Goal: Task Accomplishment & Management: Use online tool/utility

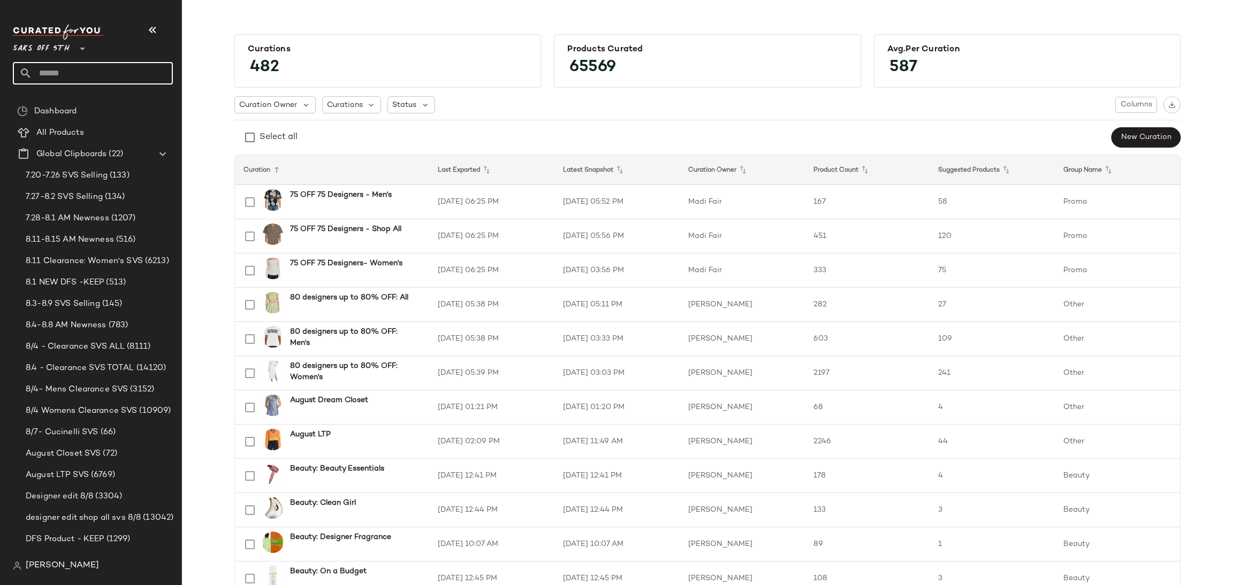
click at [136, 71] on input "text" at bounding box center [102, 73] width 141 height 22
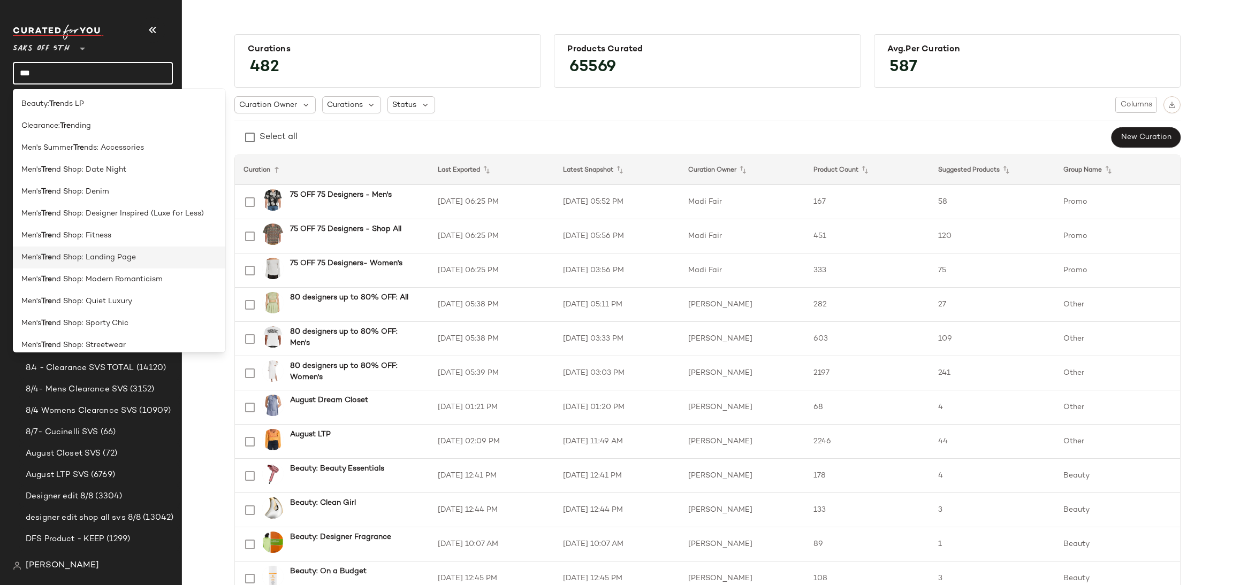
type input "***"
click at [144, 258] on div "Men's Tre nd Shop: Landing Page" at bounding box center [118, 257] width 195 height 11
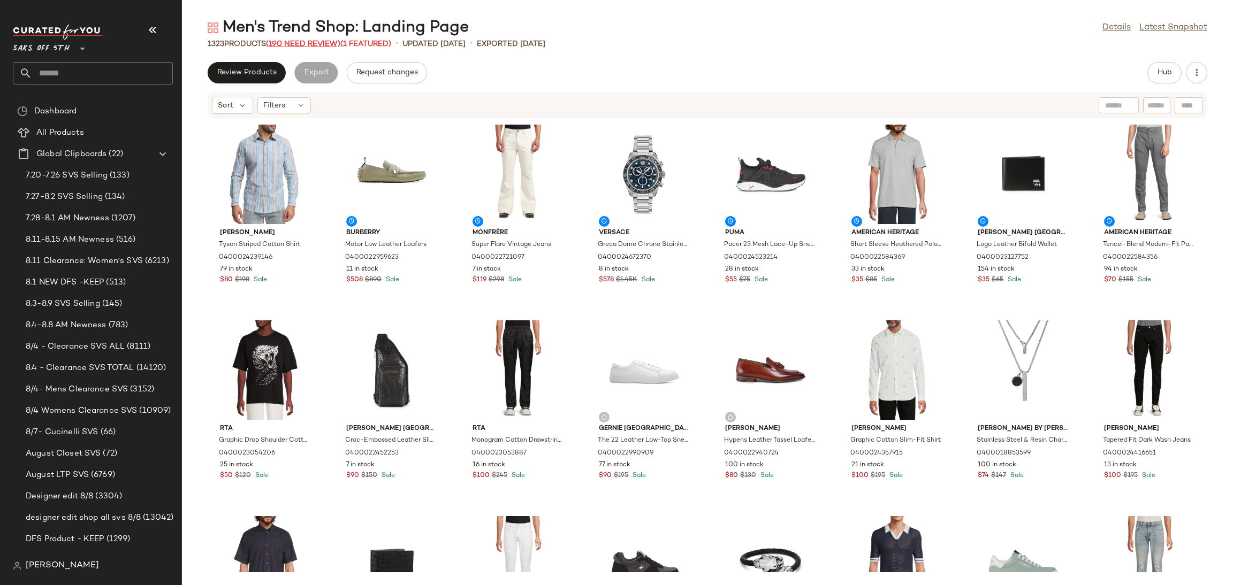
click at [300, 44] on span "(190 Need Review)" at bounding box center [303, 44] width 74 height 8
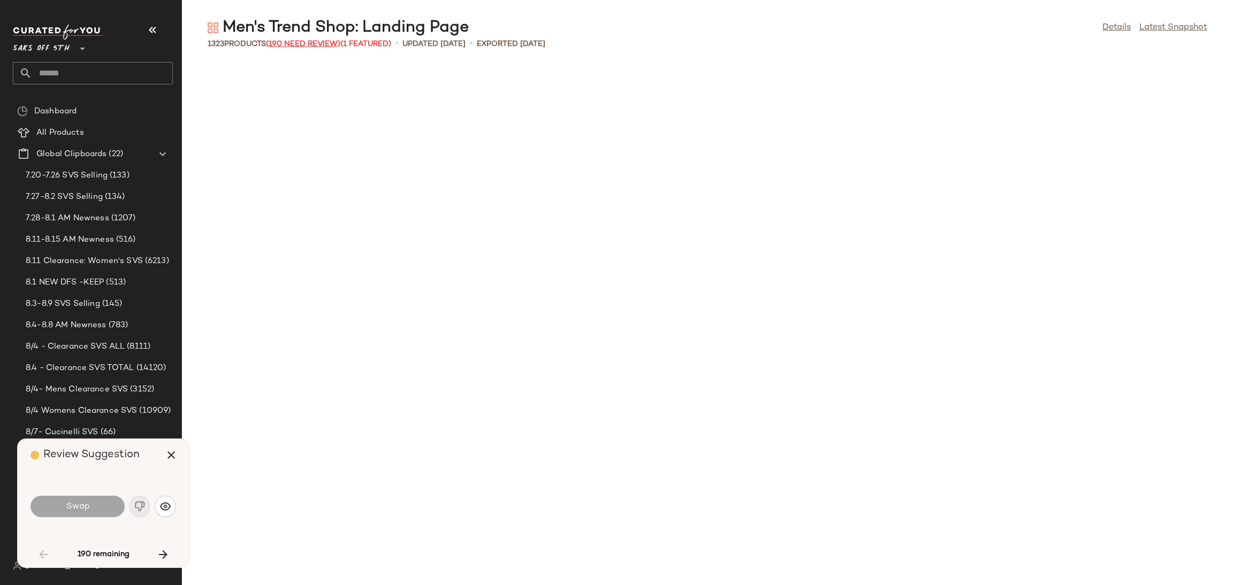
scroll to position [792, 0]
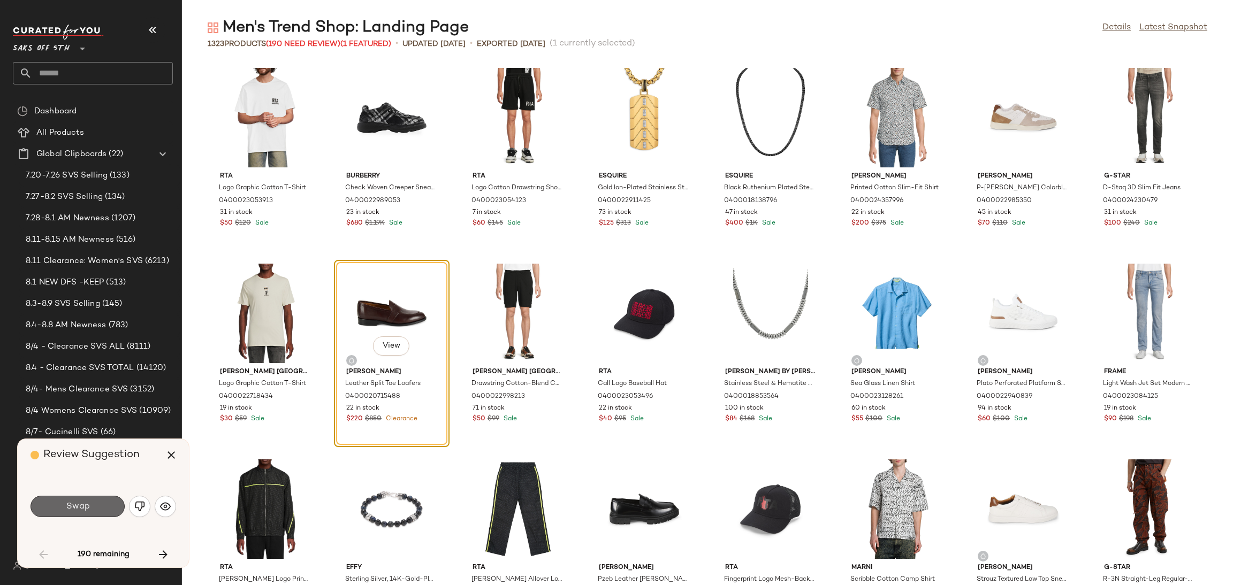
click at [103, 512] on button "Swap" at bounding box center [78, 506] width 94 height 21
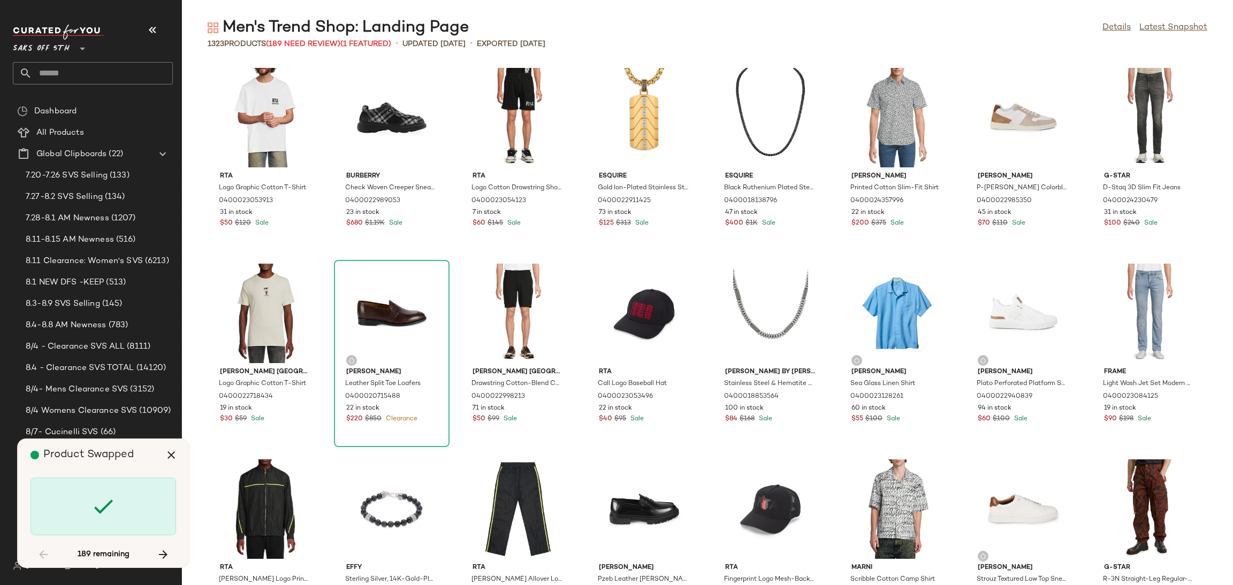
scroll to position [3134, 0]
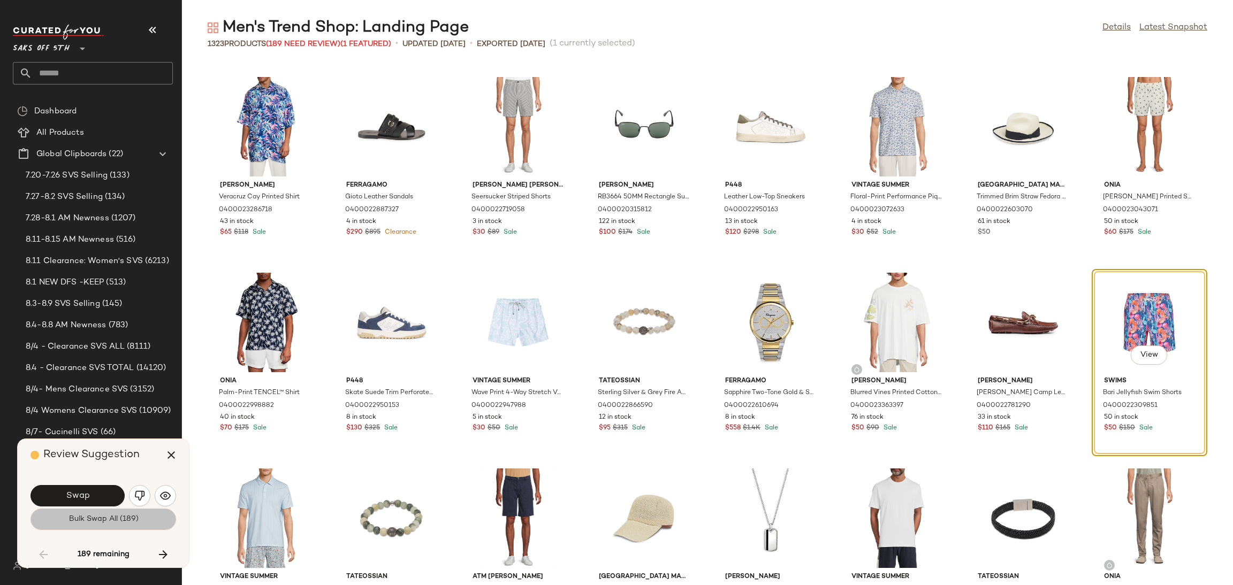
click at [111, 518] on span "Bulk Swap All (189)" at bounding box center [103, 519] width 70 height 9
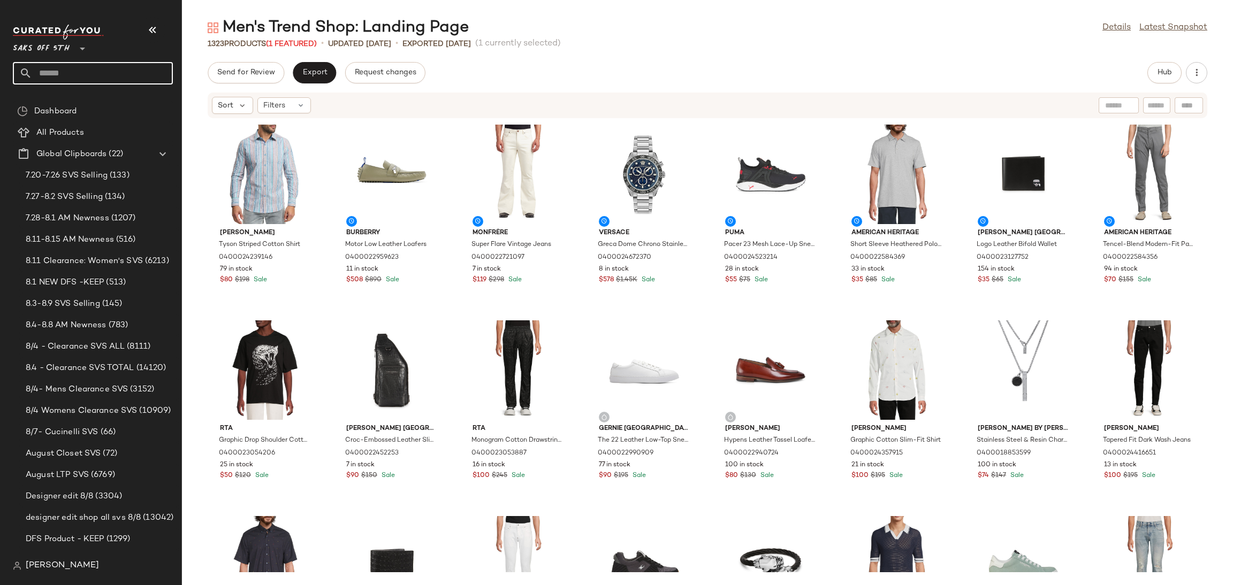
click at [52, 71] on input "text" at bounding box center [102, 73] width 141 height 22
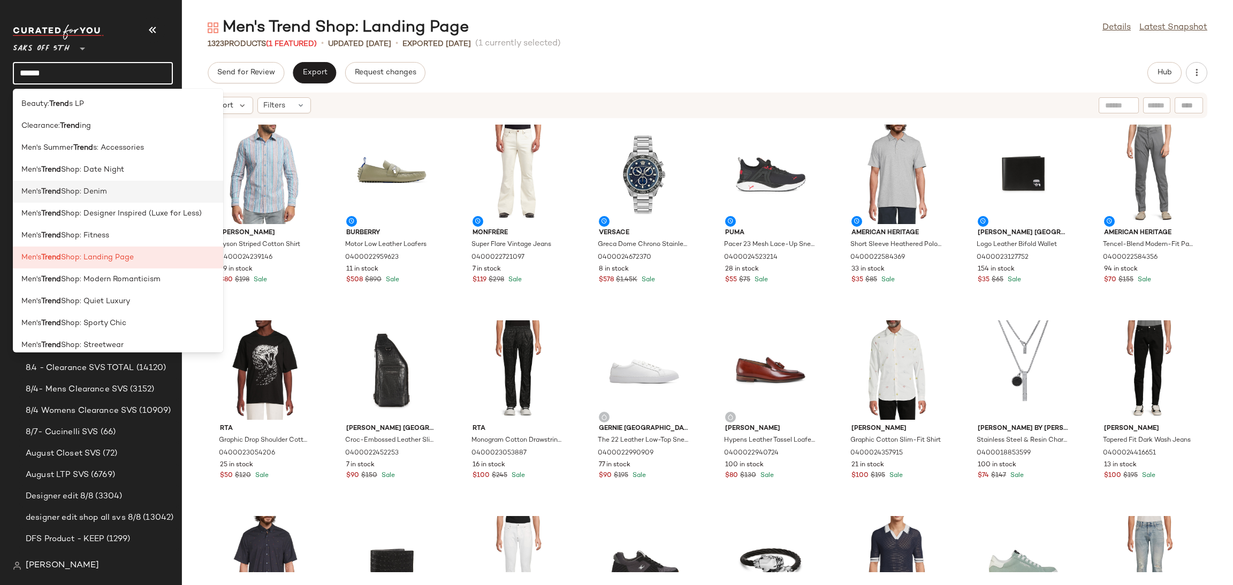
type input "*****"
click at [130, 191] on div "Men's Trend Shop: Denim" at bounding box center [117, 191] width 193 height 11
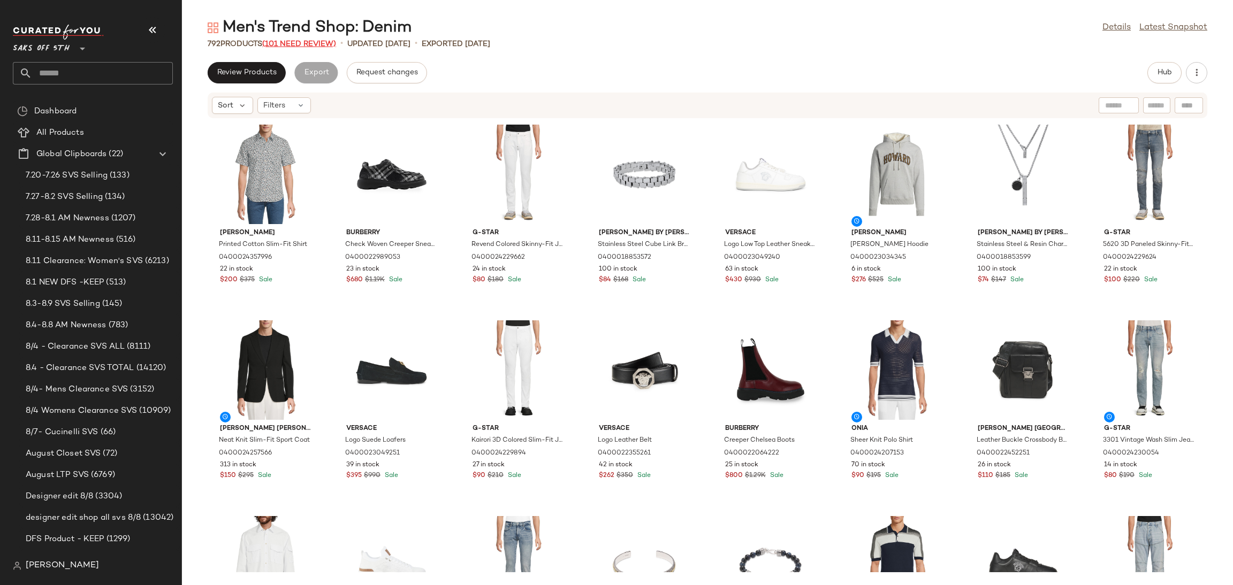
click at [295, 43] on span "(101 Need Review)" at bounding box center [299, 44] width 74 height 8
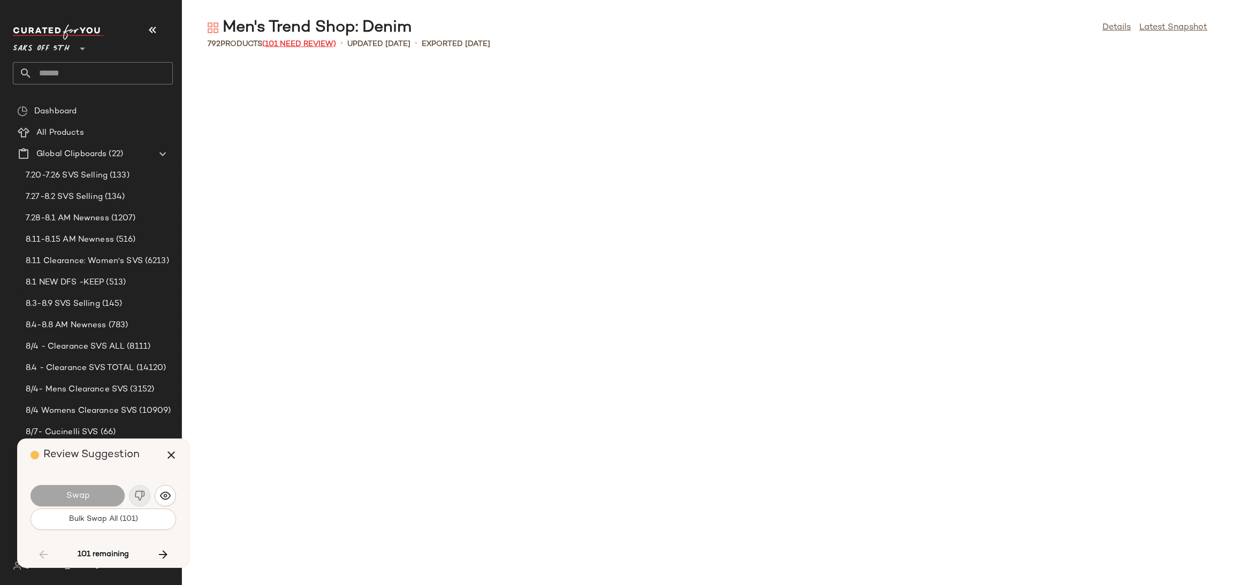
scroll to position [2351, 0]
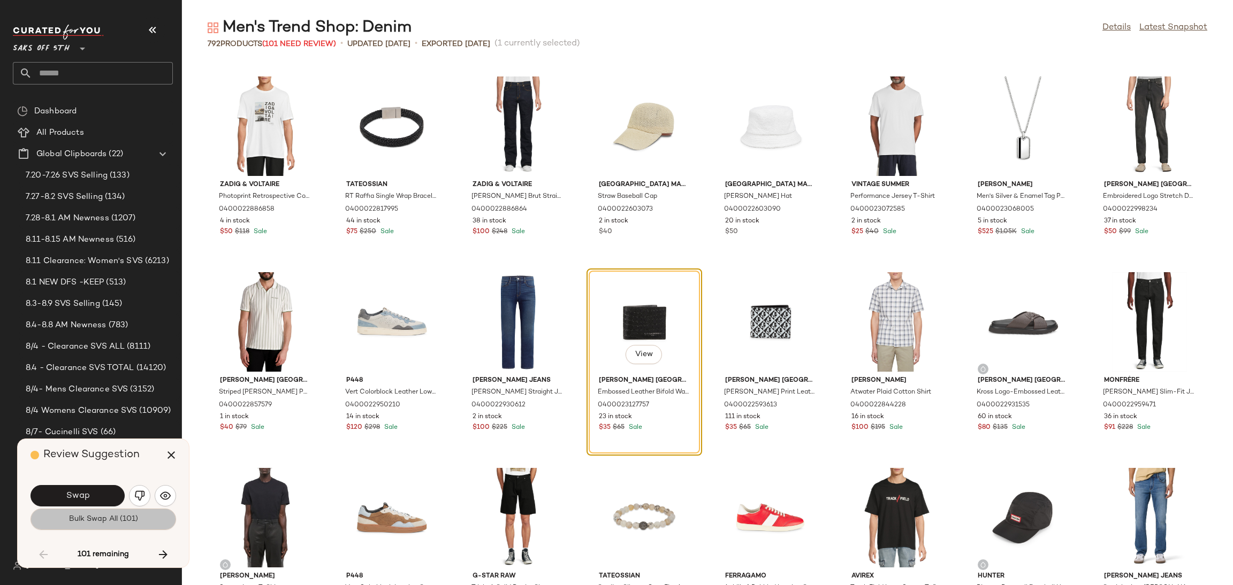
click at [158, 521] on button "Bulk Swap All (101)" at bounding box center [104, 519] width 146 height 21
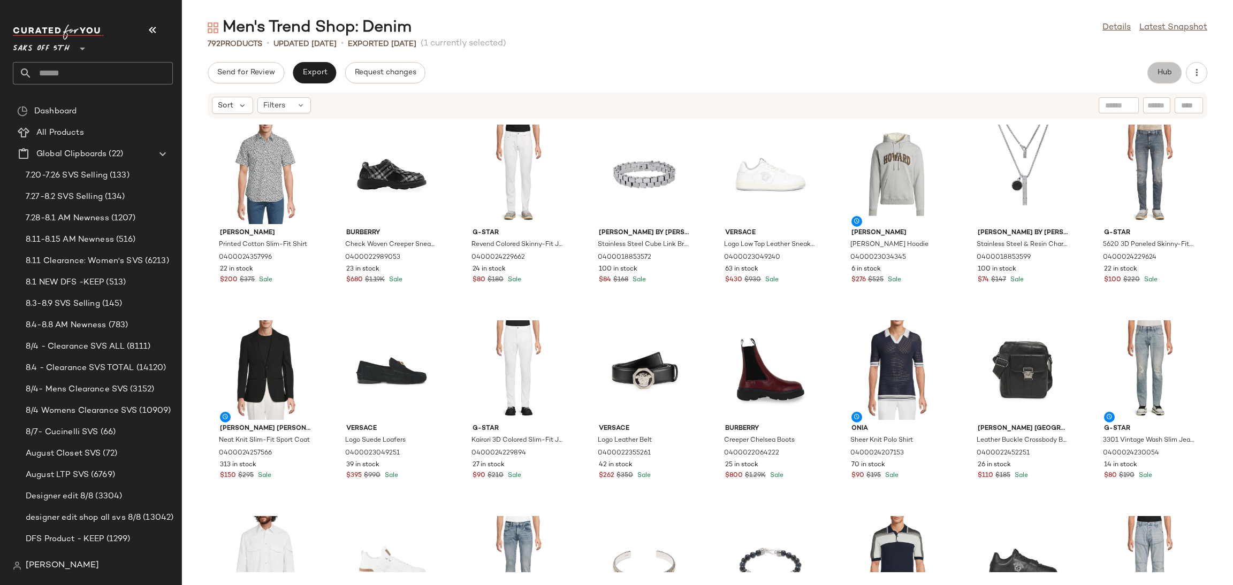
click at [1170, 74] on span "Hub" at bounding box center [1164, 73] width 15 height 9
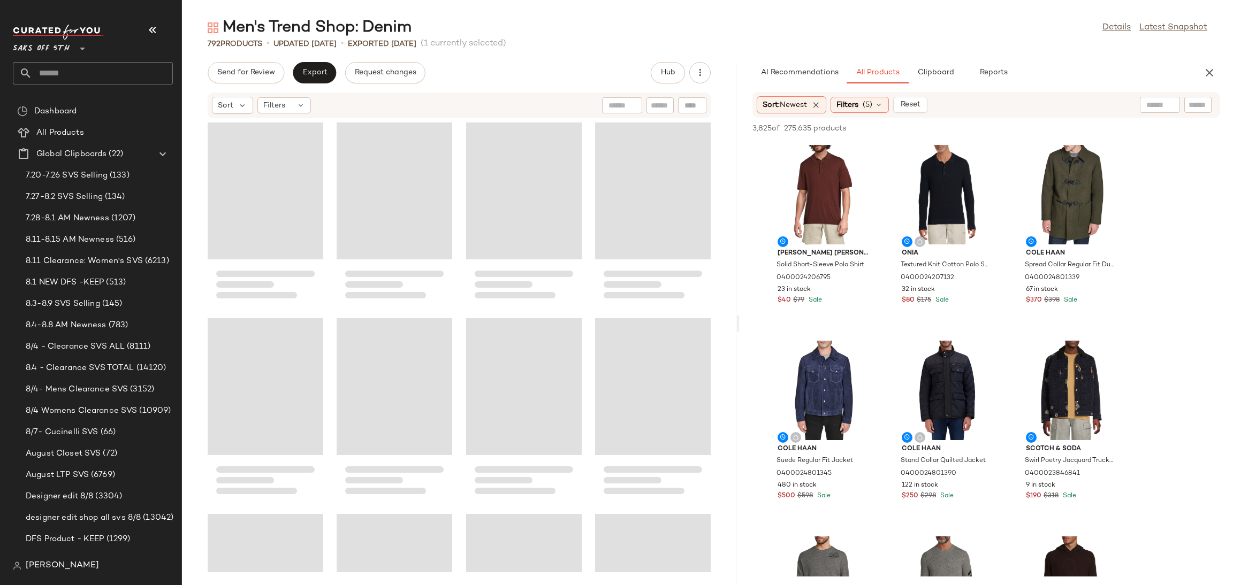
drag, startPoint x: 707, startPoint y: 322, endPoint x: 740, endPoint y: 313, distance: 33.9
click at [740, 313] on div "Men's Trend Shop: Denim Details Latest Snapshot 792 Products • updated Aug 11th…" at bounding box center [707, 301] width 1051 height 568
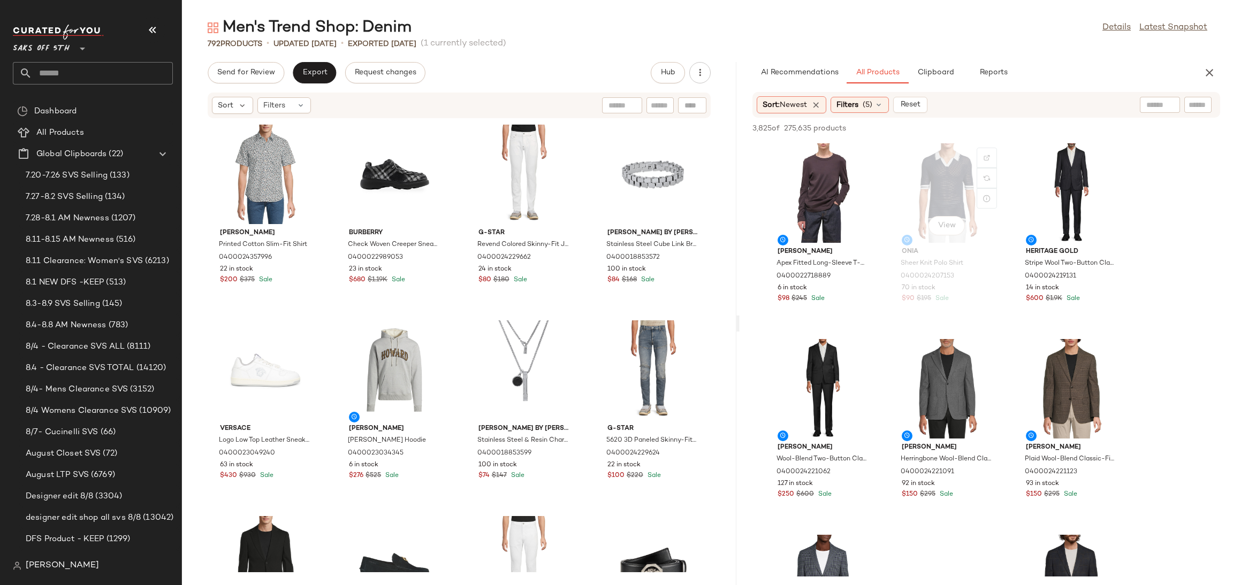
scroll to position [2550, 0]
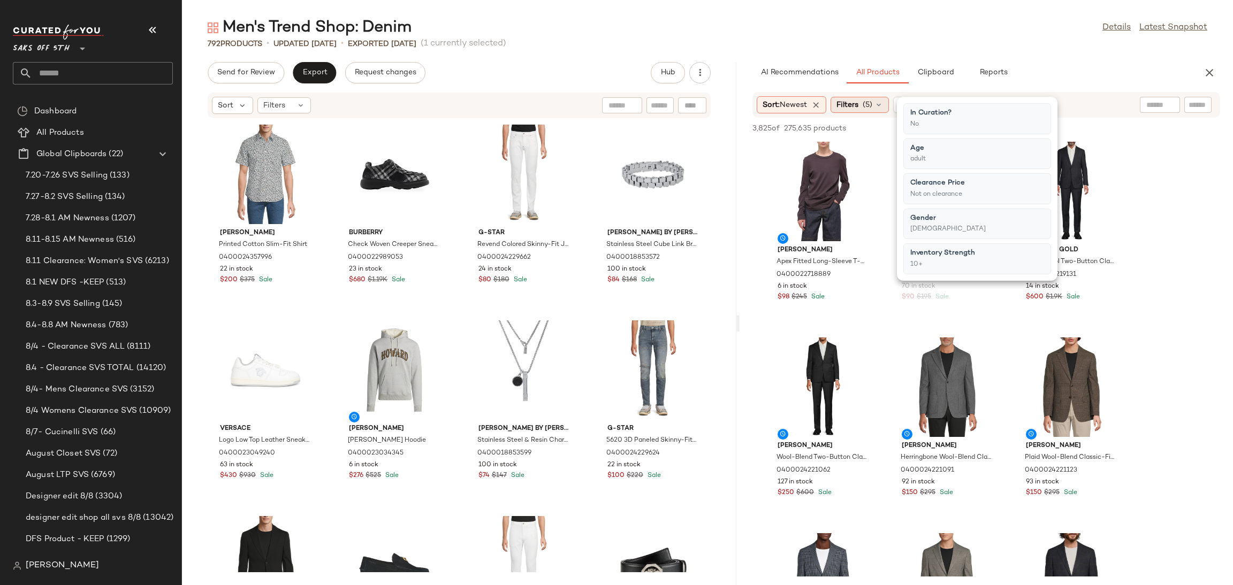
click at [872, 106] on span "(5)" at bounding box center [868, 105] width 10 height 11
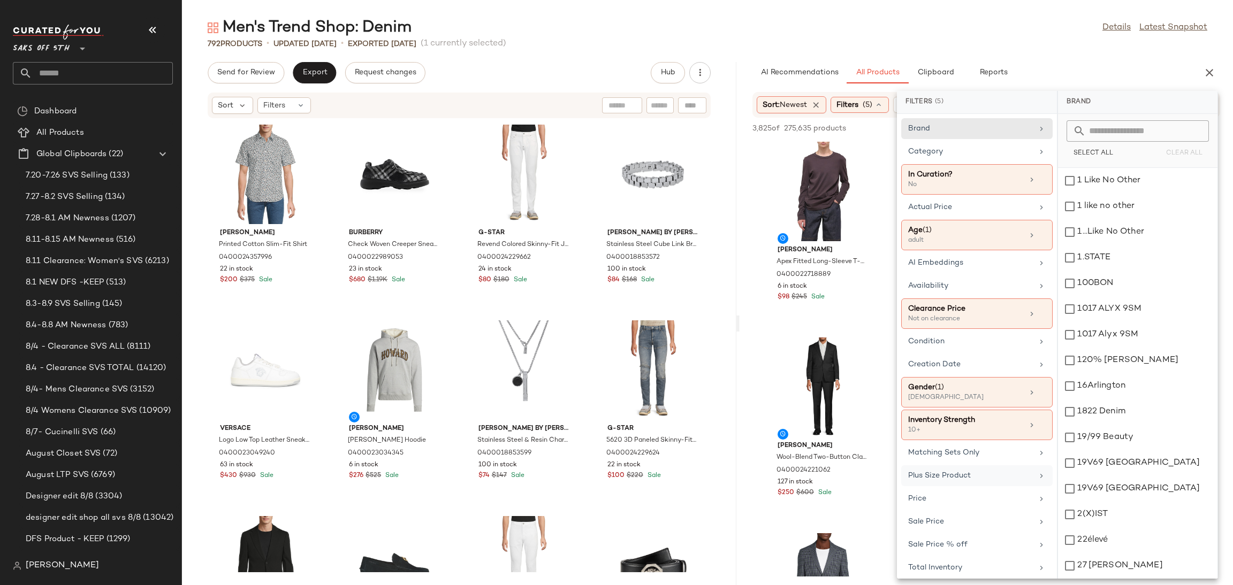
scroll to position [10, 0]
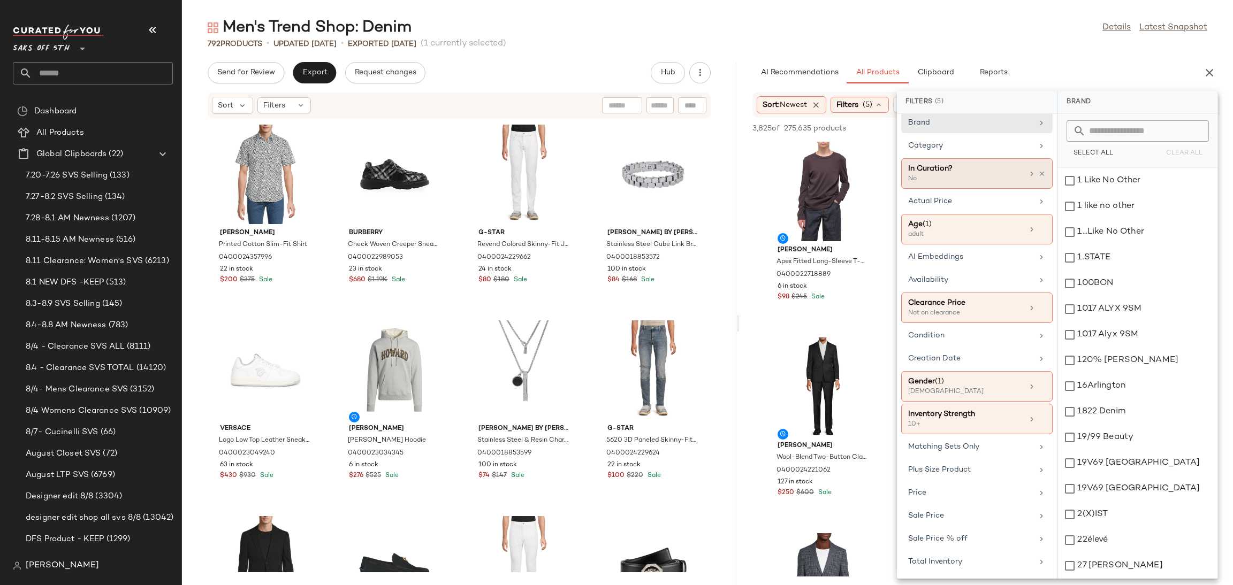
click at [1014, 176] on div "No" at bounding box center [961, 179] width 107 height 10
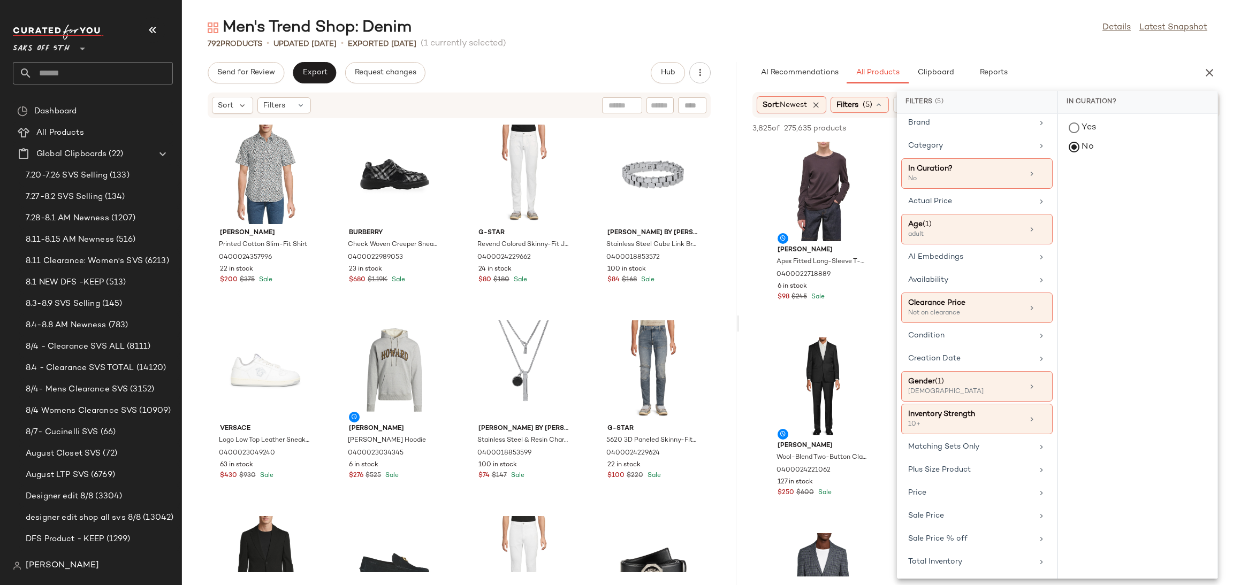
click at [1035, 48] on div "792 Products • updated Aug 11th • Exported Aug 11th (1 currently selected)" at bounding box center [707, 44] width 1051 height 11
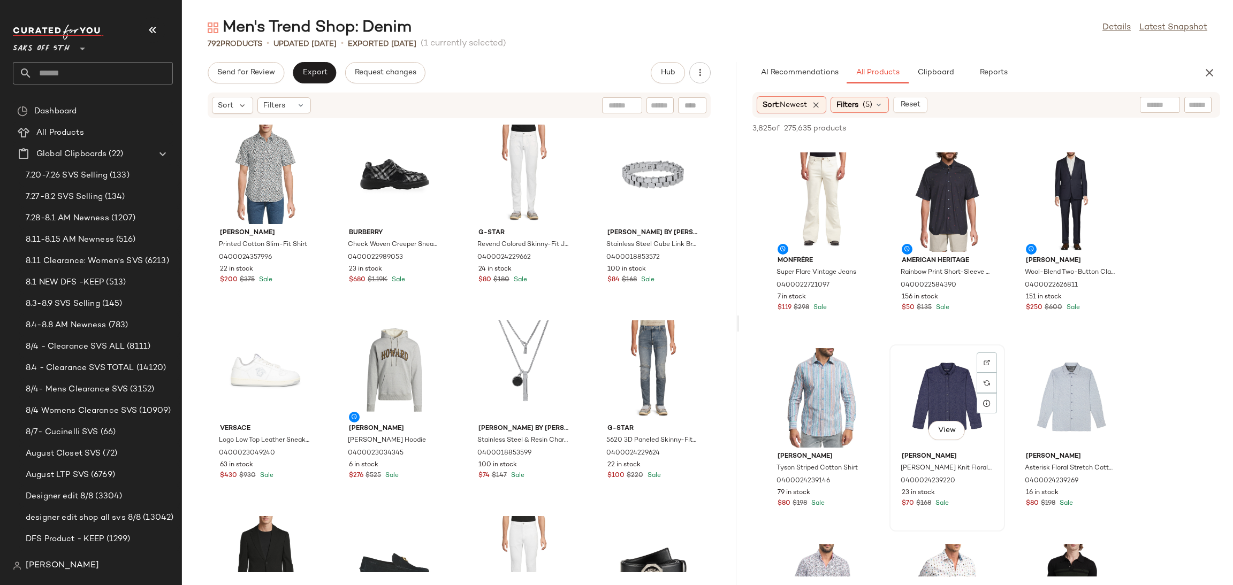
scroll to position [3712, 0]
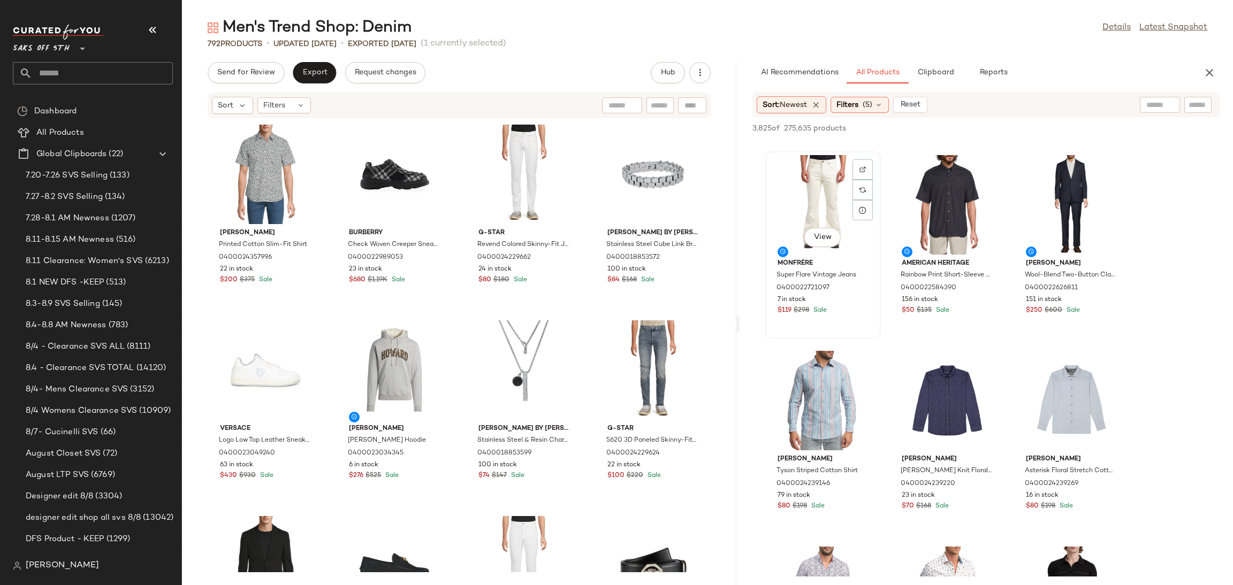
click at [824, 200] on div "View" at bounding box center [823, 205] width 108 height 100
click at [1057, 122] on button "Add to Top" at bounding box center [1066, 128] width 51 height 13
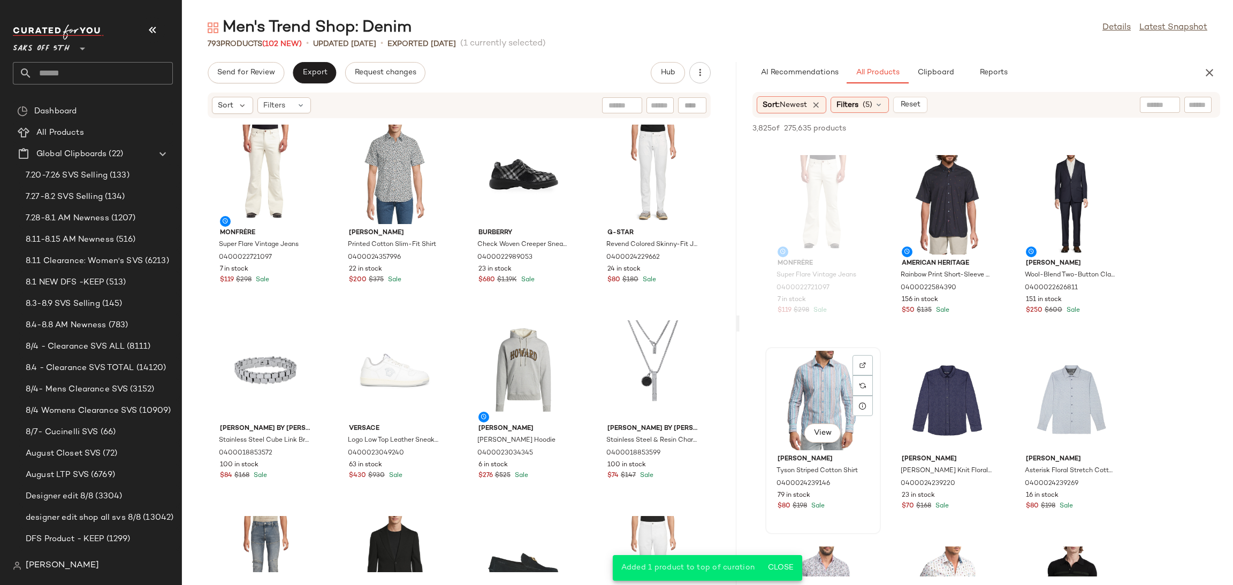
click at [820, 382] on div "View" at bounding box center [823, 401] width 108 height 100
click at [924, 370] on div "View" at bounding box center [947, 401] width 108 height 100
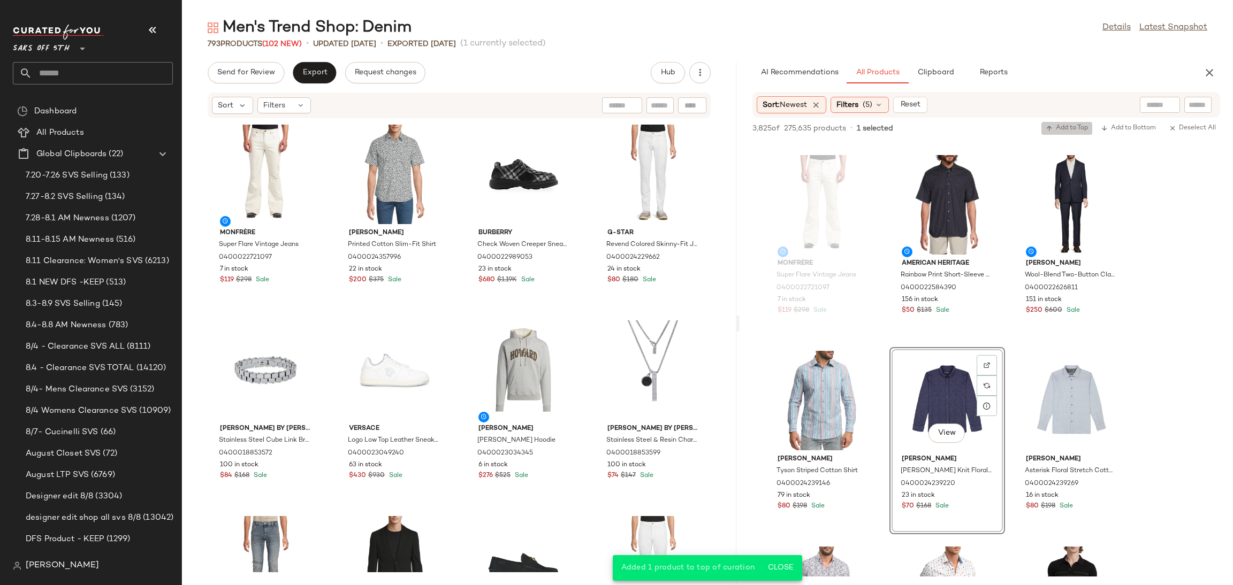
click at [1075, 127] on span "Add to Top" at bounding box center [1067, 128] width 42 height 7
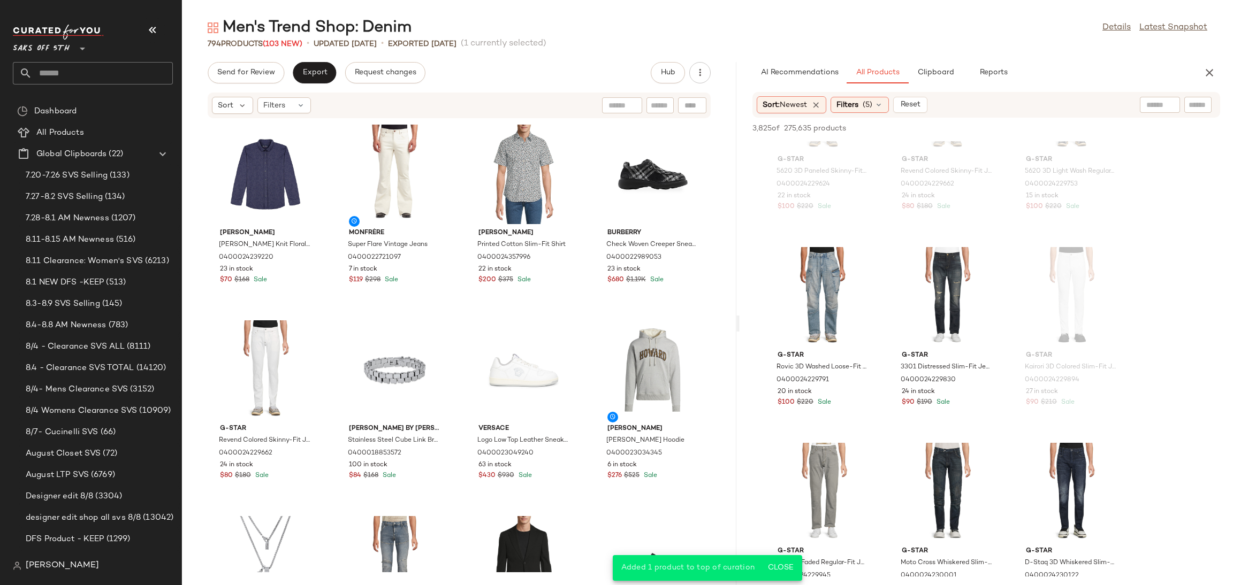
scroll to position [4992, 0]
click at [810, 291] on div "View" at bounding box center [823, 296] width 108 height 100
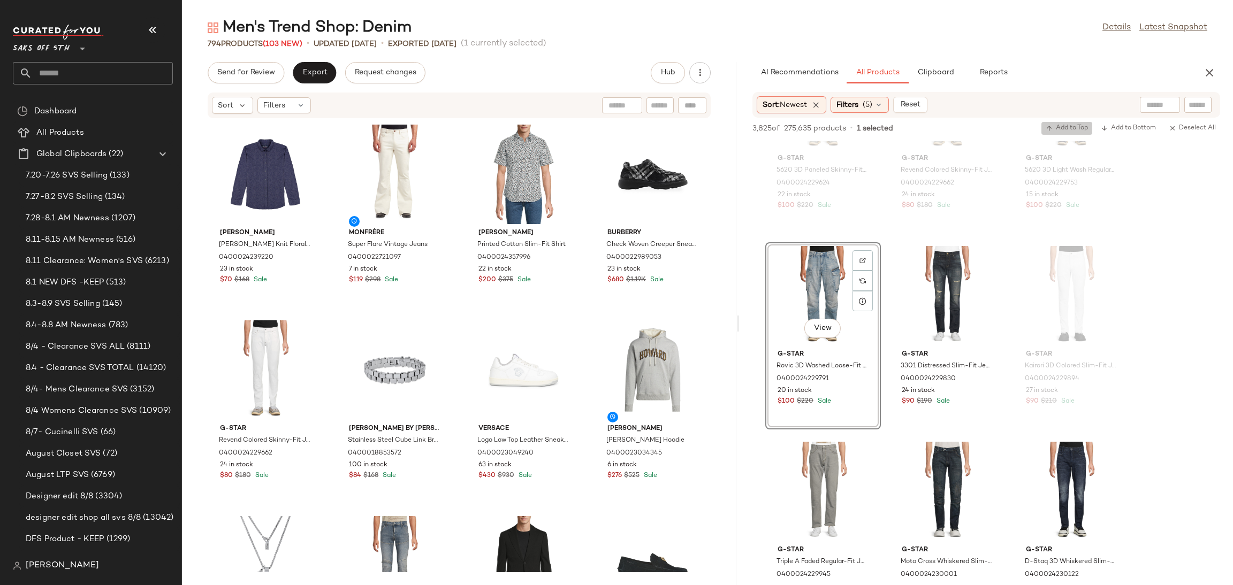
click at [1062, 122] on button "Add to Top" at bounding box center [1066, 128] width 51 height 13
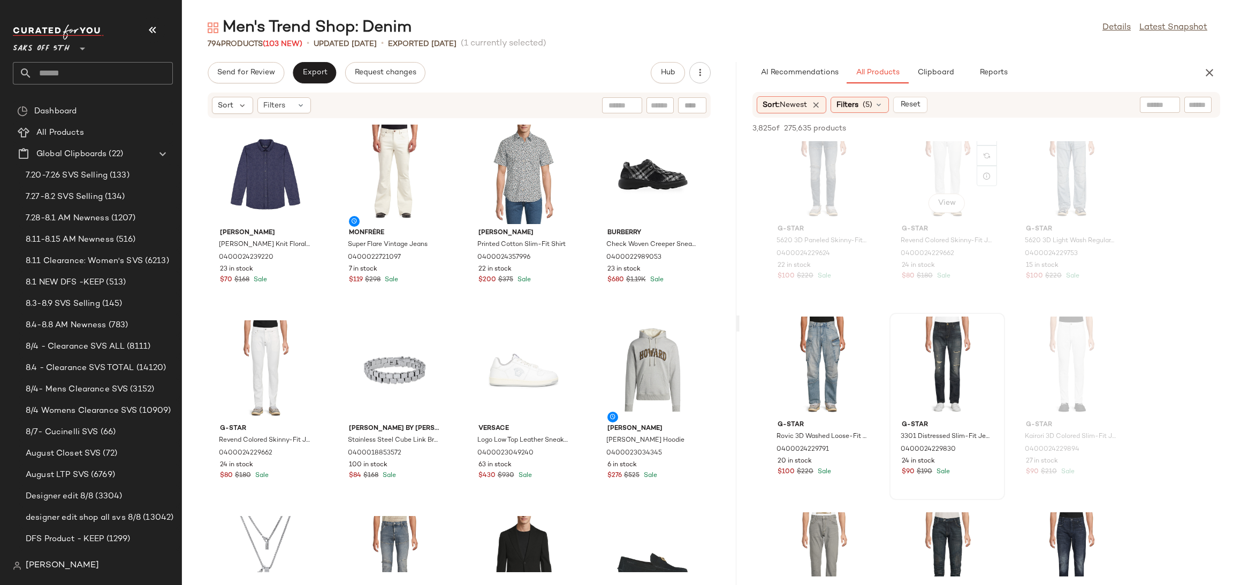
scroll to position [4923, 0]
click at [812, 352] on div "View" at bounding box center [823, 365] width 108 height 100
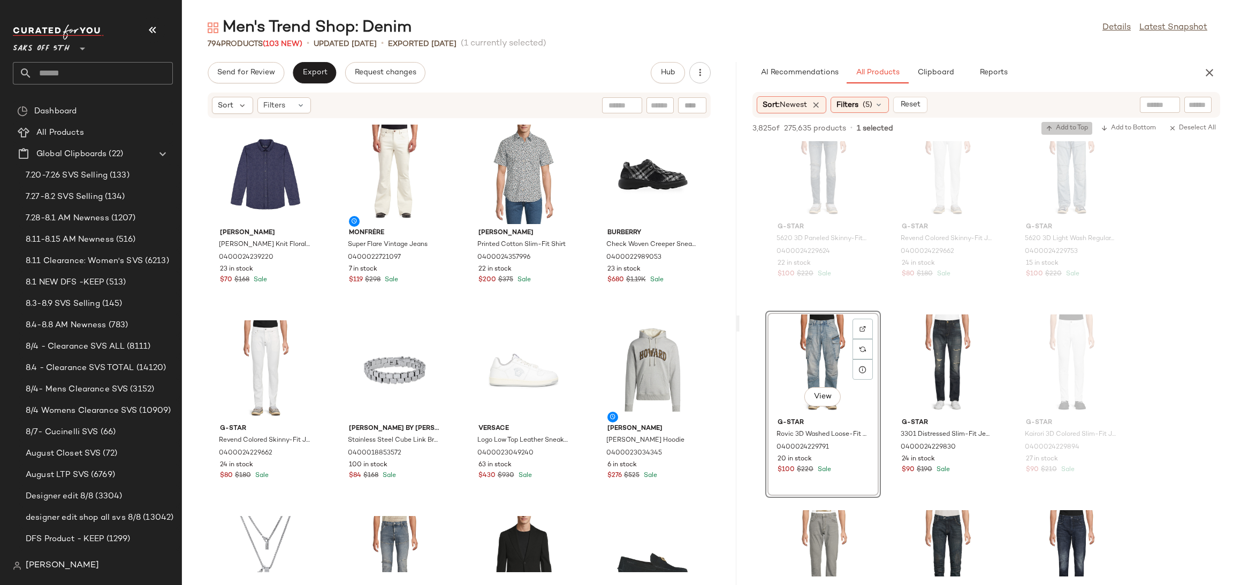
click at [1065, 122] on button "Add to Top" at bounding box center [1066, 128] width 51 height 13
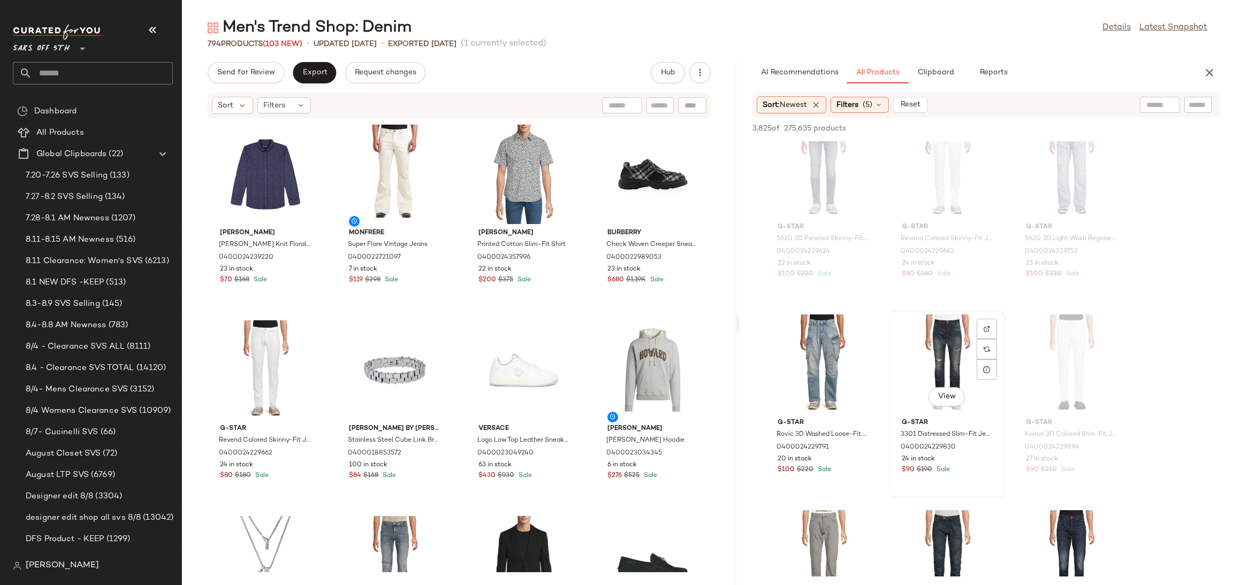
click at [959, 356] on div "View" at bounding box center [947, 365] width 108 height 100
click at [1059, 126] on span "Add to Top" at bounding box center [1067, 128] width 42 height 7
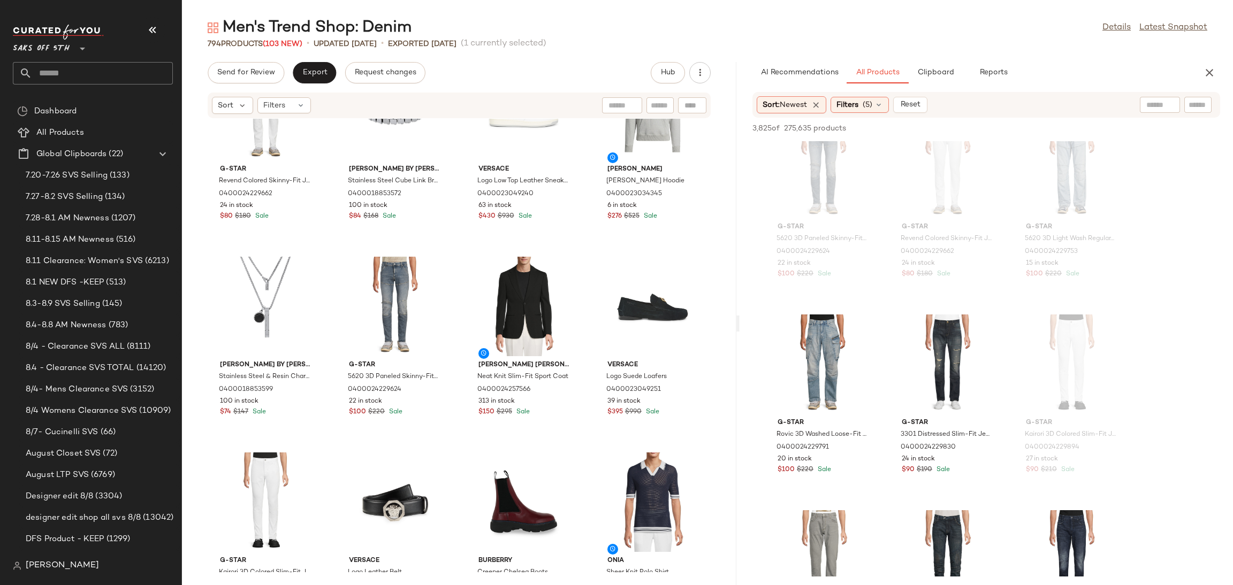
scroll to position [0, 0]
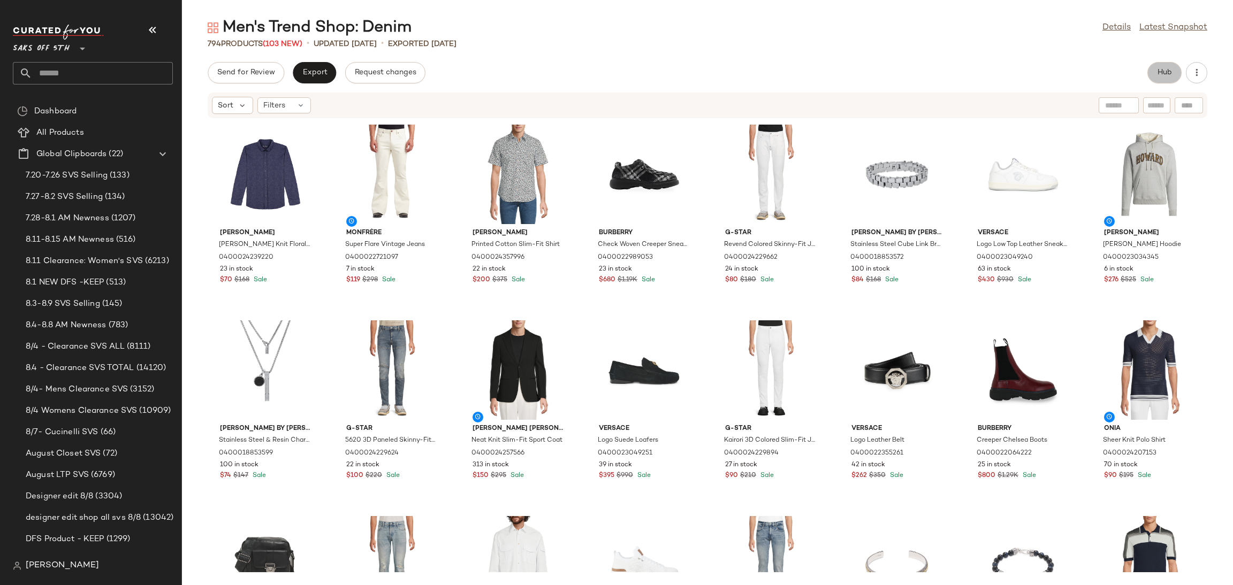
click at [1162, 69] on span "Hub" at bounding box center [1164, 73] width 15 height 9
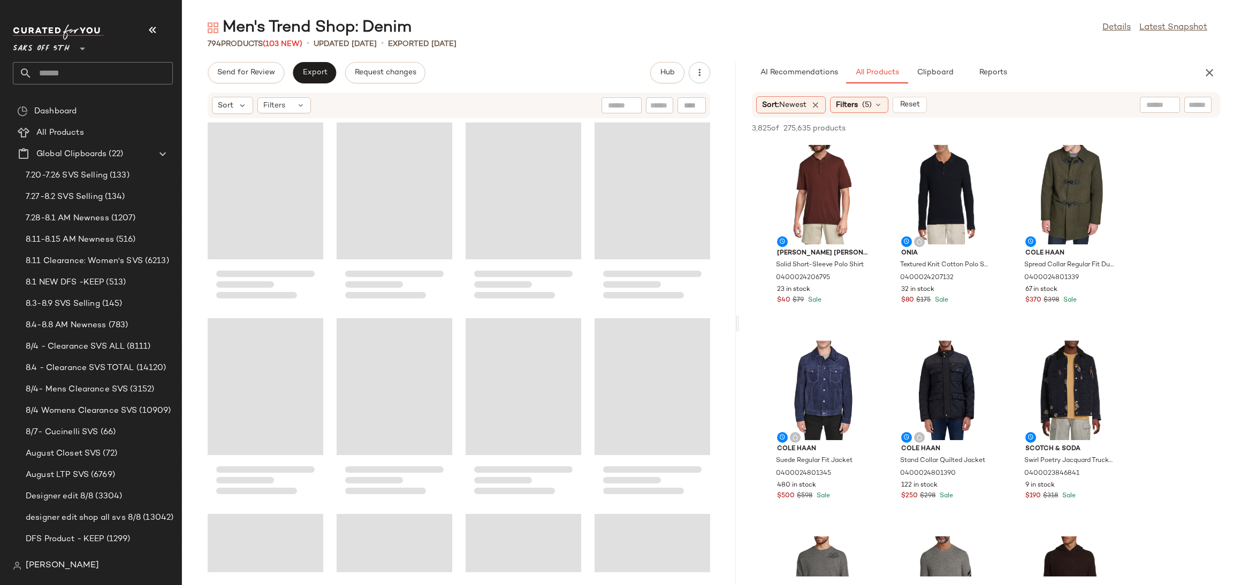
drag, startPoint x: 707, startPoint y: 325, endPoint x: 742, endPoint y: 324, distance: 35.4
click at [742, 324] on div "Men's Trend Shop: Denim Details Latest Snapshot 794 Products (103 New) • update…" at bounding box center [707, 301] width 1051 height 568
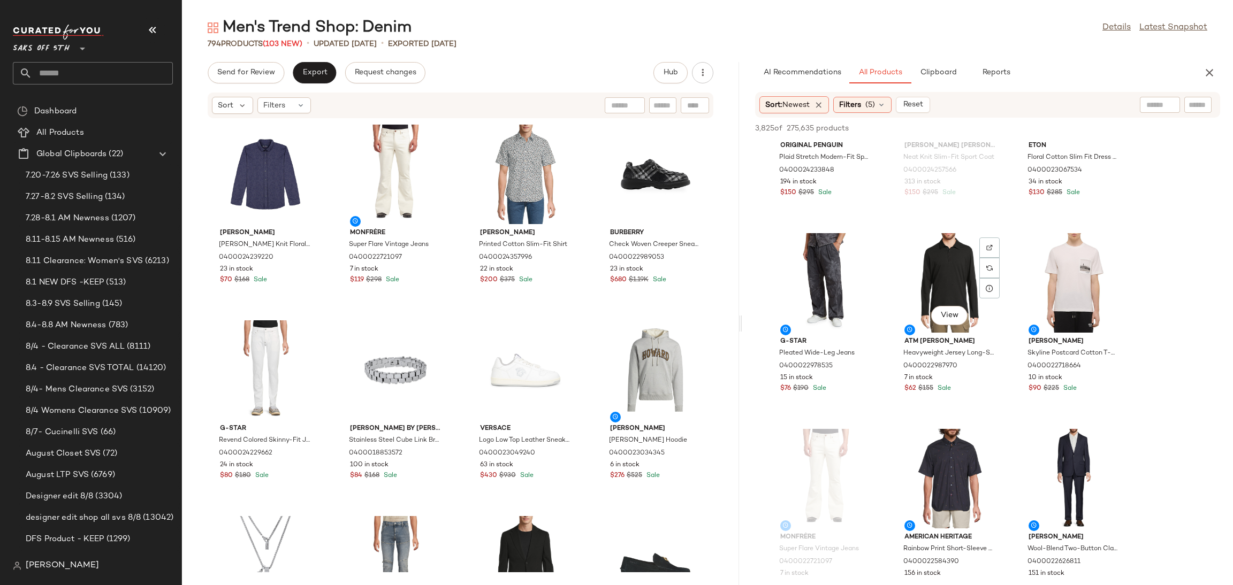
scroll to position [3438, 0]
click at [805, 263] on div "View" at bounding box center [826, 283] width 108 height 100
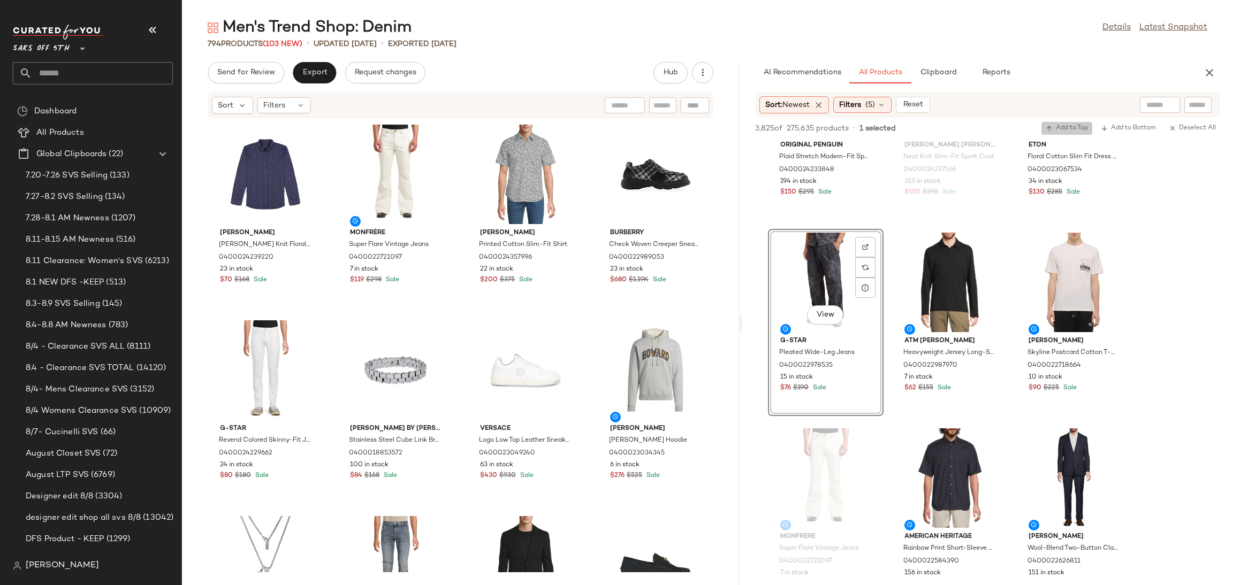
click at [1074, 125] on span "Add to Top" at bounding box center [1067, 128] width 42 height 7
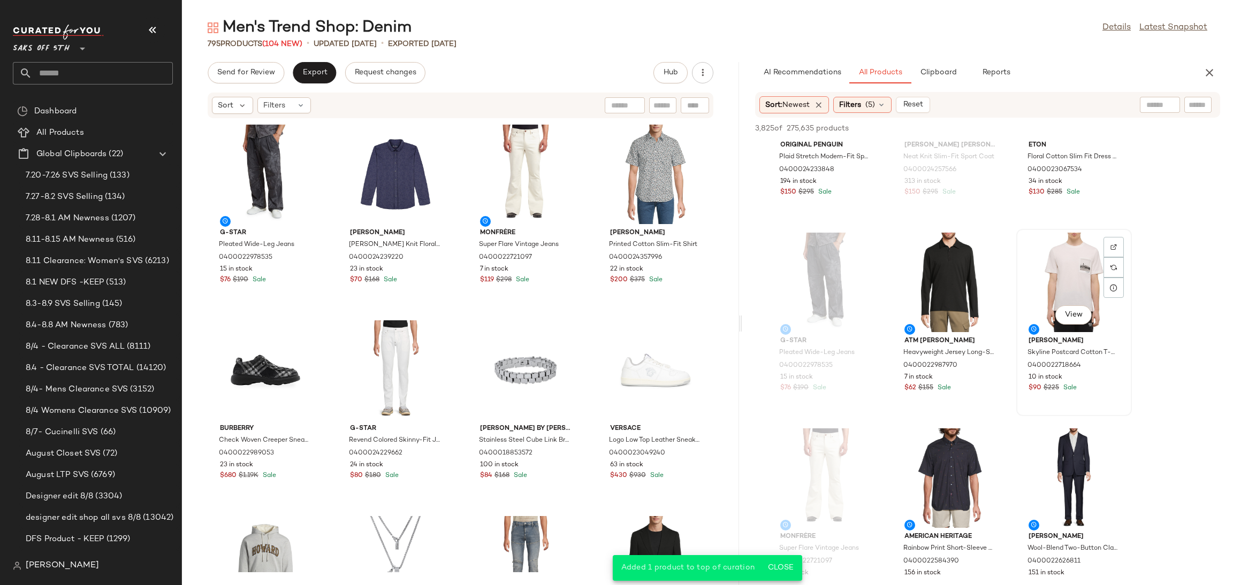
click at [1069, 264] on div "View" at bounding box center [1074, 283] width 108 height 100
click at [1074, 128] on span "Add to Top" at bounding box center [1067, 128] width 42 height 7
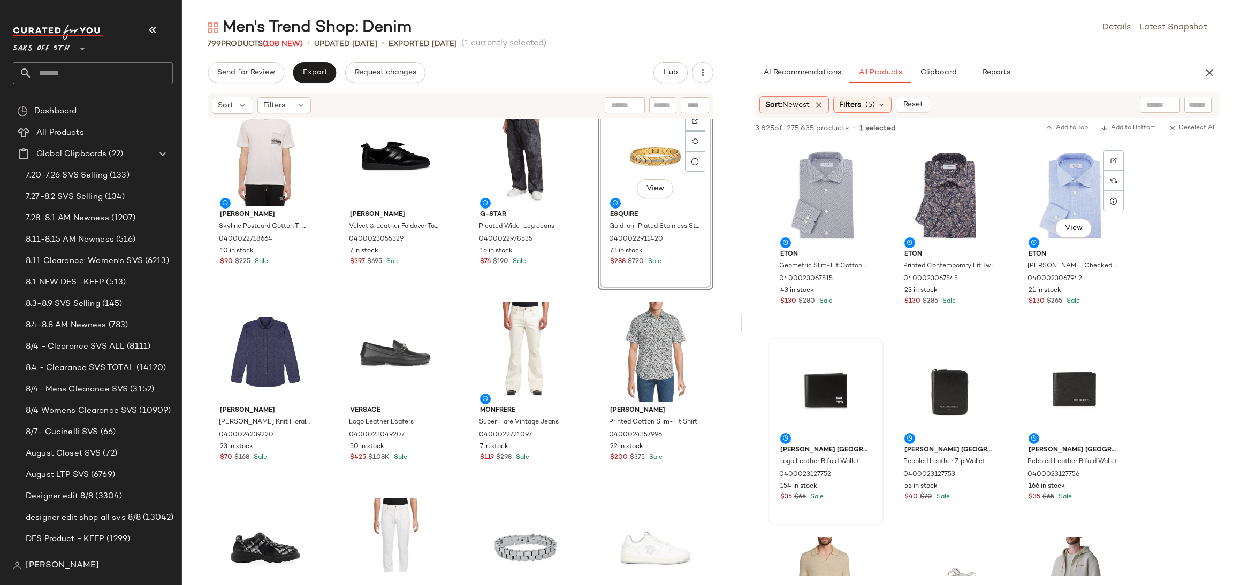
scroll to position [1568, 0]
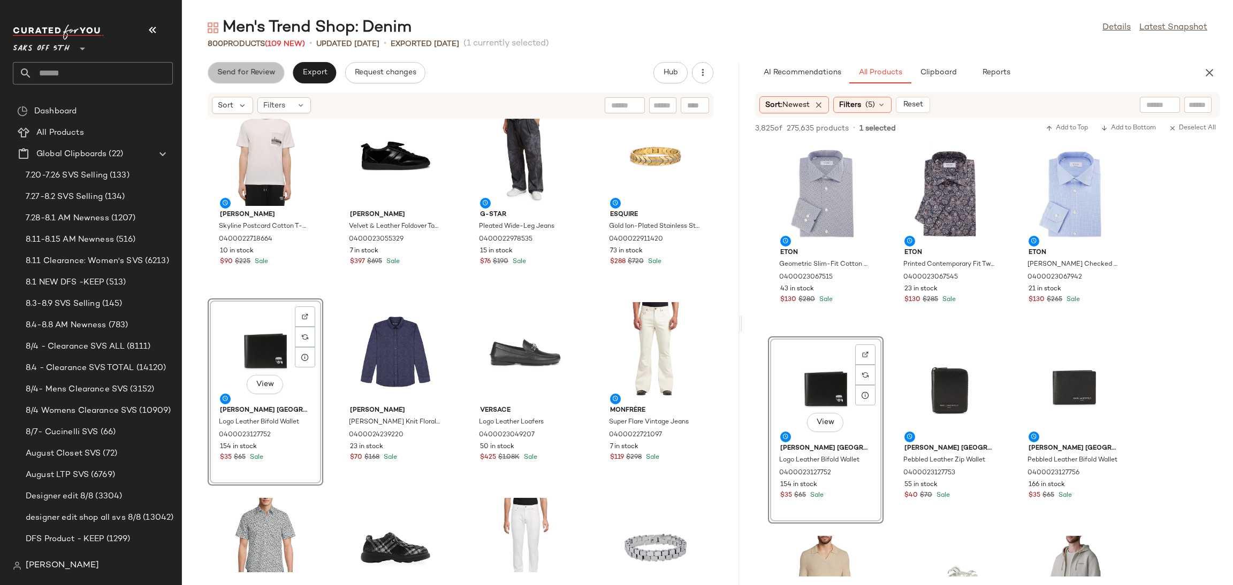
click at [277, 70] on button "Send for Review" at bounding box center [246, 72] width 77 height 21
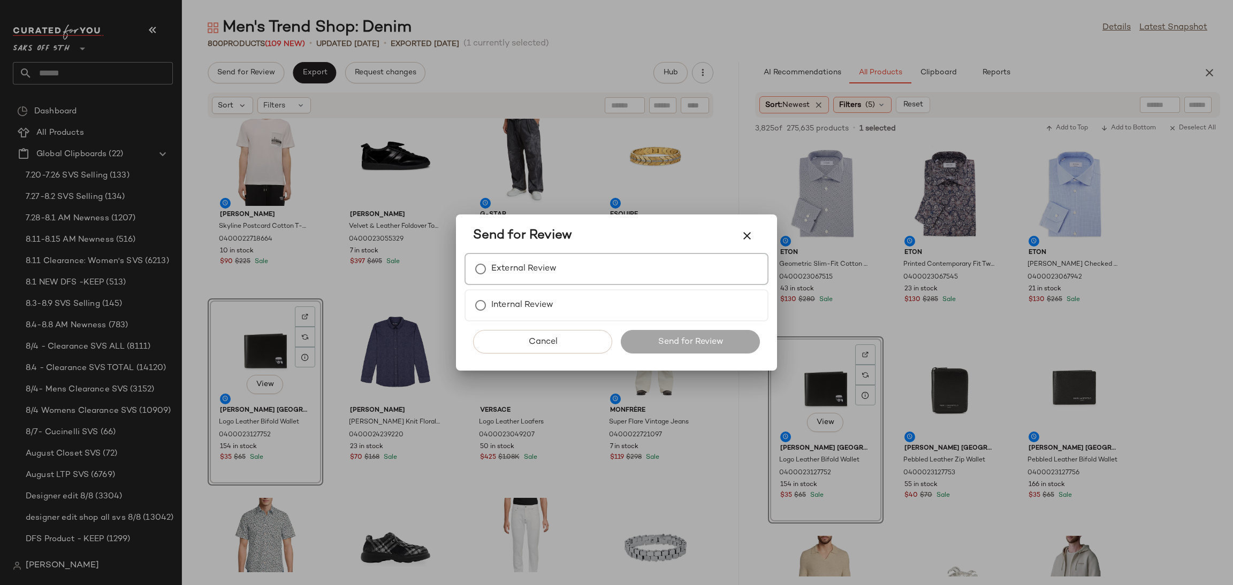
click at [493, 263] on label "External Review" at bounding box center [523, 268] width 65 height 21
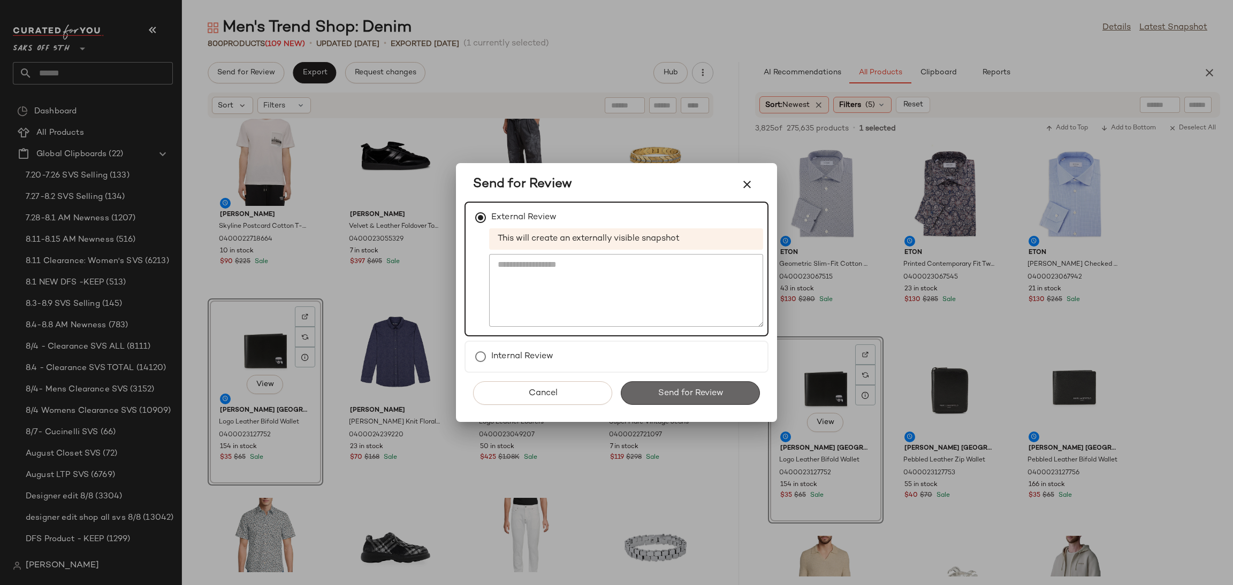
click at [648, 400] on button "Send for Review" at bounding box center [690, 394] width 139 height 24
click at [648, 400] on div "Send for Review" at bounding box center [690, 394] width 139 height 24
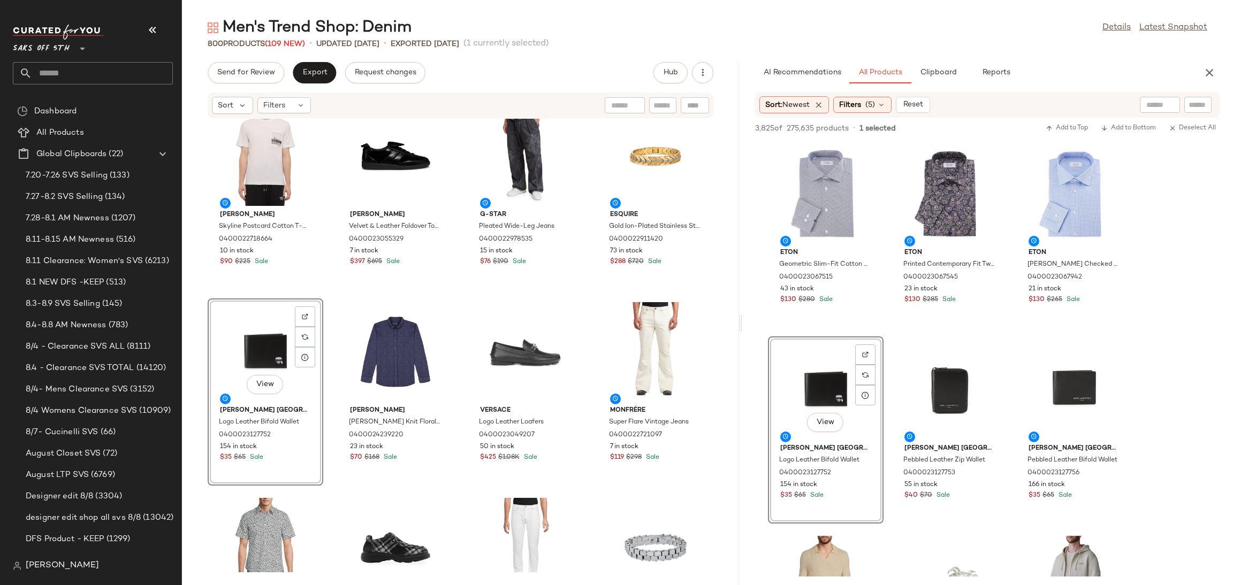
scroll to position [2351, 0]
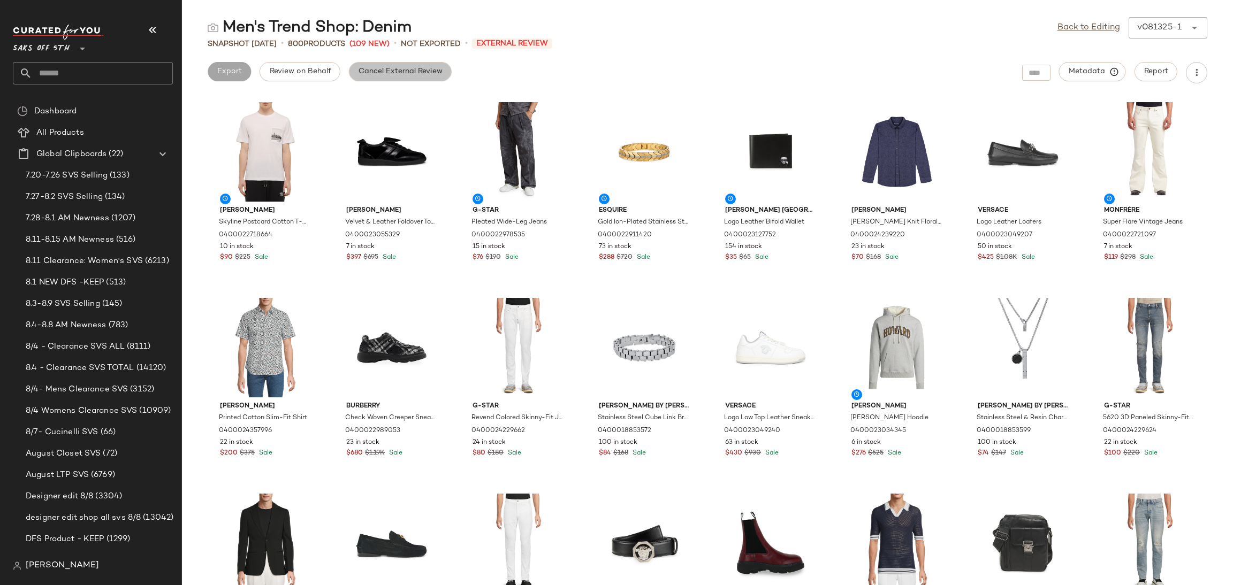
click at [416, 75] on span "Cancel External Review" at bounding box center [400, 71] width 85 height 9
click at [309, 73] on span "Export" at bounding box center [314, 71] width 25 height 9
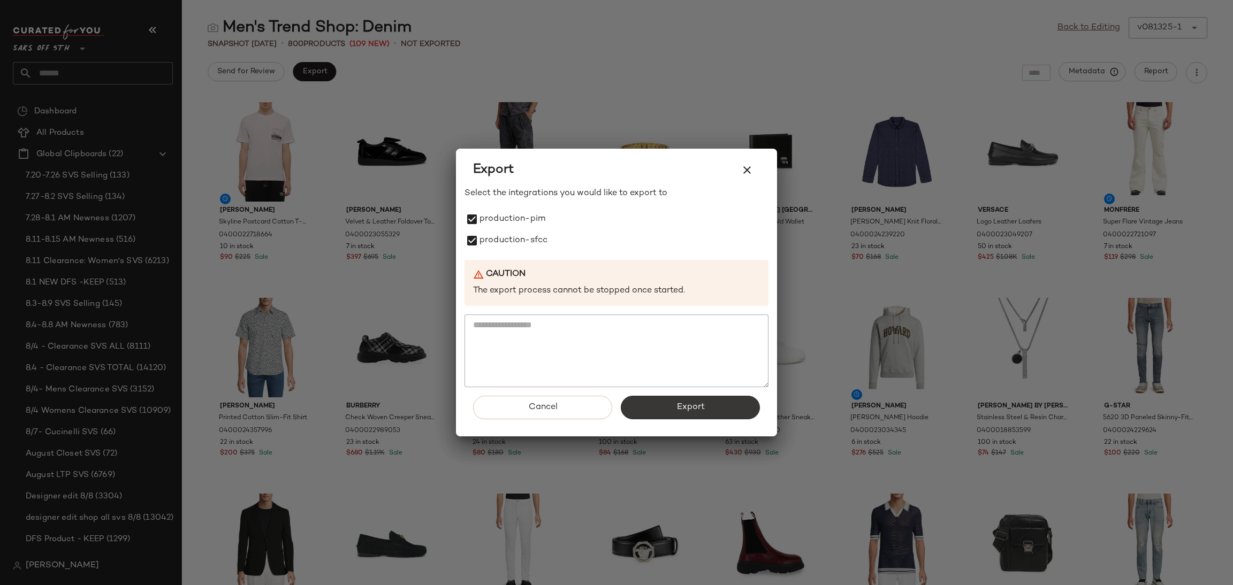
click at [694, 418] on button "Export" at bounding box center [690, 408] width 139 height 24
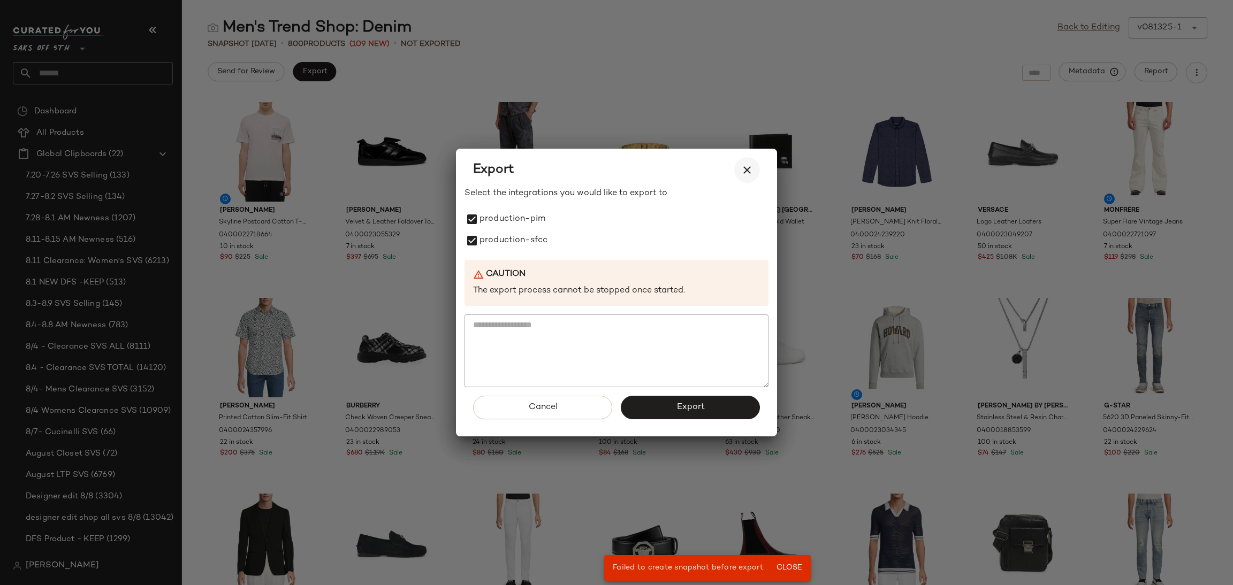
click at [747, 167] on icon "button" at bounding box center [747, 170] width 13 height 13
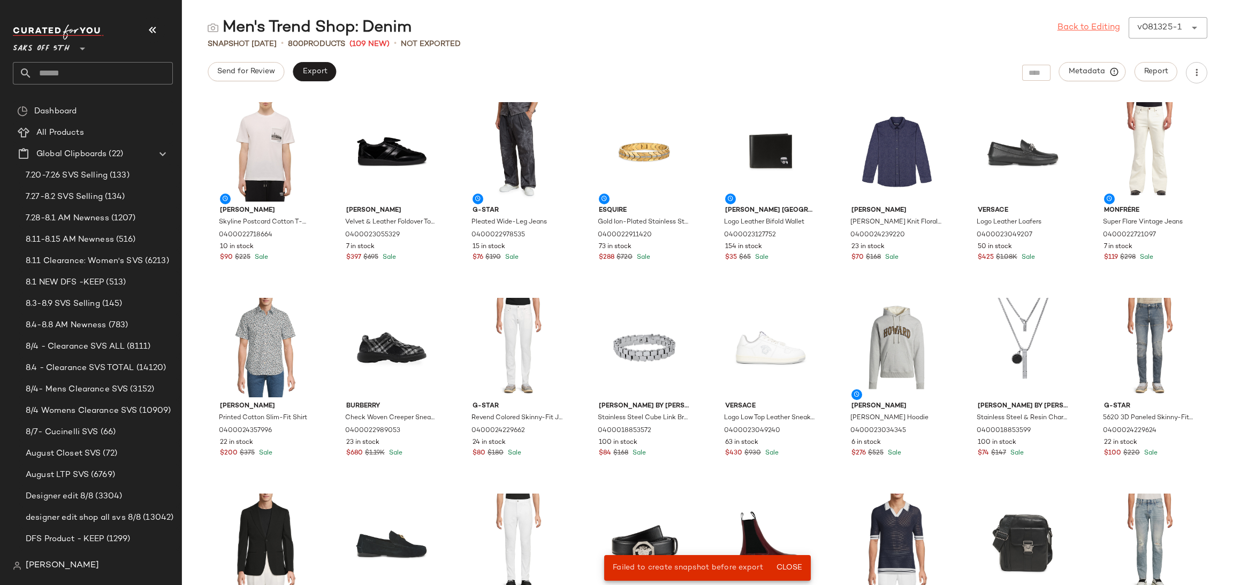
click at [1091, 32] on link "Back to Editing" at bounding box center [1089, 27] width 63 height 13
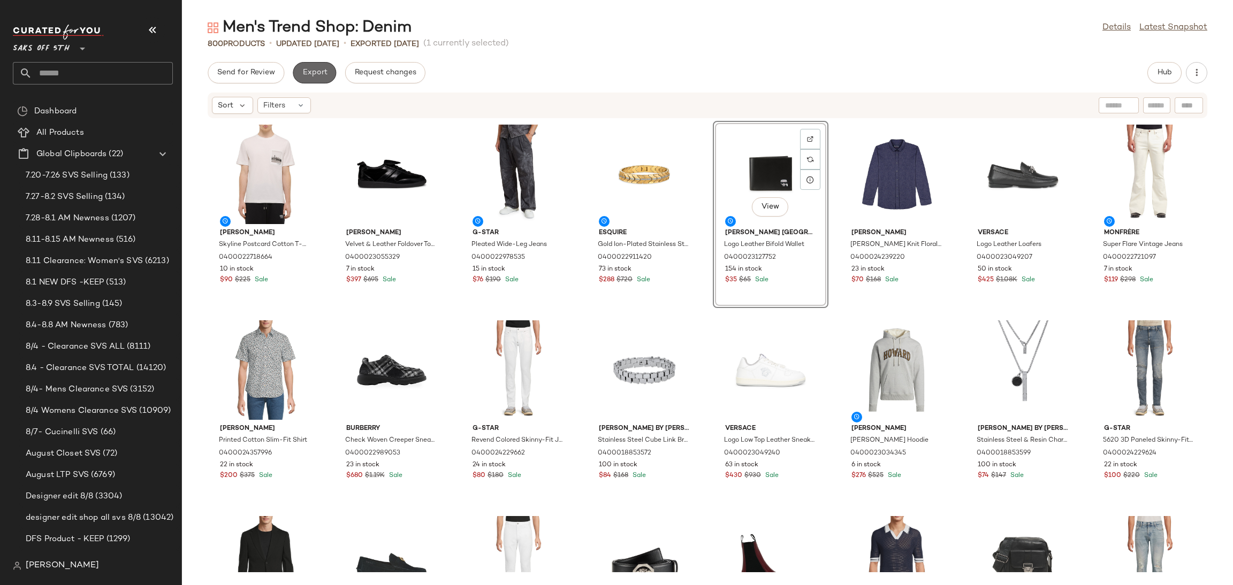
click at [317, 62] on button "Export" at bounding box center [314, 72] width 43 height 21
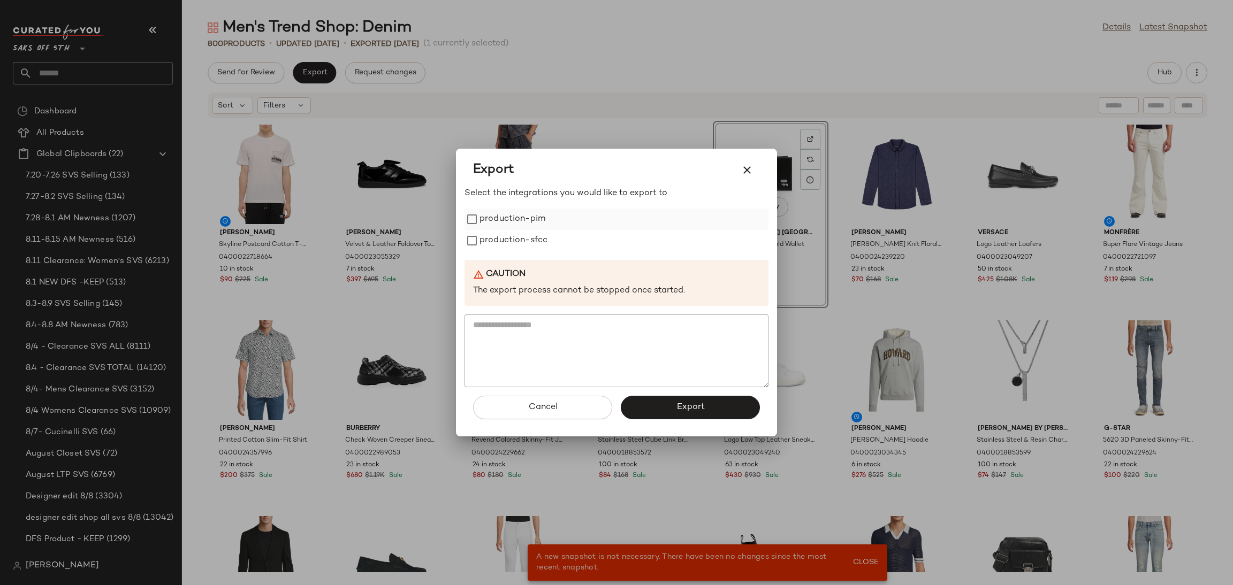
click at [510, 216] on label "production-pim" at bounding box center [513, 219] width 66 height 21
click at [500, 242] on label "production-sfcc" at bounding box center [514, 240] width 68 height 21
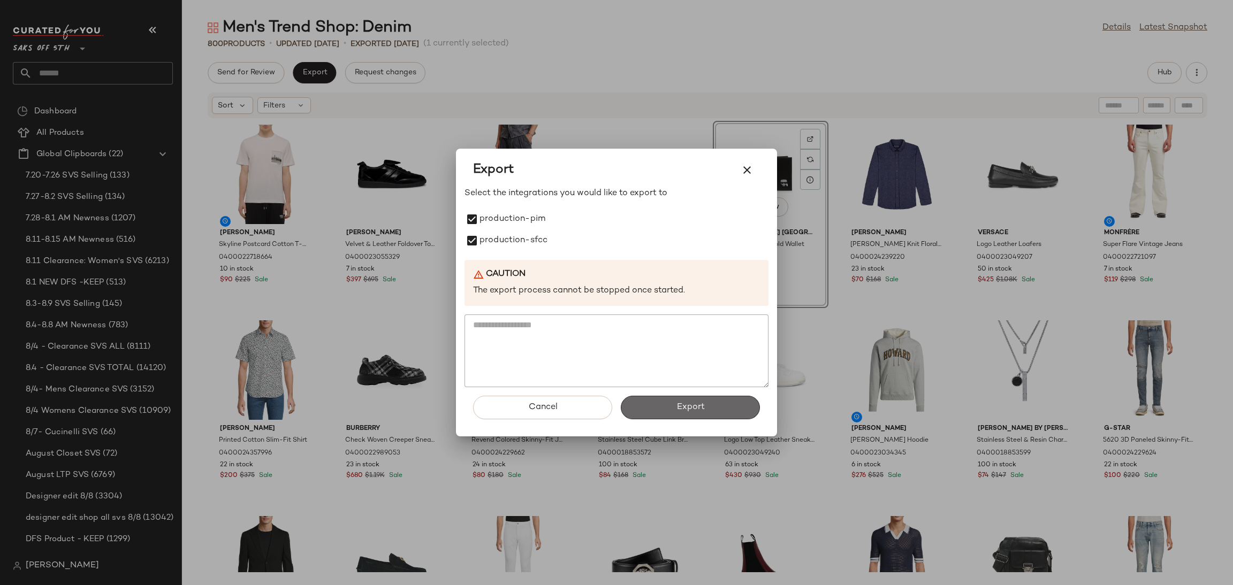
click at [647, 402] on button "Export" at bounding box center [690, 408] width 139 height 24
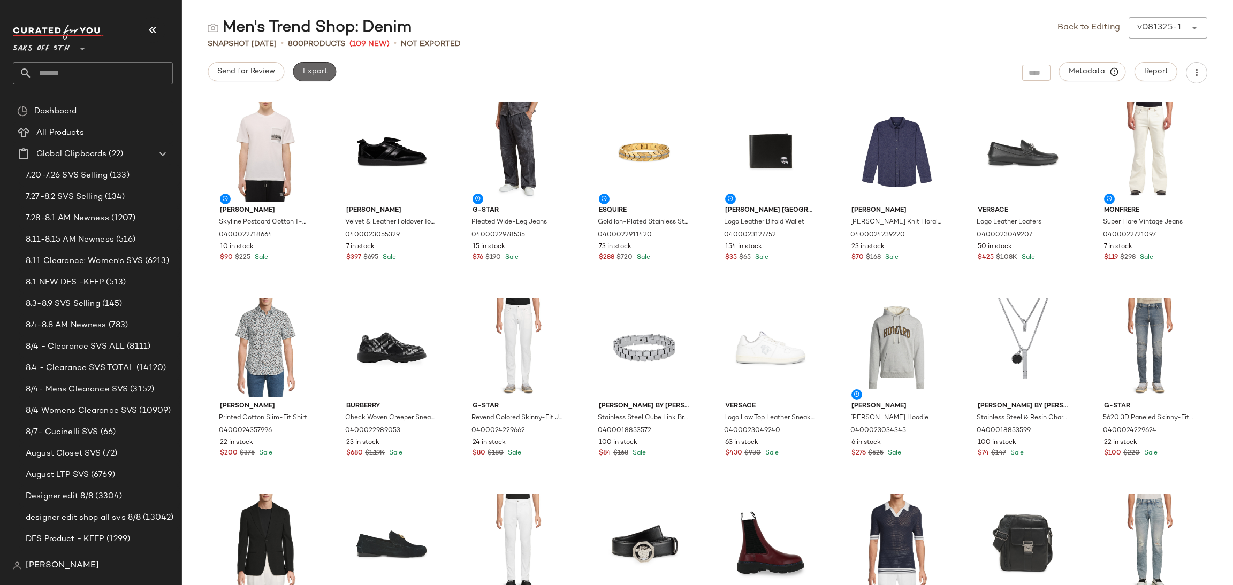
click at [317, 78] on button "Export" at bounding box center [314, 71] width 43 height 19
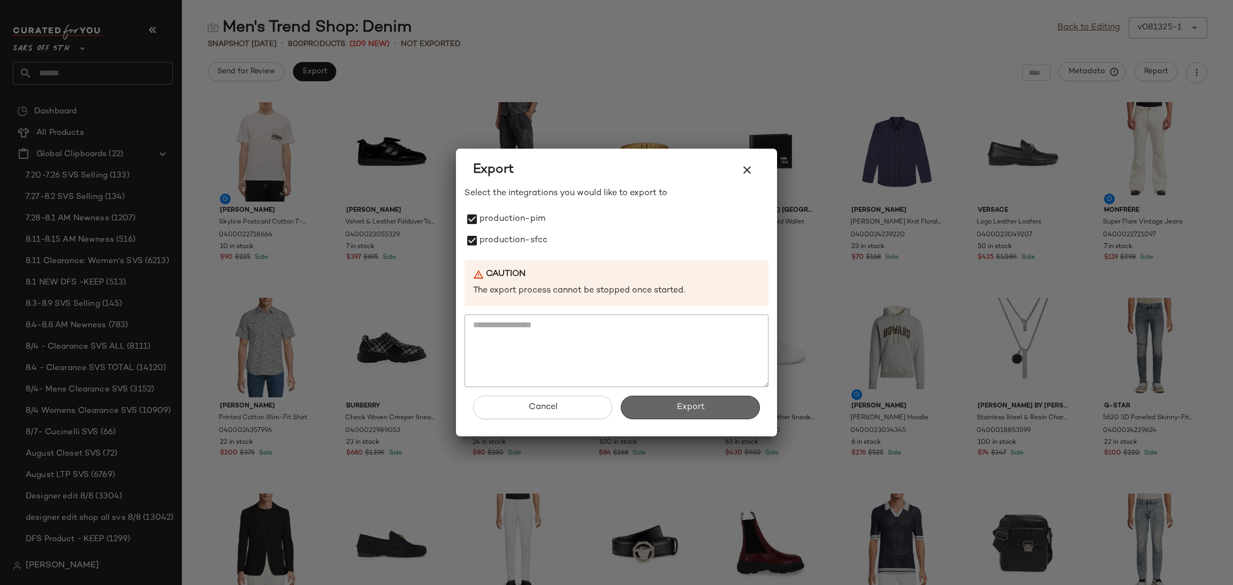
click at [669, 408] on button "Export" at bounding box center [690, 408] width 139 height 24
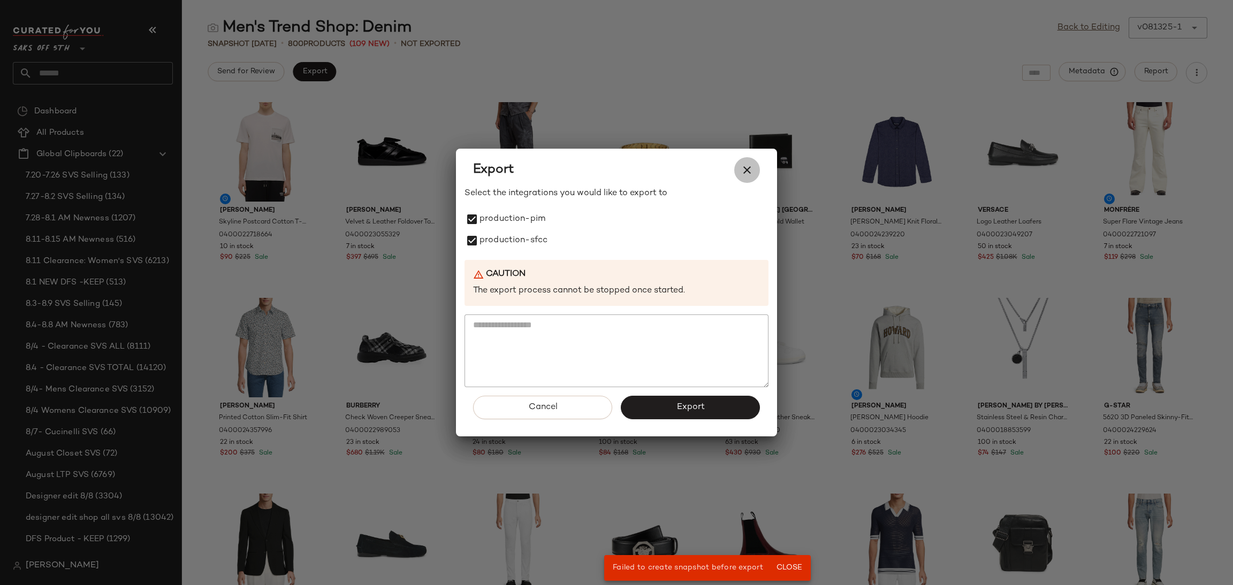
click at [747, 162] on button "button" at bounding box center [747, 170] width 26 height 26
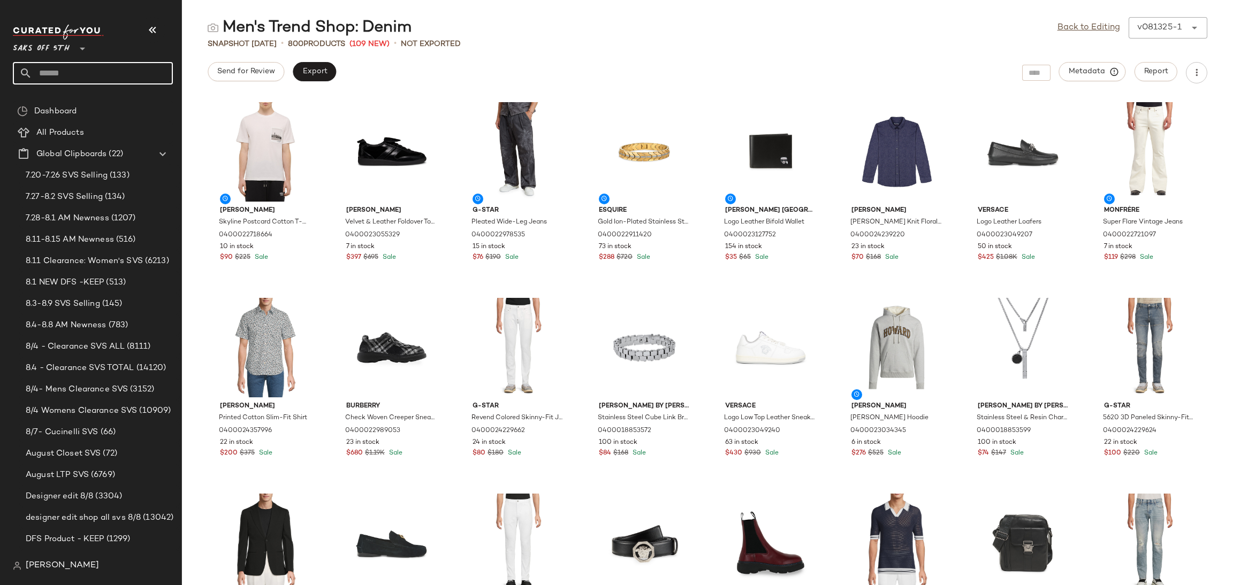
click at [136, 70] on input "text" at bounding box center [102, 73] width 141 height 22
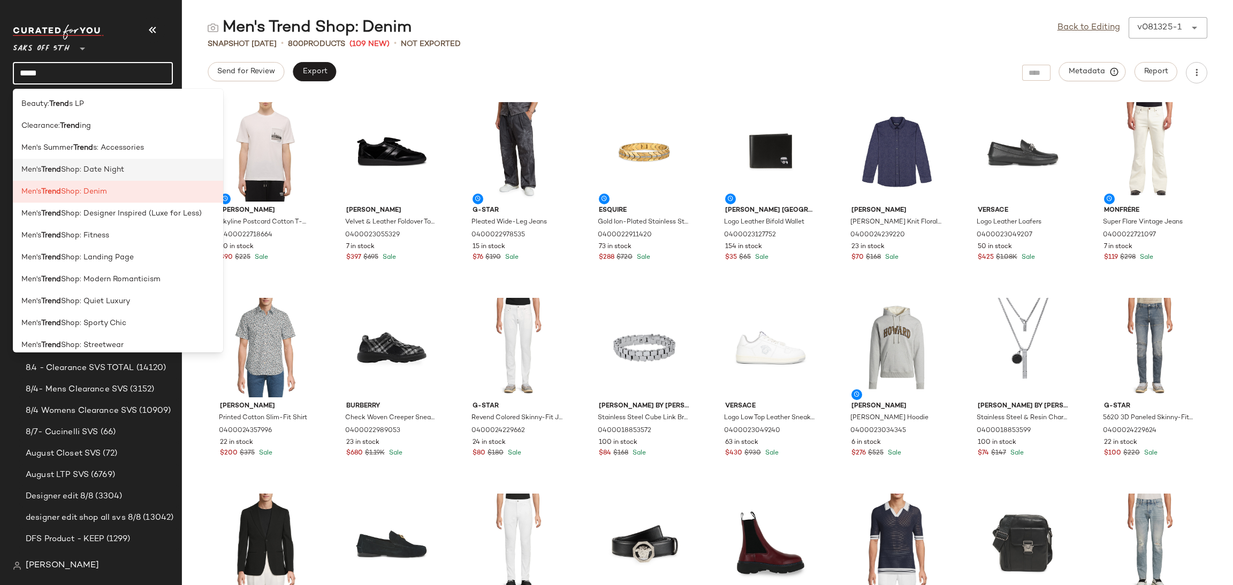
type input "*****"
click at [144, 170] on div "Men's Trend Shop: Date Night" at bounding box center [117, 169] width 193 height 11
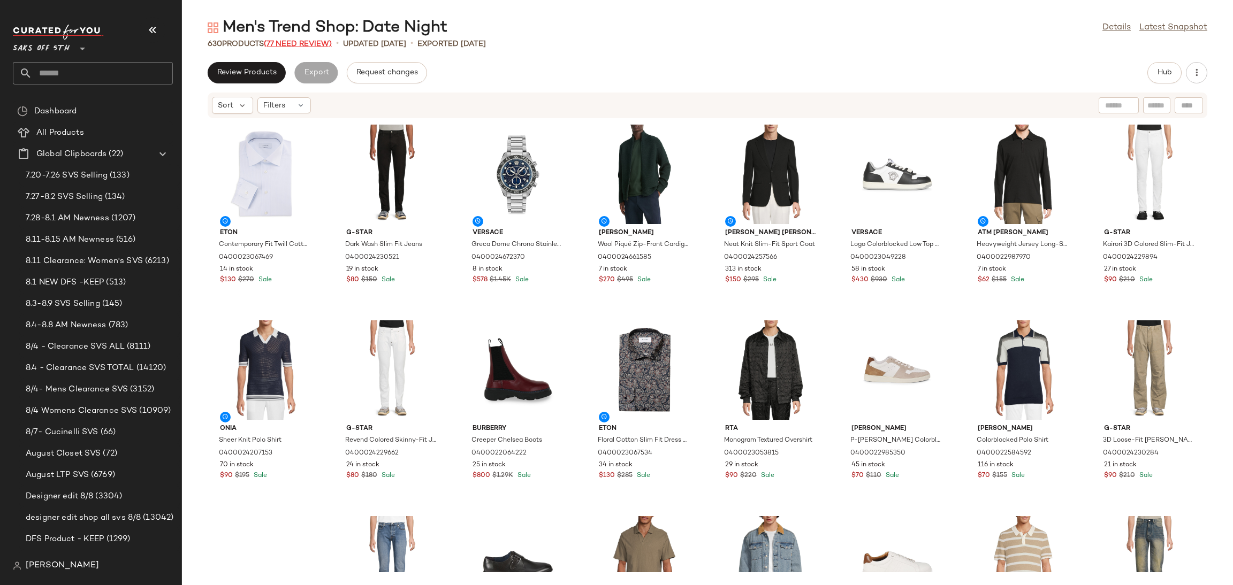
click at [309, 44] on span "(77 Need Review)" at bounding box center [298, 44] width 68 height 8
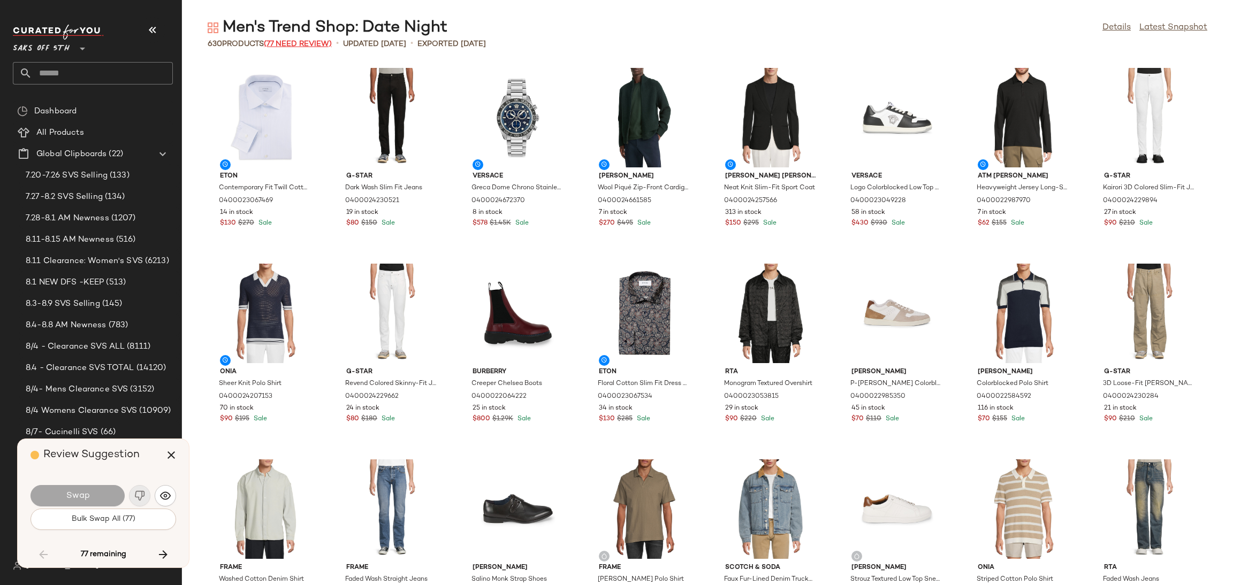
scroll to position [1566, 0]
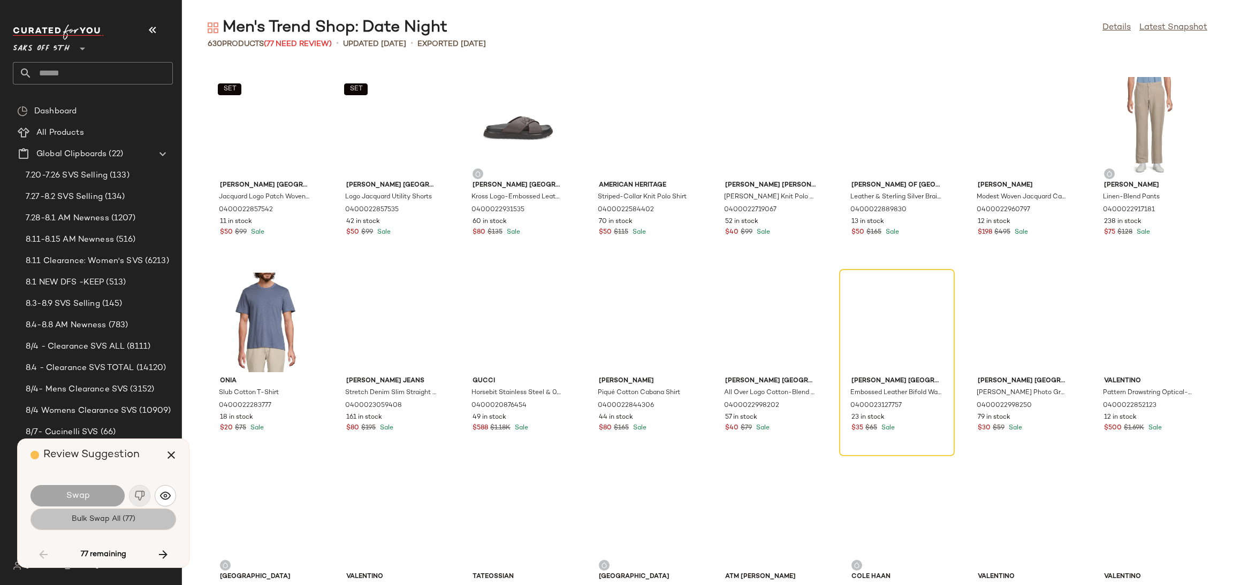
click at [134, 526] on button "Bulk Swap All (77)" at bounding box center [104, 519] width 146 height 21
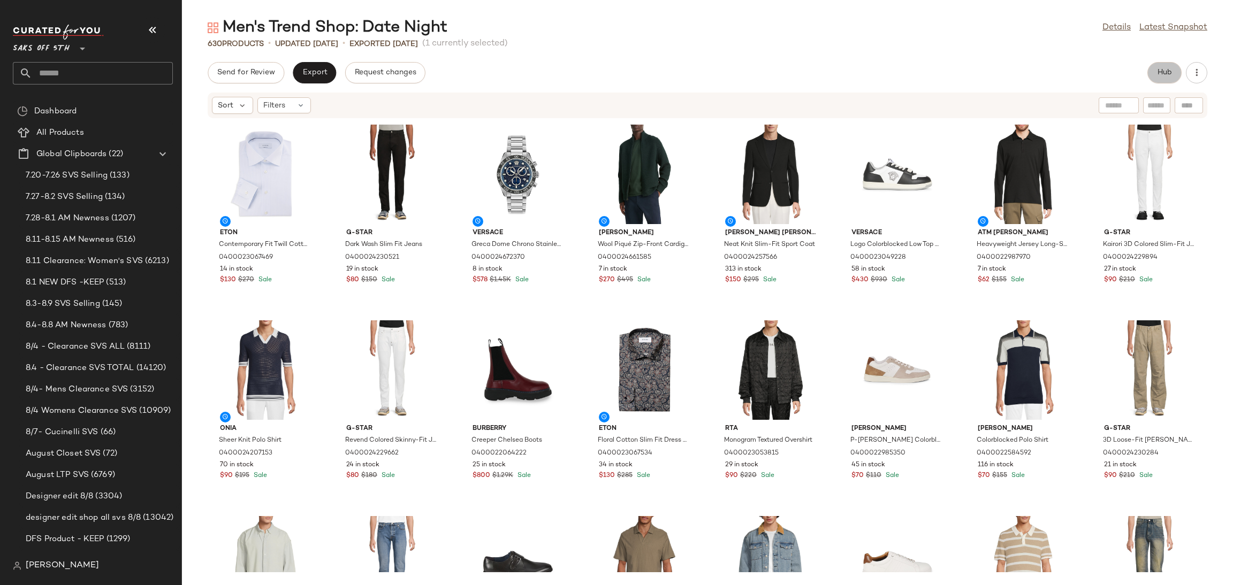
click at [1168, 72] on span "Hub" at bounding box center [1164, 73] width 15 height 9
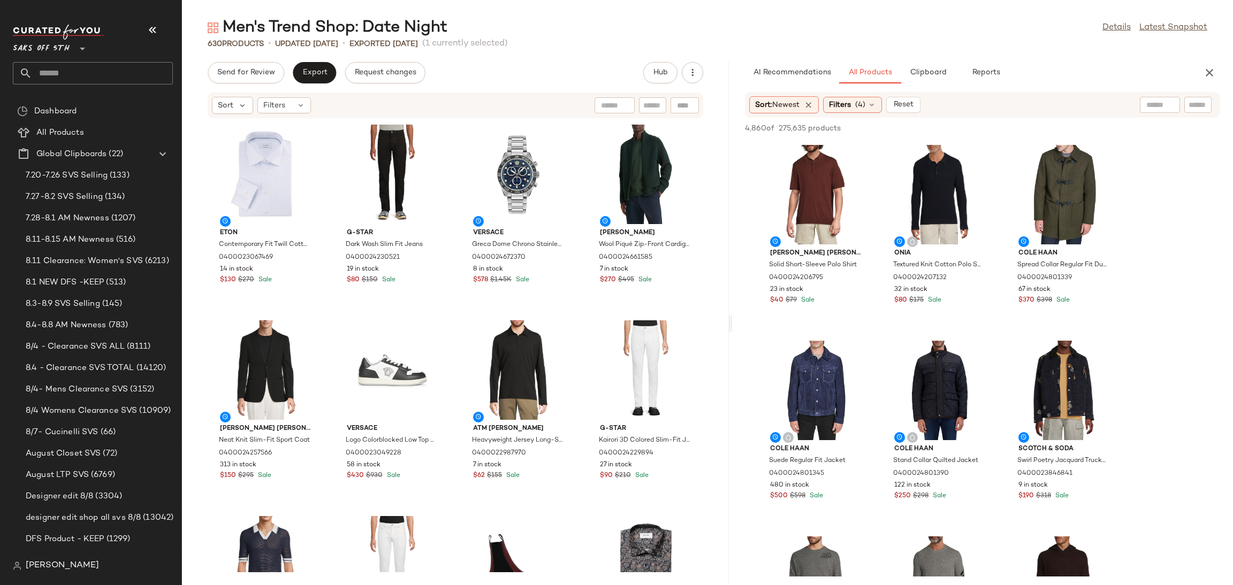
drag, startPoint x: 709, startPoint y: 321, endPoint x: 734, endPoint y: 322, distance: 25.2
click at [734, 322] on div "Men's Trend Shop: Date Night Details Latest Snapshot 630 Products • updated Aug…" at bounding box center [707, 301] width 1051 height 568
click at [804, 356] on div "View" at bounding box center [816, 391] width 108 height 100
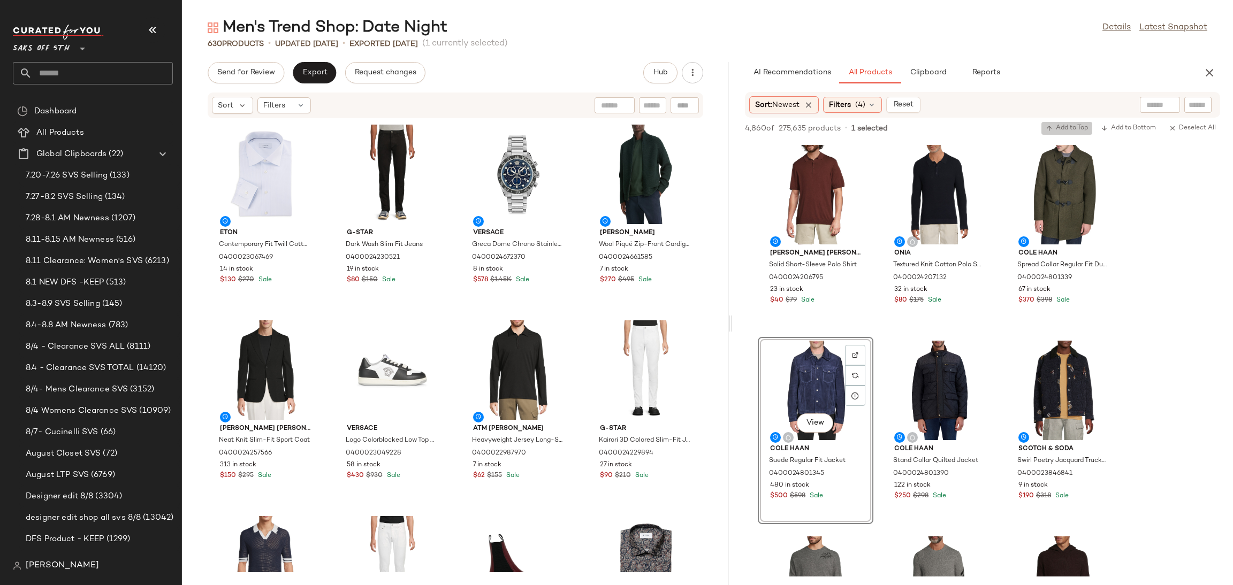
click at [1064, 125] on span "Add to Top" at bounding box center [1067, 128] width 42 height 7
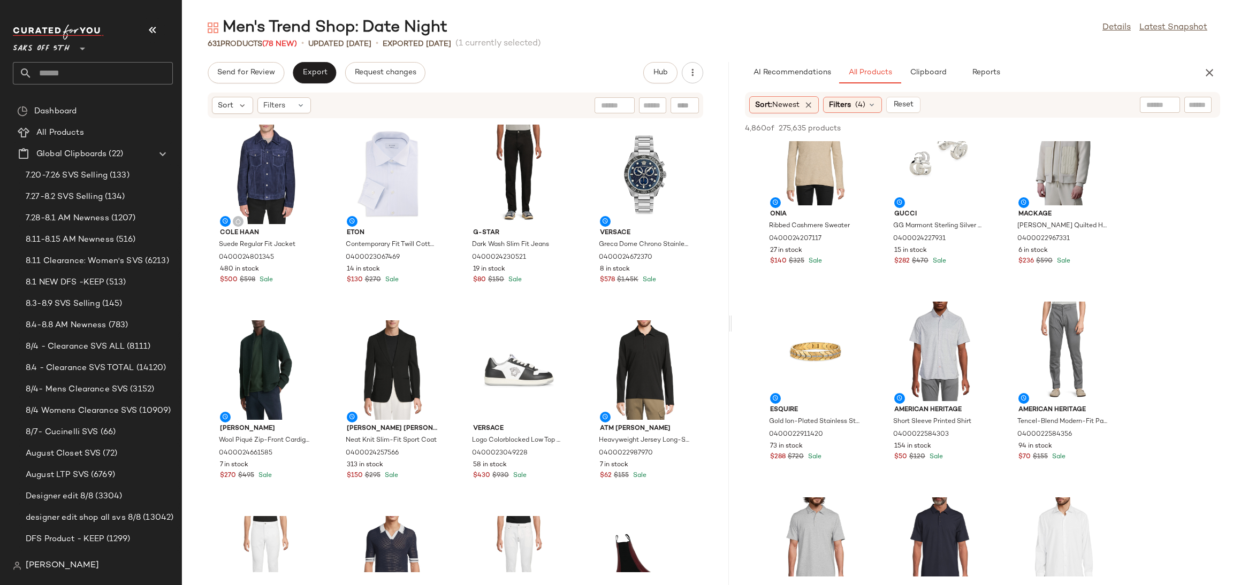
scroll to position [2007, 0]
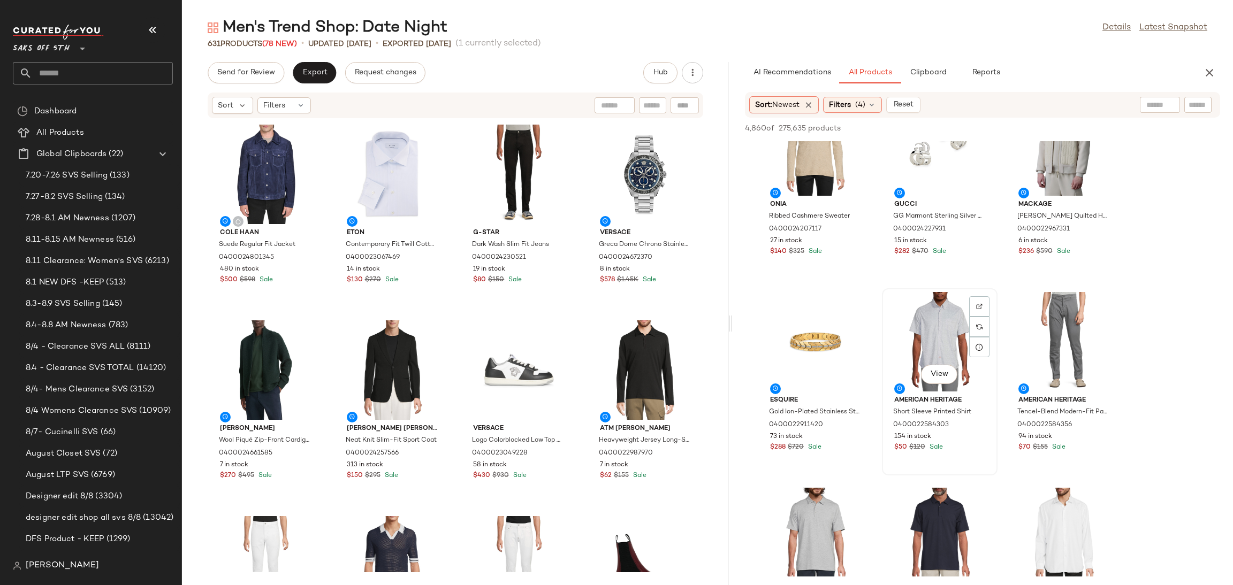
click at [936, 319] on div "View" at bounding box center [940, 342] width 108 height 100
click at [1071, 126] on span "Add to Top" at bounding box center [1067, 128] width 42 height 7
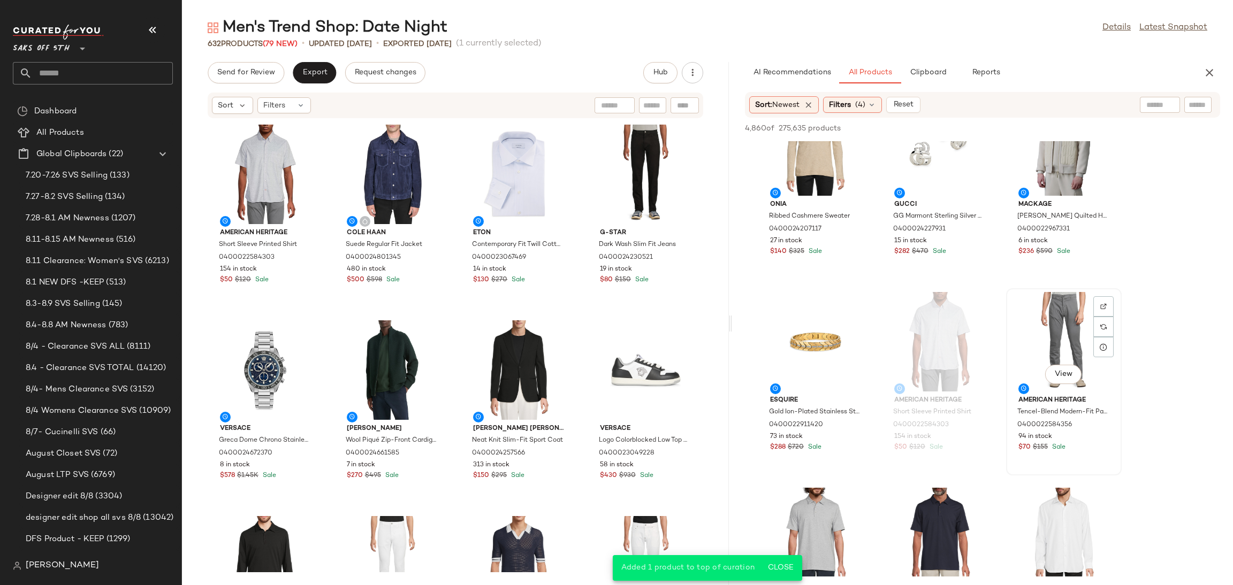
click at [1045, 322] on div "View" at bounding box center [1064, 342] width 108 height 100
click at [1060, 131] on span "Add to Top" at bounding box center [1067, 128] width 42 height 7
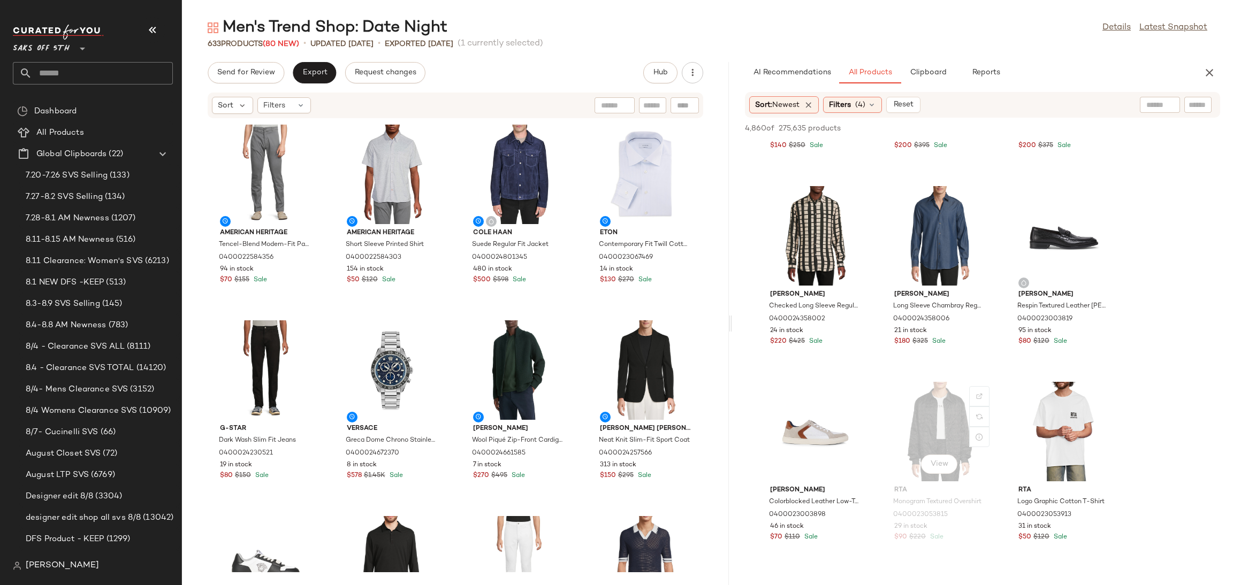
scroll to position [6422, 0]
click at [1038, 232] on div "View" at bounding box center [1064, 237] width 108 height 100
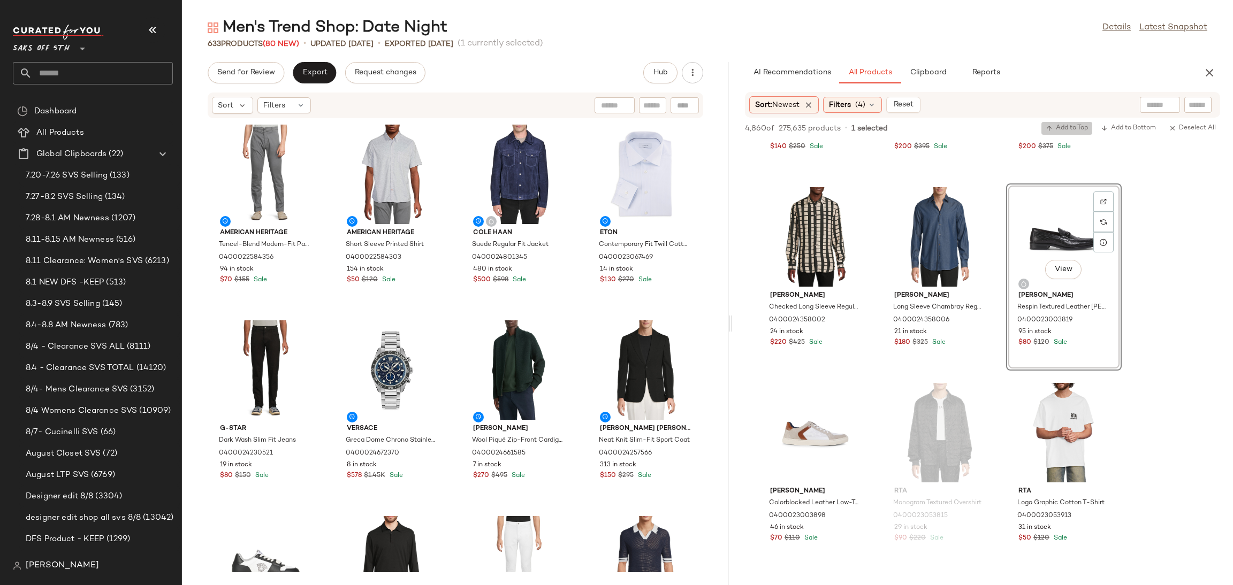
click at [1078, 122] on button "Add to Top" at bounding box center [1066, 128] width 51 height 13
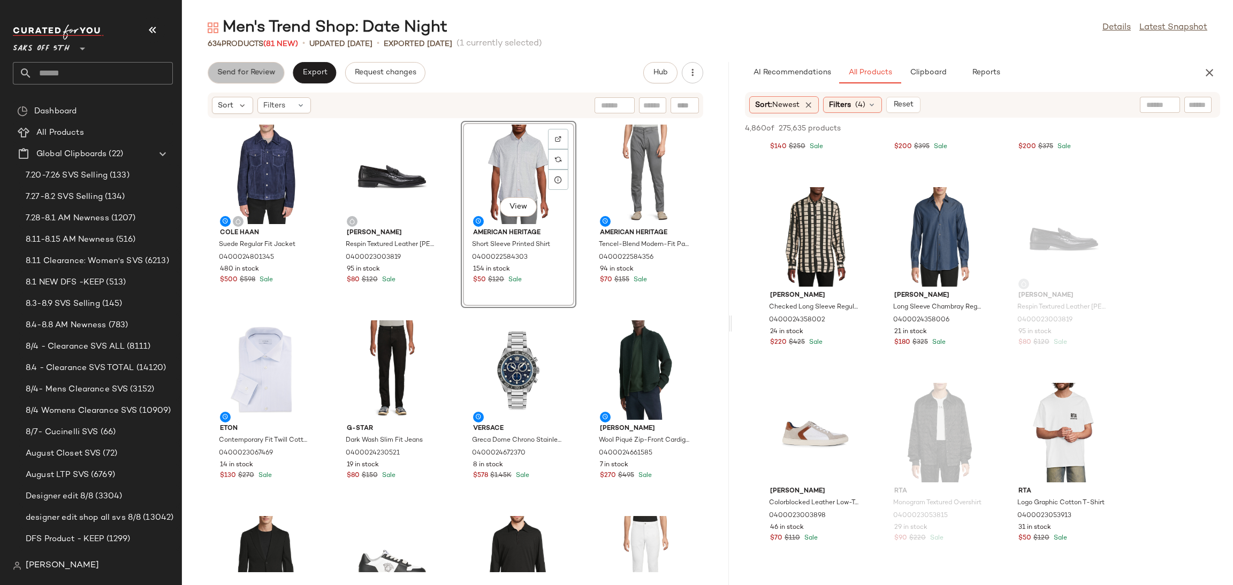
click at [268, 82] on button "Send for Review" at bounding box center [246, 72] width 77 height 21
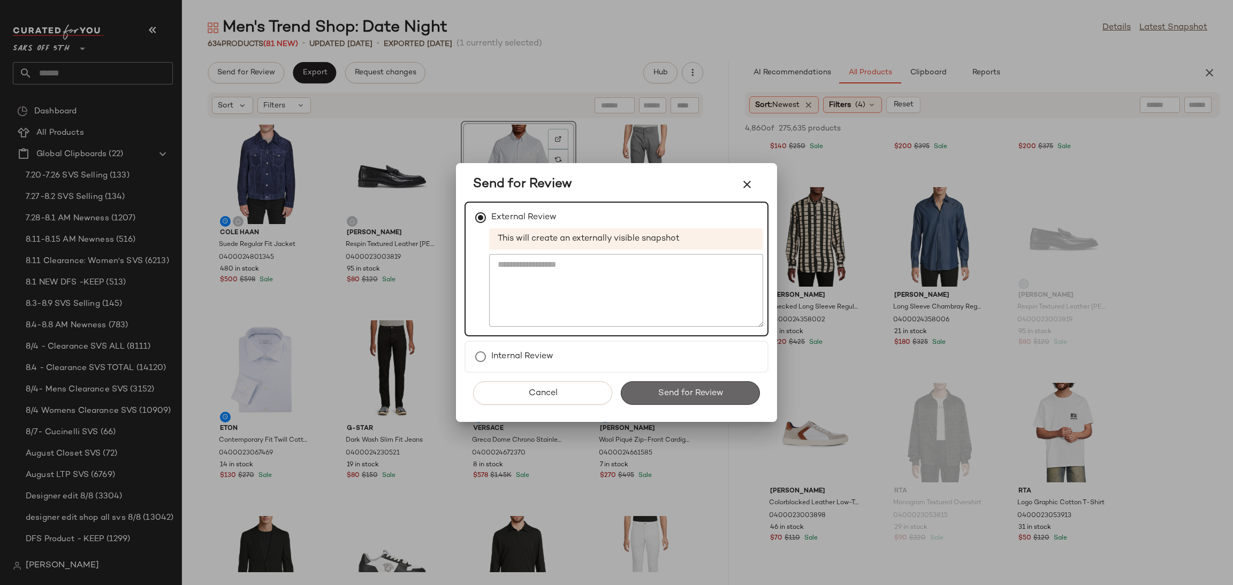
click at [656, 382] on button "Send for Review" at bounding box center [690, 394] width 139 height 24
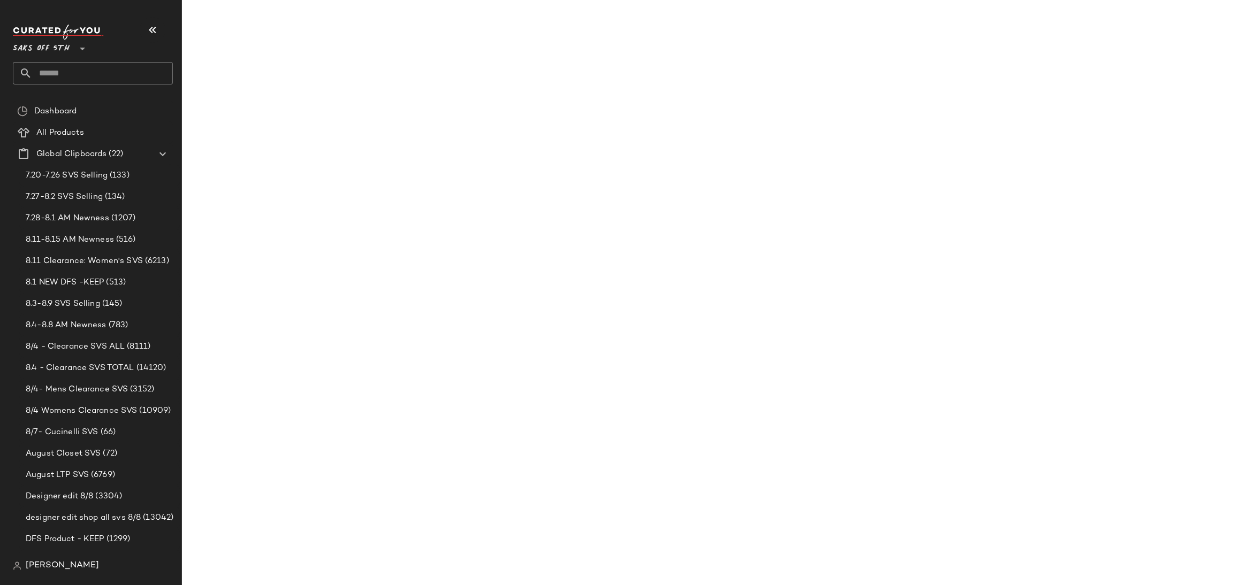
scroll to position [9555, 0]
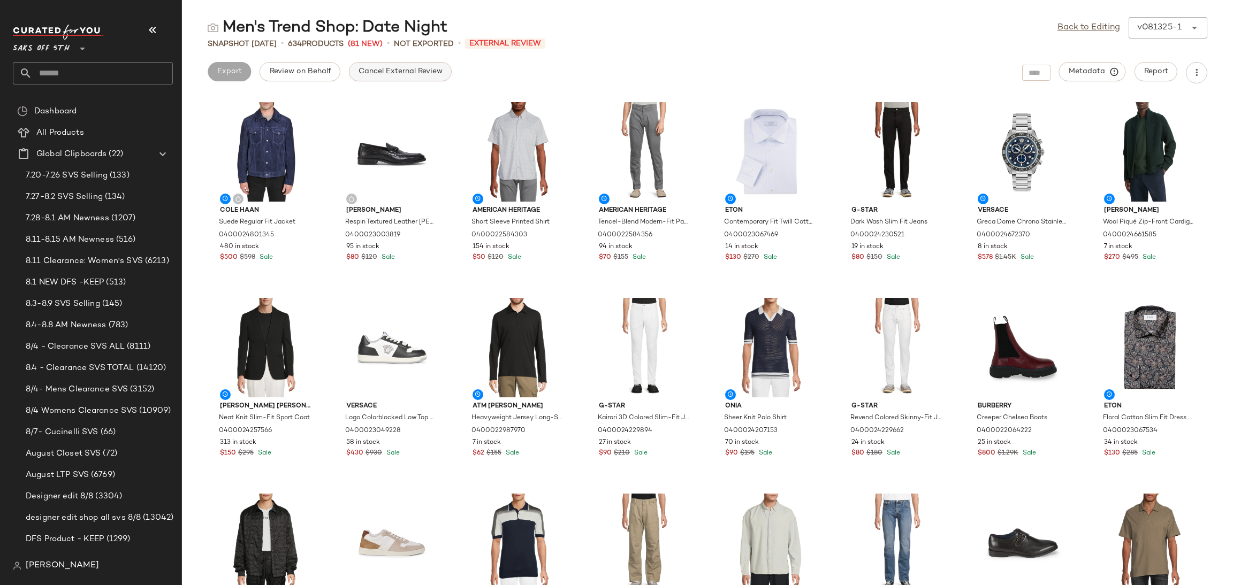
click at [383, 77] on button "Cancel External Review" at bounding box center [400, 71] width 103 height 19
click at [316, 69] on span "Export" at bounding box center [314, 71] width 25 height 9
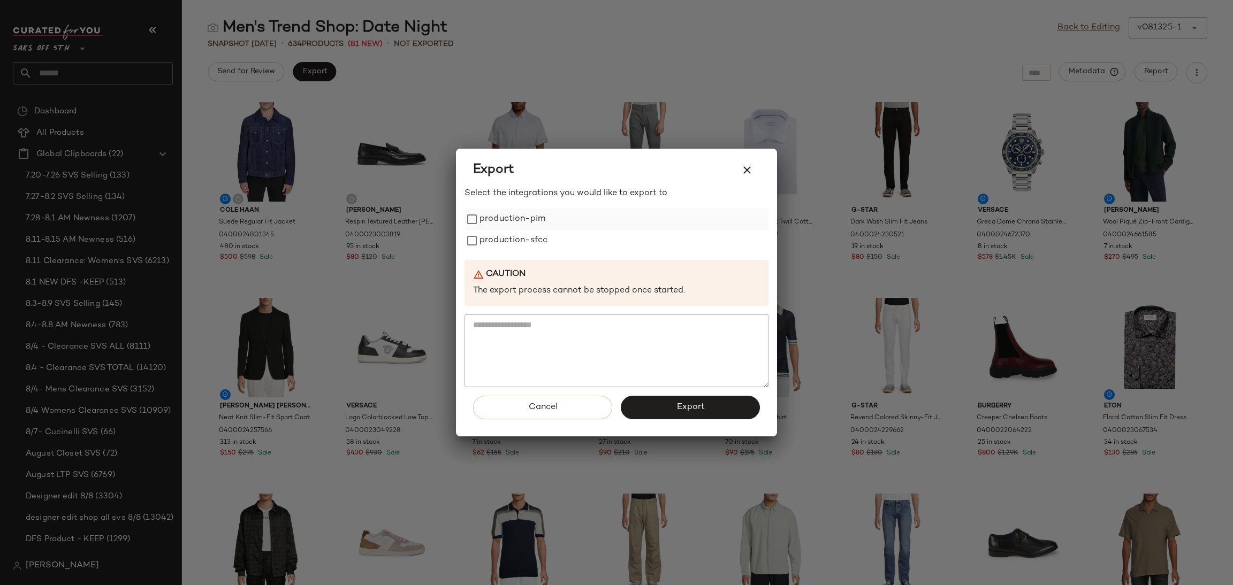
click at [483, 212] on label "production-pim" at bounding box center [513, 219] width 66 height 21
click at [489, 244] on label "production-sfcc" at bounding box center [514, 240] width 68 height 21
click at [716, 407] on button "Export" at bounding box center [690, 408] width 139 height 24
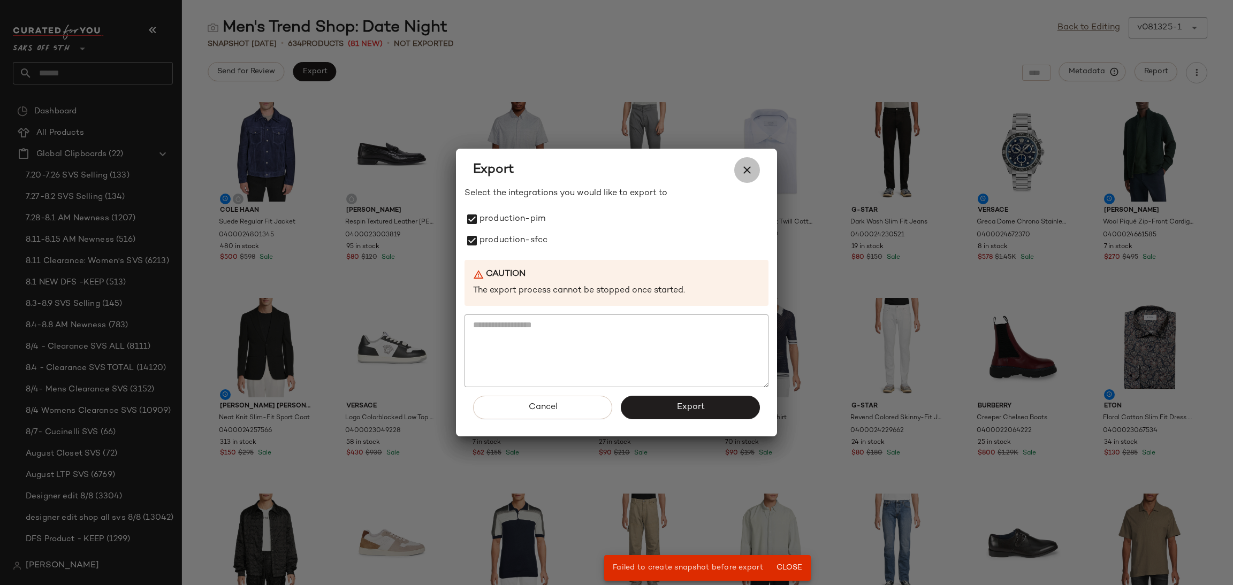
click at [750, 172] on icon "button" at bounding box center [747, 170] width 13 height 13
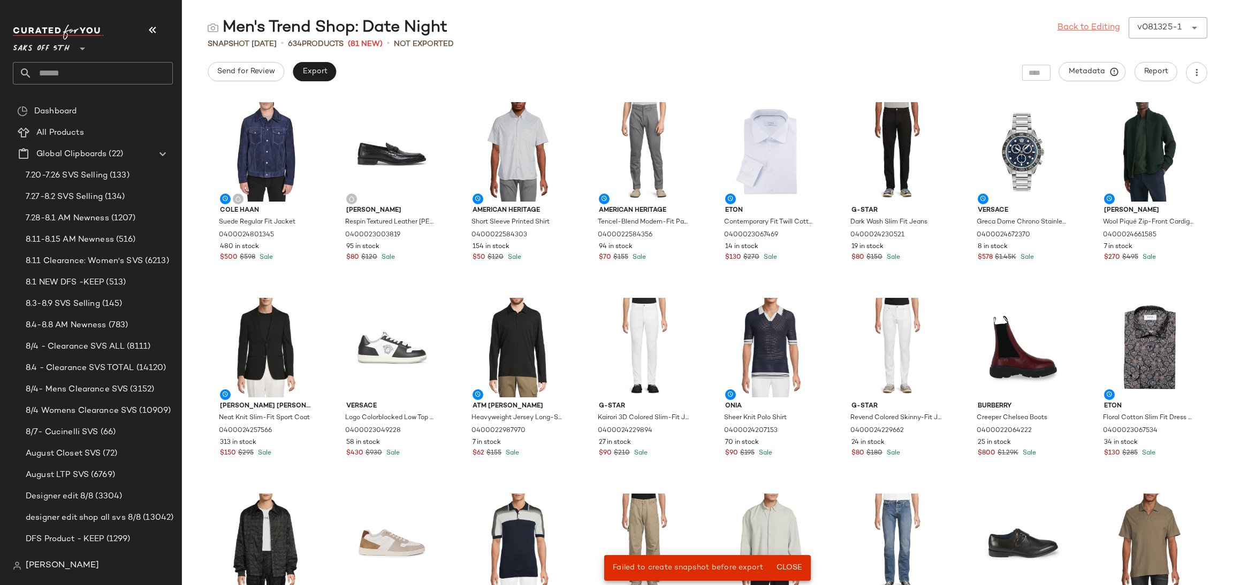
click at [1092, 29] on link "Back to Editing" at bounding box center [1089, 27] width 63 height 13
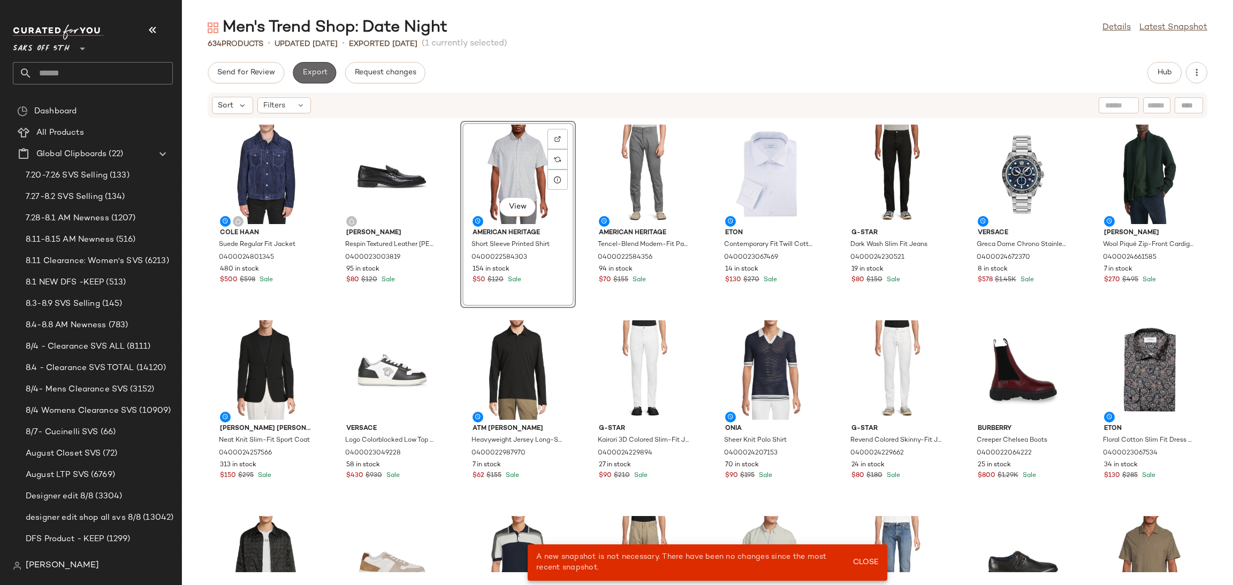
click at [320, 64] on button "Export" at bounding box center [314, 72] width 43 height 21
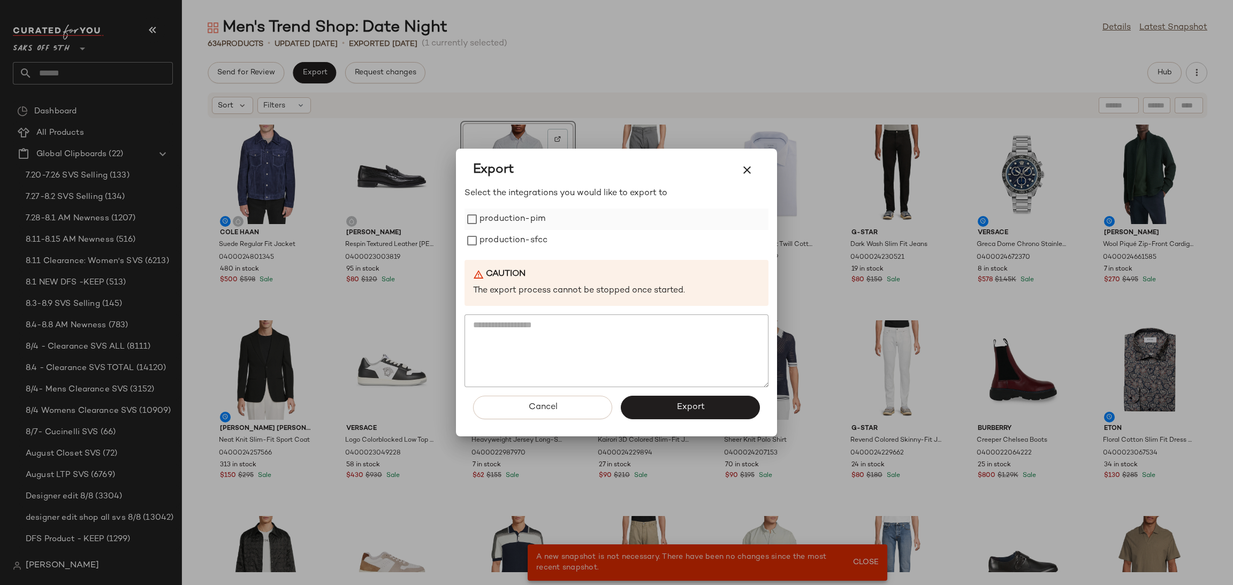
click at [497, 220] on label "production-pim" at bounding box center [513, 219] width 66 height 21
click at [501, 238] on label "production-sfcc" at bounding box center [514, 240] width 68 height 21
click at [670, 405] on button "Export" at bounding box center [690, 408] width 139 height 24
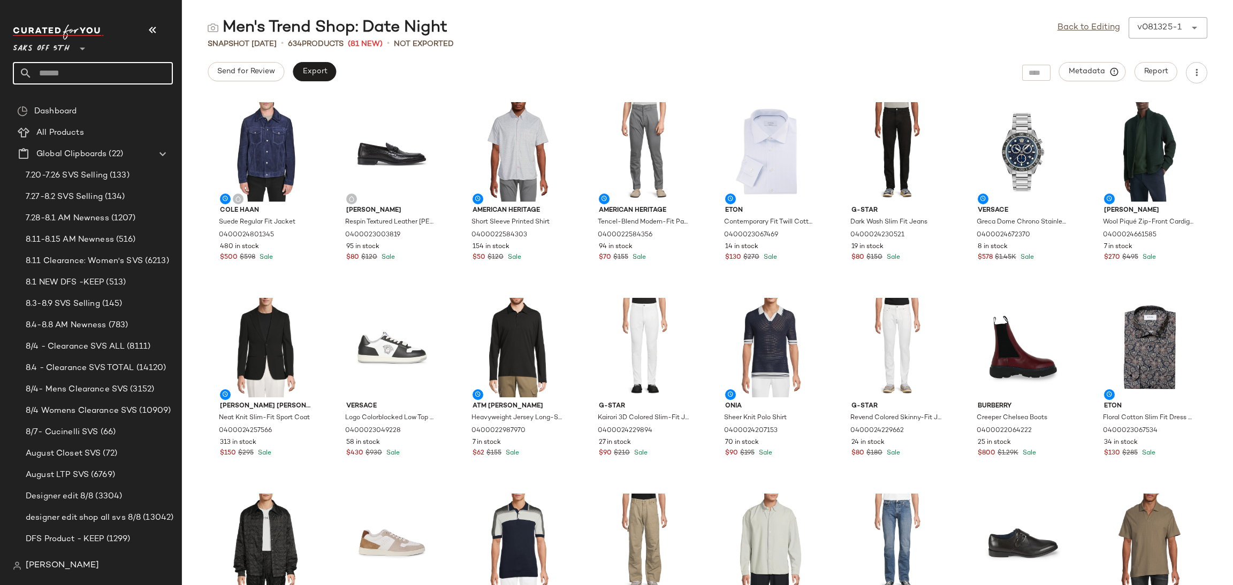
click at [121, 83] on input "text" at bounding box center [102, 73] width 141 height 22
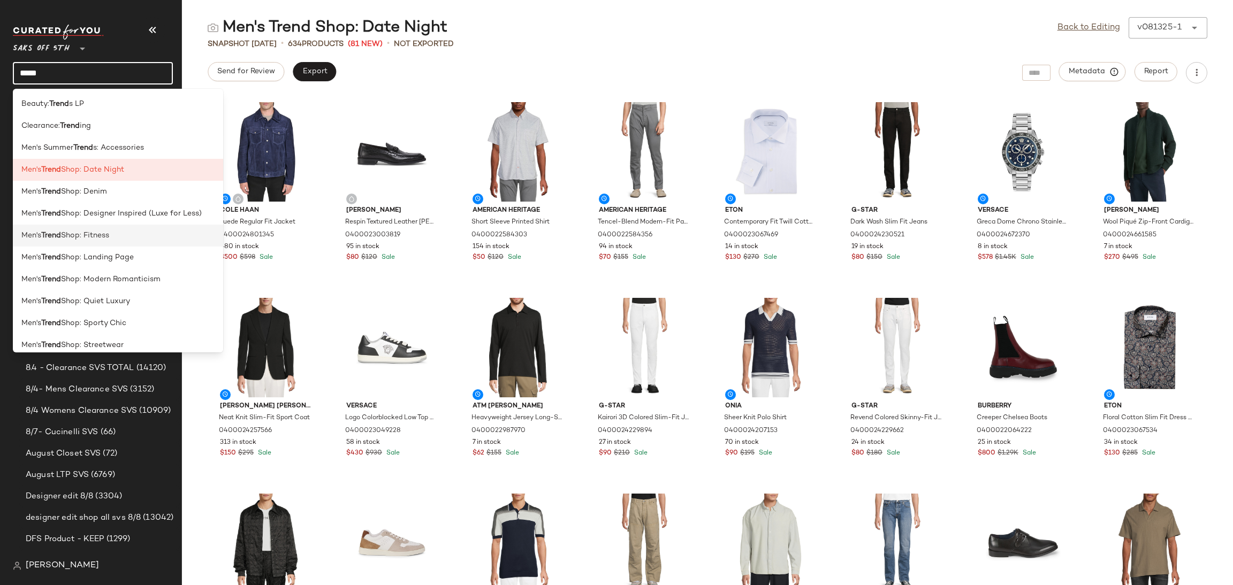
type input "*****"
click at [140, 233] on div "Men's Trend Shop: Fitness" at bounding box center [117, 235] width 193 height 11
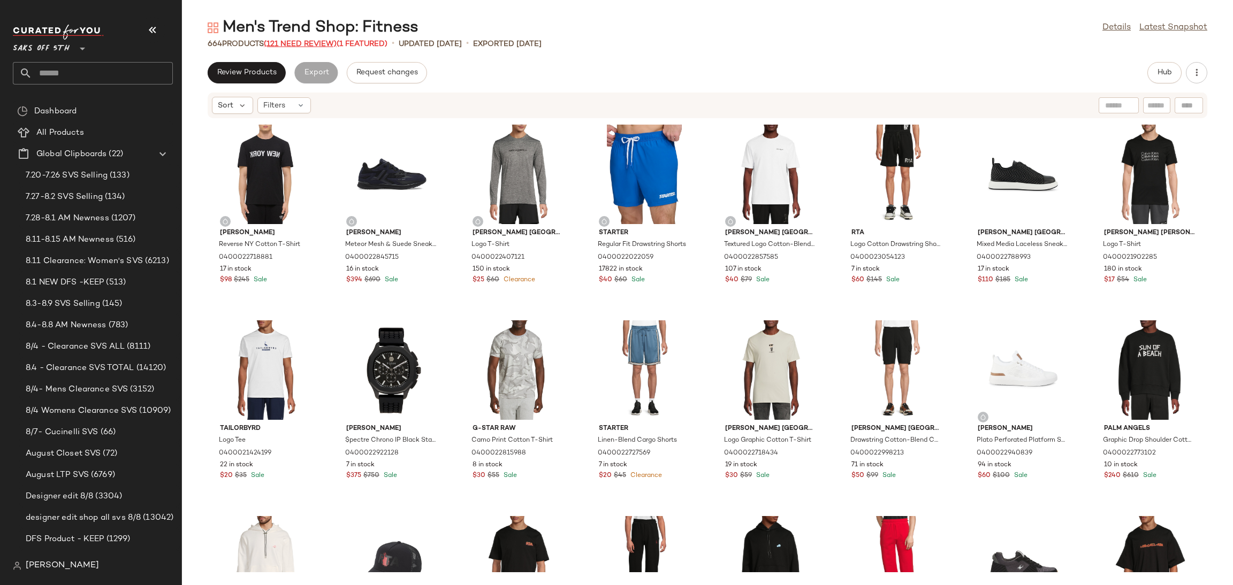
click at [320, 44] on span "(121 Need Review)" at bounding box center [300, 44] width 73 height 8
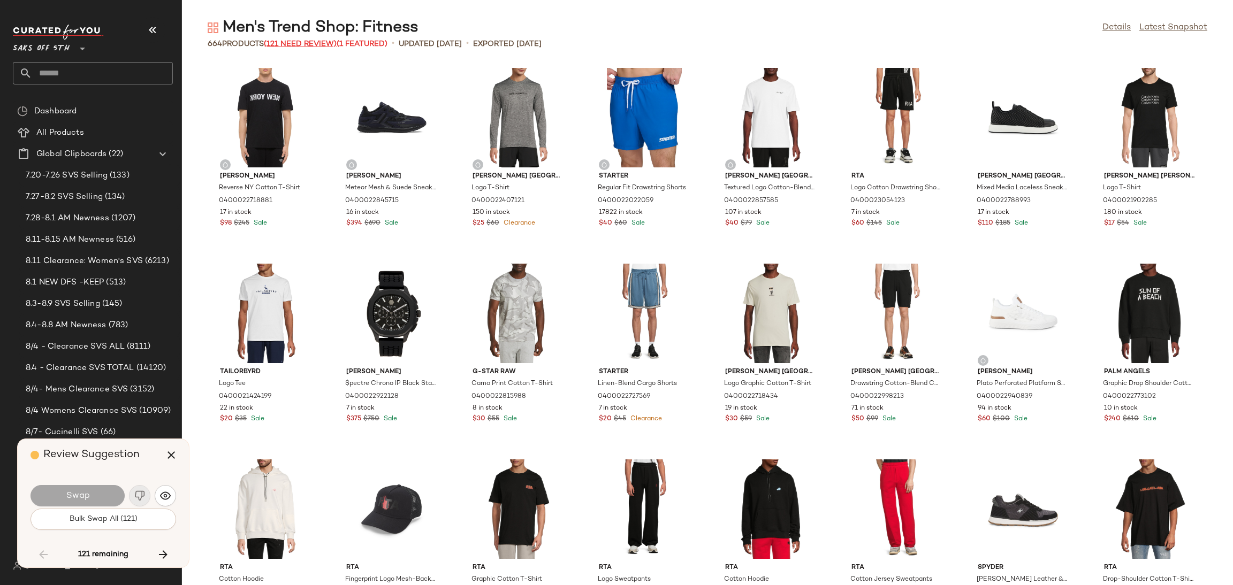
scroll to position [2154, 0]
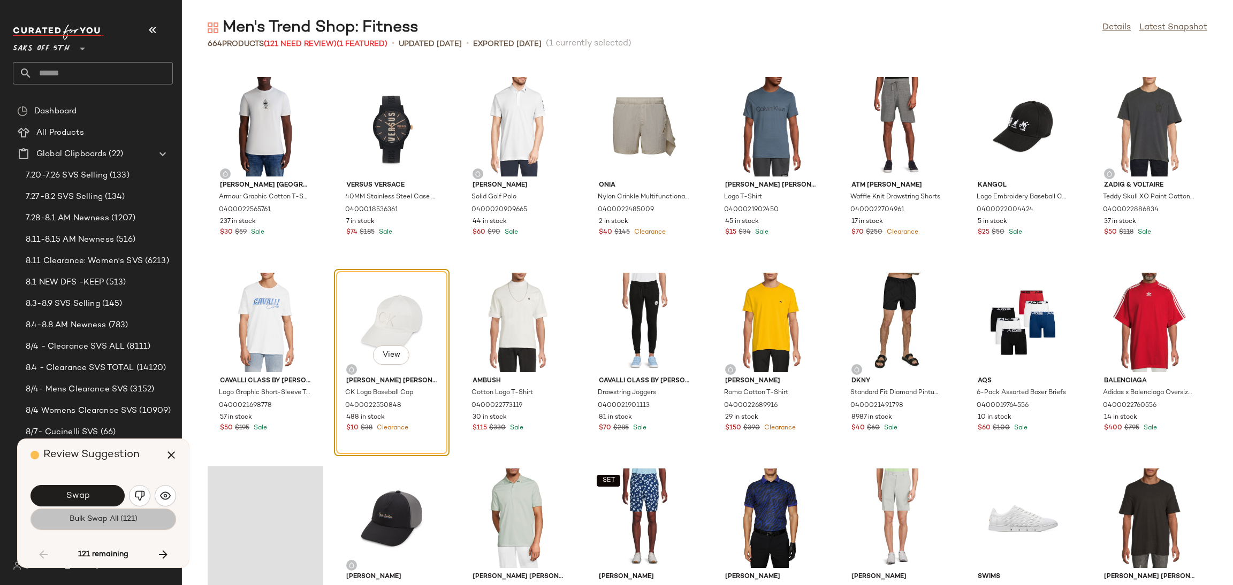
click at [145, 520] on button "Bulk Swap All (121)" at bounding box center [104, 519] width 146 height 21
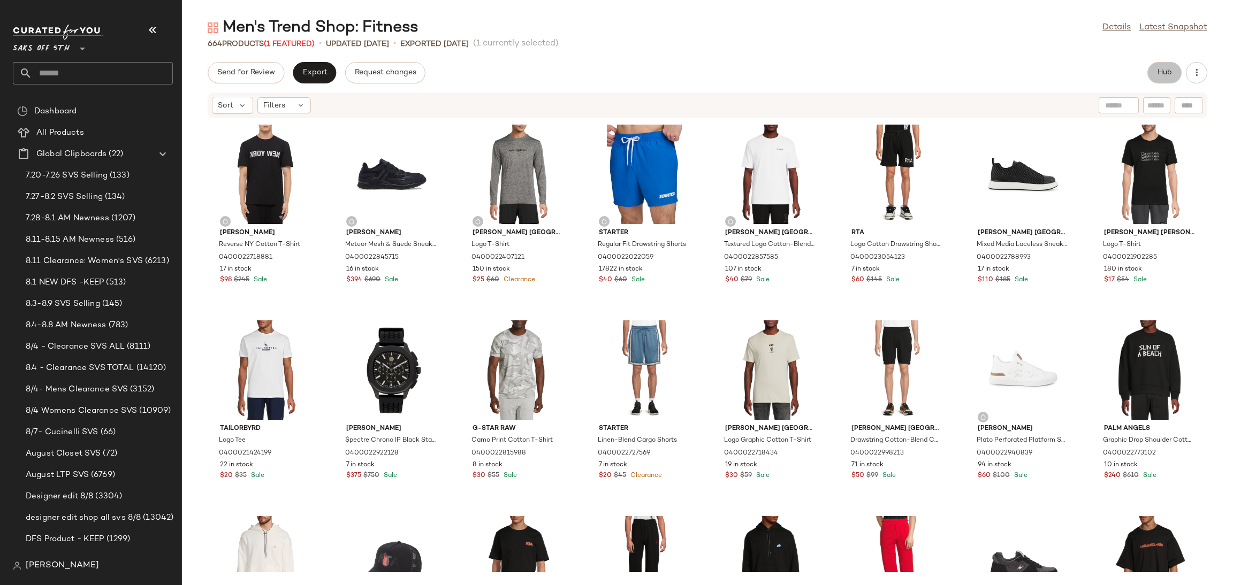
click at [1174, 69] on button "Hub" at bounding box center [1164, 72] width 34 height 21
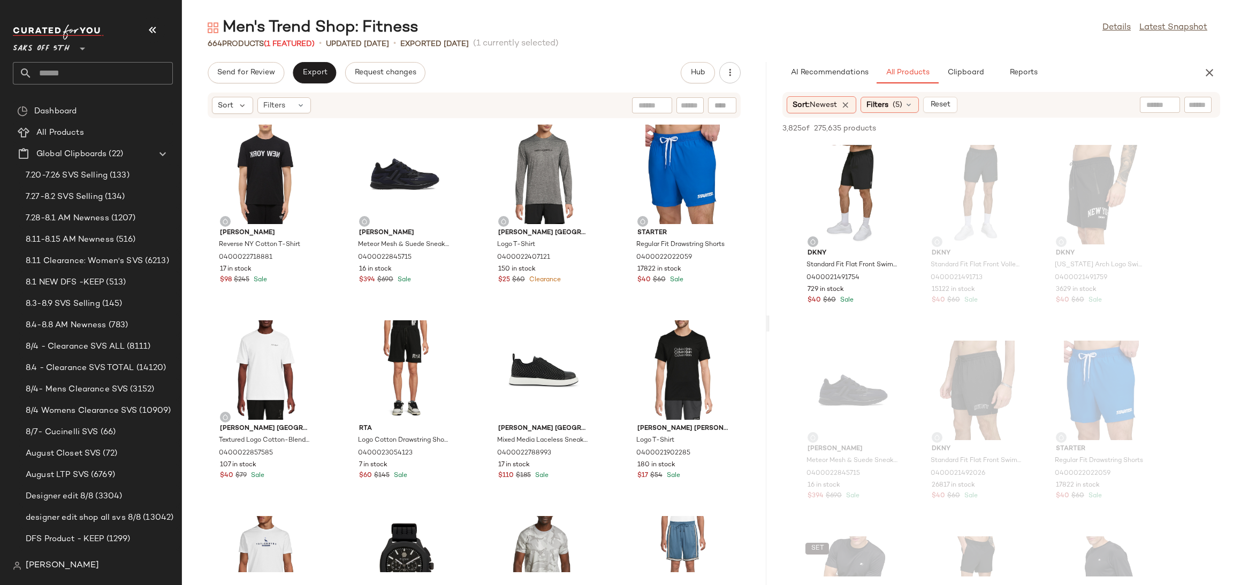
drag, startPoint x: 708, startPoint y: 325, endPoint x: 770, endPoint y: 322, distance: 62.7
click at [770, 322] on div "Men's Trend Shop: Fitness Details Latest Snapshot 664 Products (1 Featured) • u…" at bounding box center [707, 301] width 1051 height 568
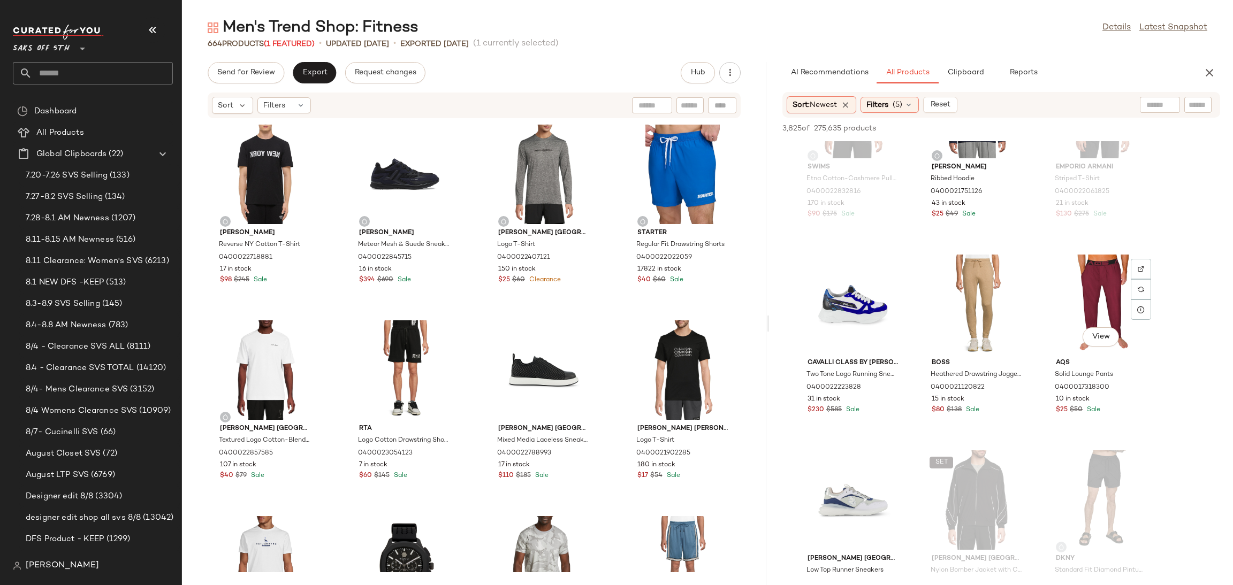
scroll to position [3026, 0]
click at [972, 284] on div "View" at bounding box center [977, 303] width 108 height 100
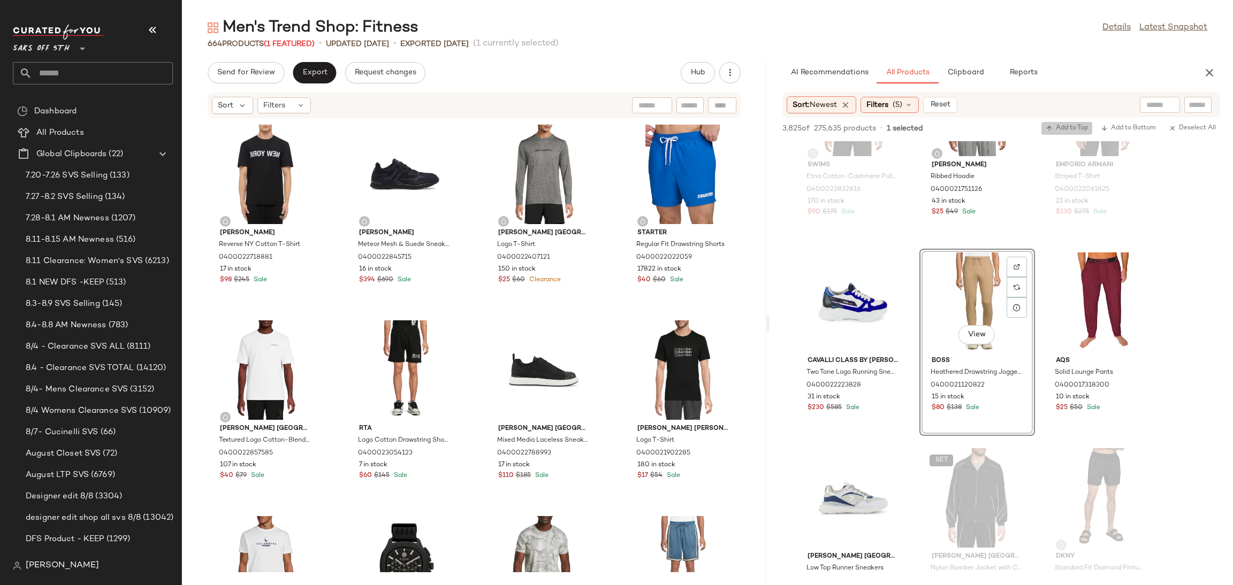
click at [1054, 125] on span "Add to Top" at bounding box center [1067, 128] width 42 height 7
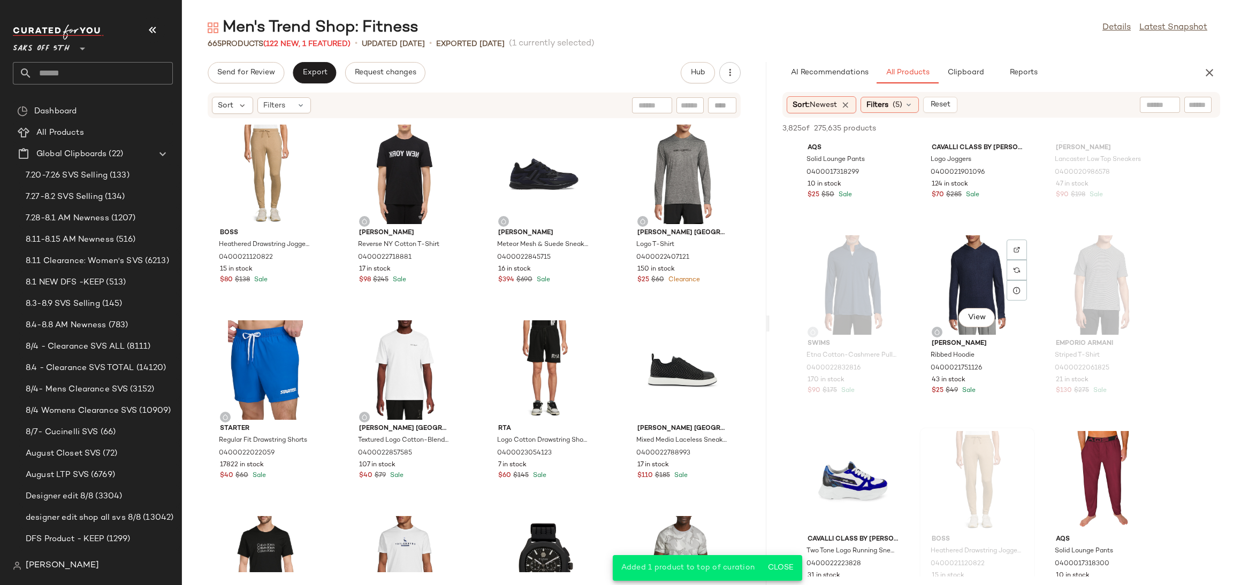
scroll to position [2847, 0]
click at [975, 281] on div "View" at bounding box center [977, 286] width 108 height 100
click at [1076, 126] on span "Add to Top" at bounding box center [1067, 128] width 42 height 7
click at [980, 272] on div "View" at bounding box center [977, 286] width 108 height 100
click at [1073, 130] on span "Add to Top" at bounding box center [1067, 128] width 42 height 7
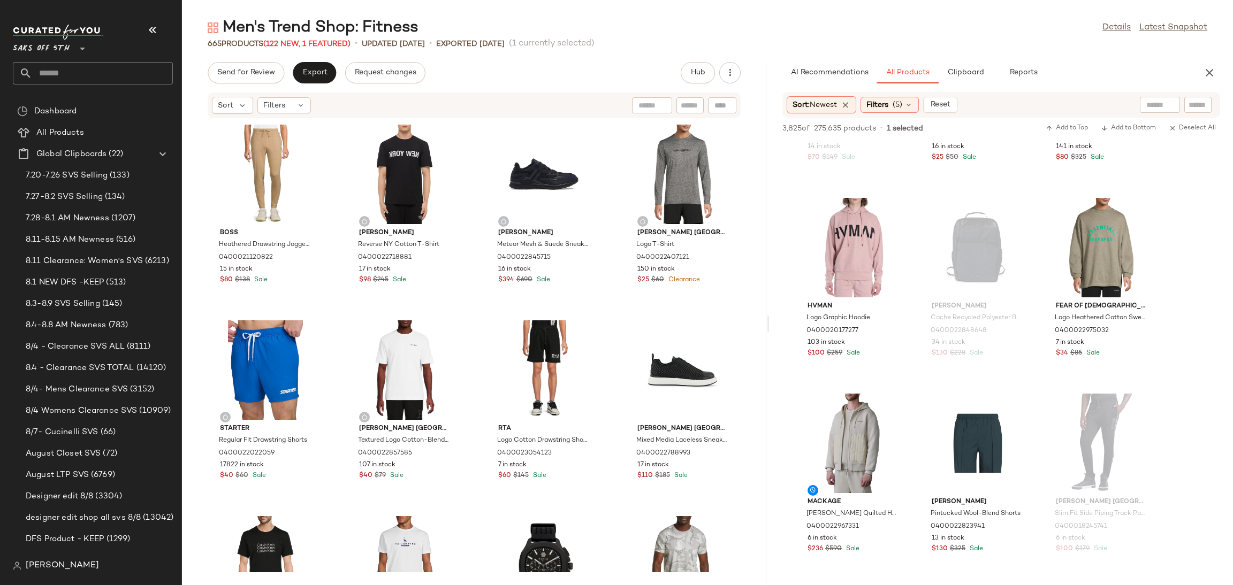
scroll to position [4653, 0]
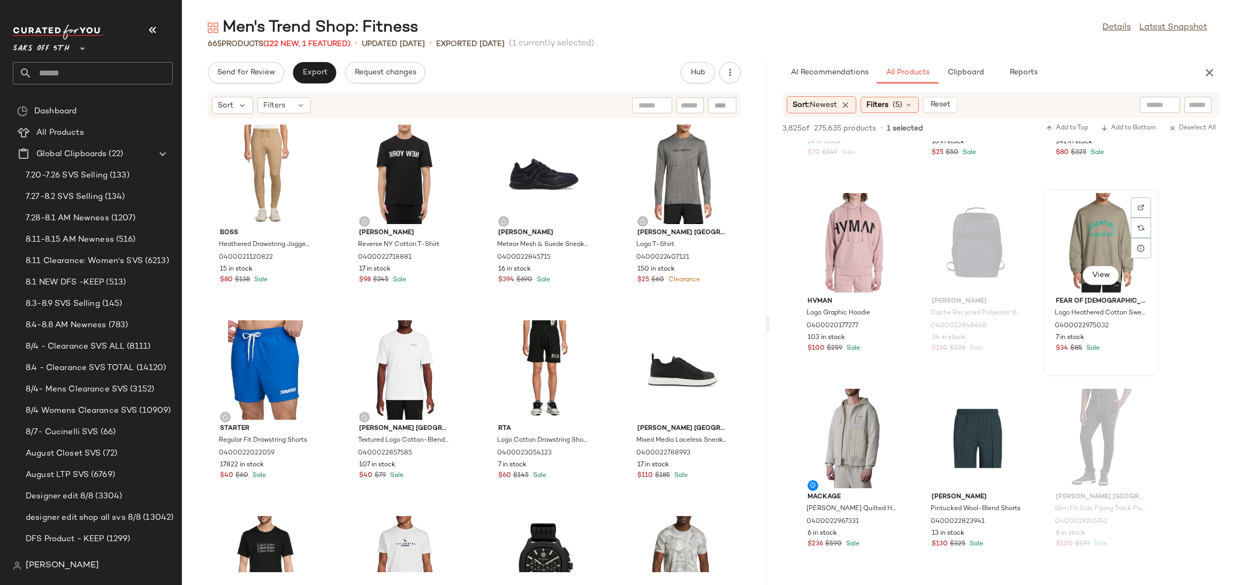
click at [1101, 232] on div "View" at bounding box center [1101, 243] width 108 height 100
click at [1081, 129] on span "Add to Top" at bounding box center [1067, 128] width 42 height 7
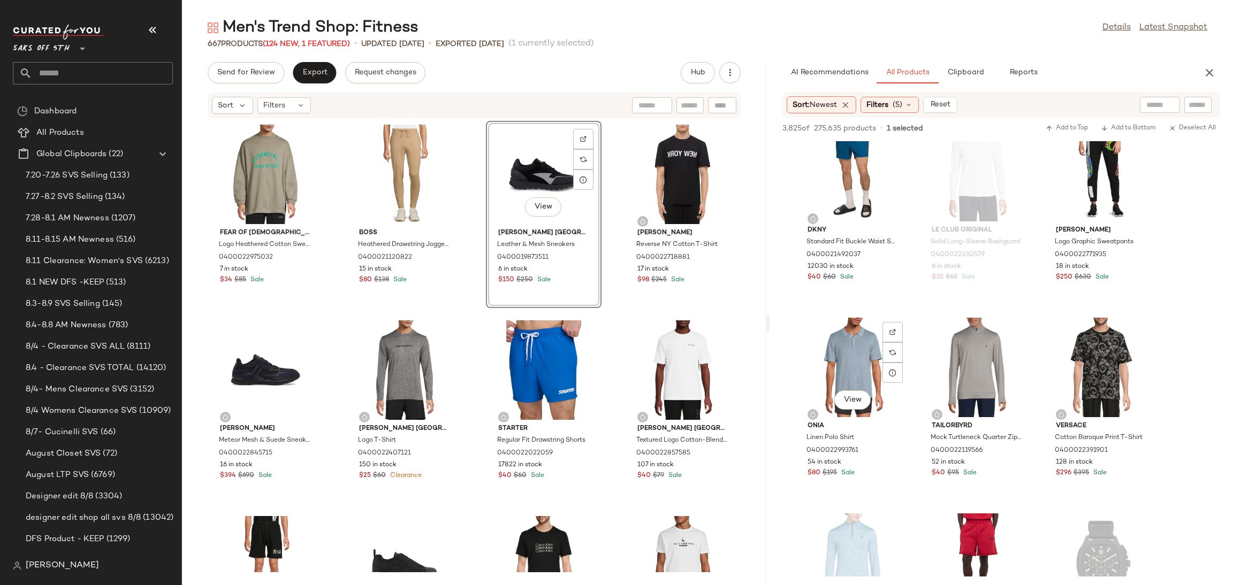
scroll to position [6292, 0]
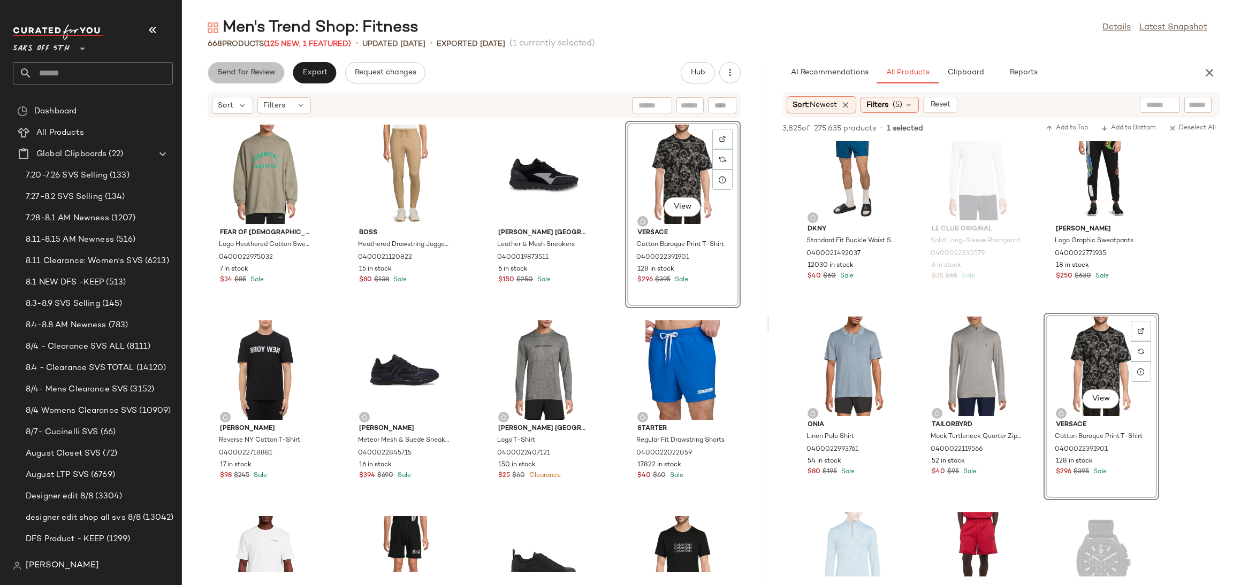
click at [274, 70] on span "Send for Review" at bounding box center [246, 73] width 58 height 9
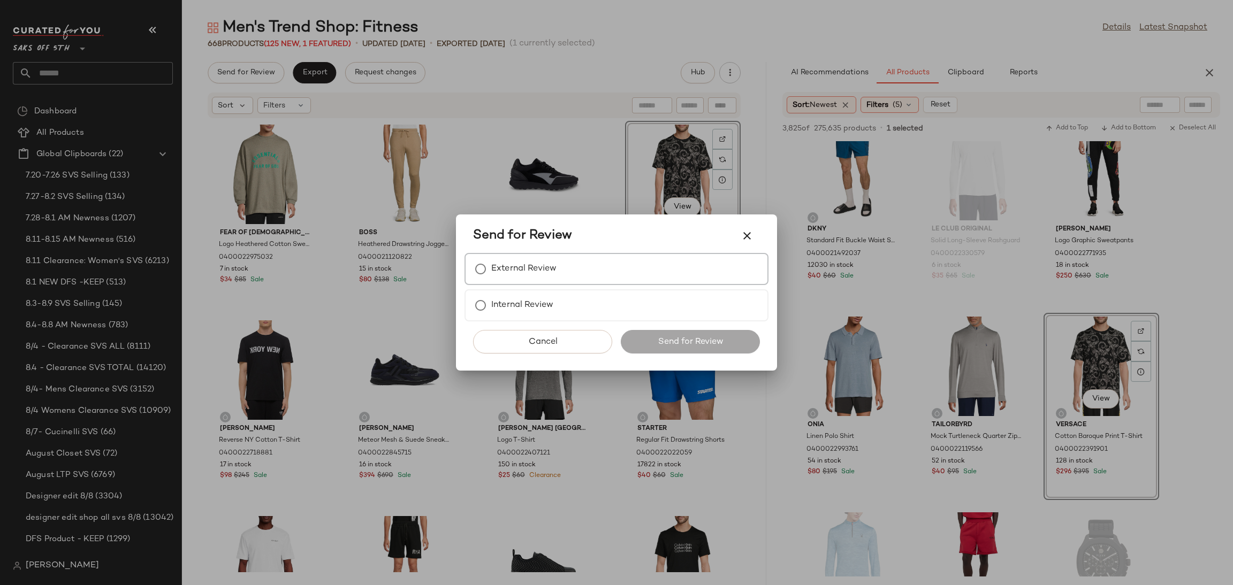
click at [536, 278] on label "External Review" at bounding box center [523, 268] width 65 height 21
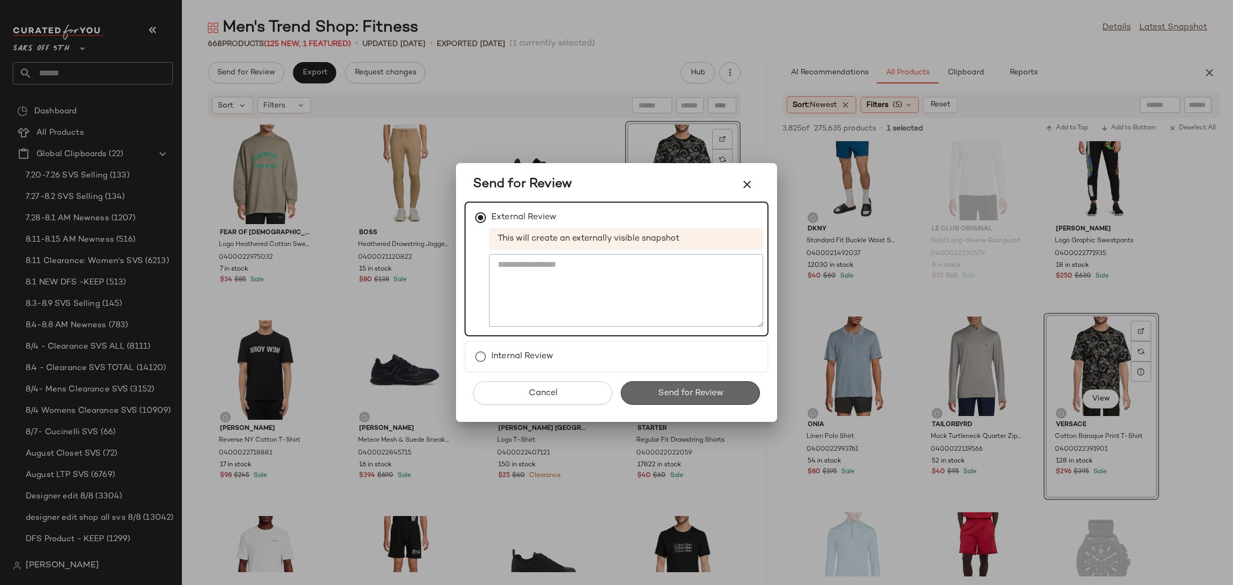
click at [688, 389] on span "Send for Review" at bounding box center [690, 394] width 66 height 10
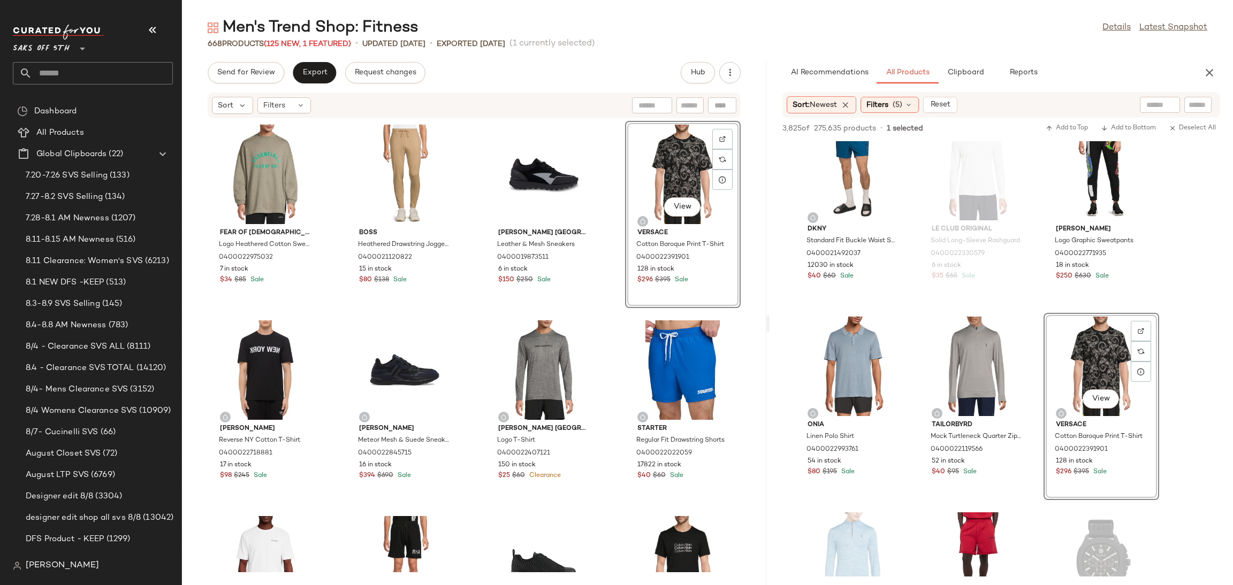
scroll to position [9426, 0]
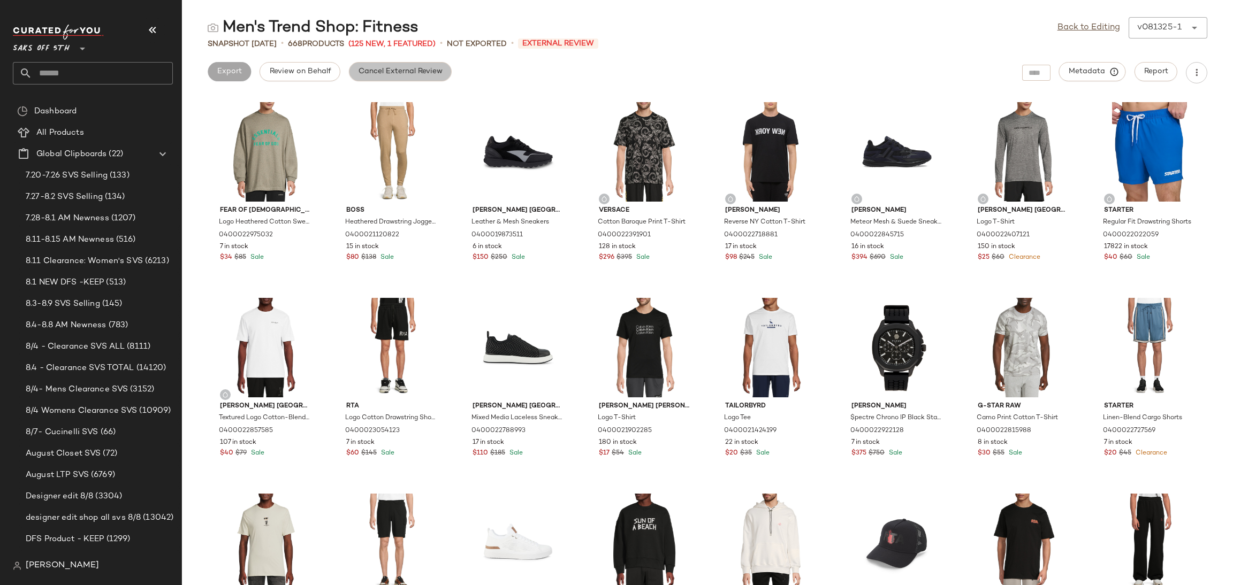
click at [425, 72] on span "Cancel External Review" at bounding box center [400, 71] width 85 height 9
click at [1071, 29] on link "Back to Editing" at bounding box center [1089, 27] width 63 height 13
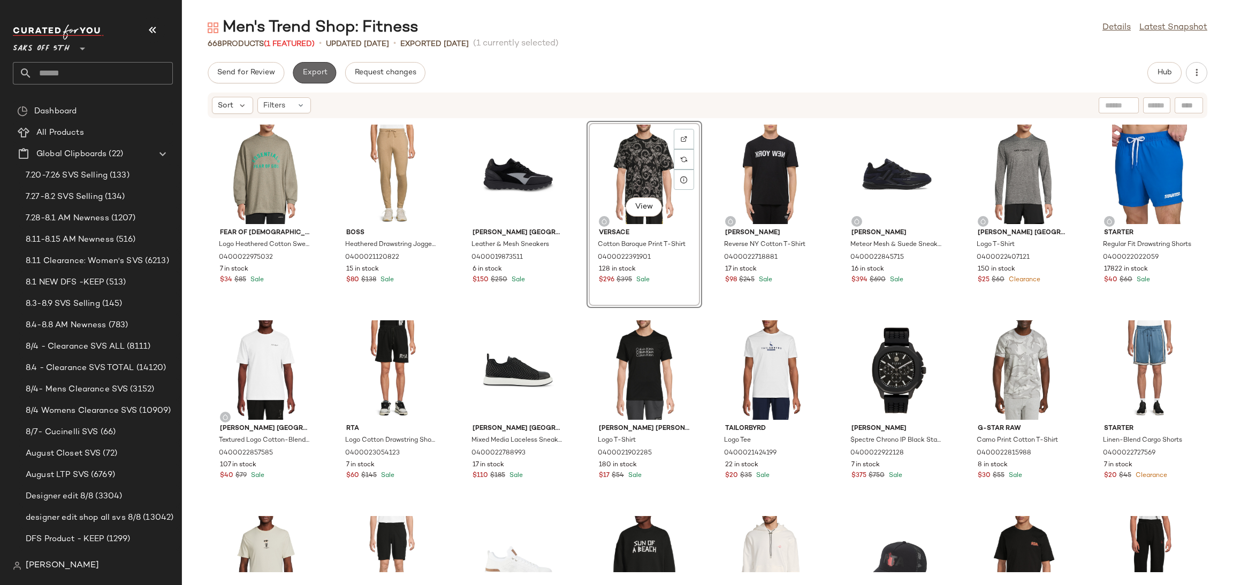
click at [322, 74] on span "Export" at bounding box center [314, 73] width 25 height 9
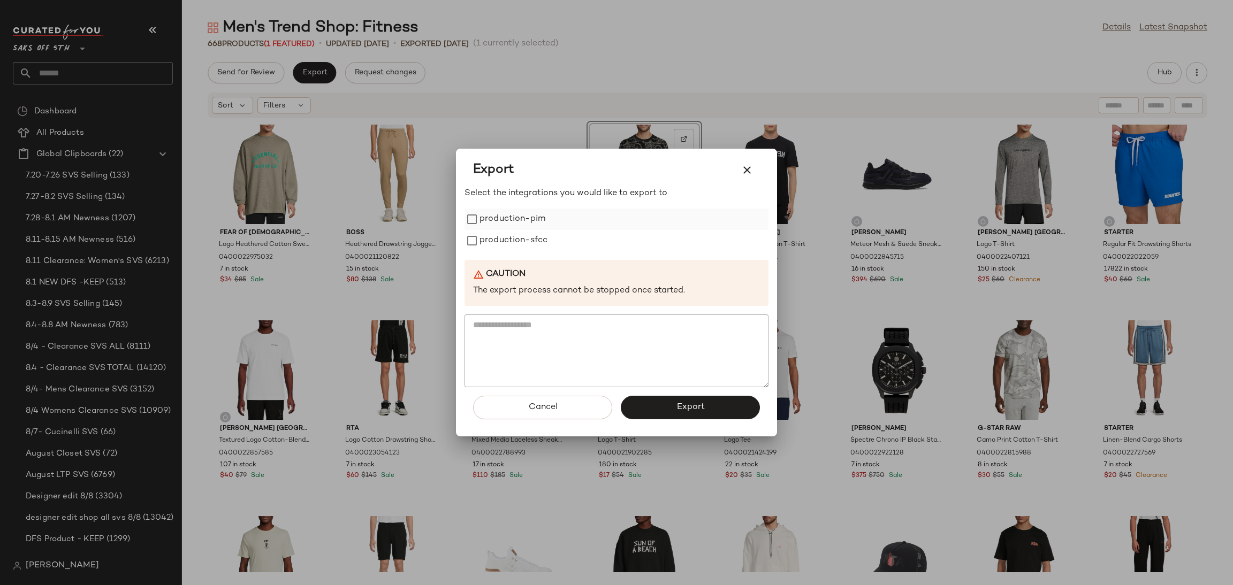
click at [533, 223] on label "production-pim" at bounding box center [513, 219] width 66 height 21
click at [522, 239] on label "production-sfcc" at bounding box center [514, 240] width 68 height 21
click at [661, 409] on button "Export" at bounding box center [690, 408] width 139 height 24
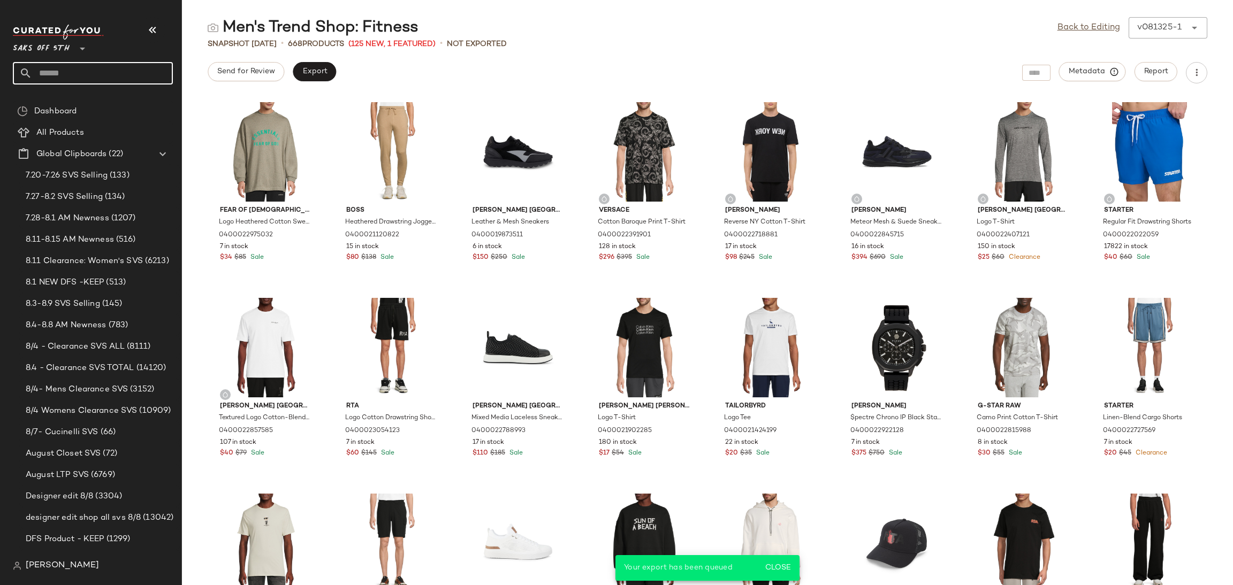
click at [105, 75] on input "text" at bounding box center [102, 73] width 141 height 22
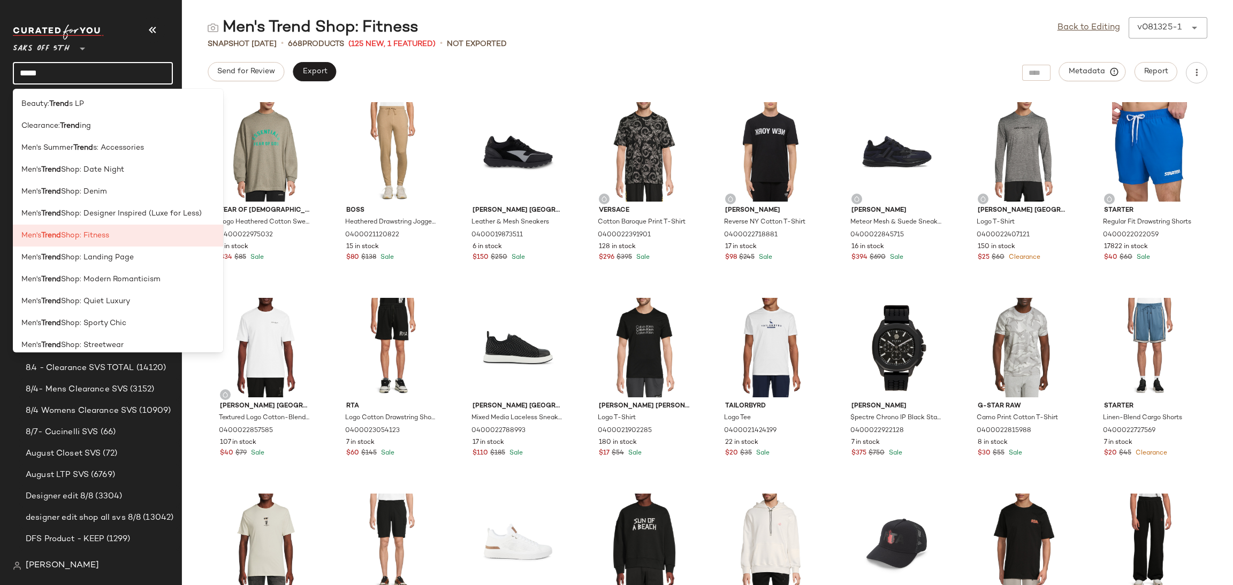
click at [93, 65] on input "*****" at bounding box center [93, 73] width 160 height 22
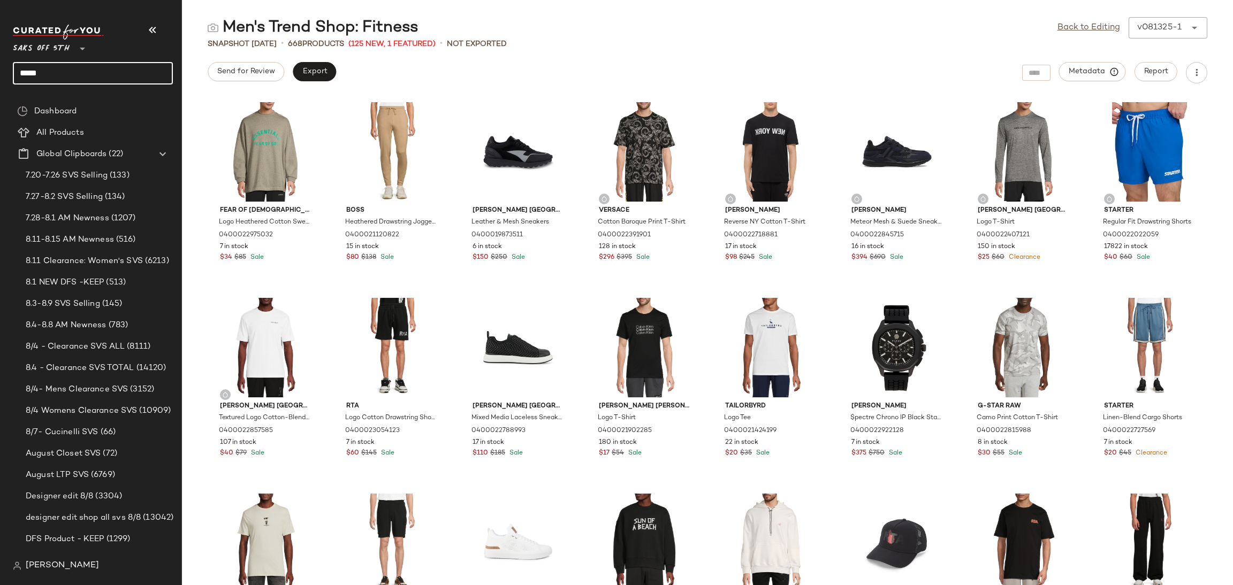
drag, startPoint x: 79, startPoint y: 74, endPoint x: 0, endPoint y: 87, distance: 80.3
click at [0, 87] on nav "Saks OFF 5TH ** ***** Dashboard All Products Global Clipboards (22) 7.20-7.26 S…" at bounding box center [91, 292] width 182 height 585
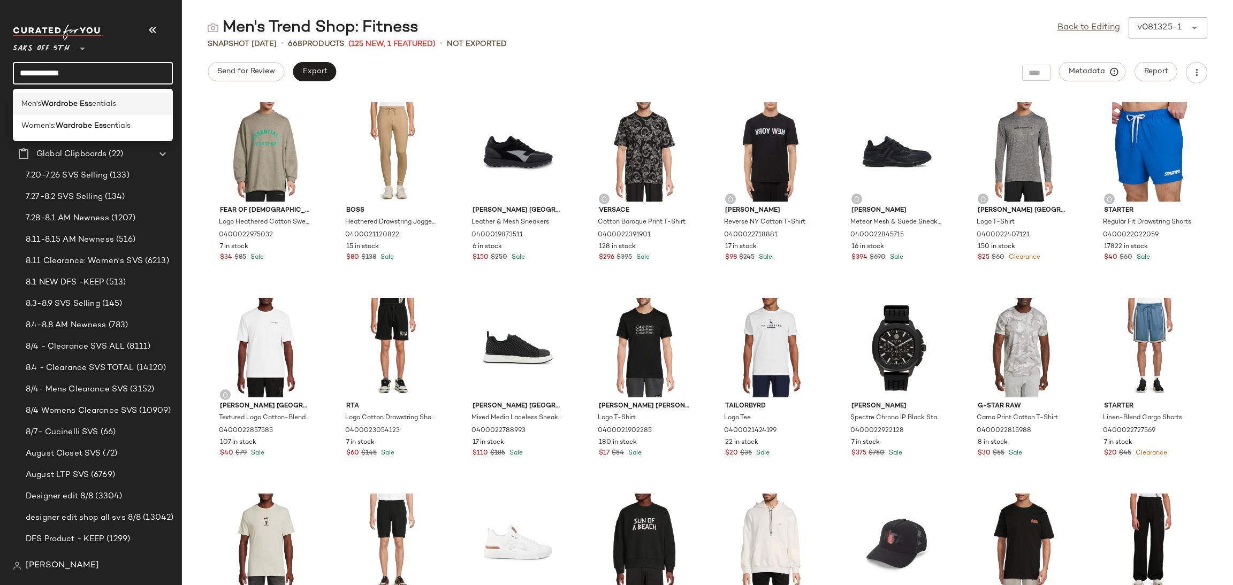
type input "**********"
click at [88, 105] on b "Wardrobe Ess" at bounding box center [66, 103] width 51 height 11
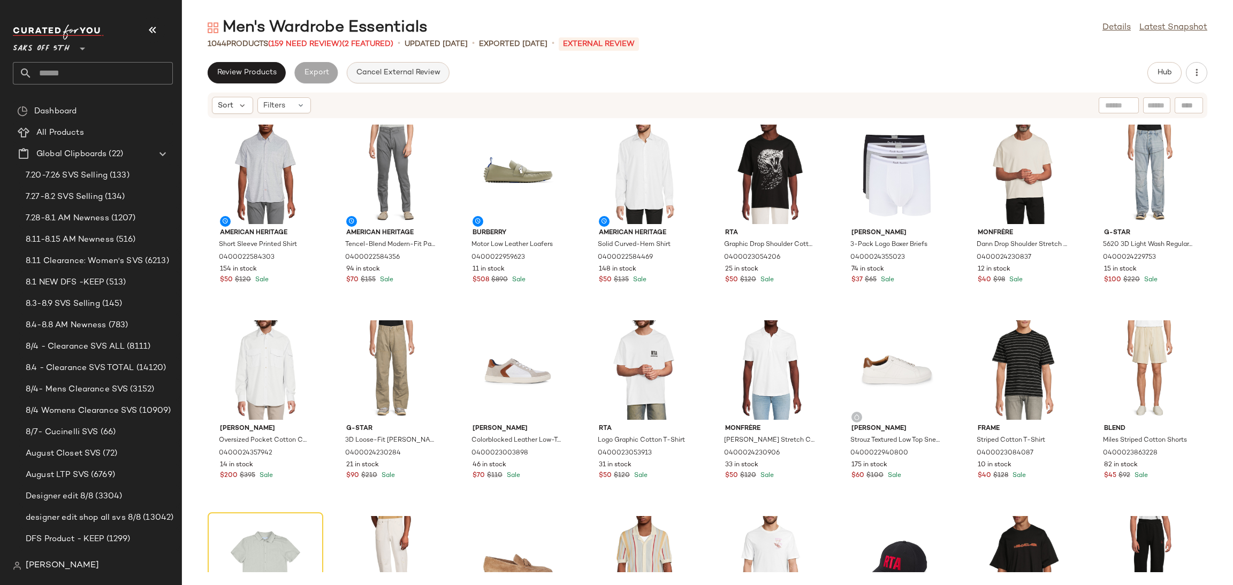
click at [377, 72] on span "Cancel External Review" at bounding box center [398, 73] width 85 height 9
click at [310, 45] on span "(159 Need Review)" at bounding box center [305, 44] width 74 height 8
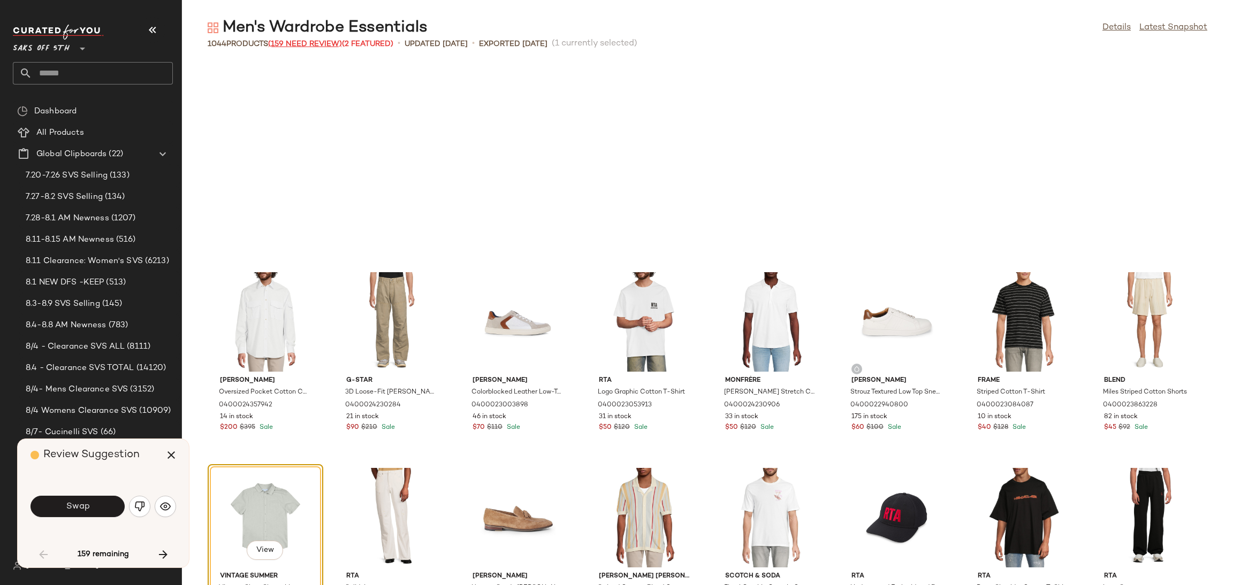
scroll to position [204, 0]
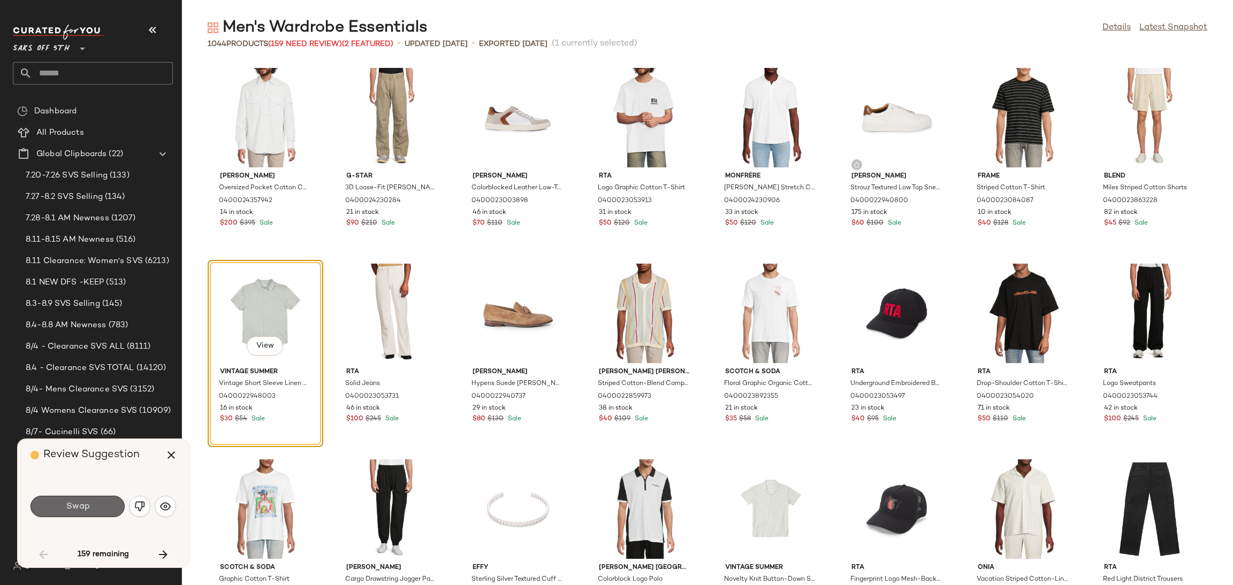
click at [86, 510] on span "Swap" at bounding box center [77, 507] width 24 height 10
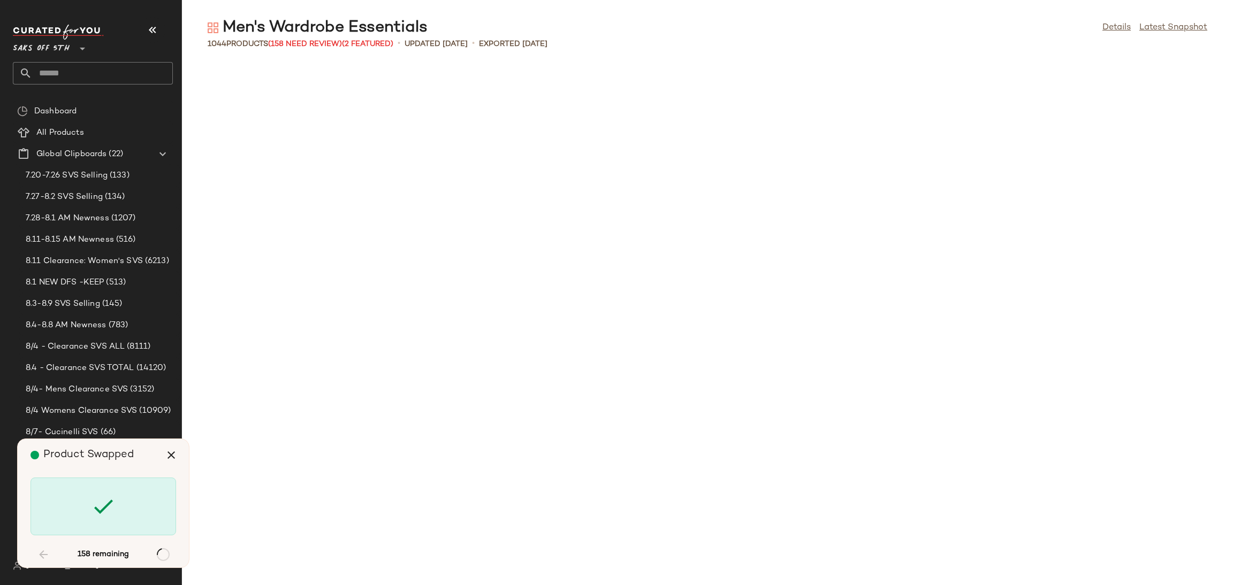
scroll to position [2351, 0]
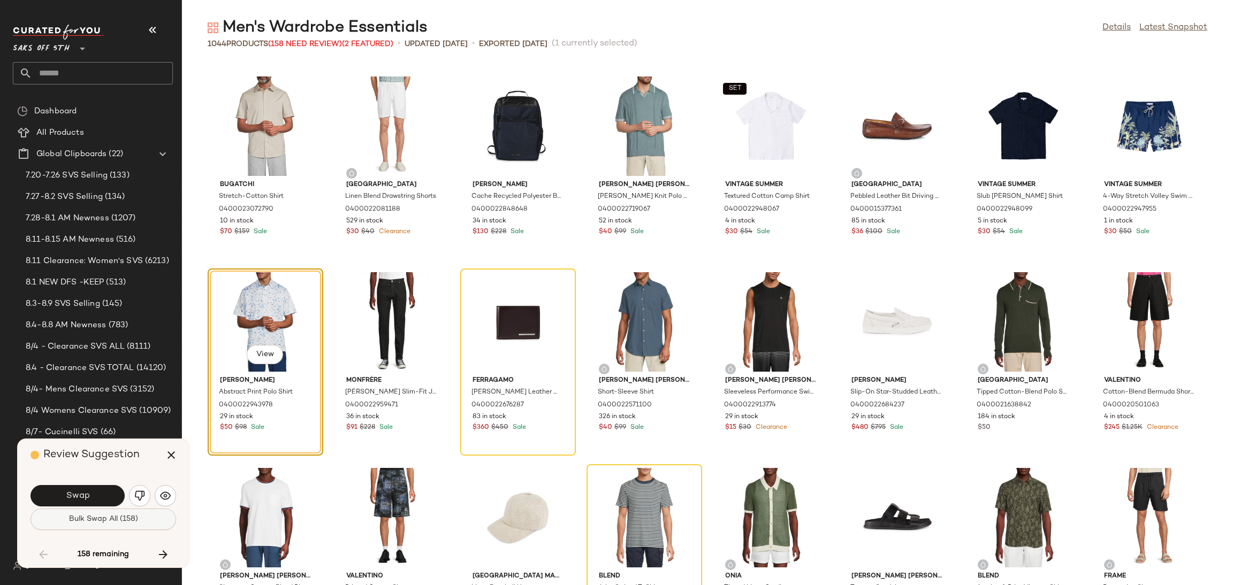
drag, startPoint x: 94, startPoint y: 534, endPoint x: 112, endPoint y: 523, distance: 20.7
click at [112, 523] on div "Swap Bulk Swap All (158)" at bounding box center [104, 507] width 146 height 58
click at [112, 523] on span "Bulk Swap All (158)" at bounding box center [104, 519] width 70 height 9
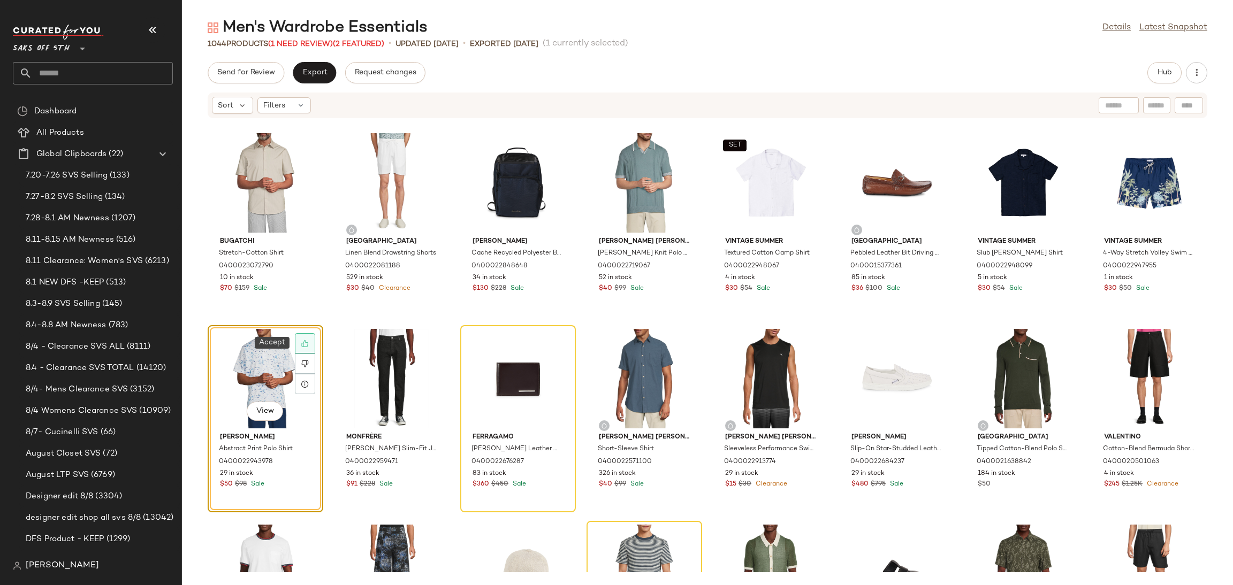
click at [307, 342] on icon at bounding box center [304, 343] width 7 height 7
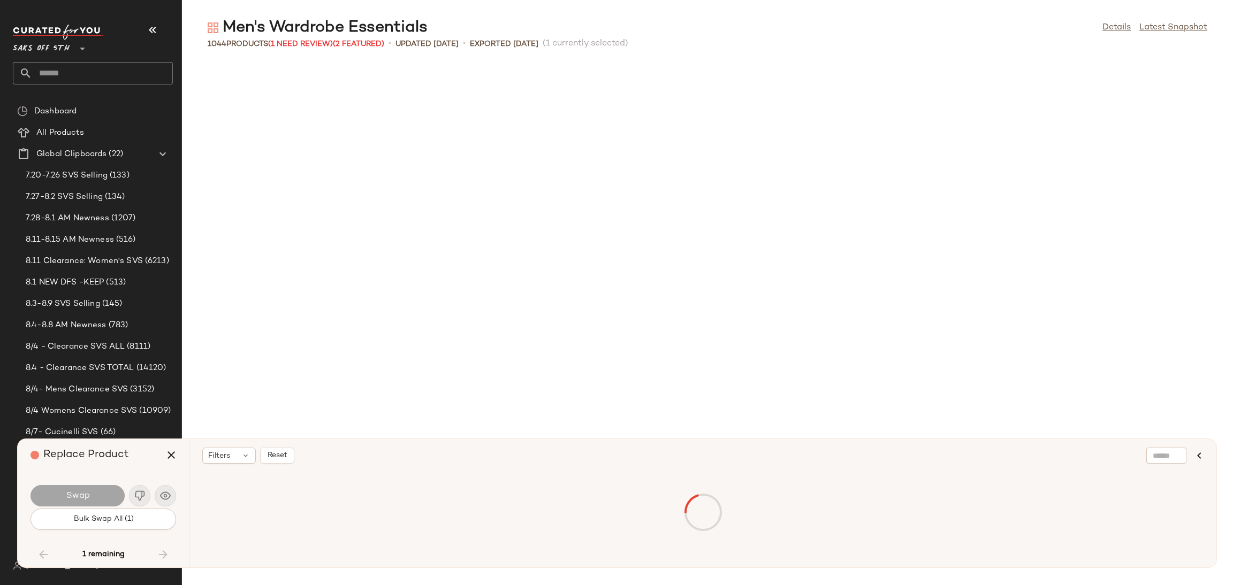
scroll to position [6463, 0]
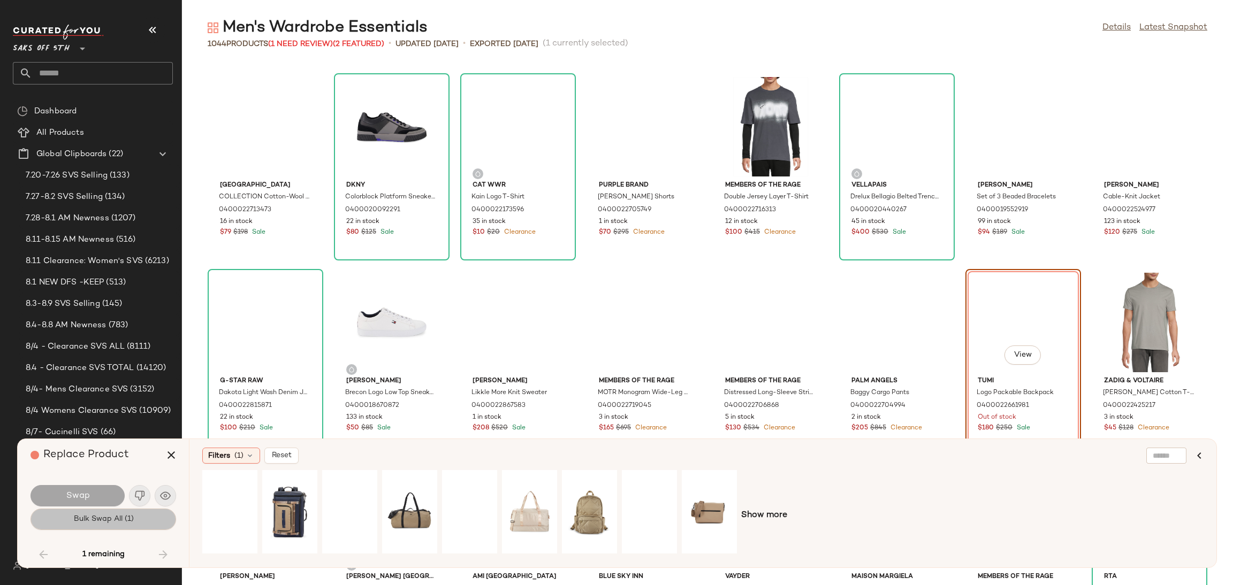
click at [145, 521] on button "Bulk Swap All (1)" at bounding box center [104, 519] width 146 height 21
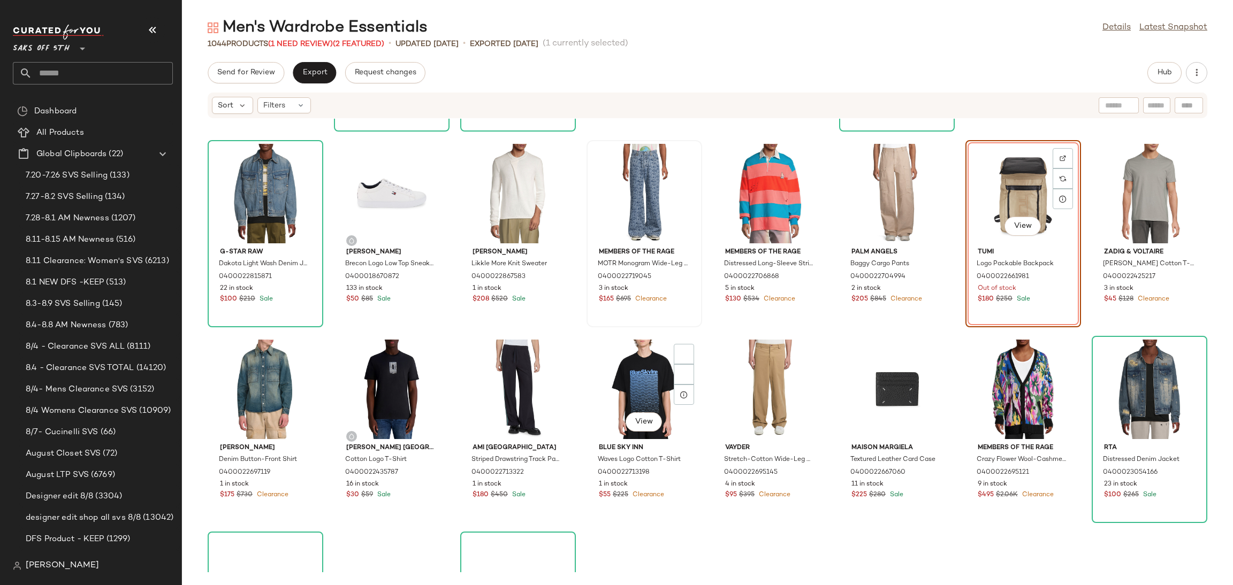
scroll to position [6650, 0]
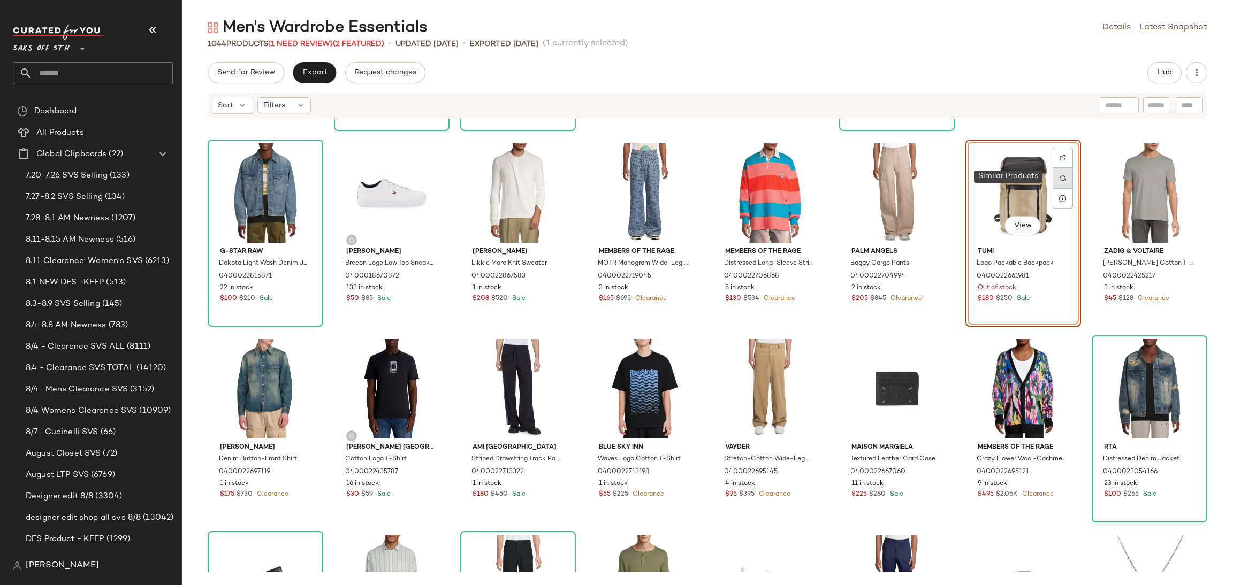
click at [1060, 179] on img at bounding box center [1063, 178] width 6 height 6
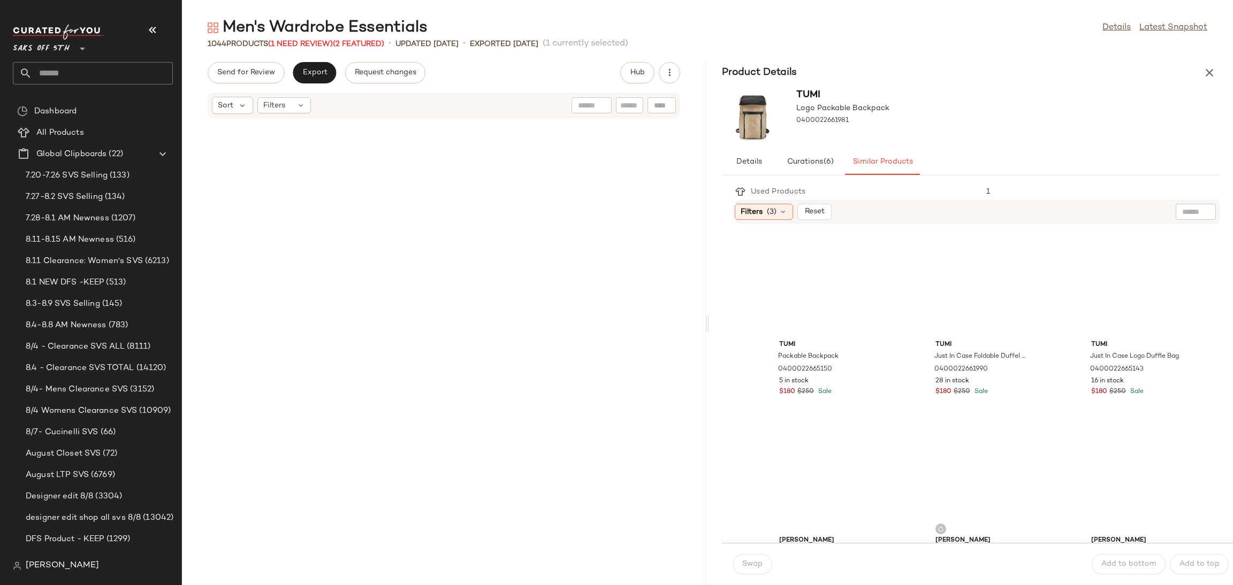
scroll to position [17825, 0]
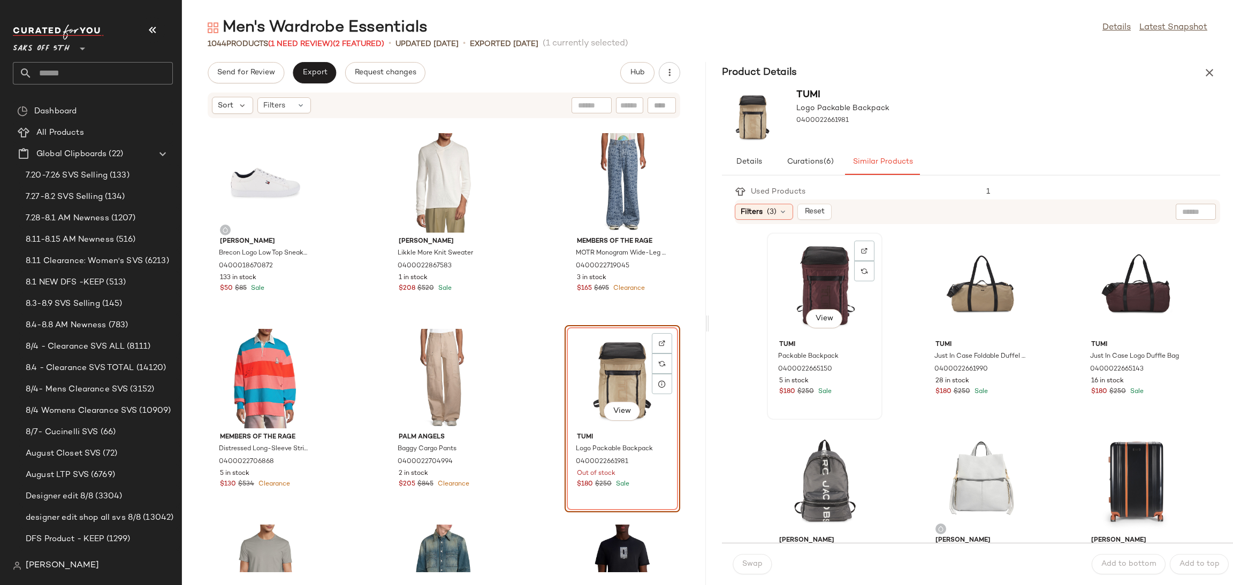
click at [824, 287] on div "View" at bounding box center [825, 287] width 108 height 100
click at [746, 562] on span "Swap" at bounding box center [752, 564] width 21 height 9
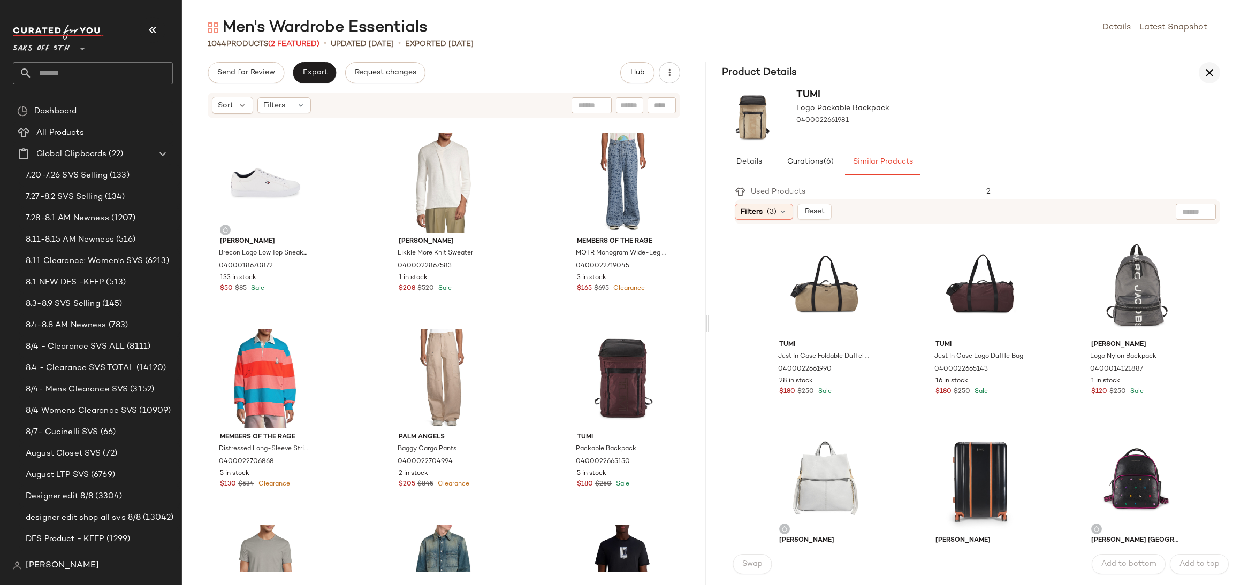
click at [1209, 77] on icon "button" at bounding box center [1209, 72] width 13 height 13
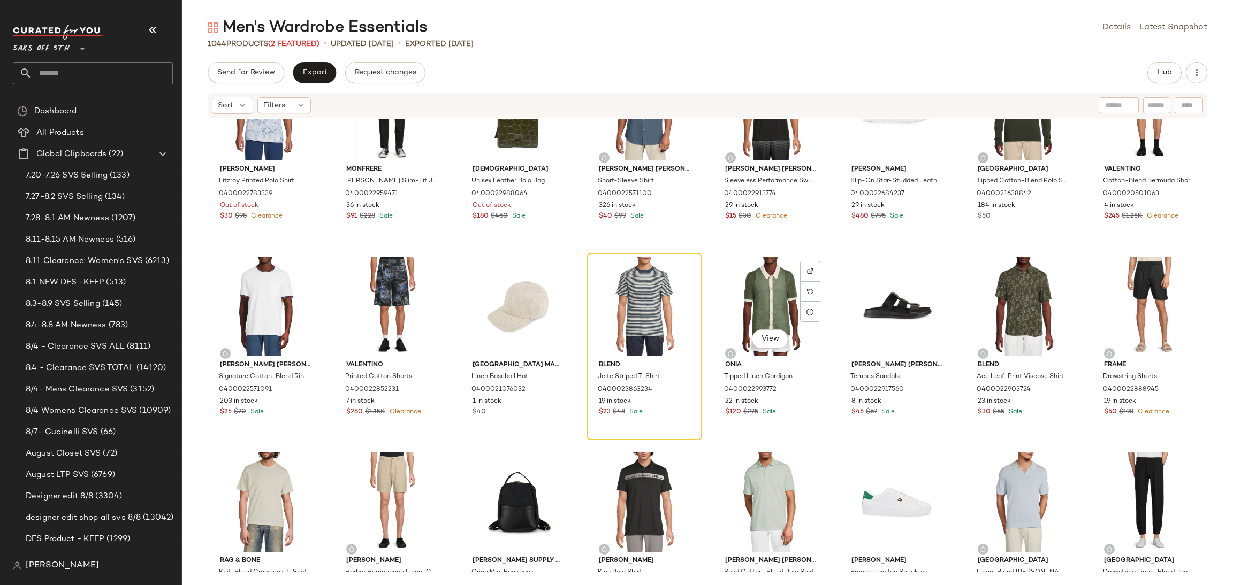
scroll to position [2619, 0]
click at [683, 273] on icon at bounding box center [683, 271] width 7 height 7
click at [686, 267] on div at bounding box center [684, 271] width 20 height 20
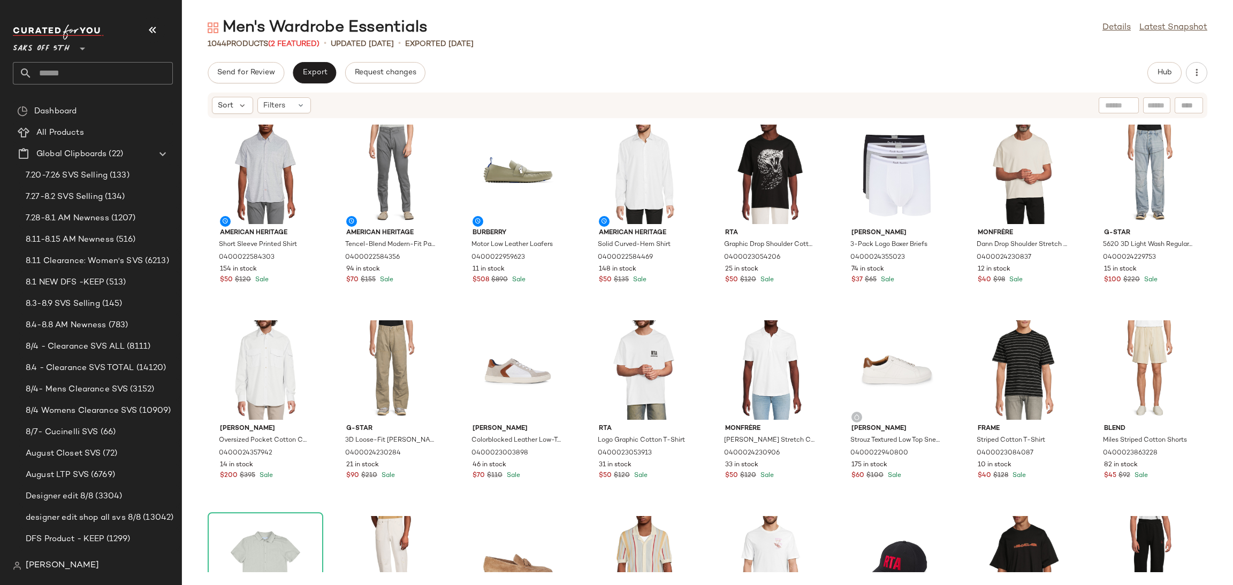
click at [1158, 87] on div "Send for Review Export Request changes Hub Sort Filters American Heritage Short…" at bounding box center [707, 323] width 1051 height 523
click at [1165, 80] on button "Hub" at bounding box center [1164, 72] width 34 height 21
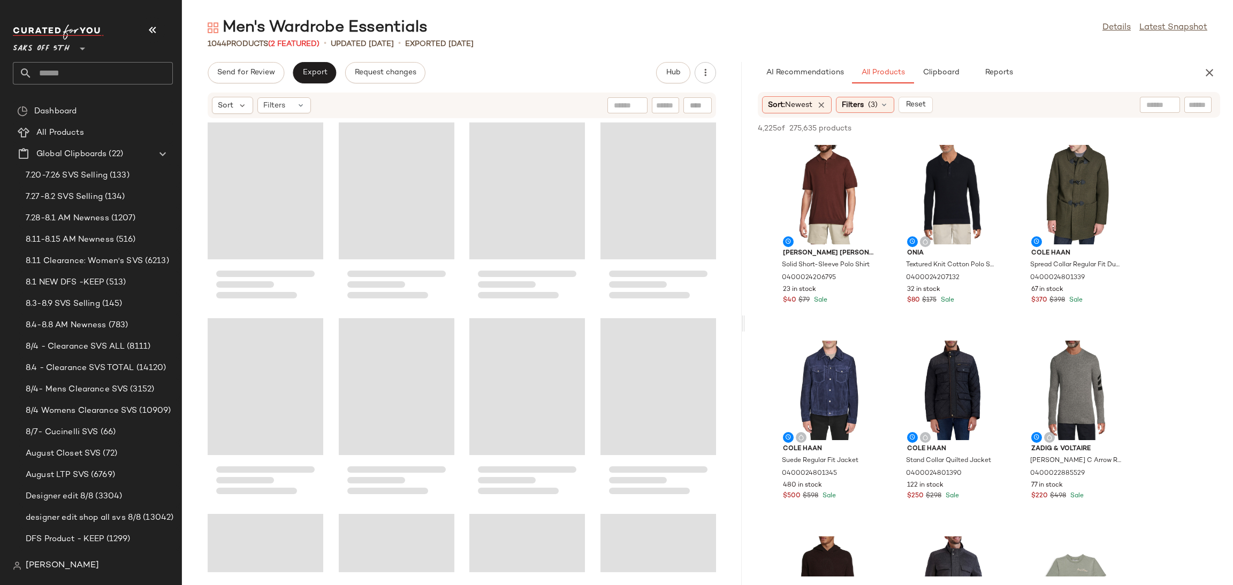
drag, startPoint x: 708, startPoint y: 324, endPoint x: 747, endPoint y: 318, distance: 40.0
click at [747, 318] on div "Men's Wardrobe Essentials Details Latest Snapshot 1044 Products (2 Featured) • …" at bounding box center [707, 301] width 1051 height 568
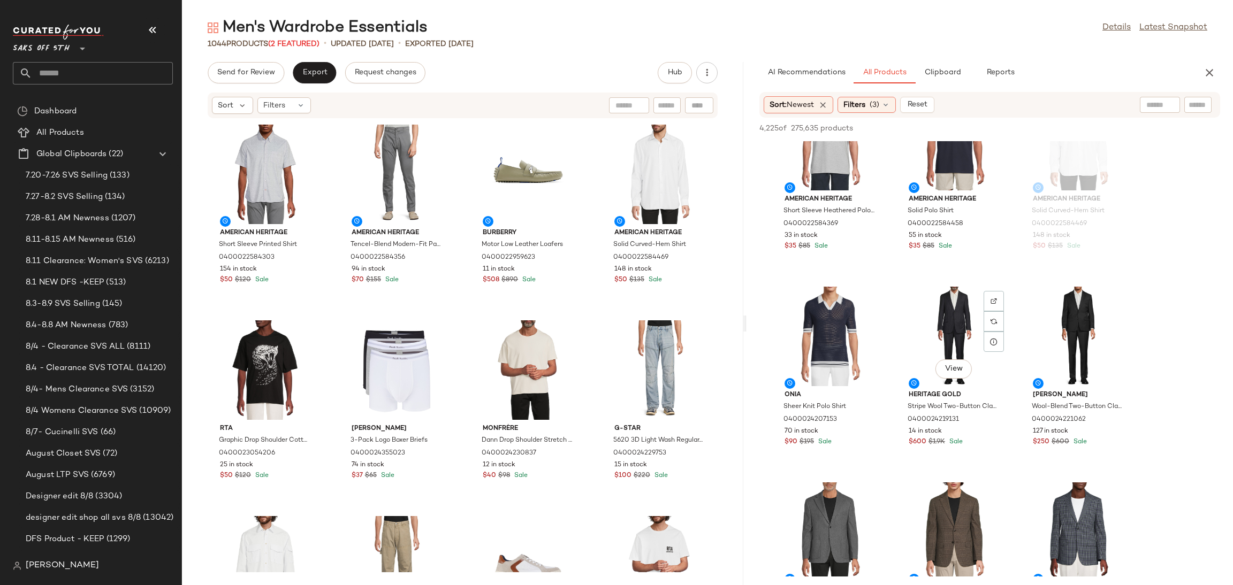
scroll to position [1820, 0]
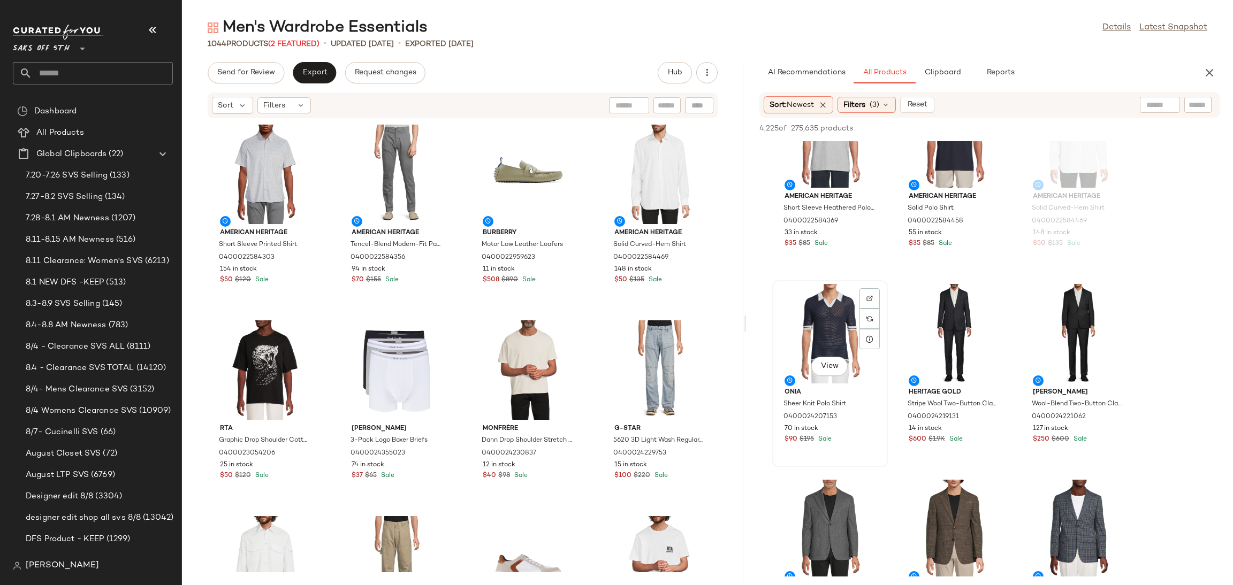
click at [797, 312] on div "View" at bounding box center [830, 334] width 108 height 100
click at [1069, 132] on span "Add to Top" at bounding box center [1067, 128] width 42 height 7
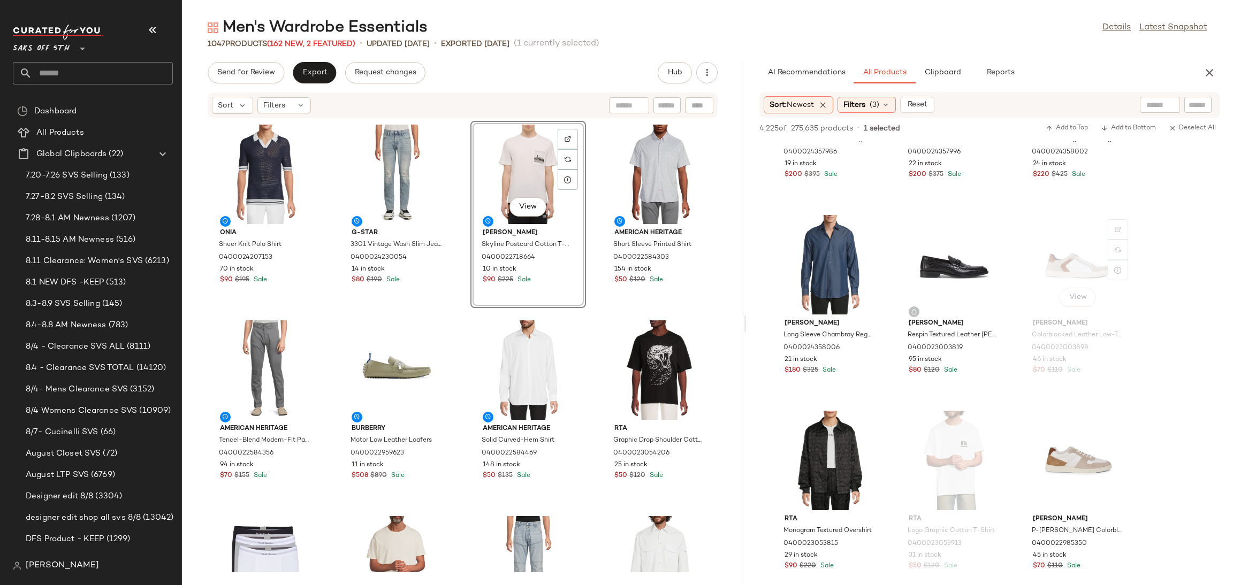
scroll to position [5617, 0]
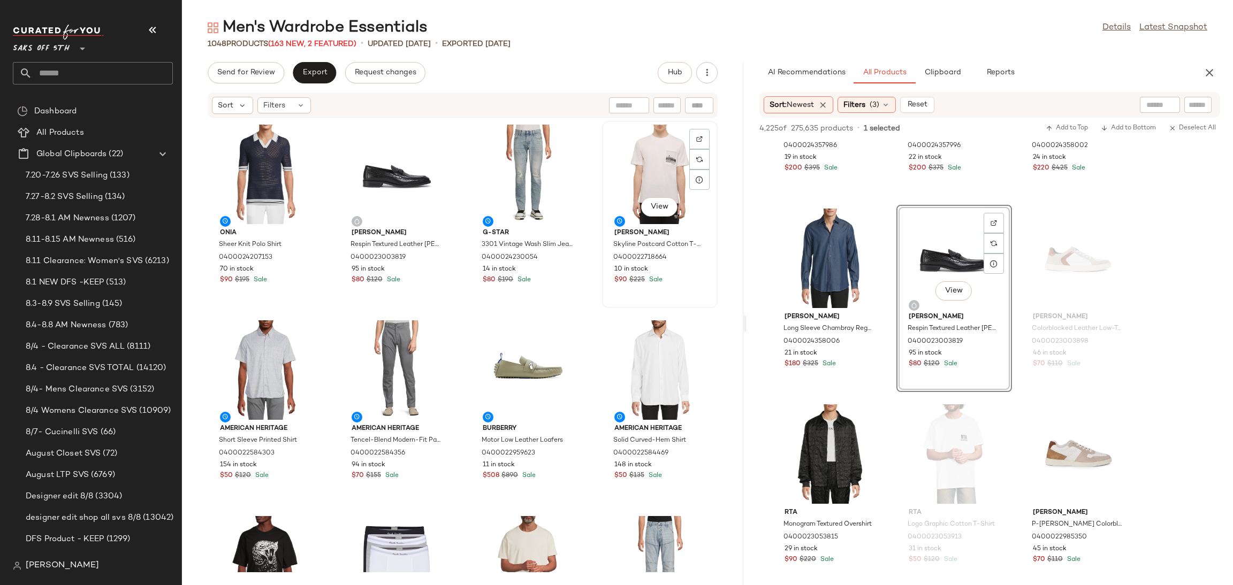
click at [657, 174] on div "View" at bounding box center [660, 175] width 108 height 100
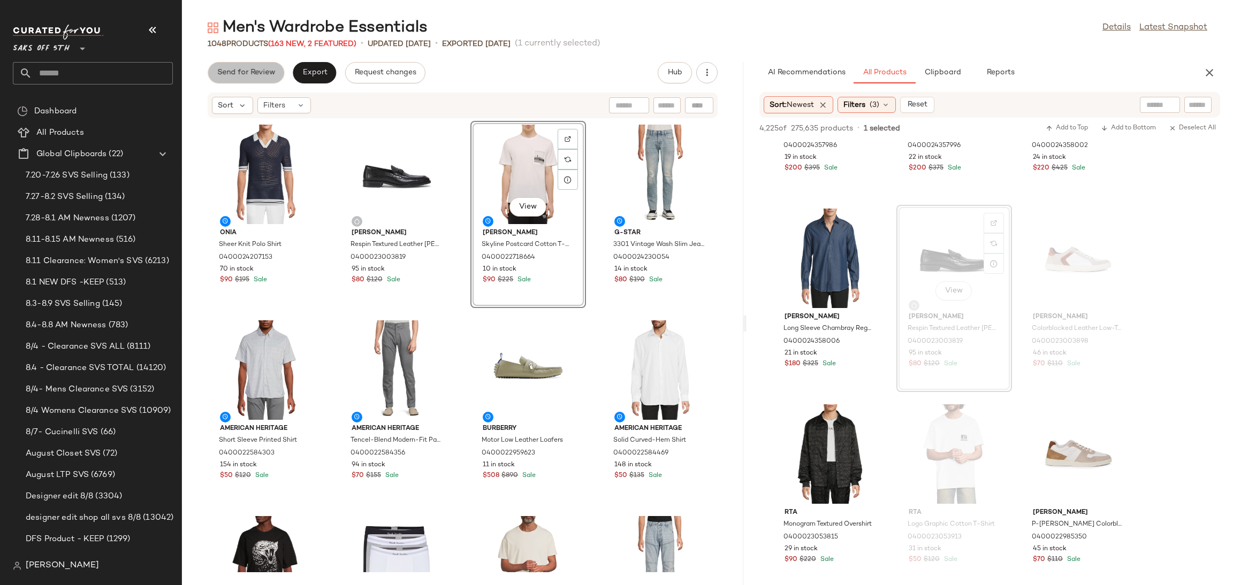
click at [261, 75] on span "Send for Review" at bounding box center [246, 73] width 58 height 9
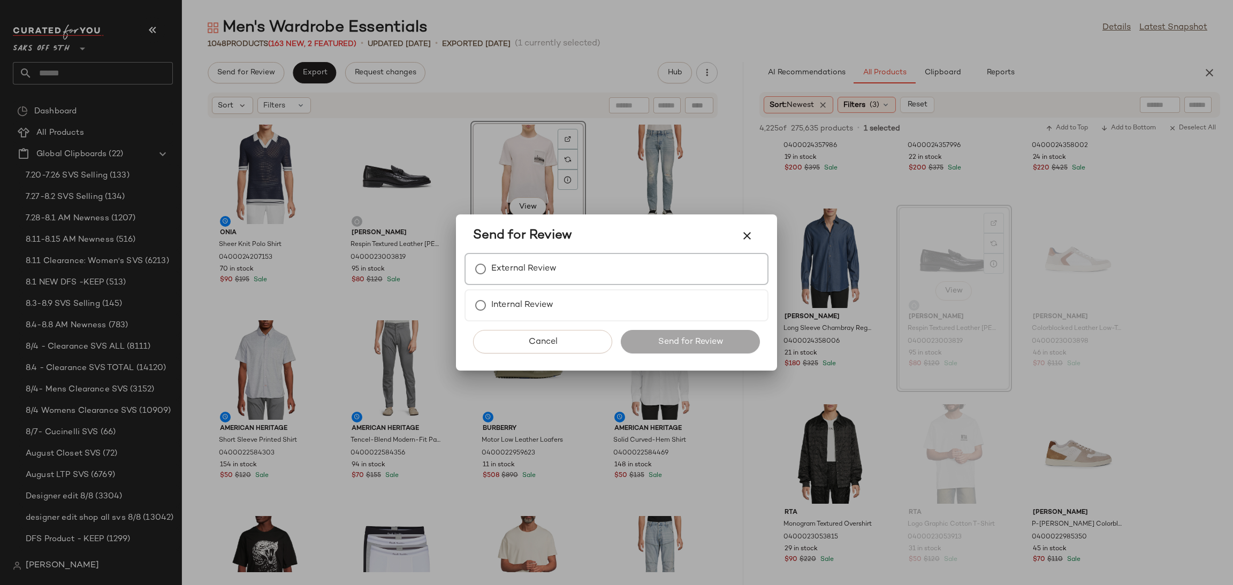
click at [508, 270] on label "External Review" at bounding box center [523, 268] width 65 height 21
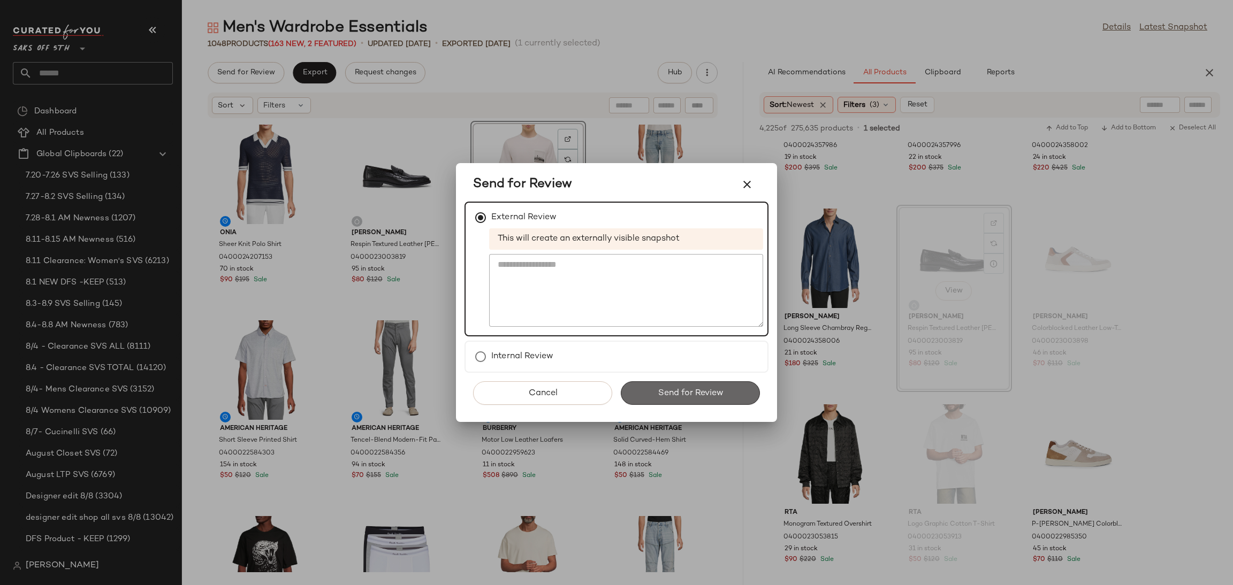
click at [665, 399] on button "Send for Review" at bounding box center [690, 394] width 139 height 24
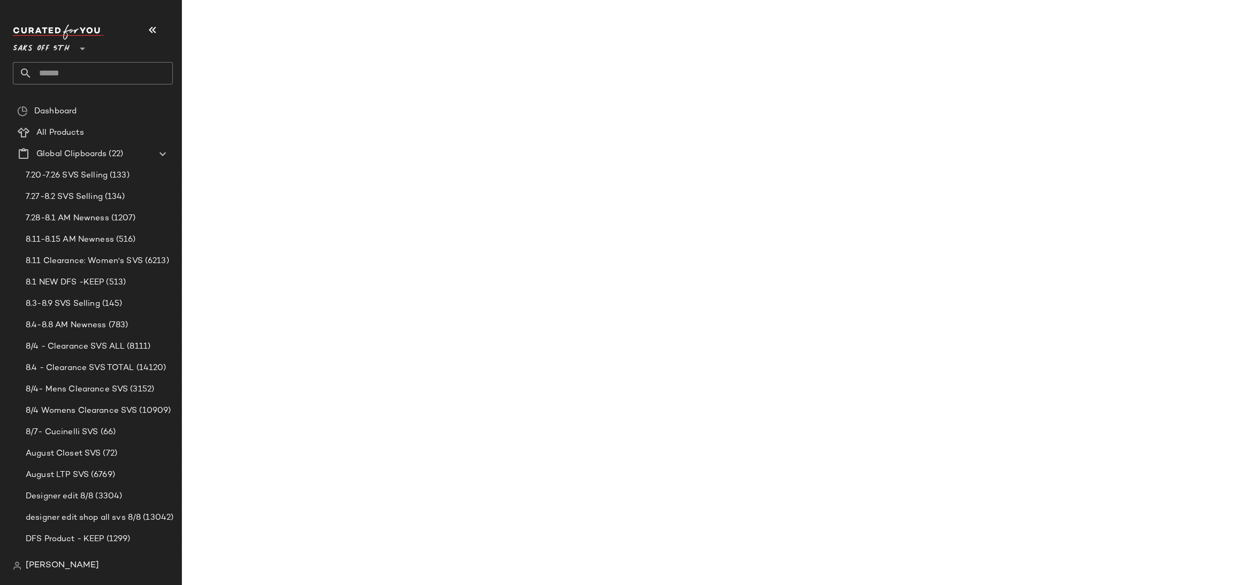
scroll to position [8358, 0]
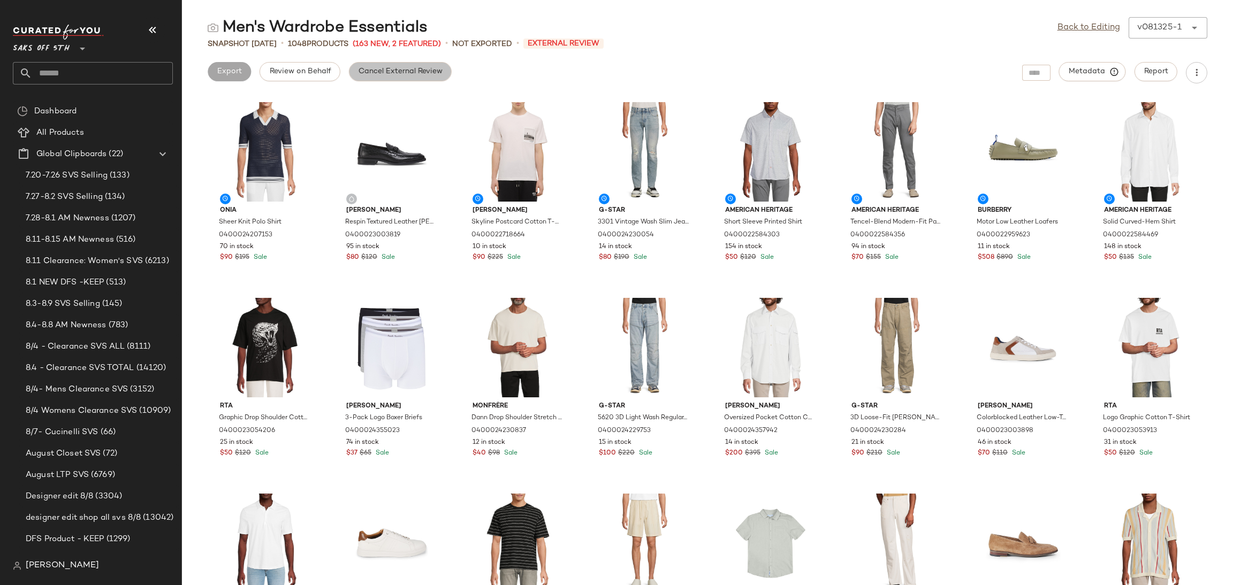
click at [412, 68] on span "Cancel External Review" at bounding box center [400, 71] width 85 height 9
click at [1072, 30] on link "Back to Editing" at bounding box center [1089, 27] width 63 height 13
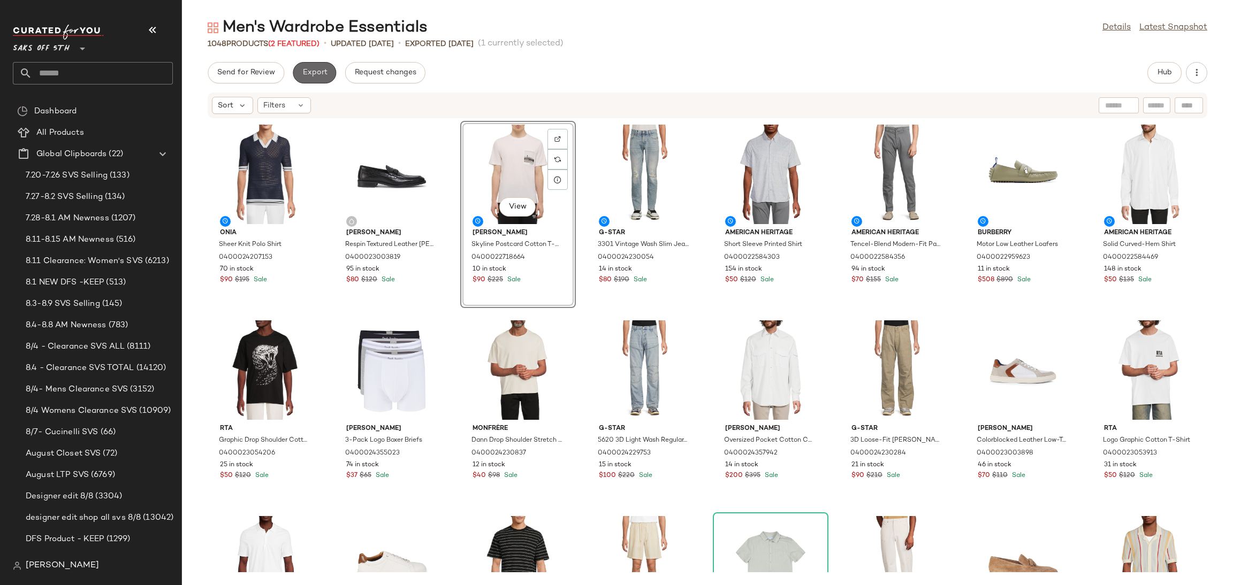
click at [303, 75] on span "Export" at bounding box center [314, 73] width 25 height 9
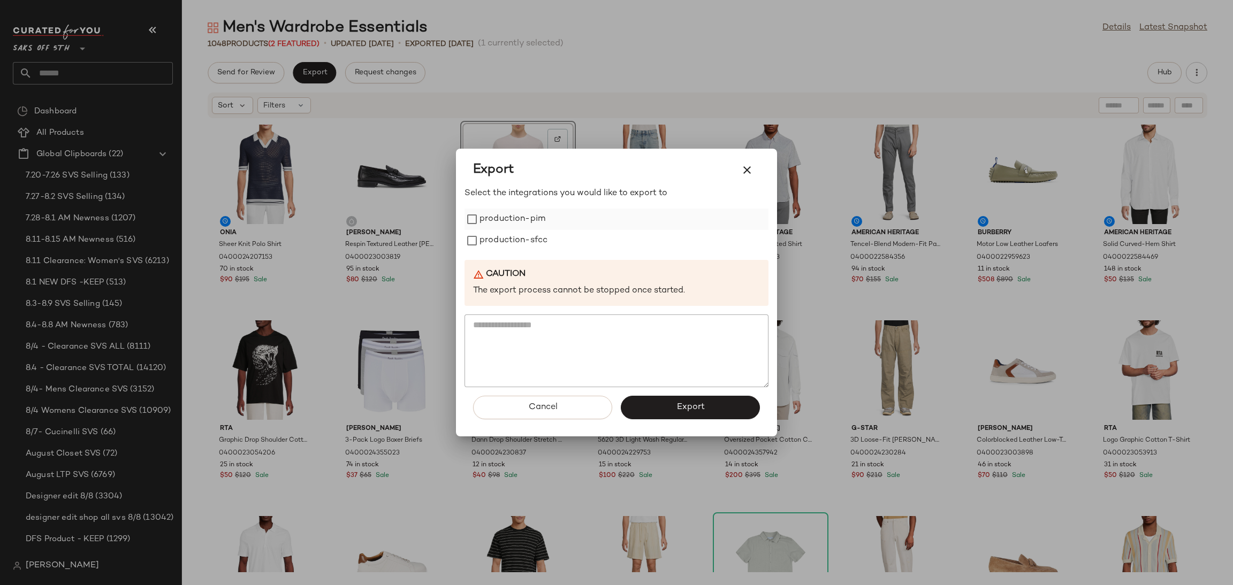
click at [505, 211] on label "production-pim" at bounding box center [513, 219] width 66 height 21
click at [498, 249] on label "production-sfcc" at bounding box center [514, 240] width 68 height 21
click at [664, 407] on button "Export" at bounding box center [690, 408] width 139 height 24
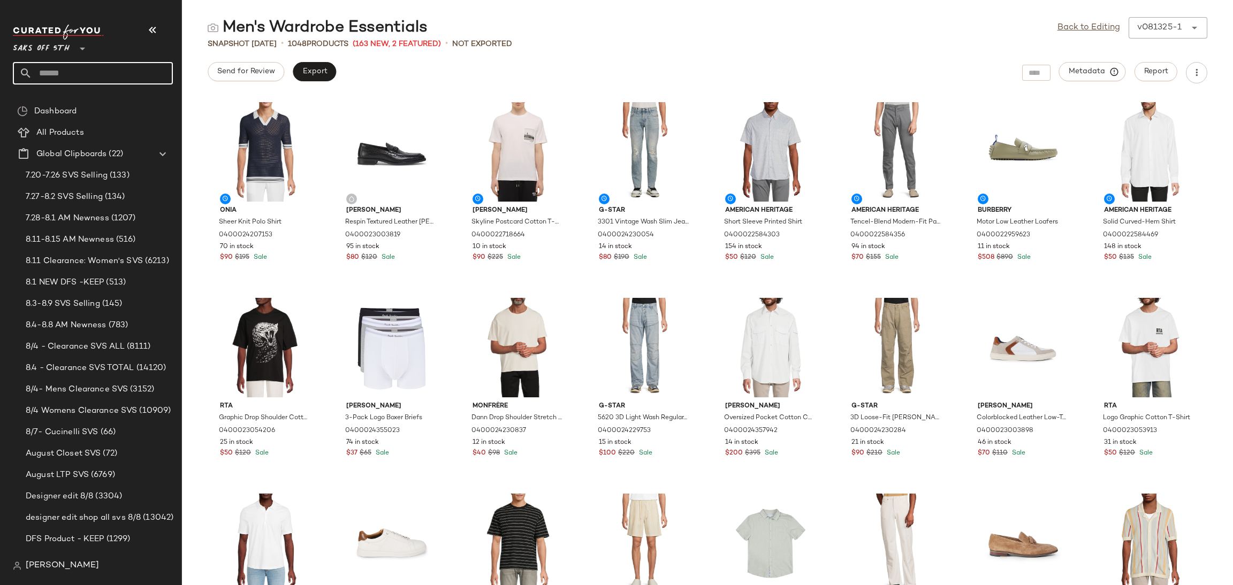
click at [94, 72] on input "text" at bounding box center [102, 73] width 141 height 22
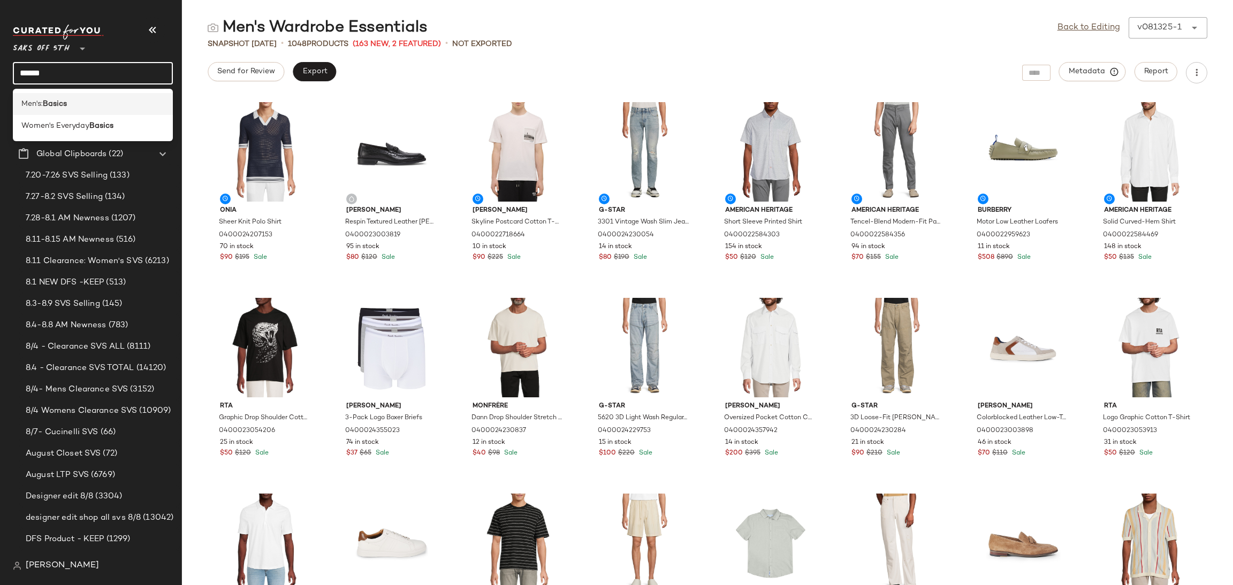
type input "******"
click at [73, 107] on div "Men's: Basics" at bounding box center [92, 103] width 143 height 11
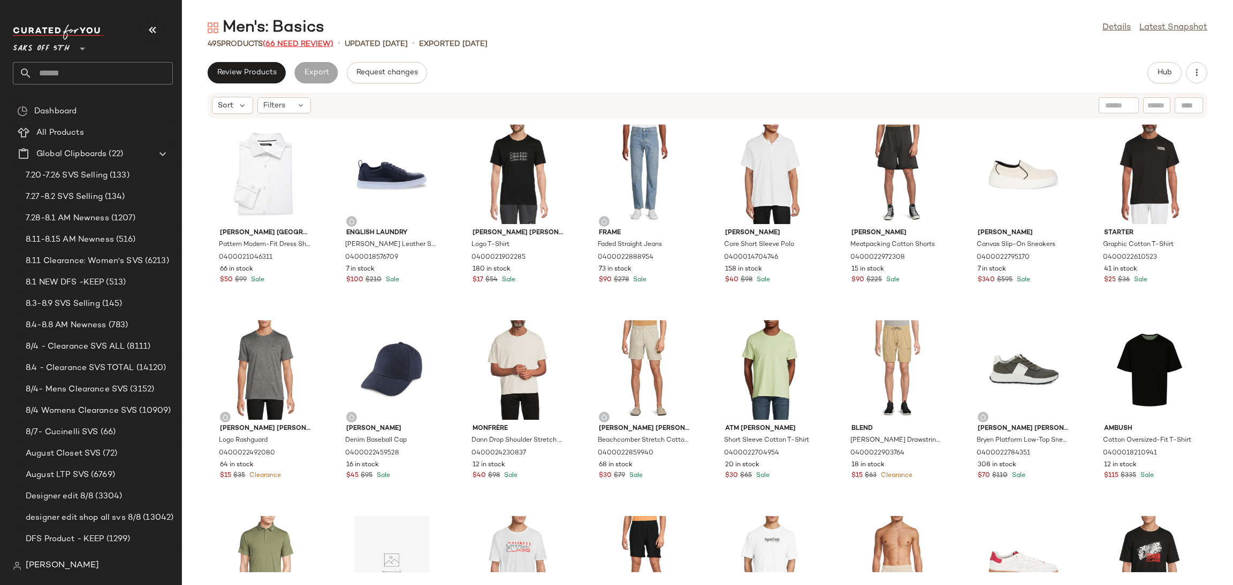
click at [302, 43] on span "(66 Need Review)" at bounding box center [298, 44] width 71 height 8
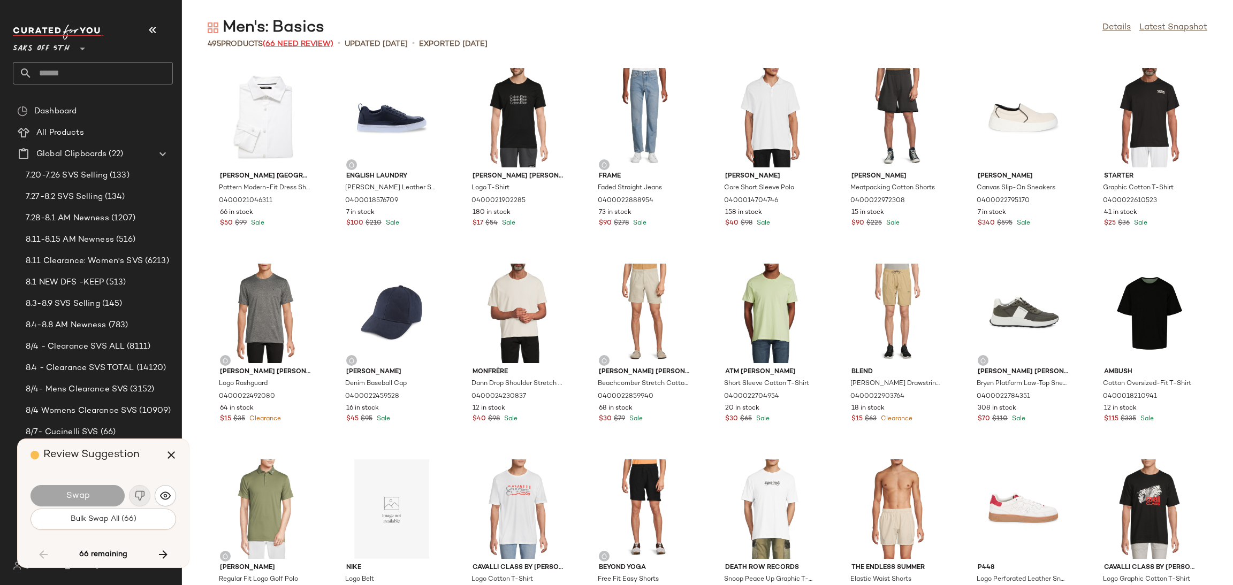
scroll to position [3134, 0]
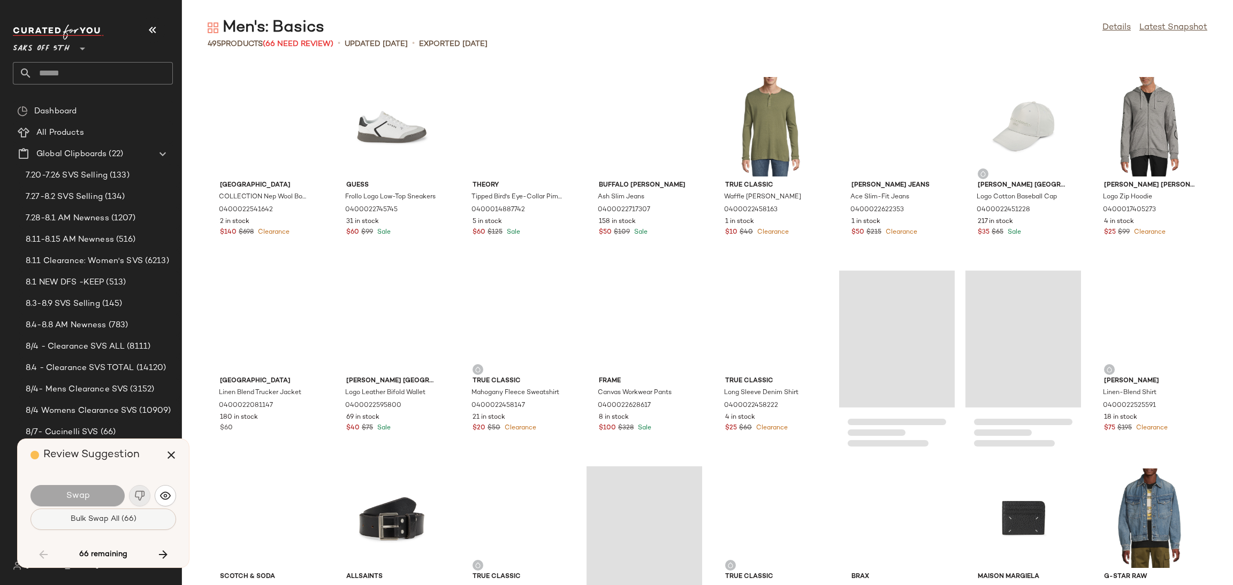
click at [149, 516] on button "Bulk Swap All (66)" at bounding box center [104, 519] width 146 height 21
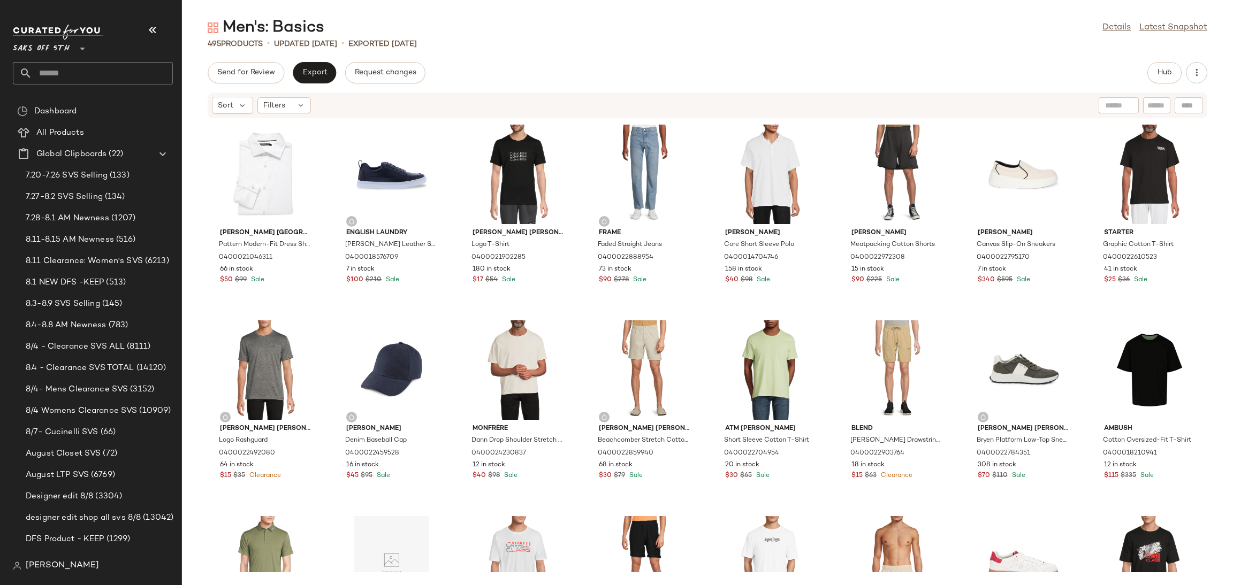
click at [303, 120] on div "Karl Lagerfeld Paris Pattern Modern-Fit Dress Shirt 0400021046311 66 in stock $…" at bounding box center [707, 346] width 1051 height 454
click at [301, 113] on div "Filters" at bounding box center [284, 105] width 54 height 16
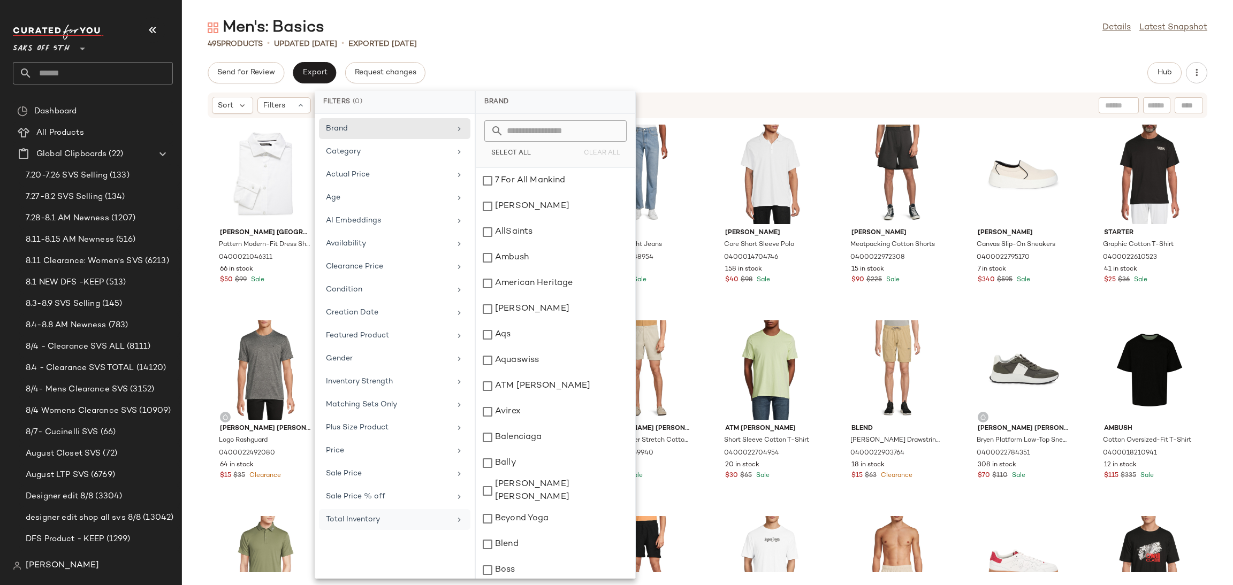
click at [361, 519] on div "Total Inventory" at bounding box center [388, 519] width 125 height 11
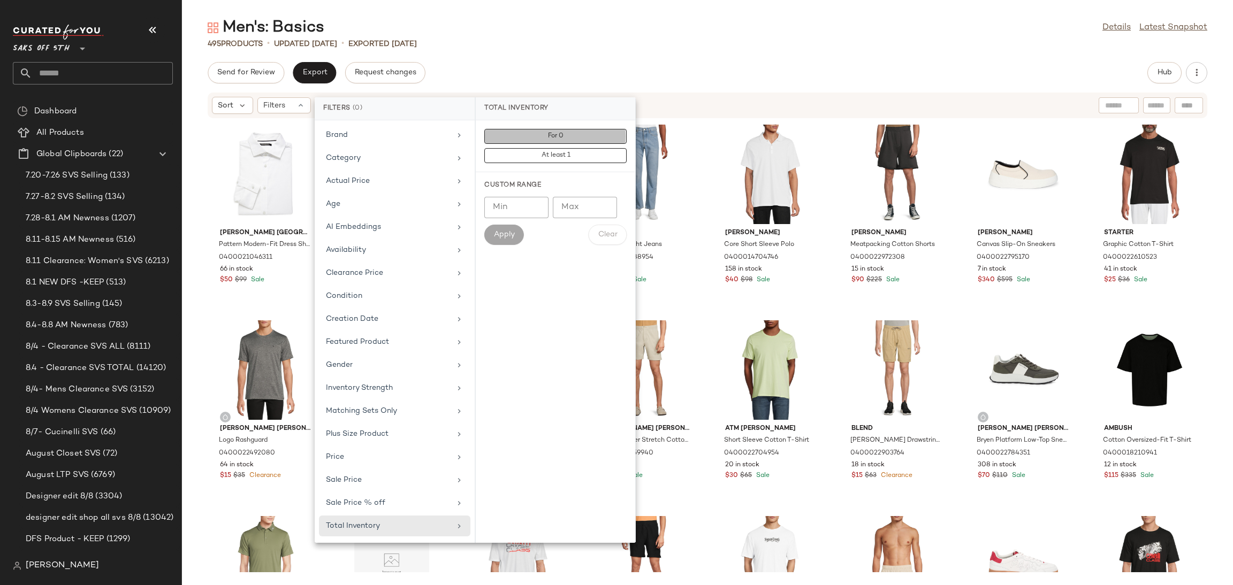
click at [563, 138] on span "For 0" at bounding box center [555, 136] width 16 height 7
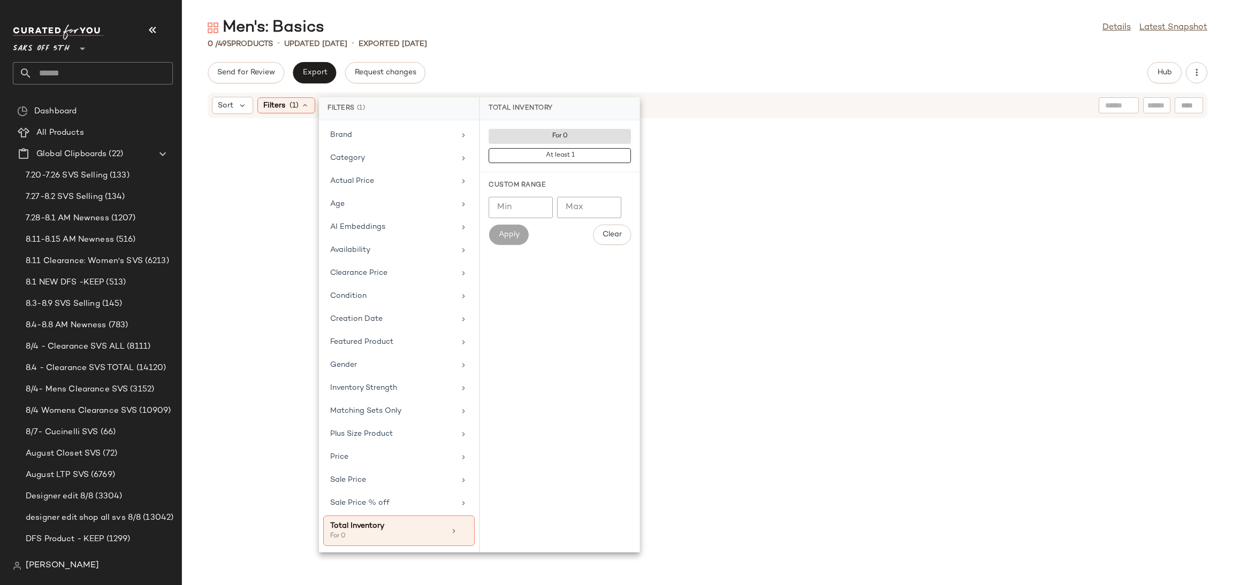
click at [530, 79] on div "Send for Review Export Request changes Hub" at bounding box center [708, 72] width 1000 height 21
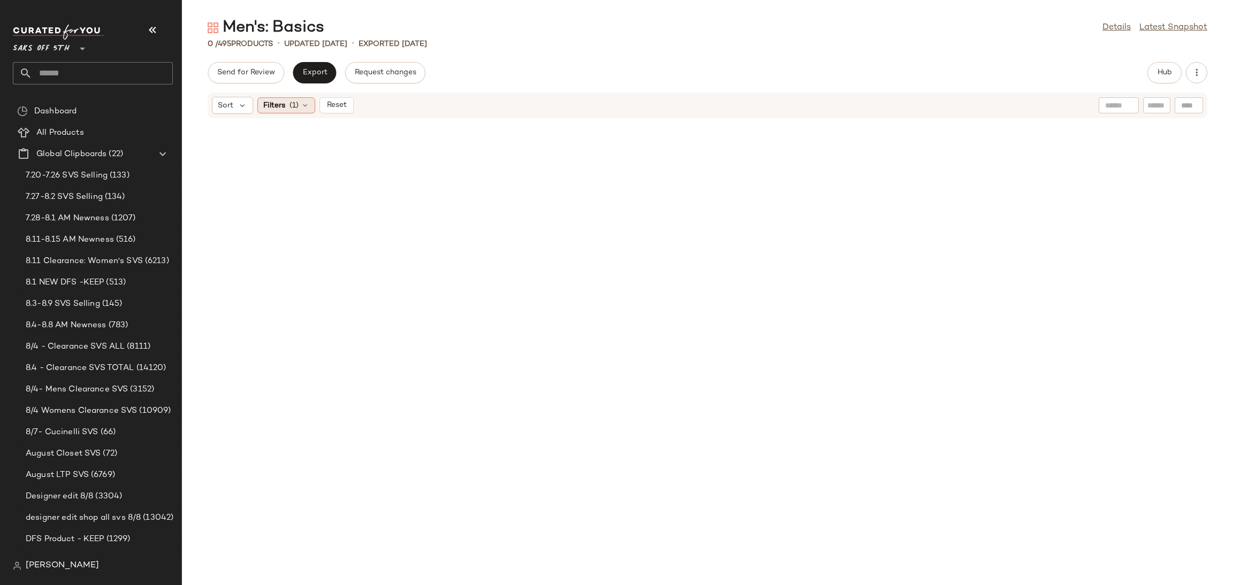
click at [284, 107] on span "Filters" at bounding box center [274, 105] width 22 height 11
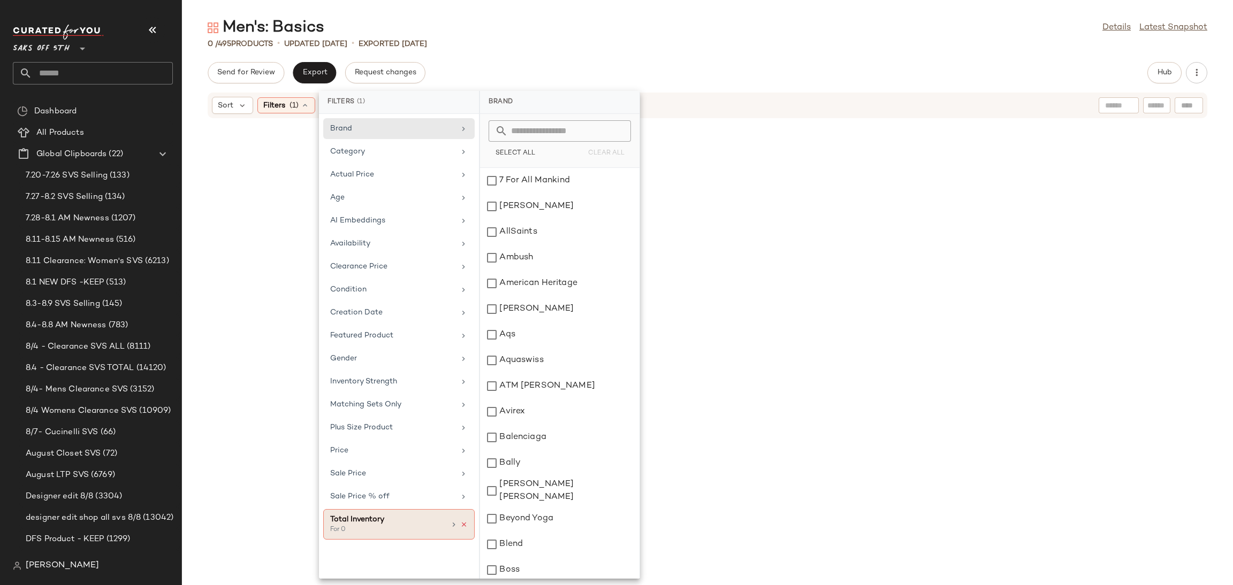
click at [467, 526] on icon at bounding box center [463, 524] width 7 height 7
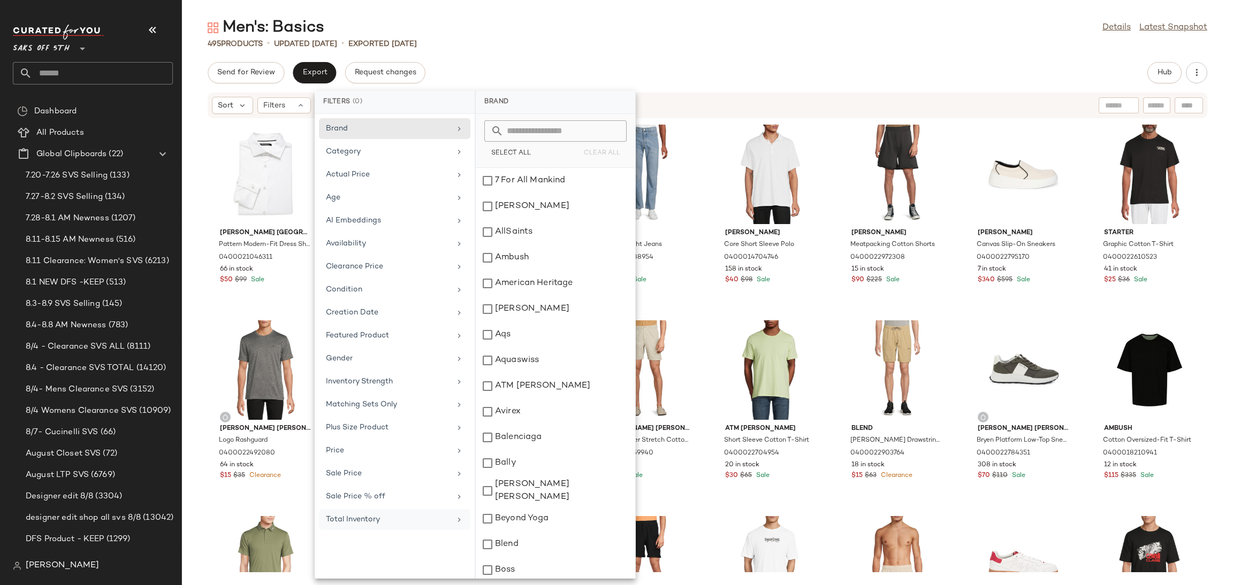
click at [664, 44] on div "495 Products • updated Aug 11th • Exported Aug 11th" at bounding box center [707, 44] width 1051 height 11
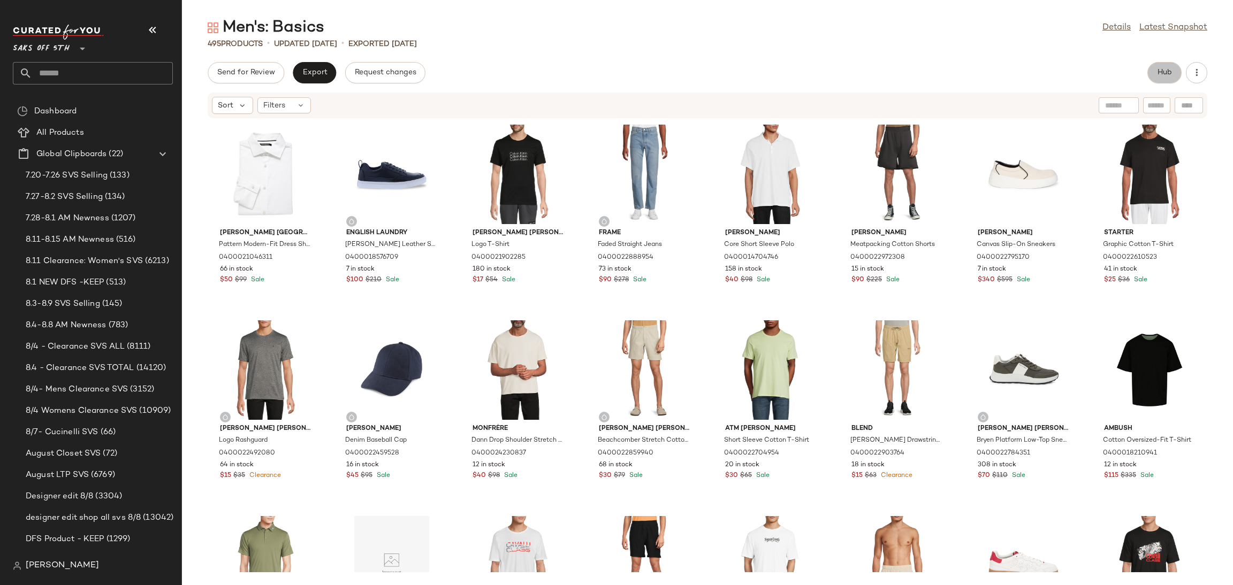
click at [1161, 69] on span "Hub" at bounding box center [1164, 73] width 15 height 9
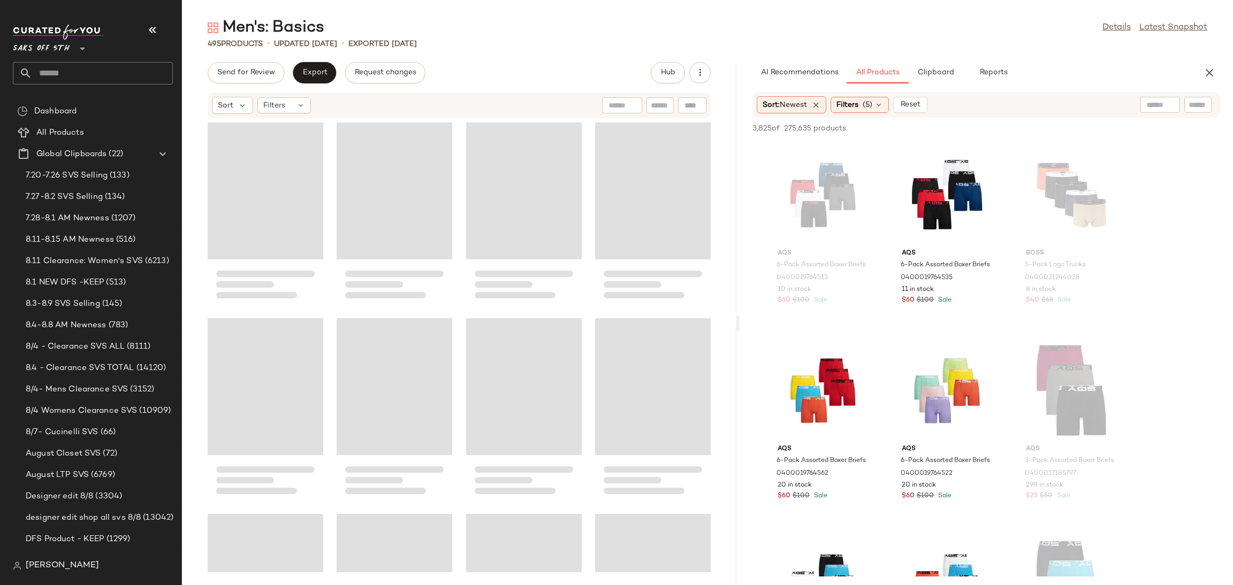
drag, startPoint x: 705, startPoint y: 326, endPoint x: 738, endPoint y: 326, distance: 32.6
click at [738, 326] on div "Men's: Basics Details Latest Snapshot 495 Products • updated Aug 11th • Exporte…" at bounding box center [707, 301] width 1051 height 568
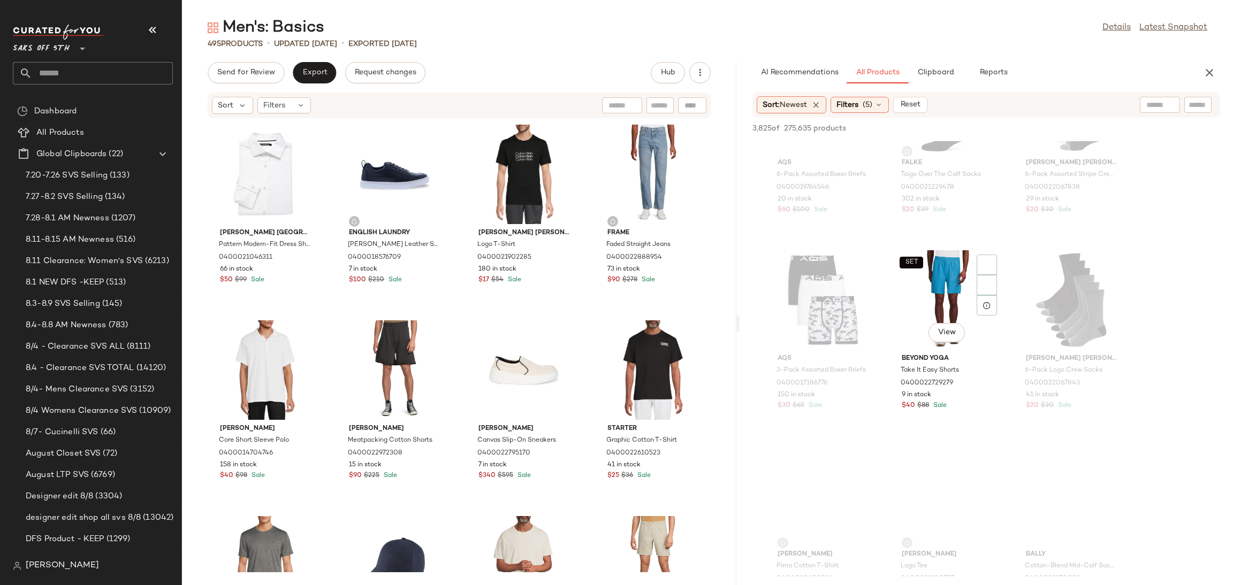
scroll to position [1662, 0]
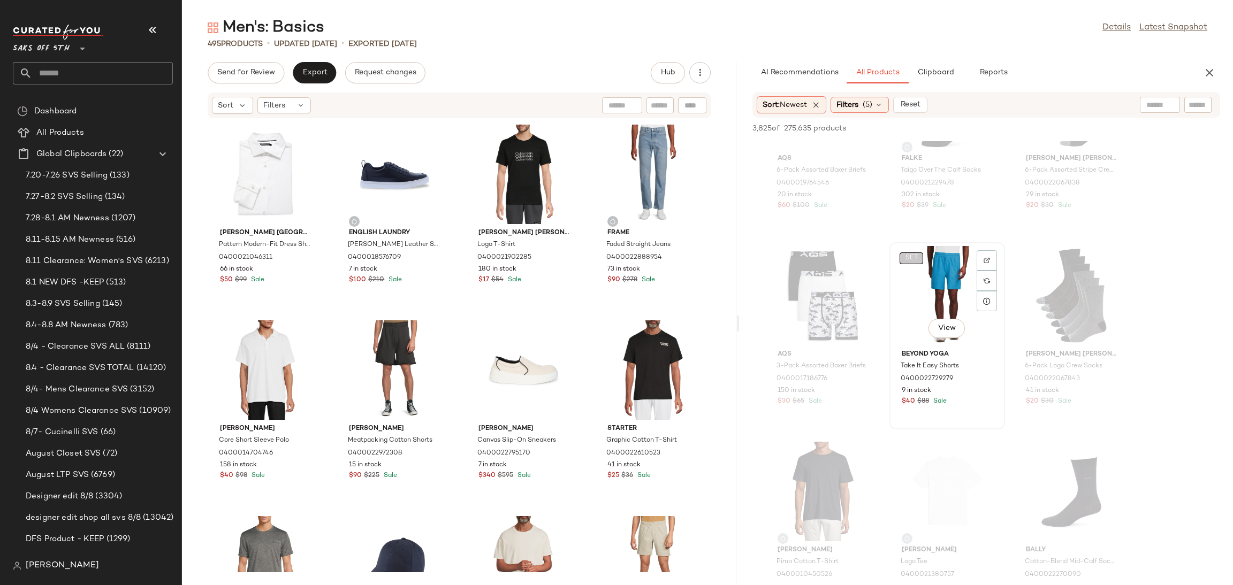
click at [914, 257] on span "SET" at bounding box center [910, 258] width 13 height 7
click at [1089, 286] on div "View" at bounding box center [1071, 296] width 108 height 100
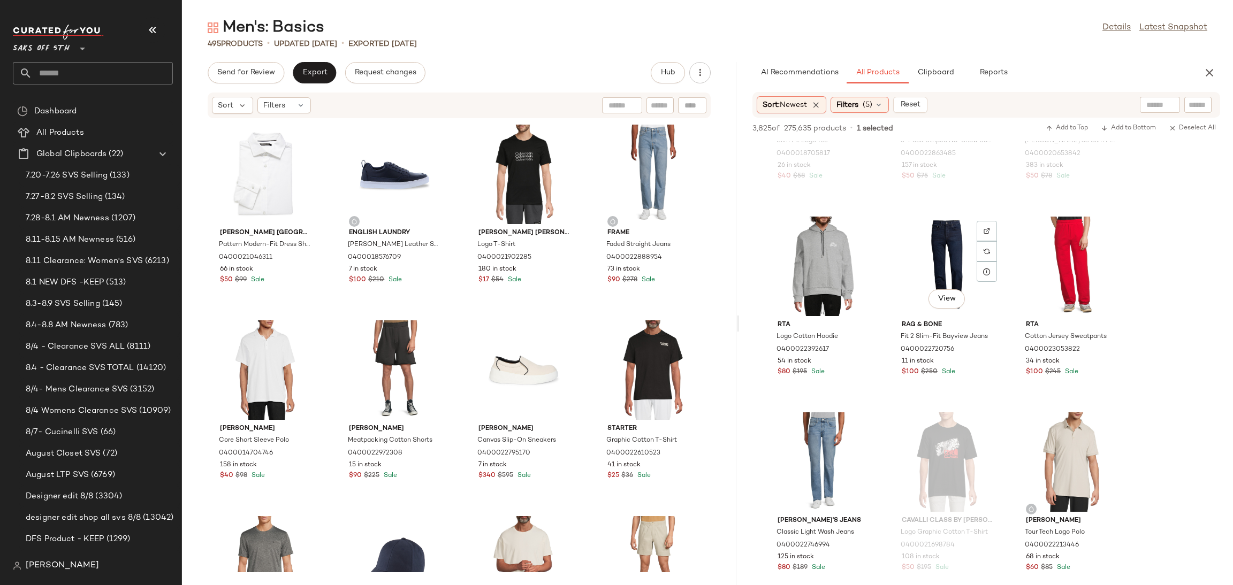
scroll to position [4435, 0]
click at [1058, 248] on div "View" at bounding box center [1071, 266] width 108 height 100
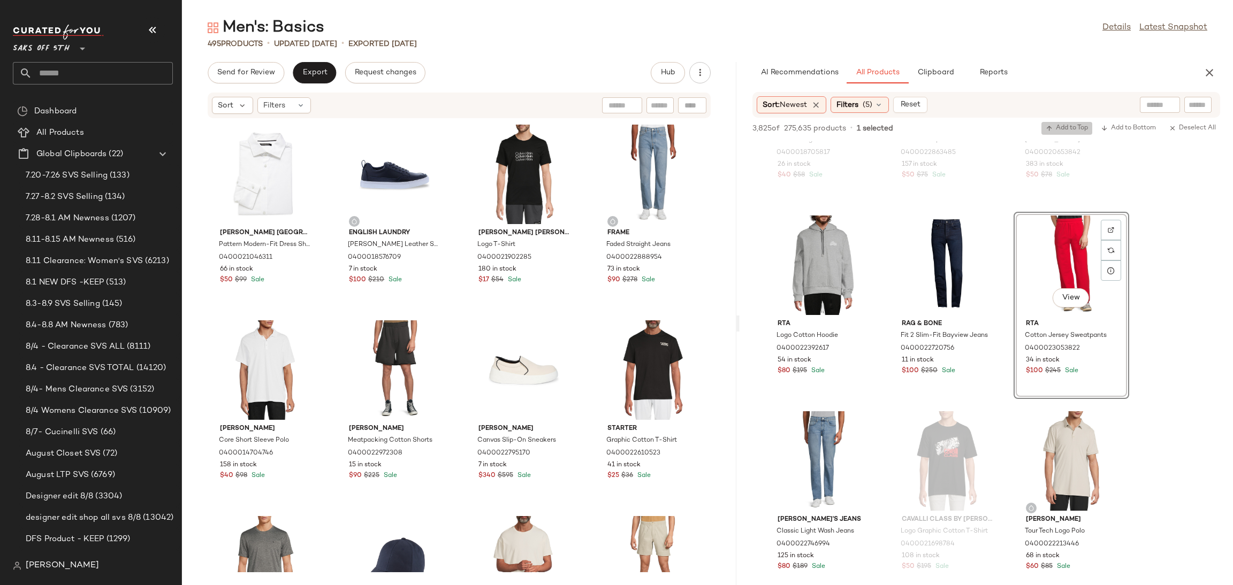
click at [1068, 132] on span "Add to Top" at bounding box center [1067, 128] width 42 height 7
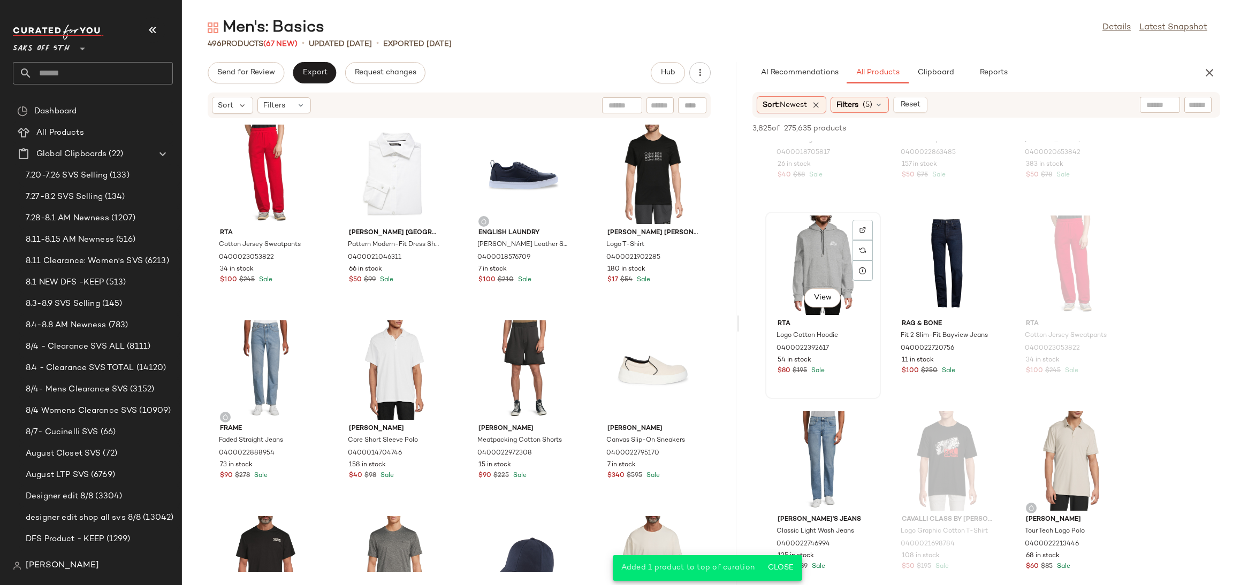
click at [823, 252] on div "View" at bounding box center [823, 266] width 108 height 100
click at [1060, 130] on span "Add to Top" at bounding box center [1067, 128] width 42 height 7
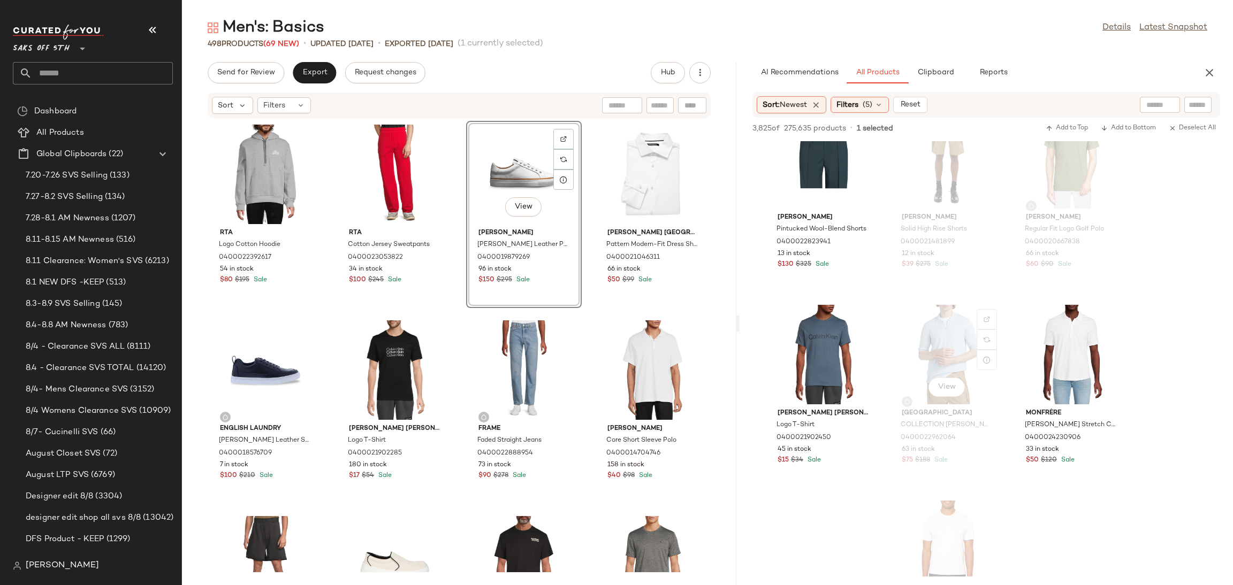
scroll to position [7720, 0]
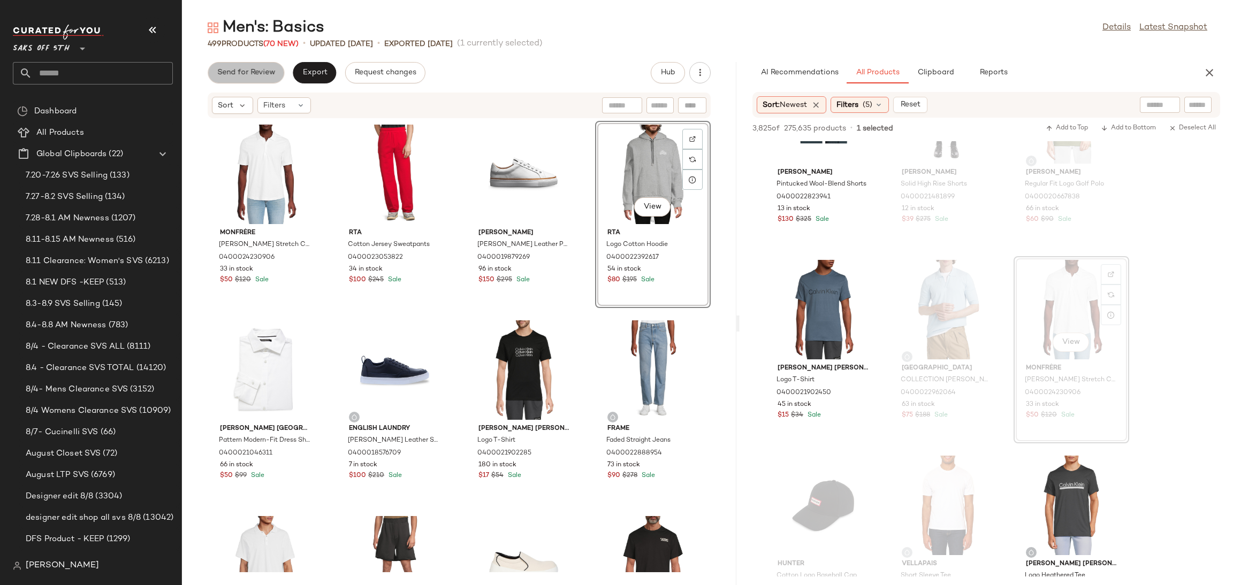
click at [271, 82] on button "Send for Review" at bounding box center [246, 72] width 77 height 21
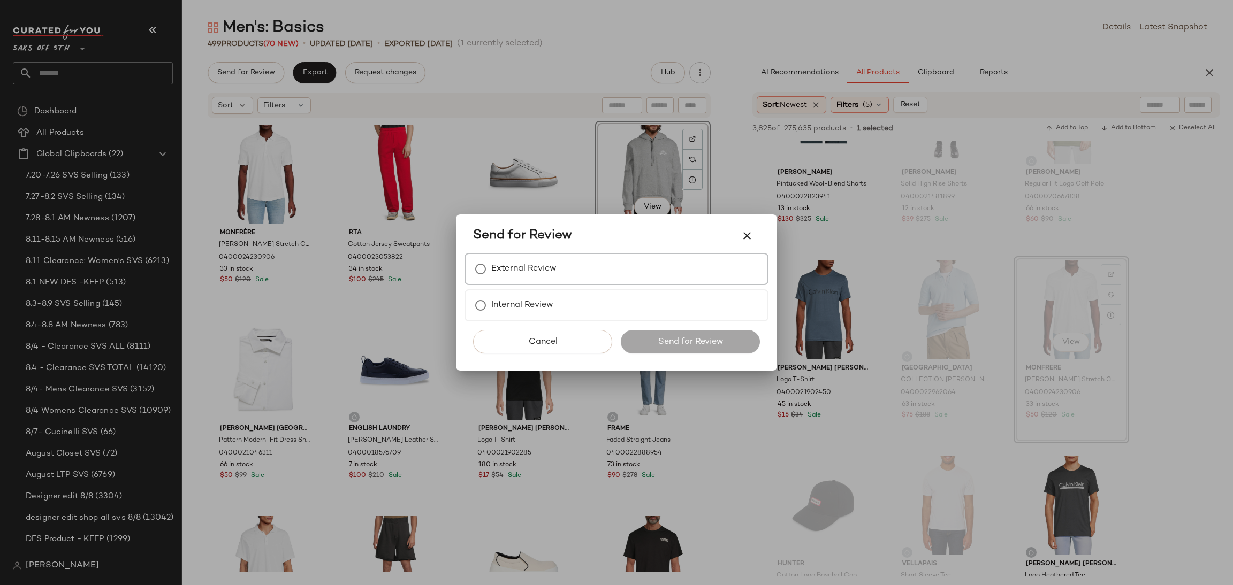
click at [521, 272] on label "External Review" at bounding box center [523, 268] width 65 height 21
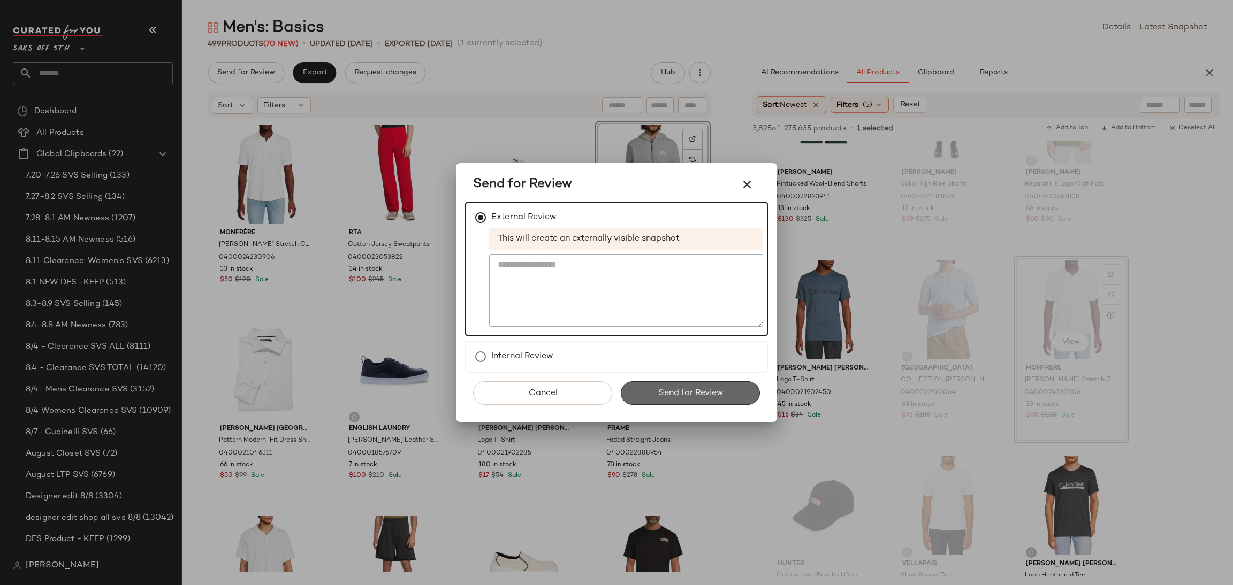
click at [640, 386] on button "Send for Review" at bounding box center [690, 394] width 139 height 24
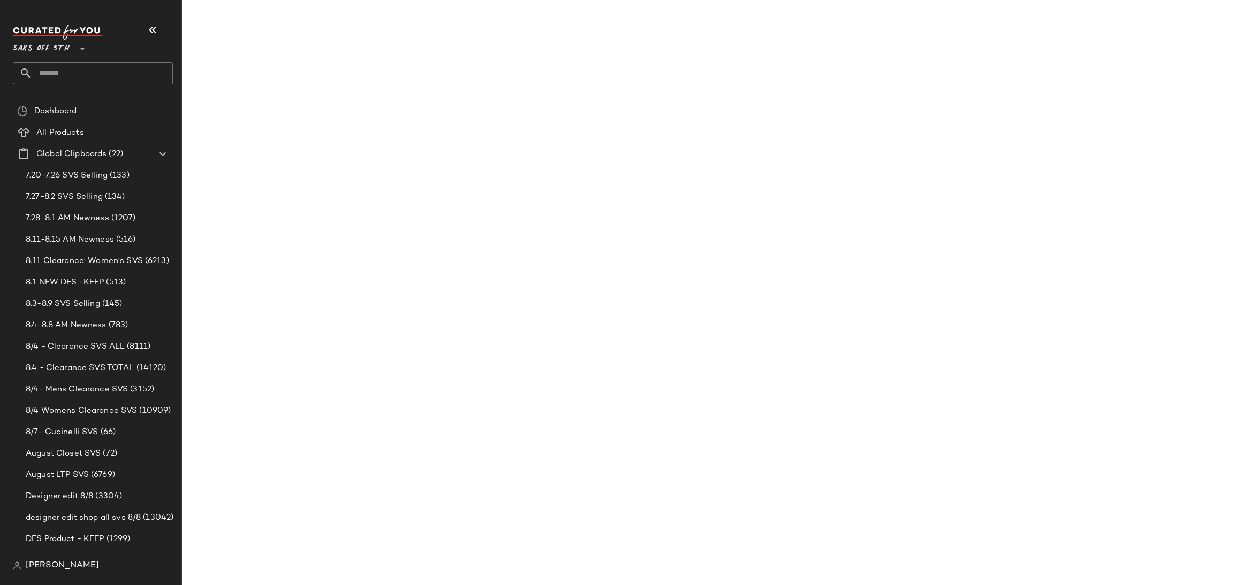
scroll to position [11441, 0]
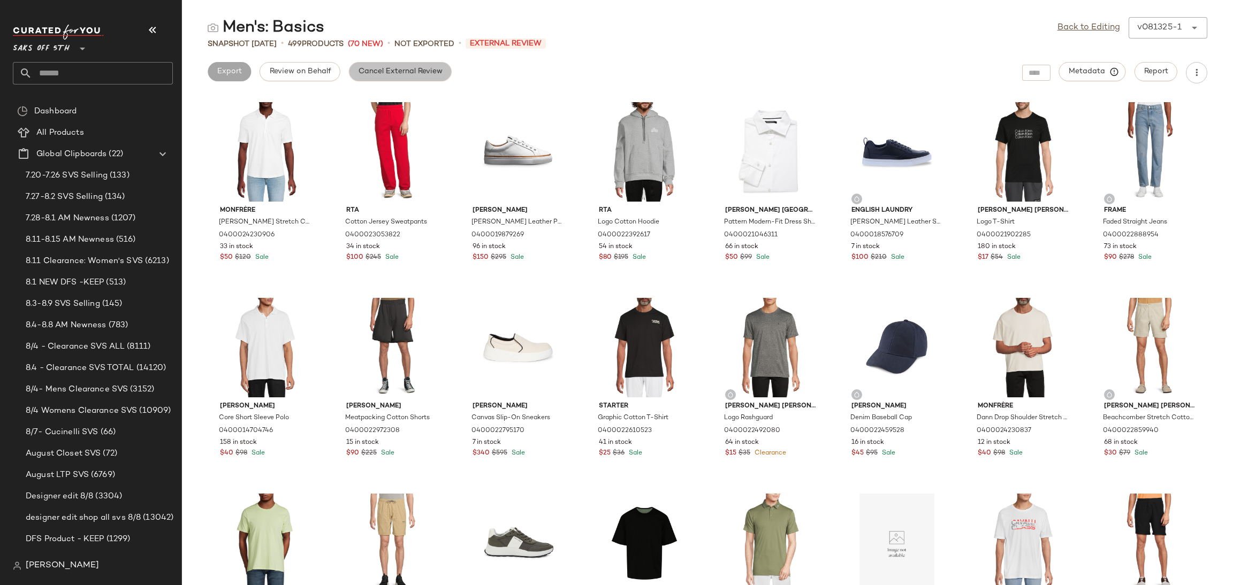
click at [379, 72] on span "Cancel External Review" at bounding box center [400, 71] width 85 height 9
click at [1081, 29] on link "Back to Editing" at bounding box center [1089, 27] width 63 height 13
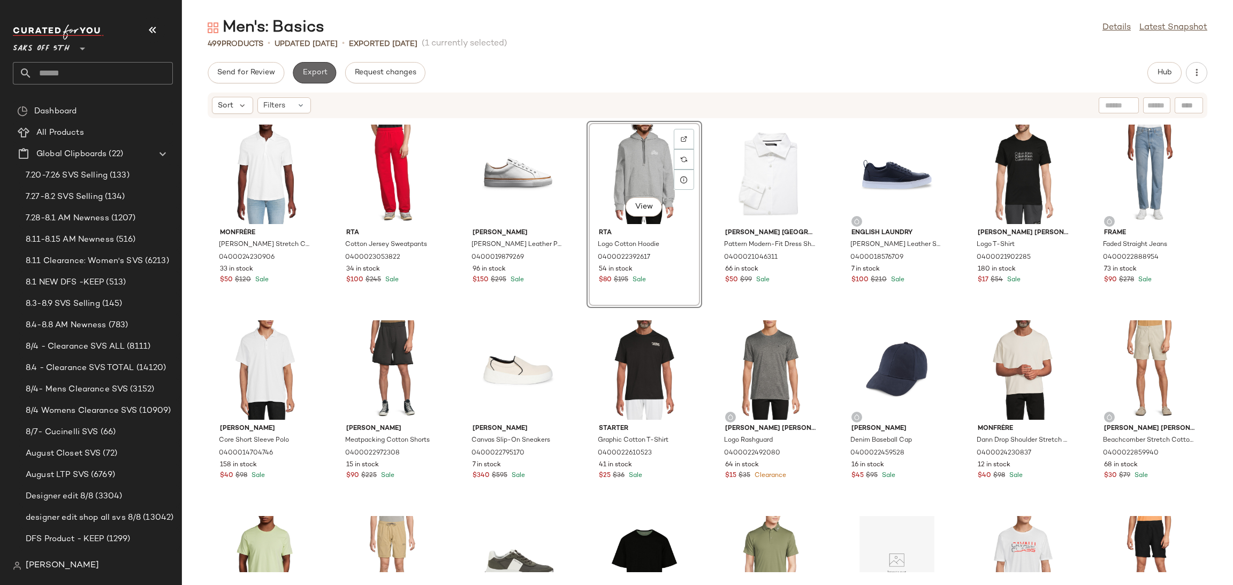
click at [317, 82] on button "Export" at bounding box center [314, 72] width 43 height 21
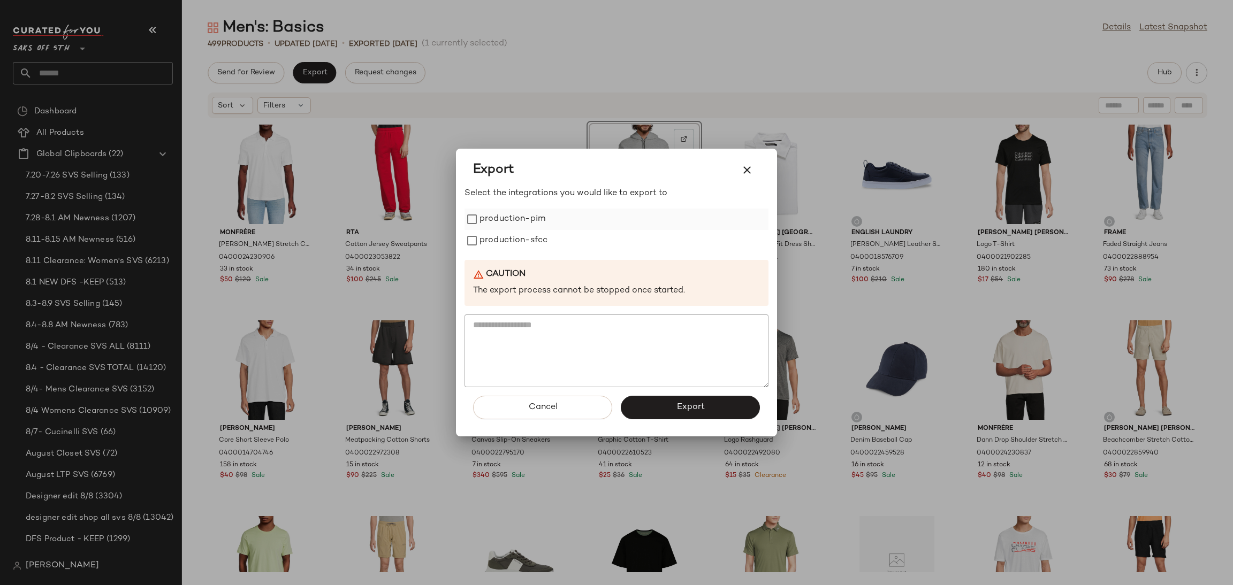
click at [495, 222] on label "production-pim" at bounding box center [513, 219] width 66 height 21
click at [495, 234] on label "production-sfcc" at bounding box center [514, 240] width 68 height 21
click at [686, 415] on button "Export" at bounding box center [690, 408] width 139 height 24
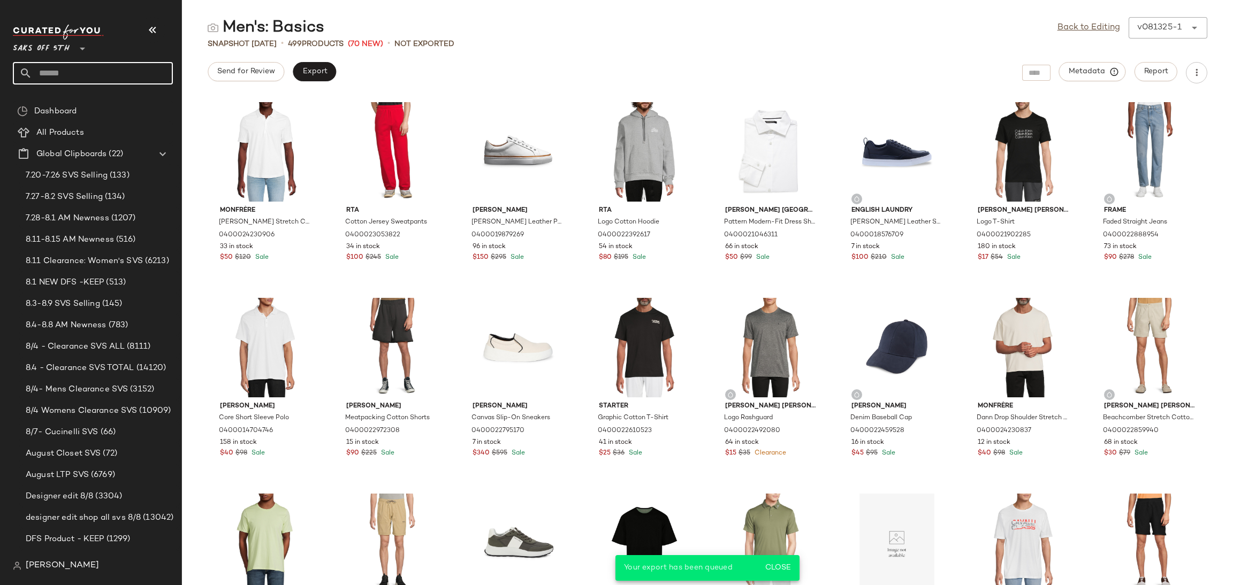
click at [121, 70] on input "text" at bounding box center [102, 73] width 141 height 22
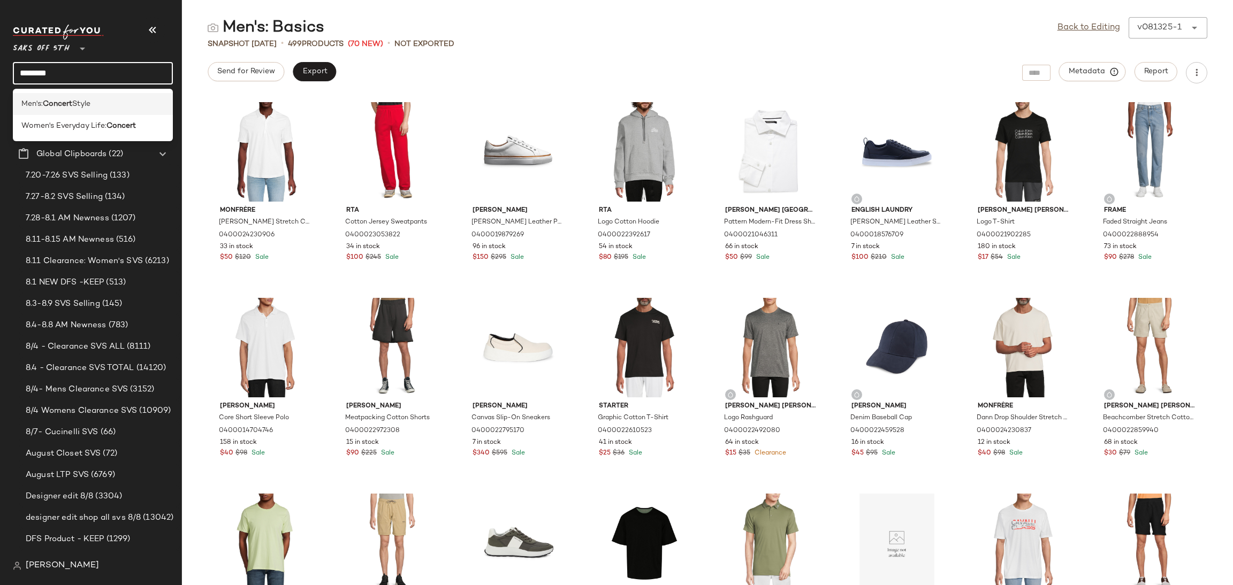
type input "*******"
click at [112, 106] on div "Men's: Concert Style" at bounding box center [92, 103] width 143 height 11
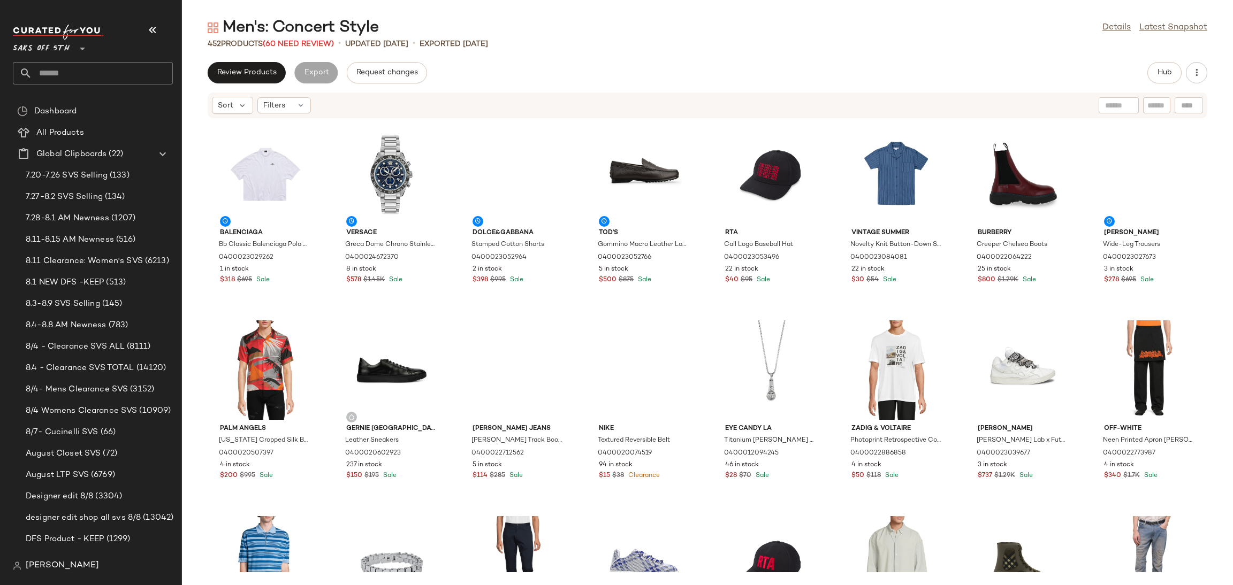
click at [311, 48] on div "452 Products (60 Need Review)" at bounding box center [271, 44] width 126 height 11
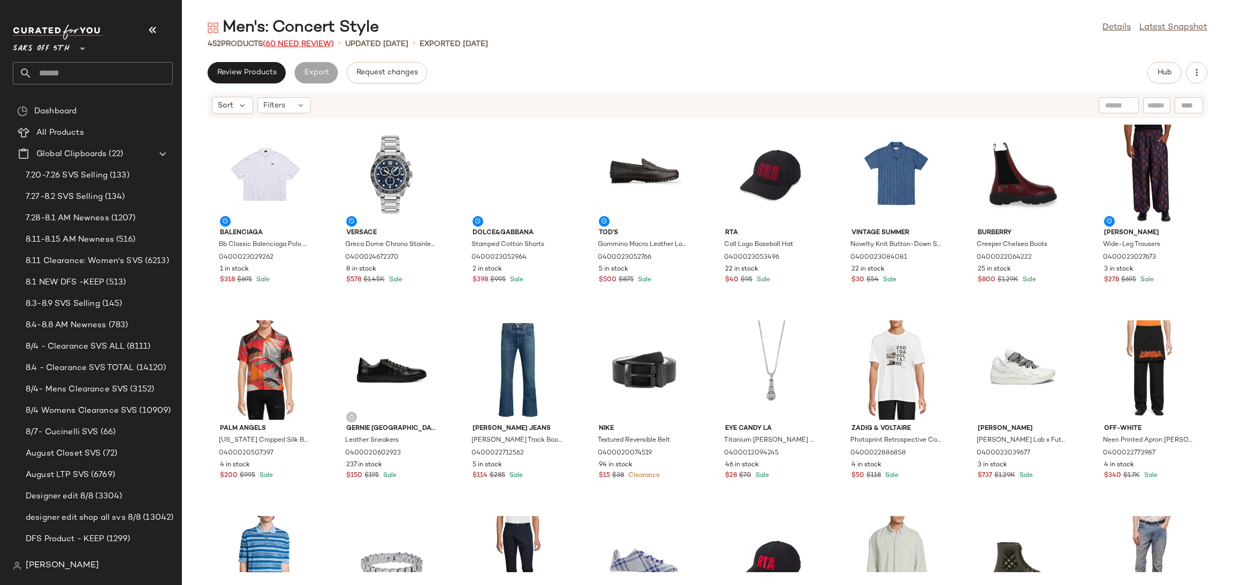
click at [313, 42] on span "(60 Need Review)" at bounding box center [298, 44] width 71 height 8
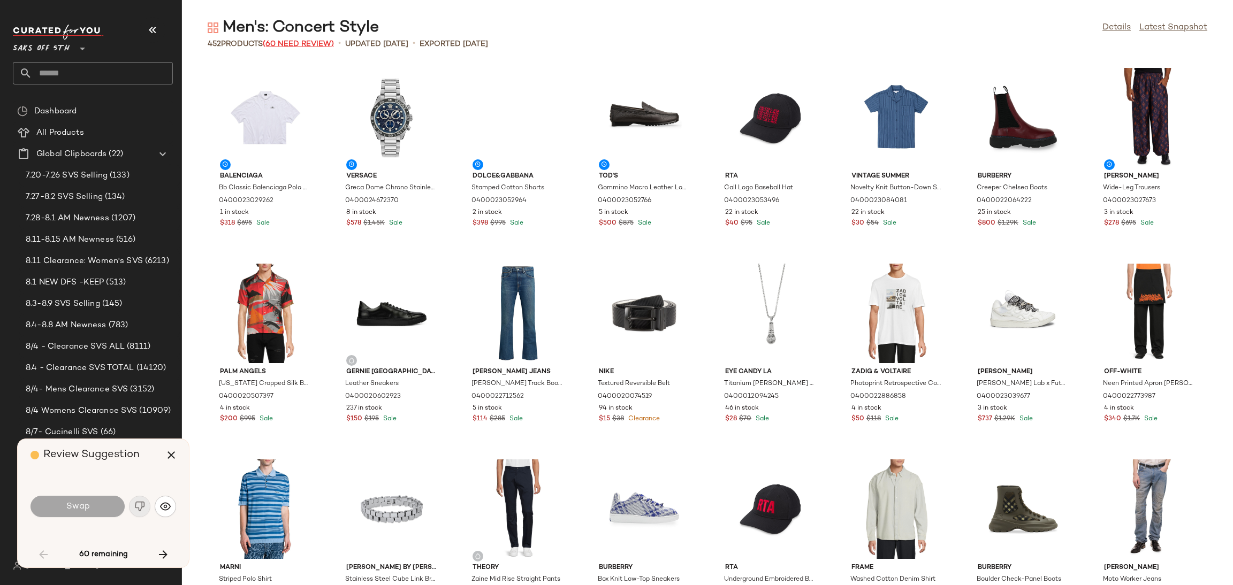
scroll to position [400, 0]
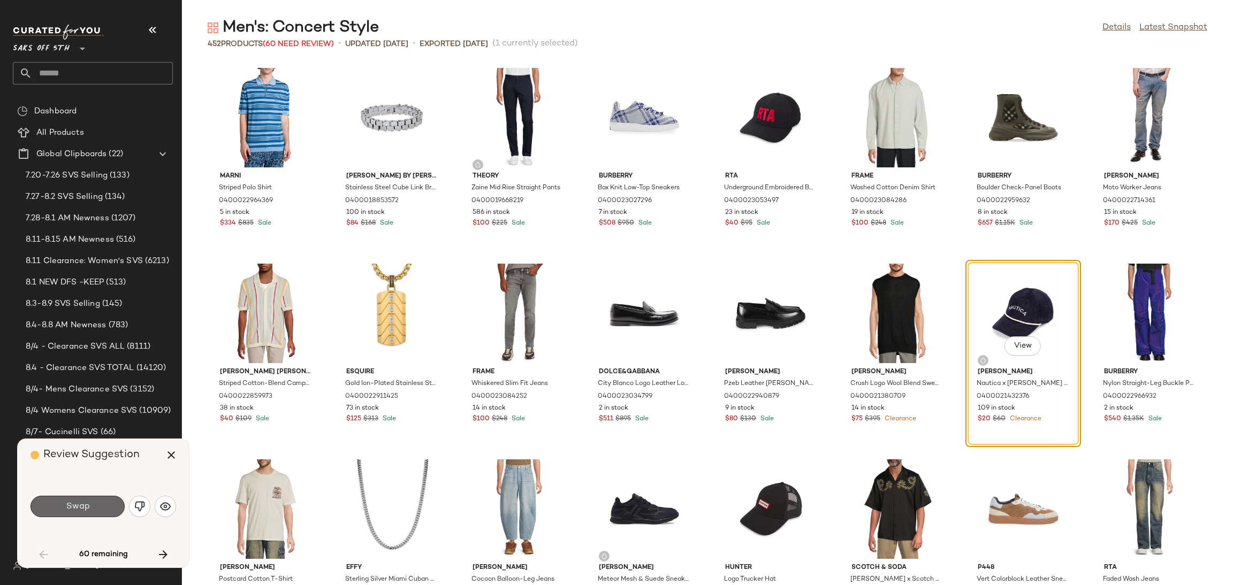
click at [98, 512] on button "Swap" at bounding box center [78, 506] width 94 height 21
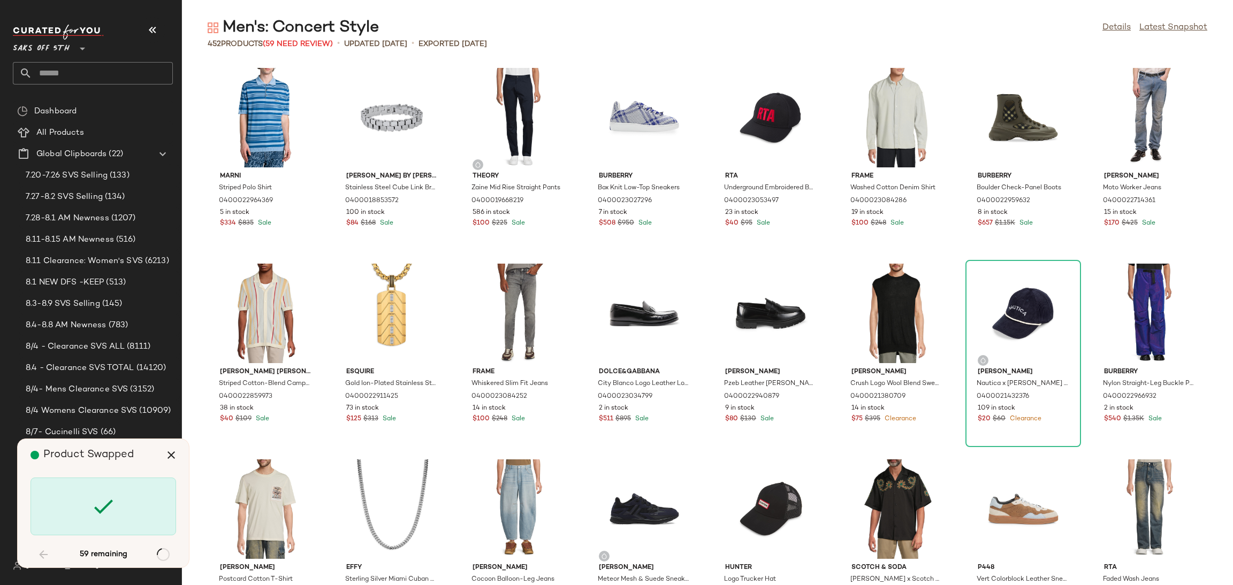
scroll to position [2154, 0]
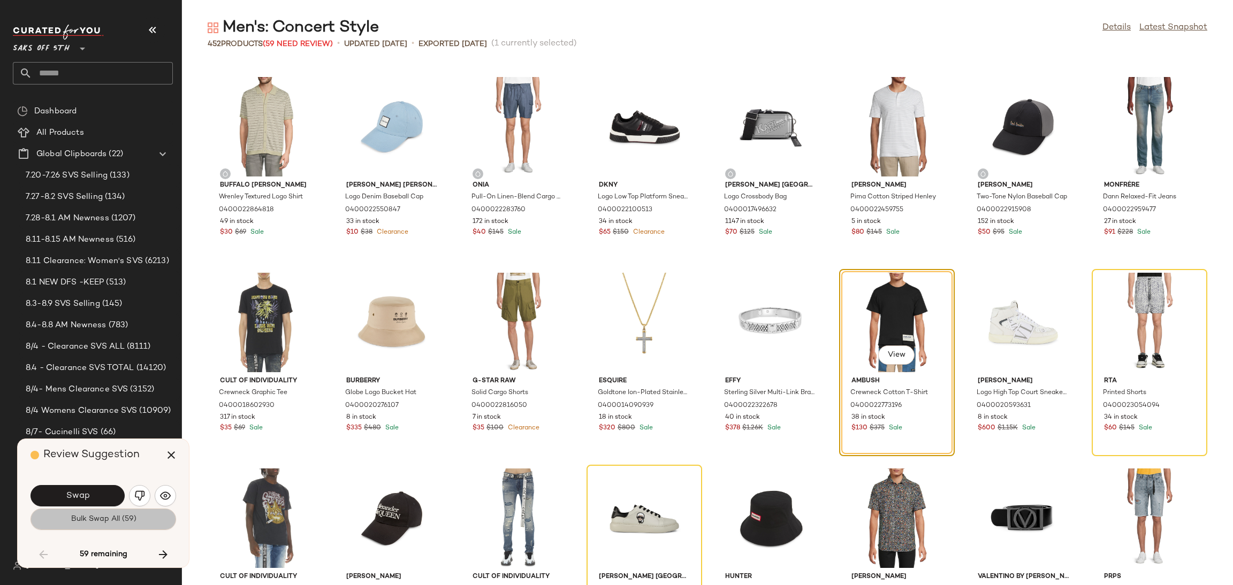
click at [102, 524] on span "Bulk Swap All (59)" at bounding box center [103, 519] width 66 height 9
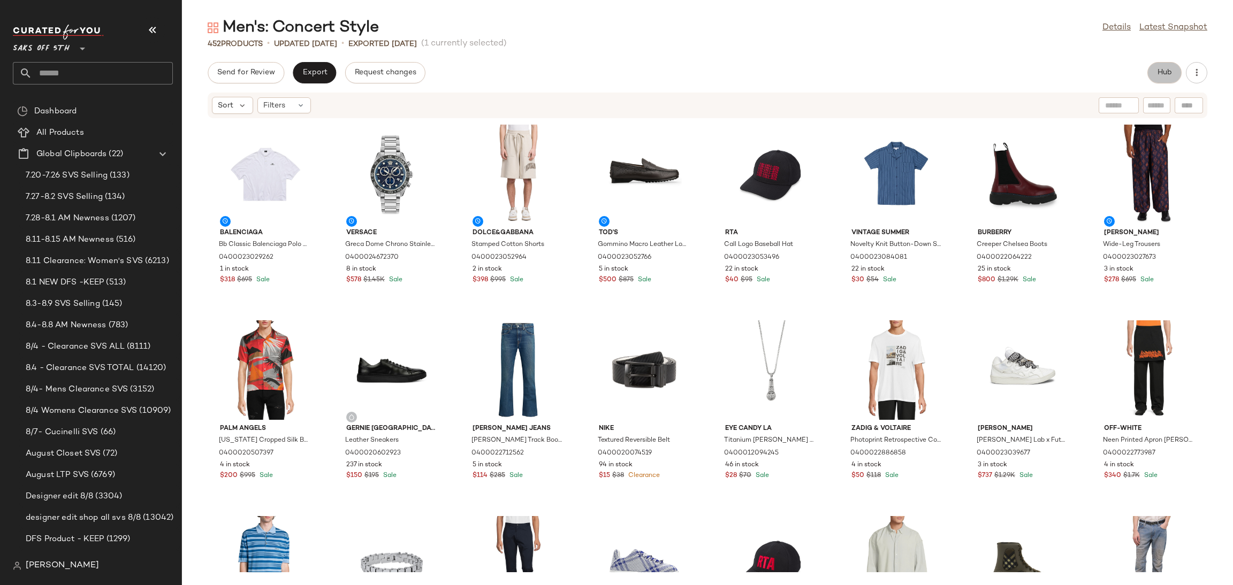
click at [1151, 65] on button "Hub" at bounding box center [1164, 72] width 34 height 21
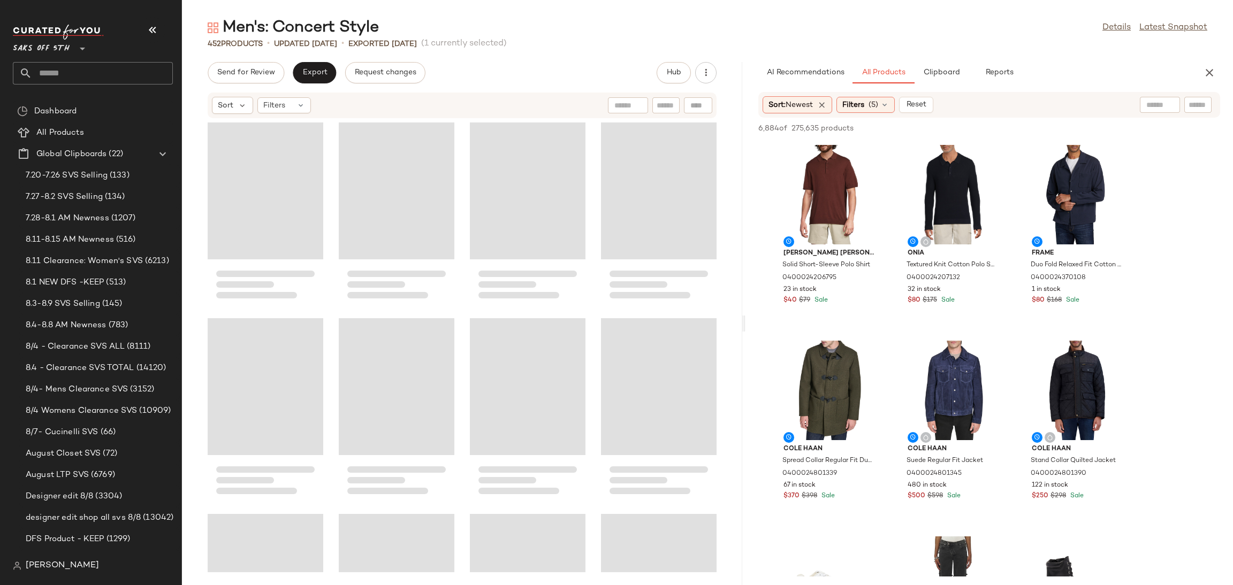
drag, startPoint x: 708, startPoint y: 321, endPoint x: 746, endPoint y: 321, distance: 38.5
click at [746, 321] on div "Men's: Concert Style Details Latest Snapshot 452 Products • updated Aug 11th • …" at bounding box center [707, 301] width 1051 height 568
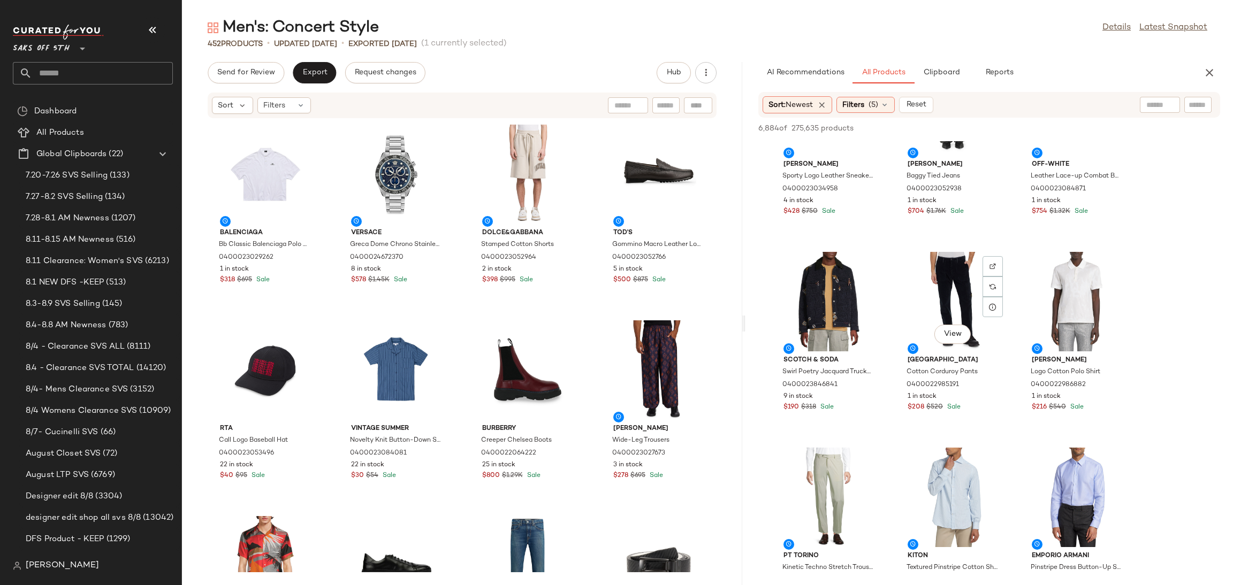
scroll to position [485, 0]
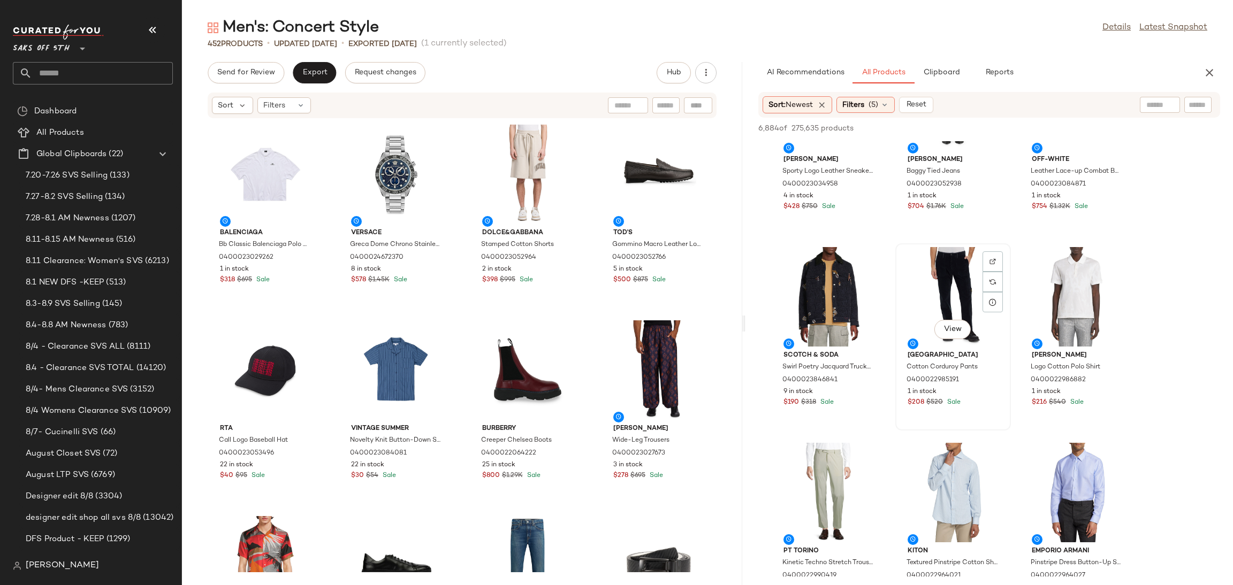
click at [948, 277] on div "View" at bounding box center [953, 297] width 108 height 100
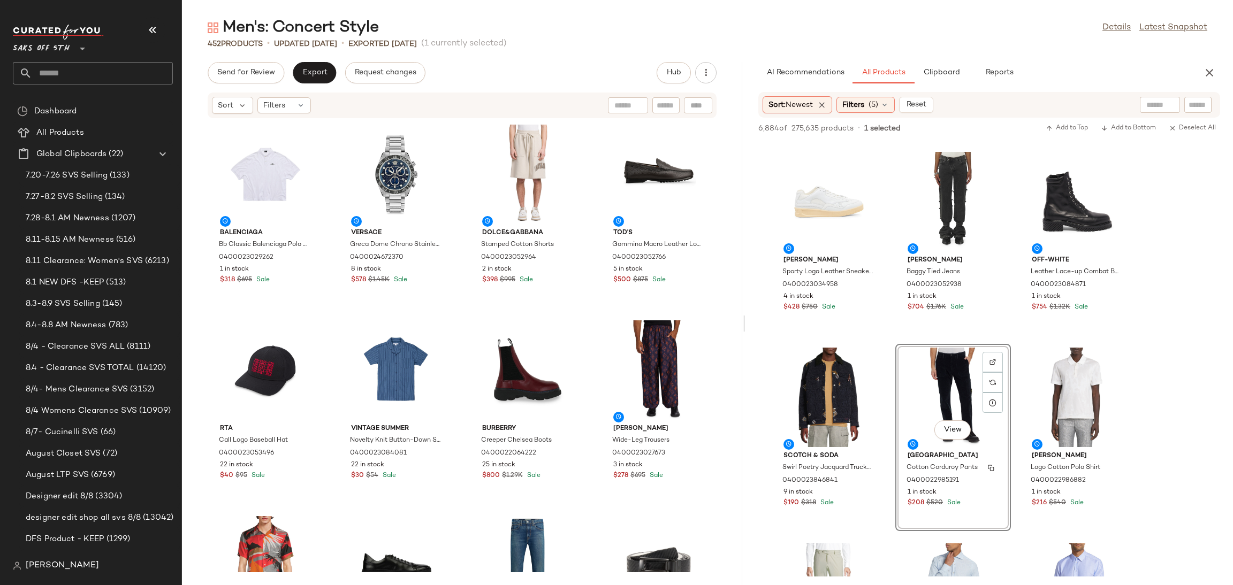
scroll to position [381, 0]
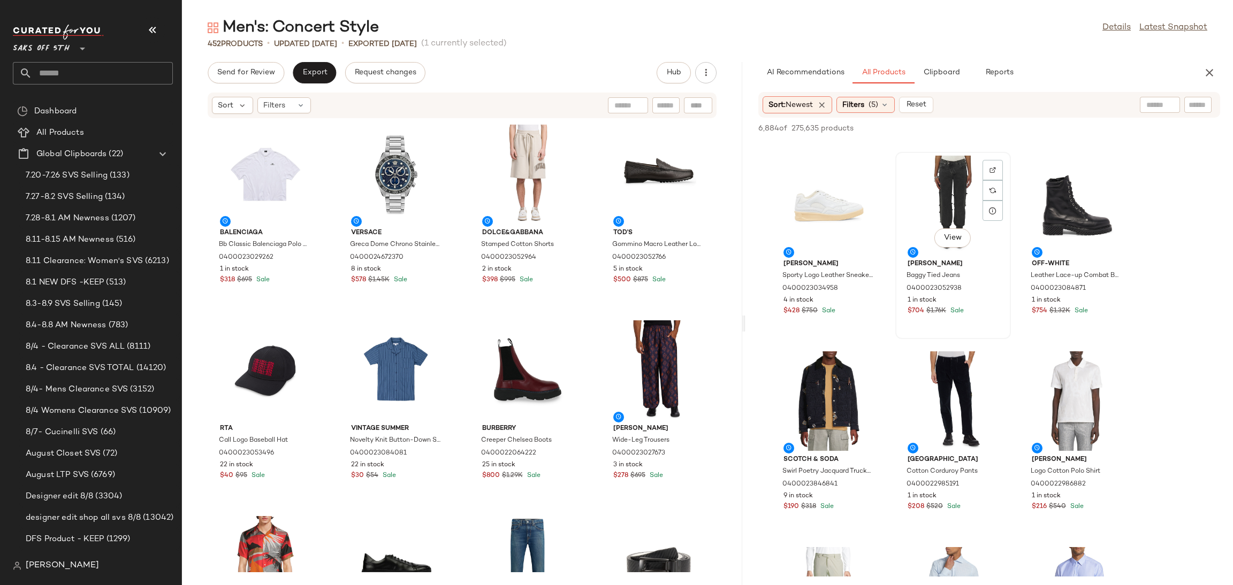
click at [945, 194] on div "View" at bounding box center [953, 206] width 108 height 100
click at [1067, 125] on span "Add to Top" at bounding box center [1067, 128] width 42 height 7
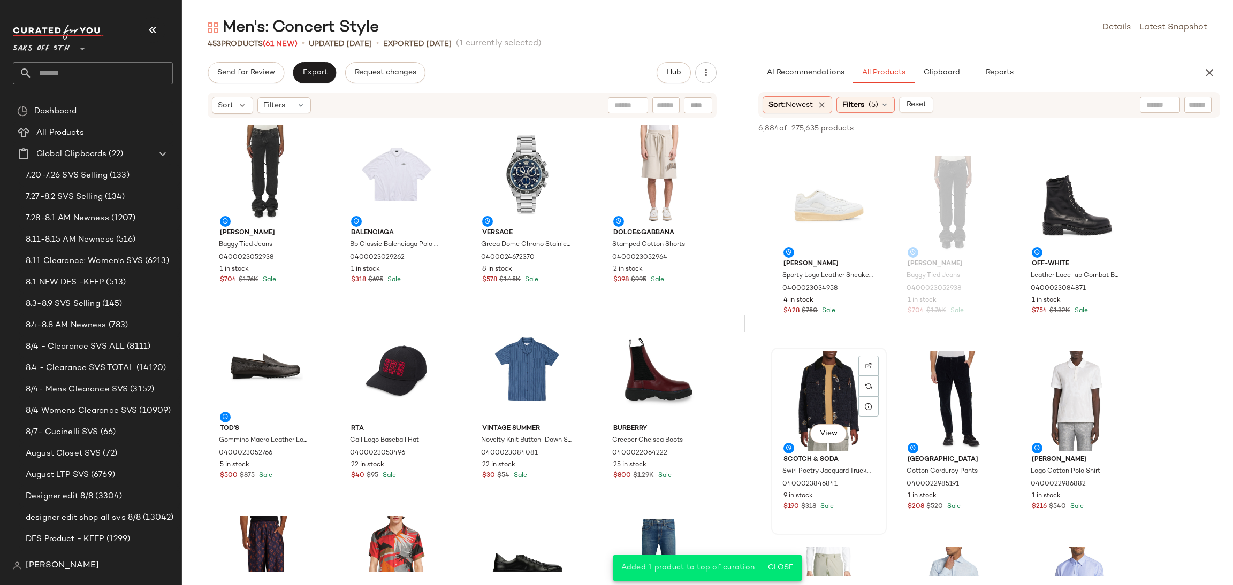
click at [834, 378] on div "View" at bounding box center [829, 402] width 108 height 100
click at [1071, 120] on div "6,884 of 275,635 products • 1 selected Add to Top Add to Bottom Deselect All" at bounding box center [990, 130] width 488 height 24
click at [1070, 393] on div "View" at bounding box center [1077, 402] width 108 height 100
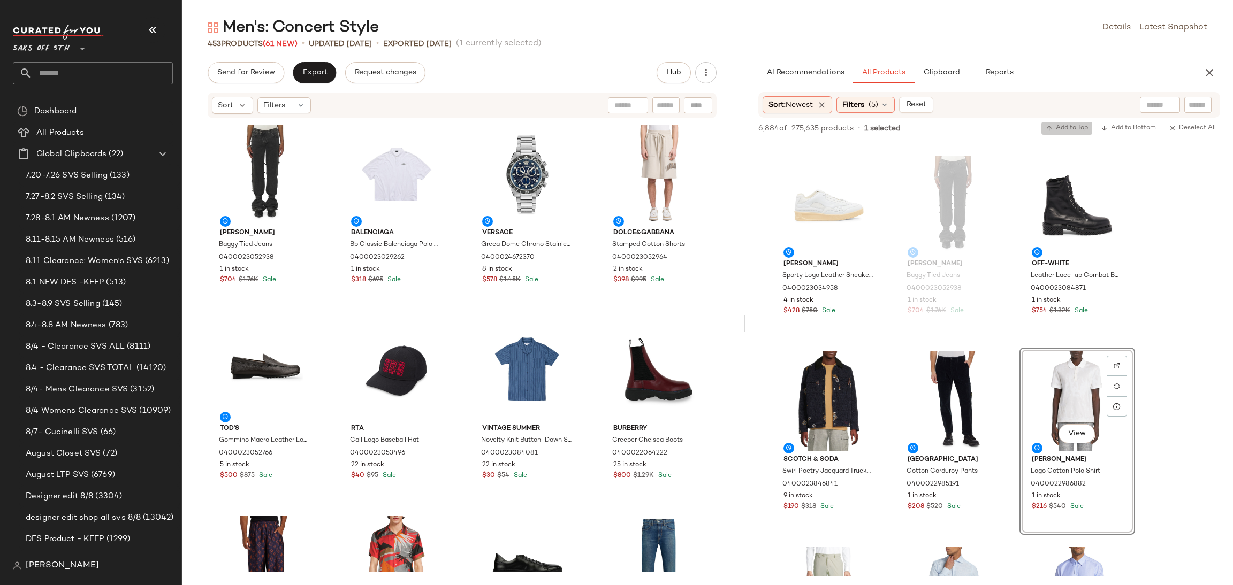
click at [1059, 126] on span "Add to Top" at bounding box center [1067, 128] width 42 height 7
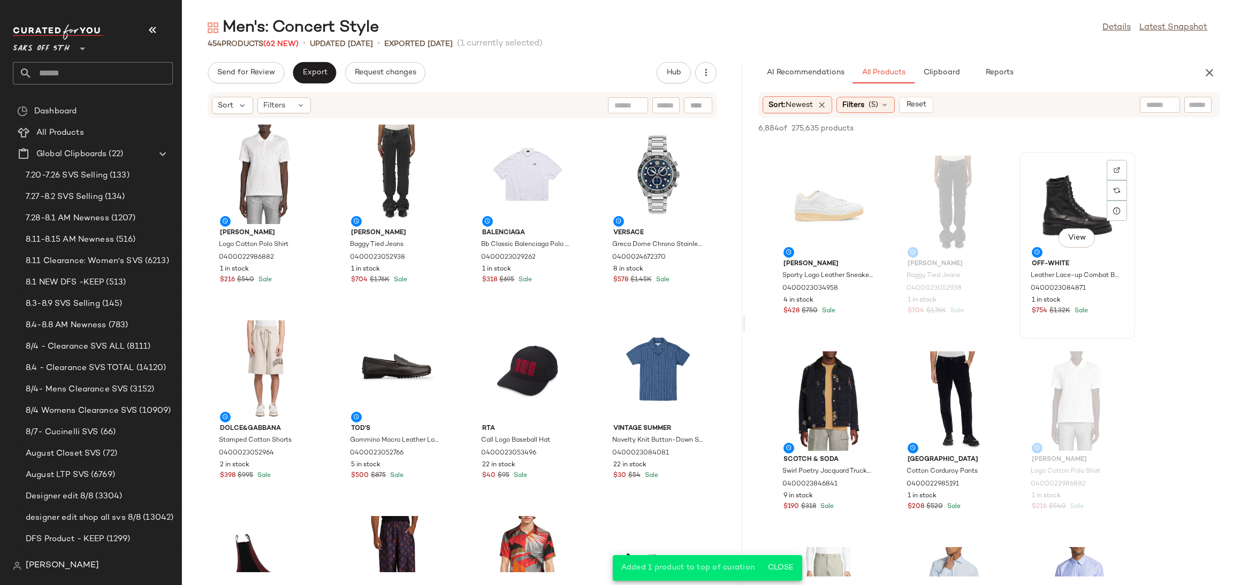
click at [1059, 202] on div "View" at bounding box center [1077, 206] width 108 height 100
click at [1067, 126] on span "Add to Top" at bounding box center [1067, 128] width 42 height 7
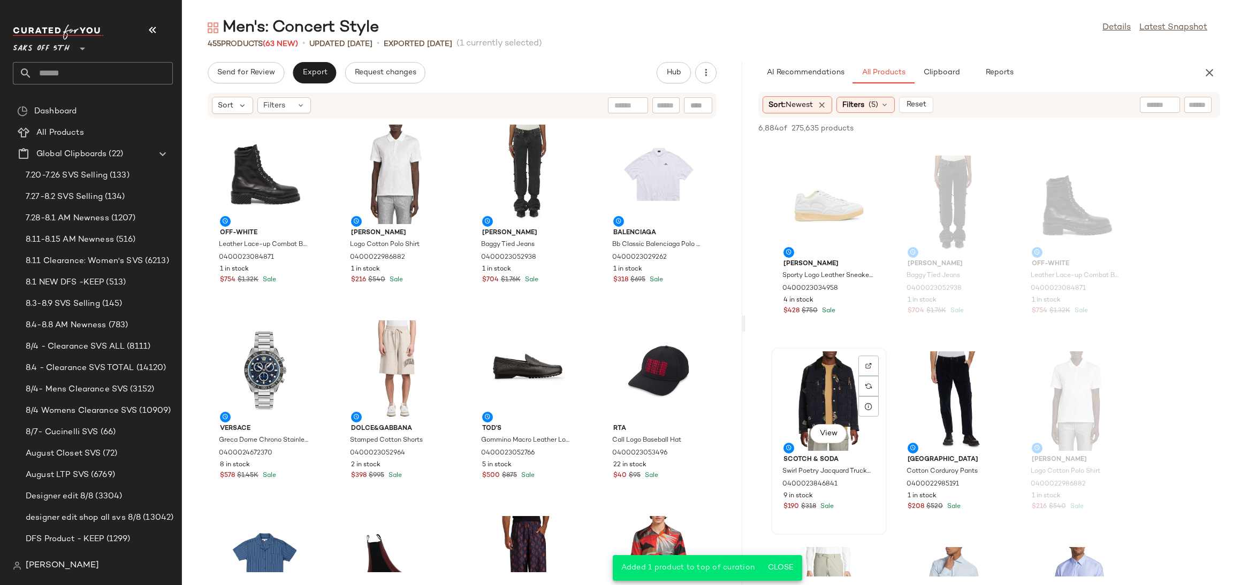
click at [816, 386] on div "View" at bounding box center [829, 402] width 108 height 100
click at [1054, 125] on span "Add to Top" at bounding box center [1067, 128] width 42 height 7
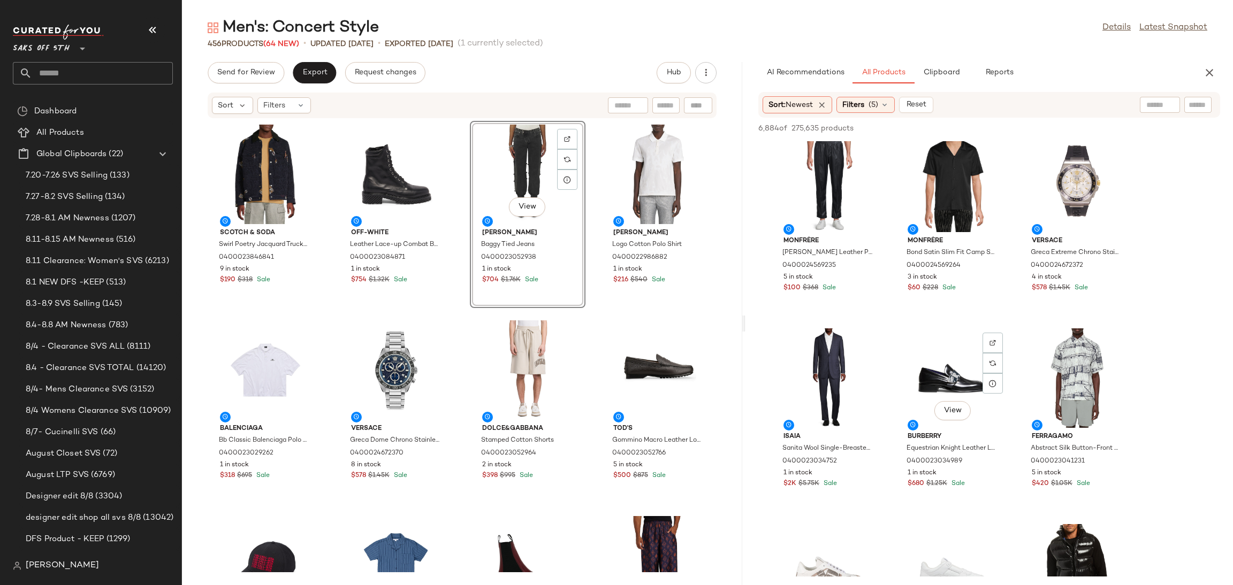
scroll to position [1580, 0]
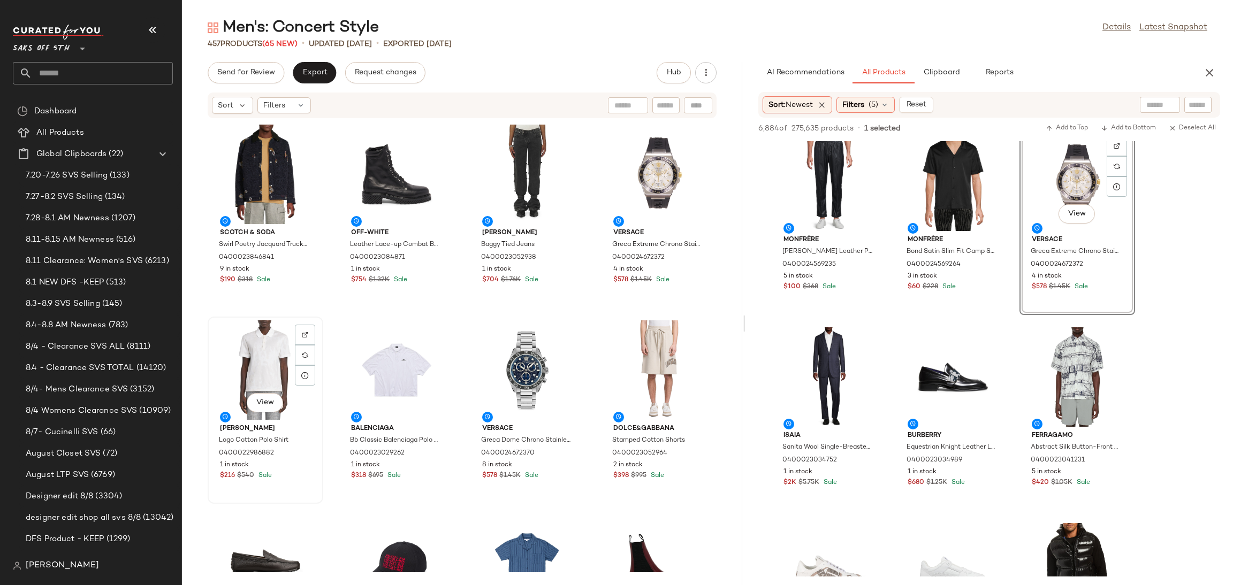
click at [256, 366] on div "View" at bounding box center [265, 371] width 108 height 100
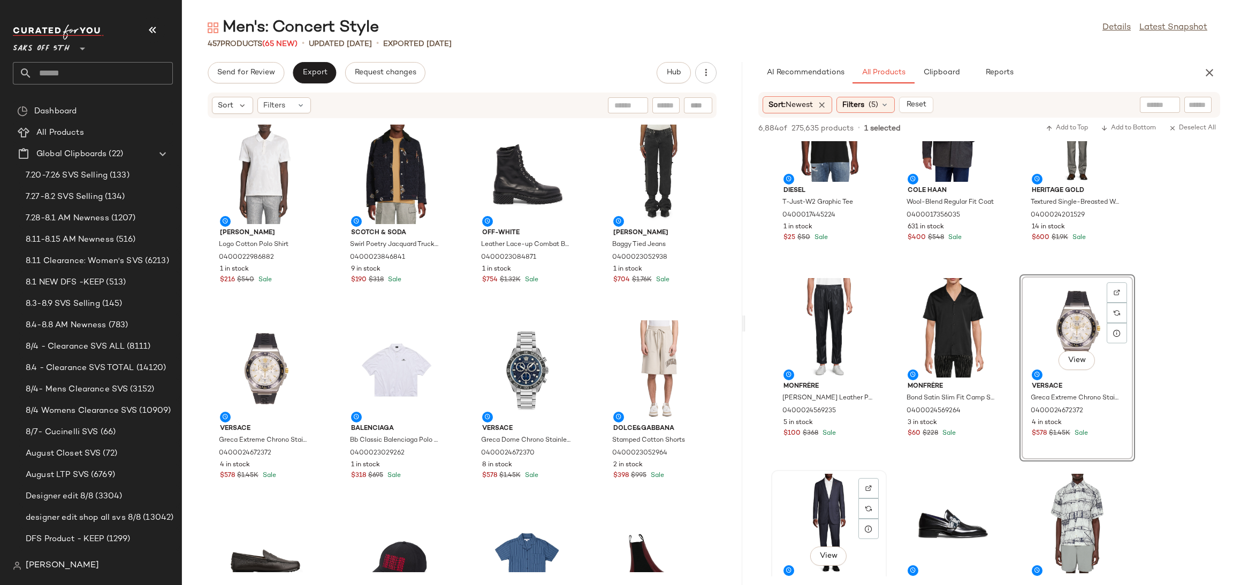
scroll to position [1433, 0]
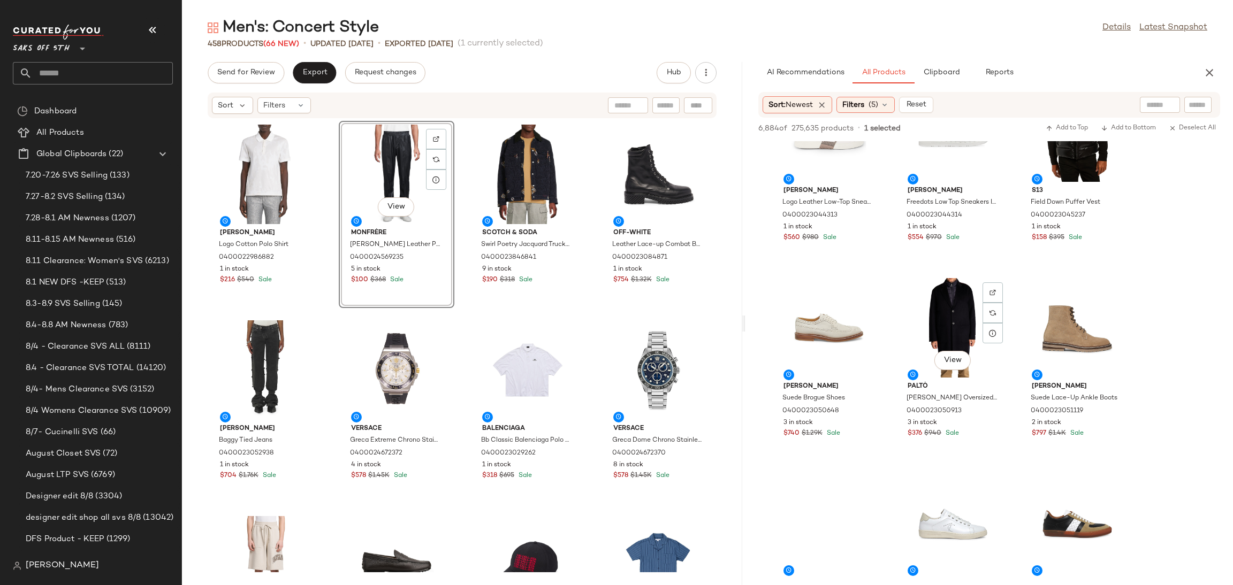
scroll to position [2022, 0]
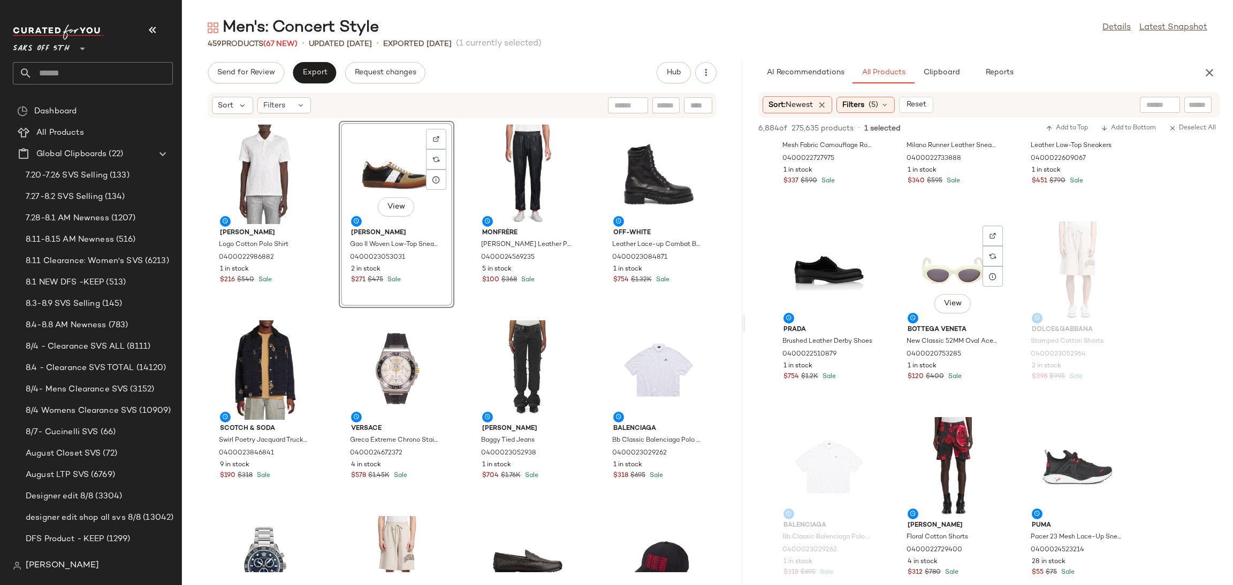
scroll to position [3254, 0]
click at [946, 260] on div "View" at bounding box center [953, 270] width 108 height 100
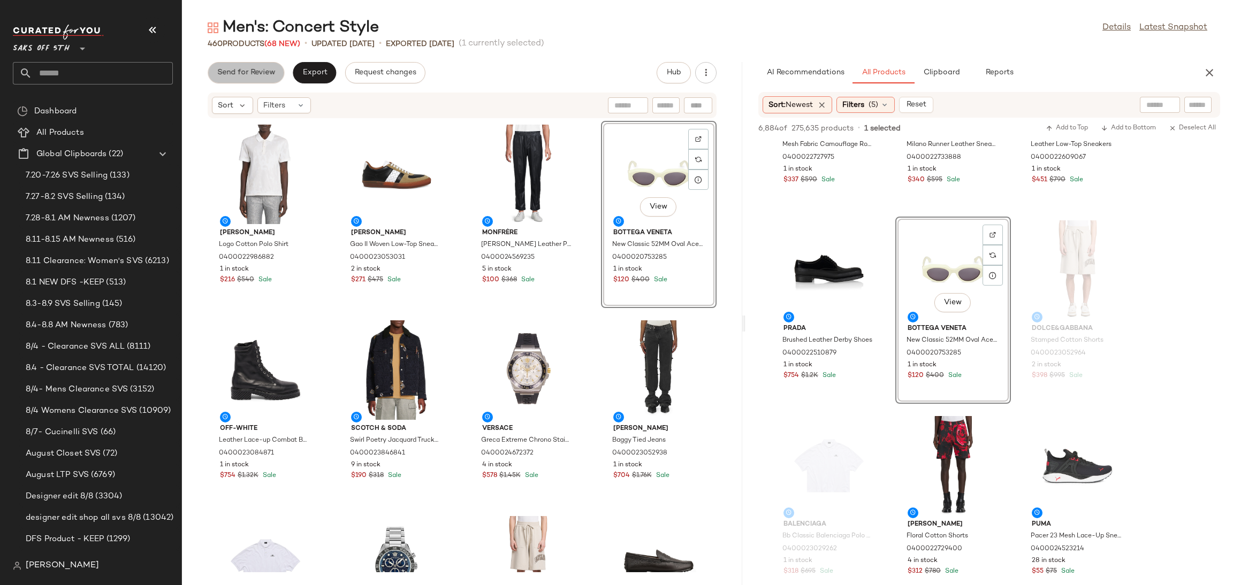
click at [246, 72] on span "Send for Review" at bounding box center [246, 73] width 58 height 9
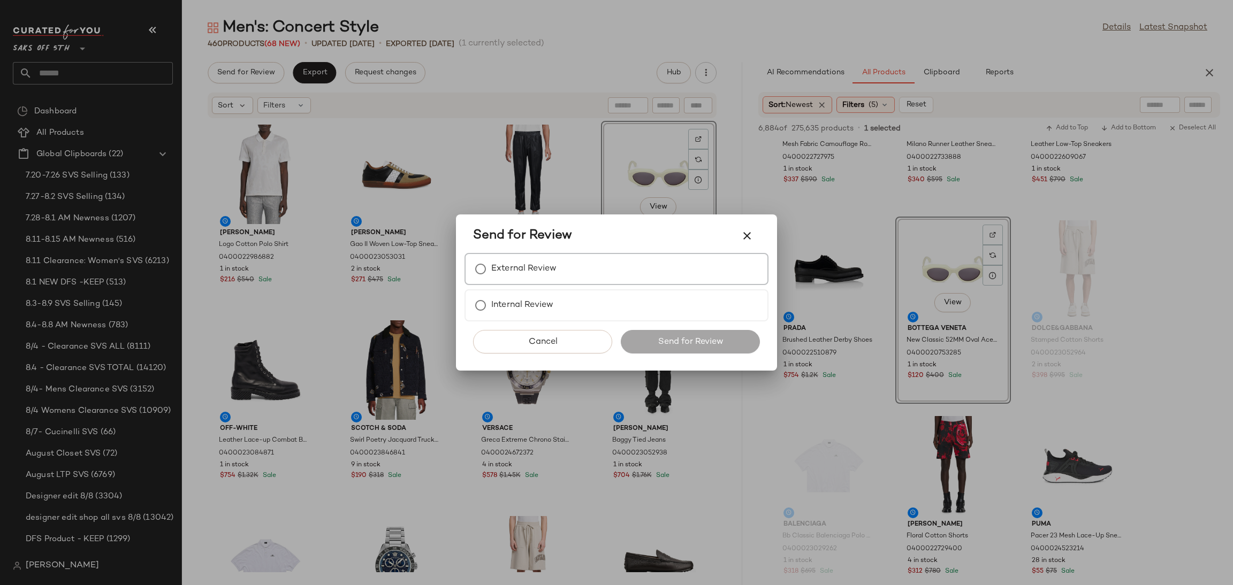
click at [509, 265] on label "External Review" at bounding box center [523, 268] width 65 height 21
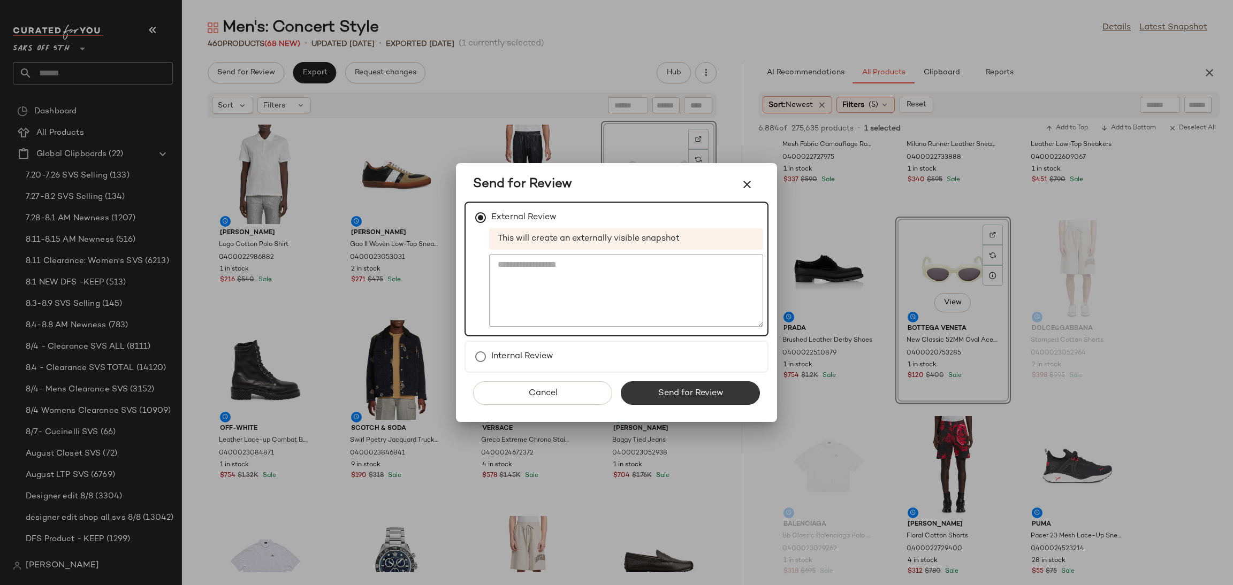
click at [664, 389] on span "Send for Review" at bounding box center [690, 394] width 66 height 10
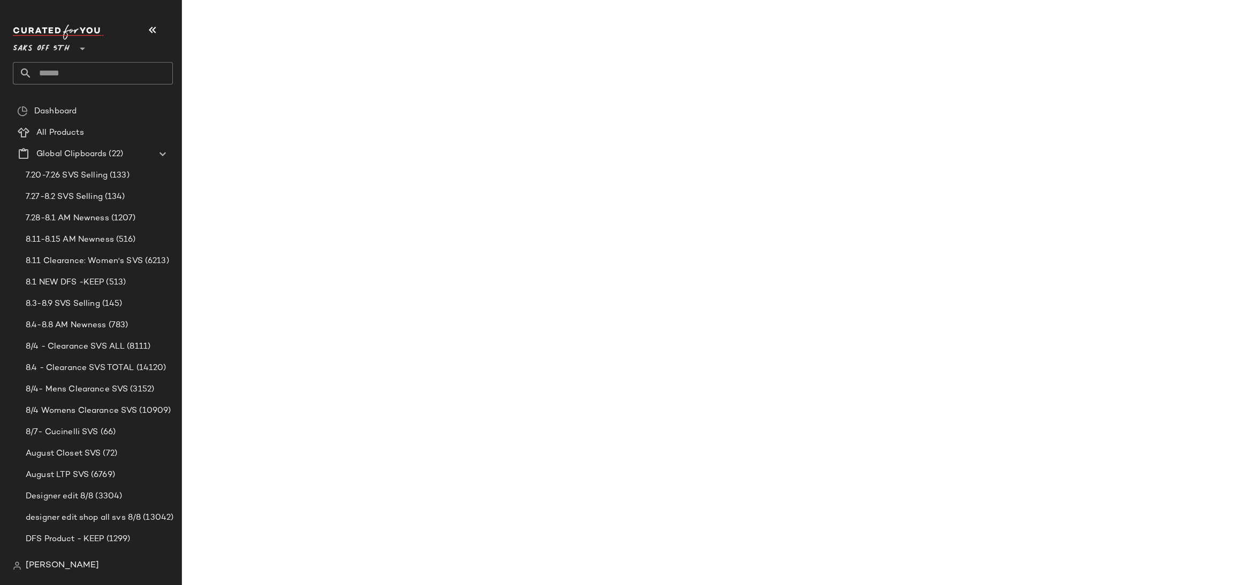
scroll to position [4821, 0]
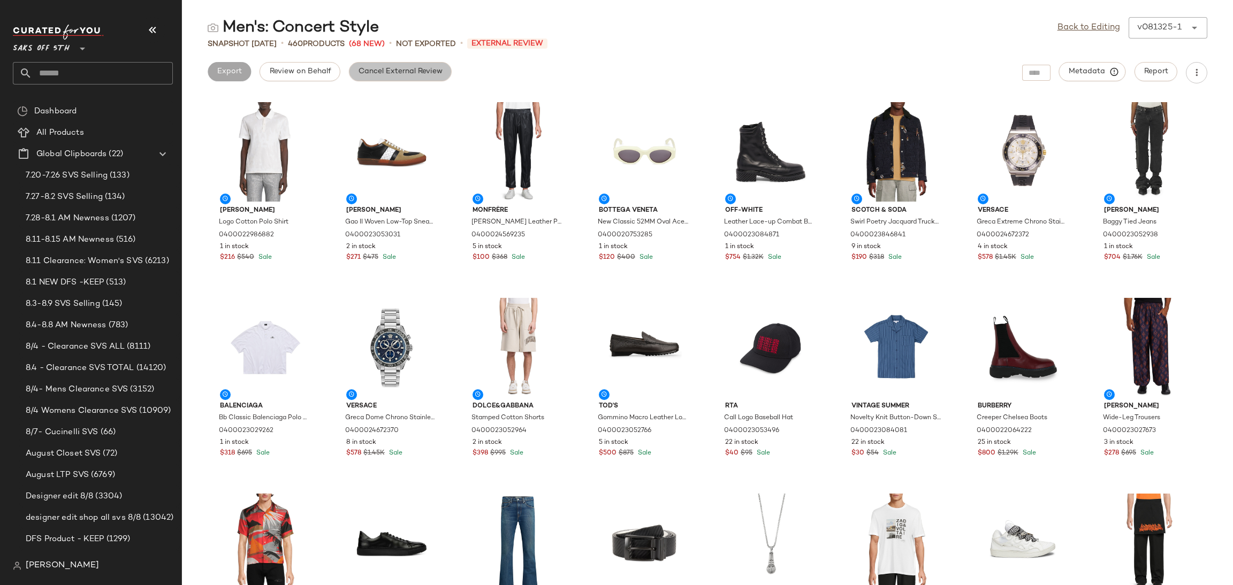
click at [419, 70] on span "Cancel External Review" at bounding box center [400, 71] width 85 height 9
click at [1086, 24] on link "Back to Editing" at bounding box center [1089, 27] width 63 height 13
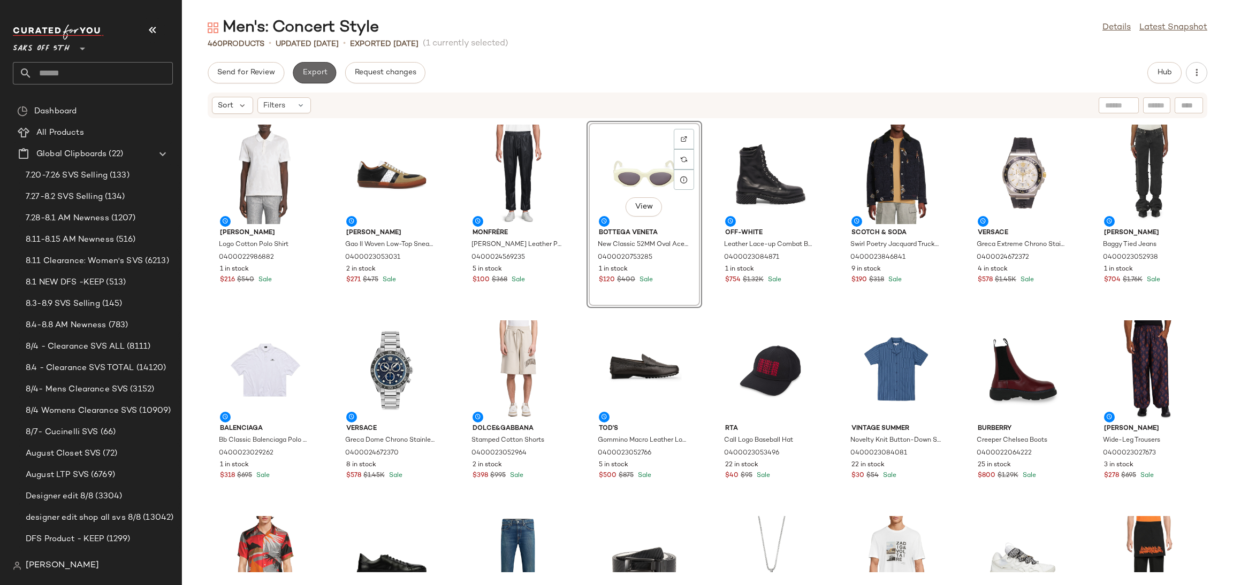
click at [332, 72] on button "Export" at bounding box center [314, 72] width 43 height 21
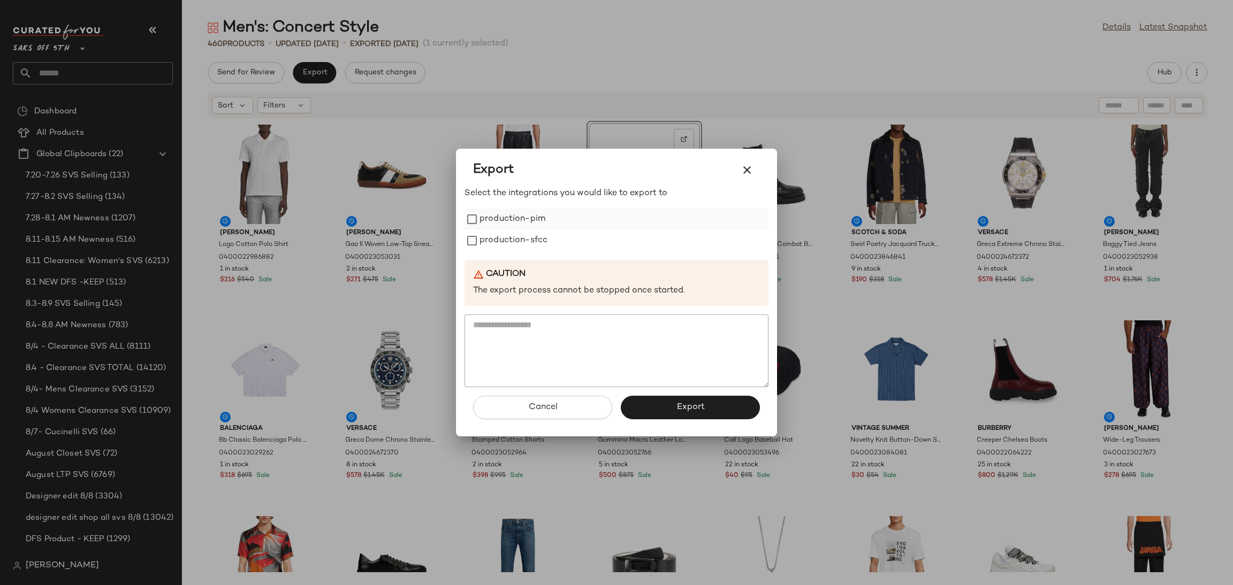
click at [492, 216] on label "production-pim" at bounding box center [513, 219] width 66 height 21
click at [490, 237] on label "production-sfcc" at bounding box center [514, 240] width 68 height 21
click at [680, 407] on span "Export" at bounding box center [690, 407] width 28 height 10
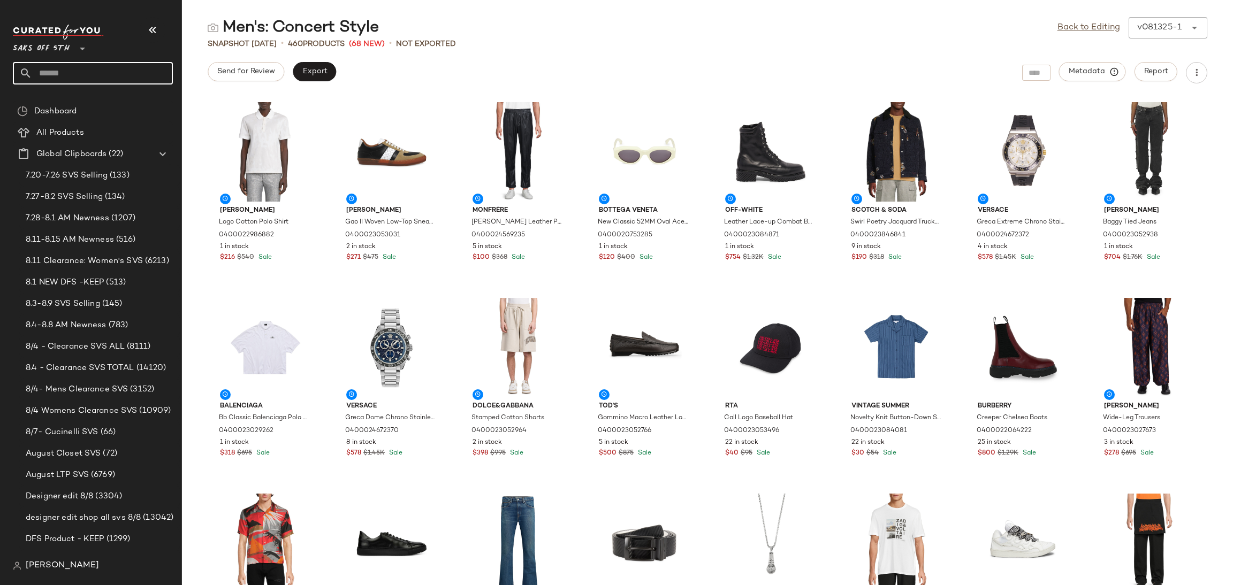
click at [73, 78] on input "text" at bounding box center [102, 73] width 141 height 22
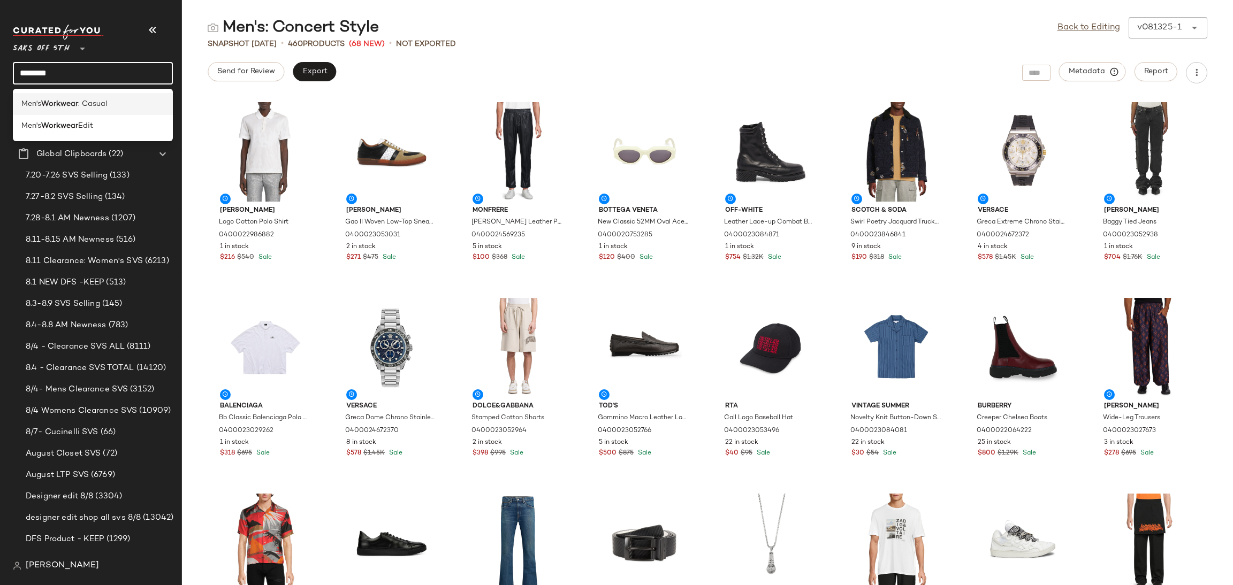
type input "********"
click at [70, 101] on b "Workwear" at bounding box center [59, 103] width 37 height 11
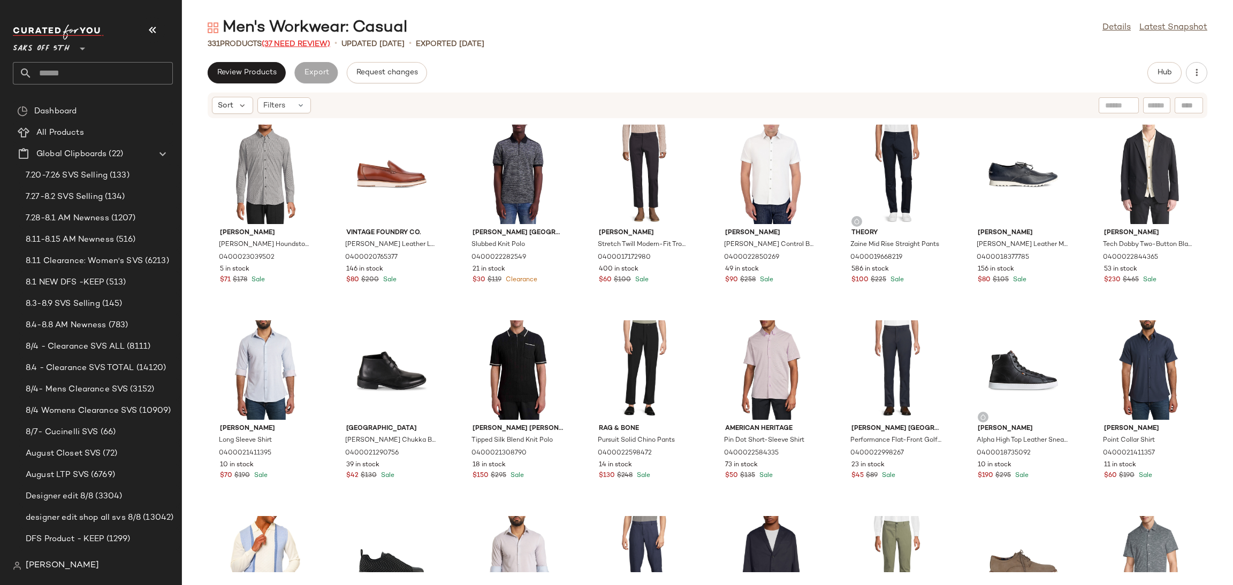
click at [305, 43] on span "(37 Need Review)" at bounding box center [296, 44] width 69 height 8
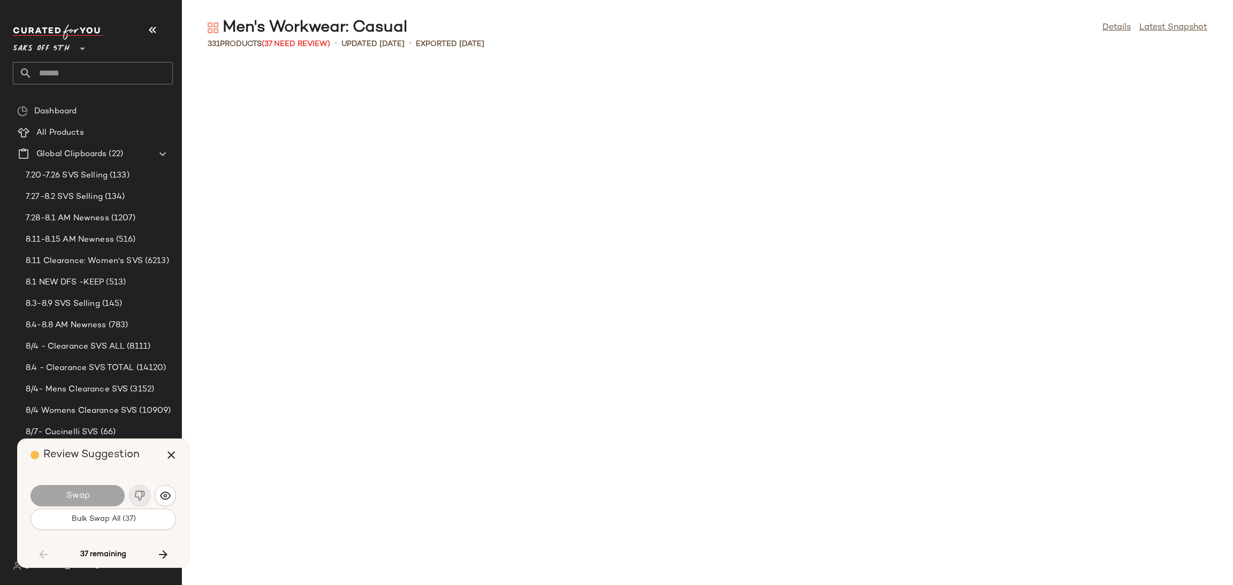
scroll to position [1762, 0]
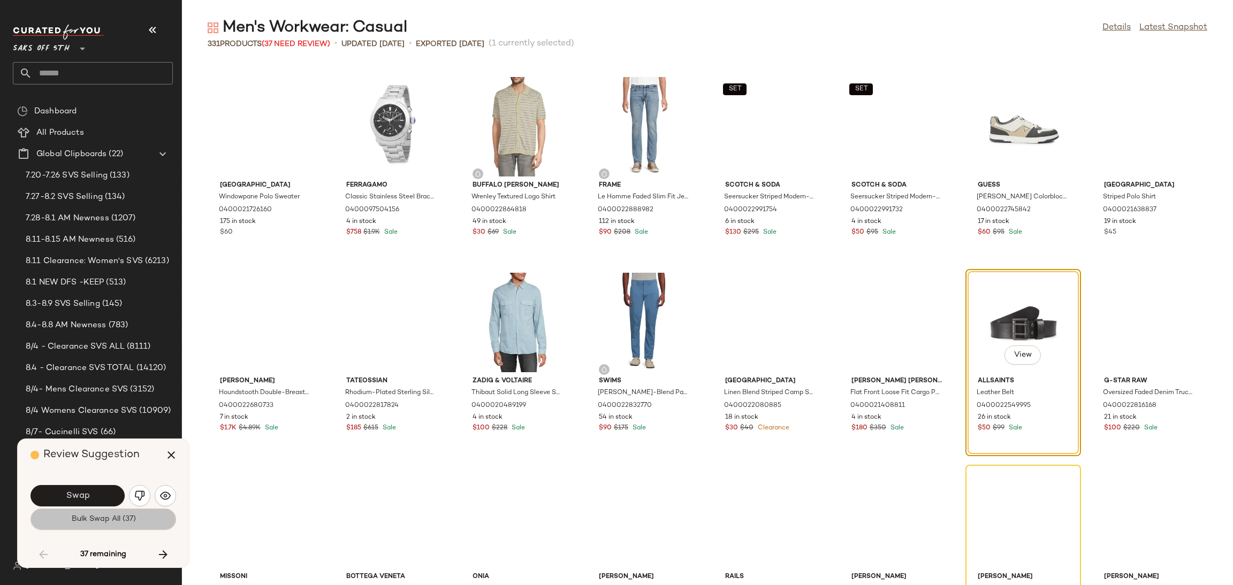
click at [95, 524] on button "Bulk Swap All (37)" at bounding box center [104, 519] width 146 height 21
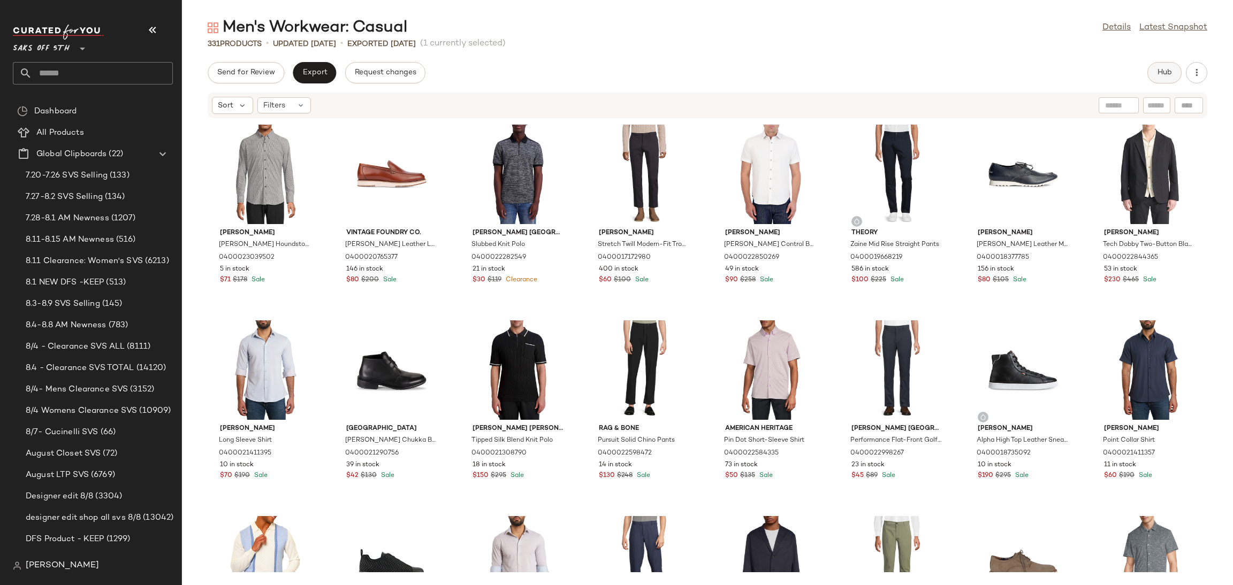
click at [1157, 75] on span "Hub" at bounding box center [1164, 73] width 15 height 9
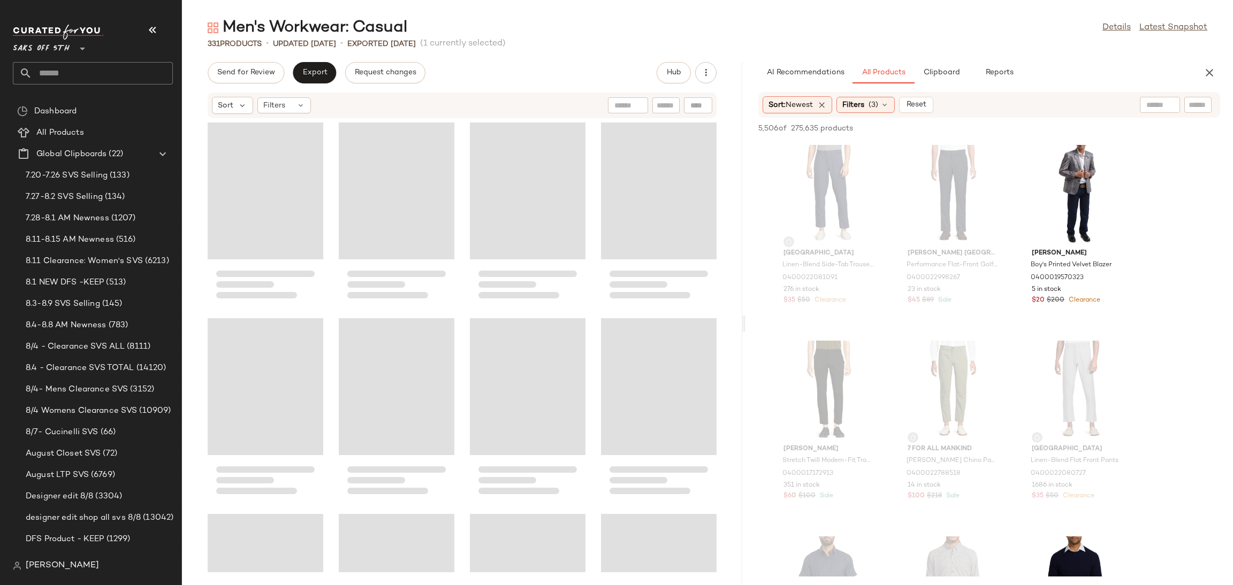
drag, startPoint x: 705, startPoint y: 325, endPoint x: 743, endPoint y: 325, distance: 38.5
click at [743, 325] on div "Men's Workwear: Casual Details Latest Snapshot 331 Products • updated Aug 11th …" at bounding box center [707, 301] width 1051 height 568
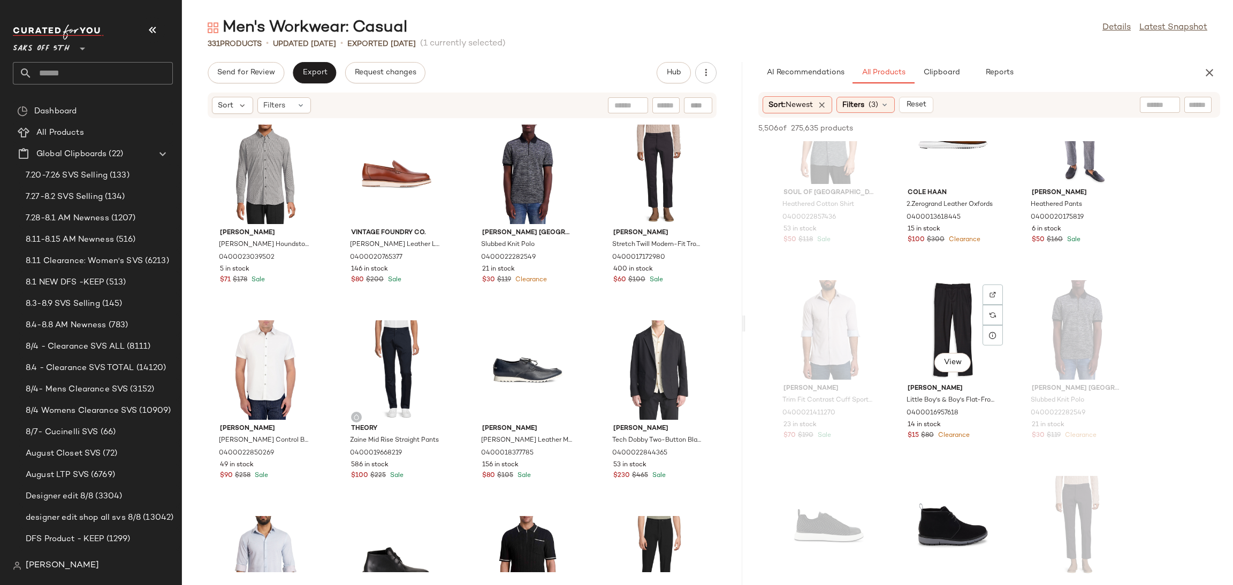
scroll to position [1043, 0]
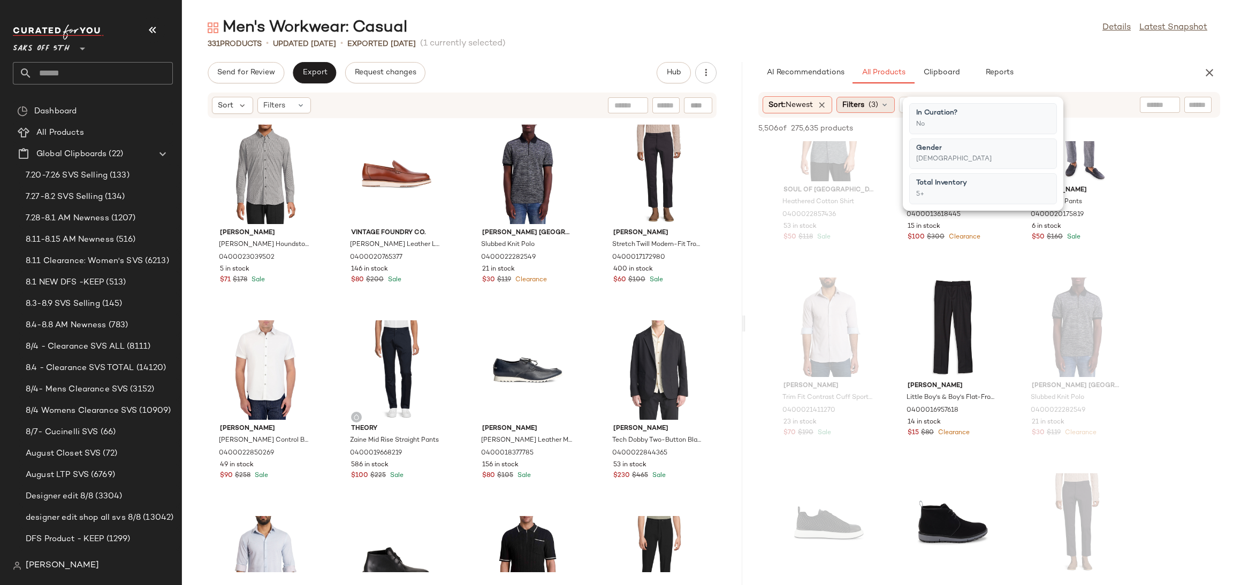
click at [876, 100] on span "(3)" at bounding box center [874, 105] width 10 height 11
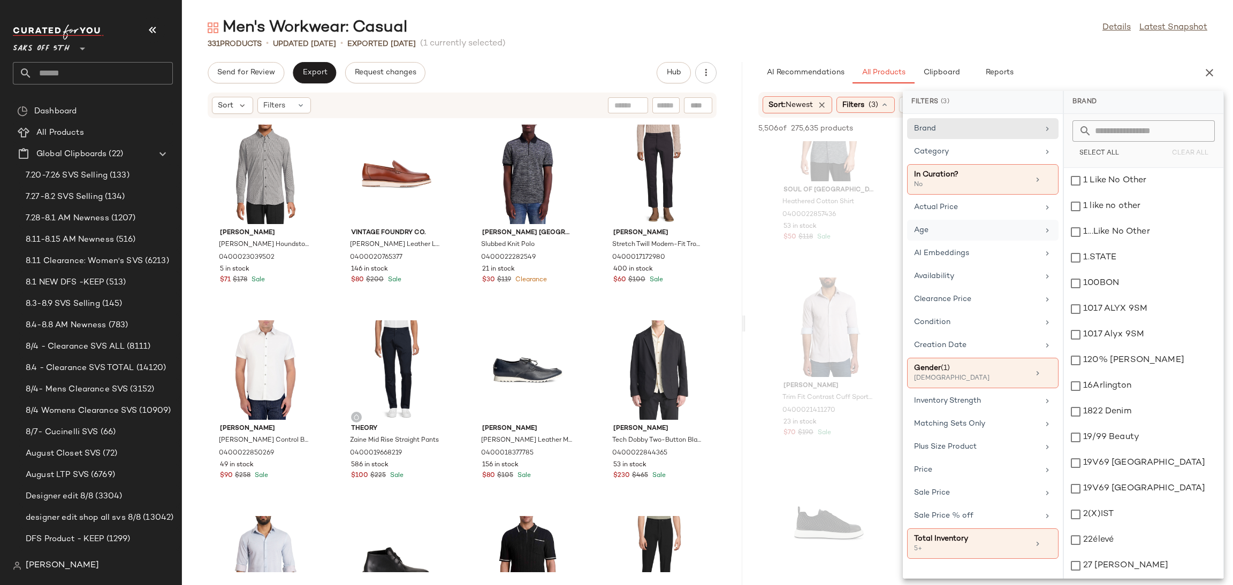
click at [953, 229] on div "Age" at bounding box center [976, 230] width 125 height 11
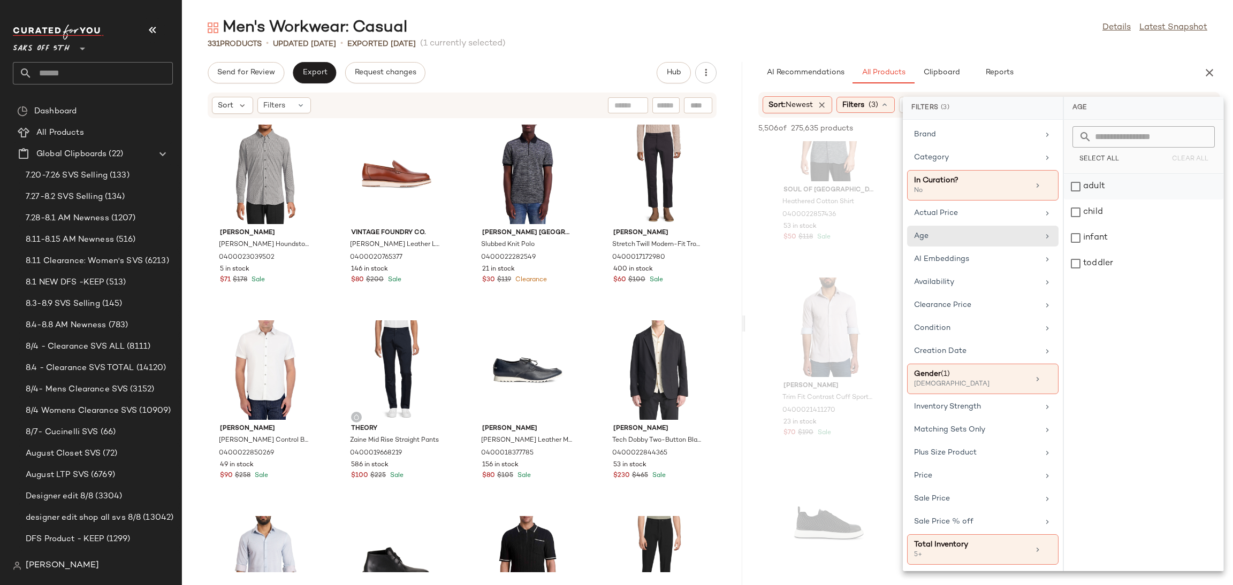
click at [1081, 200] on div "adult" at bounding box center [1143, 213] width 159 height 26
click at [1082, 46] on div "331 Products • updated Aug 11th • Exported Aug 11th (1 currently selected)" at bounding box center [707, 44] width 1051 height 11
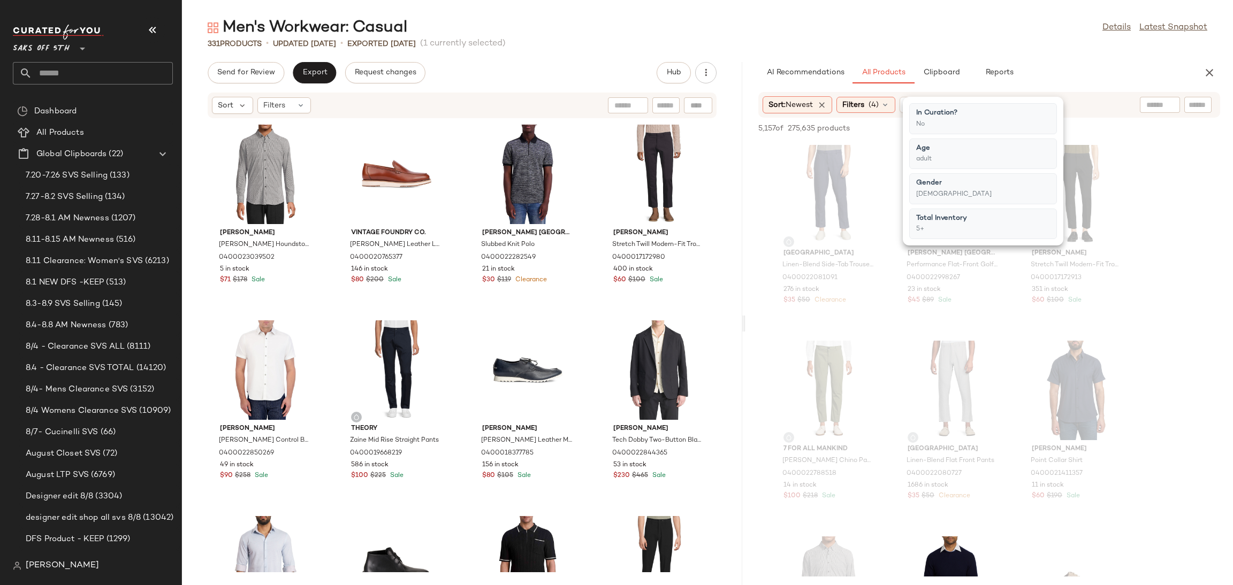
click at [1082, 46] on div "331 Products • updated Aug 11th • Exported Aug 11th (1 currently selected)" at bounding box center [707, 44] width 1051 height 11
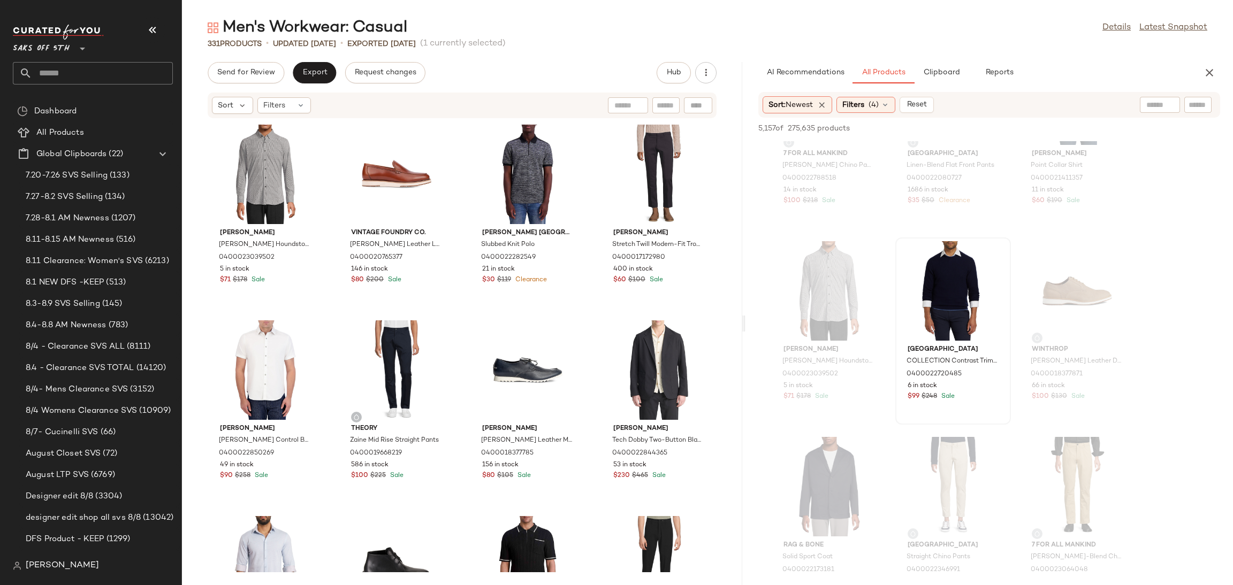
scroll to position [295, 0]
click at [936, 264] on div "View" at bounding box center [953, 291] width 108 height 100
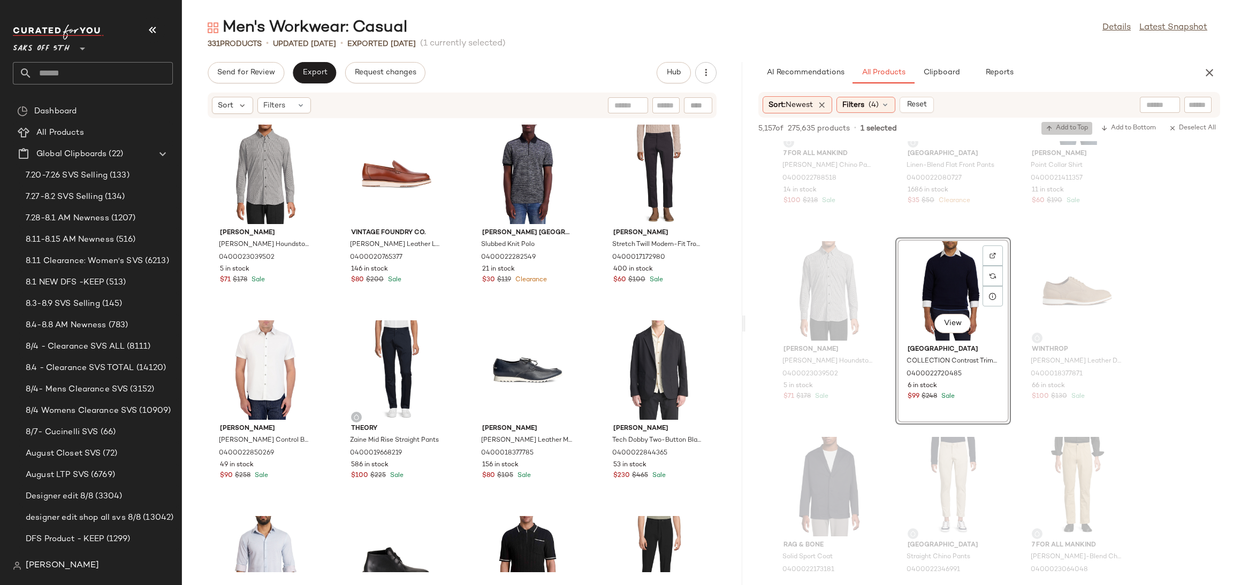
click at [1074, 126] on span "Add to Top" at bounding box center [1067, 128] width 42 height 7
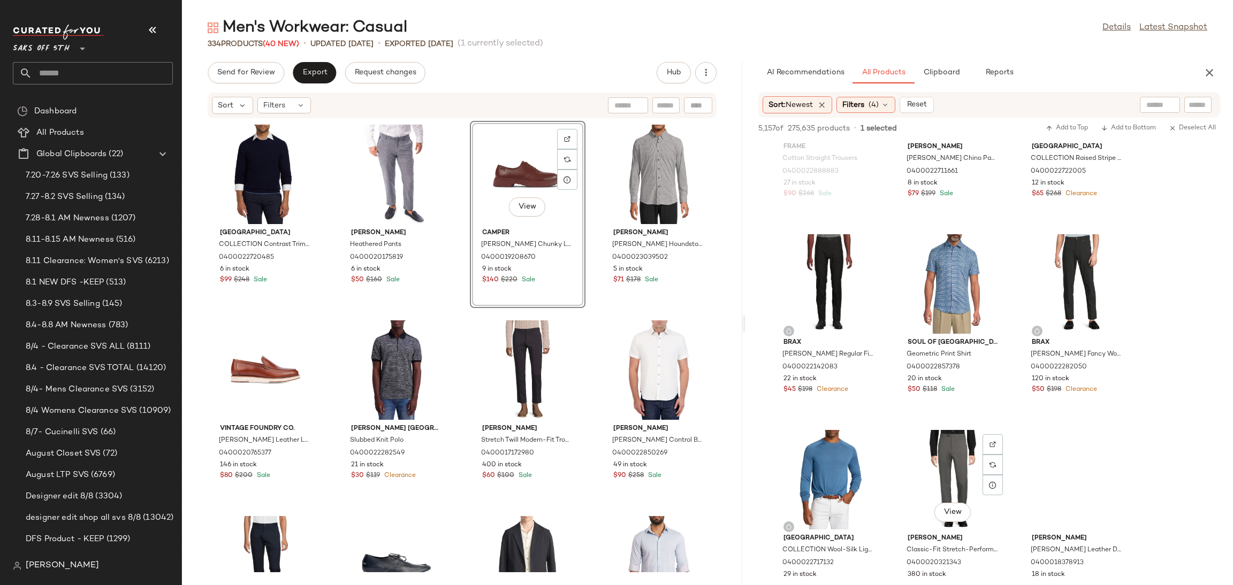
scroll to position [3633, 0]
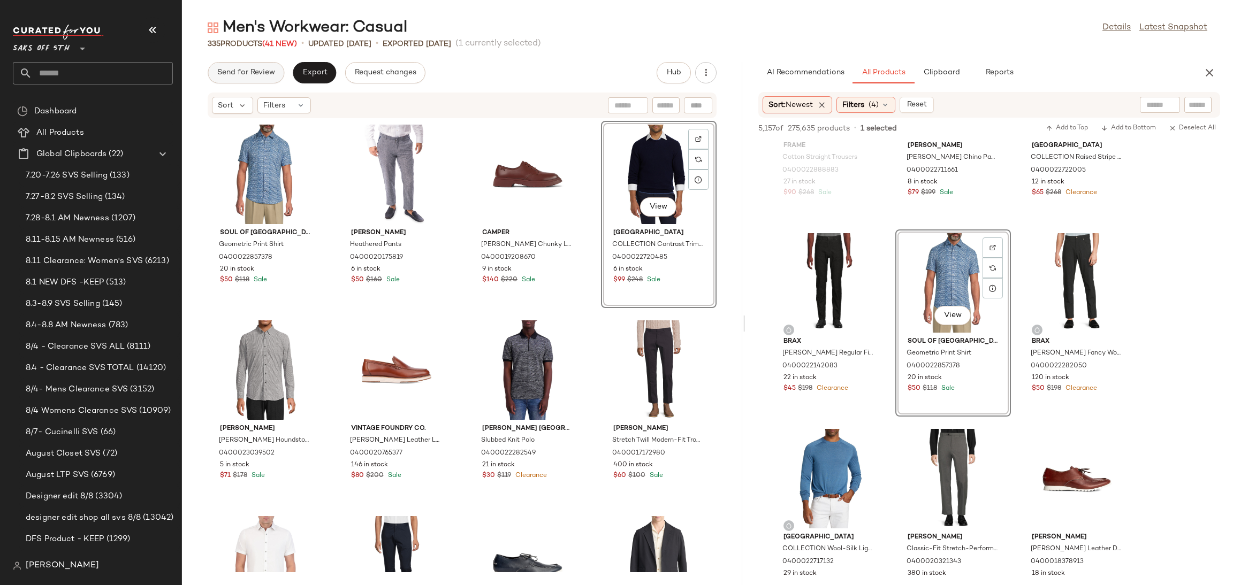
drag, startPoint x: 257, startPoint y: 86, endPoint x: 256, endPoint y: 78, distance: 8.7
click at [256, 78] on div "Send for Review Export Request changes Hub Sort Filters Soul of London Geometri…" at bounding box center [462, 323] width 560 height 523
click at [256, 78] on button "Send for Review" at bounding box center [246, 72] width 77 height 21
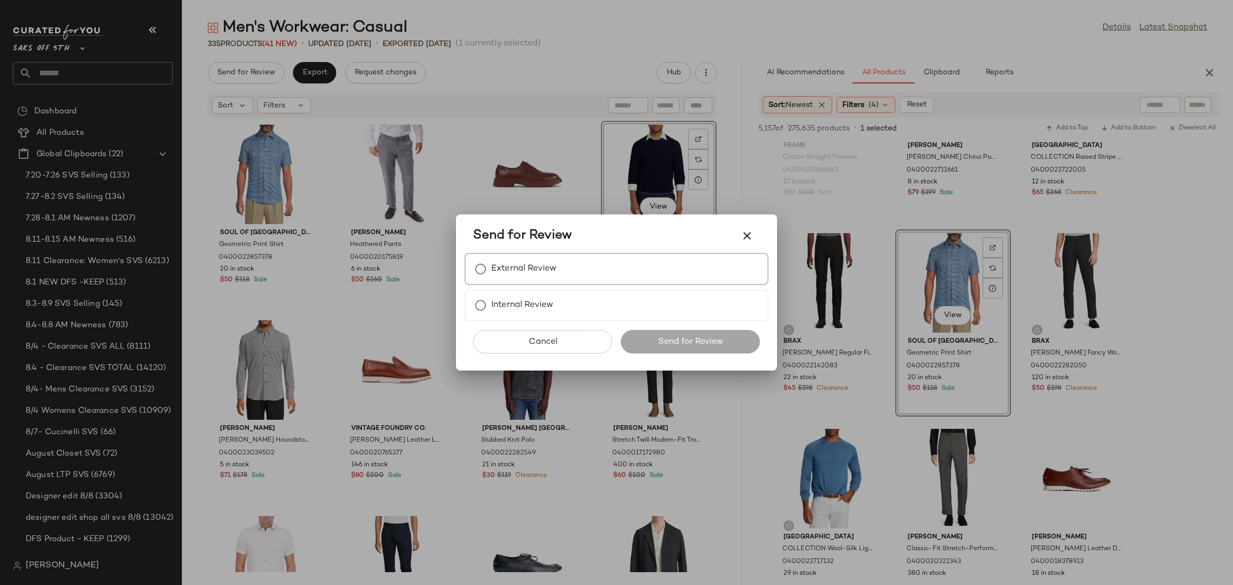
click at [512, 270] on label "External Review" at bounding box center [523, 268] width 65 height 21
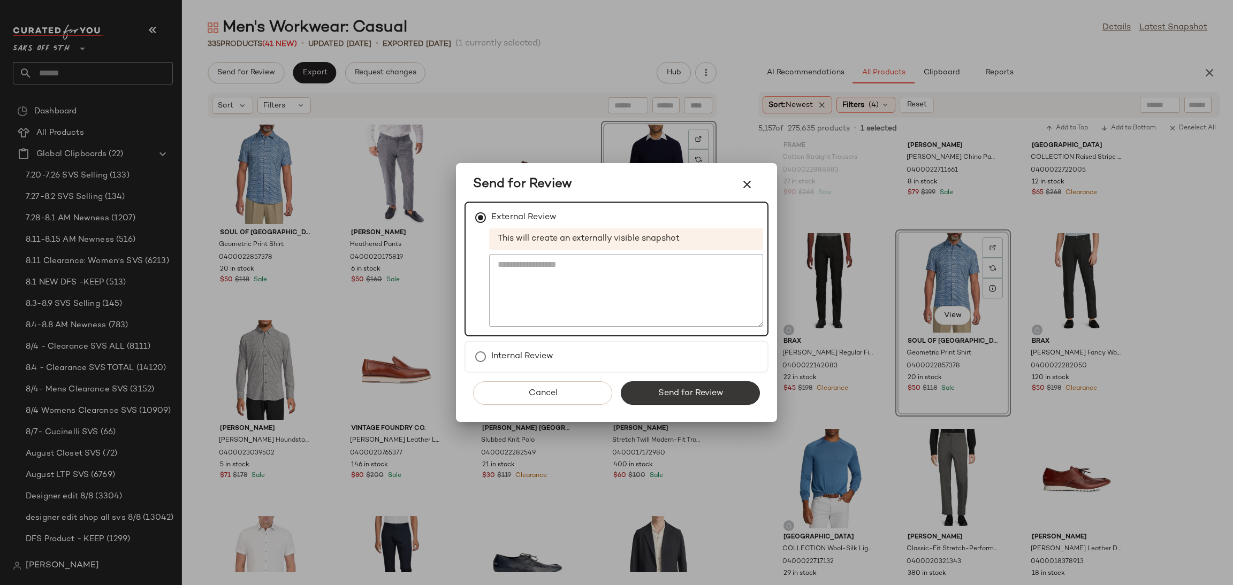
click at [643, 400] on button "Send for Review" at bounding box center [690, 394] width 139 height 24
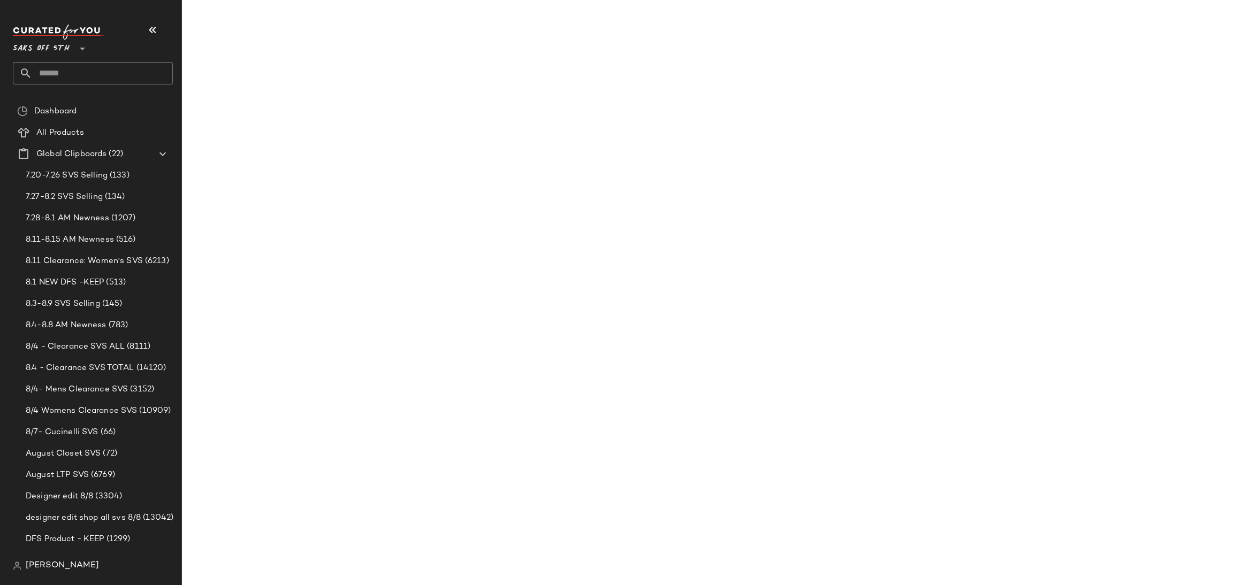
scroll to position [5396, 0]
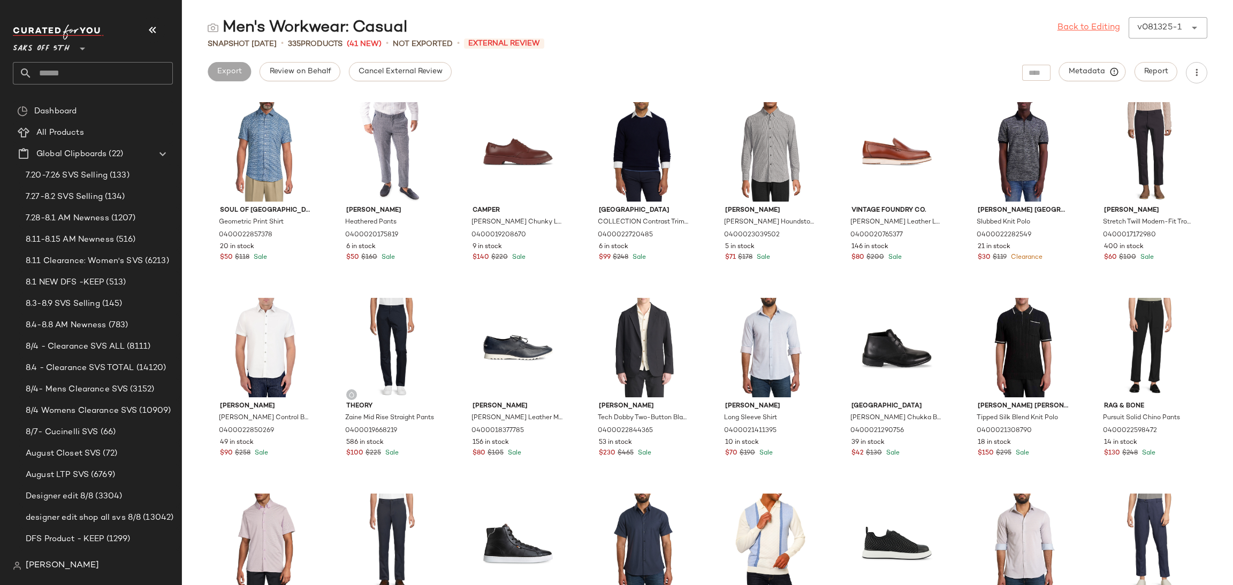
click at [1093, 24] on link "Back to Editing" at bounding box center [1089, 27] width 63 height 13
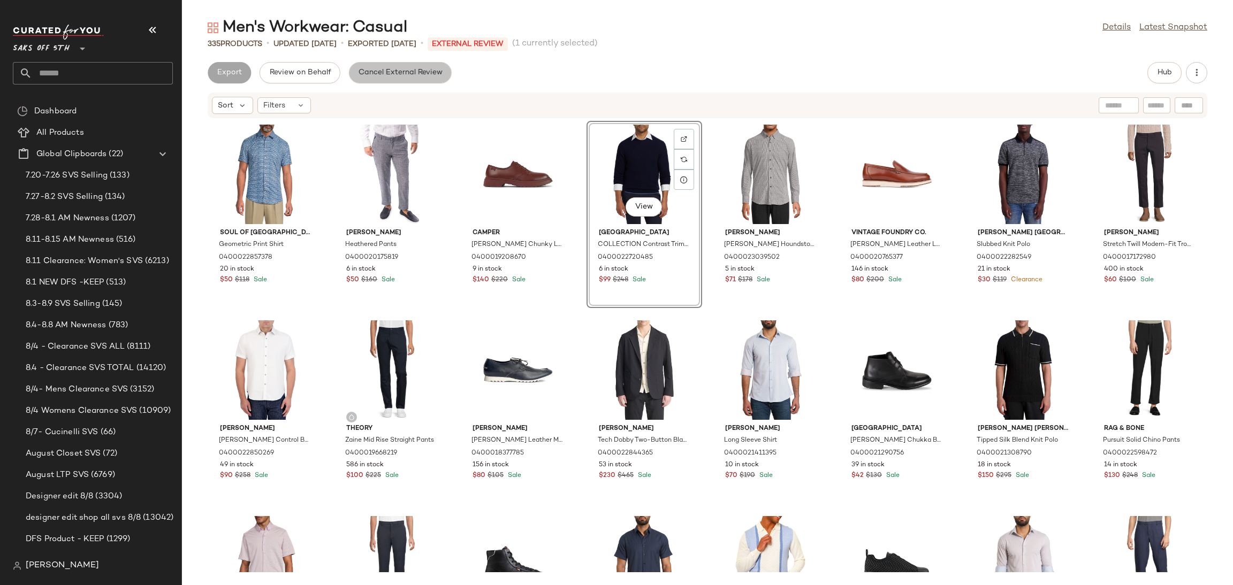
click at [417, 82] on button "Cancel External Review" at bounding box center [400, 72] width 103 height 21
click at [316, 81] on button "Export" at bounding box center [314, 72] width 43 height 21
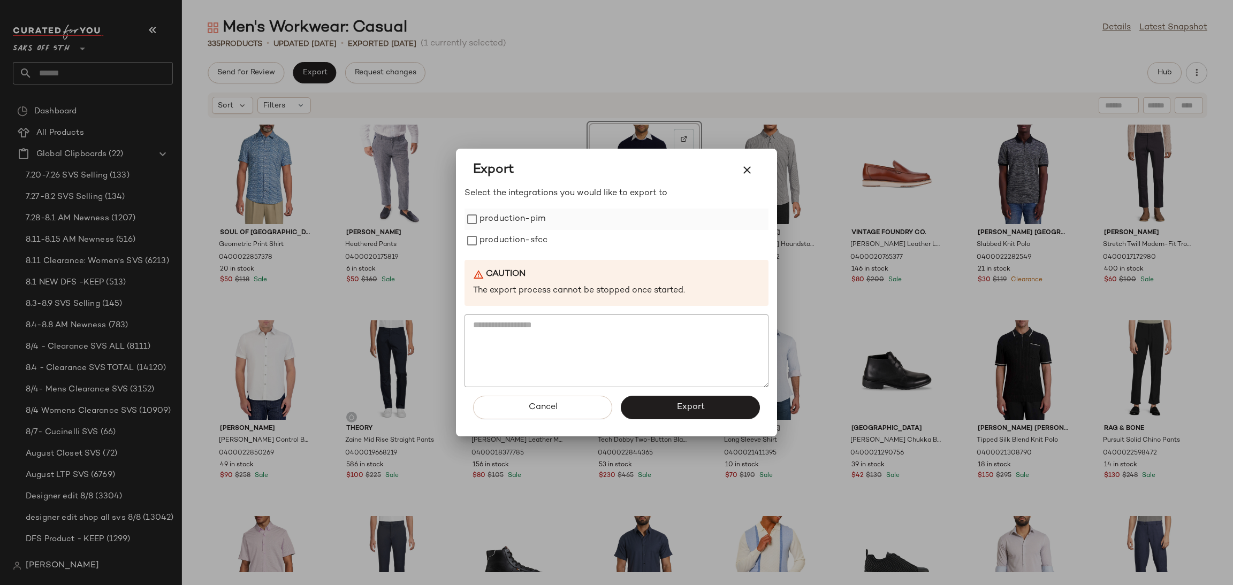
click at [480, 217] on label "production-pim" at bounding box center [513, 219] width 66 height 21
click at [695, 412] on span "Export" at bounding box center [690, 407] width 28 height 10
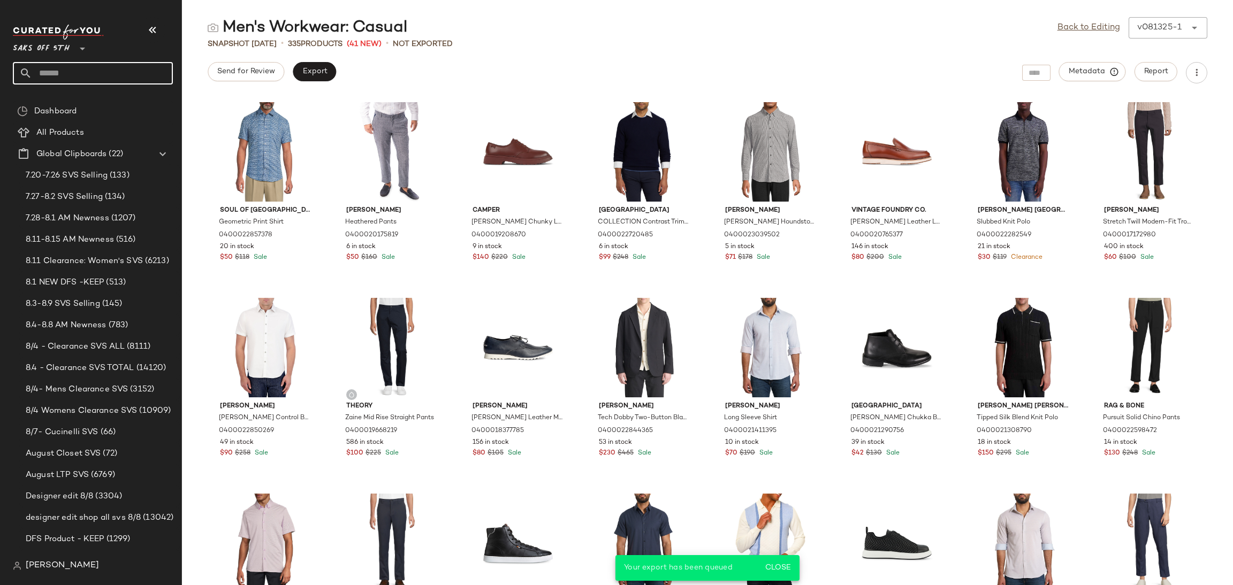
click at [127, 68] on input "text" at bounding box center [102, 73] width 141 height 22
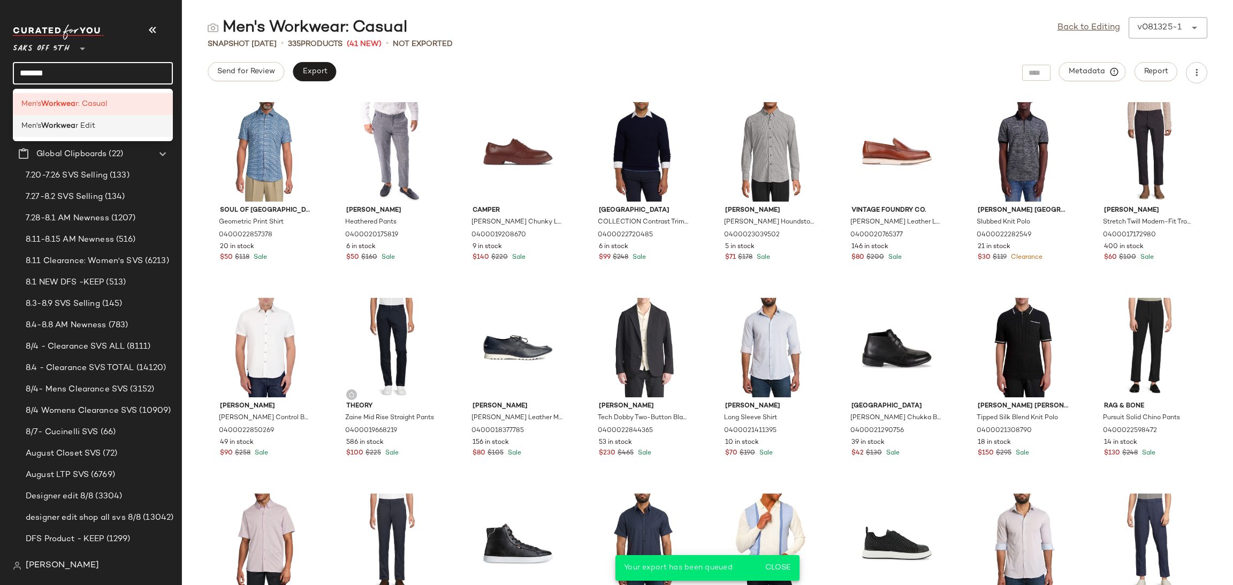
type input "*******"
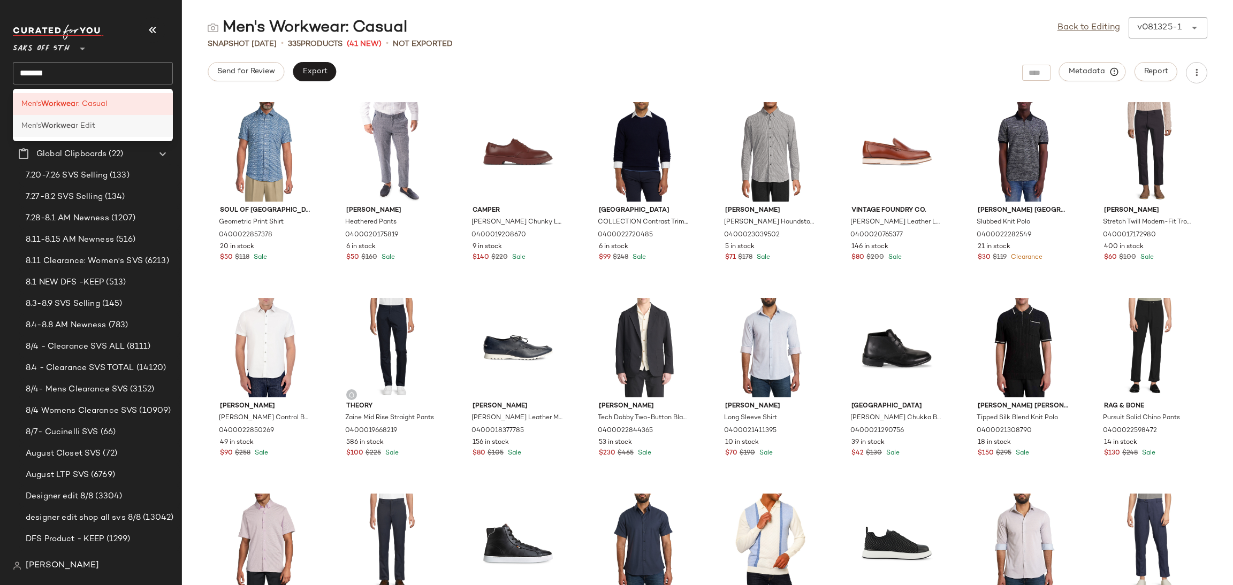
click at [86, 126] on span "r Edit" at bounding box center [85, 125] width 20 height 11
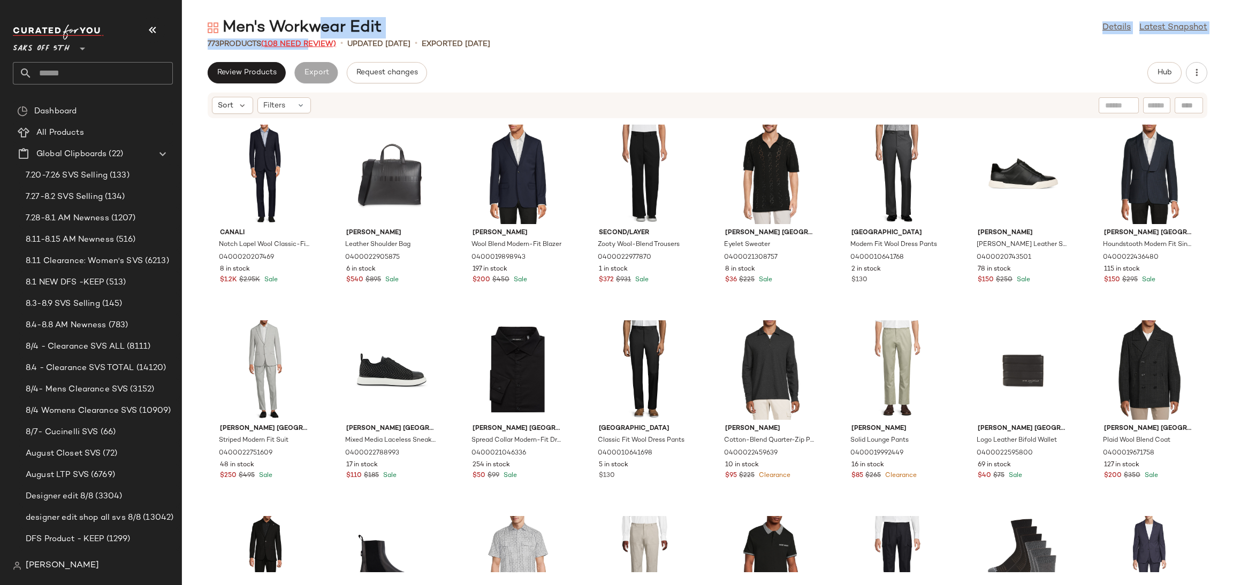
drag, startPoint x: 314, startPoint y: 36, endPoint x: 309, endPoint y: 43, distance: 8.8
click at [309, 43] on div "Men's Workwear Edit Details Latest Snapshot 773 Products (108 Need Review) • up…" at bounding box center [707, 301] width 1051 height 568
click at [309, 43] on span "(108 Need Review)" at bounding box center [298, 44] width 75 height 8
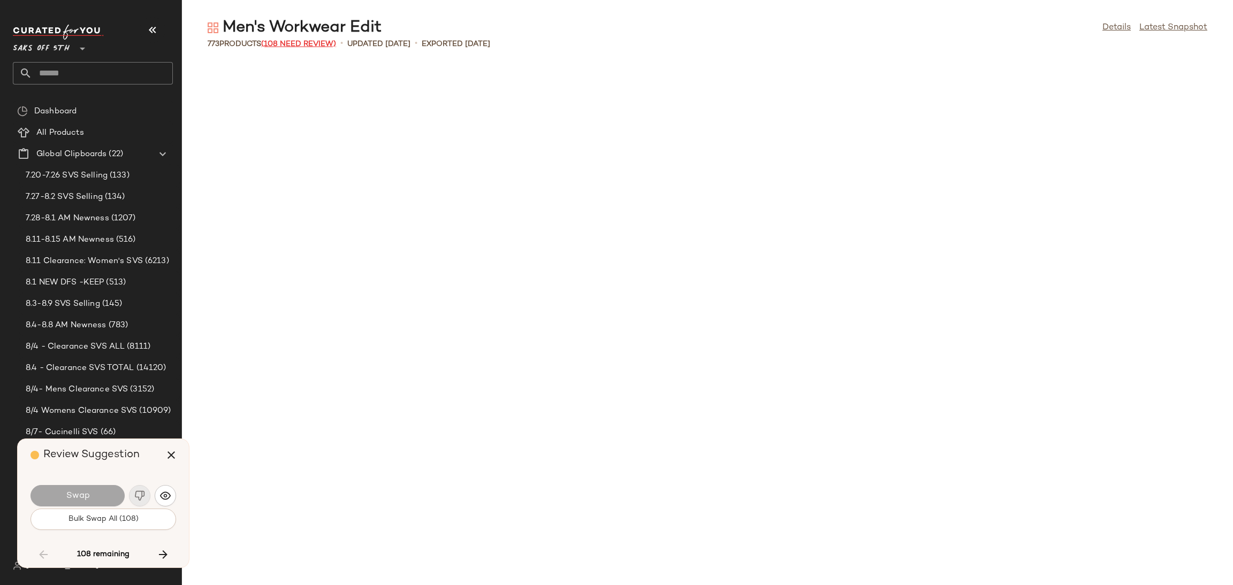
scroll to position [2546, 0]
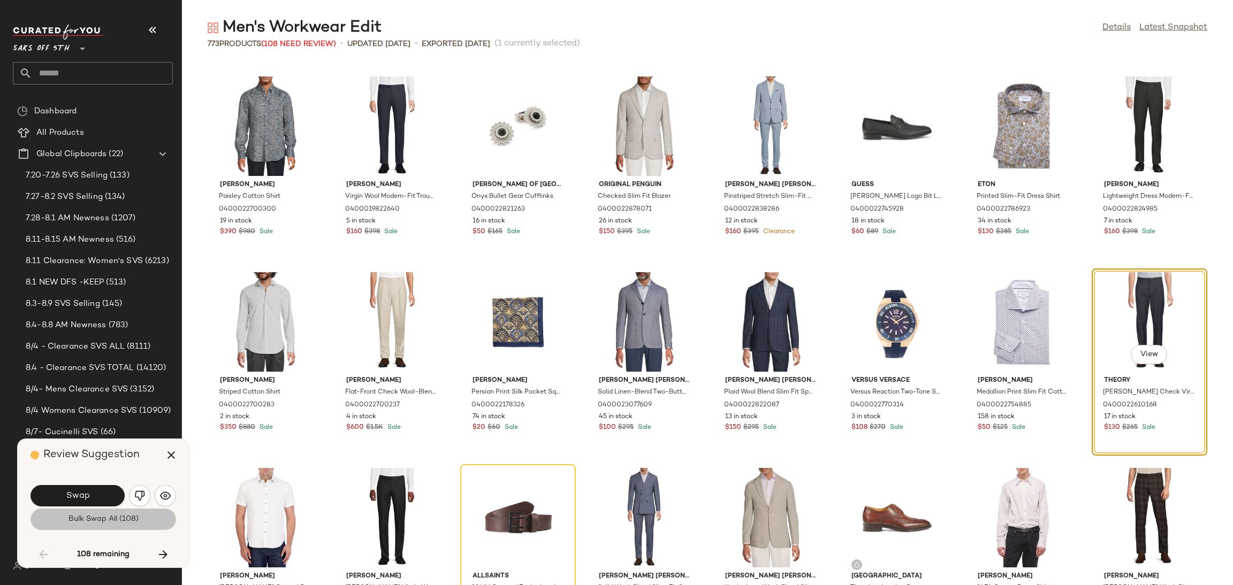
click at [77, 524] on span "Bulk Swap All (108)" at bounding box center [103, 519] width 71 height 9
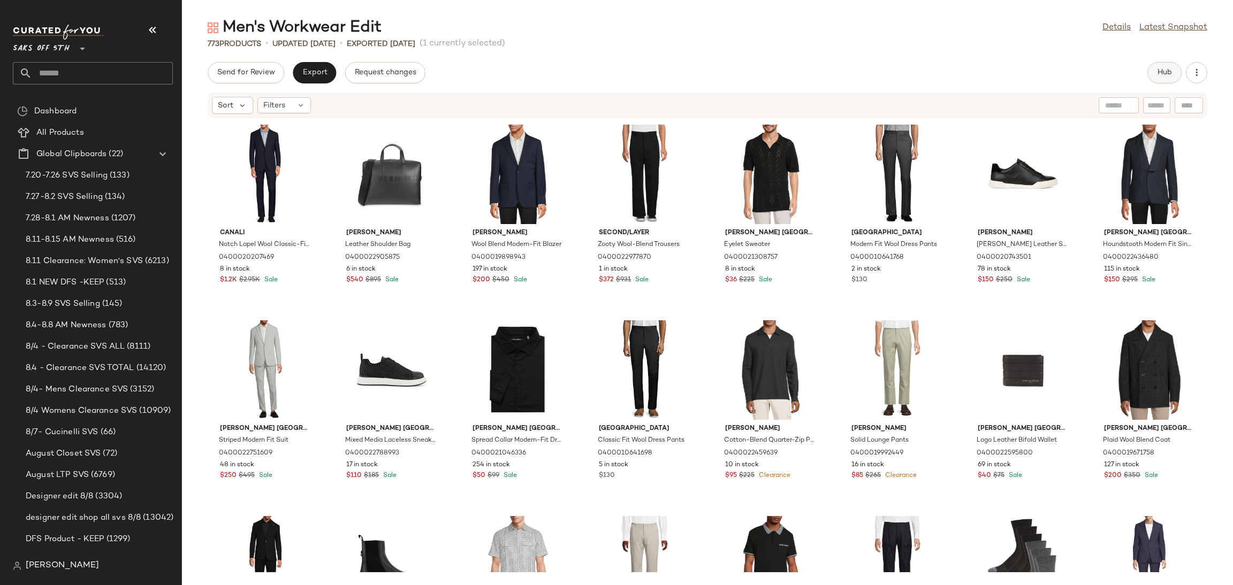
click at [1166, 72] on span "Hub" at bounding box center [1164, 73] width 15 height 9
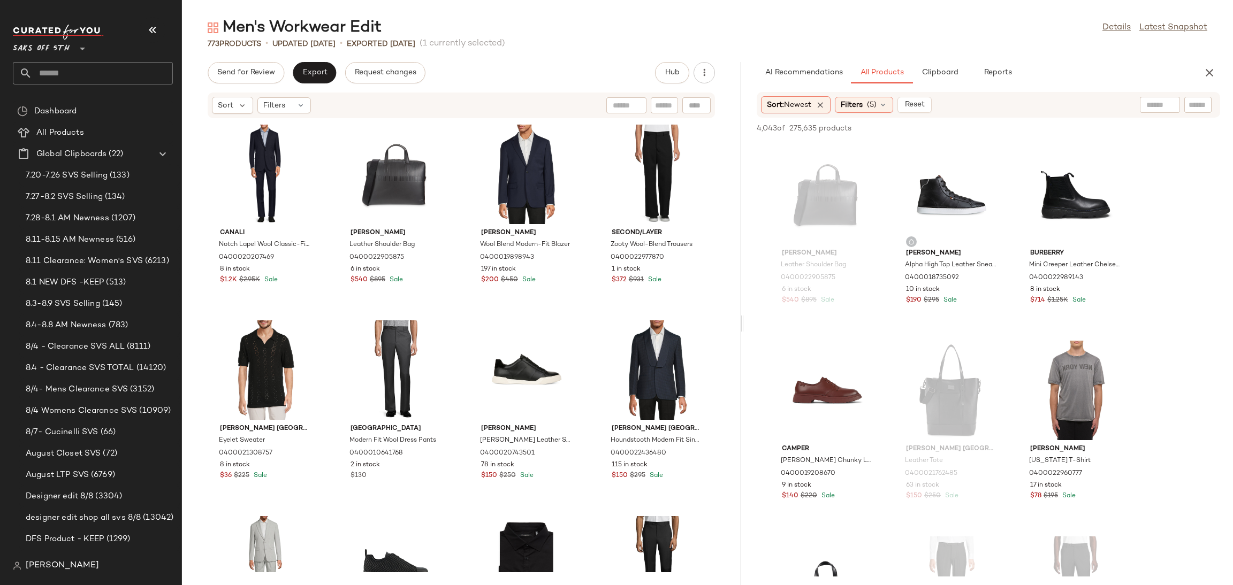
drag, startPoint x: 706, startPoint y: 323, endPoint x: 743, endPoint y: 324, distance: 37.0
click at [743, 324] on div "Men's Workwear Edit Details Latest Snapshot 773 Products • updated Aug 11th • E…" at bounding box center [707, 301] width 1051 height 568
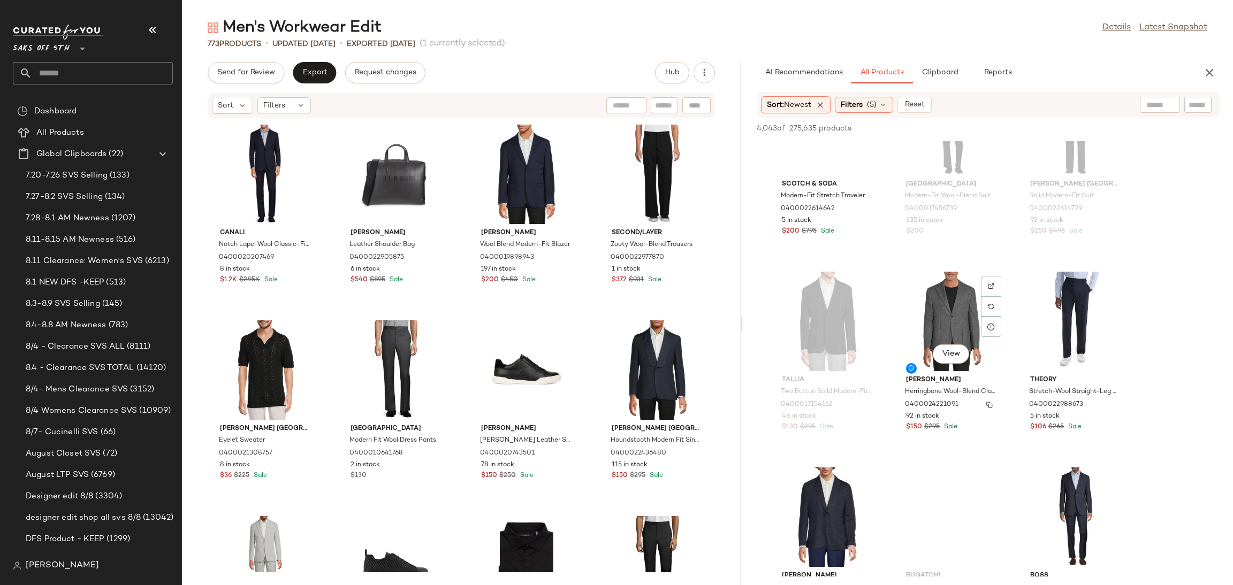
scroll to position [1637, 0]
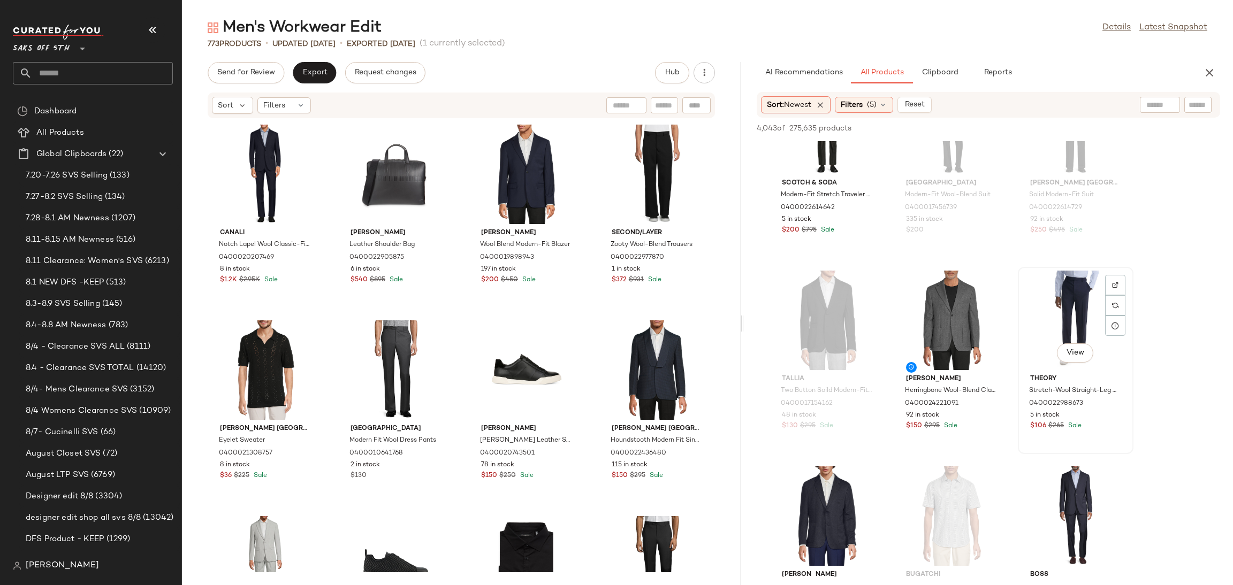
click at [1051, 314] on div "View" at bounding box center [1076, 321] width 108 height 100
click at [1076, 126] on span "Add to Top" at bounding box center [1067, 128] width 42 height 7
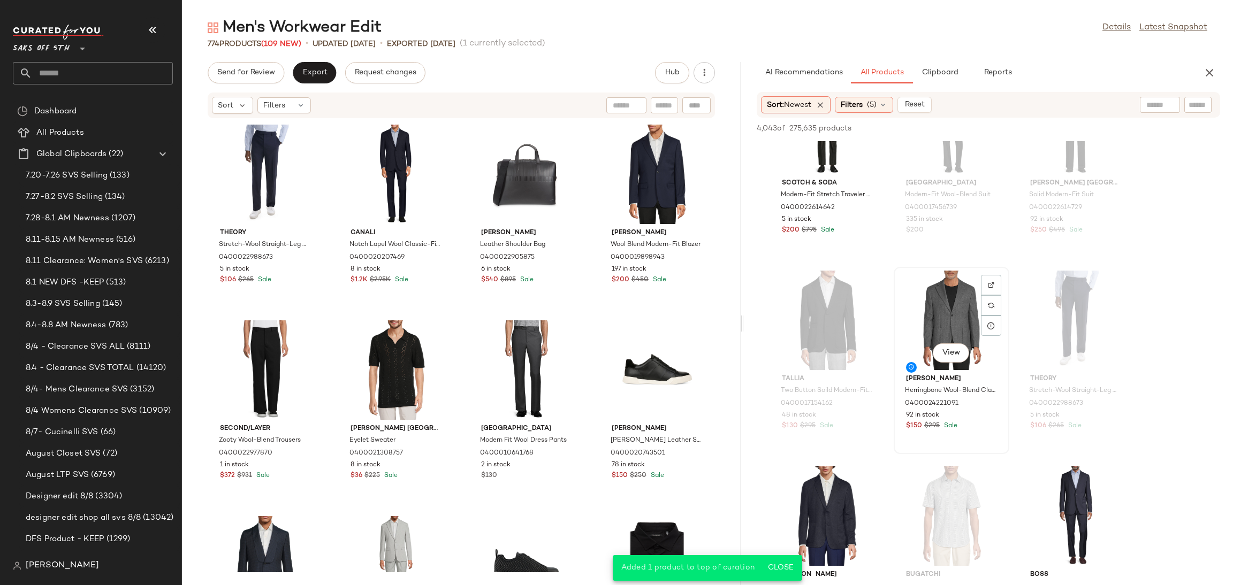
click at [948, 296] on div "View" at bounding box center [952, 321] width 108 height 100
click at [1055, 127] on span "Add to Top" at bounding box center [1067, 128] width 42 height 7
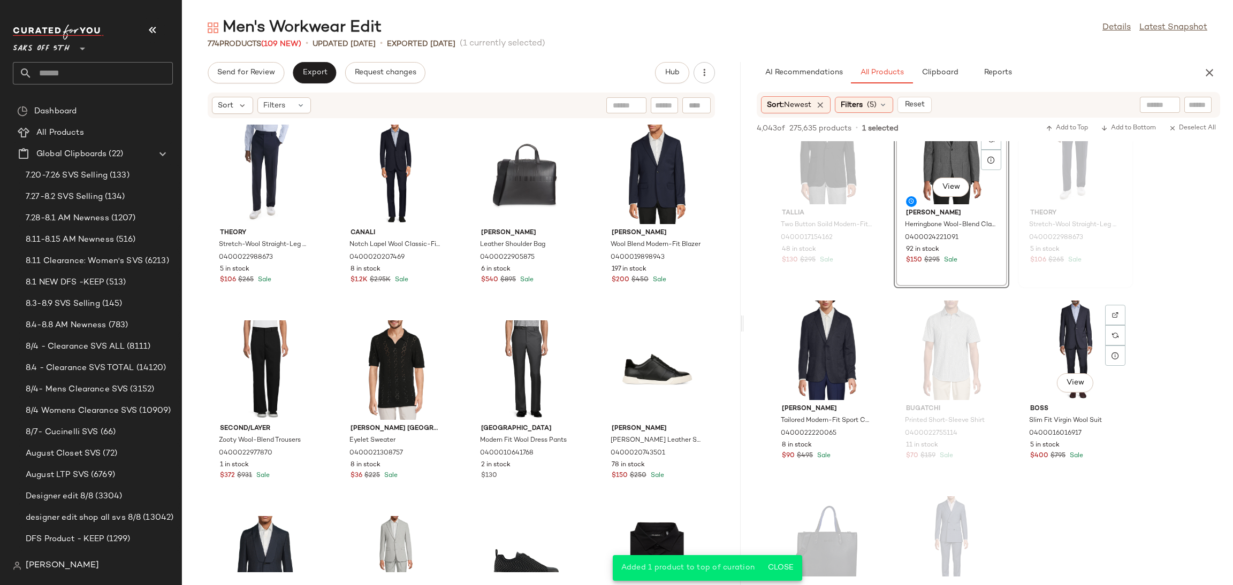
scroll to position [1808, 0]
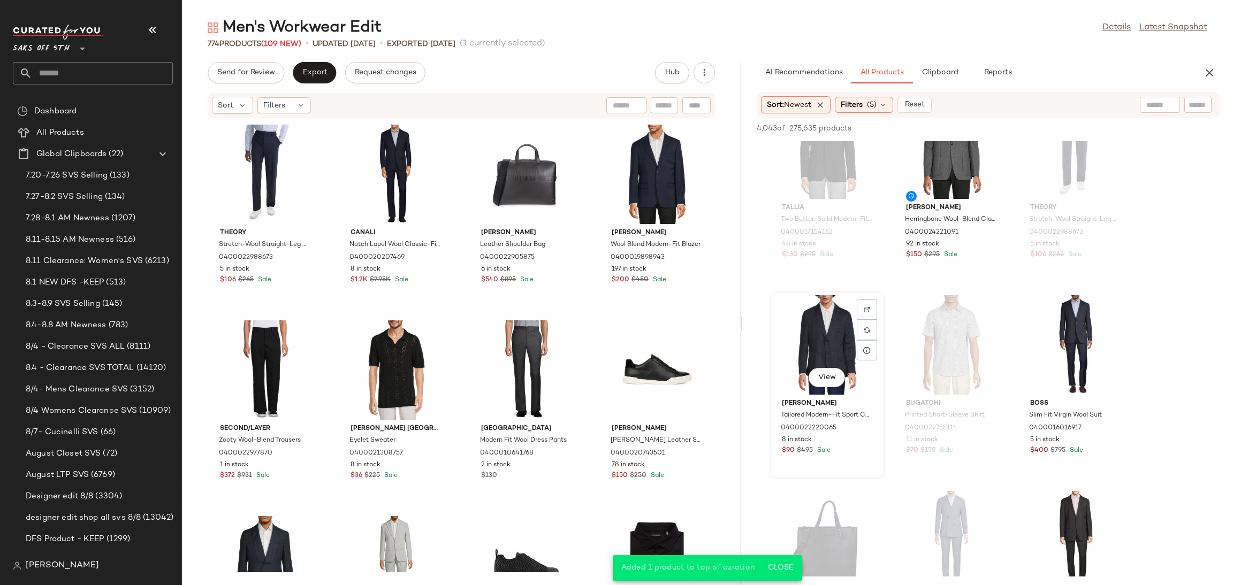
click at [838, 343] on div "View" at bounding box center [827, 345] width 108 height 100
click at [1063, 130] on span "Add to Top" at bounding box center [1067, 128] width 42 height 7
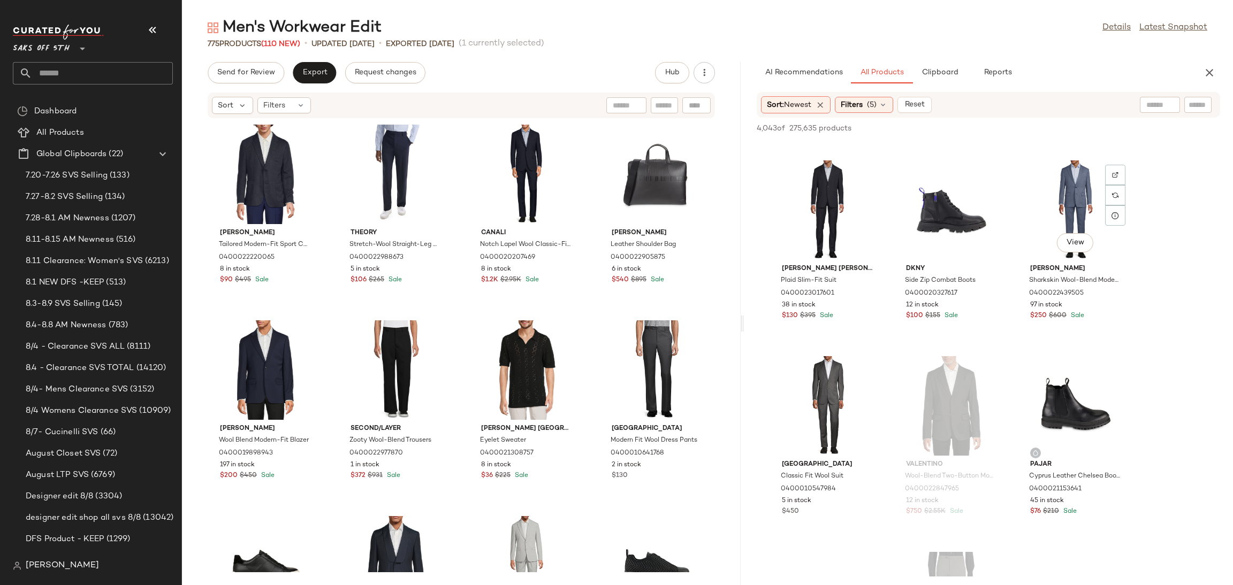
scroll to position [2532, 0]
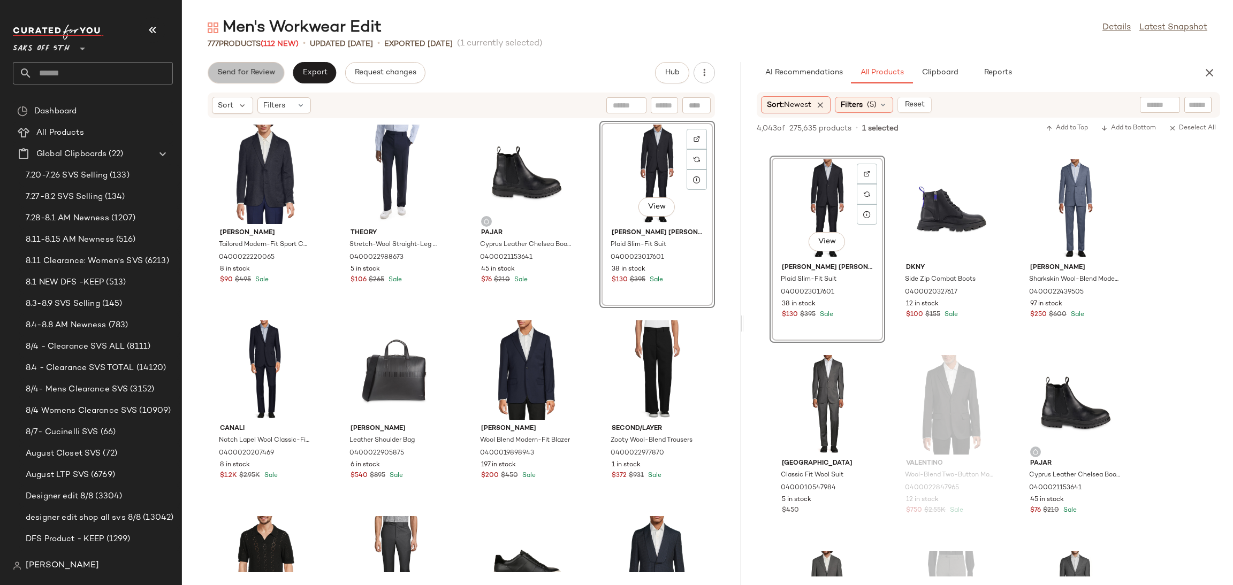
click at [242, 75] on span "Send for Review" at bounding box center [246, 73] width 58 height 9
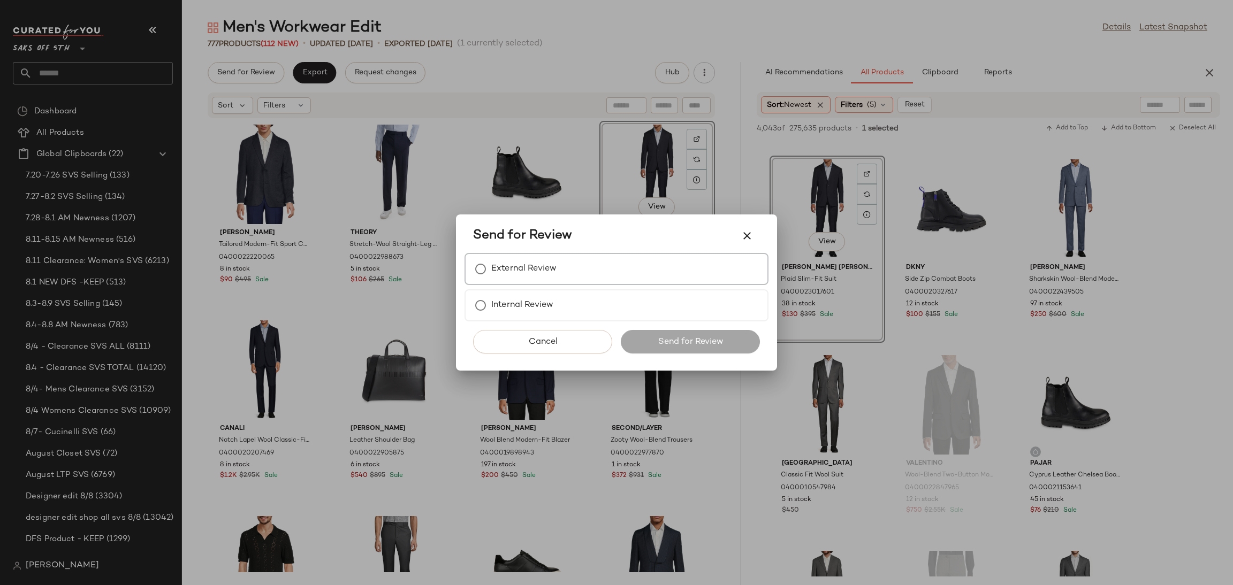
click at [505, 263] on label "External Review" at bounding box center [523, 268] width 65 height 21
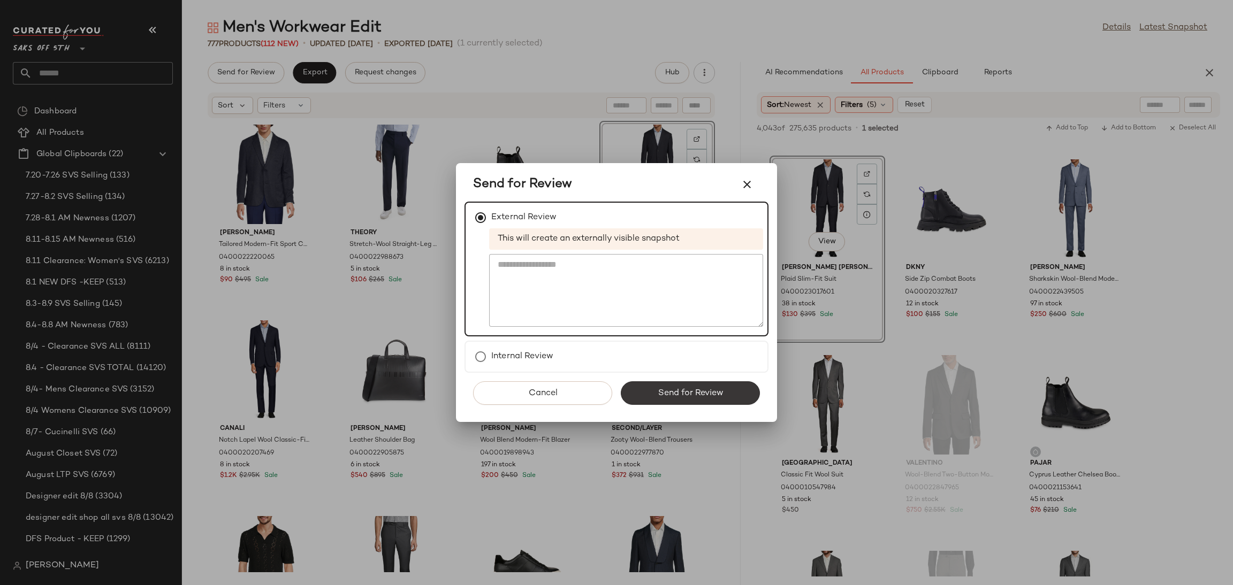
click at [656, 394] on button "Send for Review" at bounding box center [690, 394] width 139 height 24
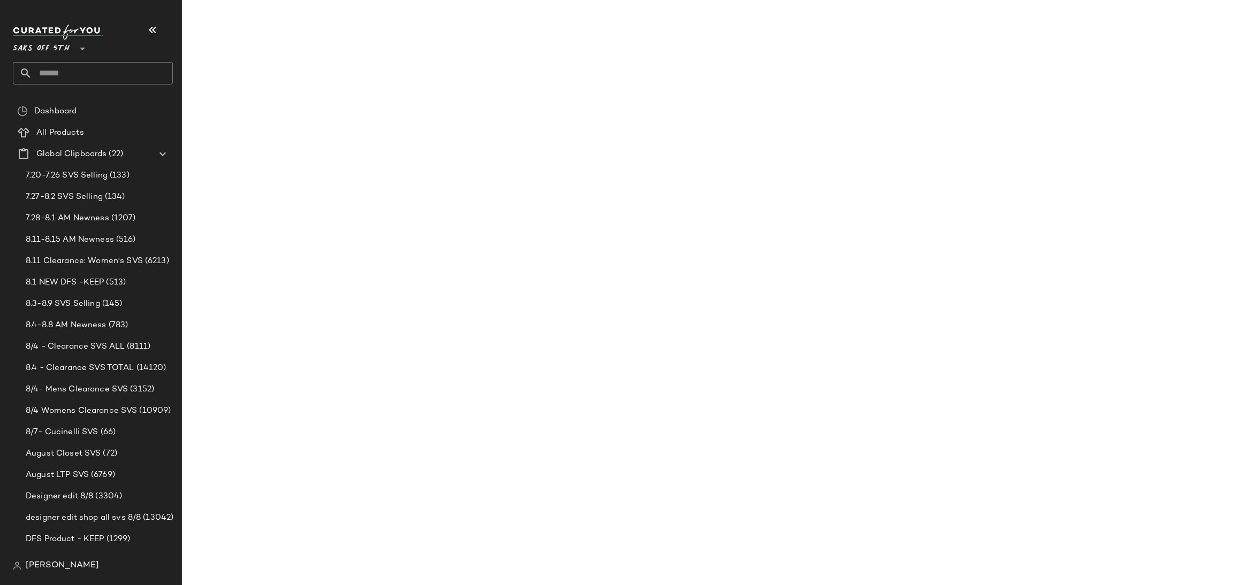
scroll to position [3707, 0]
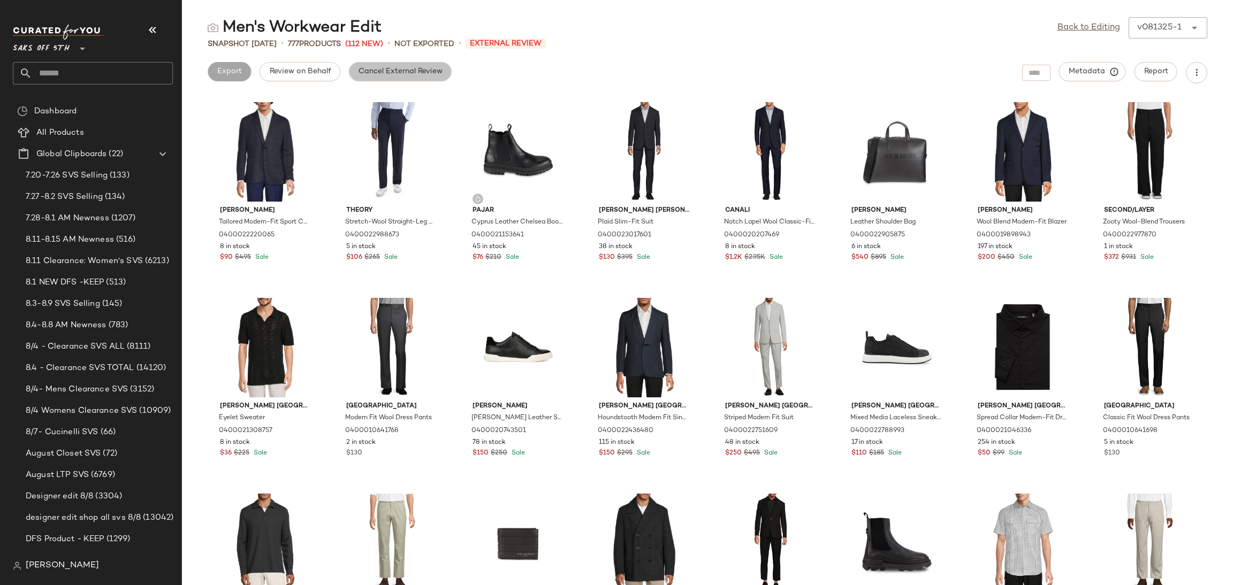
click at [435, 70] on span "Cancel External Review" at bounding box center [400, 71] width 85 height 9
click at [1071, 24] on link "Back to Editing" at bounding box center [1089, 27] width 63 height 13
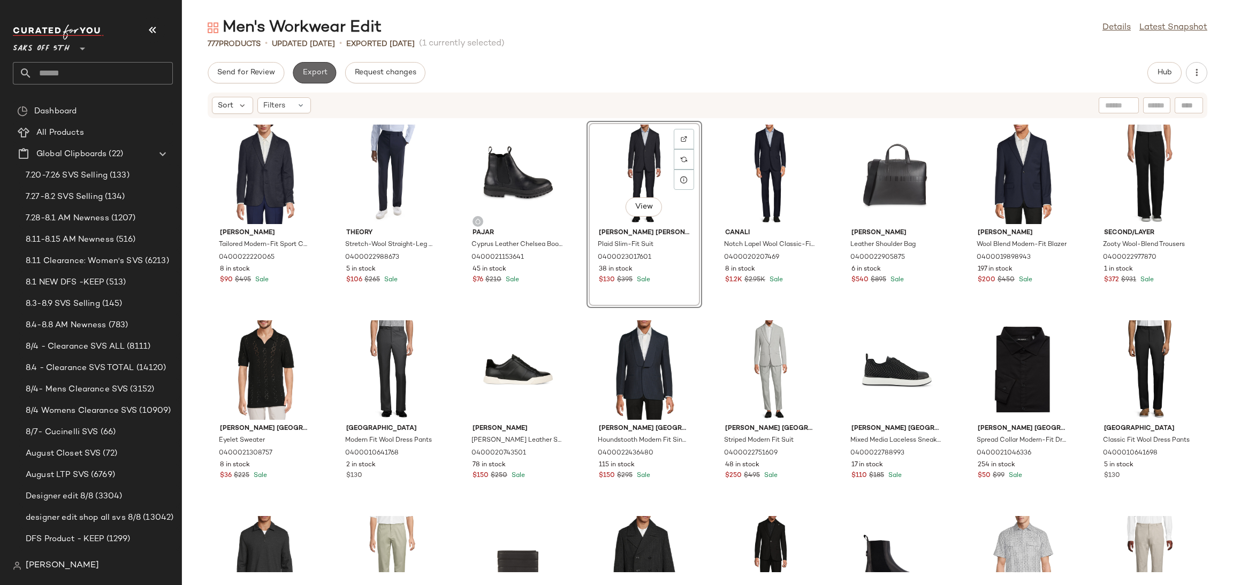
click at [321, 71] on span "Export" at bounding box center [314, 73] width 25 height 9
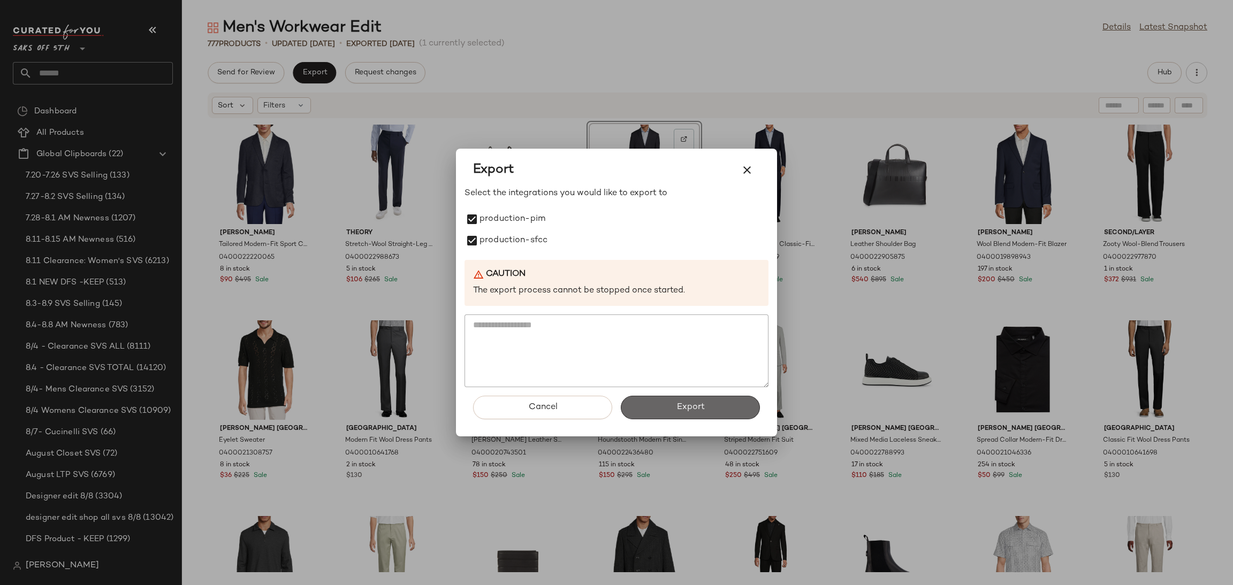
click at [670, 409] on button "Export" at bounding box center [690, 408] width 139 height 24
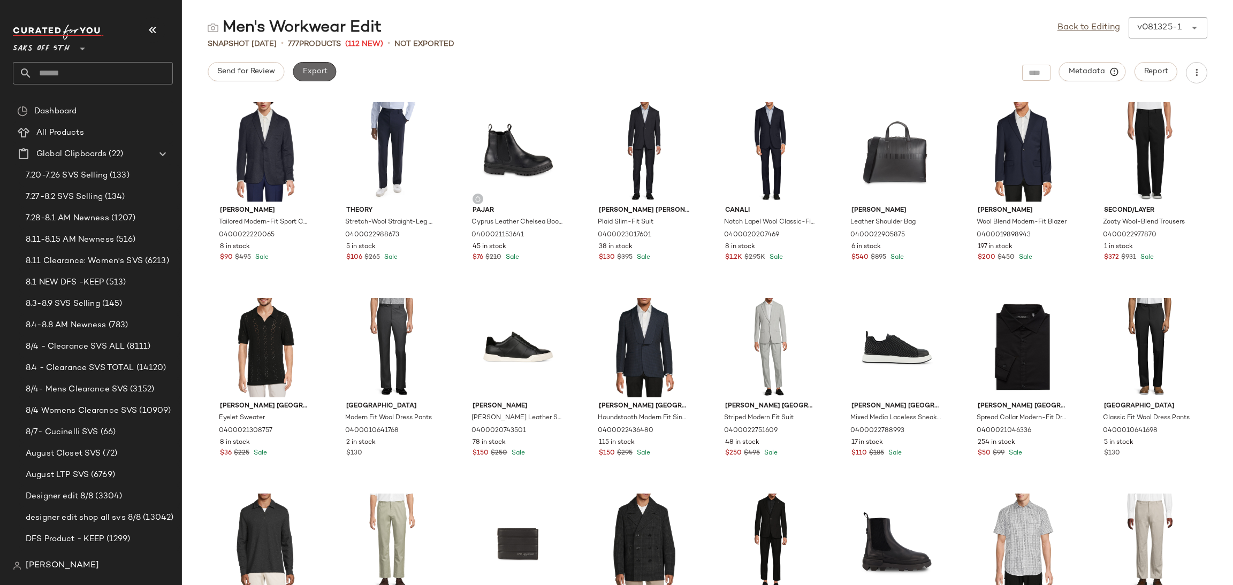
click at [307, 71] on span "Export" at bounding box center [314, 71] width 25 height 9
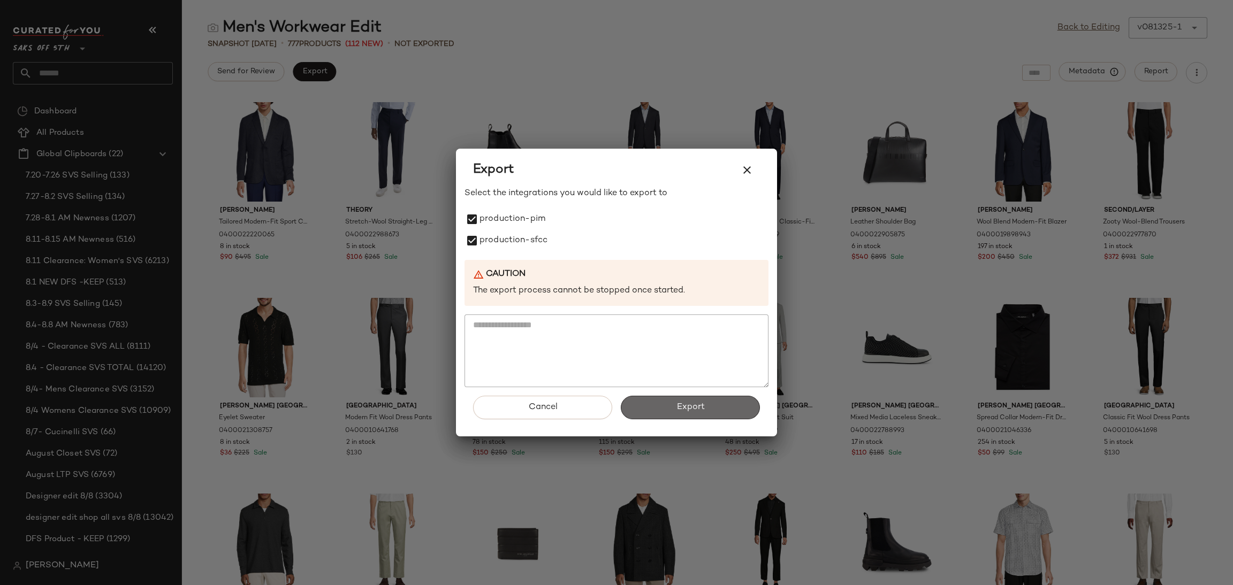
click at [673, 405] on button "Export" at bounding box center [690, 408] width 139 height 24
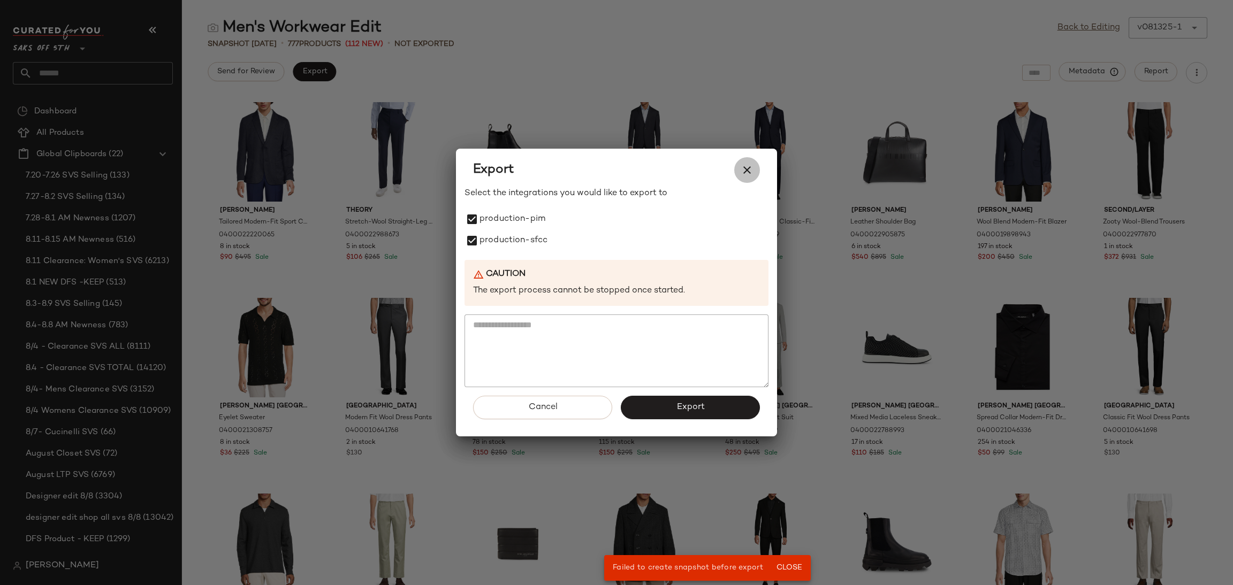
click at [741, 170] on icon "button" at bounding box center [747, 170] width 13 height 13
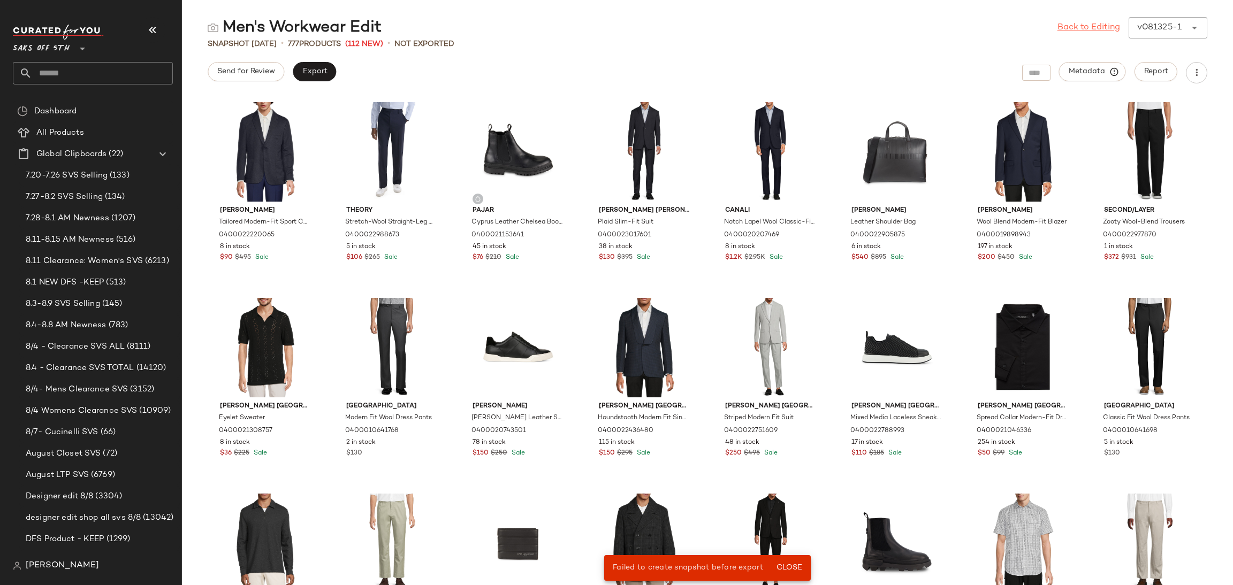
click at [1074, 25] on link "Back to Editing" at bounding box center [1089, 27] width 63 height 13
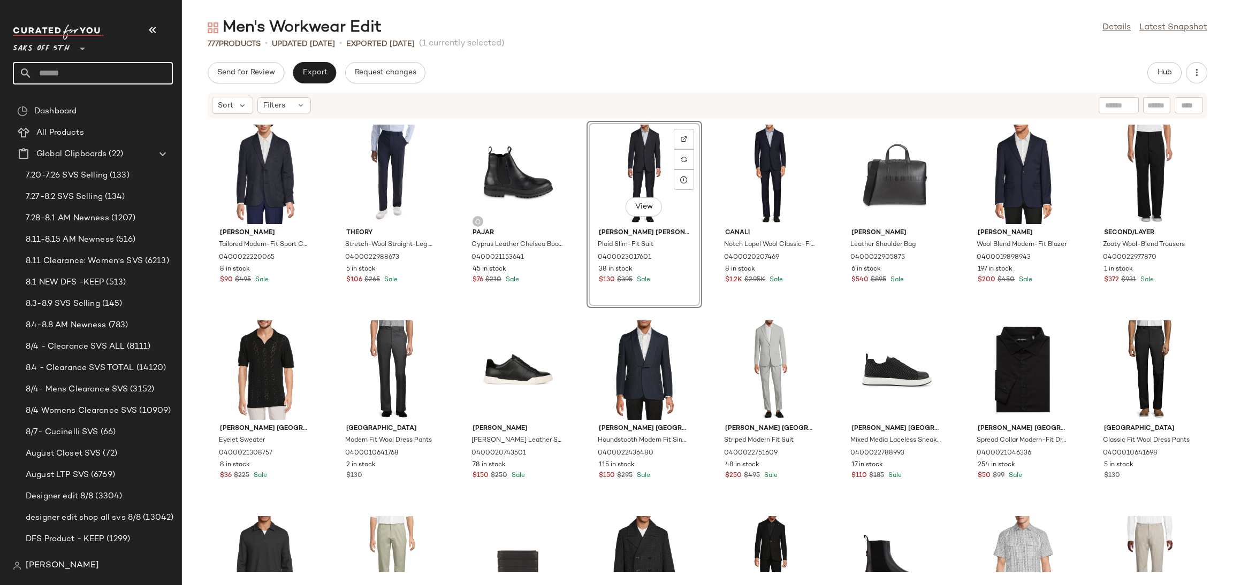
click at [105, 65] on input "text" at bounding box center [102, 73] width 141 height 22
type input "**********"
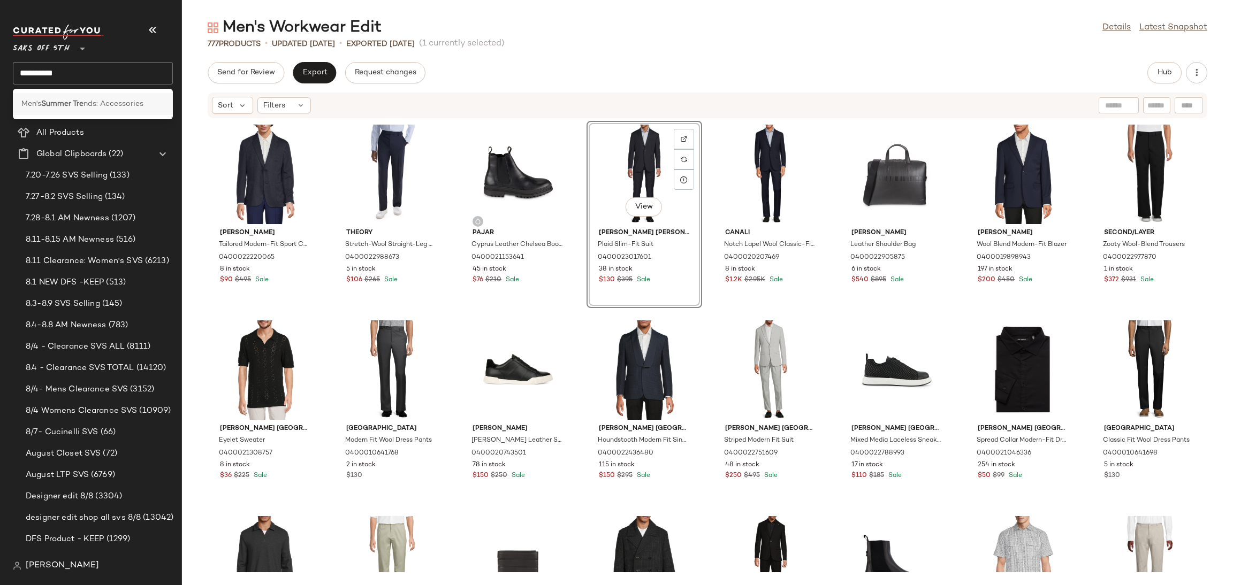
click at [102, 104] on span "nds: Accessories" at bounding box center [113, 103] width 60 height 11
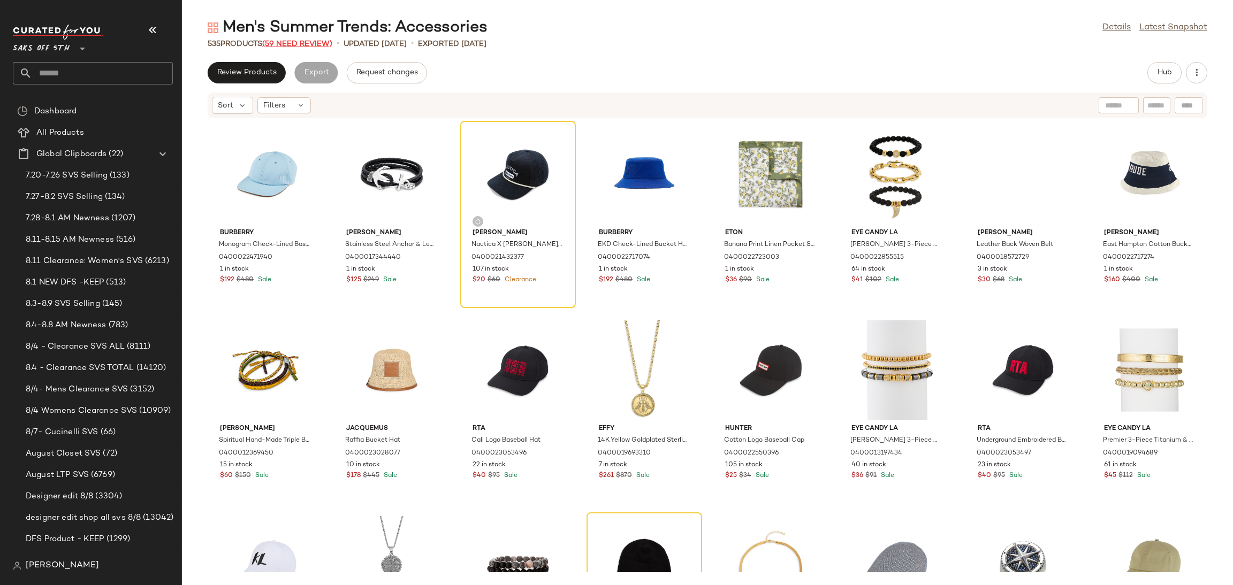
click at [300, 43] on span "(59 Need Review)" at bounding box center [297, 44] width 70 height 8
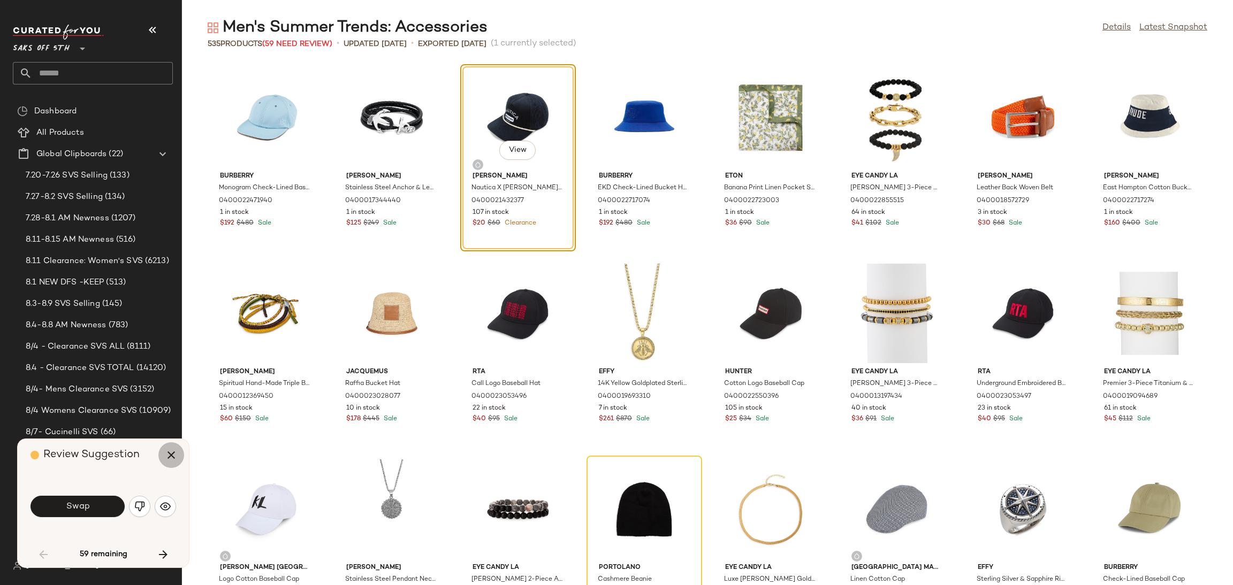
click at [169, 453] on icon "button" at bounding box center [171, 455] width 13 height 13
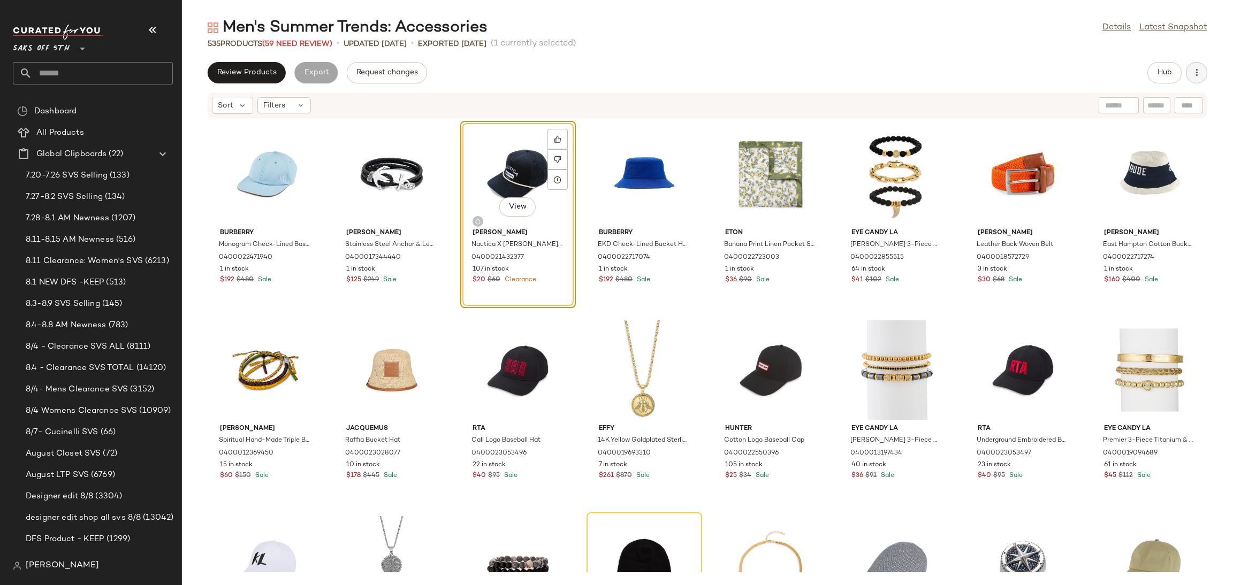
click at [1203, 75] on div "Review Products Export Request changes Hub" at bounding box center [707, 72] width 1051 height 21
click at [1203, 75] on button "button" at bounding box center [1196, 72] width 21 height 21
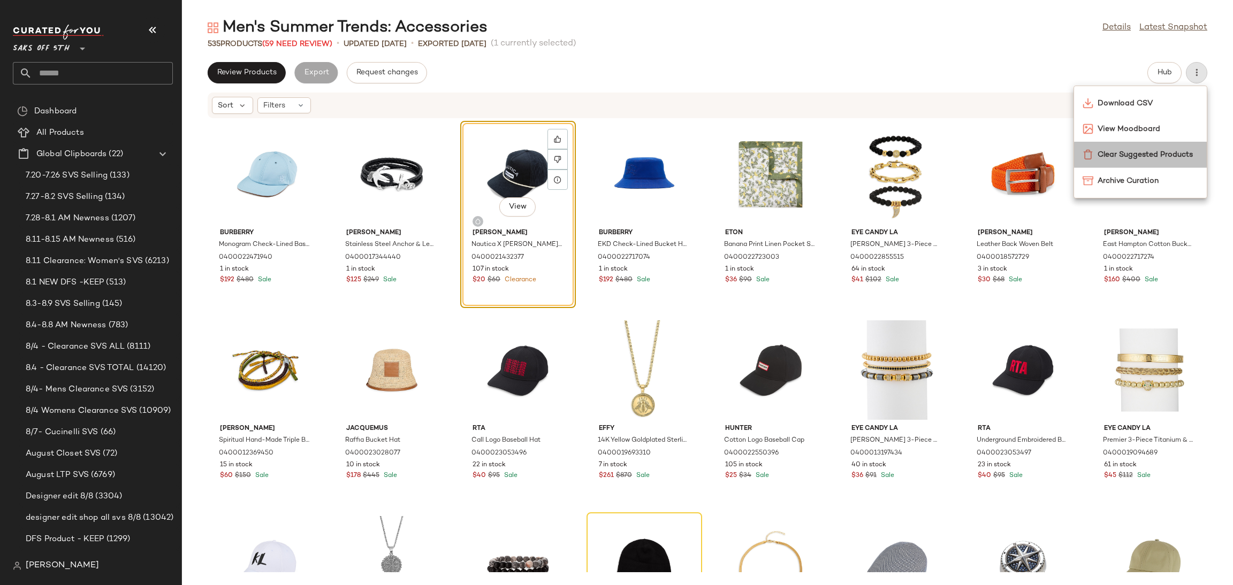
click at [1140, 155] on span "Clear Suggested Products" at bounding box center [1148, 154] width 101 height 11
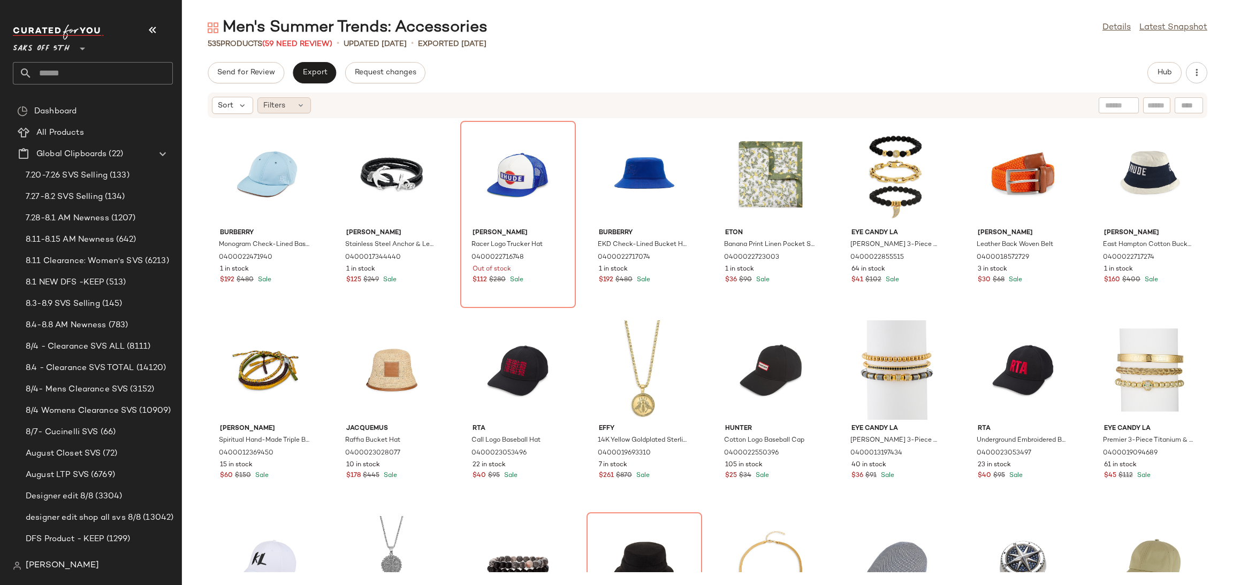
click at [282, 101] on span "Filters" at bounding box center [274, 105] width 22 height 11
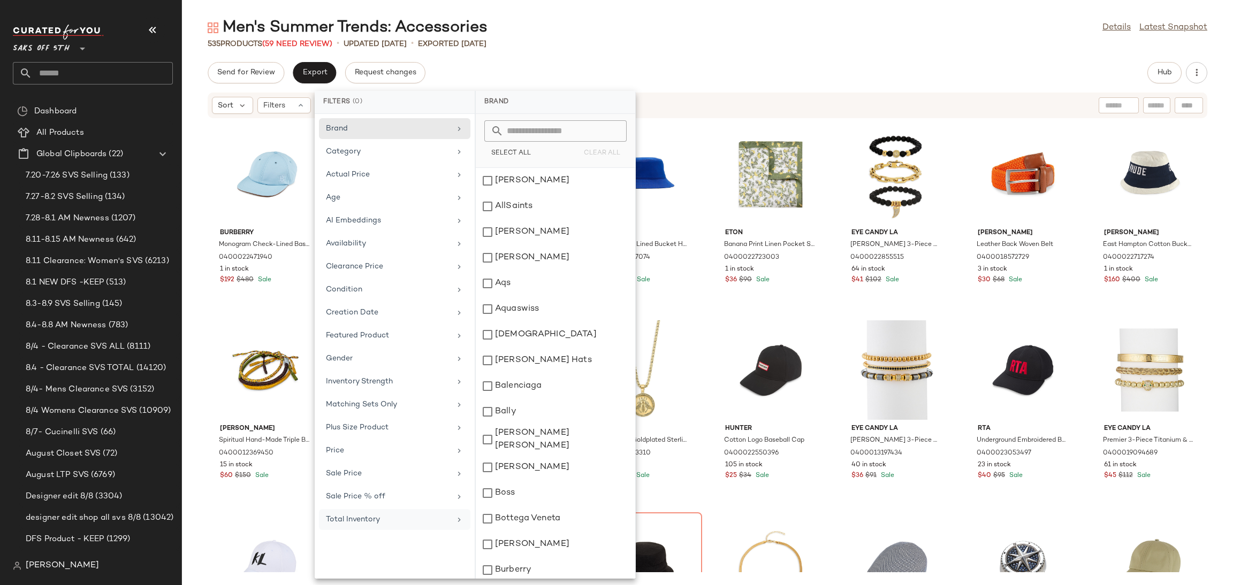
click at [386, 526] on div "Total Inventory" at bounding box center [388, 519] width 125 height 11
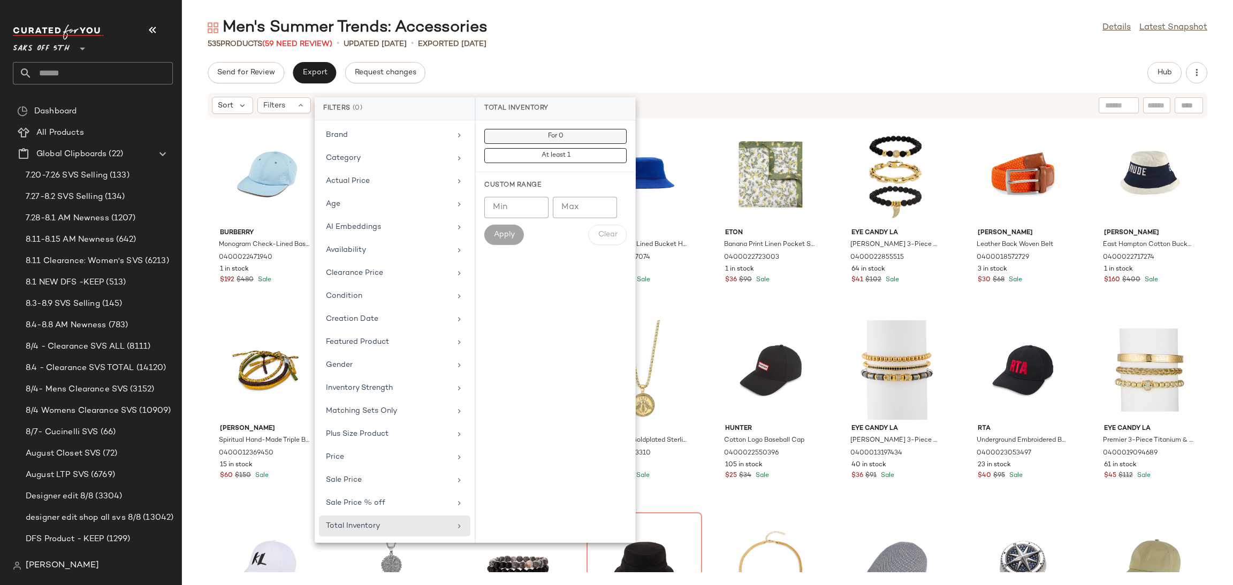
click at [571, 148] on button "For 0" at bounding box center [555, 155] width 142 height 15
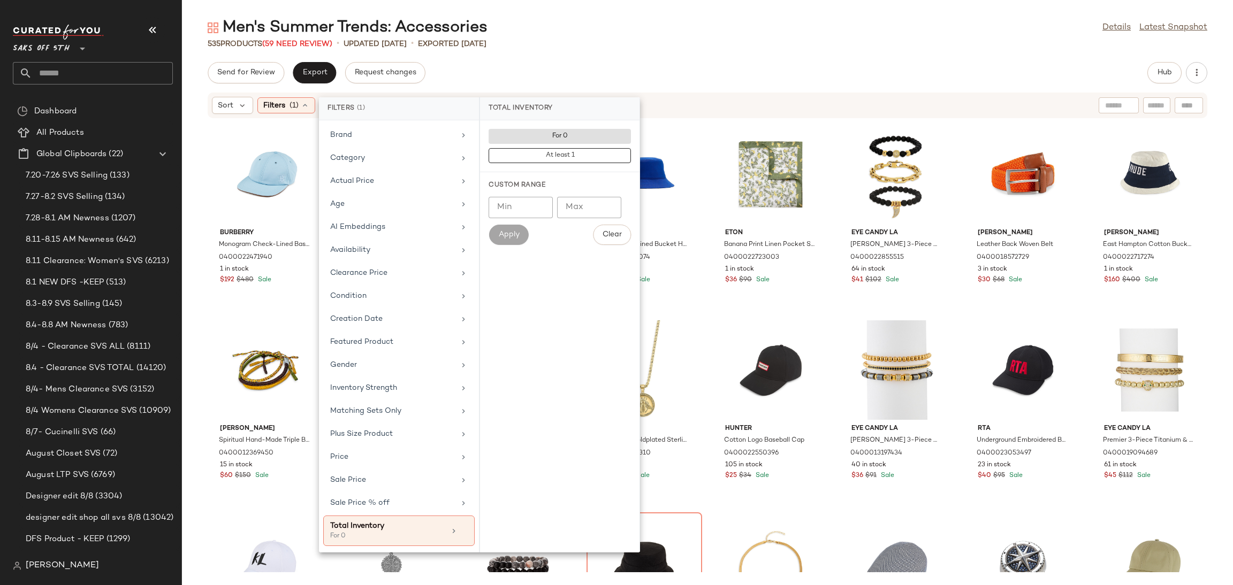
click at [628, 48] on div "535 Products (59 Need Review) • updated Aug 11th • Exported Aug 11th" at bounding box center [707, 44] width 1051 height 11
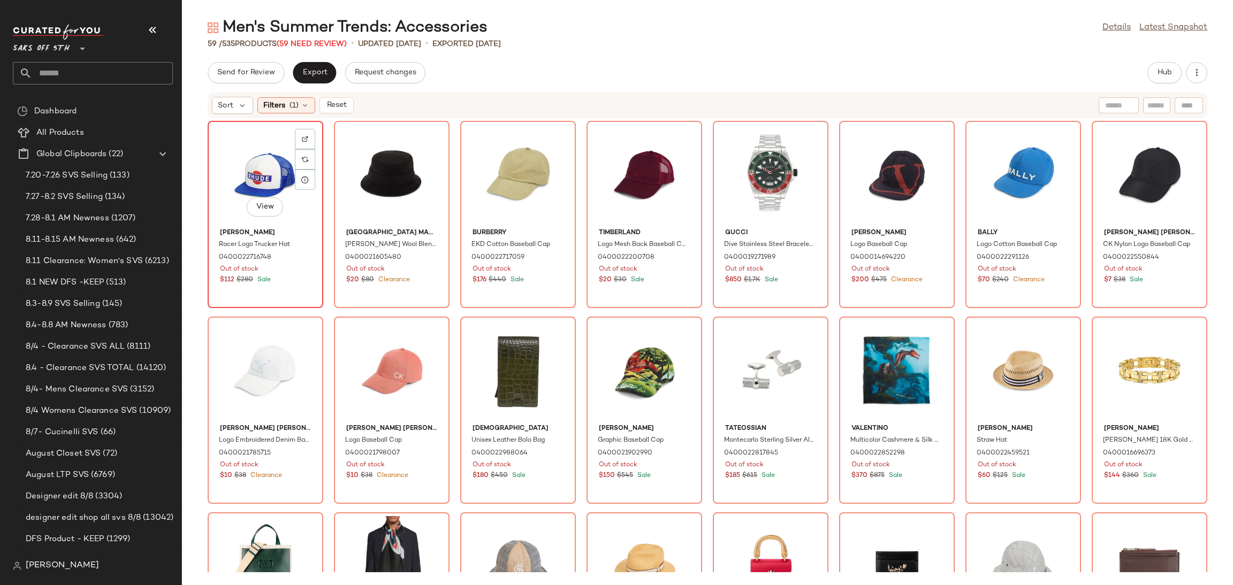
click at [255, 154] on div "View" at bounding box center [265, 175] width 108 height 100
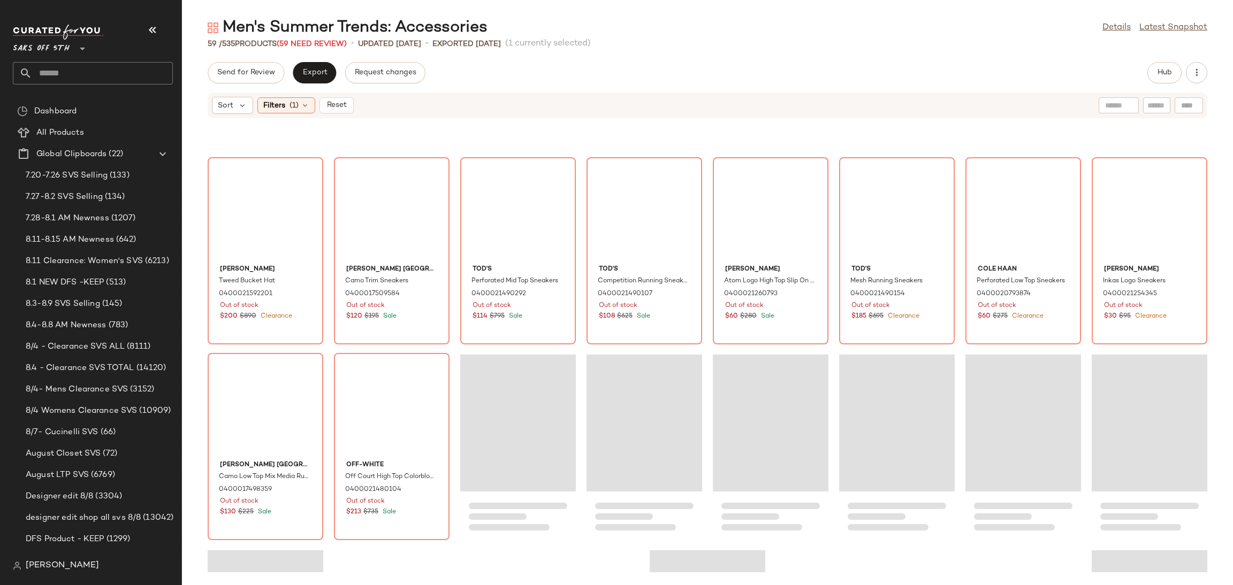
scroll to position [1115, 0]
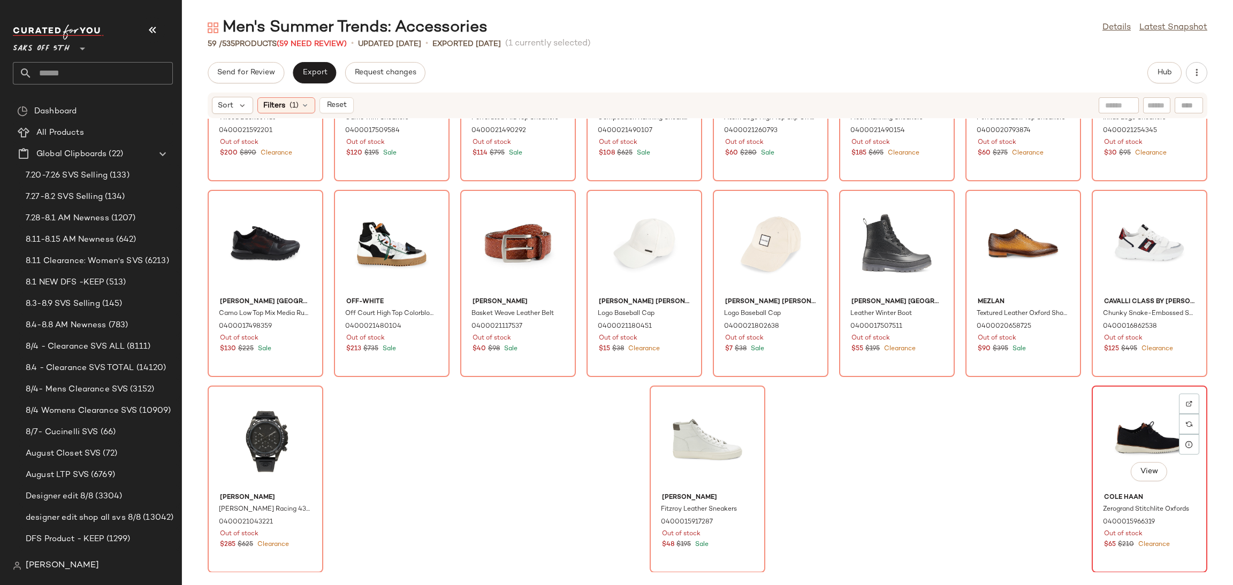
click at [1099, 411] on div "View" at bounding box center [1150, 440] width 108 height 100
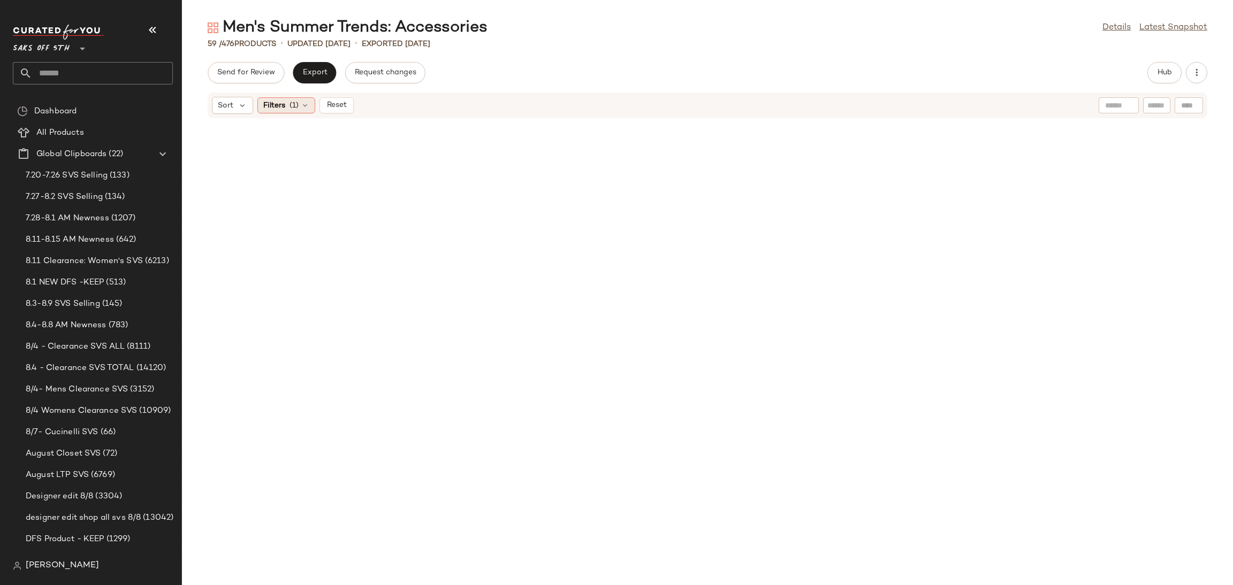
click at [306, 109] on icon at bounding box center [305, 105] width 9 height 9
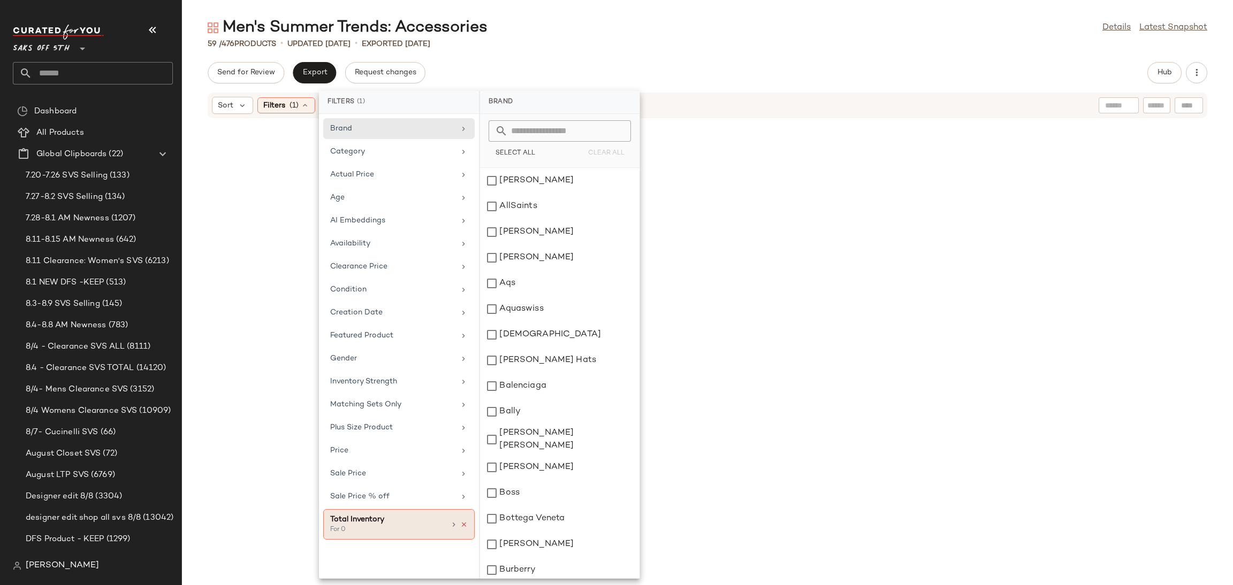
click at [463, 524] on icon at bounding box center [463, 524] width 7 height 7
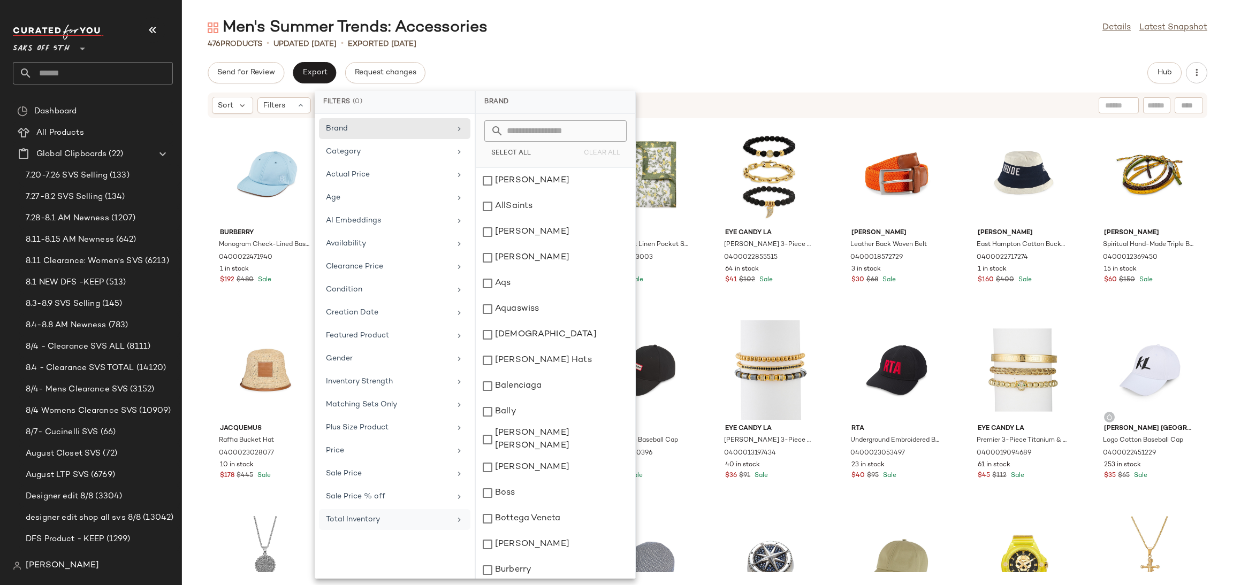
click at [695, 55] on div "Men's Summer Trends: Accessories Details Latest Snapshot 476 Products • updated…" at bounding box center [707, 301] width 1051 height 568
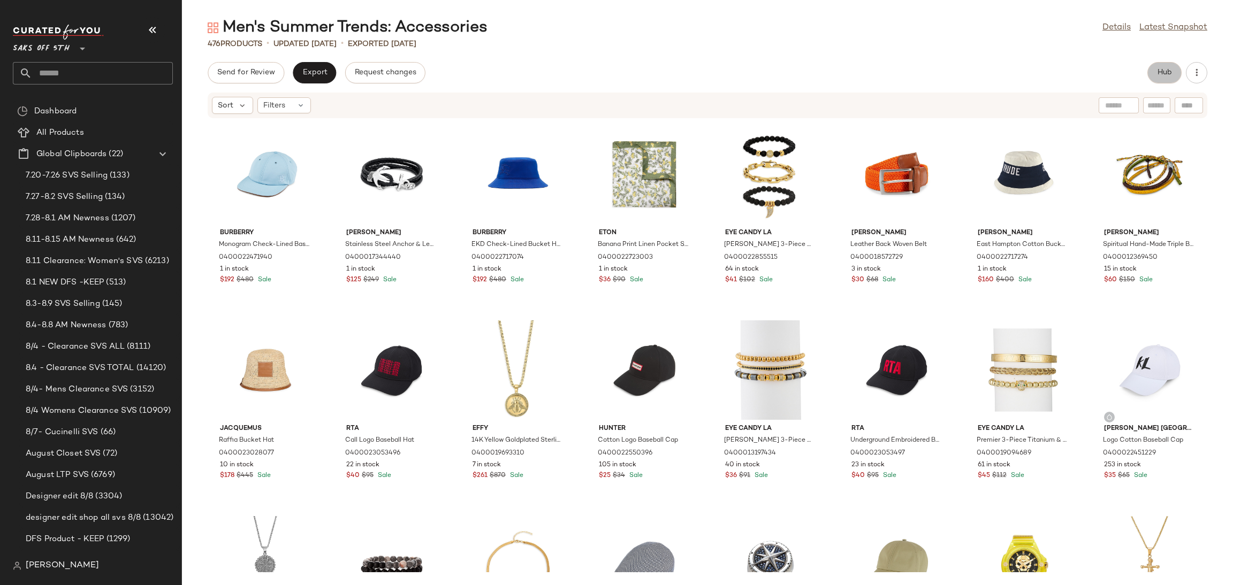
click at [1170, 72] on span "Hub" at bounding box center [1164, 73] width 15 height 9
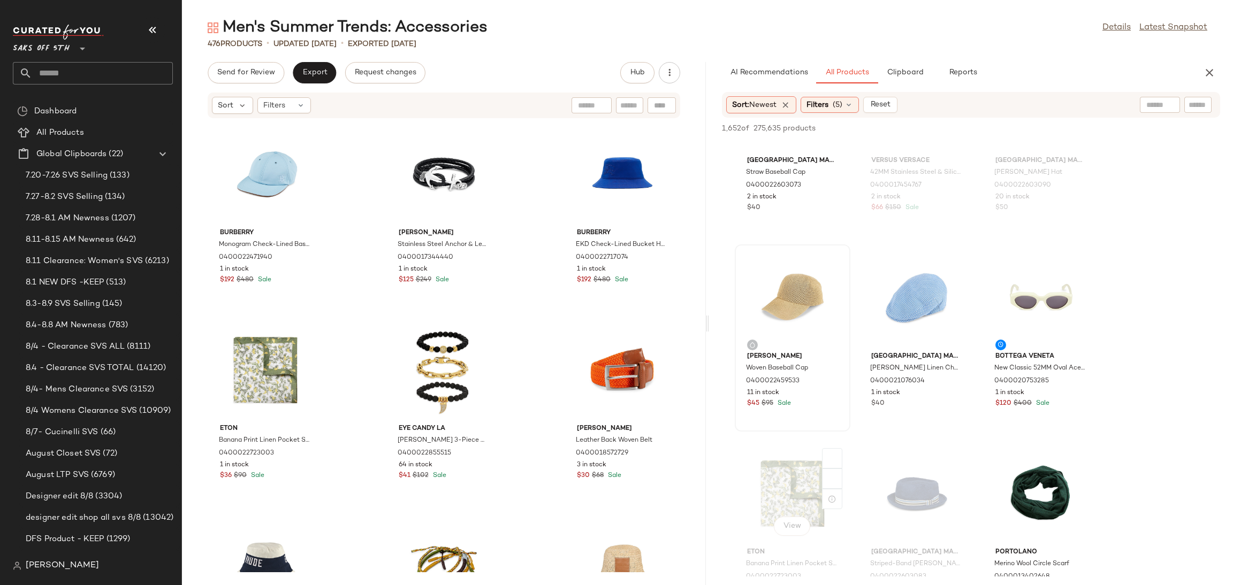
scroll to position [3258, 0]
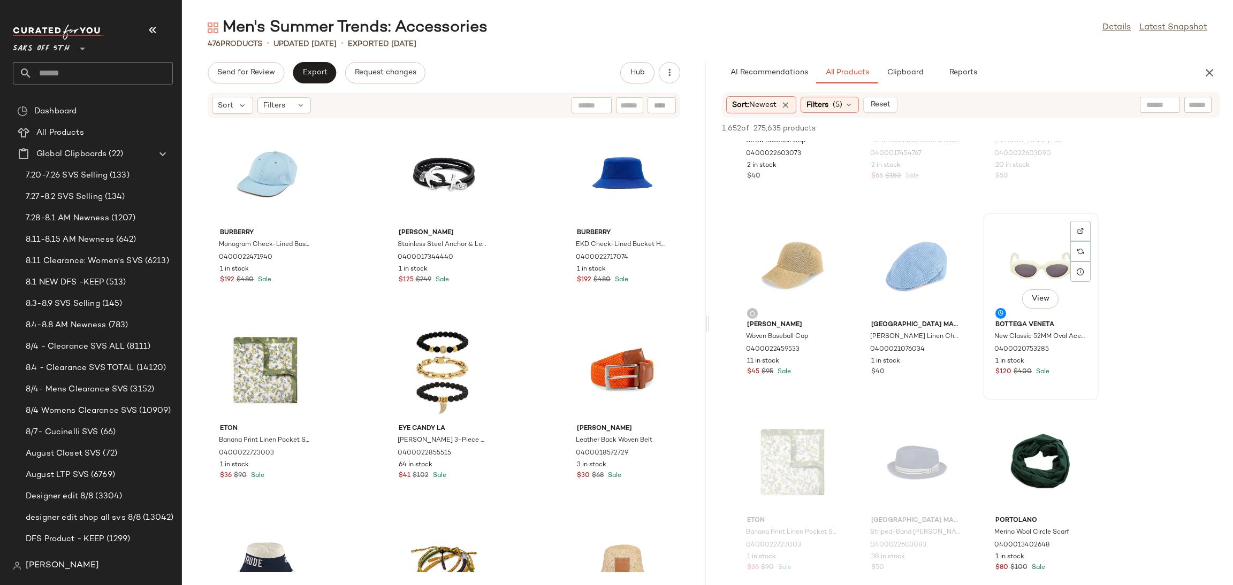
click at [1028, 276] on div "View" at bounding box center [1041, 267] width 108 height 100
click at [1057, 127] on span "Add to Top" at bounding box center [1067, 128] width 42 height 7
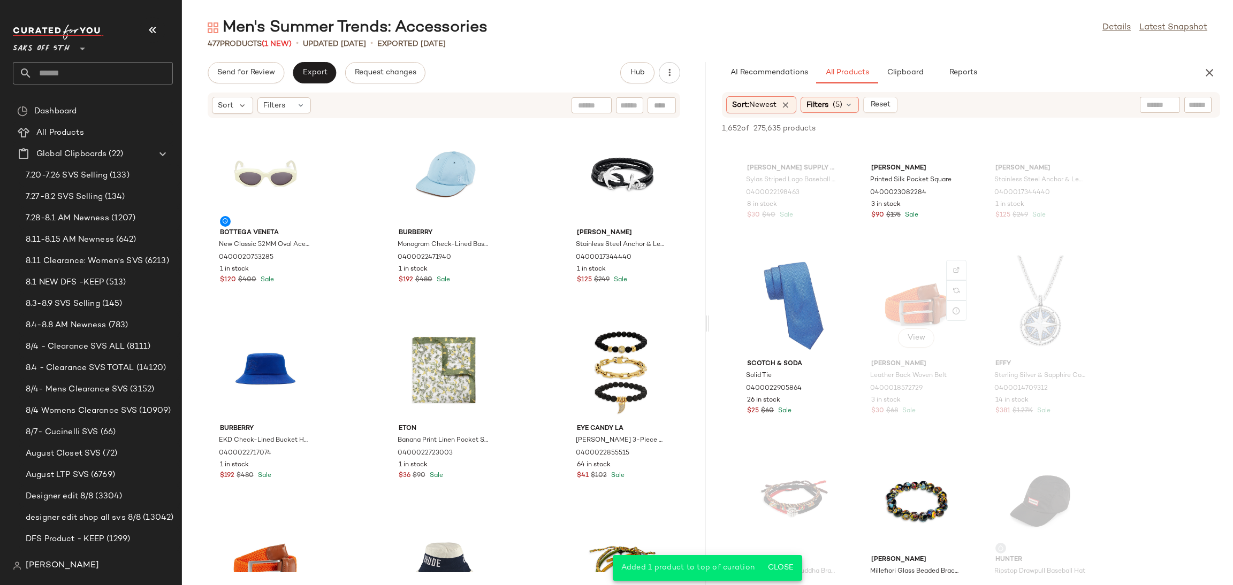
scroll to position [4003, 0]
click at [910, 303] on div "View" at bounding box center [917, 305] width 108 height 100
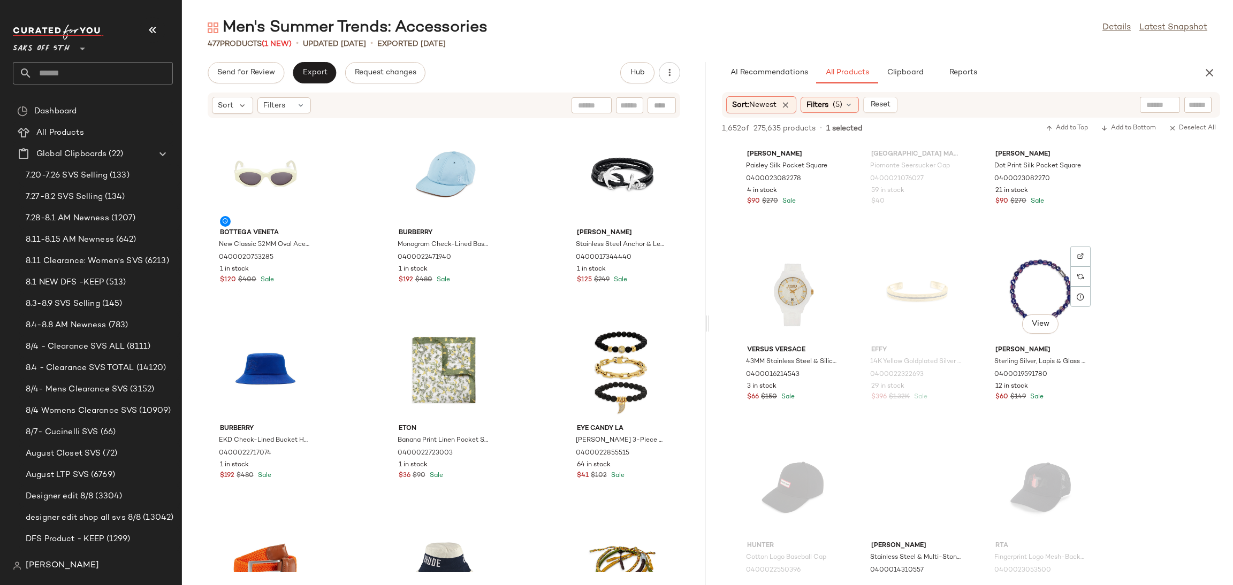
scroll to position [7739, 0]
click at [779, 271] on div "View" at bounding box center [793, 291] width 108 height 100
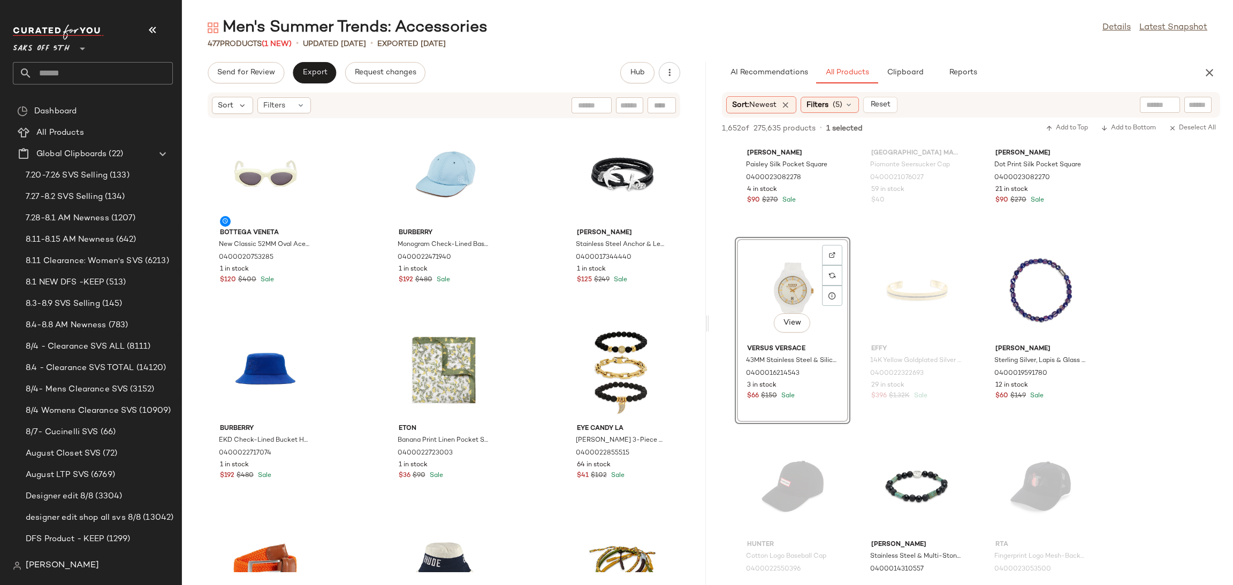
click at [779, 271] on div "View" at bounding box center [793, 291] width 108 height 100
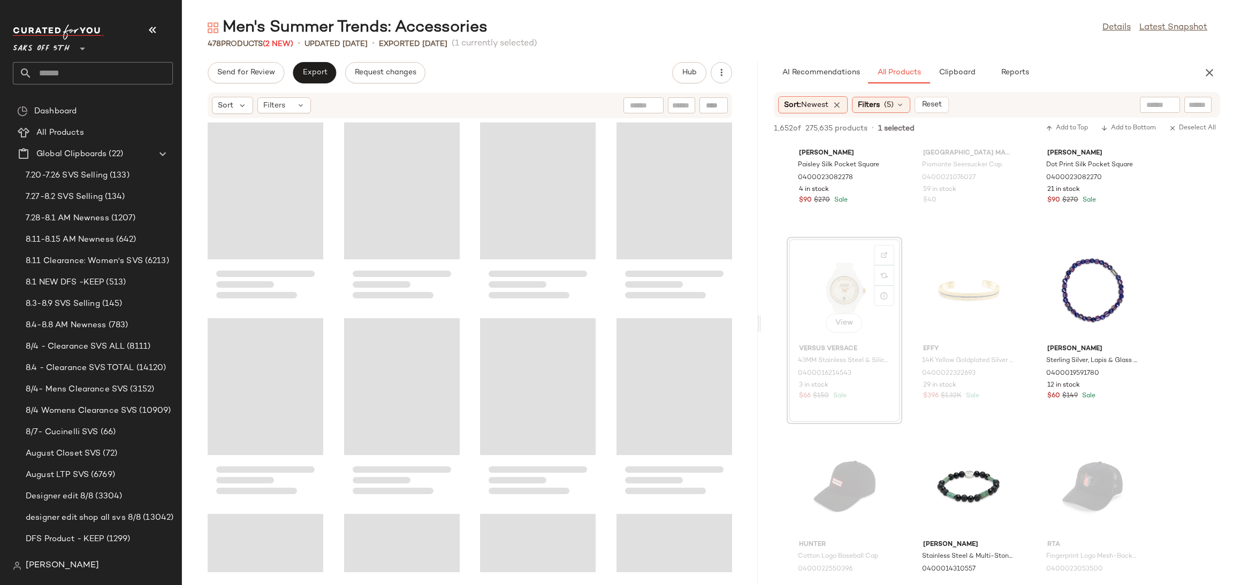
drag, startPoint x: 706, startPoint y: 324, endPoint x: 762, endPoint y: 325, distance: 55.7
click at [762, 325] on div "Men's Summer Trends: Accessories Details Latest Snapshot 478 Products (2 New) •…" at bounding box center [707, 301] width 1051 height 568
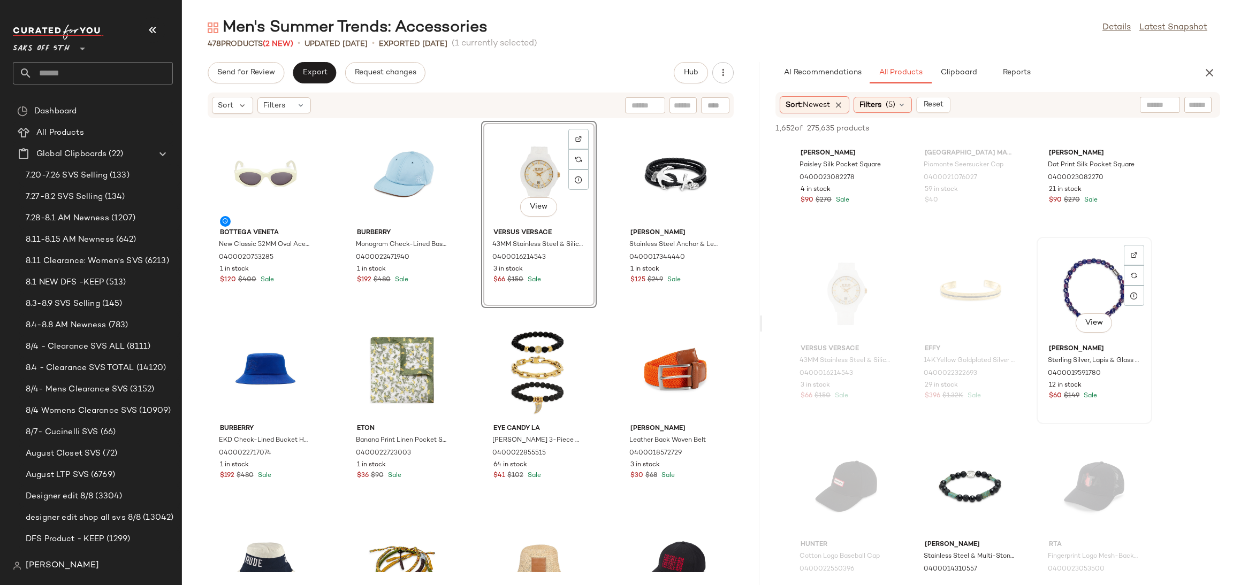
click at [1074, 281] on div "View" at bounding box center [1094, 291] width 108 height 100
click at [1064, 130] on span "Add to Top" at bounding box center [1067, 128] width 42 height 7
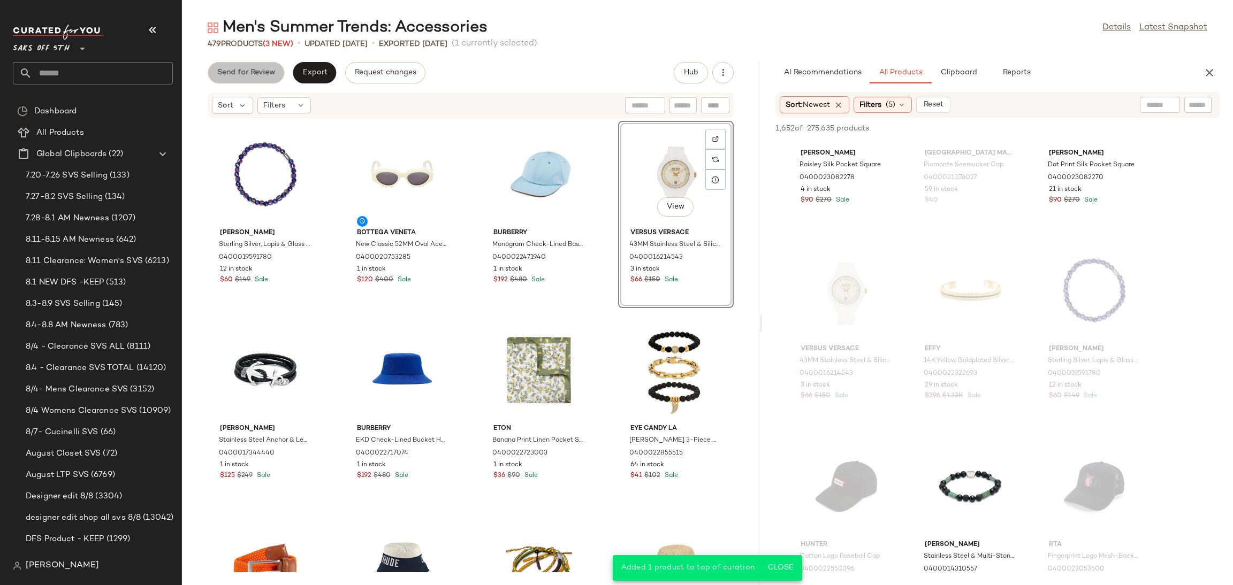
click at [257, 78] on button "Send for Review" at bounding box center [246, 72] width 77 height 21
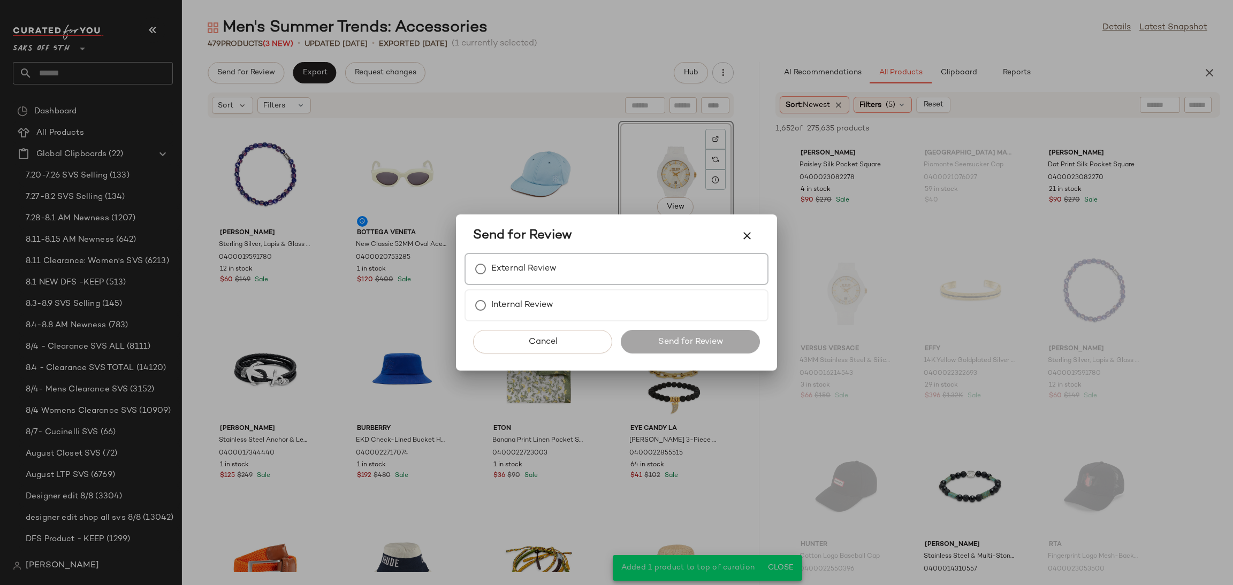
click at [532, 264] on label "External Review" at bounding box center [523, 268] width 65 height 21
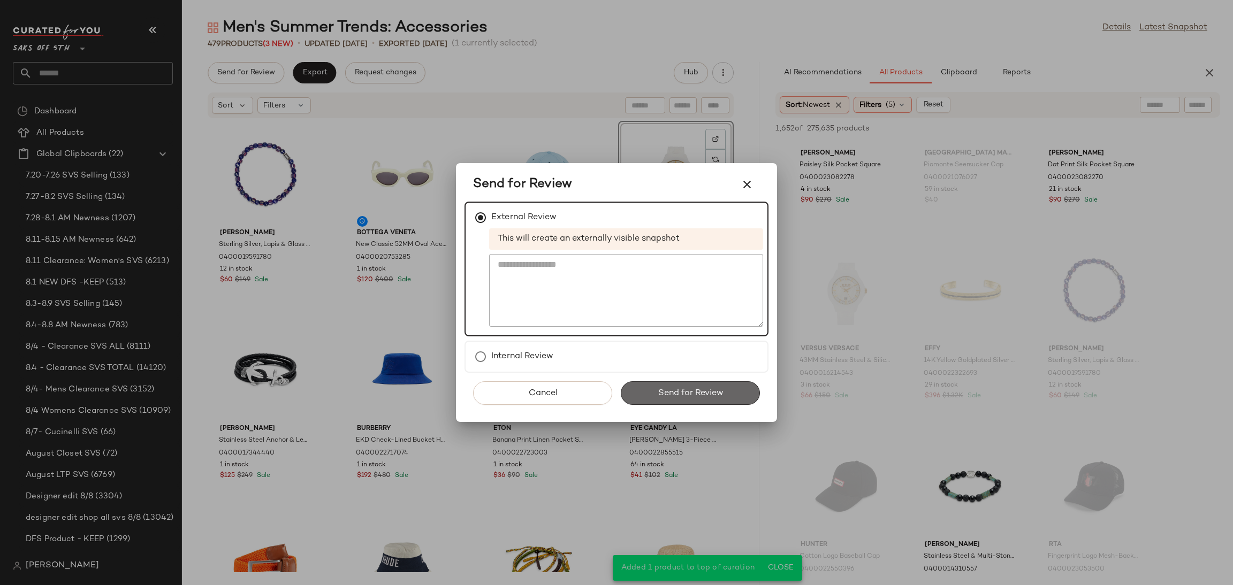
click at [657, 396] on span "Send for Review" at bounding box center [690, 394] width 66 height 10
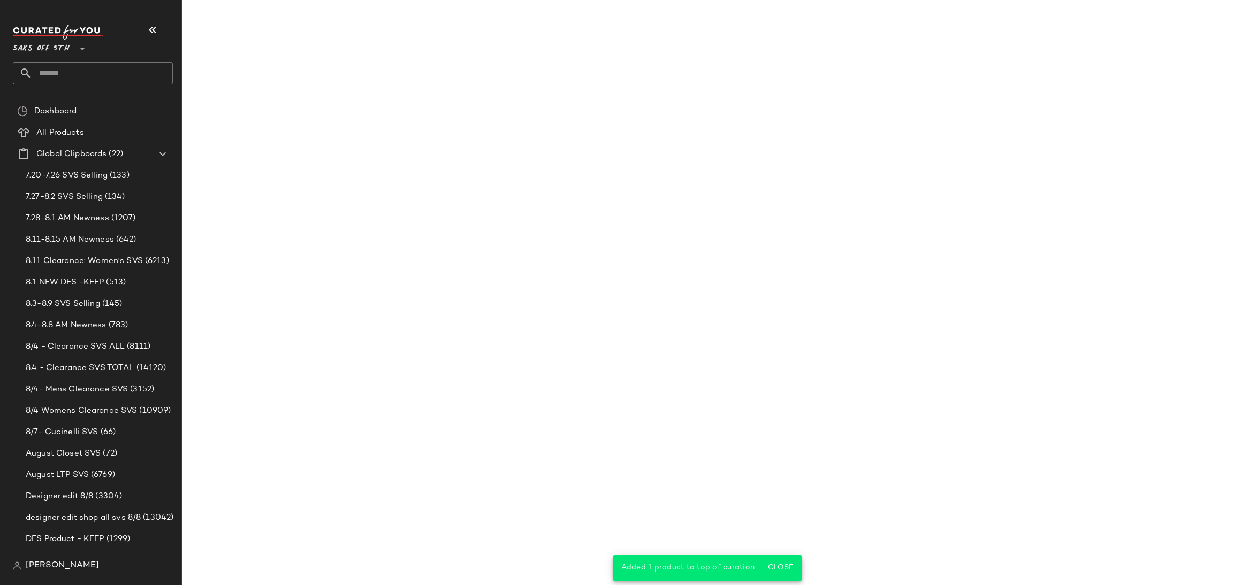
scroll to position [11460, 0]
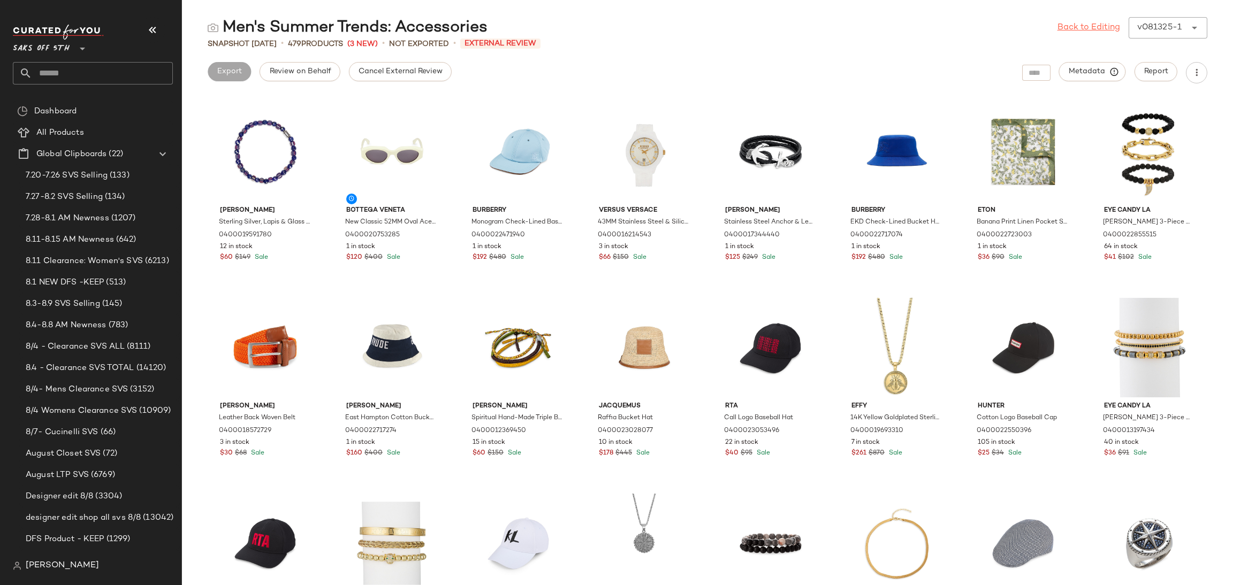
click at [1065, 33] on link "Back to Editing" at bounding box center [1089, 27] width 63 height 13
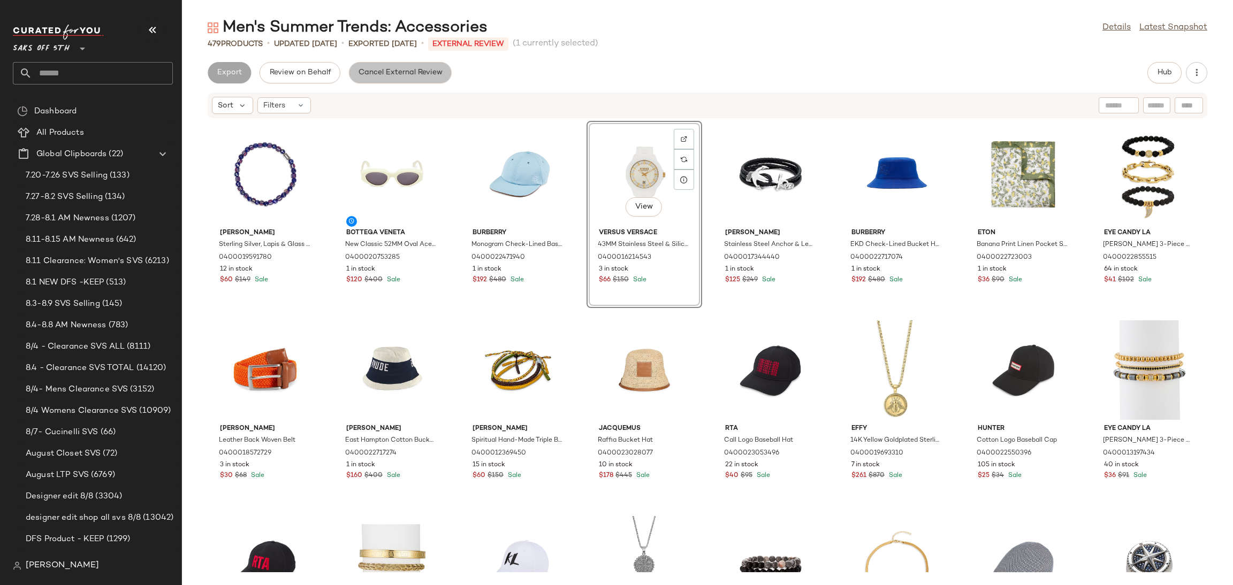
click at [378, 74] on span "Cancel External Review" at bounding box center [400, 73] width 85 height 9
click at [309, 71] on span "Export" at bounding box center [314, 73] width 25 height 9
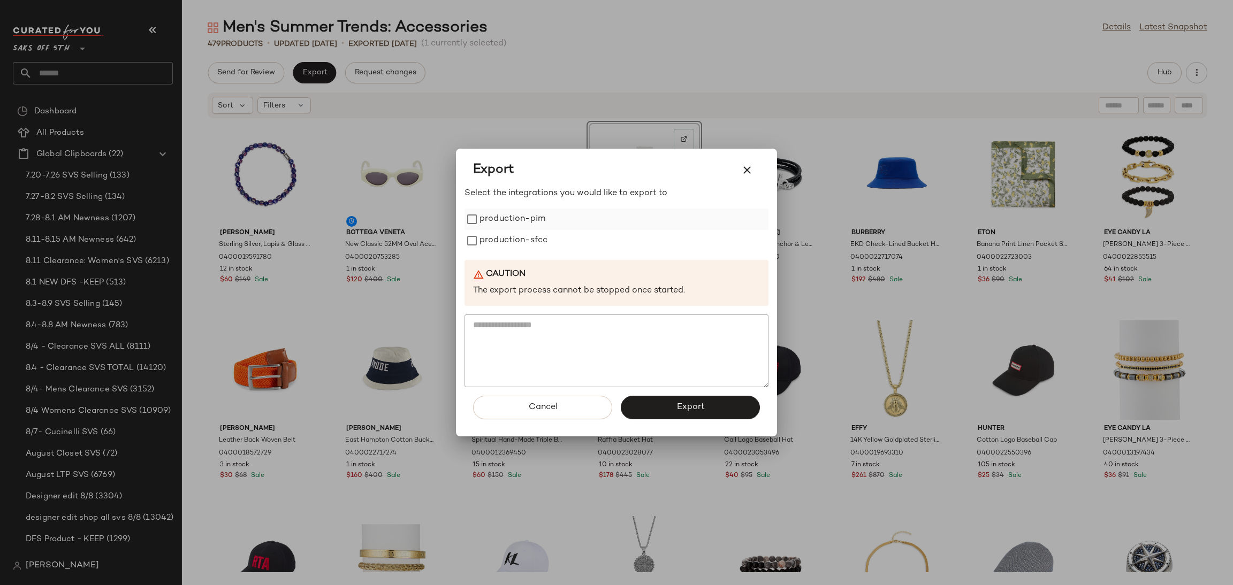
click at [505, 223] on label "production-pim" at bounding box center [513, 219] width 66 height 21
click at [508, 239] on label "production-sfcc" at bounding box center [514, 240] width 68 height 21
click at [686, 401] on button "Export" at bounding box center [690, 408] width 139 height 24
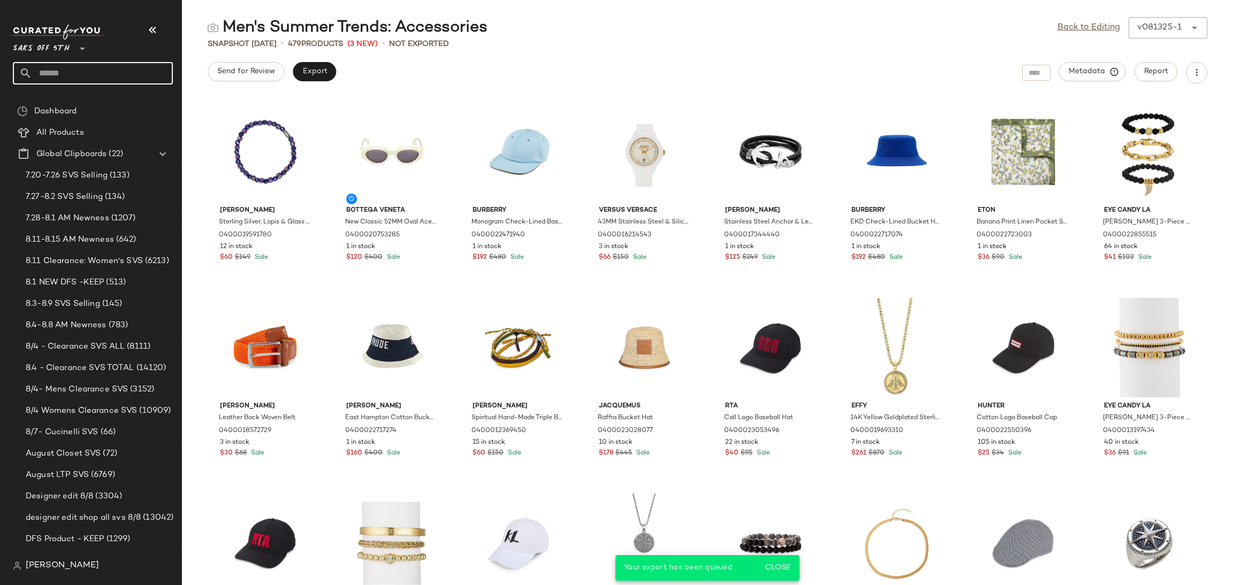
click at [83, 69] on input "text" at bounding box center [102, 73] width 141 height 22
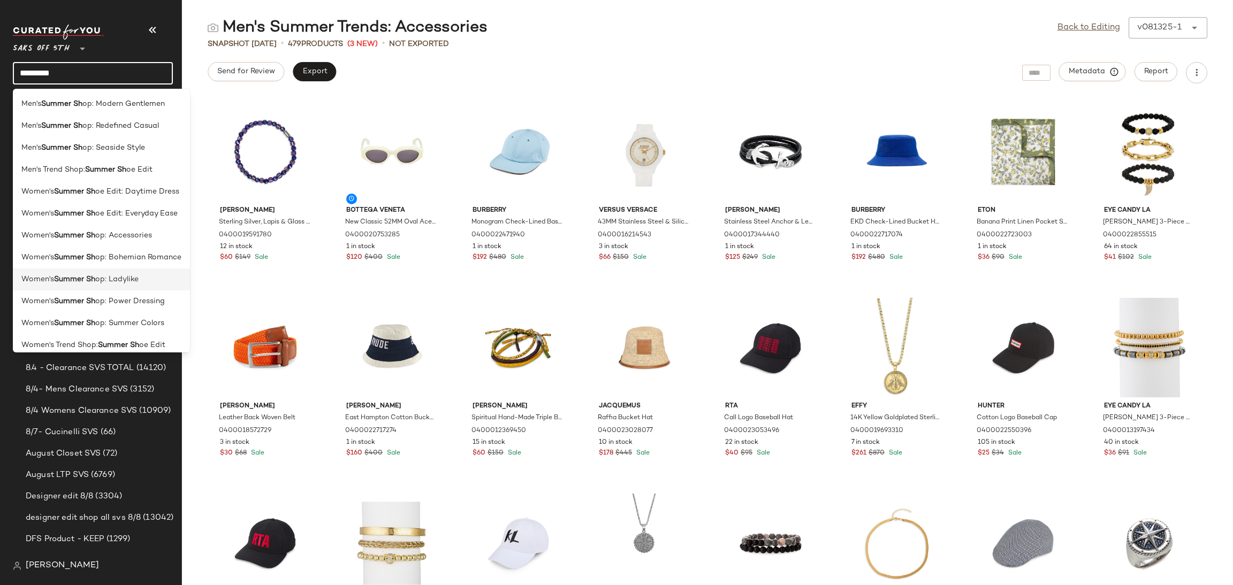
scroll to position [8, 0]
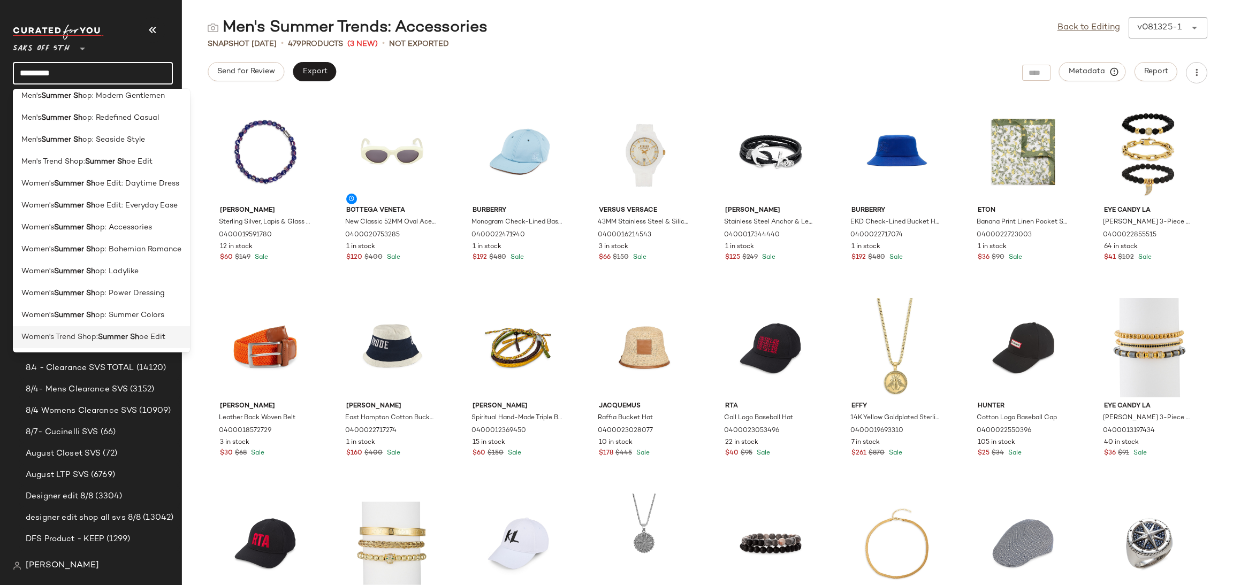
type input "*********"
click at [127, 334] on b "Summer Sh" at bounding box center [118, 337] width 41 height 11
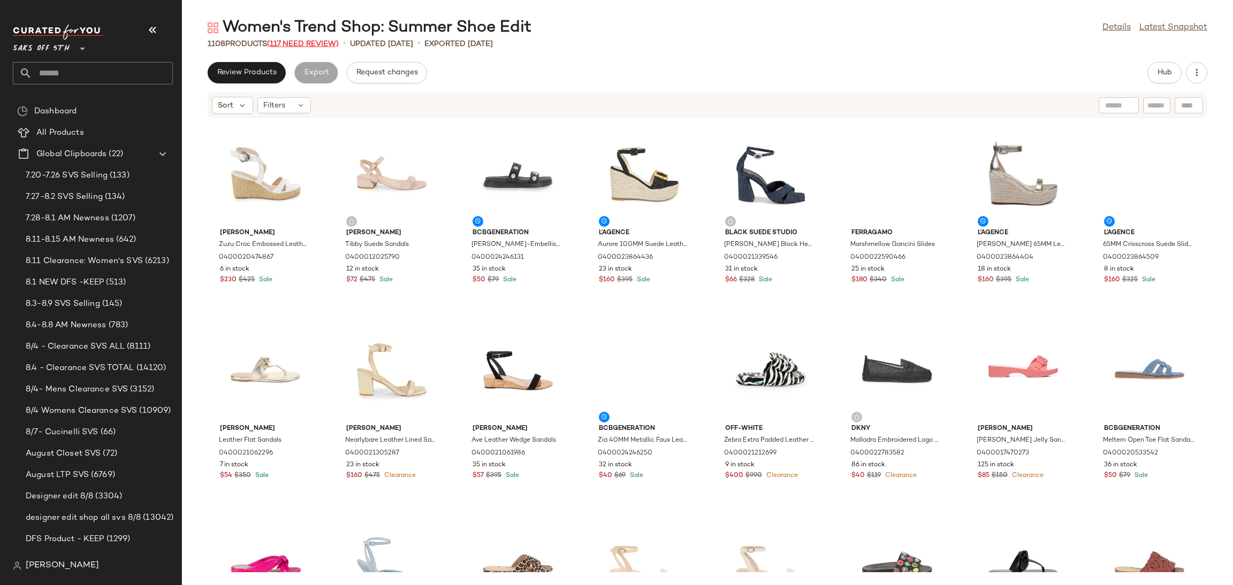
click at [329, 43] on span "(117 Need Review)" at bounding box center [303, 44] width 72 height 8
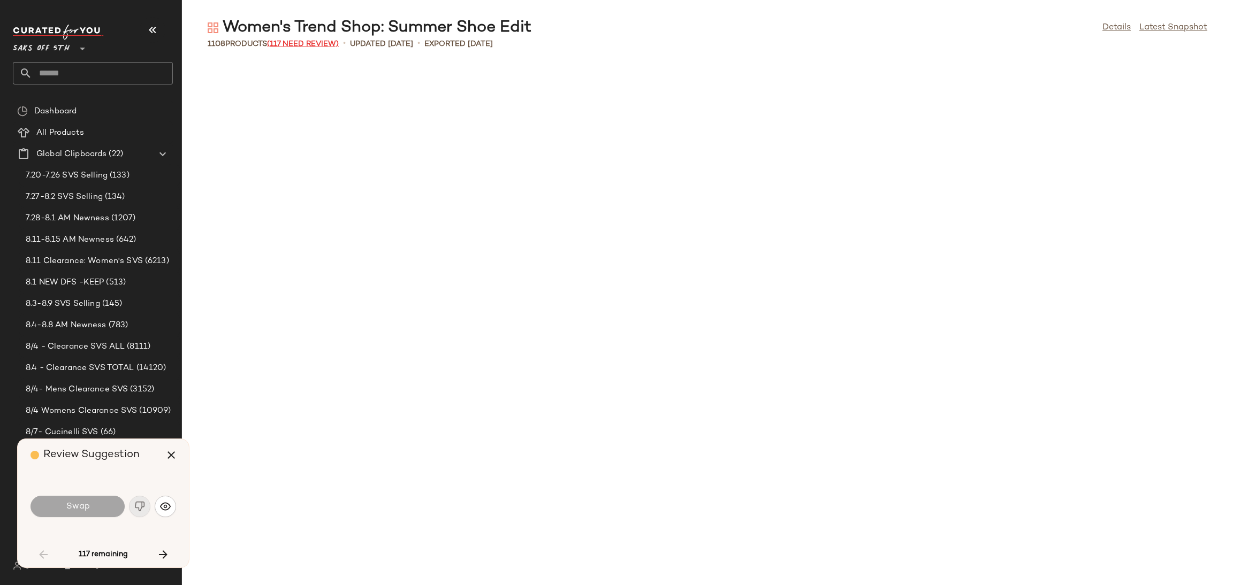
scroll to position [792, 0]
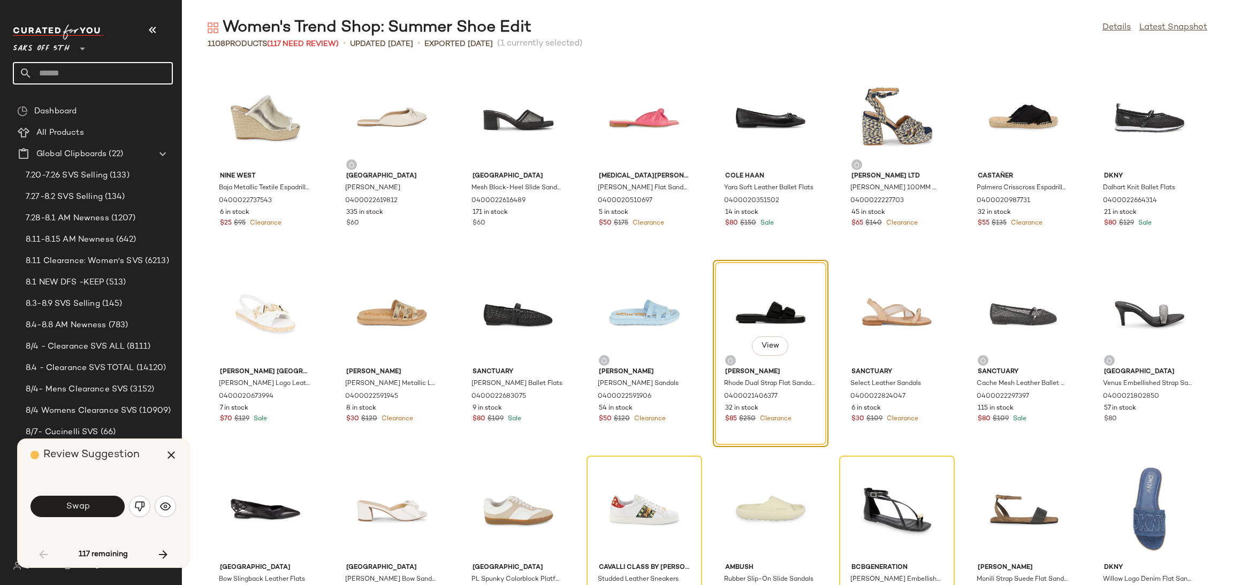
click at [109, 69] on input "text" at bounding box center [102, 73] width 141 height 22
click at [171, 457] on icon "button" at bounding box center [171, 455] width 13 height 13
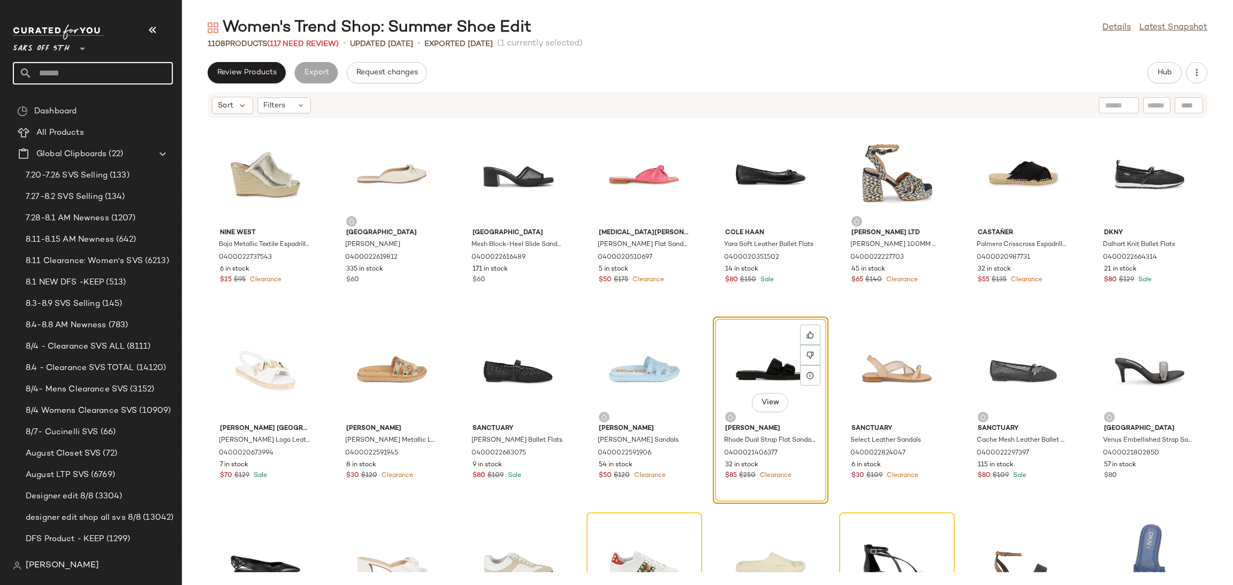
click at [90, 70] on input "text" at bounding box center [102, 73] width 141 height 22
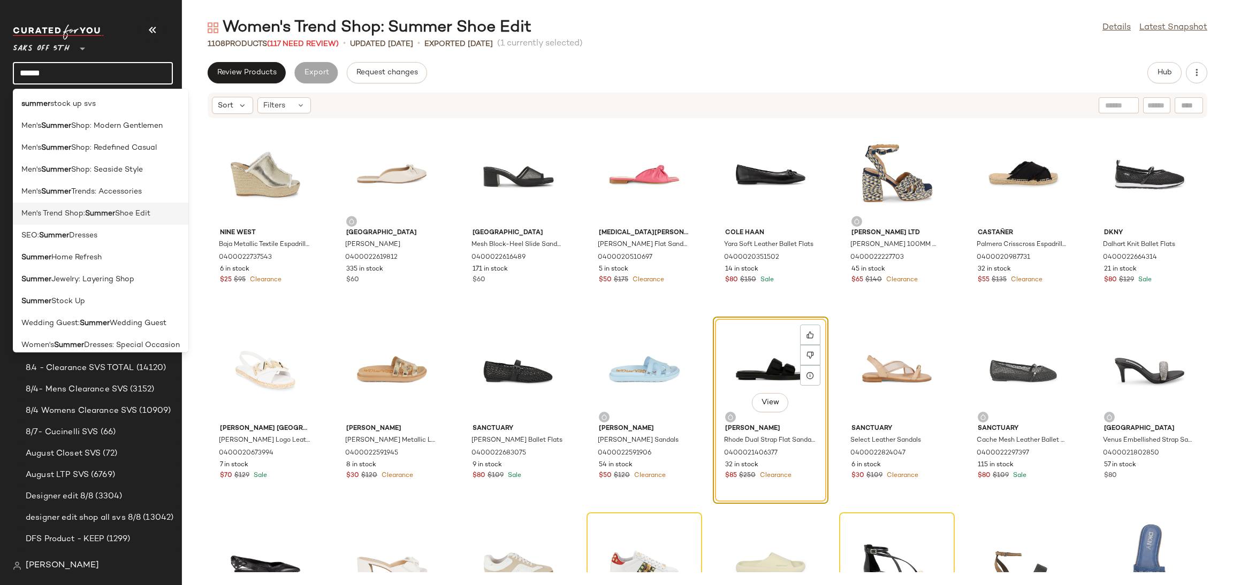
type input "******"
click at [166, 216] on div "Men's Trend Shop: Summer Shoe Edit" at bounding box center [100, 213] width 158 height 11
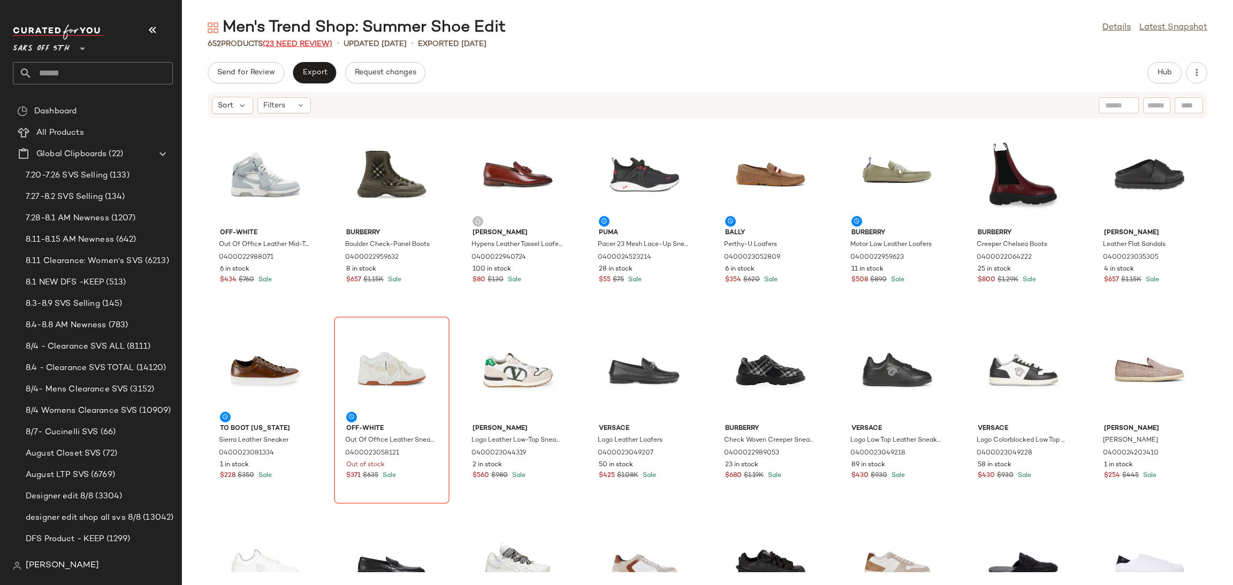
click at [298, 41] on span "(23 Need Review)" at bounding box center [298, 44] width 70 height 8
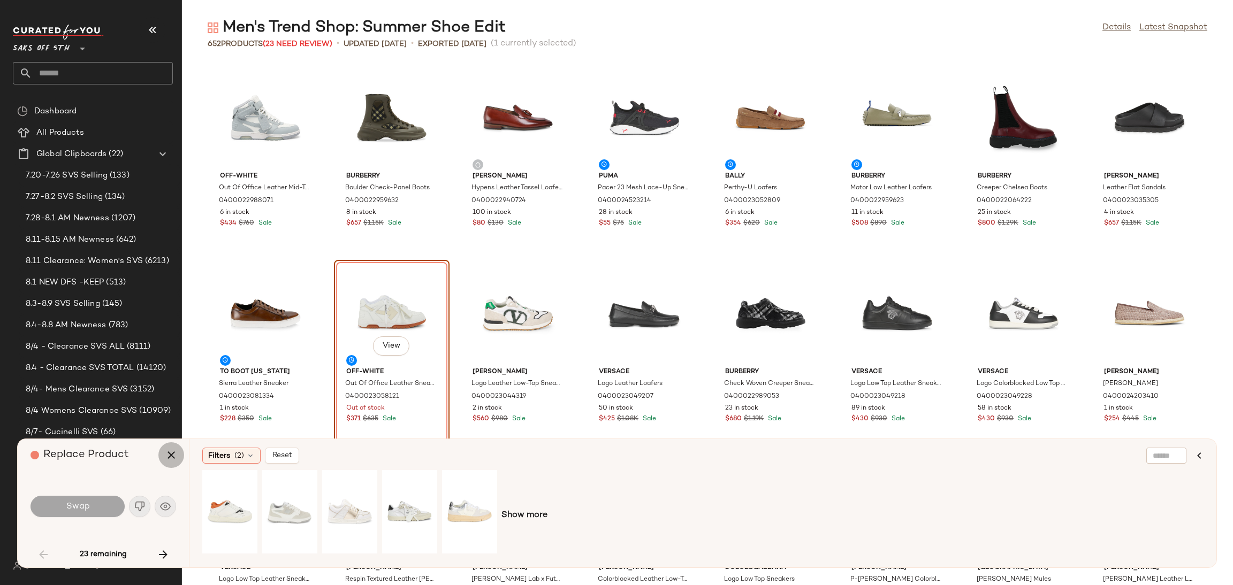
click at [165, 458] on icon "button" at bounding box center [171, 455] width 13 height 13
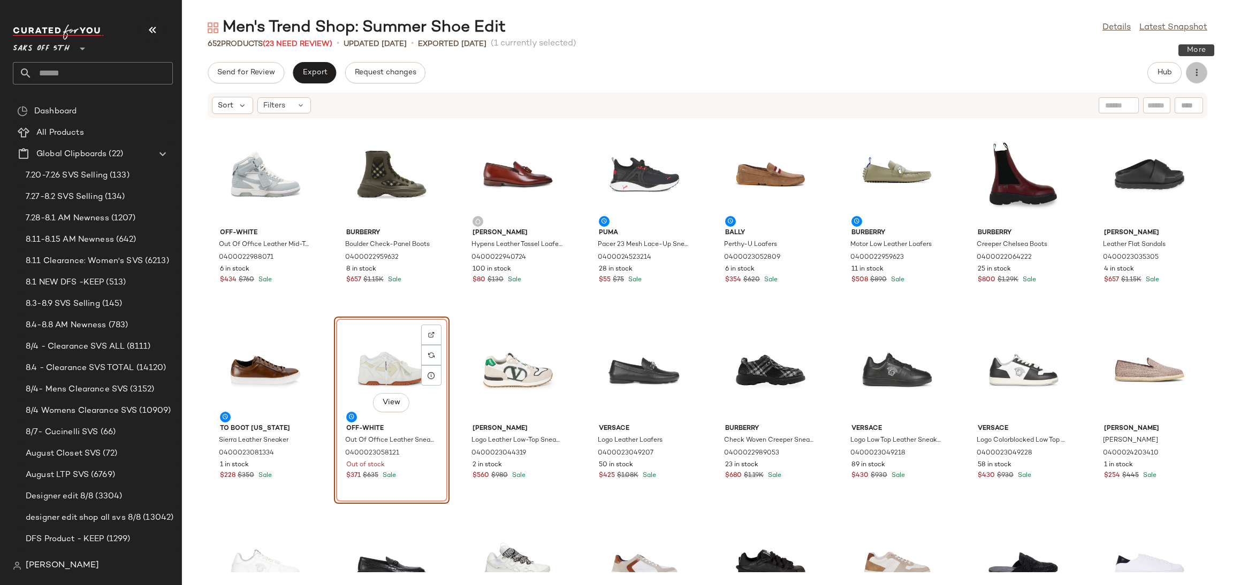
click at [1203, 72] on button "button" at bounding box center [1196, 72] width 21 height 21
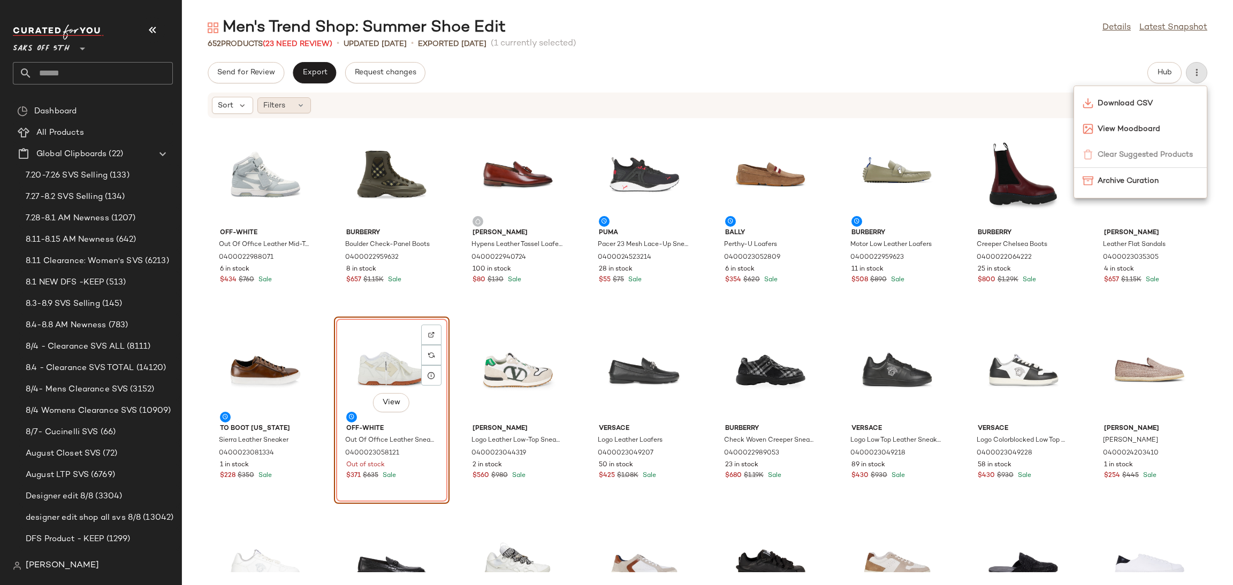
click at [301, 109] on icon at bounding box center [300, 105] width 9 height 9
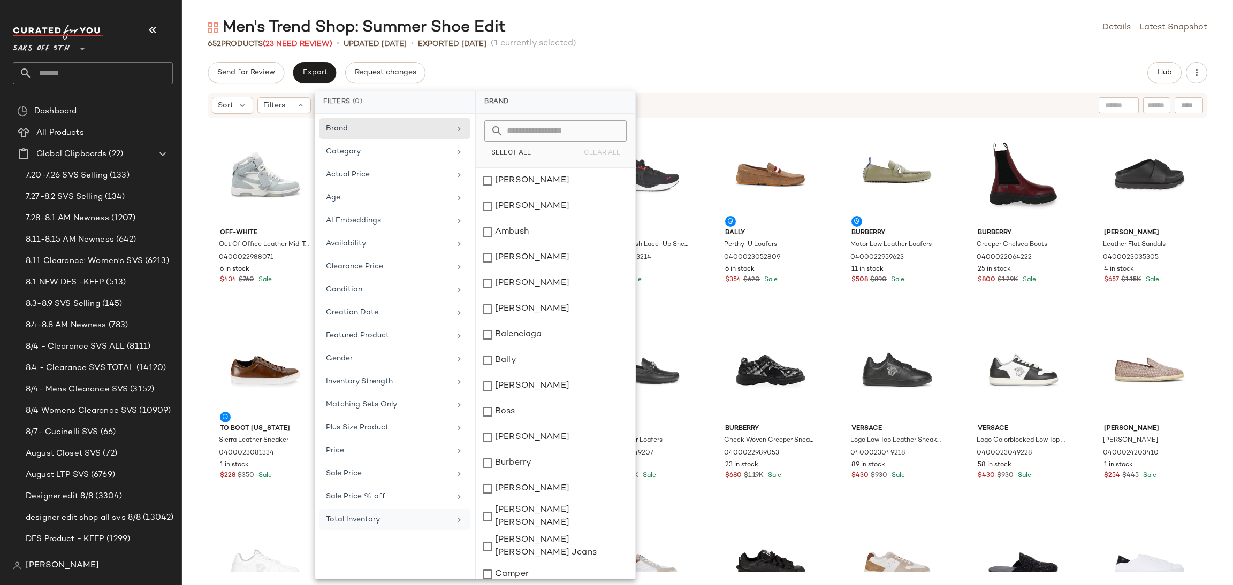
click at [353, 526] on div "Total Inventory" at bounding box center [388, 519] width 125 height 11
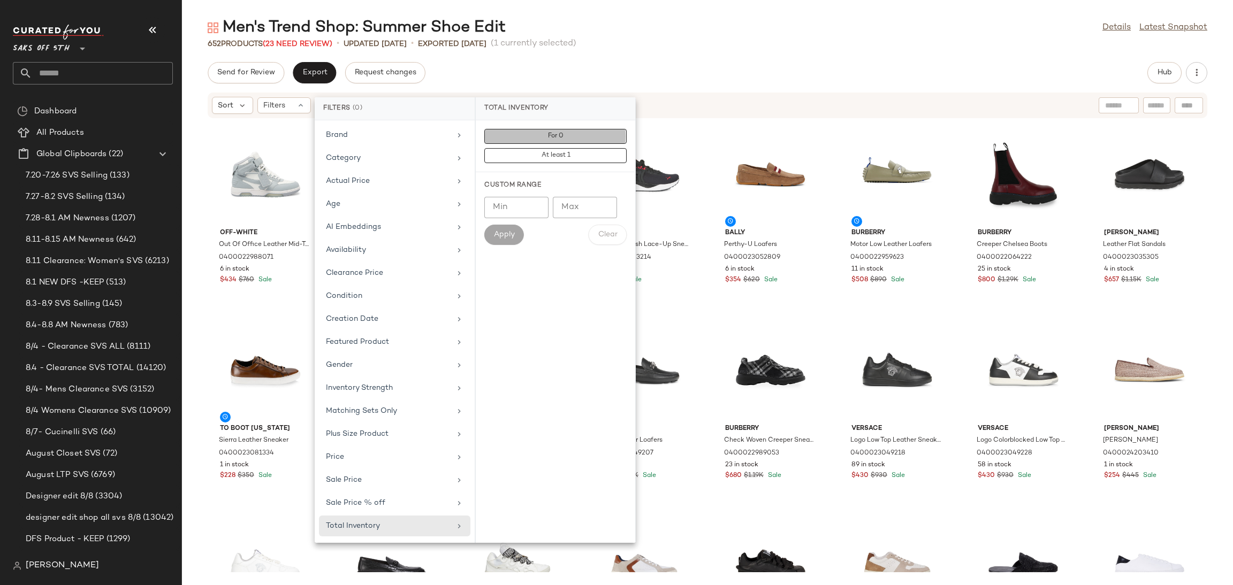
click at [564, 148] on button "For 0" at bounding box center [555, 155] width 142 height 15
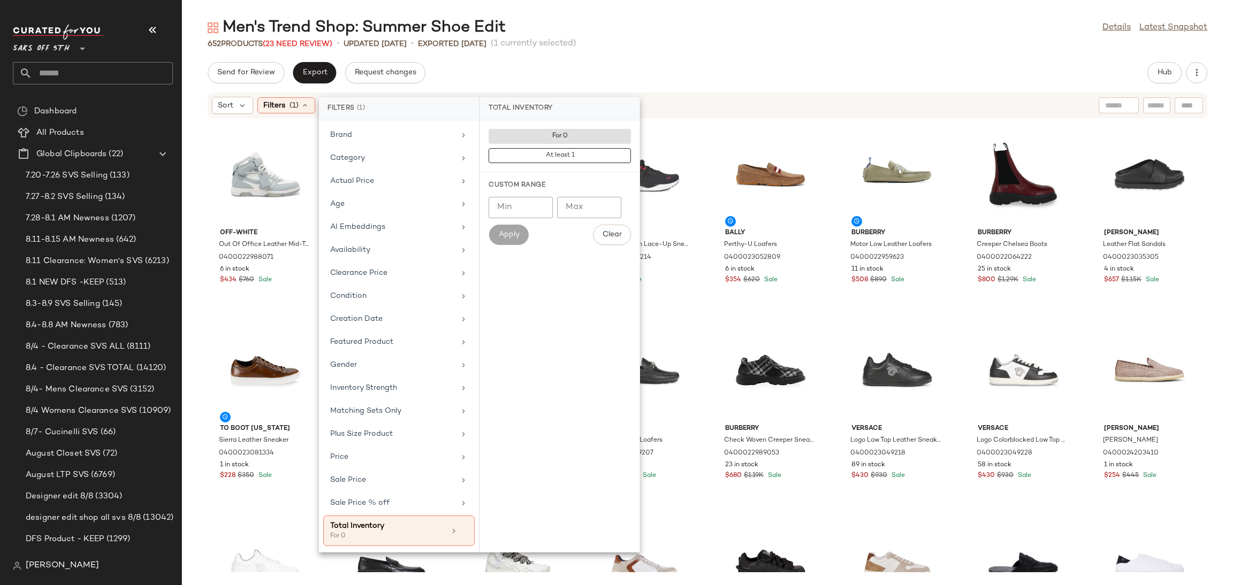
click at [654, 57] on div "Men's Trend Shop: Summer Shoe Edit Details Latest Snapshot 652 Products (23 Nee…" at bounding box center [707, 301] width 1051 height 568
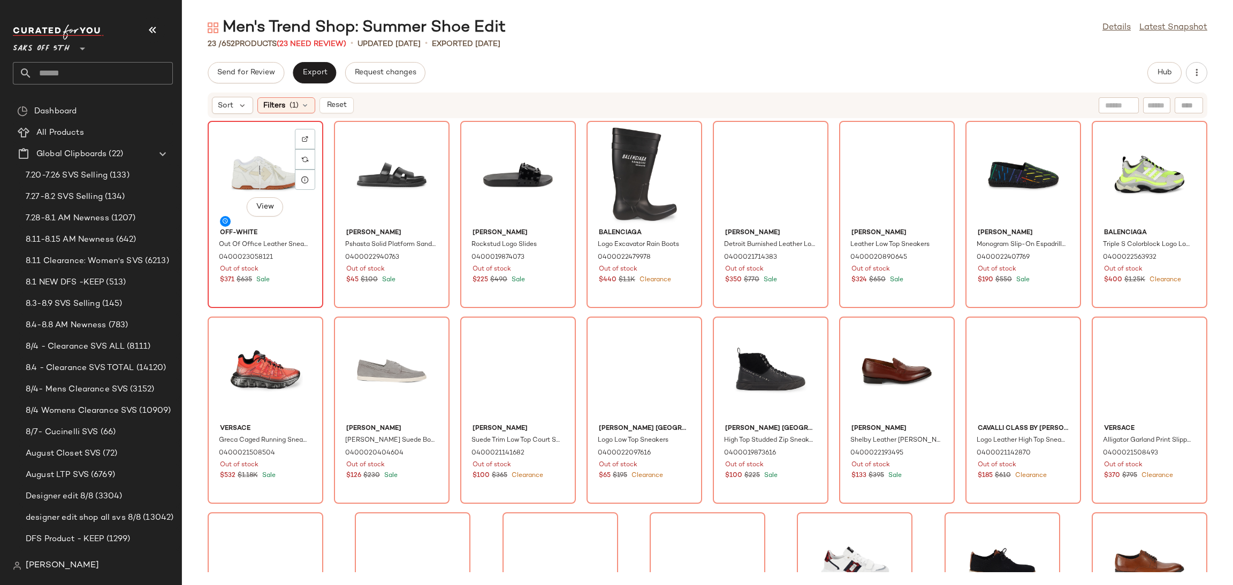
click at [258, 169] on div "View" at bounding box center [265, 175] width 108 height 100
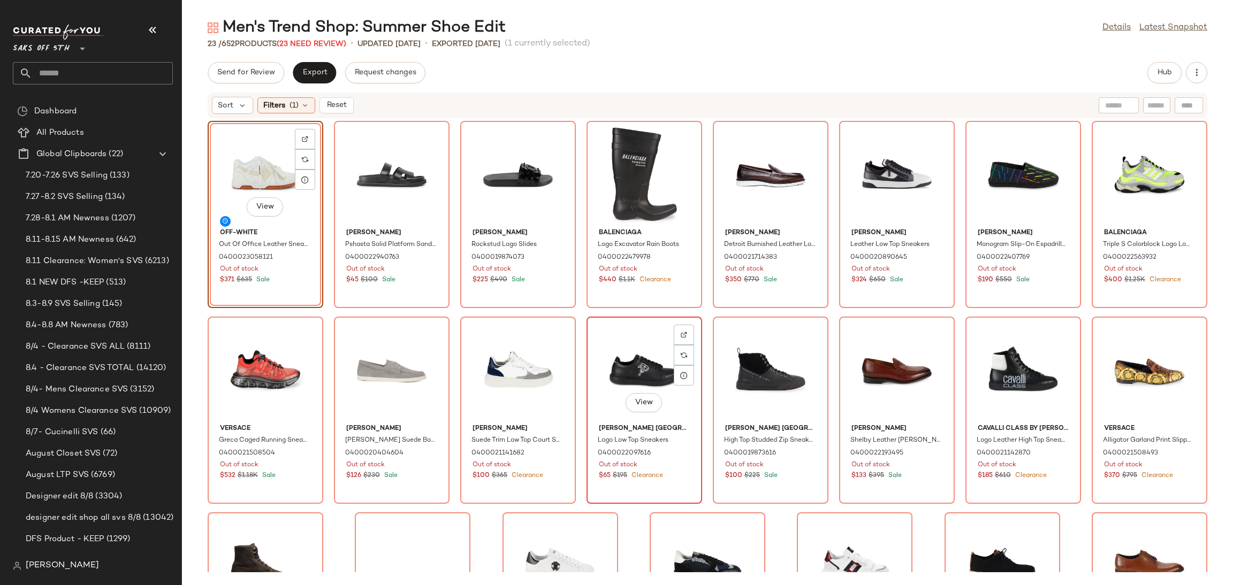
scroll to position [127, 0]
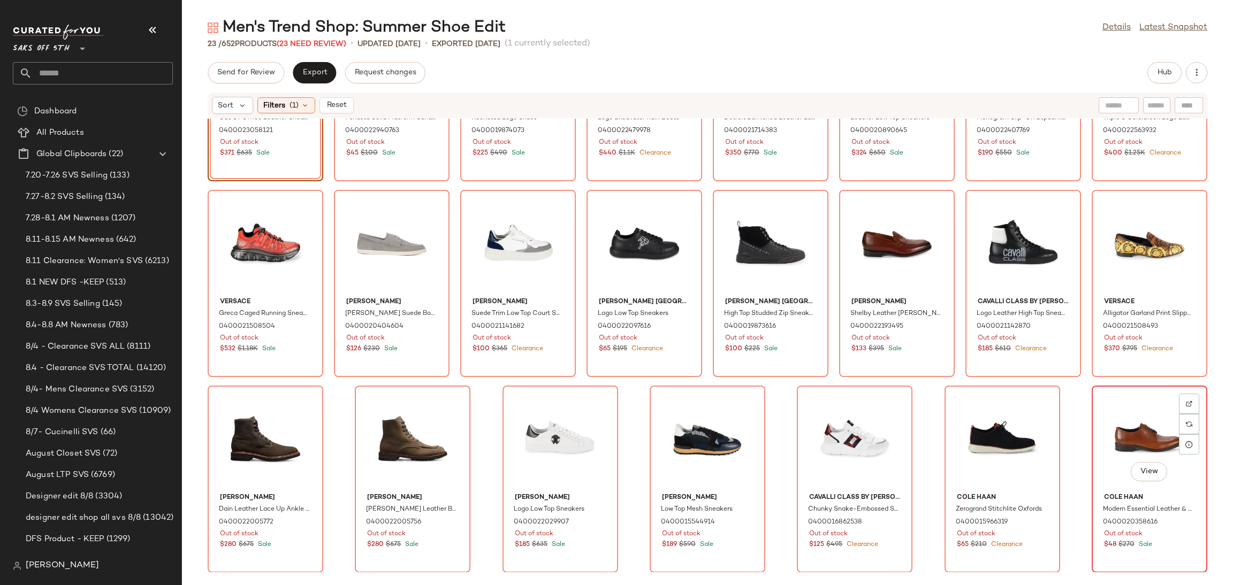
click at [1137, 424] on div "View" at bounding box center [1150, 440] width 108 height 100
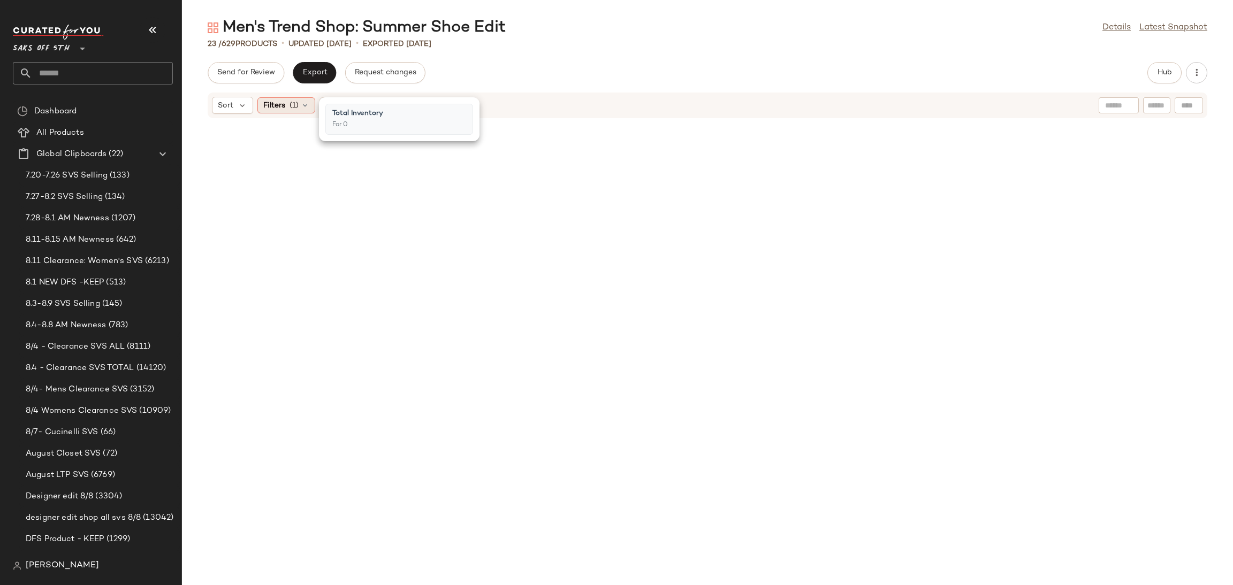
click at [293, 104] on span "(1)" at bounding box center [294, 105] width 9 height 11
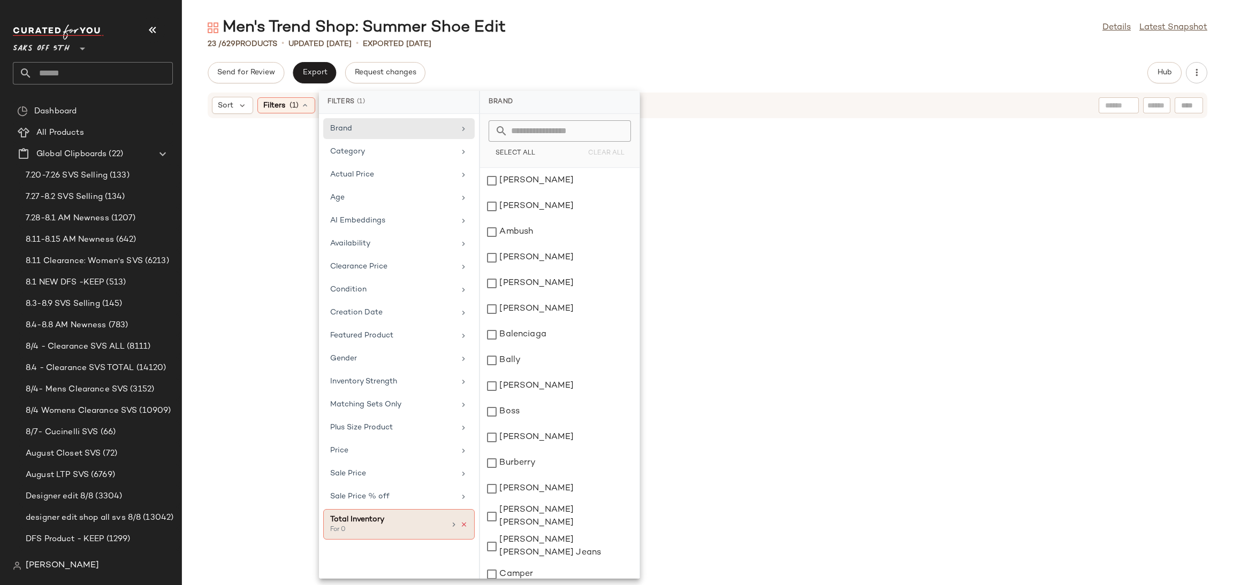
click at [465, 528] on icon at bounding box center [463, 524] width 7 height 7
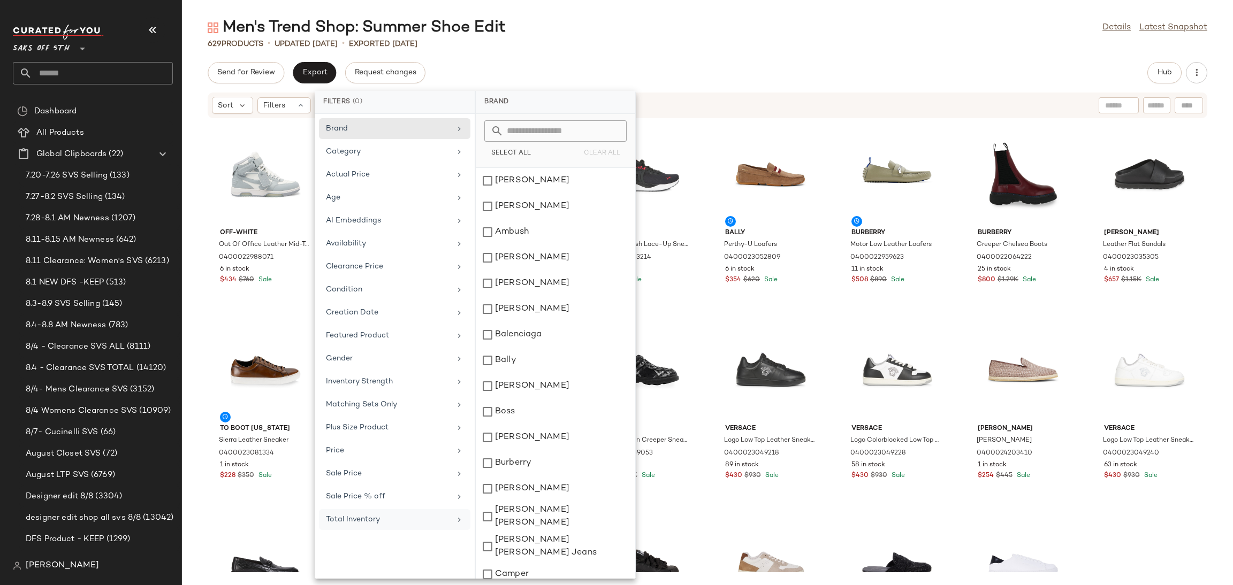
click at [666, 52] on div "Men's Trend Shop: Summer Shoe Edit Details Latest Snapshot 629 Products • updat…" at bounding box center [707, 301] width 1051 height 568
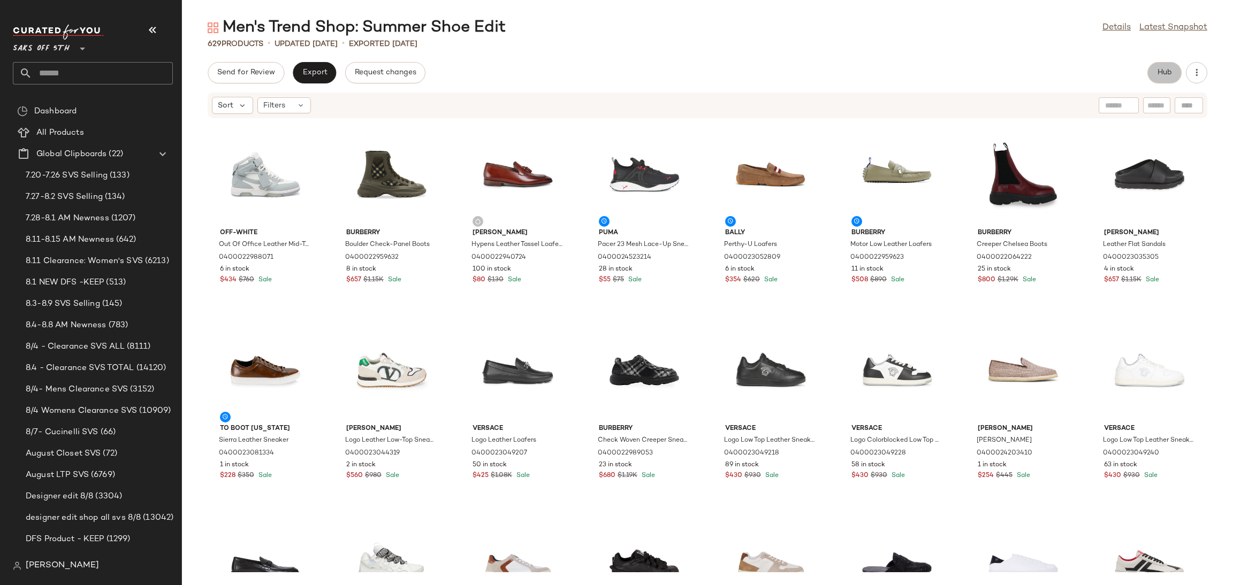
click at [1162, 69] on span "Hub" at bounding box center [1164, 73] width 15 height 9
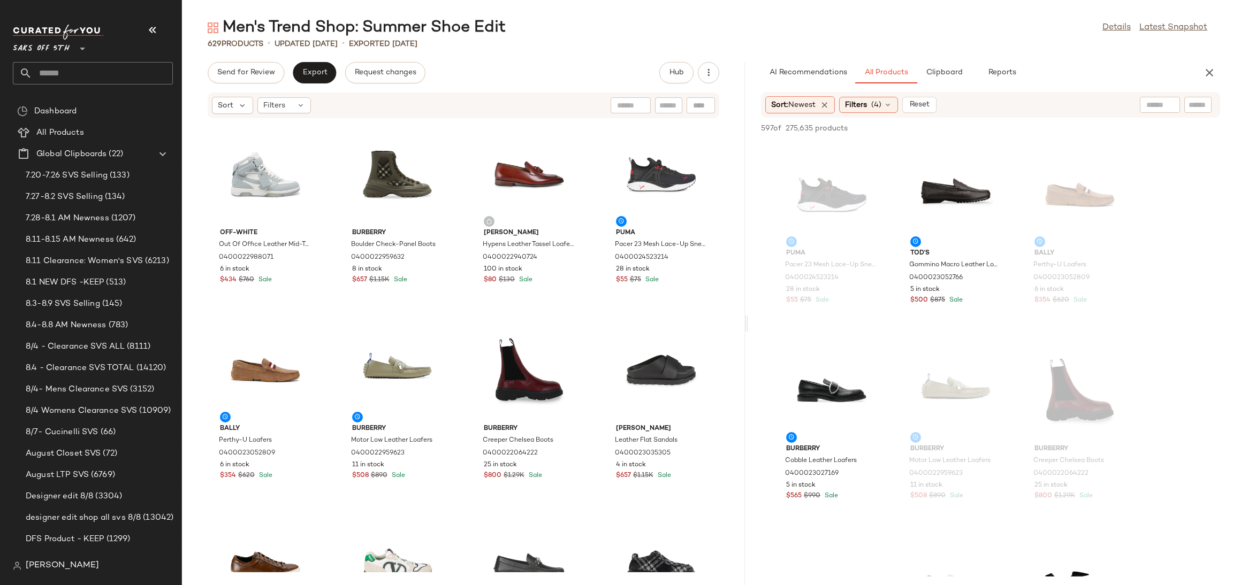
drag, startPoint x: 705, startPoint y: 322, endPoint x: 746, endPoint y: 321, distance: 41.2
click at [746, 321] on div "Men's Trend Shop: Summer Shoe Edit Details Latest Snapshot 629 Products • updat…" at bounding box center [707, 301] width 1051 height 568
click at [950, 181] on div "View" at bounding box center [956, 195] width 108 height 100
click at [785, 373] on div "View" at bounding box center [832, 391] width 108 height 100
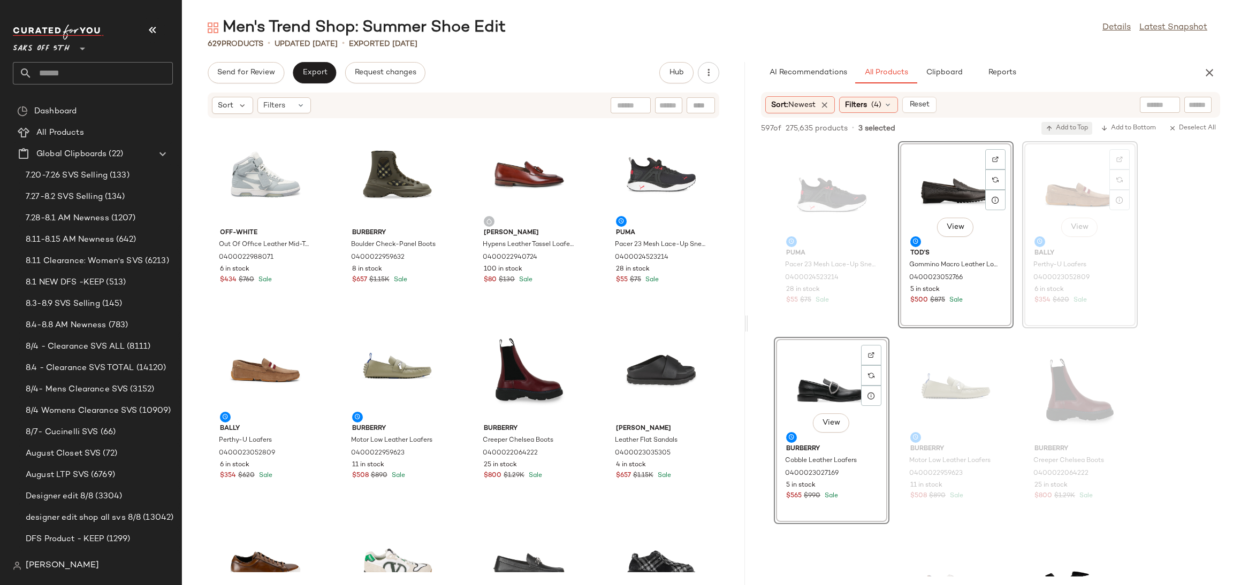
click at [1069, 128] on span "Add to Top" at bounding box center [1067, 128] width 42 height 7
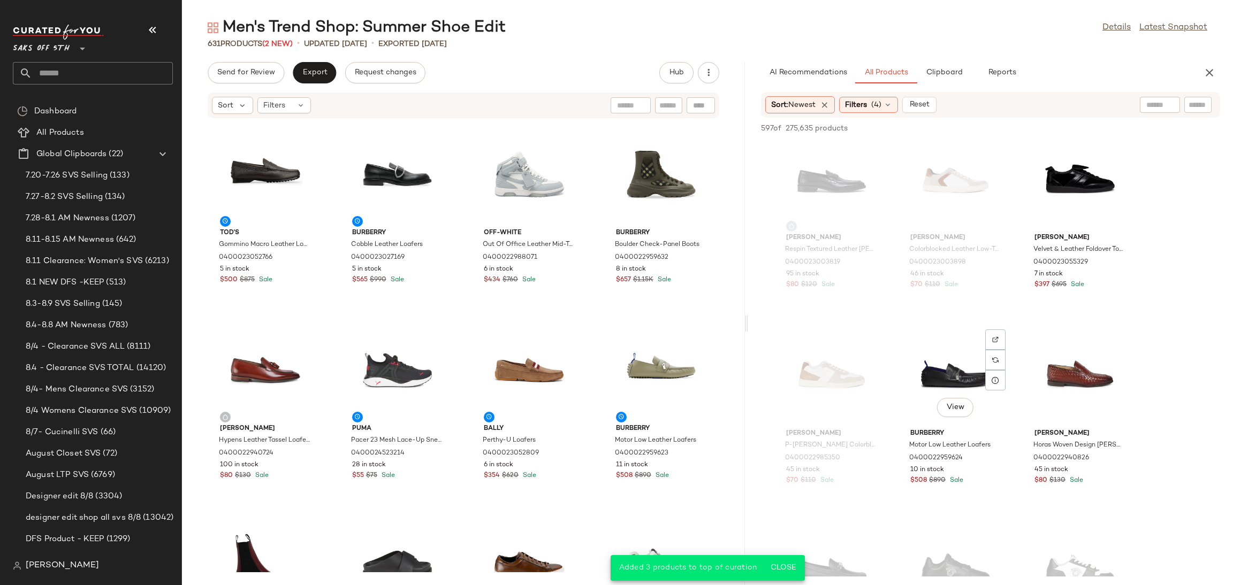
scroll to position [406, 0]
click at [1072, 184] on div "View" at bounding box center [1080, 181] width 108 height 100
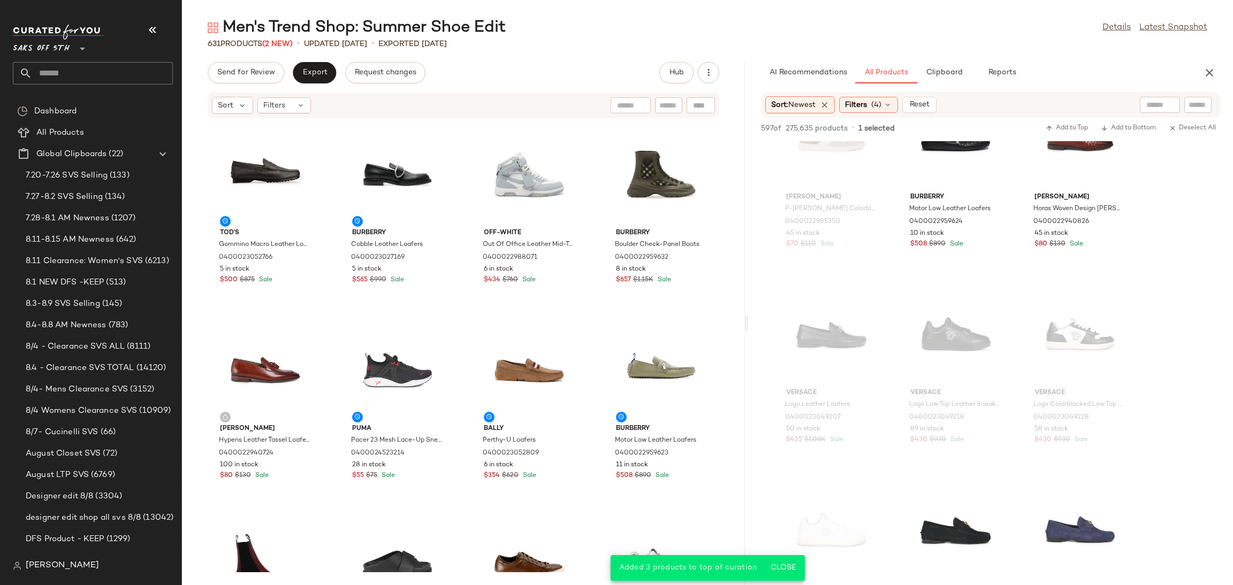
scroll to position [805, 0]
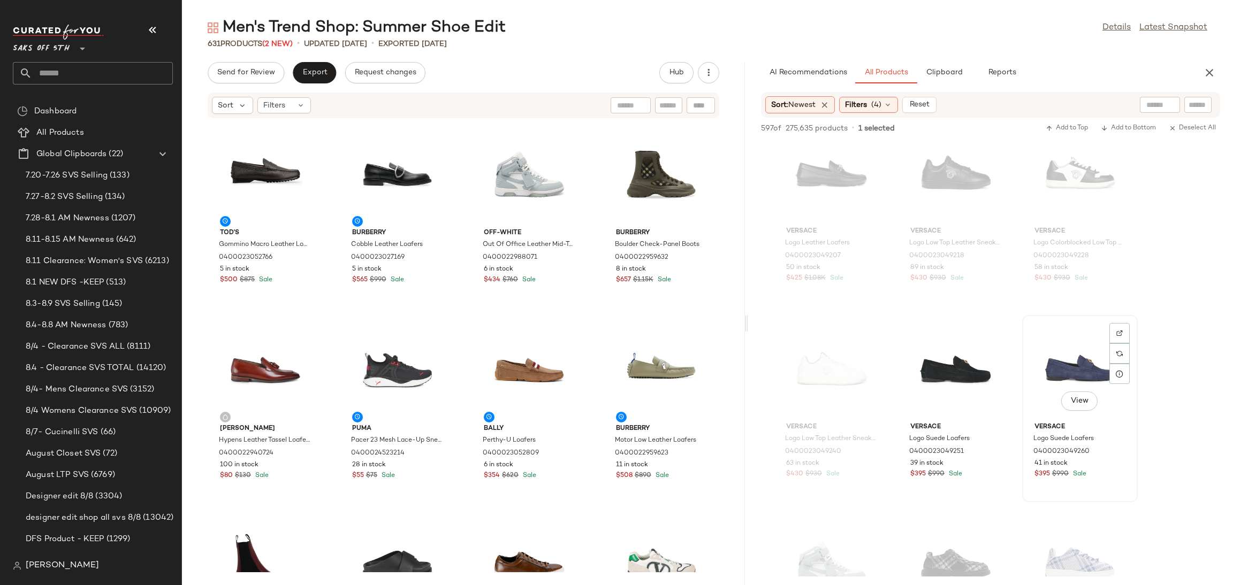
click at [1055, 356] on div "View" at bounding box center [1080, 369] width 108 height 100
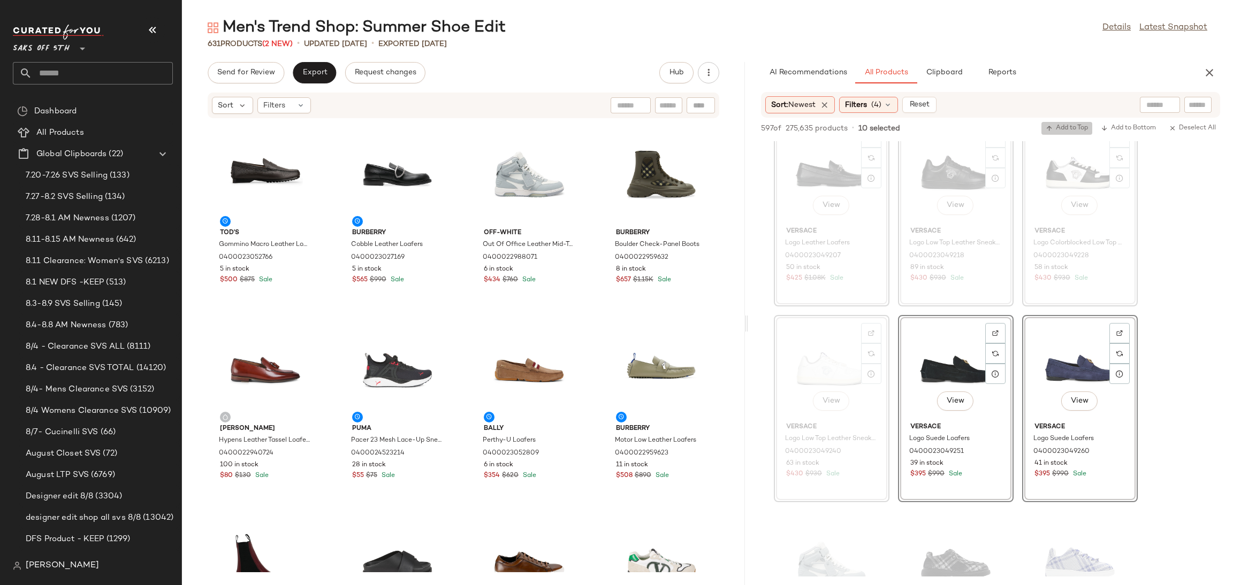
click at [1048, 125] on icon "button" at bounding box center [1049, 128] width 7 height 7
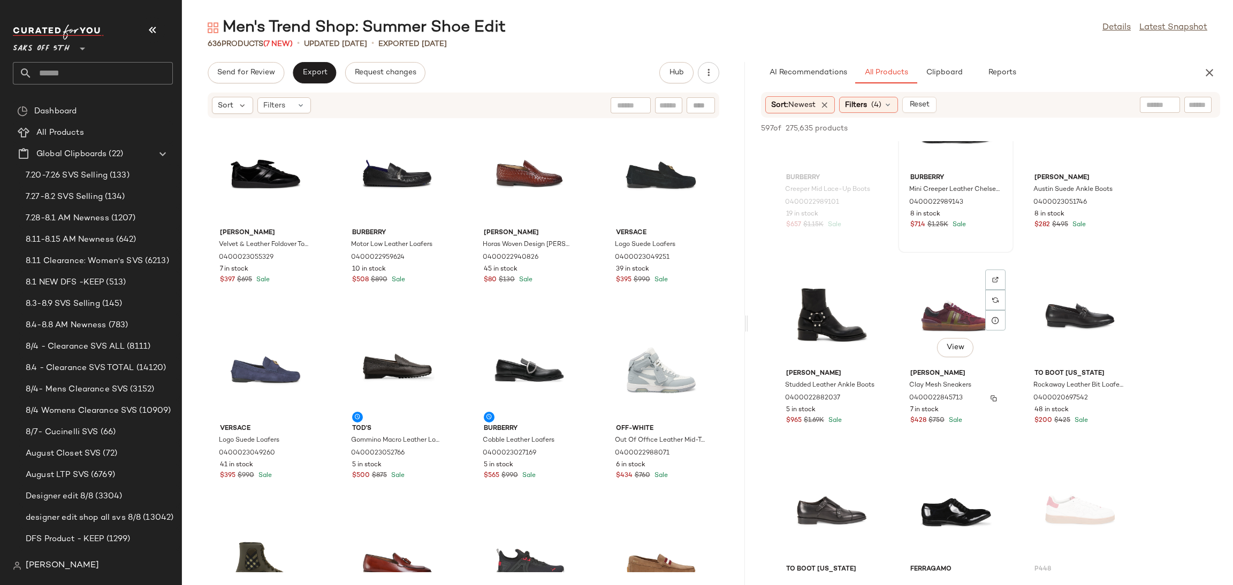
scroll to position [2637, 0]
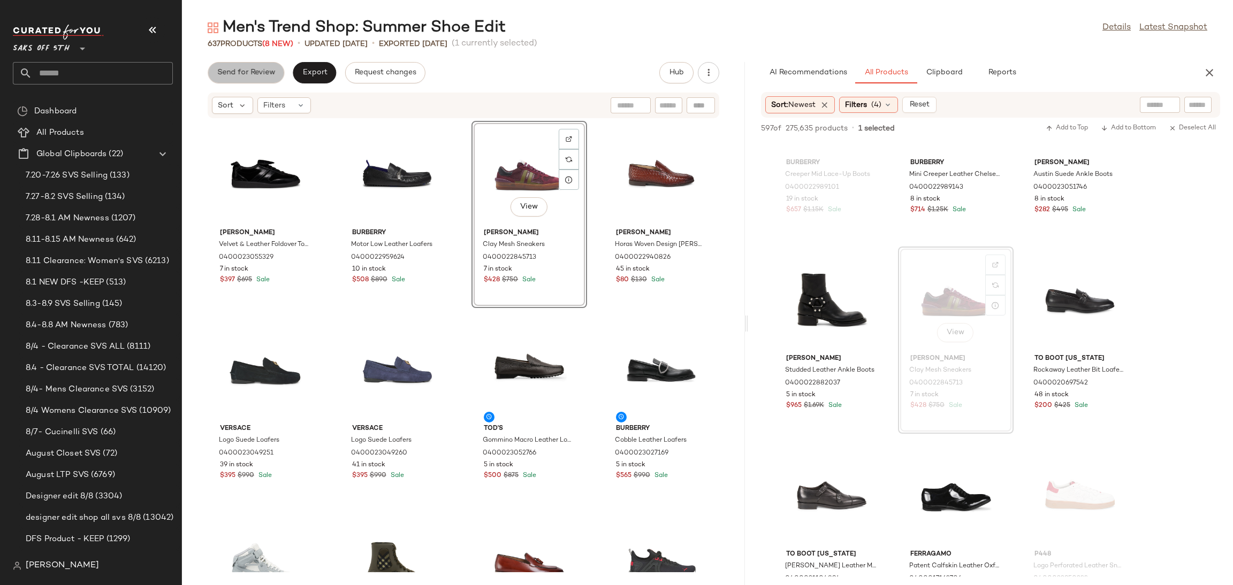
click at [239, 77] on span "Send for Review" at bounding box center [246, 73] width 58 height 9
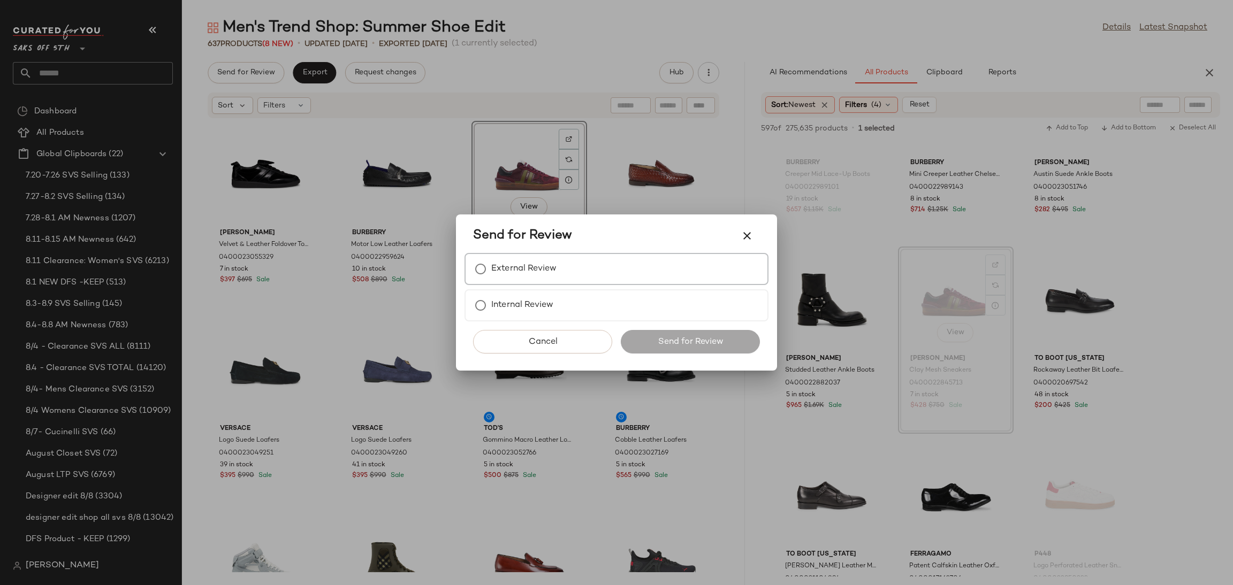
click at [545, 263] on label "External Review" at bounding box center [523, 268] width 65 height 21
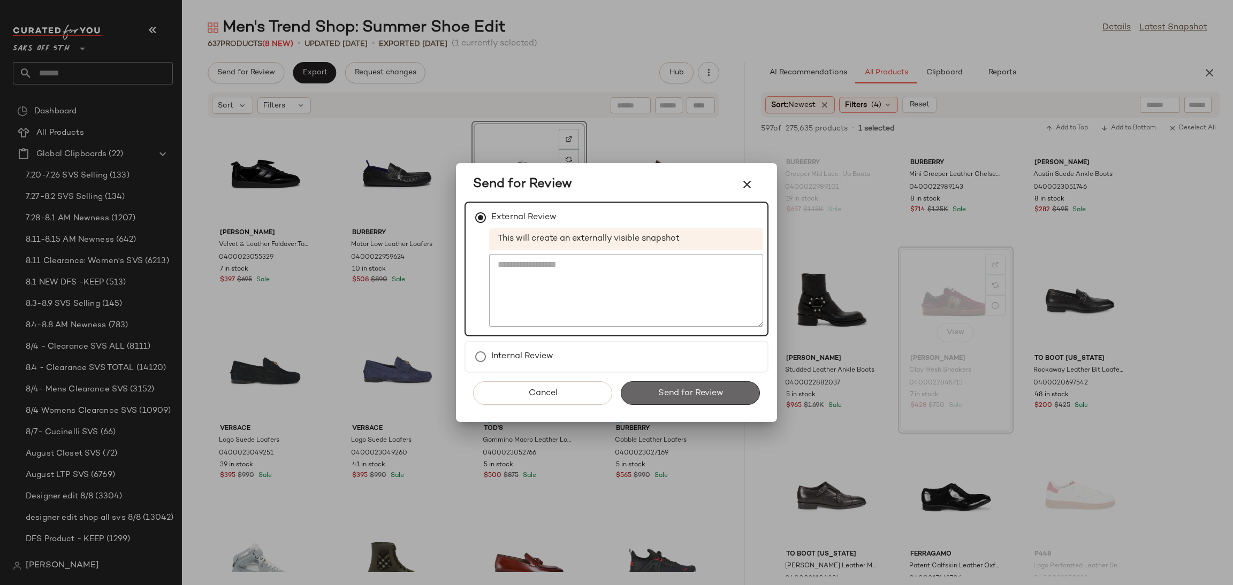
click at [686, 397] on span "Send for Review" at bounding box center [690, 394] width 66 height 10
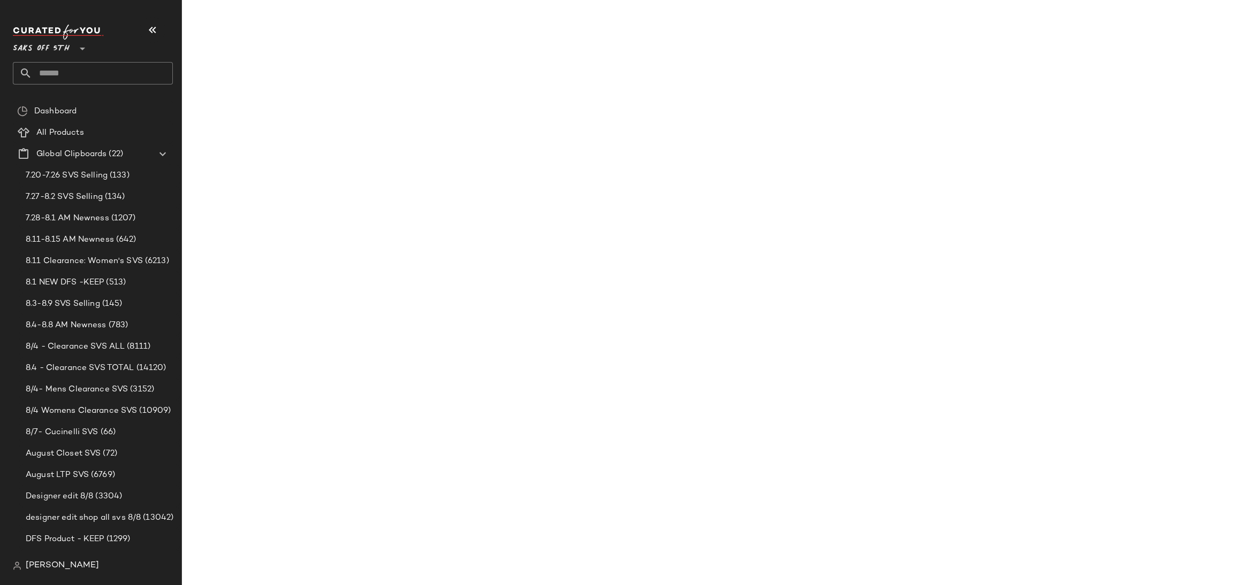
scroll to position [3812, 0]
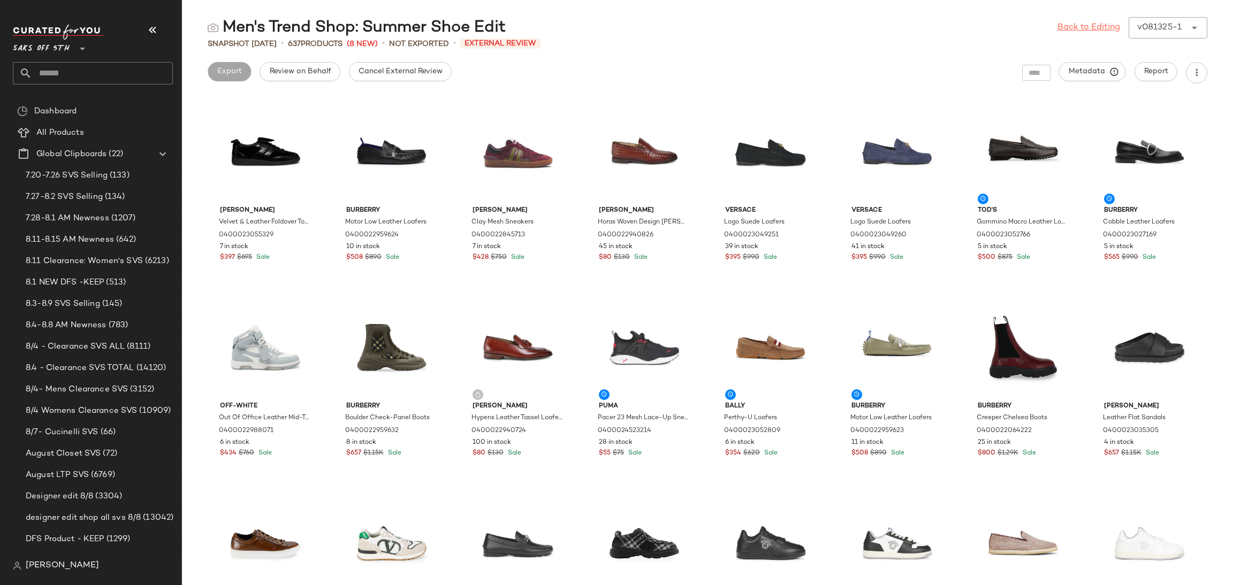
drag, startPoint x: 1081, startPoint y: 19, endPoint x: 1081, endPoint y: 26, distance: 6.4
click at [1081, 26] on div "Back to Editing v081325-1 ******" at bounding box center [1133, 27] width 150 height 21
click at [1081, 26] on link "Back to Editing" at bounding box center [1089, 27] width 63 height 13
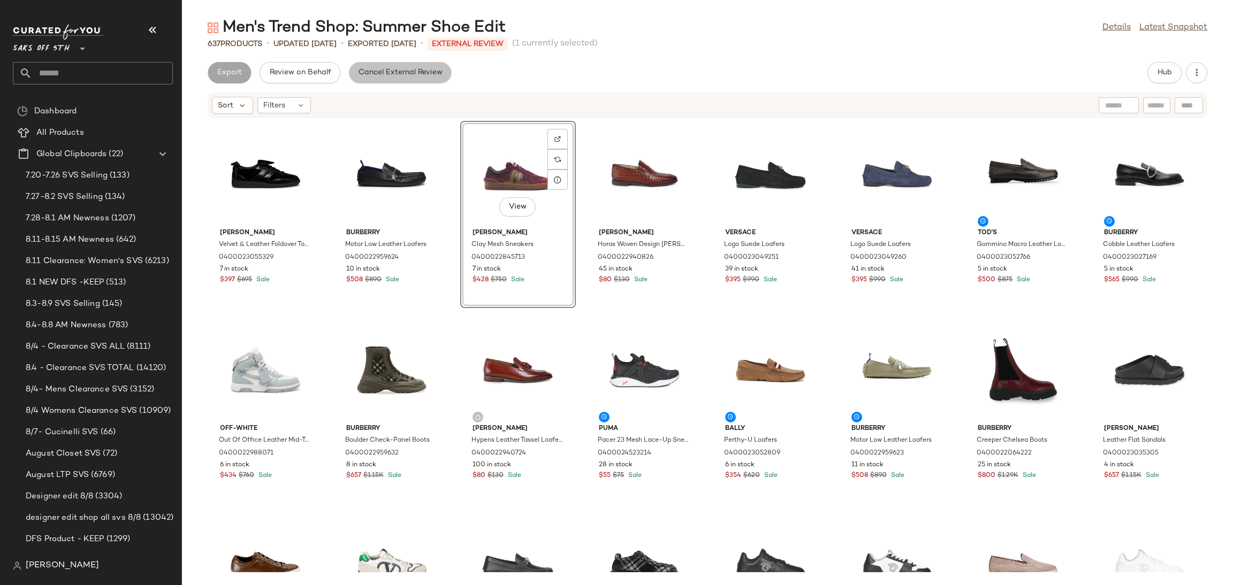
click at [394, 77] on span "Cancel External Review" at bounding box center [400, 73] width 85 height 9
click at [330, 77] on button "Export" at bounding box center [314, 72] width 43 height 21
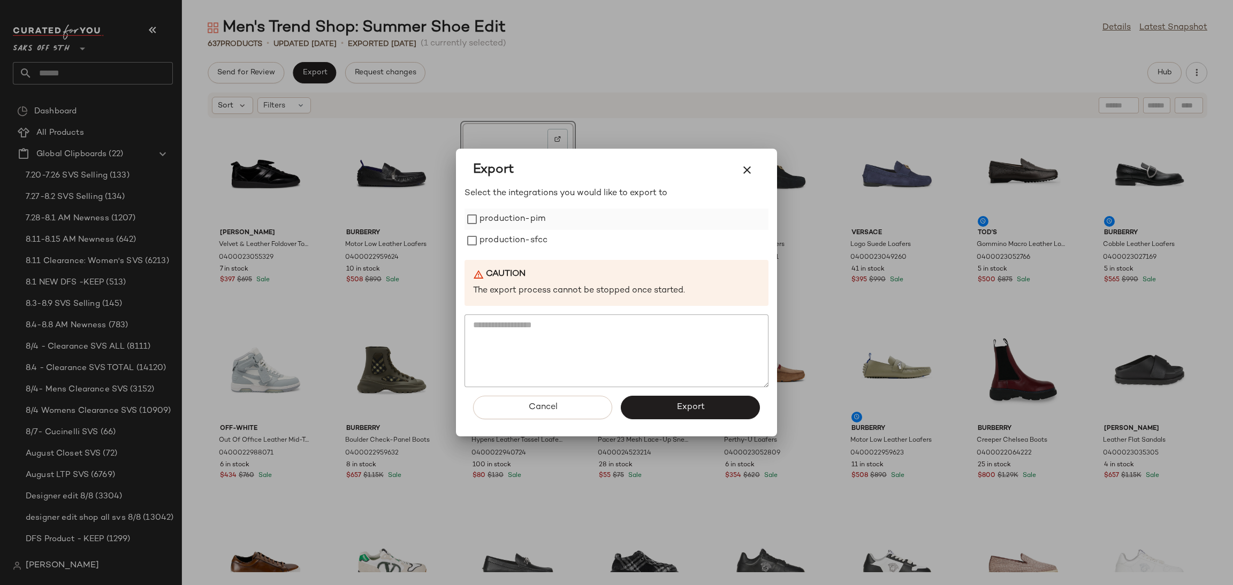
click at [480, 221] on label "production-pim" at bounding box center [513, 219] width 66 height 21
click at [480, 241] on label "production-sfcc" at bounding box center [514, 240] width 68 height 21
click at [714, 402] on button "Export" at bounding box center [690, 408] width 139 height 24
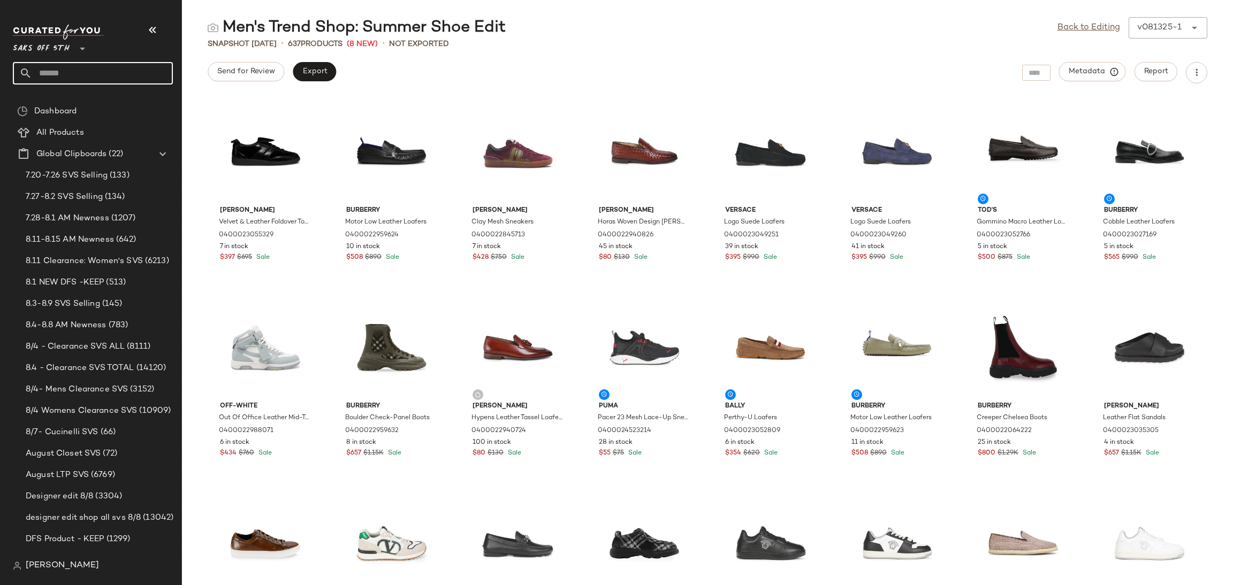
click at [72, 72] on input "text" at bounding box center [102, 73] width 141 height 22
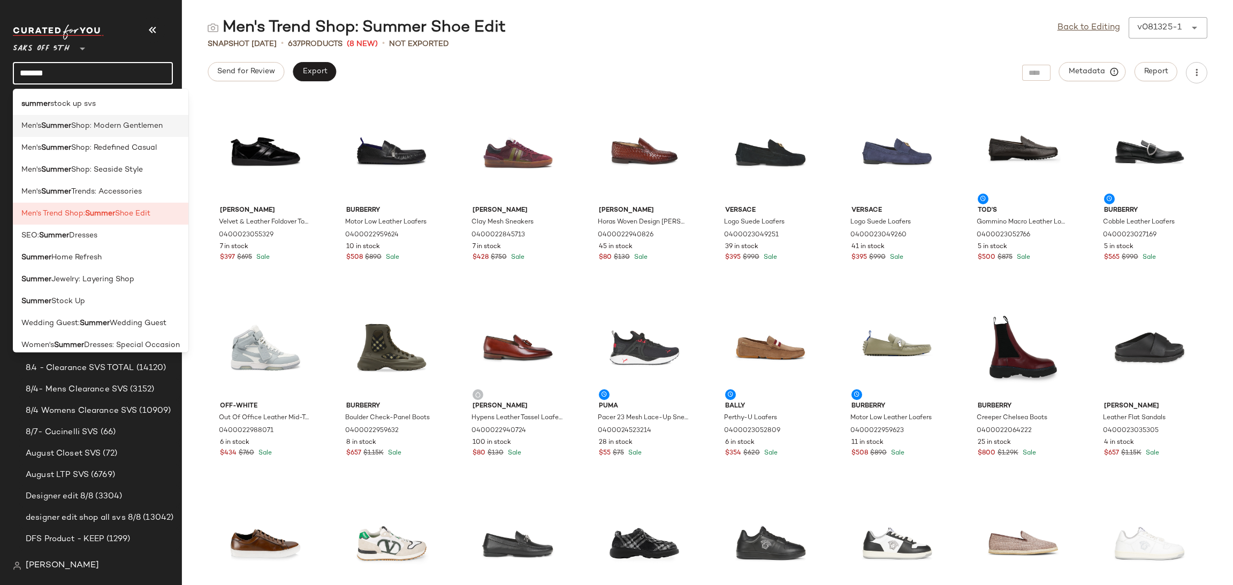
type input "******"
click at [146, 130] on span "Shop: Modern Gentlemen" at bounding box center [117, 125] width 92 height 11
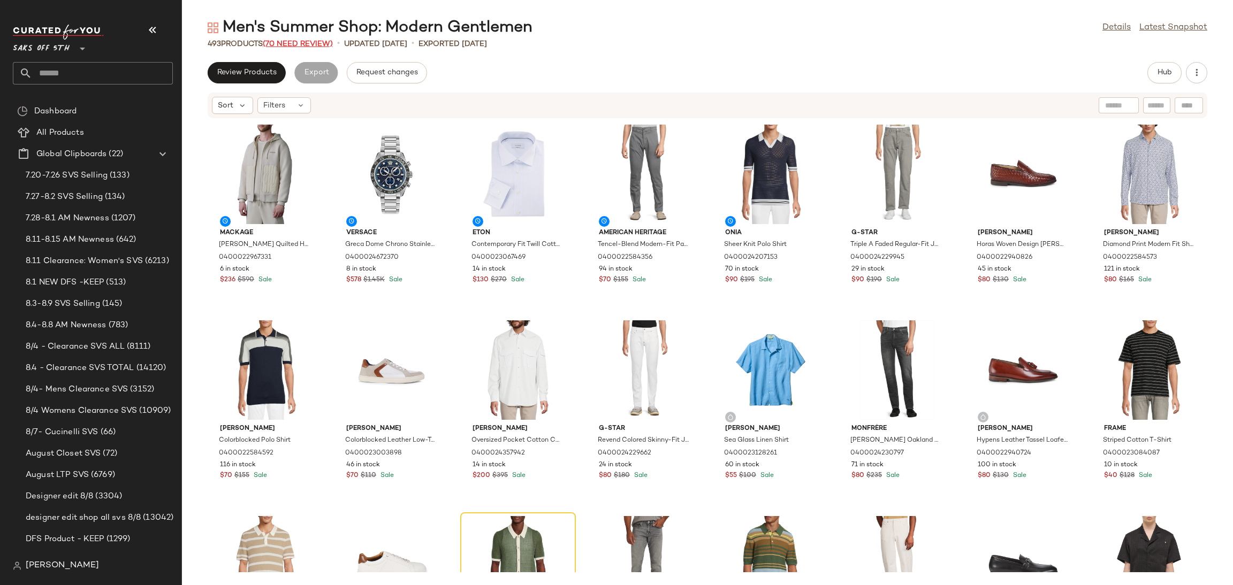
click at [301, 43] on span "(70 Need Review)" at bounding box center [298, 44] width 70 height 8
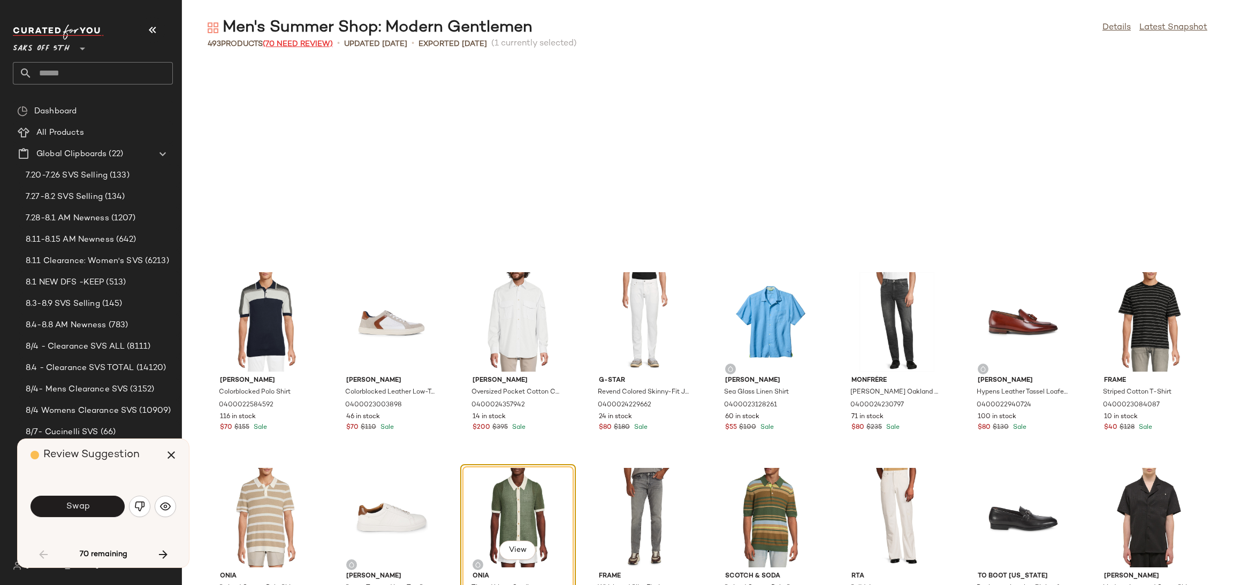
scroll to position [204, 0]
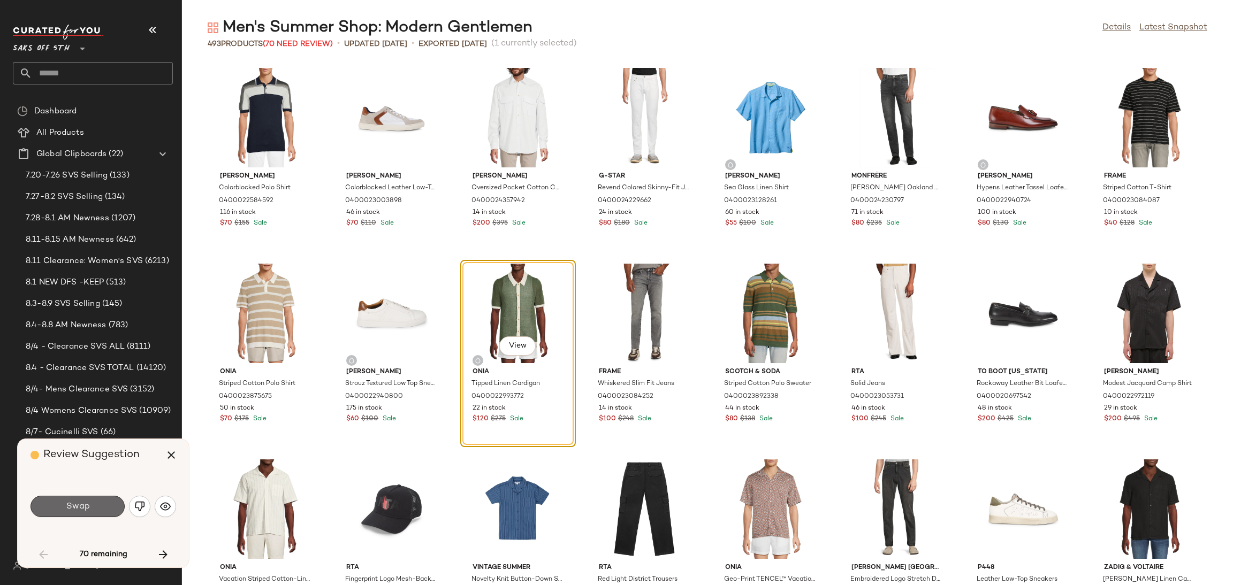
click at [97, 510] on button "Swap" at bounding box center [78, 506] width 94 height 21
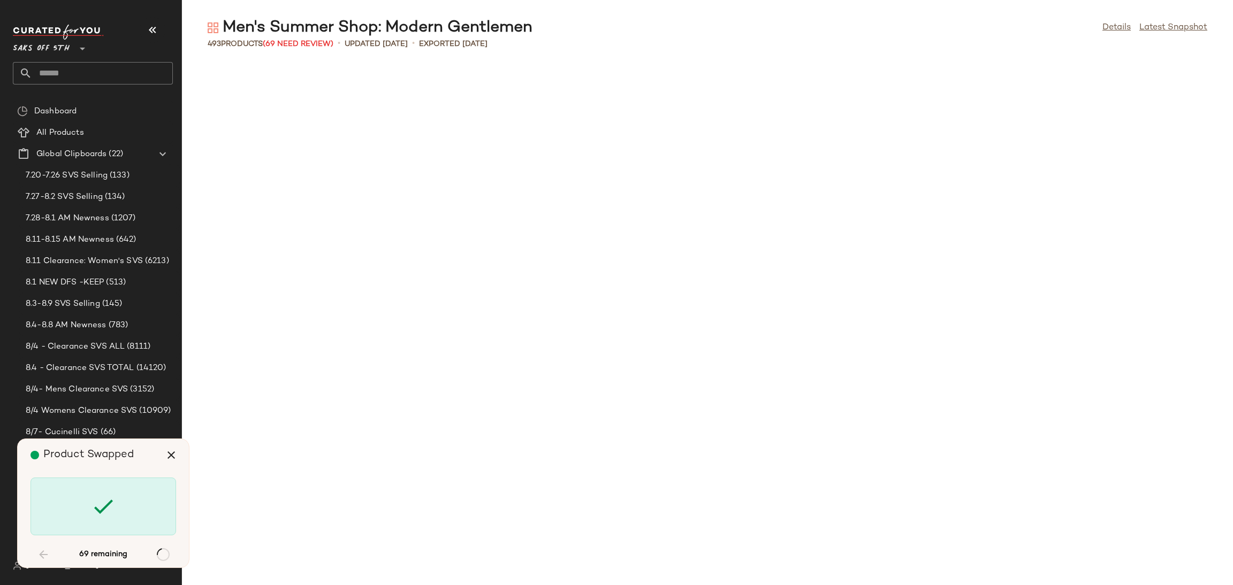
scroll to position [1762, 0]
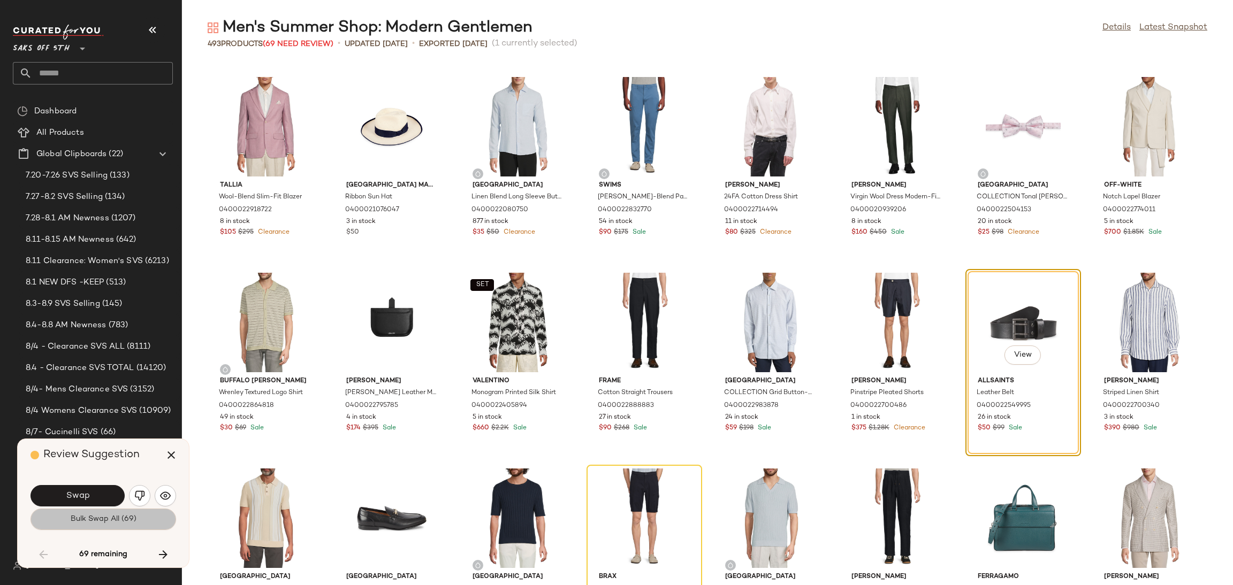
click at [104, 527] on button "Bulk Swap All (69)" at bounding box center [104, 519] width 146 height 21
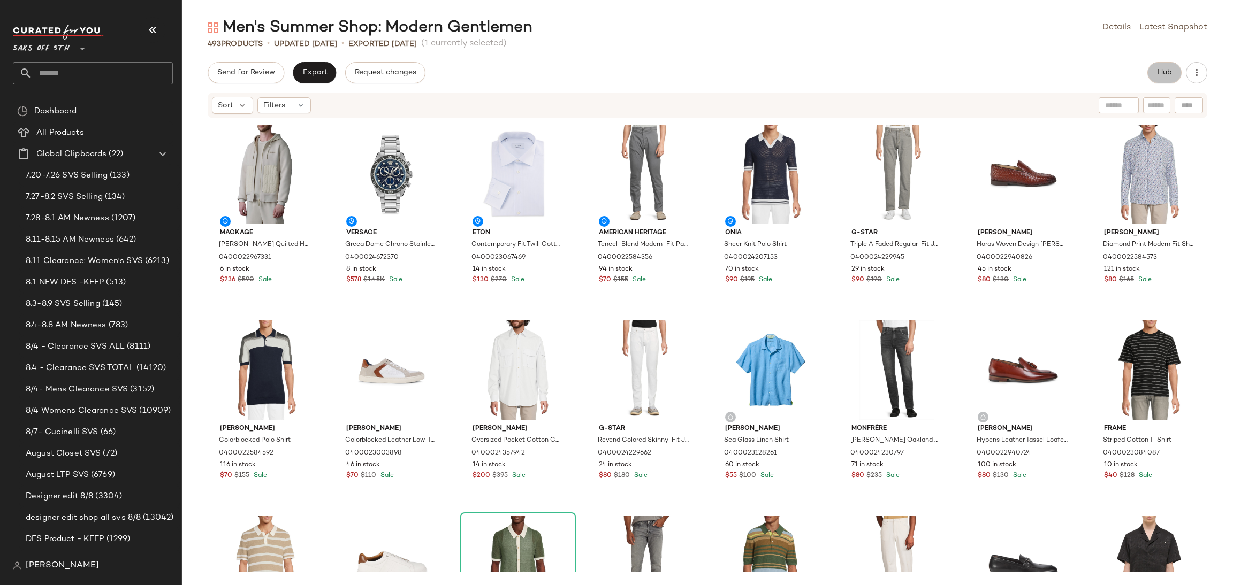
click at [1158, 71] on span "Hub" at bounding box center [1164, 73] width 15 height 9
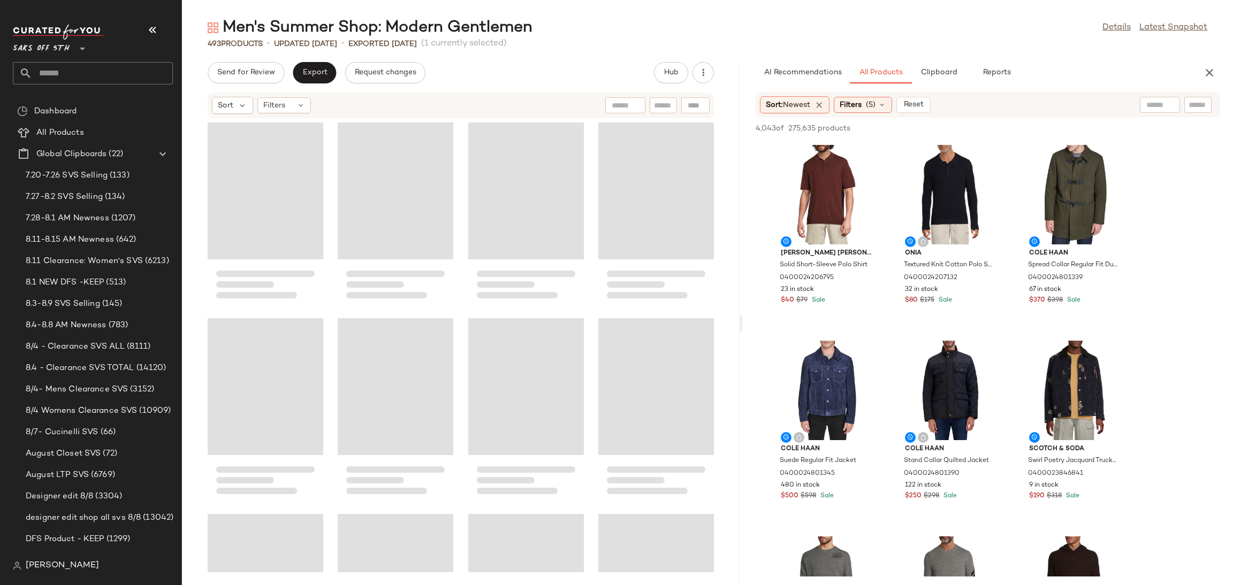
drag, startPoint x: 708, startPoint y: 322, endPoint x: 744, endPoint y: 326, distance: 36.1
click at [744, 326] on div "Men's Summer Shop: Modern Gentlemen Details Latest Snapshot 493 Products • upda…" at bounding box center [707, 301] width 1051 height 568
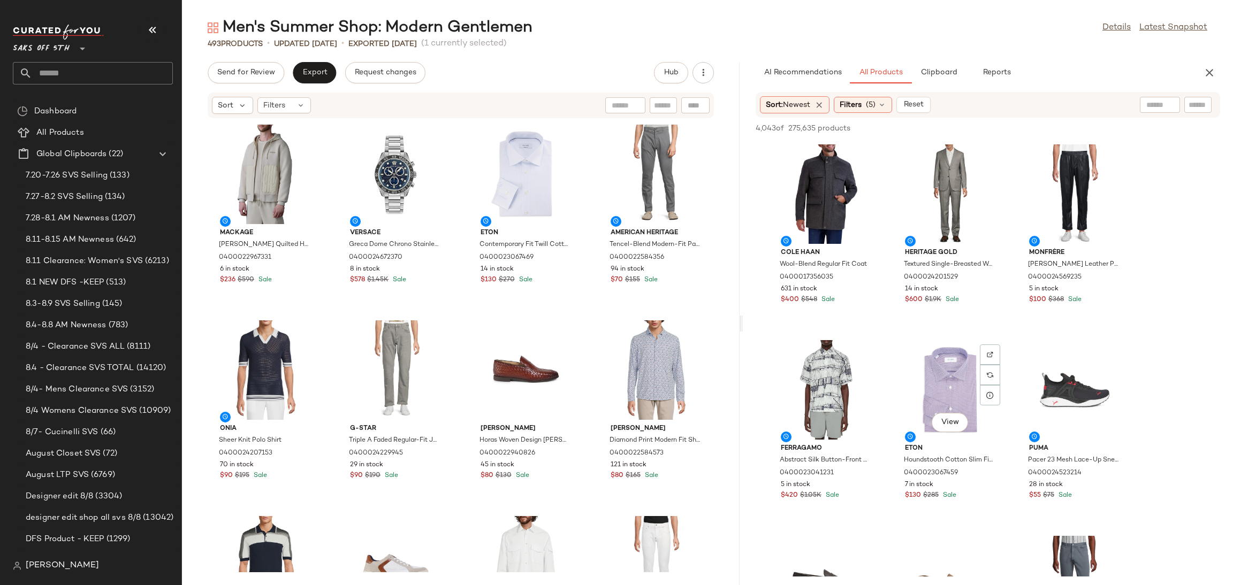
scroll to position [601, 0]
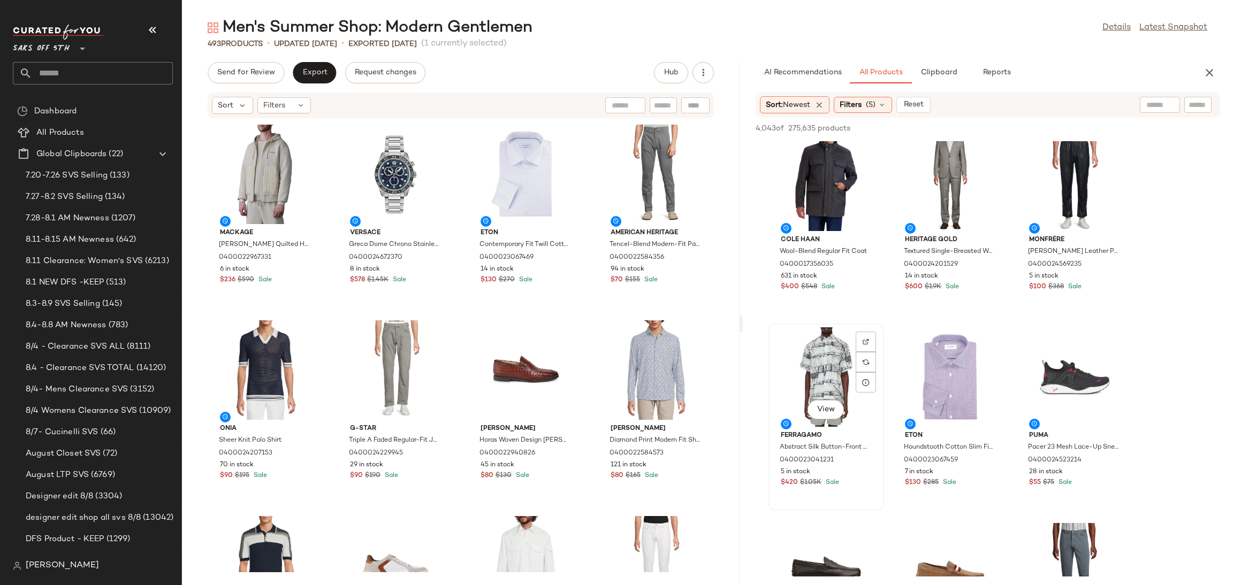
click at [826, 348] on div "View" at bounding box center [826, 378] width 108 height 100
click at [1072, 174] on div "View" at bounding box center [1075, 182] width 108 height 100
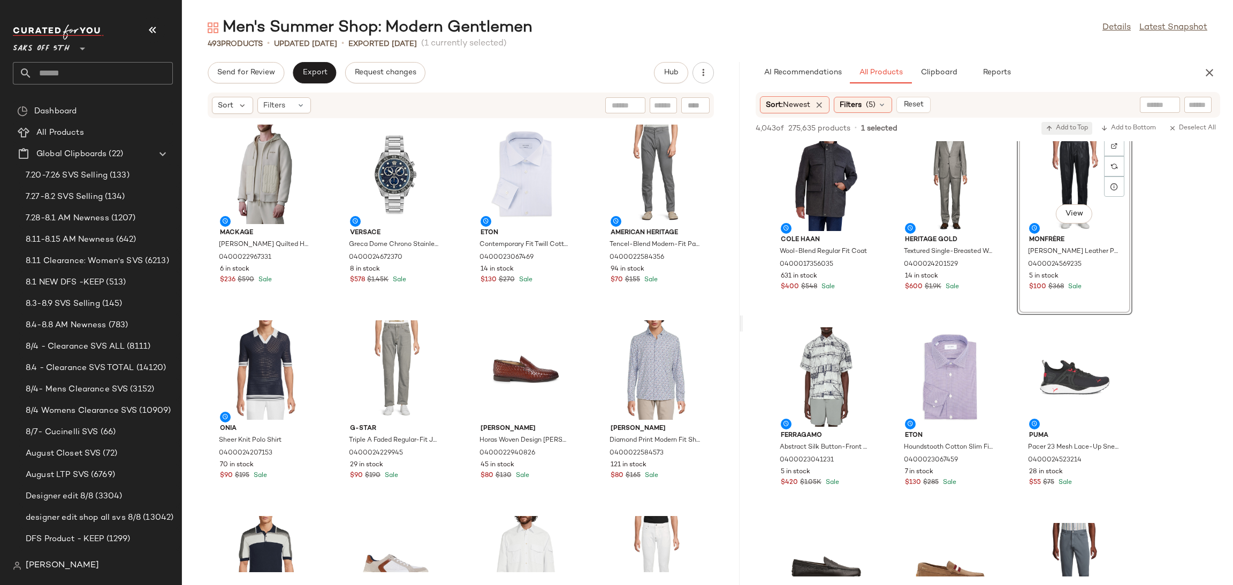
click at [1060, 131] on span "Add to Top" at bounding box center [1067, 128] width 42 height 7
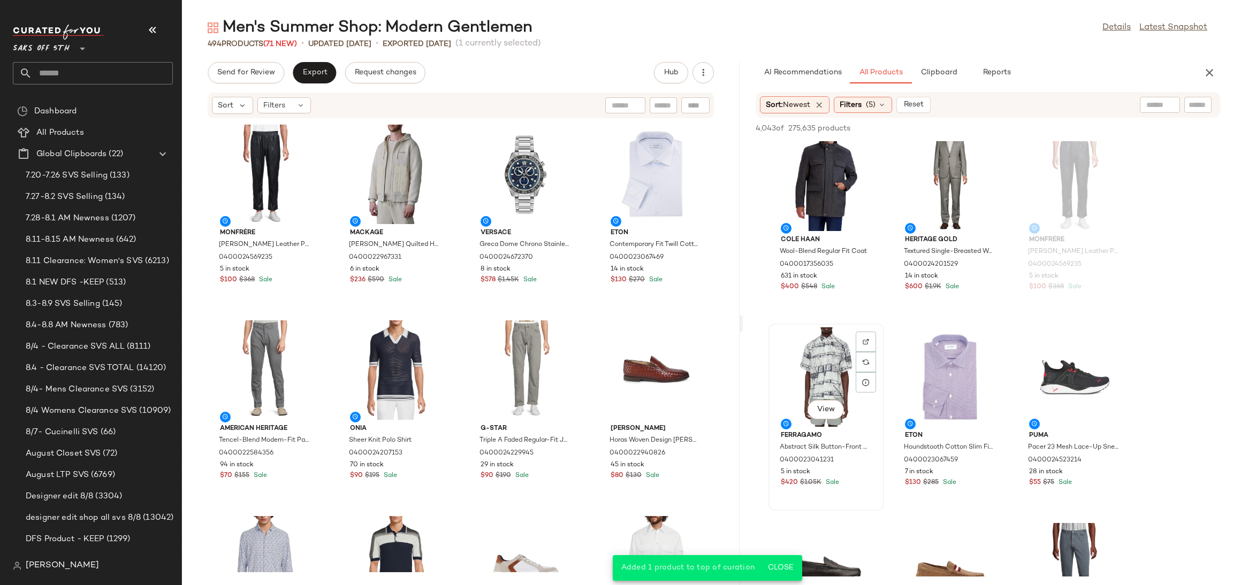
click at [820, 359] on div "View" at bounding box center [826, 378] width 108 height 100
click at [1055, 120] on div "4,043 of 275,635 products • 1 selected Add to Top Add to Bottom Deselect All" at bounding box center [988, 130] width 490 height 24
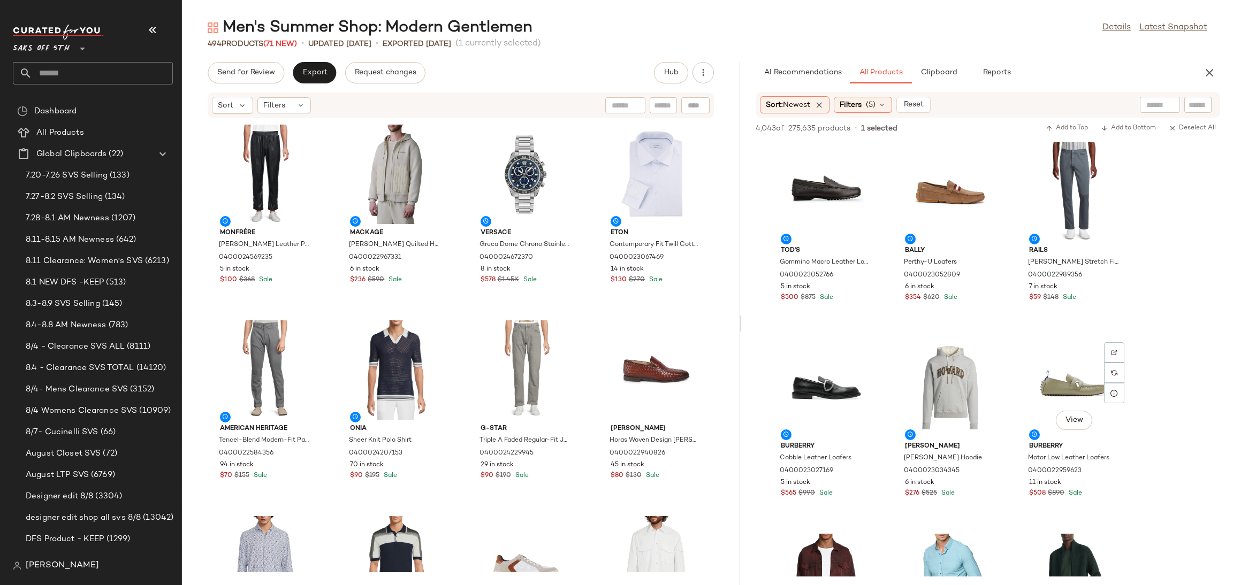
scroll to position [991, 0]
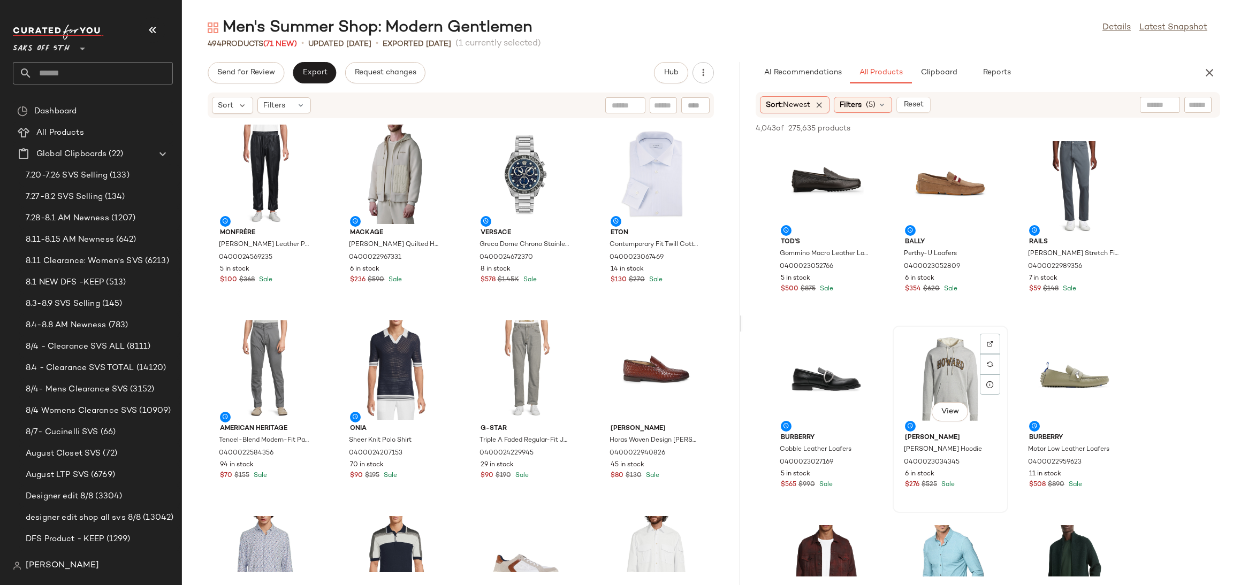
click at [939, 373] on div "View" at bounding box center [950, 380] width 108 height 100
click at [1078, 130] on span "Add to Top" at bounding box center [1067, 128] width 42 height 7
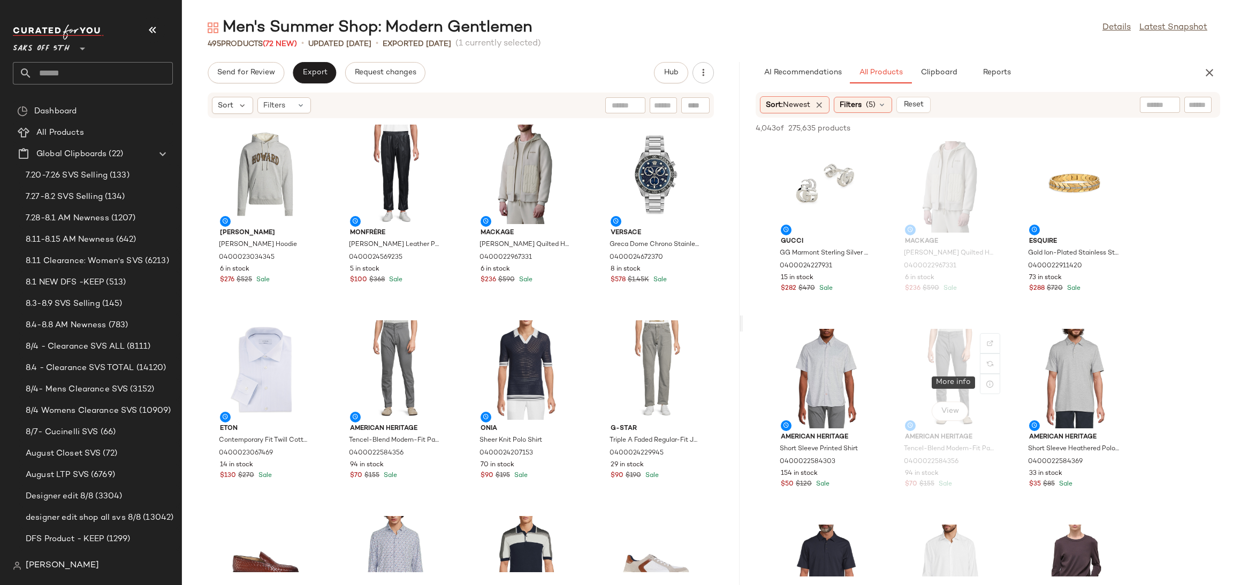
scroll to position [2364, 0]
click at [796, 370] on div "View" at bounding box center [826, 378] width 108 height 100
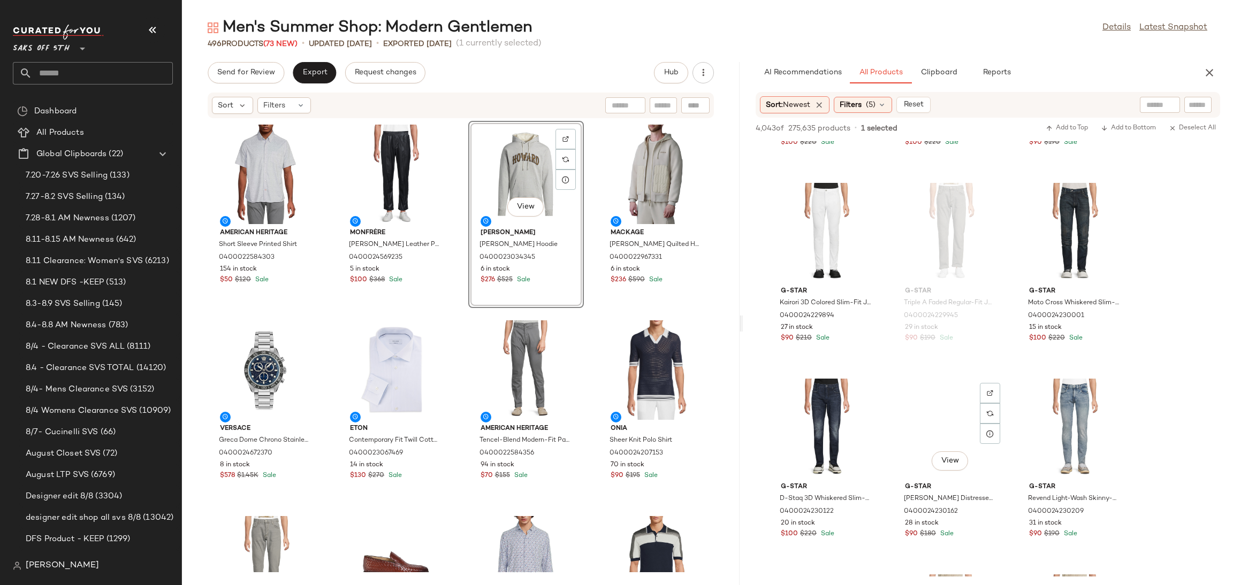
scroll to position [5768, 0]
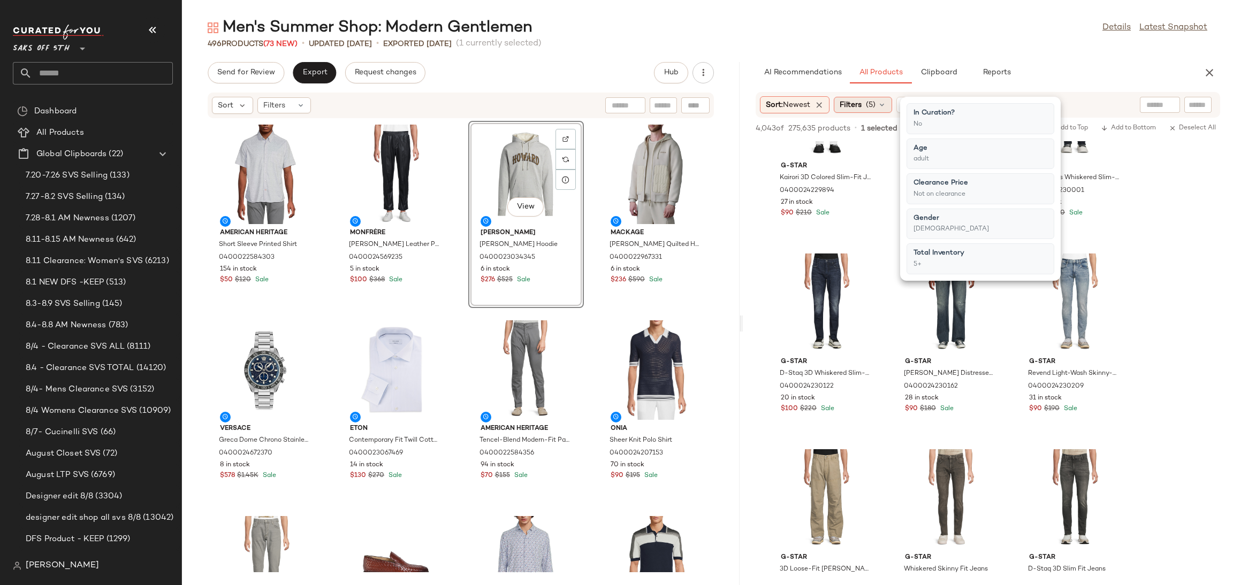
click at [876, 101] on span "(5)" at bounding box center [871, 105] width 10 height 11
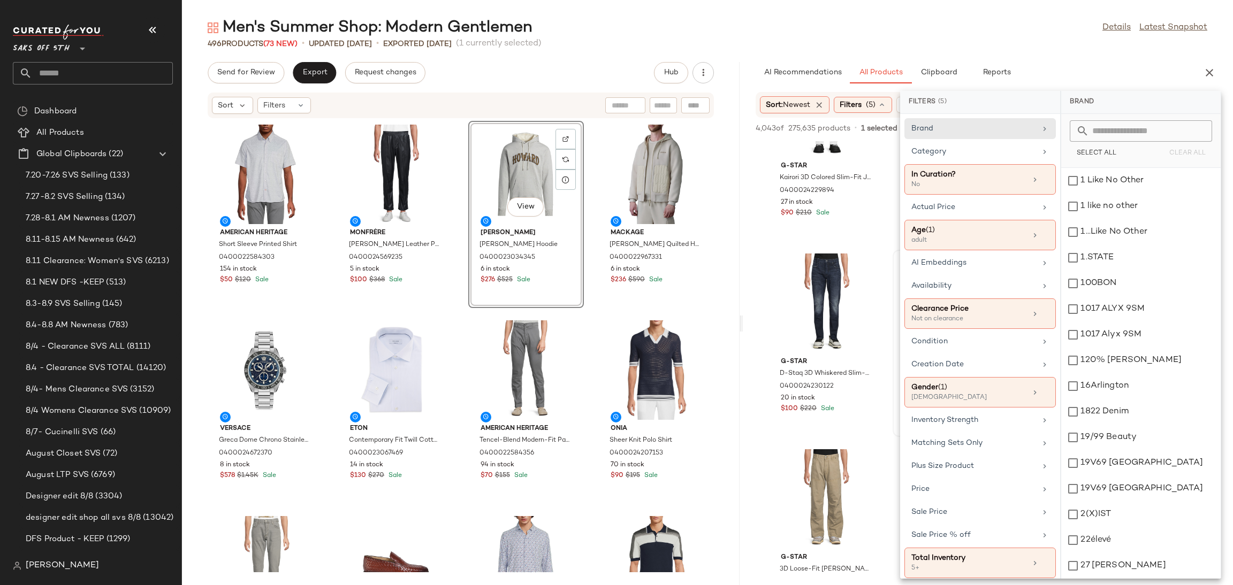
scroll to position [10, 0]
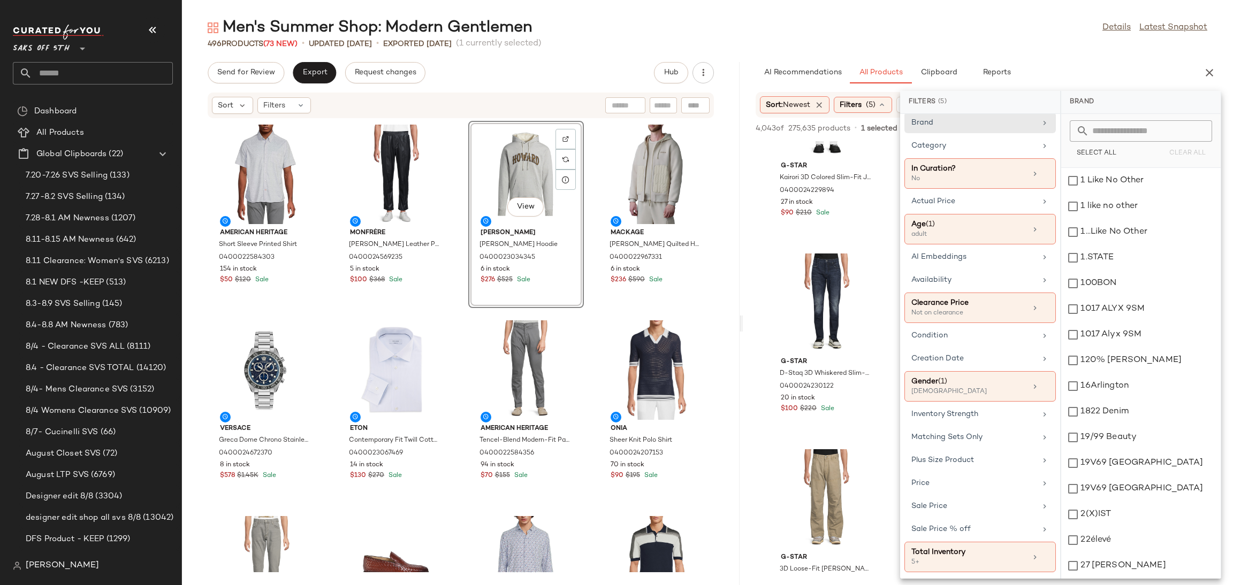
click at [944, 22] on div "Men's Summer Shop: Modern Gentlemen Details Latest Snapshot" at bounding box center [707, 27] width 1051 height 21
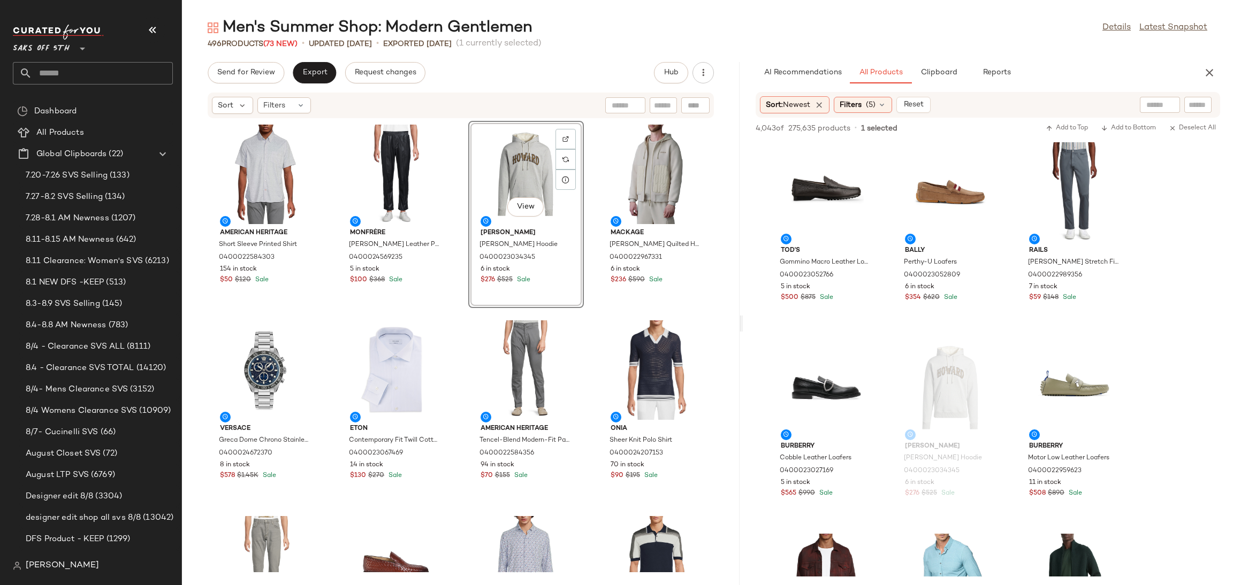
scroll to position [975, 0]
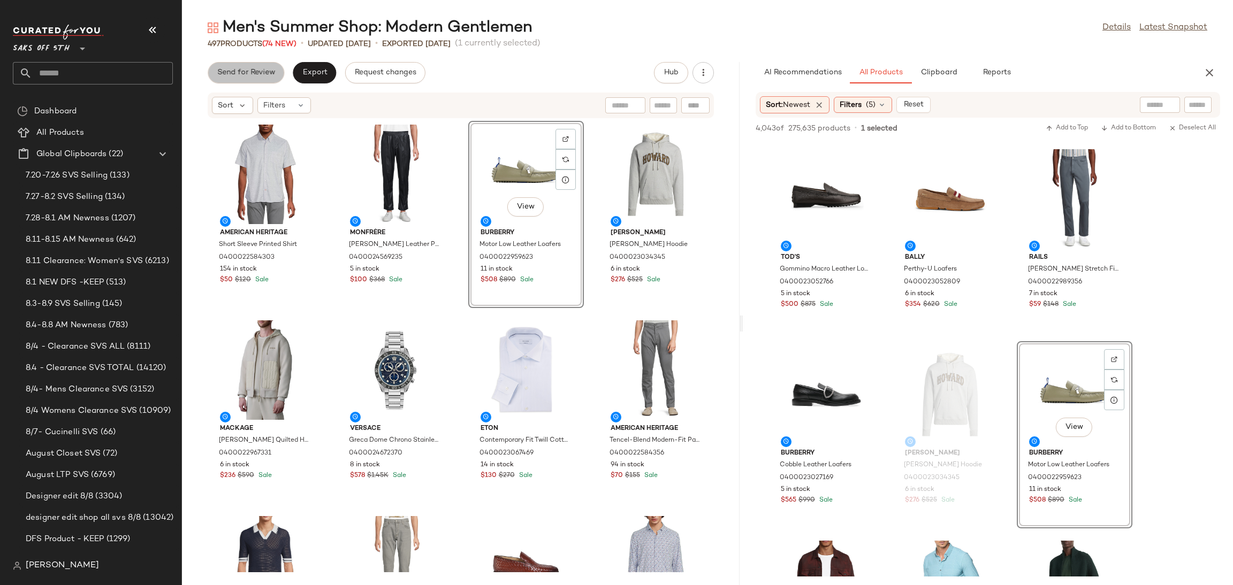
click at [262, 74] on span "Send for Review" at bounding box center [246, 73] width 58 height 9
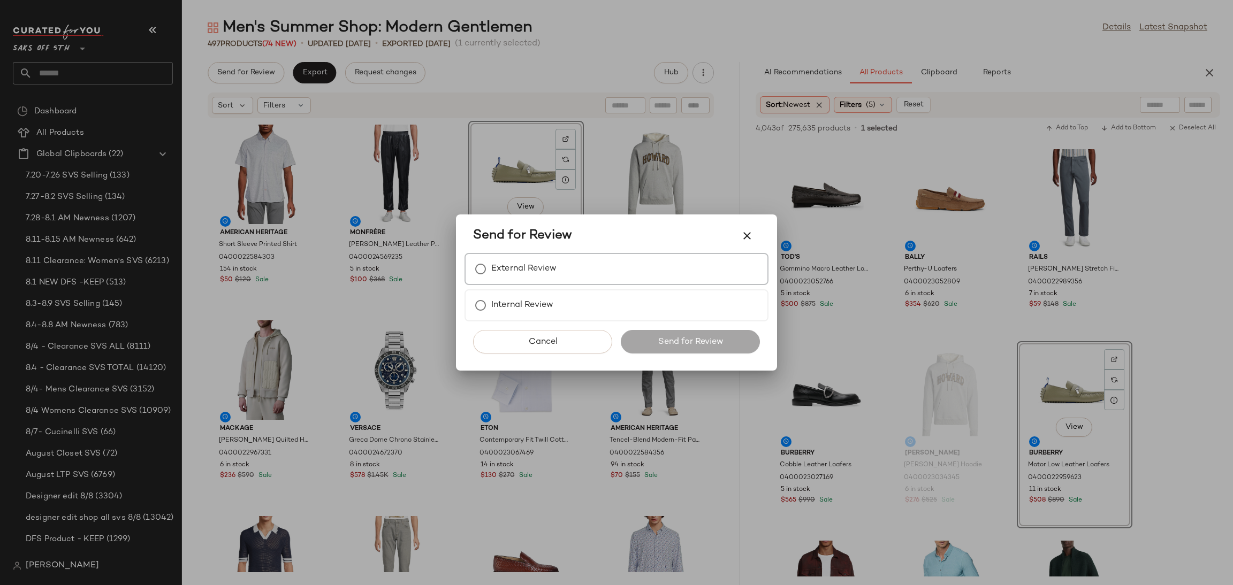
click at [535, 274] on label "External Review" at bounding box center [523, 268] width 65 height 21
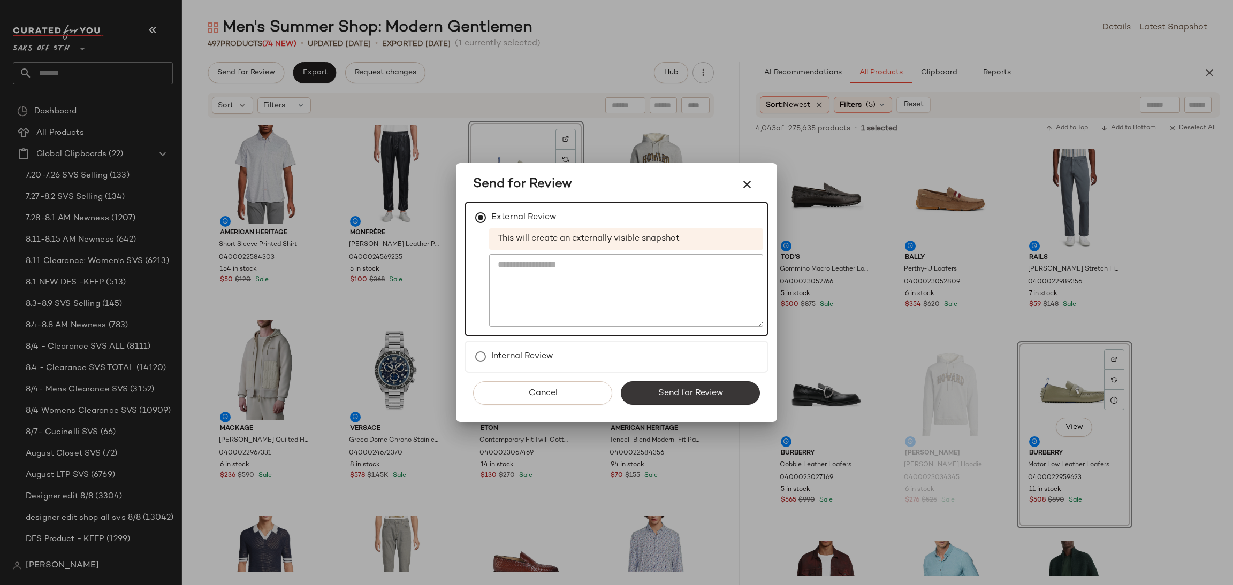
click at [672, 389] on span "Send for Review" at bounding box center [690, 394] width 66 height 10
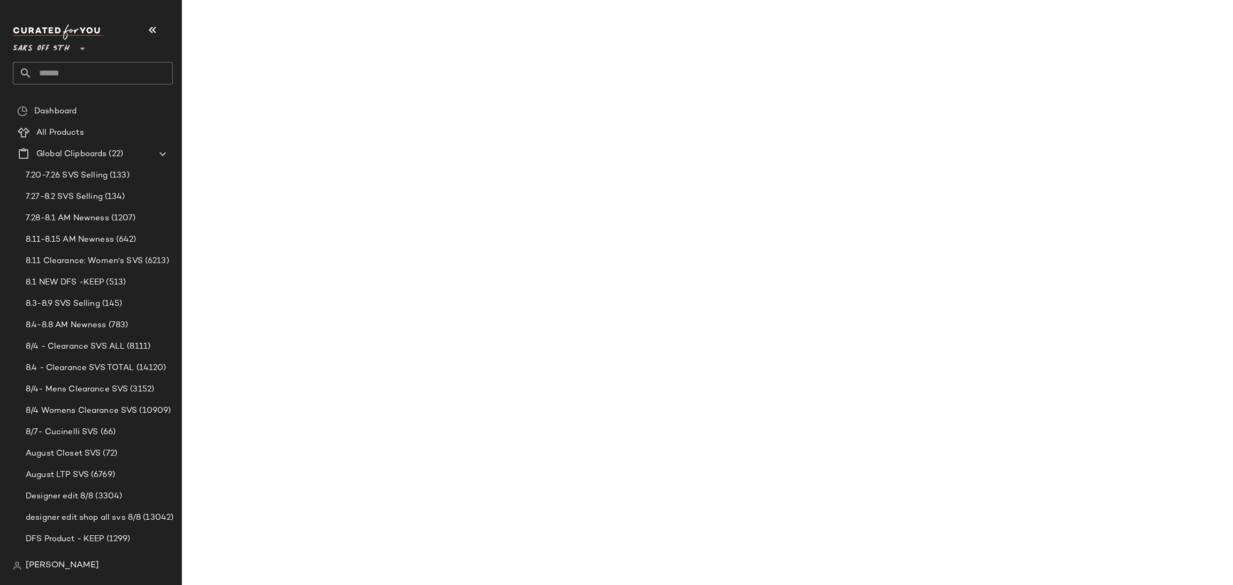
scroll to position [1367, 0]
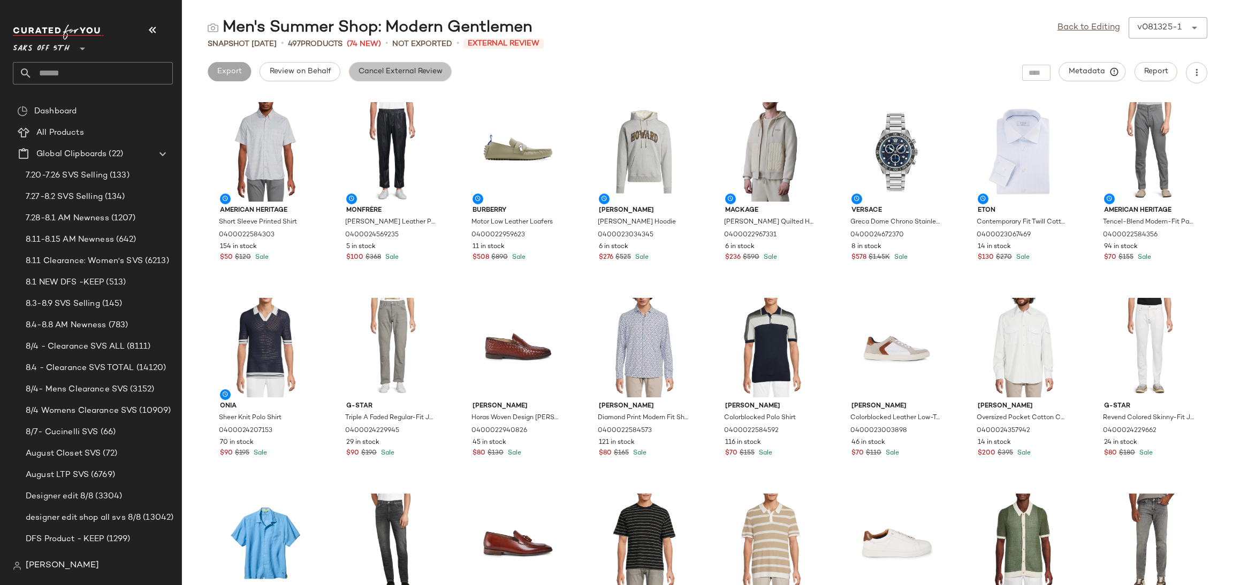
click at [410, 74] on span "Cancel External Review" at bounding box center [400, 71] width 85 height 9
click at [1089, 27] on link "Back to Editing" at bounding box center [1089, 27] width 63 height 13
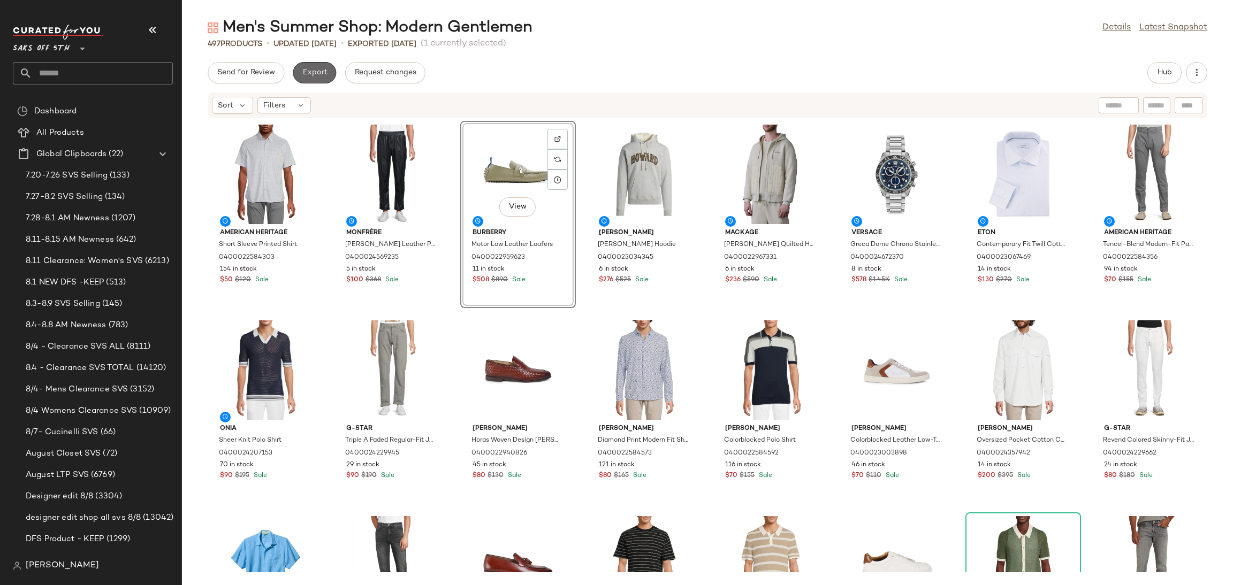
click at [310, 72] on span "Export" at bounding box center [314, 73] width 25 height 9
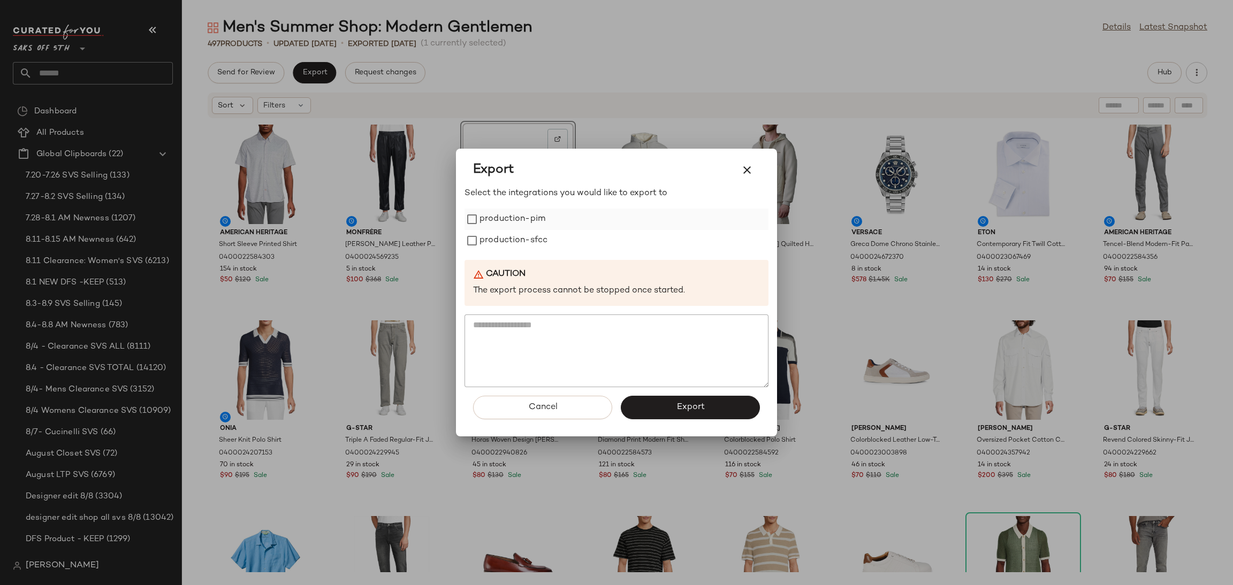
click at [476, 211] on div "production-pim" at bounding box center [617, 219] width 304 height 21
click at [481, 233] on label "production-sfcc" at bounding box center [514, 240] width 68 height 21
click at [682, 402] on span "Export" at bounding box center [690, 407] width 28 height 10
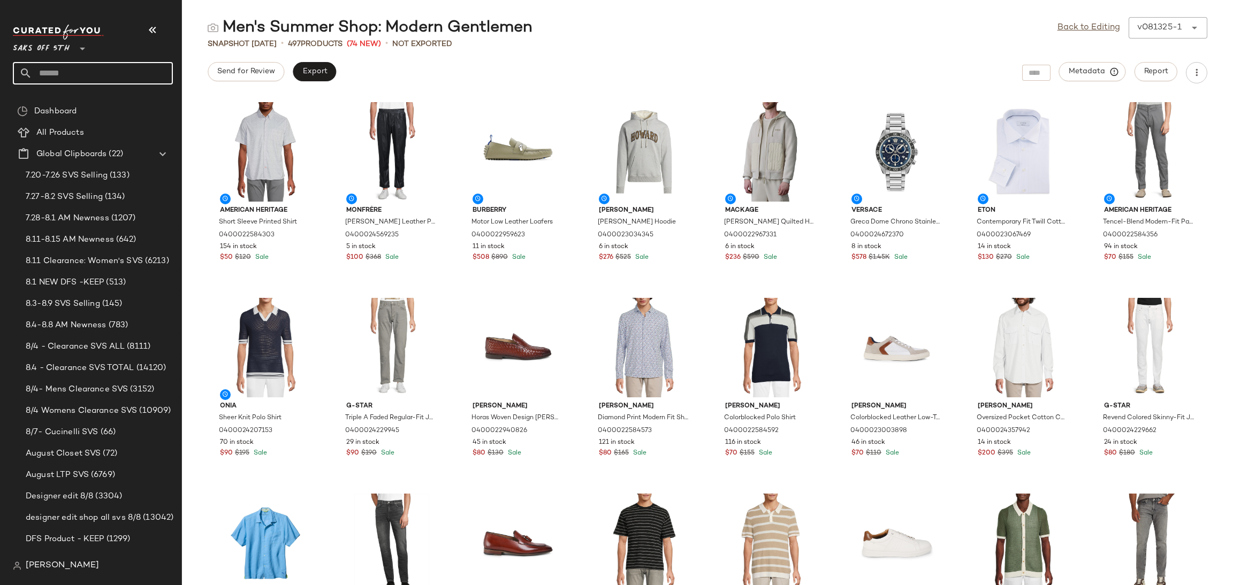
click at [75, 72] on input "text" at bounding box center [102, 73] width 141 height 22
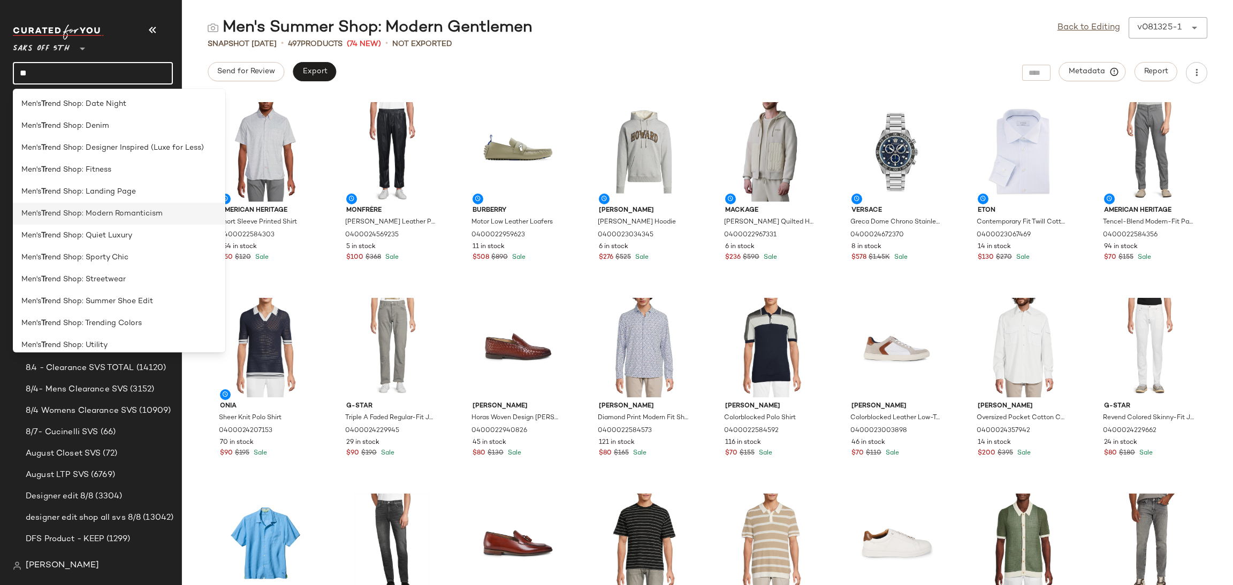
type input "*"
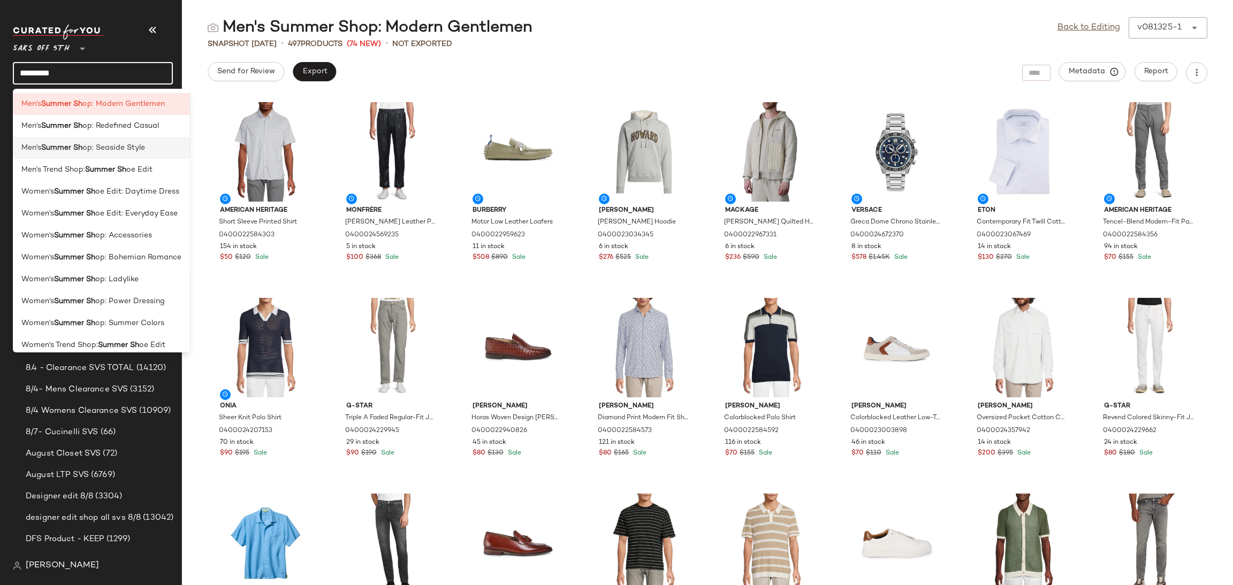
type input "*********"
click at [142, 148] on span "op: Seaside Style" at bounding box center [113, 147] width 63 height 11
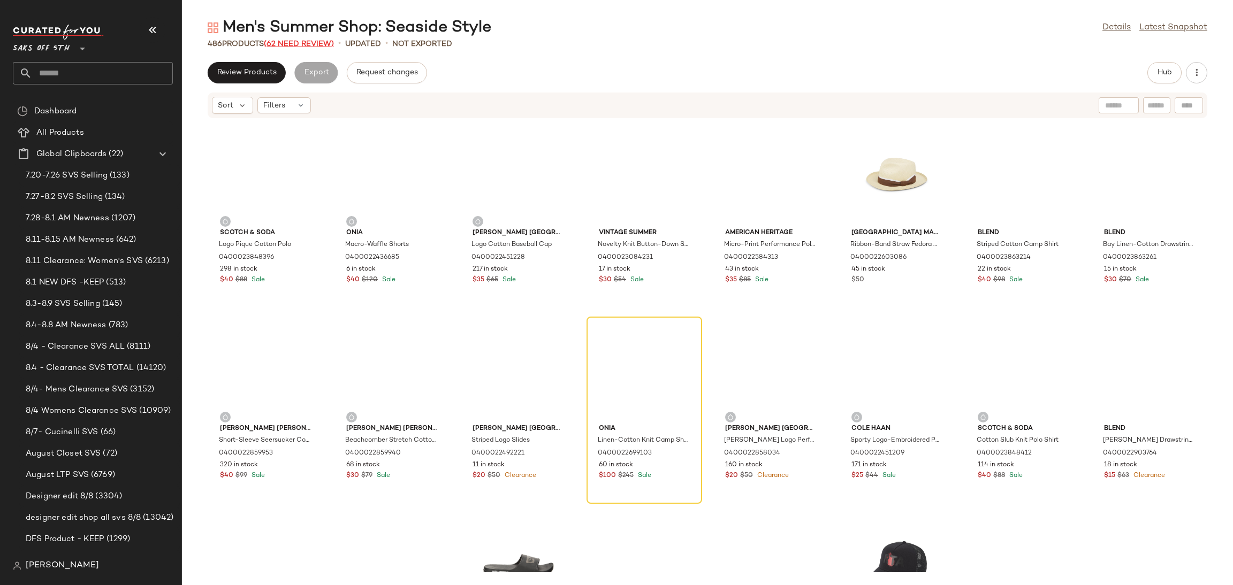
click at [320, 42] on span "(62 Need Review)" at bounding box center [299, 44] width 70 height 8
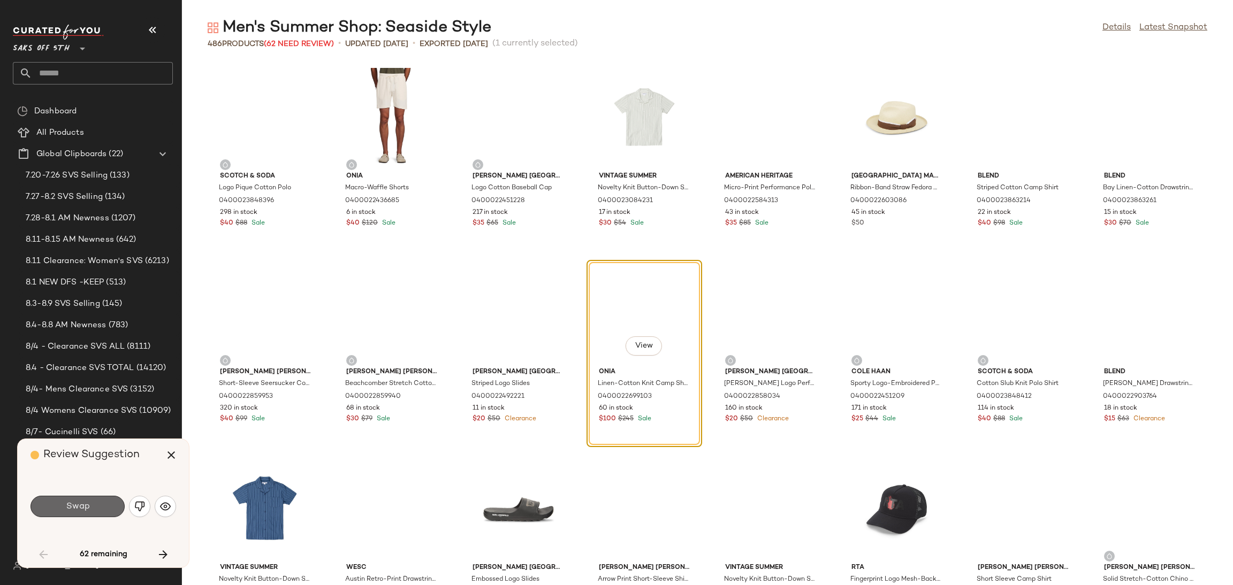
click at [92, 505] on button "Swap" at bounding box center [78, 506] width 94 height 21
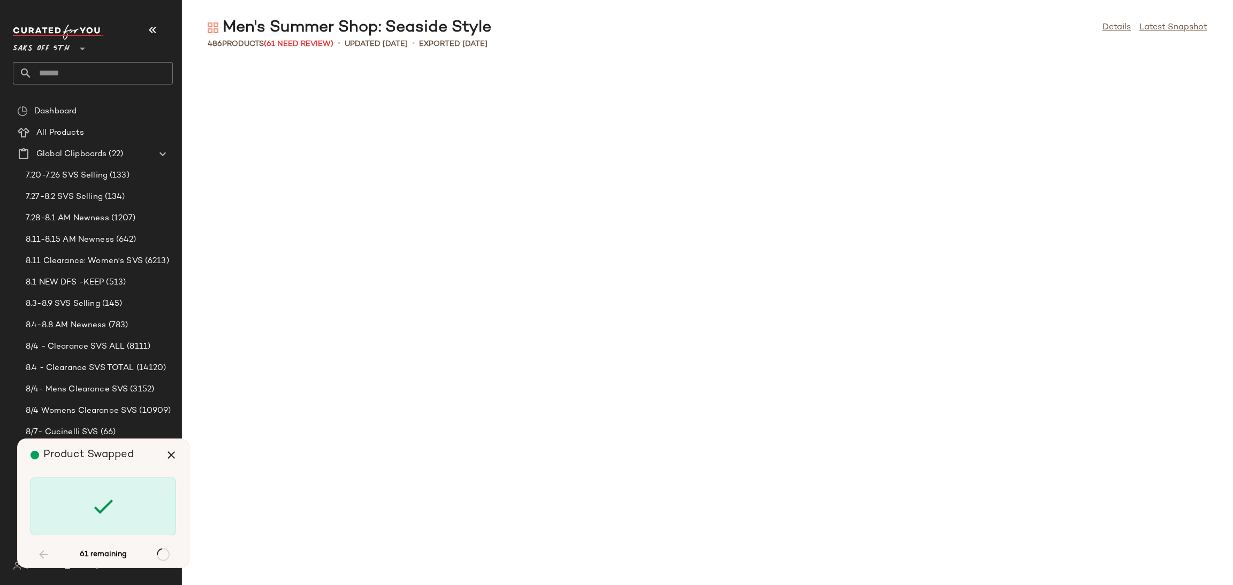
scroll to position [1566, 0]
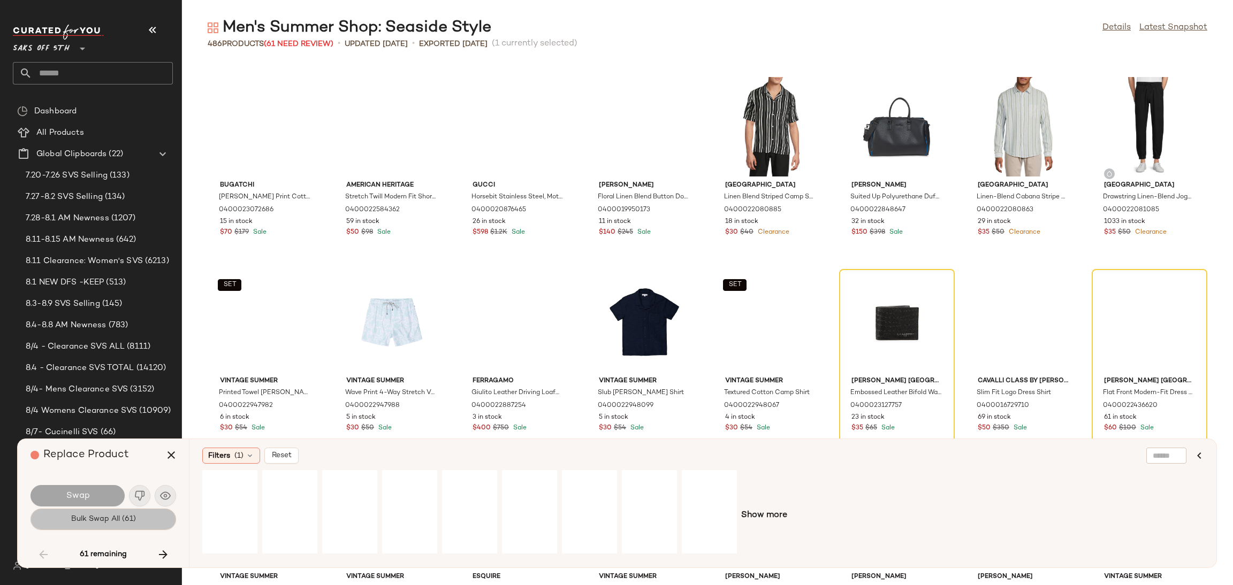
click at [97, 519] on span "Bulk Swap All (61)" at bounding box center [103, 519] width 65 height 9
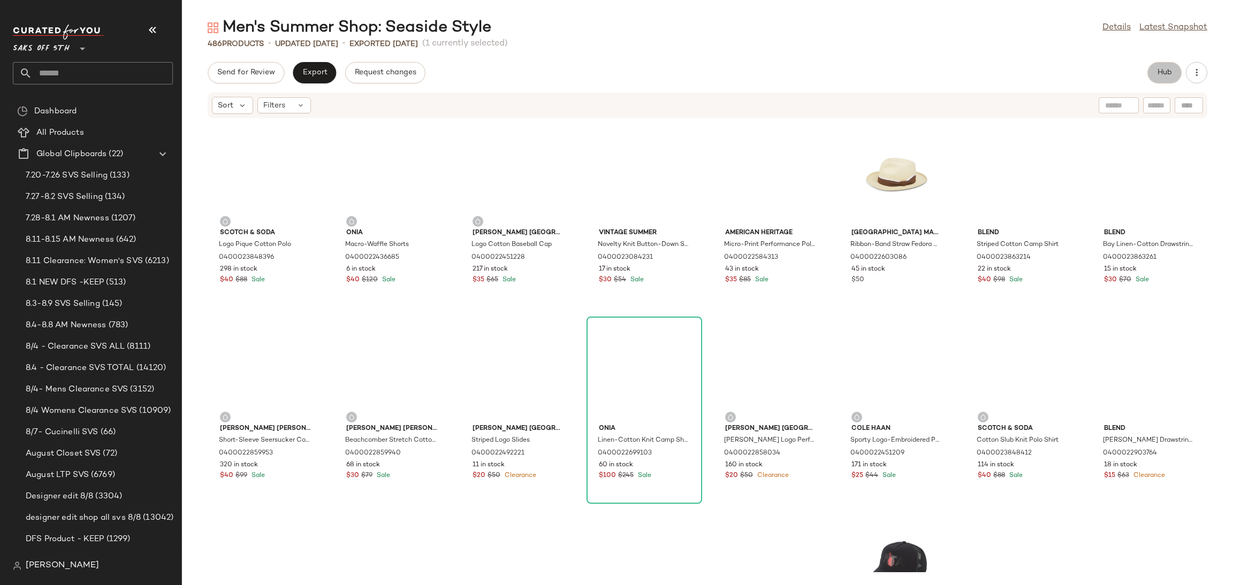
click at [1163, 74] on span "Hub" at bounding box center [1164, 73] width 15 height 9
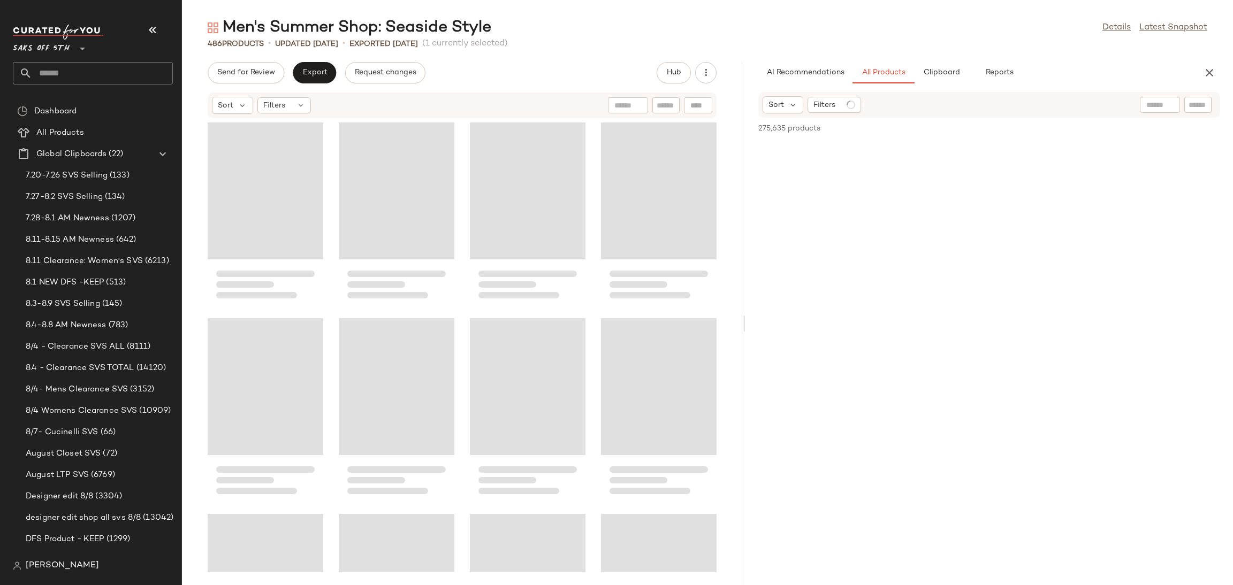
drag, startPoint x: 705, startPoint y: 322, endPoint x: 744, endPoint y: 319, distance: 39.2
click at [744, 319] on div "Men's Summer Shop: Seaside Style Details Latest Snapshot 486 Products • updated…" at bounding box center [707, 301] width 1051 height 568
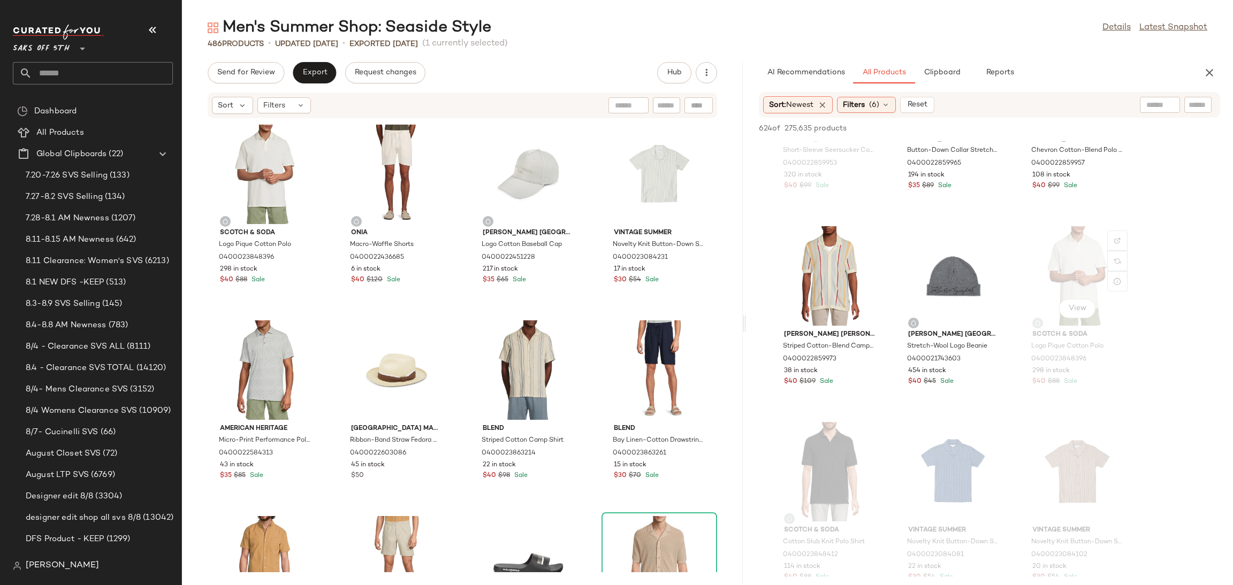
scroll to position [1486, 0]
click at [800, 254] on div "View" at bounding box center [829, 276] width 108 height 100
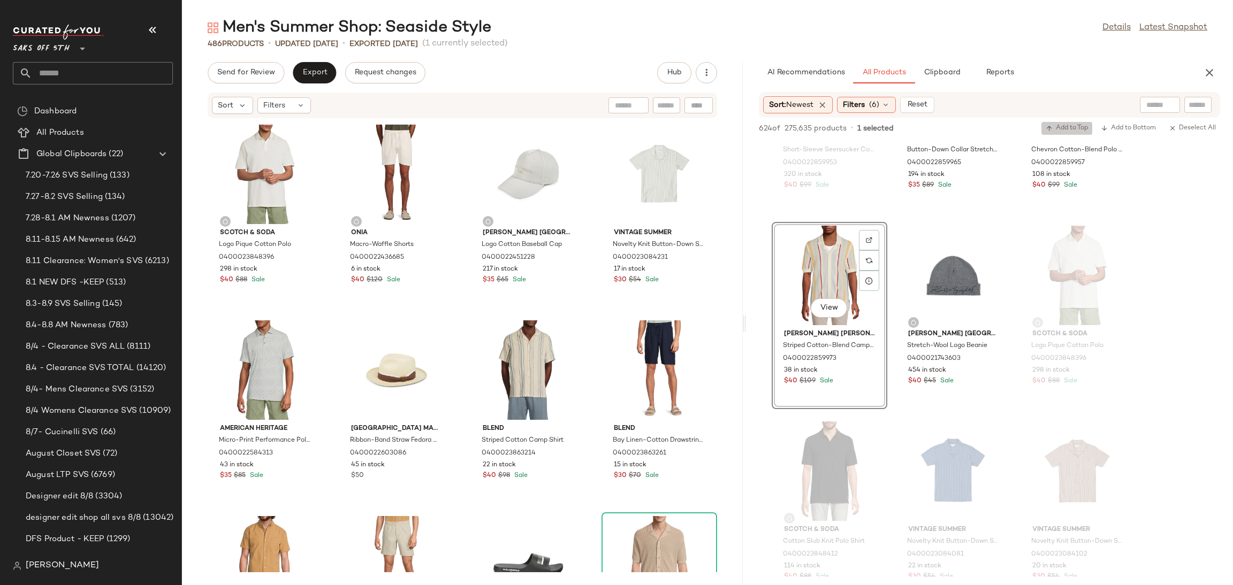
click at [1070, 129] on span "Add to Top" at bounding box center [1067, 128] width 42 height 7
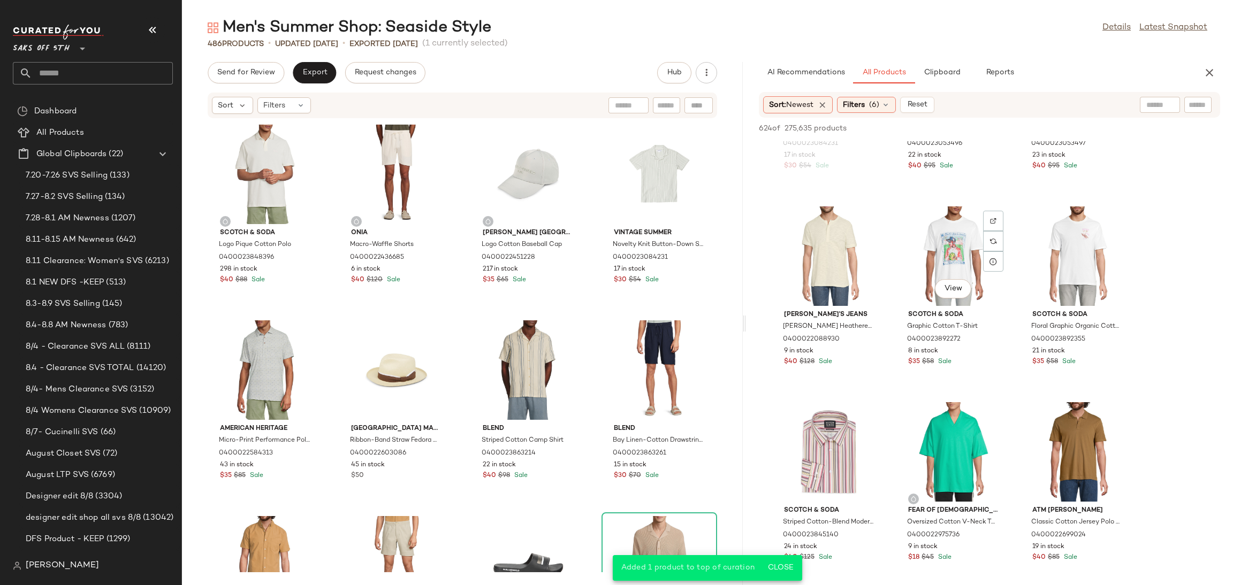
scroll to position [2095, 0]
click at [823, 245] on div "View" at bounding box center [829, 254] width 108 height 100
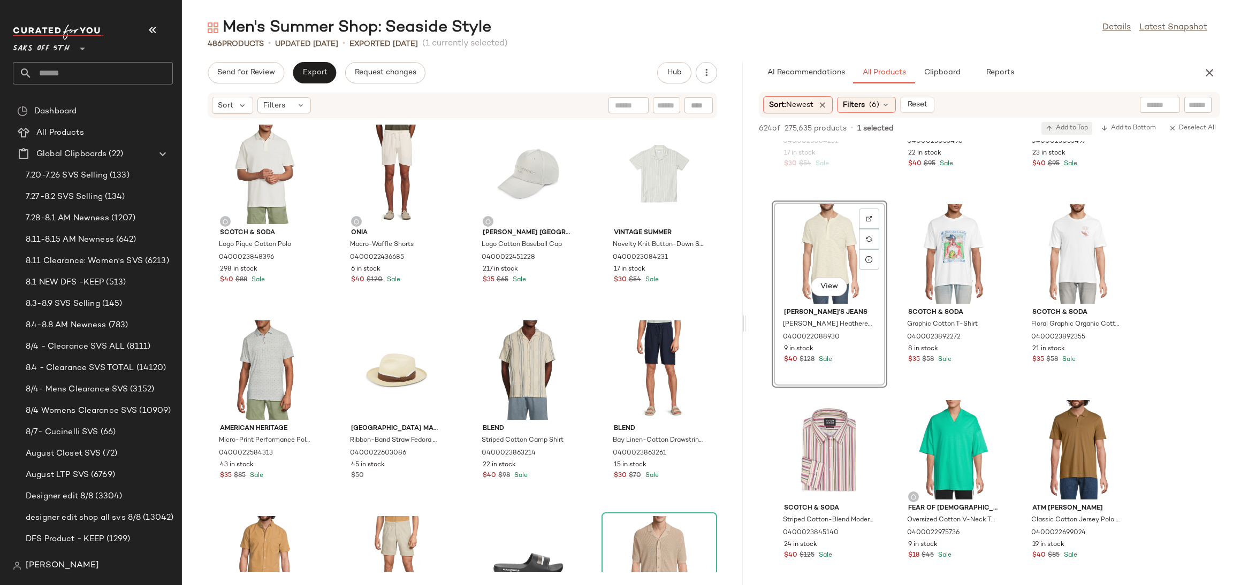
drag, startPoint x: 1064, startPoint y: 135, endPoint x: 1067, endPoint y: 130, distance: 6.0
click at [1067, 130] on div "624 of 275,635 products • 1 selected Add to Top Add to Bottom Deselect All" at bounding box center [989, 130] width 487 height 24
click at [1067, 130] on span "Add to Top" at bounding box center [1067, 128] width 42 height 7
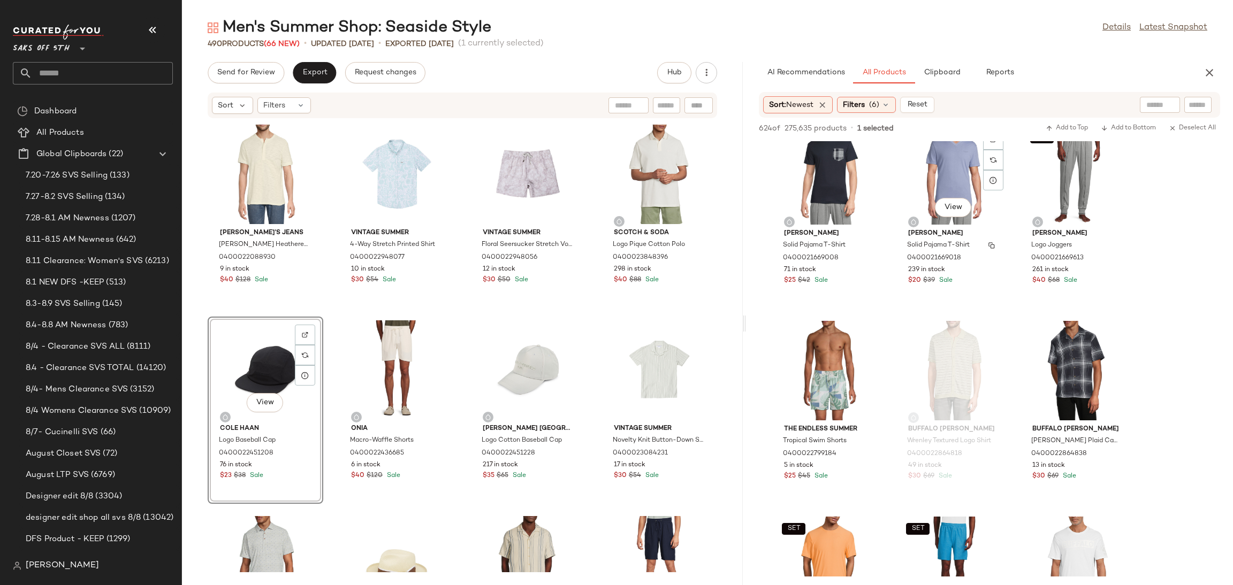
scroll to position [13266, 0]
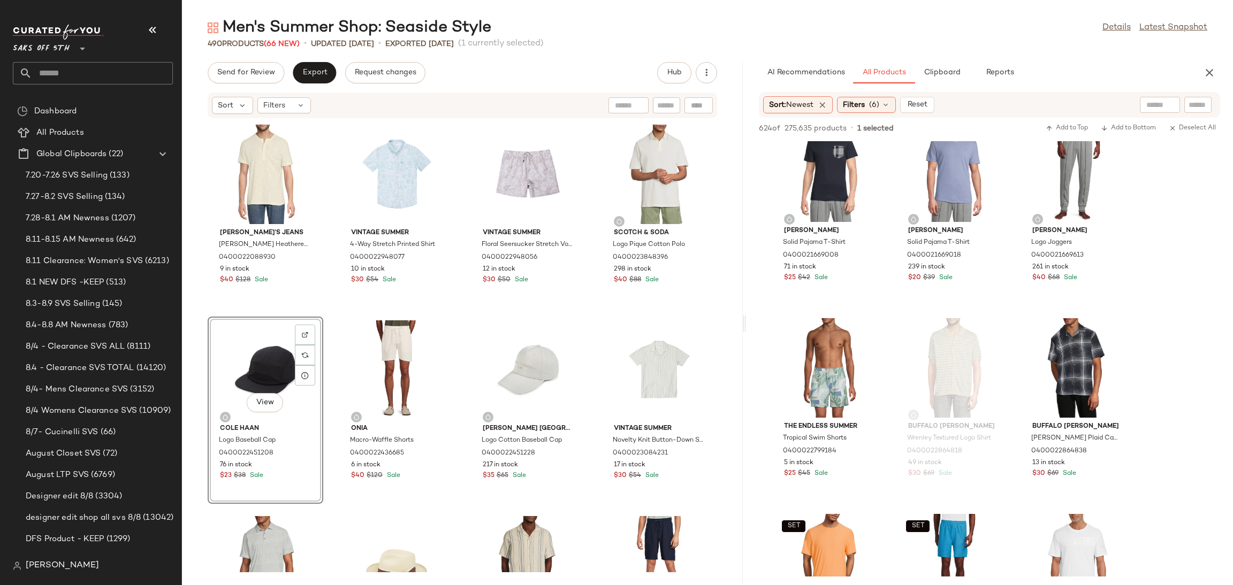
click at [264, 361] on div "View" at bounding box center [265, 371] width 108 height 100
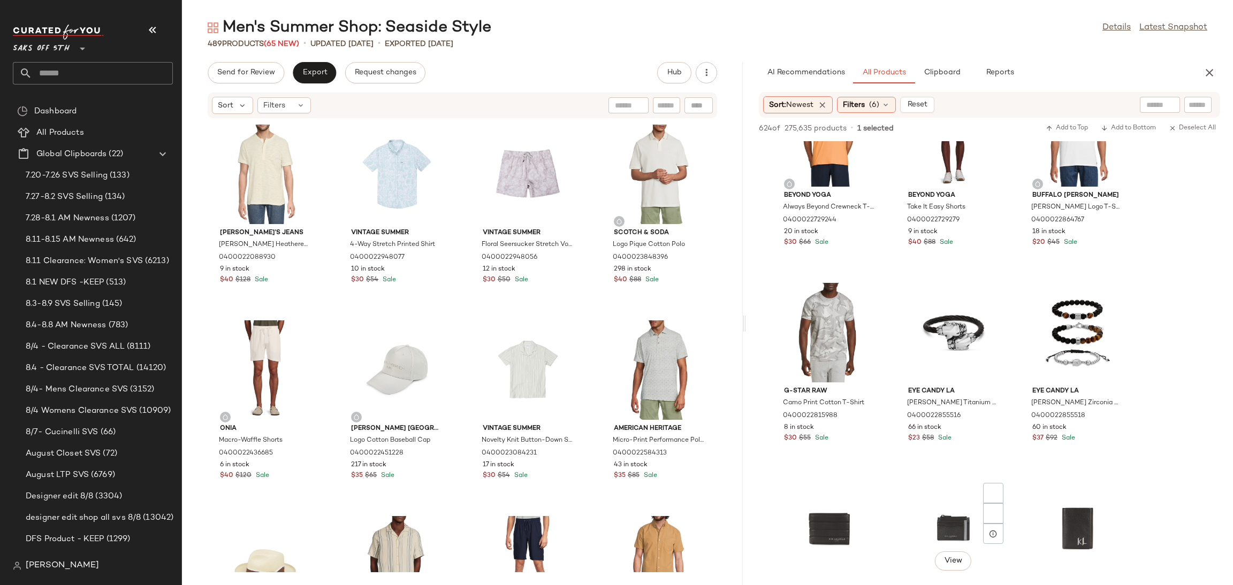
scroll to position [13745, 0]
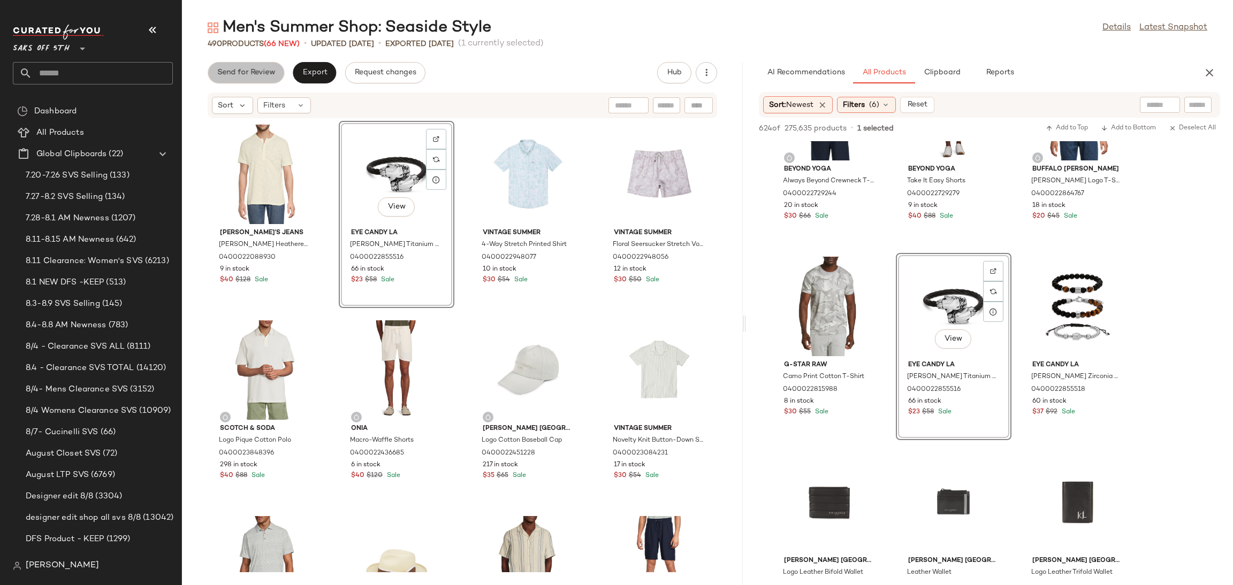
click at [250, 71] on span "Send for Review" at bounding box center [246, 73] width 58 height 9
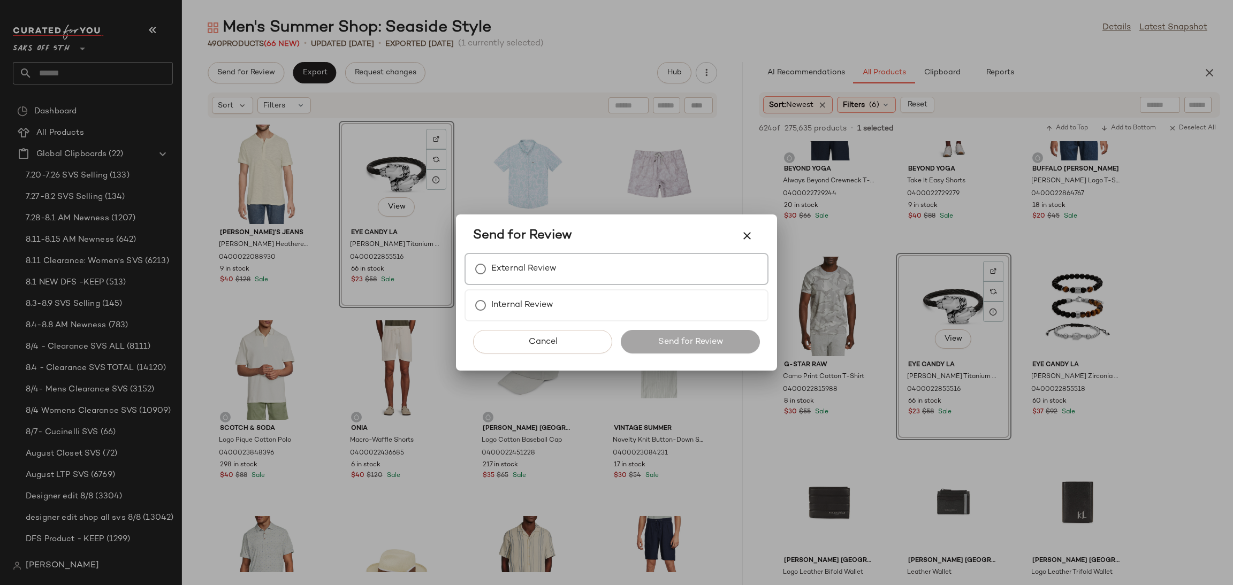
click at [509, 274] on label "External Review" at bounding box center [523, 268] width 65 height 21
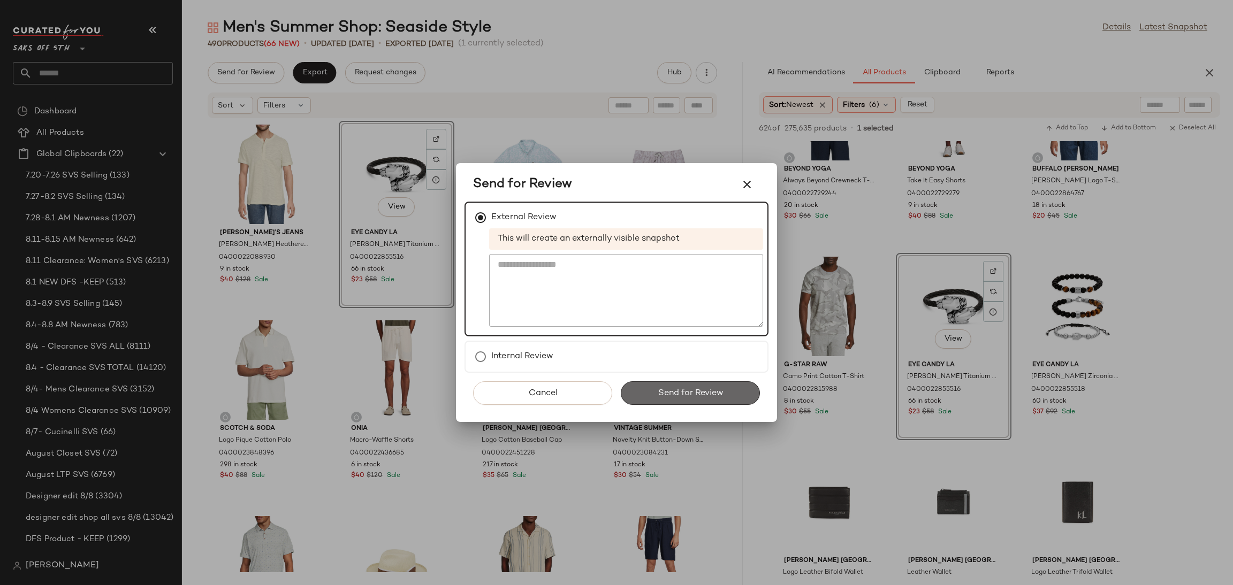
click at [704, 393] on span "Send for Review" at bounding box center [690, 394] width 66 height 10
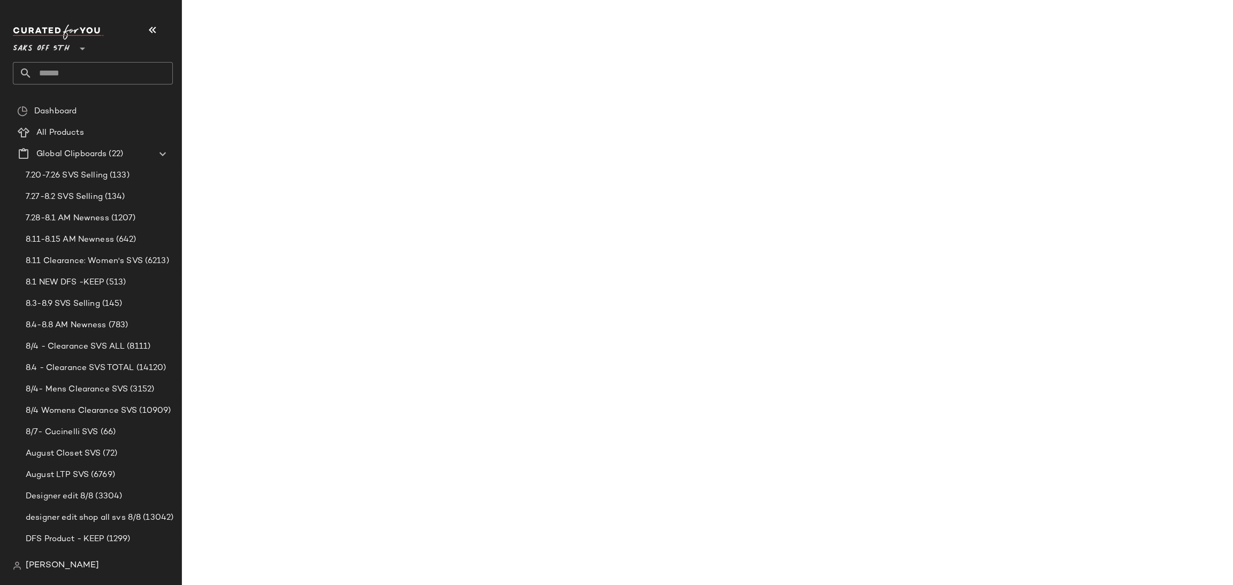
scroll to position [18838, 0]
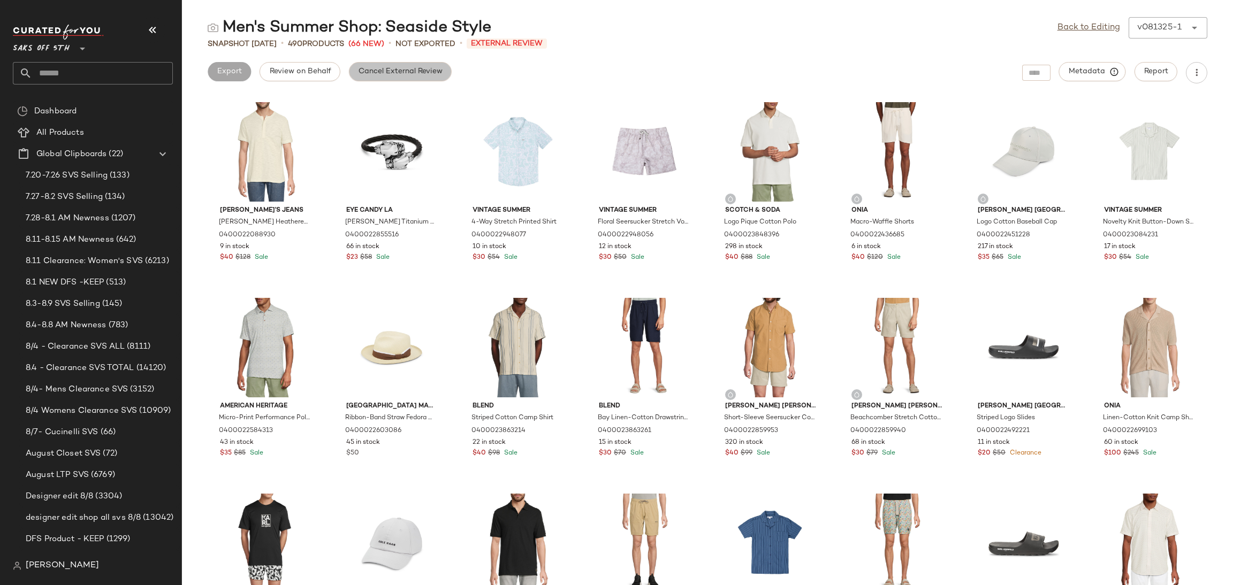
click at [443, 72] on button "Cancel External Review" at bounding box center [400, 71] width 103 height 19
click at [1078, 21] on link "Back to Editing" at bounding box center [1089, 27] width 63 height 13
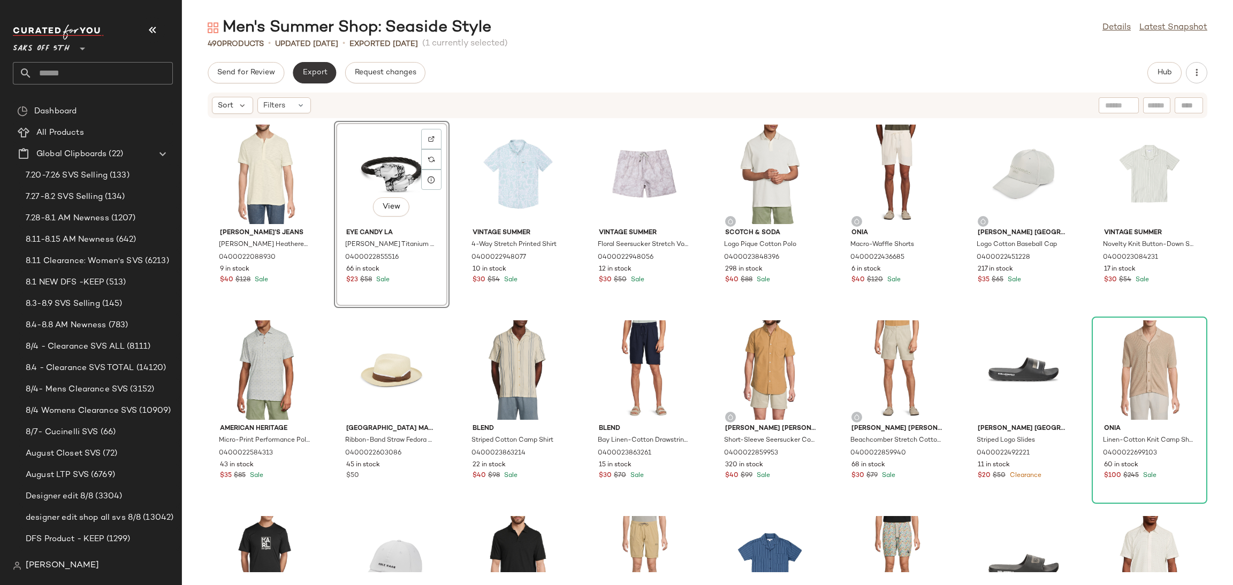
click at [314, 83] on button "Export" at bounding box center [314, 72] width 43 height 21
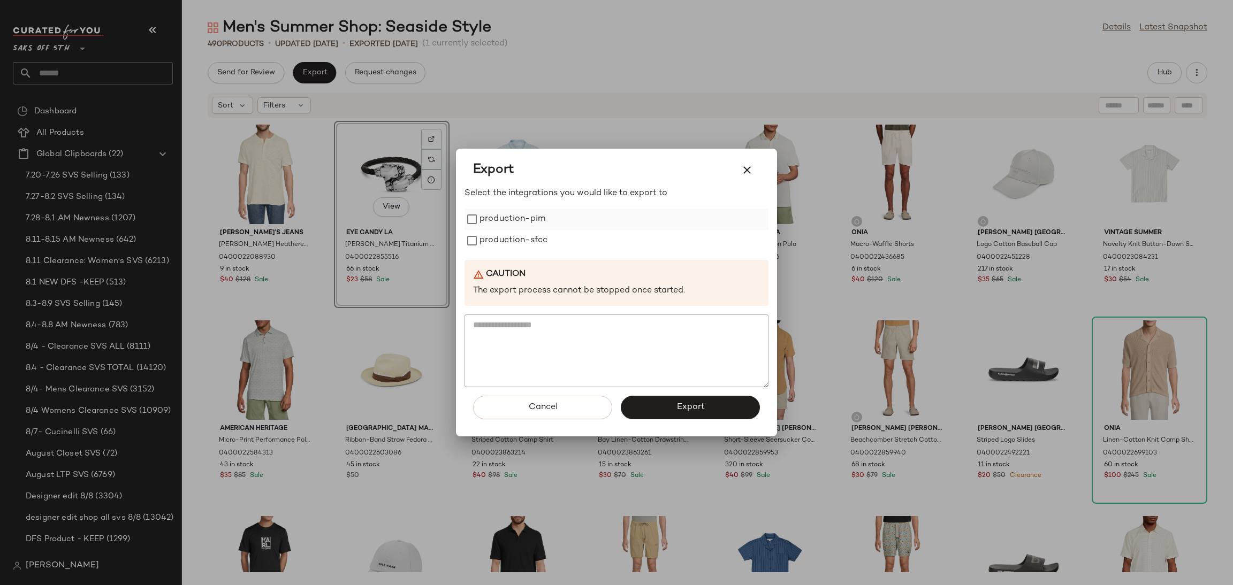
click at [484, 219] on label "production-pim" at bounding box center [513, 219] width 66 height 21
click at [486, 245] on label "production-sfcc" at bounding box center [514, 240] width 68 height 21
click at [670, 413] on button "Export" at bounding box center [690, 408] width 139 height 24
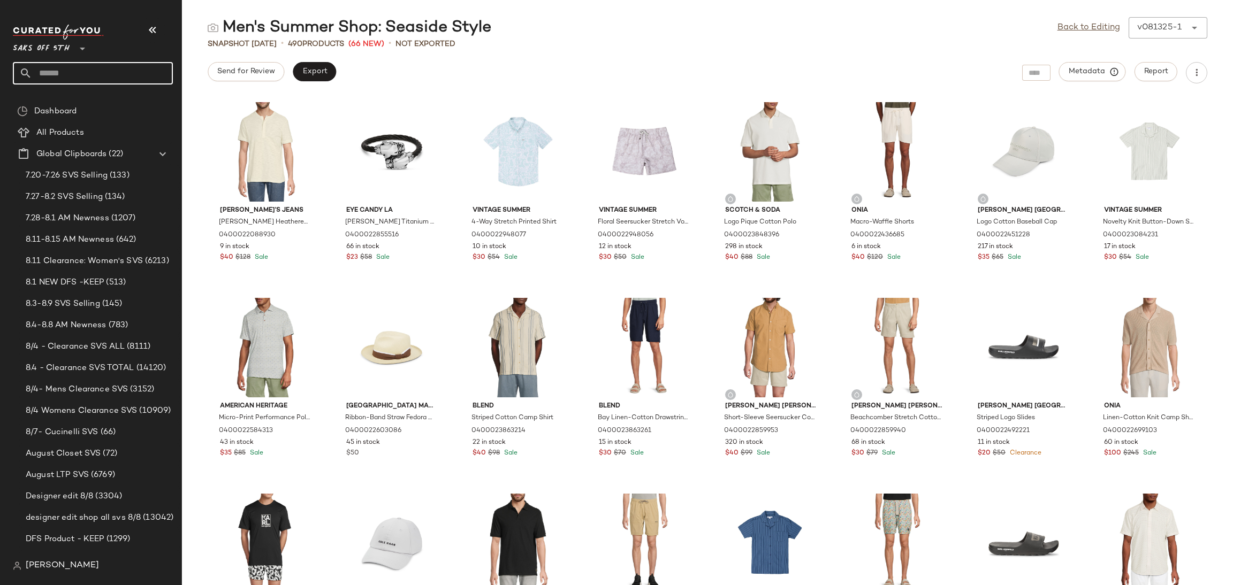
click at [98, 62] on input "text" at bounding box center [102, 73] width 141 height 22
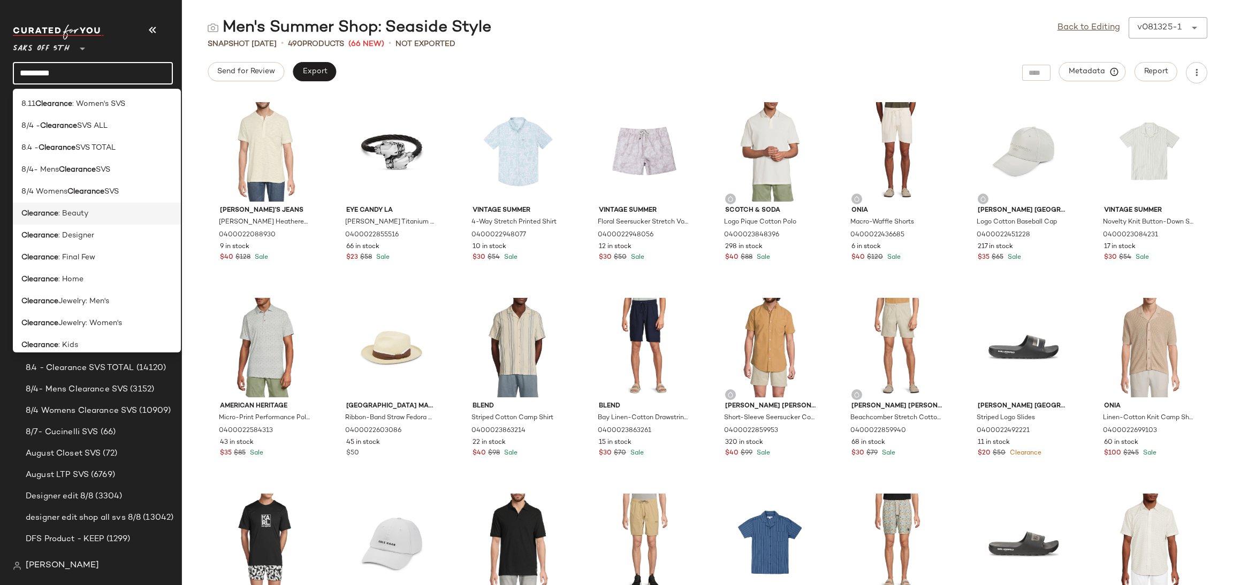
type input "*********"
click at [109, 212] on div "Clearance : Beauty" at bounding box center [96, 213] width 151 height 11
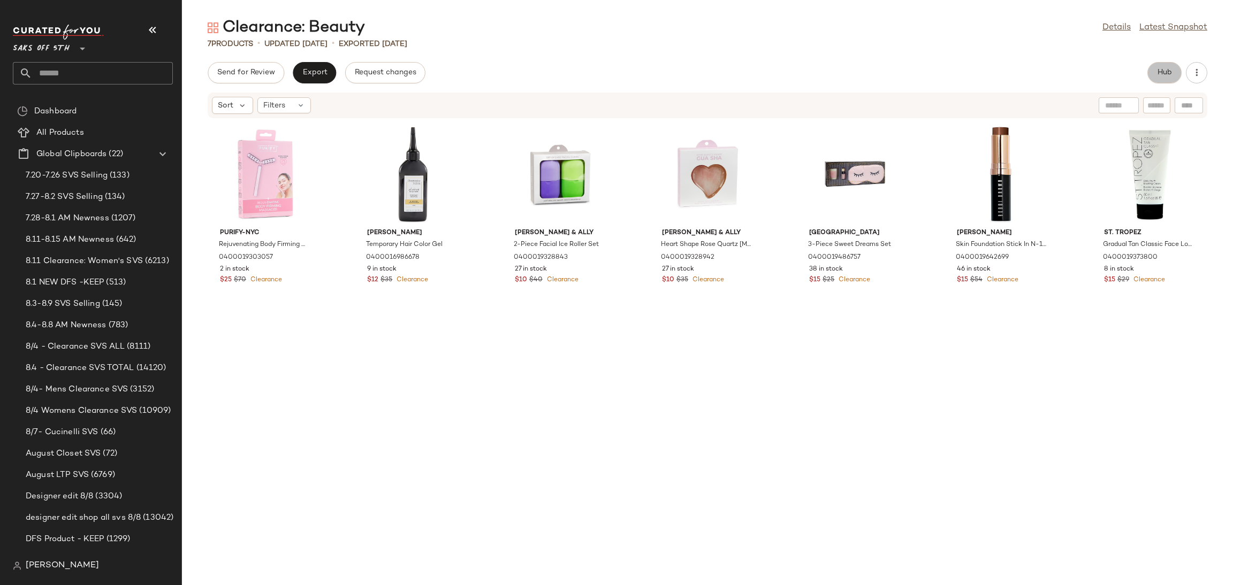
click at [1154, 67] on button "Hub" at bounding box center [1164, 72] width 34 height 21
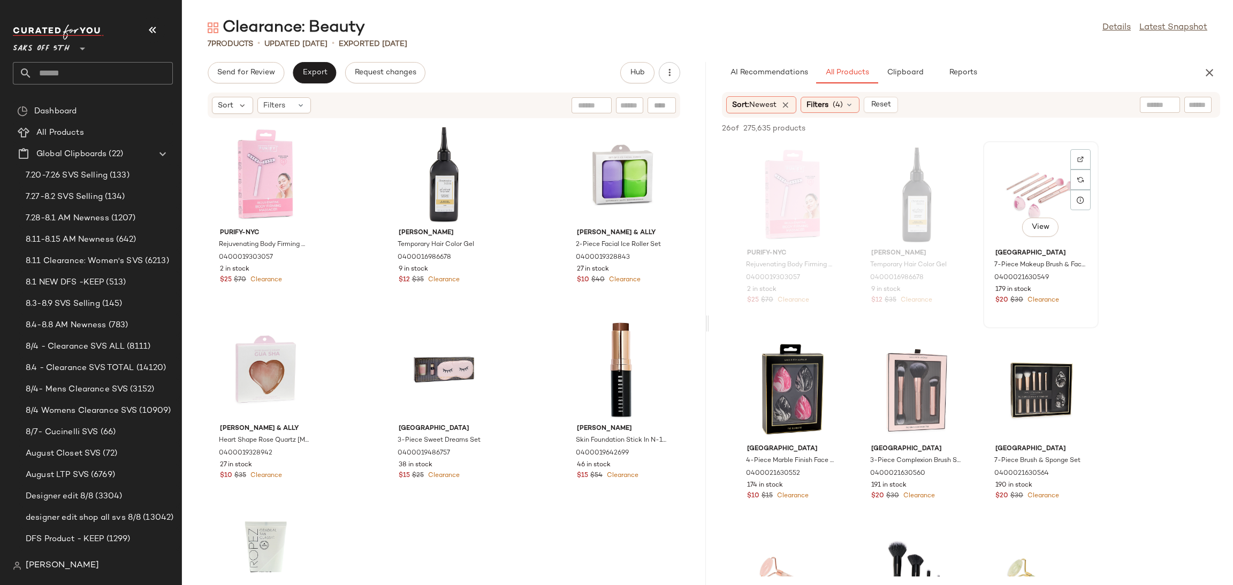
click at [1016, 180] on div "View" at bounding box center [1041, 195] width 108 height 100
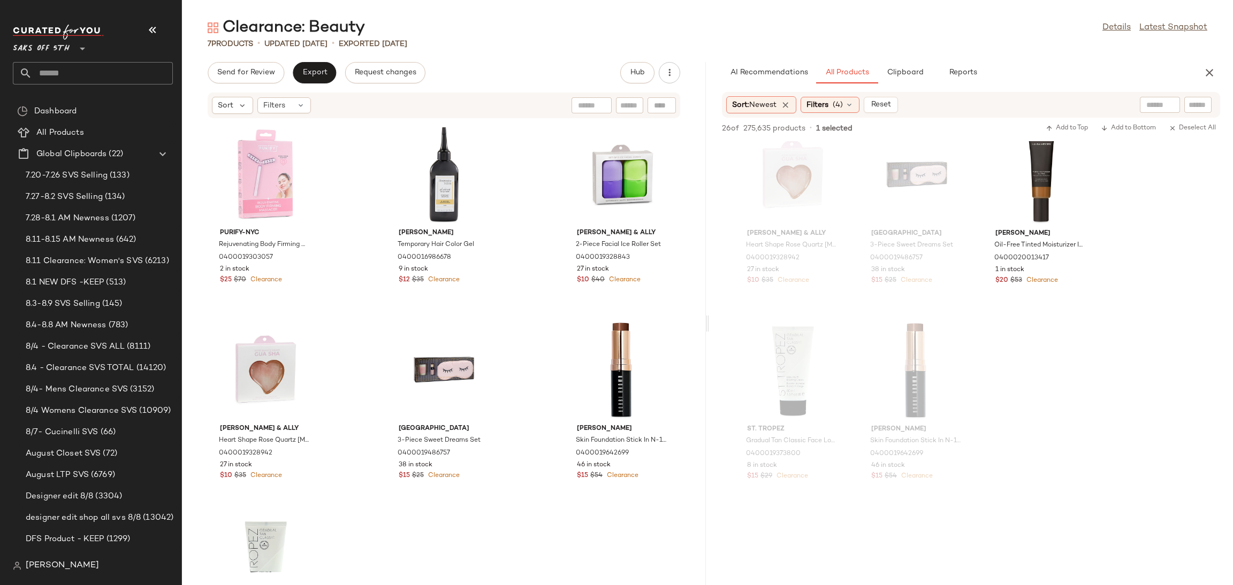
scroll to position [1389, 0]
click at [1037, 171] on div "View" at bounding box center [1041, 177] width 108 height 100
click at [1067, 125] on span "Add to Top" at bounding box center [1067, 128] width 42 height 7
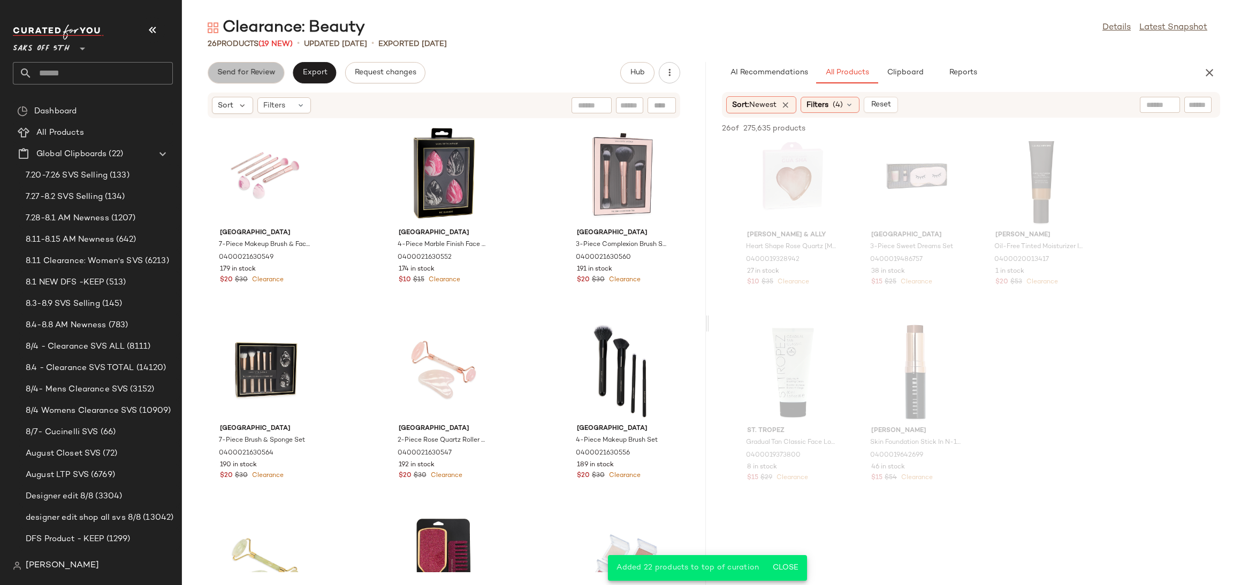
click at [248, 74] on span "Send for Review" at bounding box center [246, 73] width 58 height 9
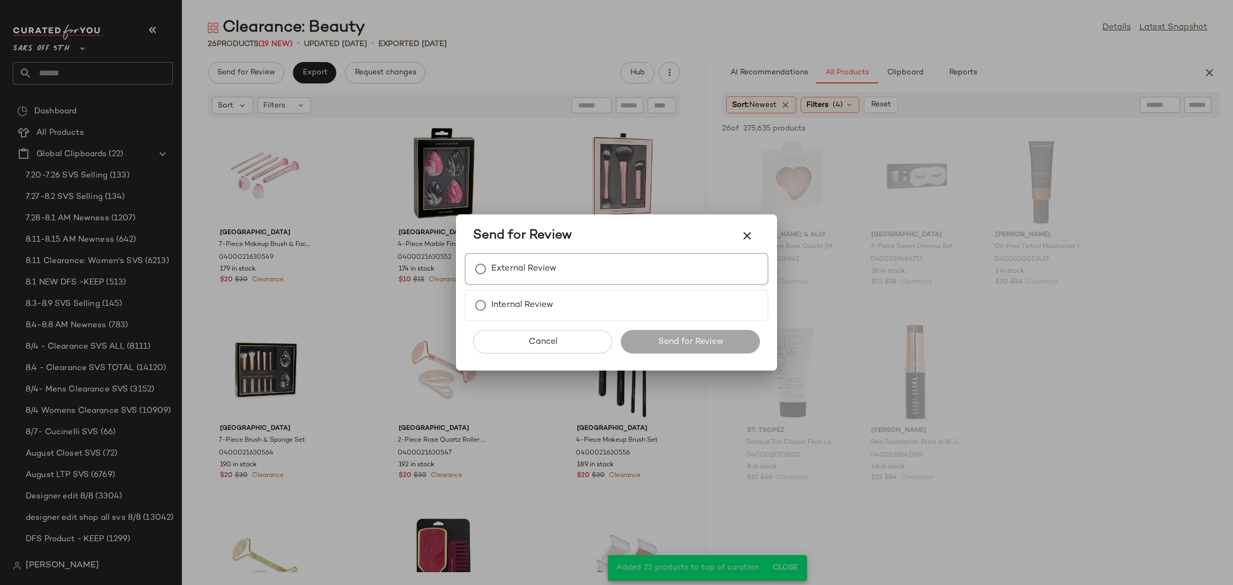
click at [504, 261] on label "External Review" at bounding box center [523, 268] width 65 height 21
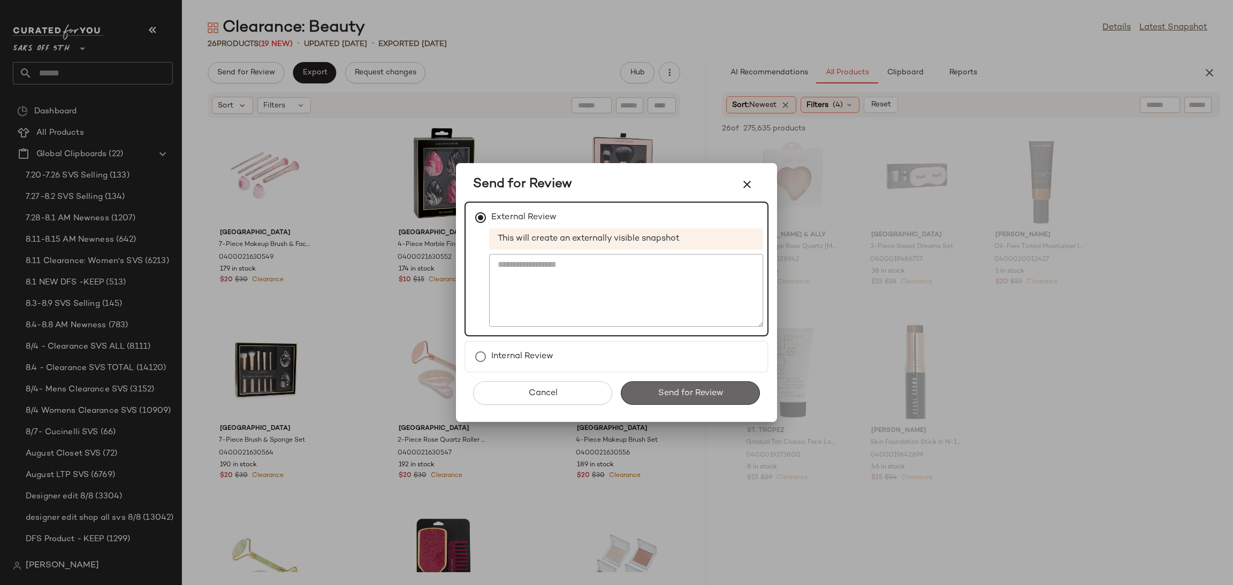
click at [651, 398] on button "Send for Review" at bounding box center [690, 394] width 139 height 24
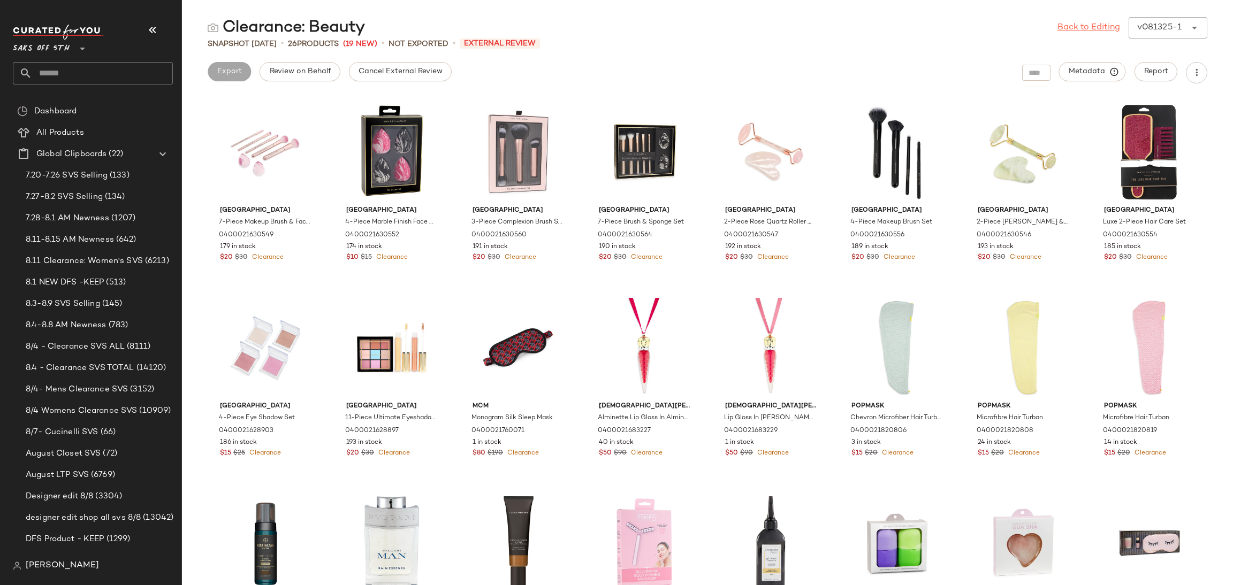
click at [1093, 24] on link "Back to Editing" at bounding box center [1089, 27] width 63 height 13
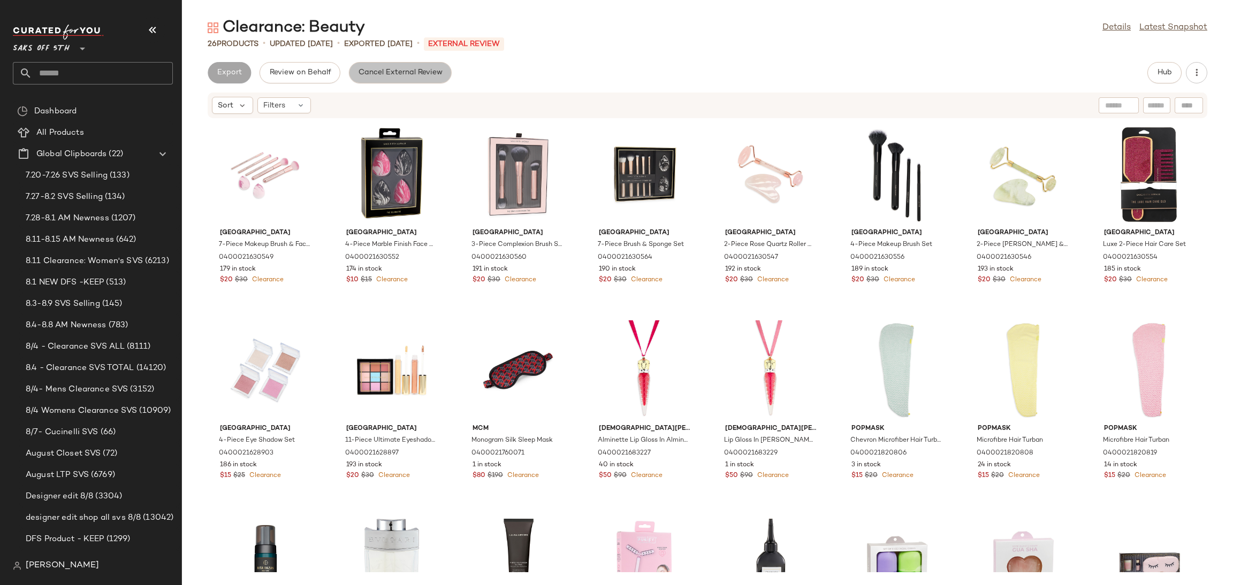
click at [431, 74] on span "Cancel External Review" at bounding box center [400, 73] width 85 height 9
click at [308, 72] on span "Export" at bounding box center [314, 73] width 25 height 9
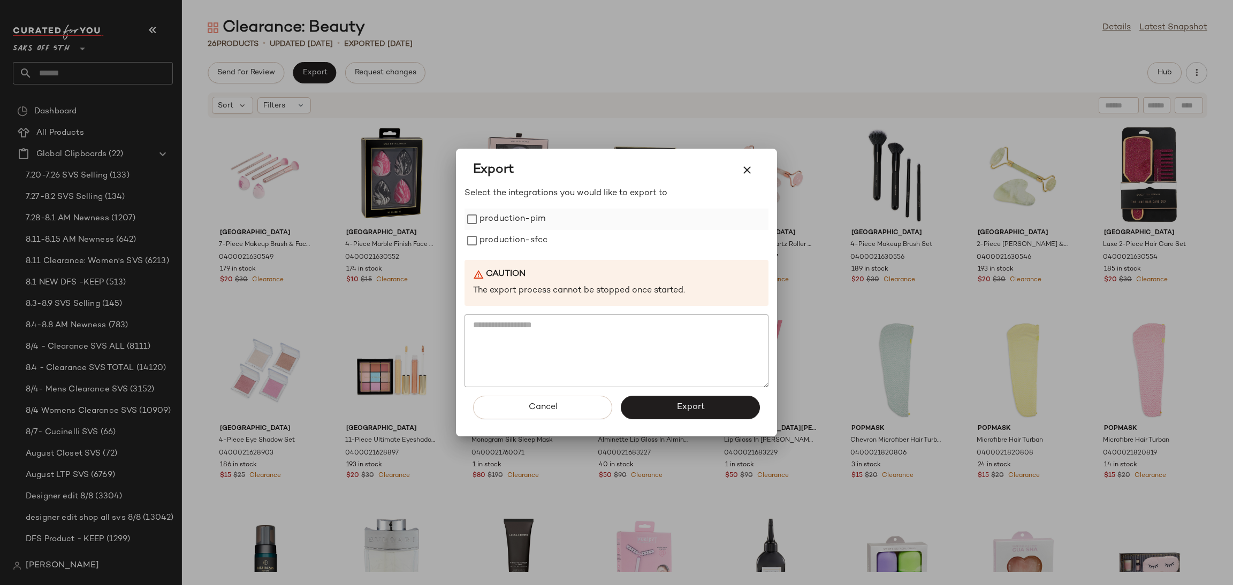
click at [490, 215] on label "production-pim" at bounding box center [513, 219] width 66 height 21
click at [493, 237] on label "production-sfcc" at bounding box center [514, 240] width 68 height 21
click at [665, 413] on button "Export" at bounding box center [690, 408] width 139 height 24
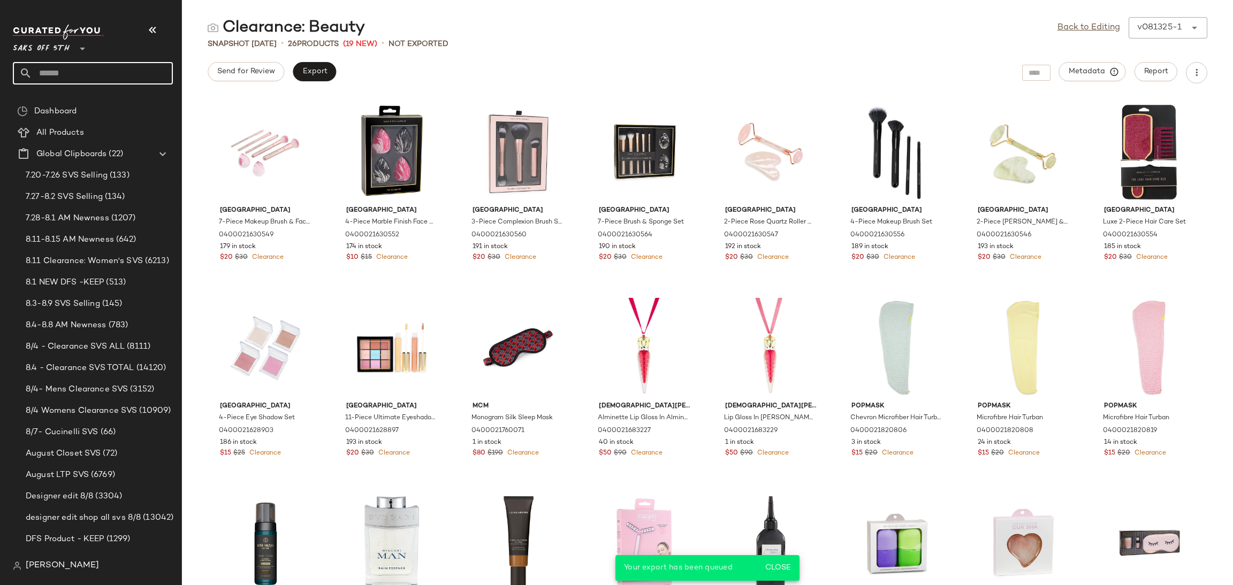
click at [95, 63] on input "text" at bounding box center [102, 73] width 141 height 22
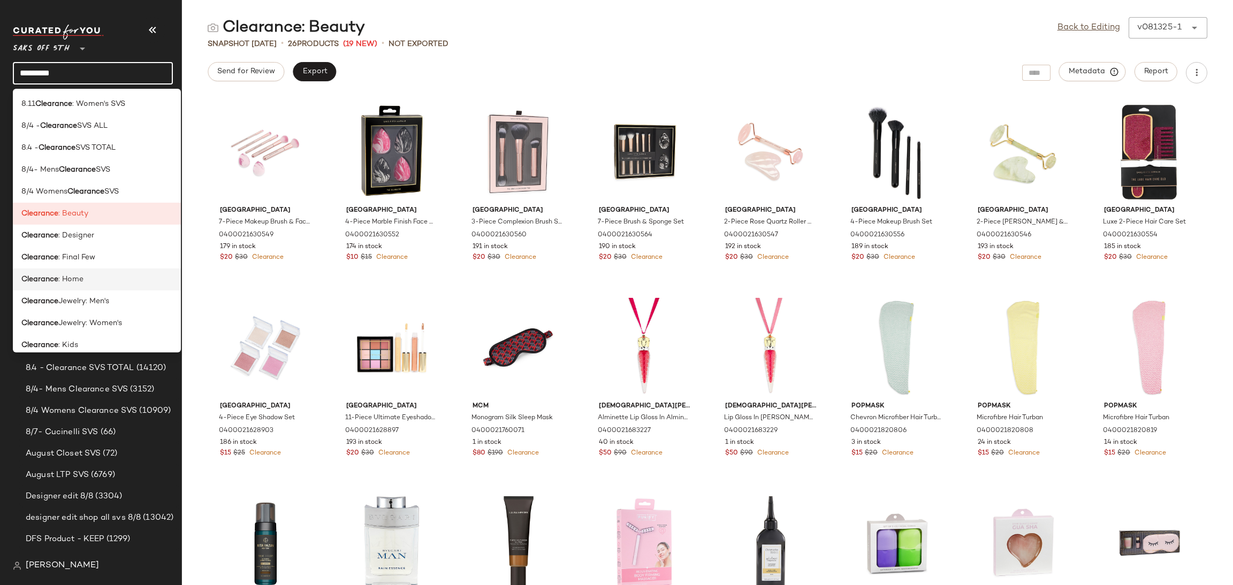
type input "*********"
click at [130, 279] on div "Clearance : Home" at bounding box center [96, 279] width 151 height 11
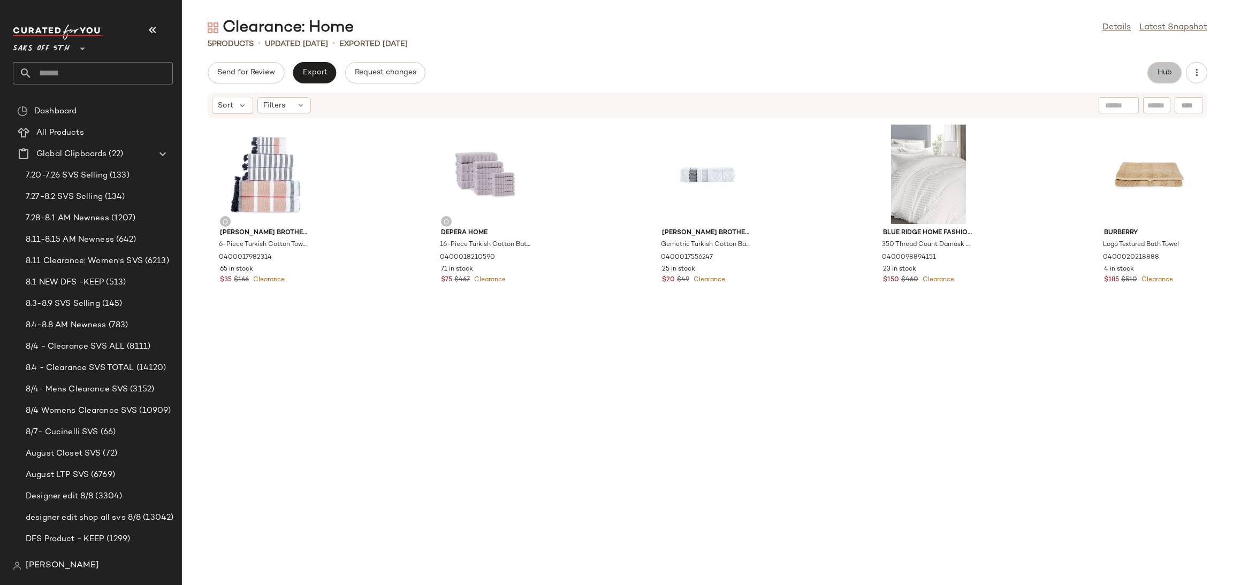
click at [1167, 70] on span "Hub" at bounding box center [1164, 73] width 15 height 9
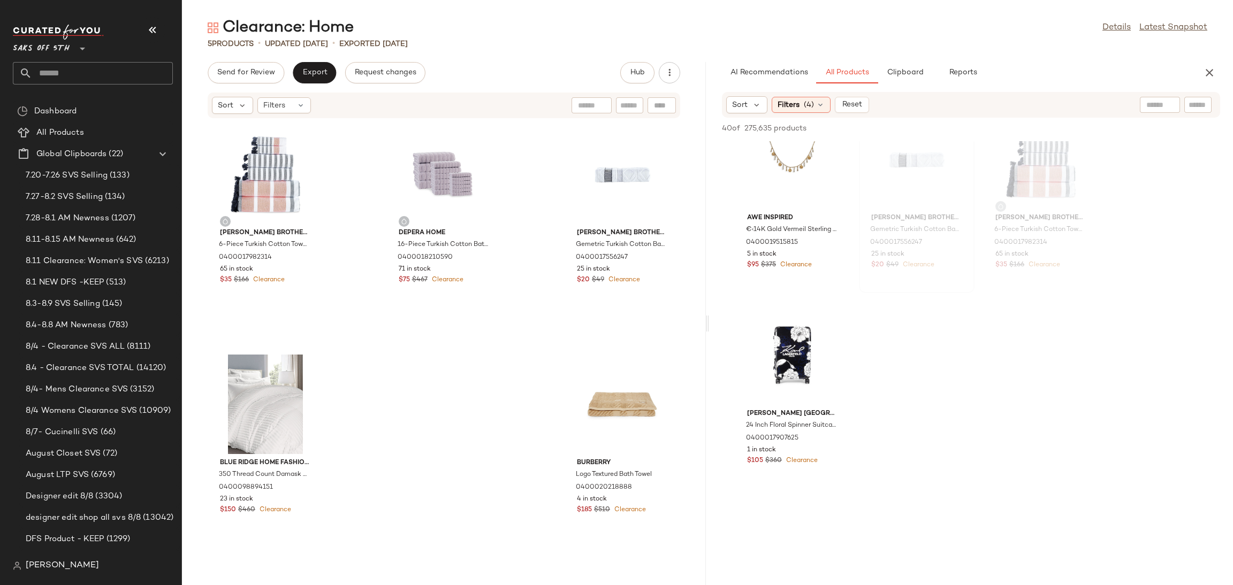
scroll to position [2382, 0]
click at [1210, 77] on icon "button" at bounding box center [1209, 72] width 13 height 13
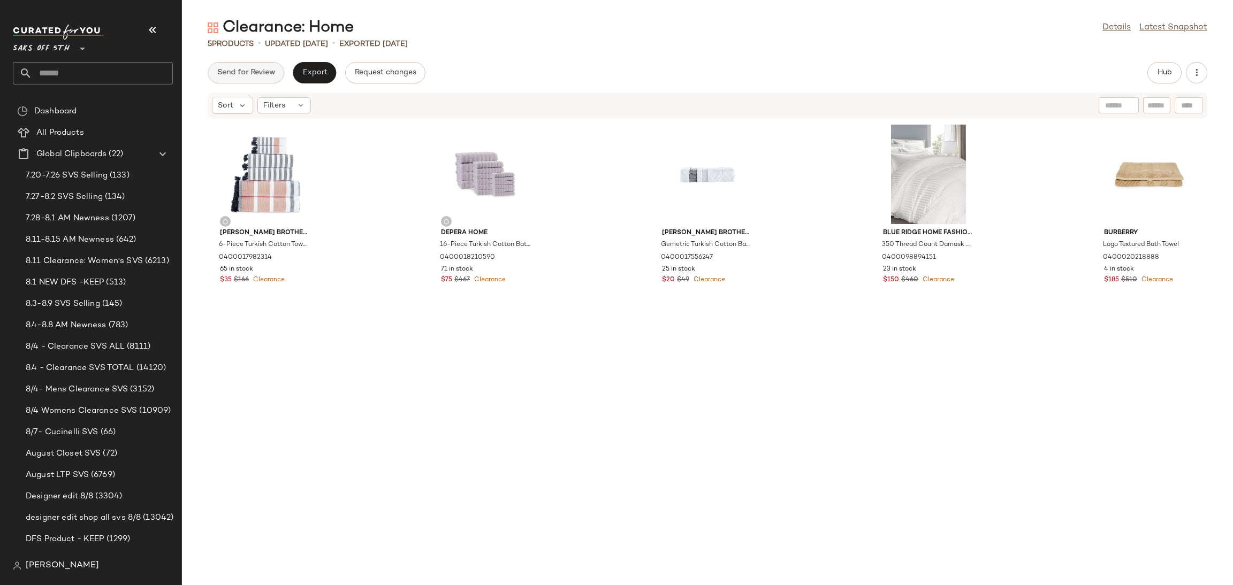
click at [258, 75] on span "Send for Review" at bounding box center [246, 73] width 58 height 9
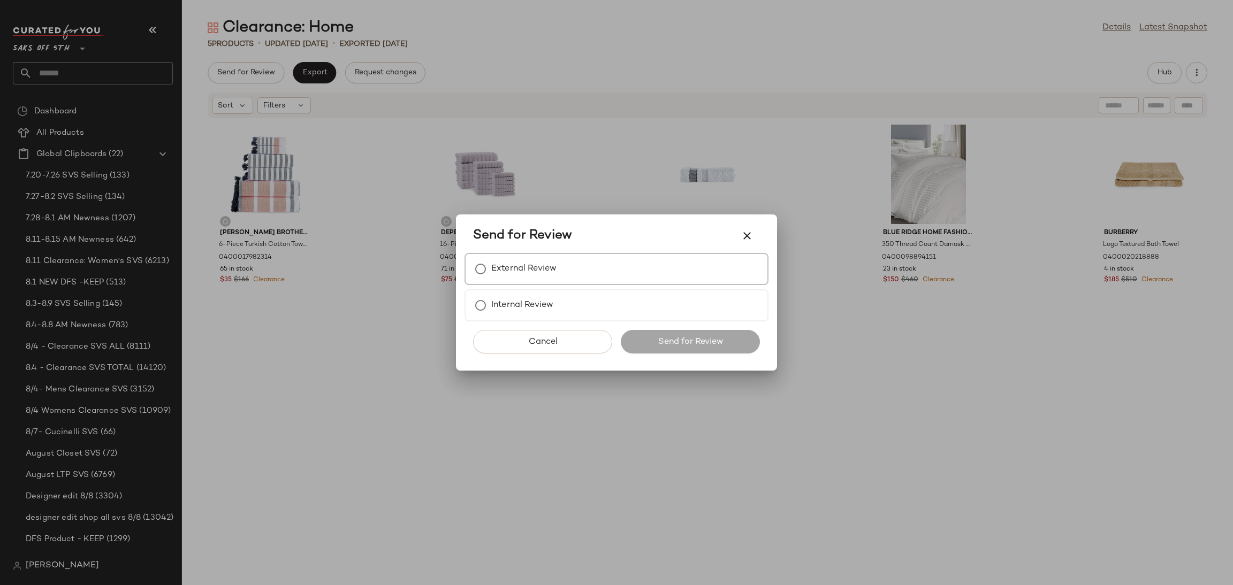
click at [519, 277] on label "External Review" at bounding box center [523, 268] width 65 height 21
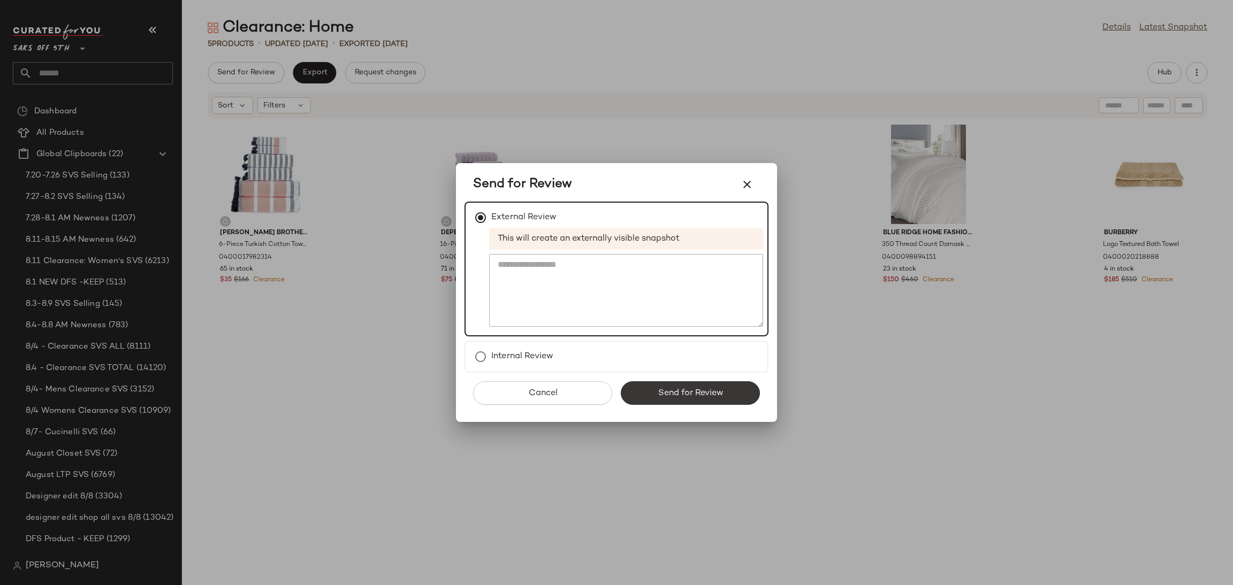
click at [648, 385] on button "Send for Review" at bounding box center [690, 394] width 139 height 24
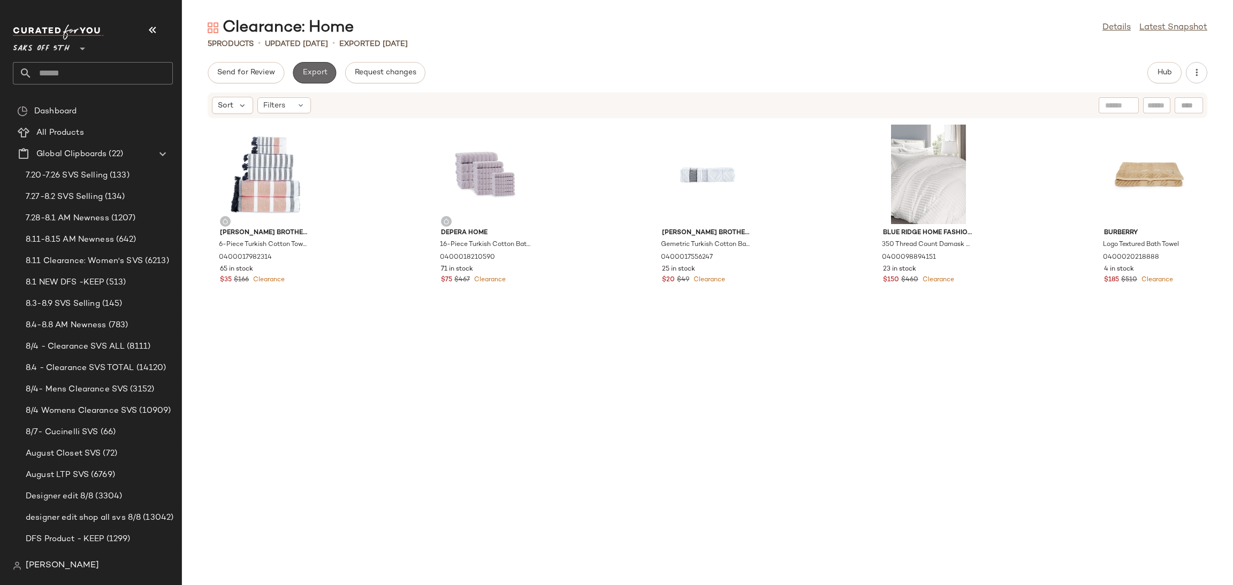
click at [310, 72] on span "Export" at bounding box center [314, 73] width 25 height 9
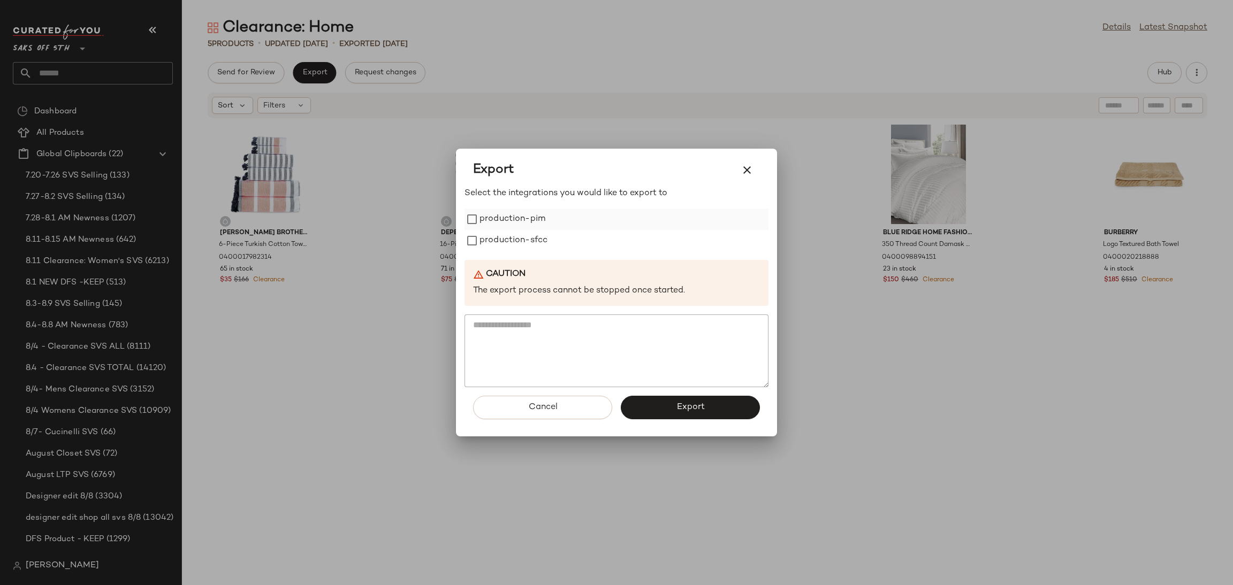
click at [522, 219] on label "production-pim" at bounding box center [513, 219] width 66 height 21
click at [522, 239] on label "production-sfcc" at bounding box center [514, 240] width 68 height 21
click at [731, 408] on button "Export" at bounding box center [690, 408] width 139 height 24
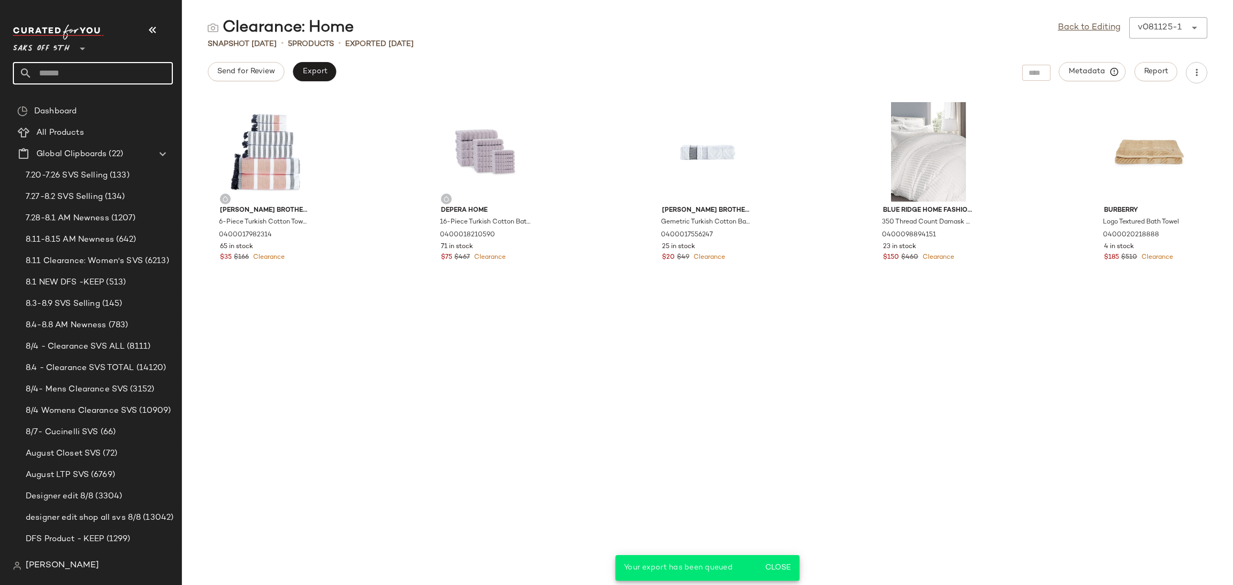
click at [118, 77] on input "text" at bounding box center [102, 73] width 141 height 22
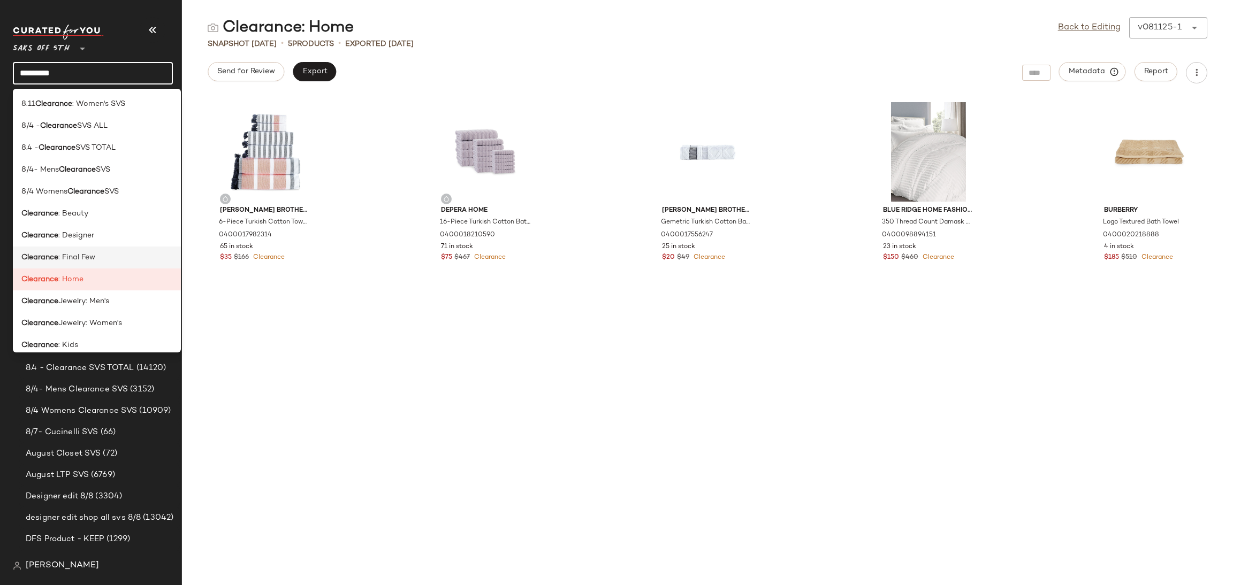
type input "*********"
click at [104, 291] on div "Clearance : Final Few" at bounding box center [97, 302] width 168 height 22
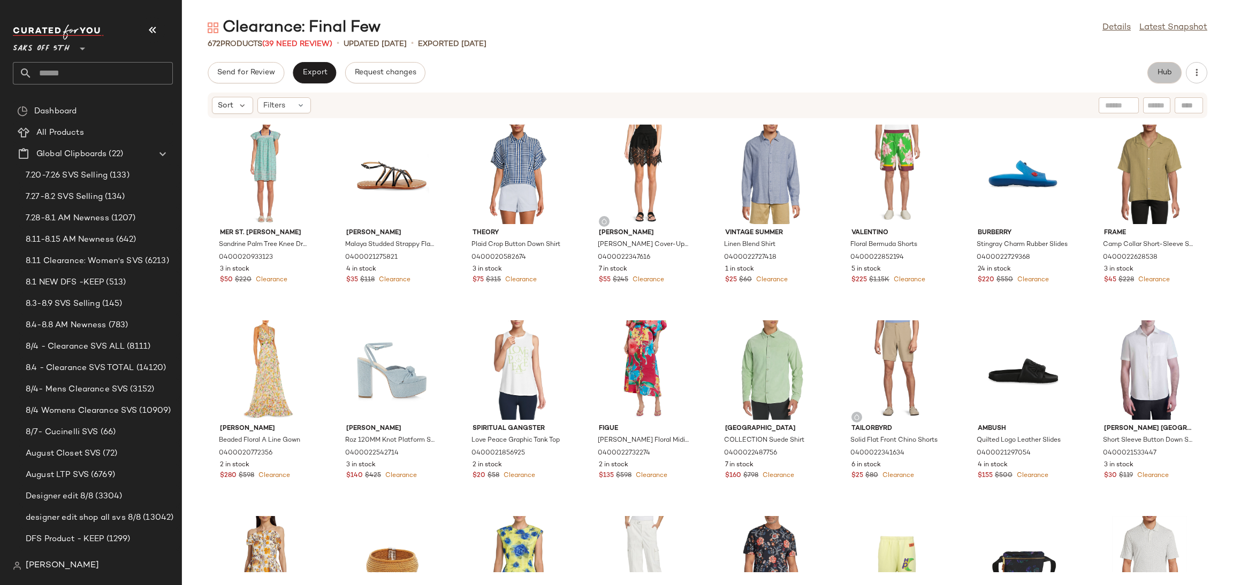
click at [1161, 75] on span "Hub" at bounding box center [1164, 73] width 15 height 9
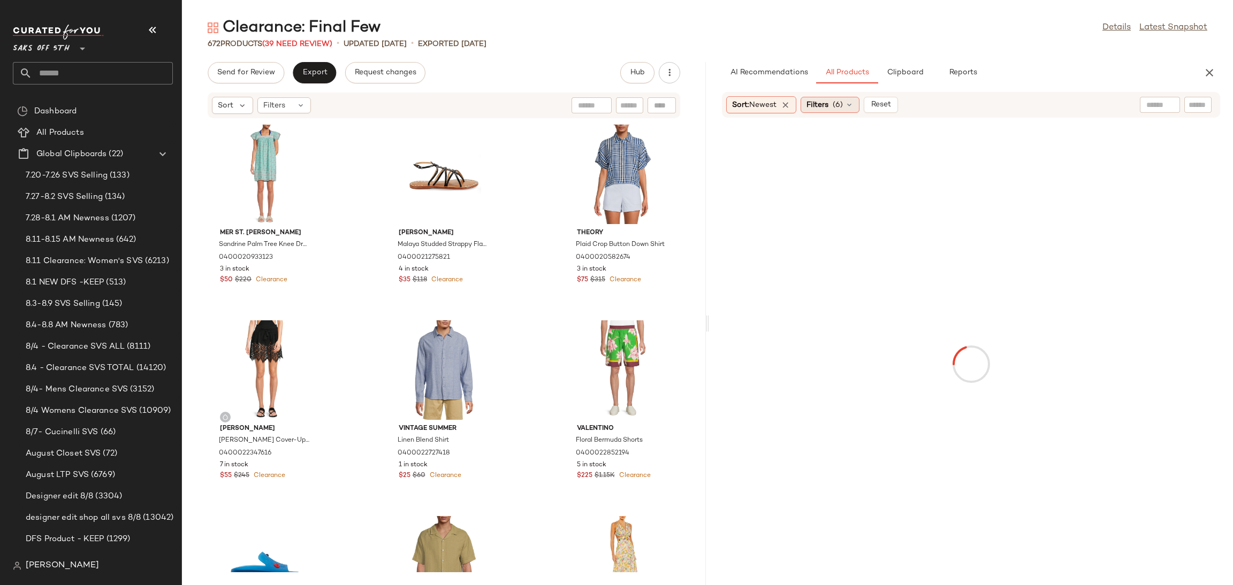
click at [846, 101] on div "Filters (6)" at bounding box center [830, 105] width 59 height 16
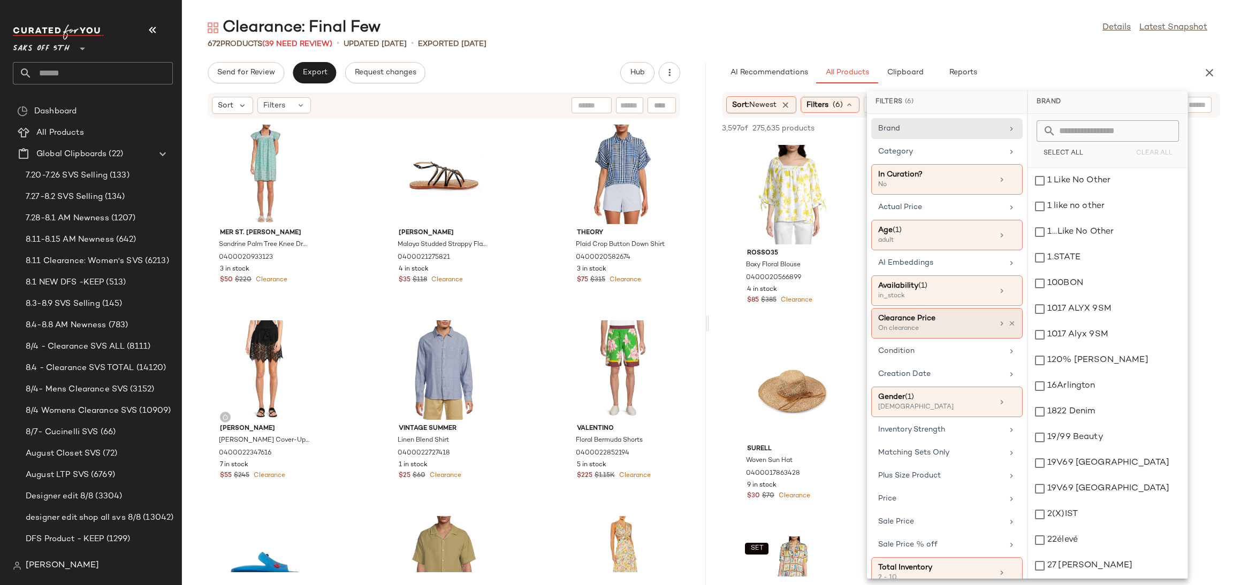
click at [956, 328] on div "On clearance" at bounding box center [931, 329] width 107 height 10
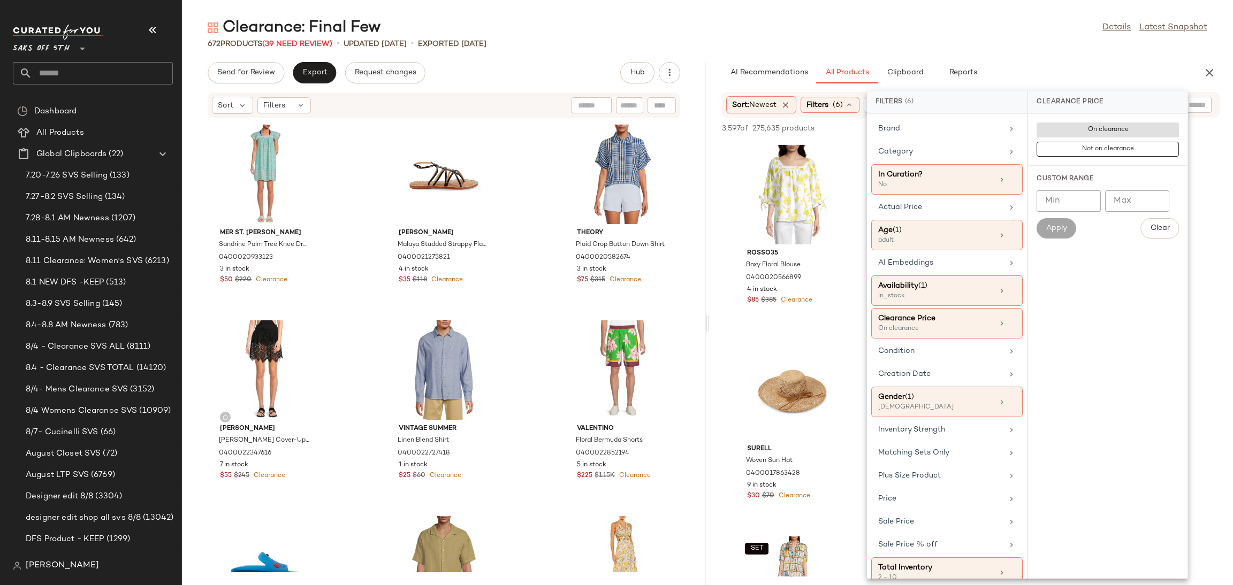
click at [968, 25] on div "Clearance: Final Few Details Latest Snapshot" at bounding box center [707, 27] width 1051 height 21
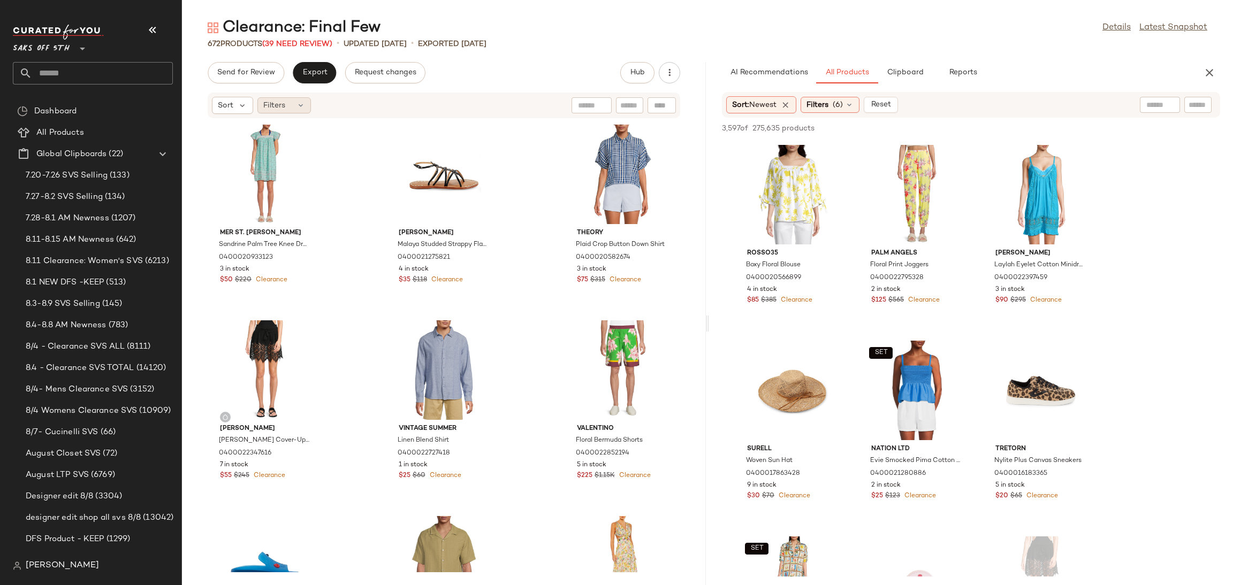
click at [287, 107] on div "Filters" at bounding box center [284, 105] width 54 height 16
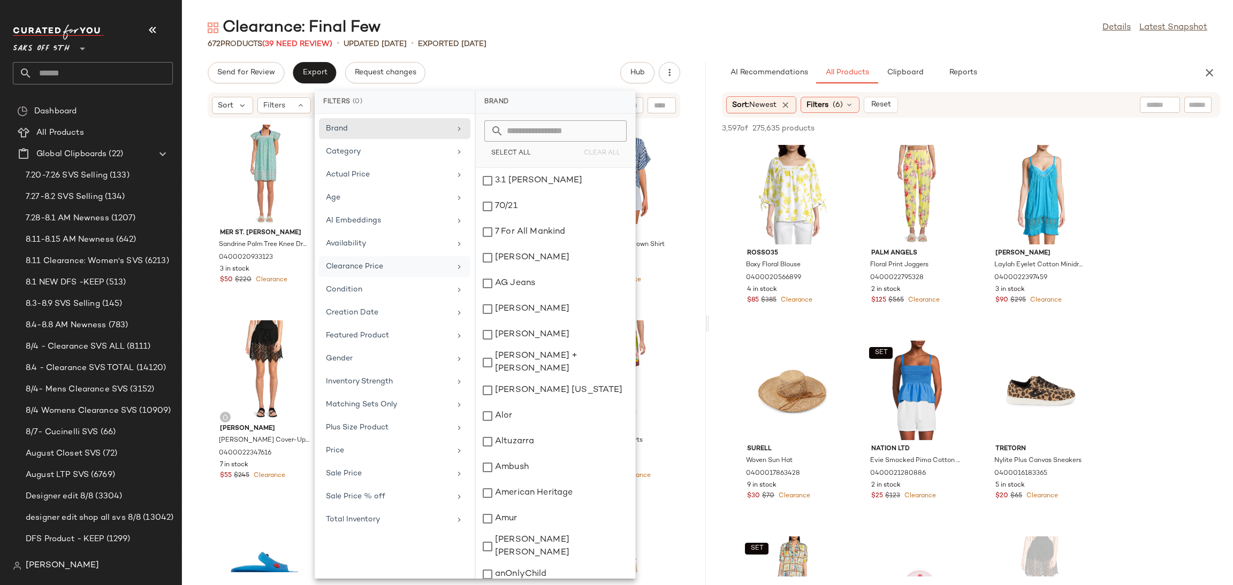
click at [373, 279] on div "Clearance Price" at bounding box center [394, 289] width 151 height 21
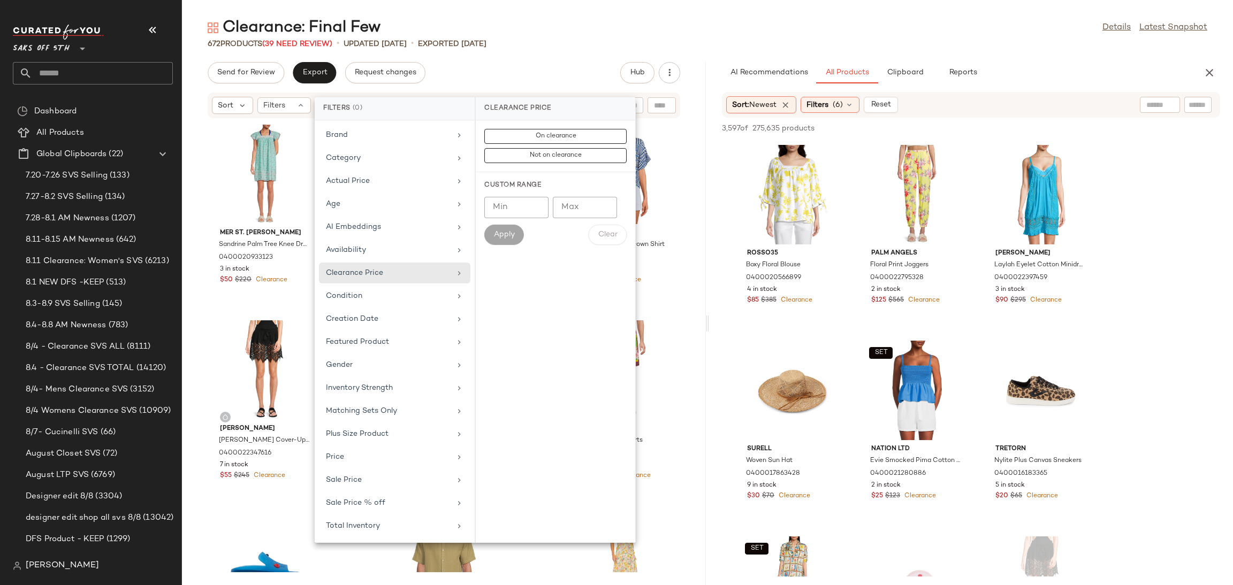
click at [559, 58] on div "Clearance: Final Few Details Latest Snapshot 672 Products (39 Need Review) • up…" at bounding box center [707, 301] width 1051 height 568
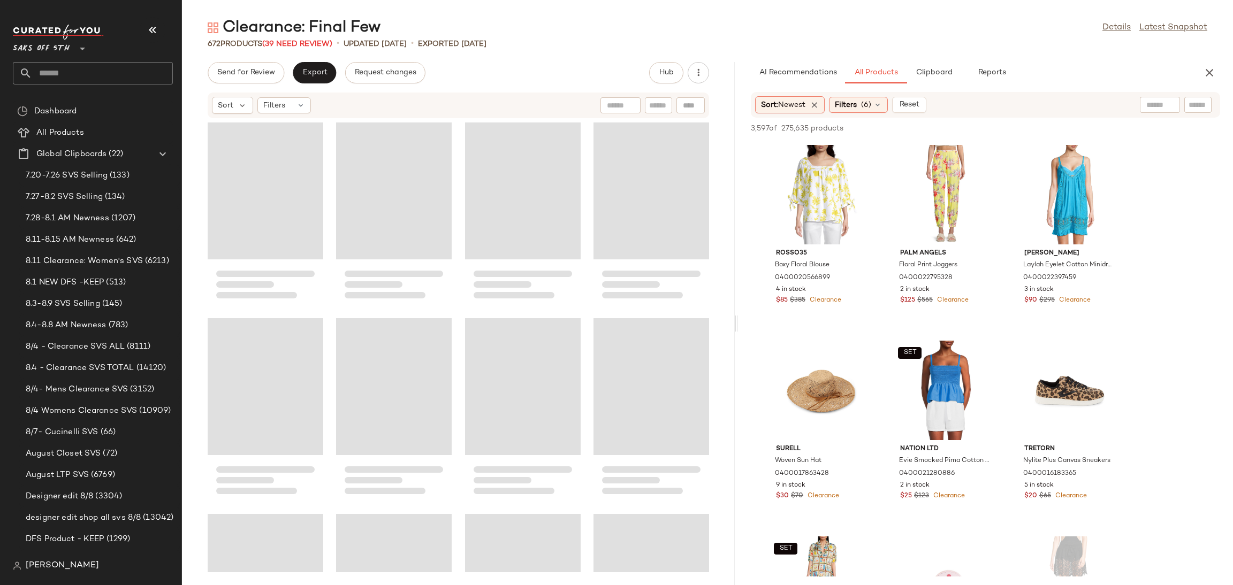
drag, startPoint x: 709, startPoint y: 321, endPoint x: 740, endPoint y: 320, distance: 31.1
click at [740, 320] on div "Clearance: Final Few Details Latest Snapshot 672 Products (39 Need Review) • up…" at bounding box center [707, 301] width 1051 height 568
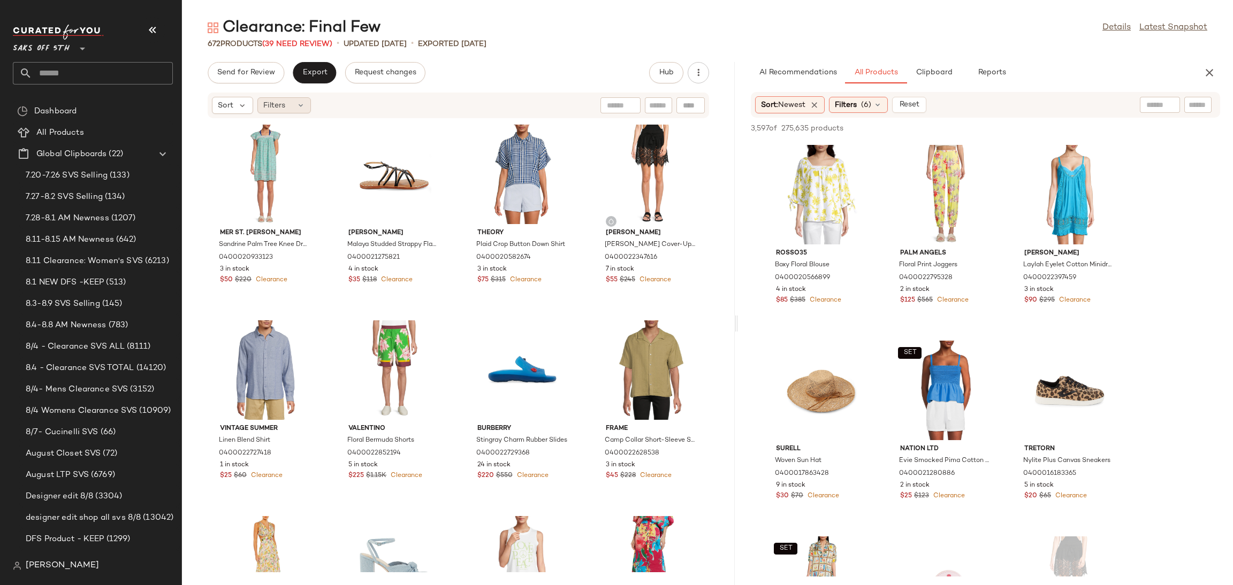
click at [298, 109] on icon at bounding box center [300, 105] width 9 height 9
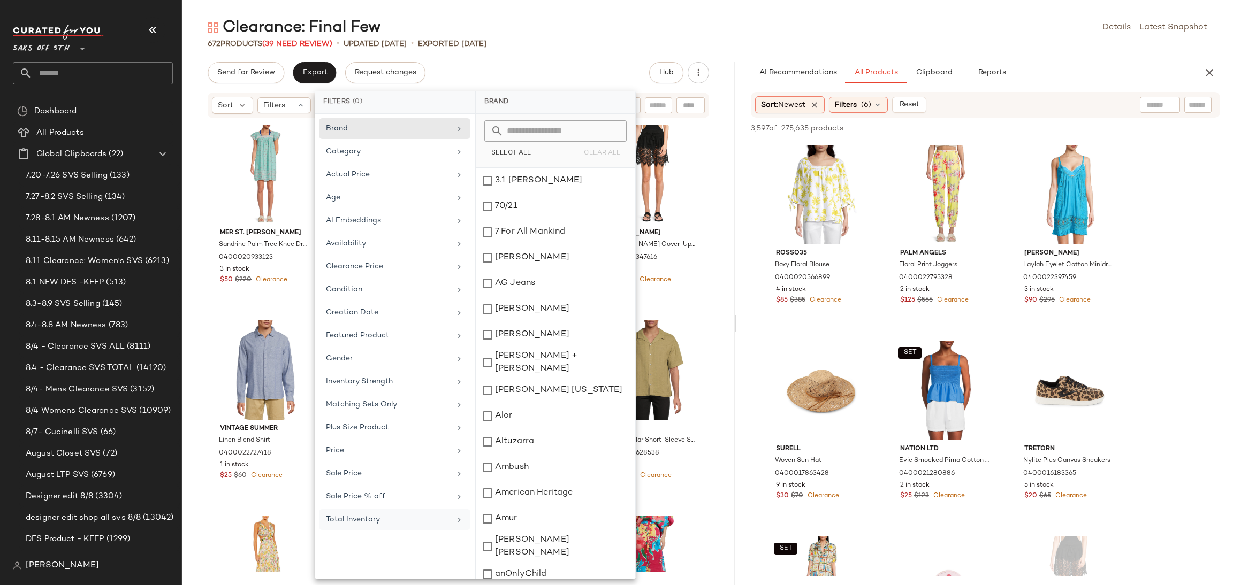
click at [394, 519] on div "Total Inventory" at bounding box center [388, 519] width 125 height 11
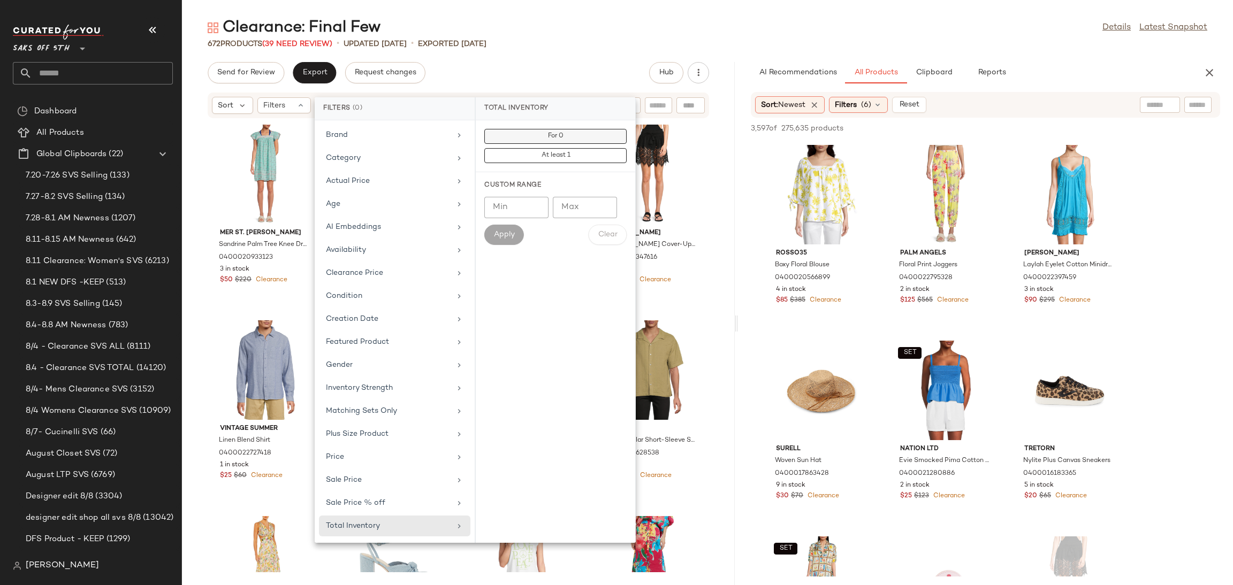
click at [587, 148] on button "For 0" at bounding box center [555, 155] width 142 height 15
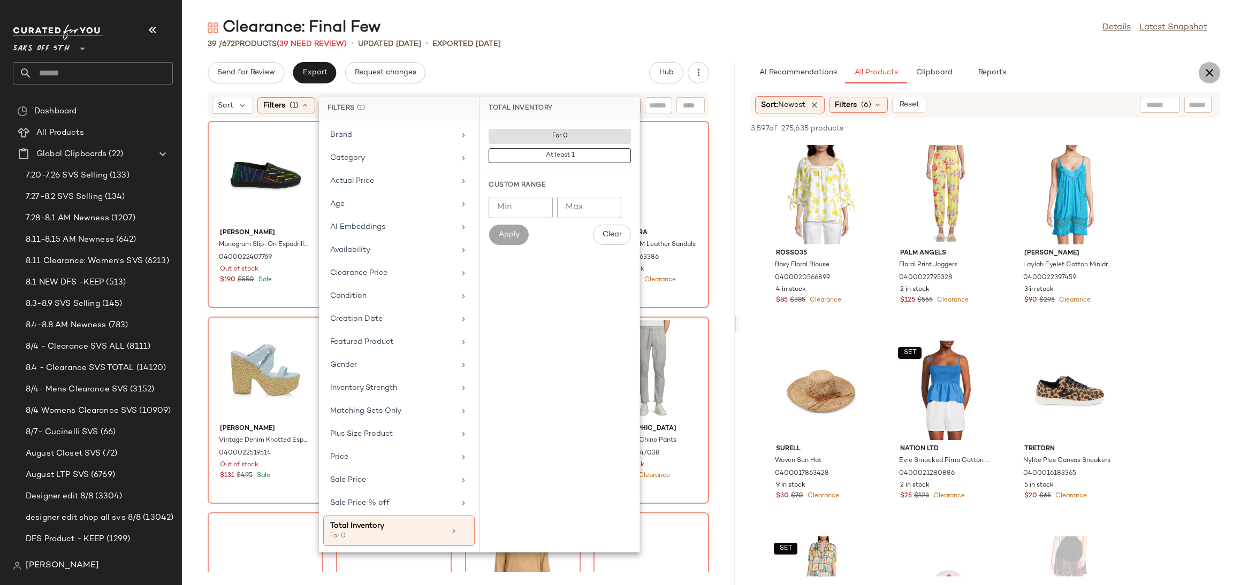
click at [1218, 75] on button "button" at bounding box center [1209, 72] width 21 height 21
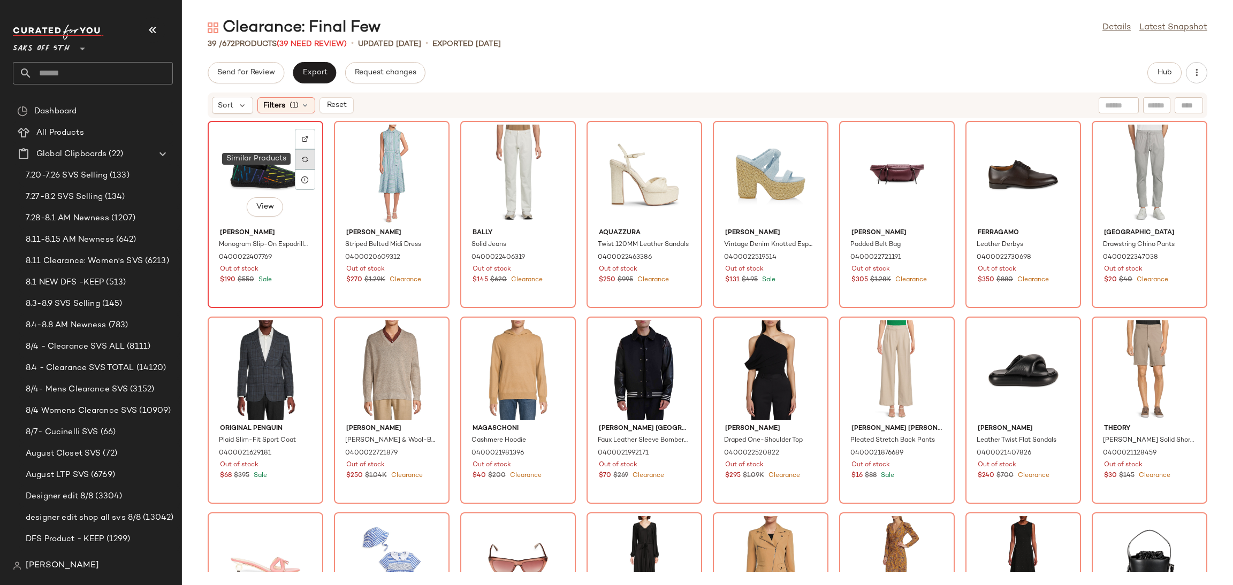
click at [308, 156] on img at bounding box center [305, 159] width 6 height 6
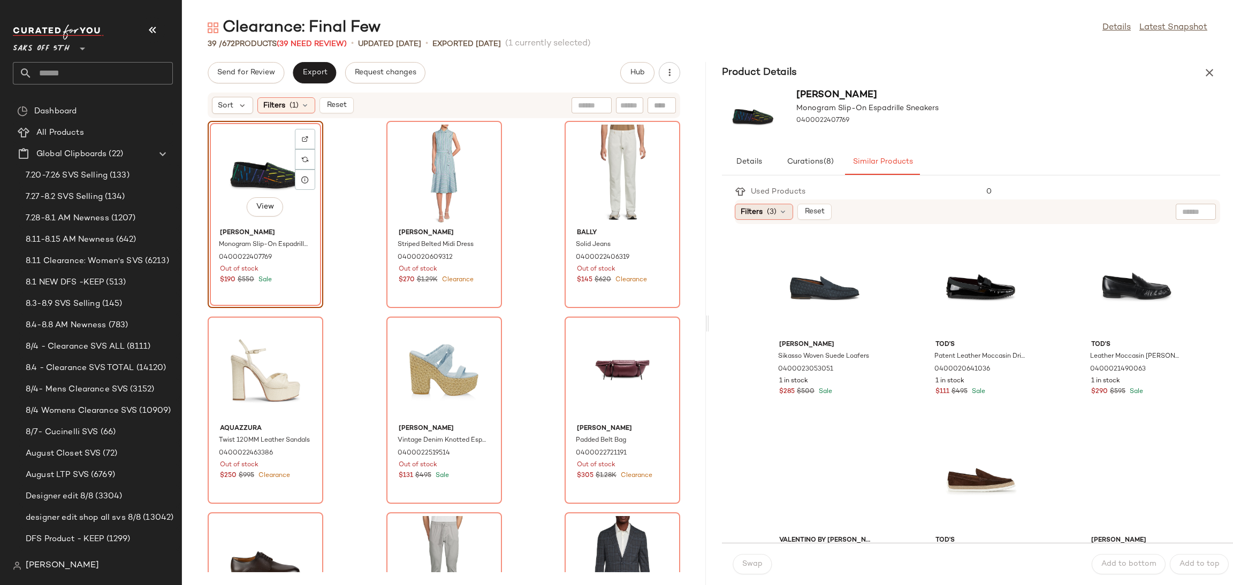
click at [774, 212] on span "(3)" at bounding box center [772, 212] width 10 height 11
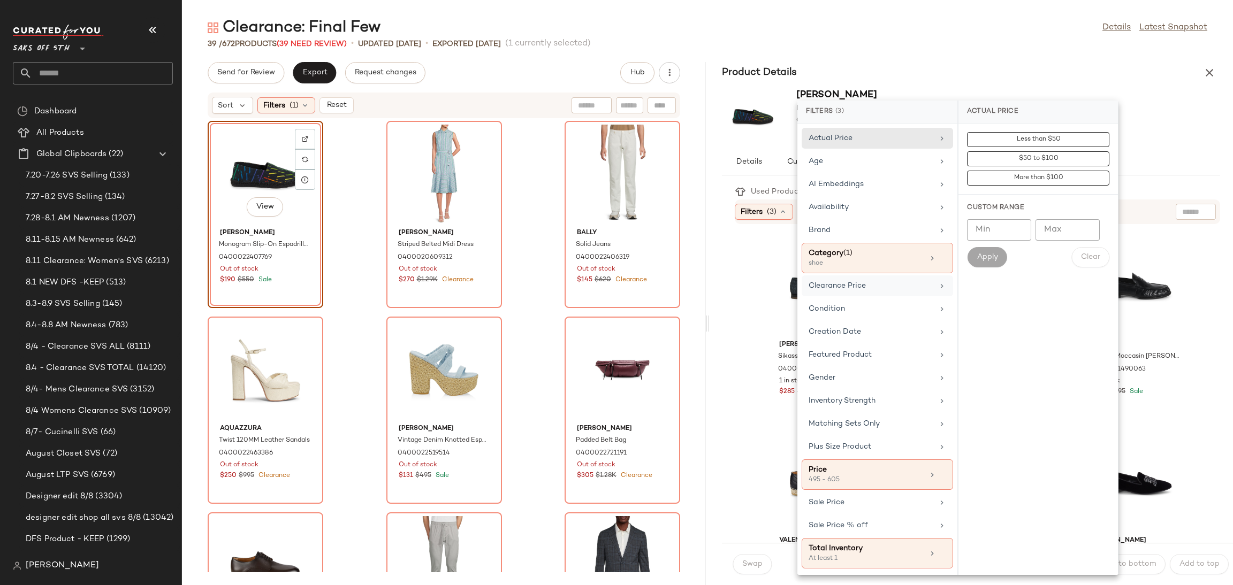
click at [868, 290] on div "Clearance Price" at bounding box center [871, 285] width 125 height 11
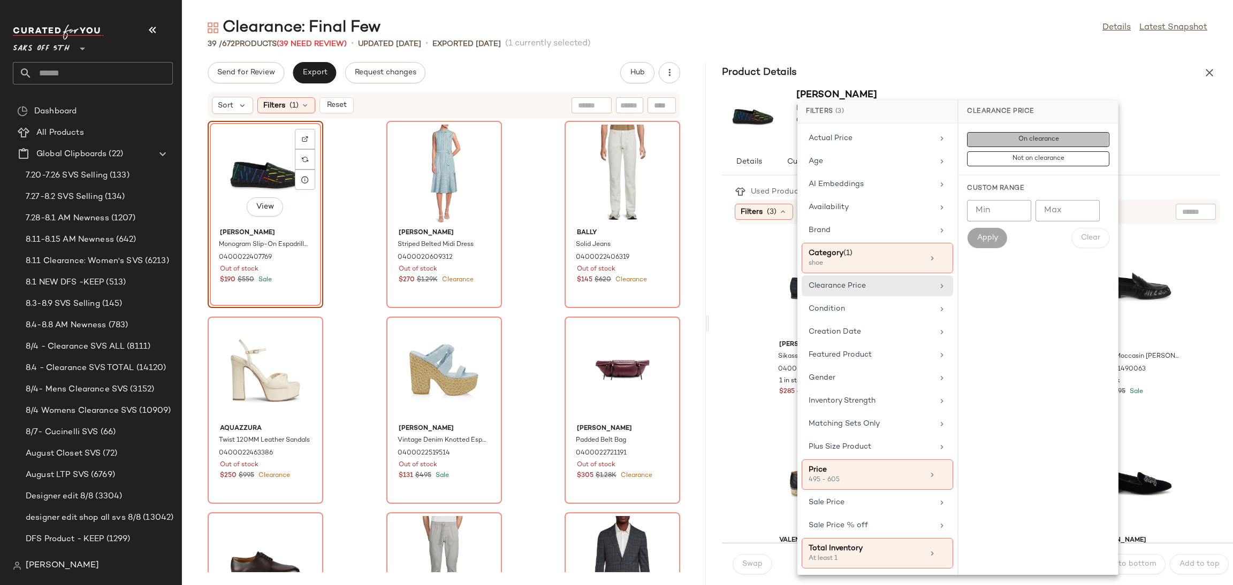
click at [1014, 151] on button "On clearance" at bounding box center [1038, 158] width 142 height 15
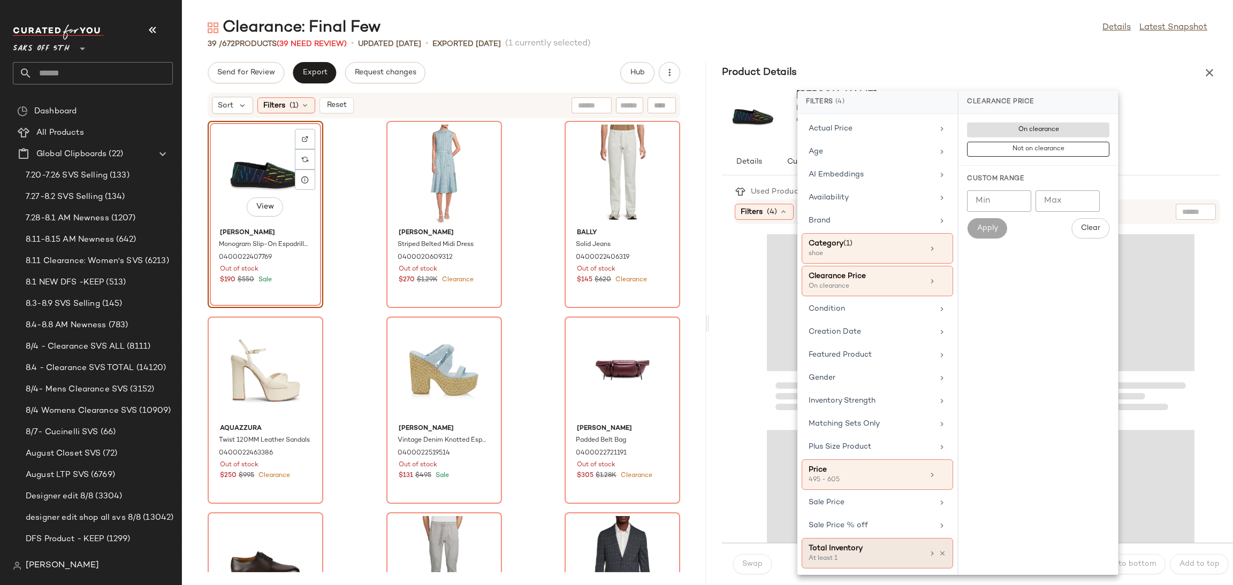
click at [848, 562] on div "At least 1" at bounding box center [862, 559] width 107 height 10
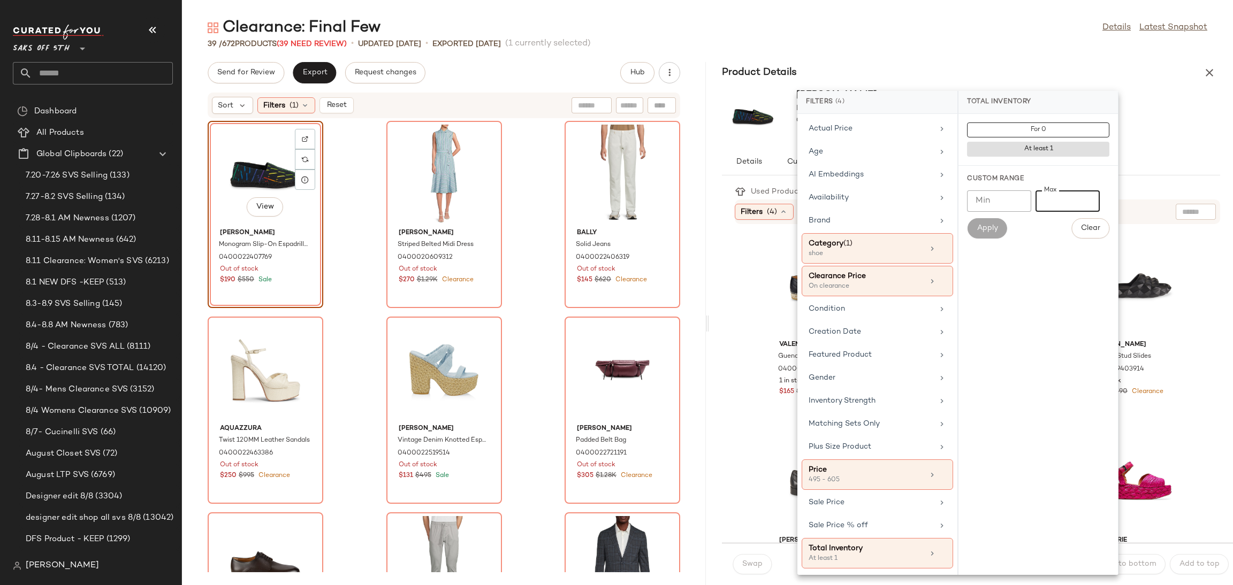
click at [1055, 207] on input "Max" at bounding box center [1068, 201] width 64 height 21
type input "**"
click at [985, 234] on button "Apply" at bounding box center [987, 228] width 40 height 20
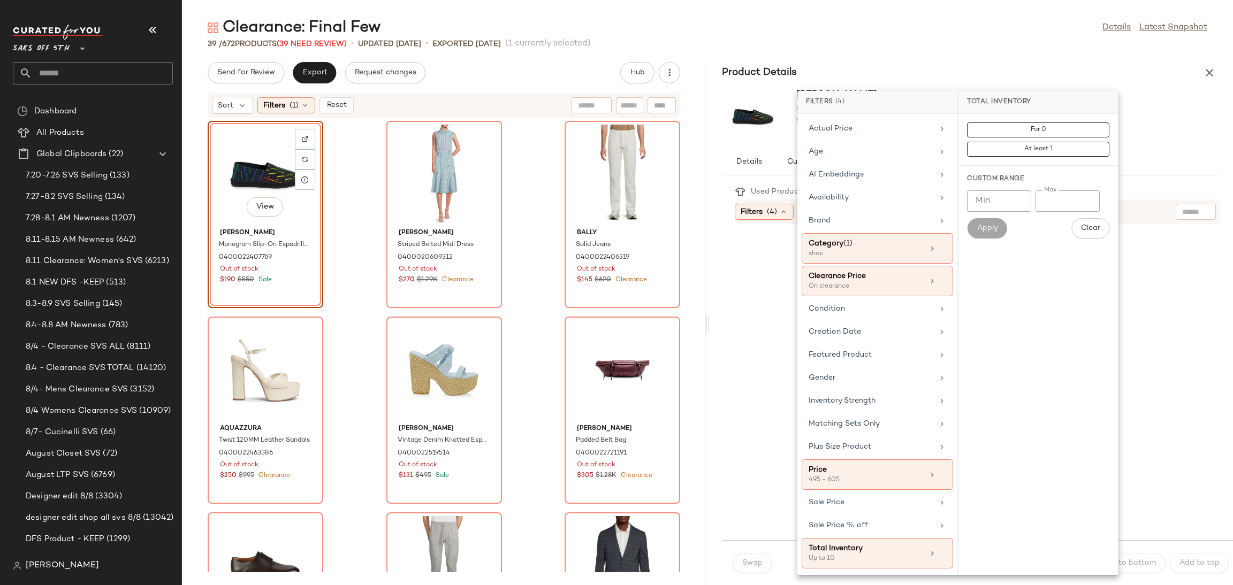
click at [903, 49] on div "39 / 672 Products (39 Need Review) • updated Aug 11th • Exported Aug 11th (1 cu…" at bounding box center [707, 44] width 1051 height 11
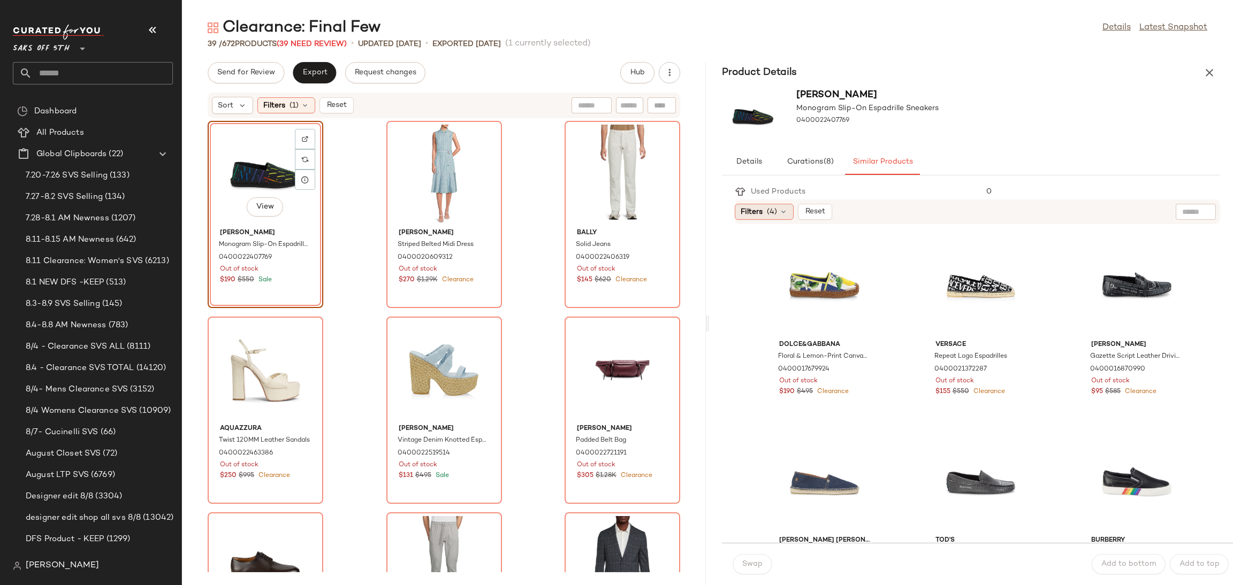
click at [777, 206] on div "Filters (4)" at bounding box center [764, 212] width 59 height 16
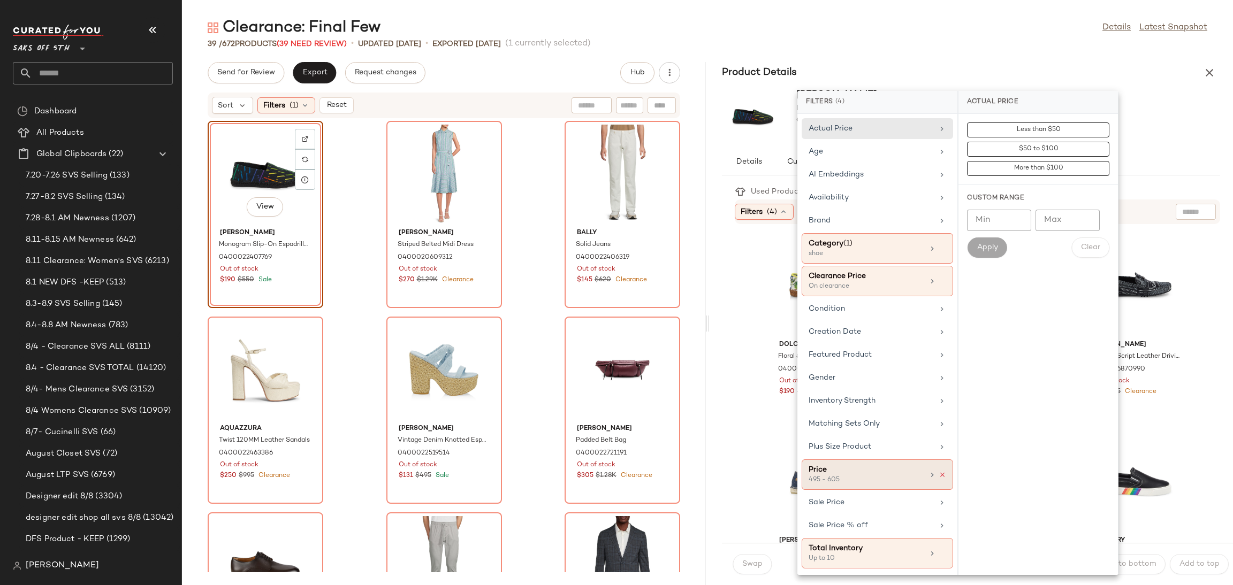
click at [942, 479] on icon at bounding box center [942, 474] width 7 height 7
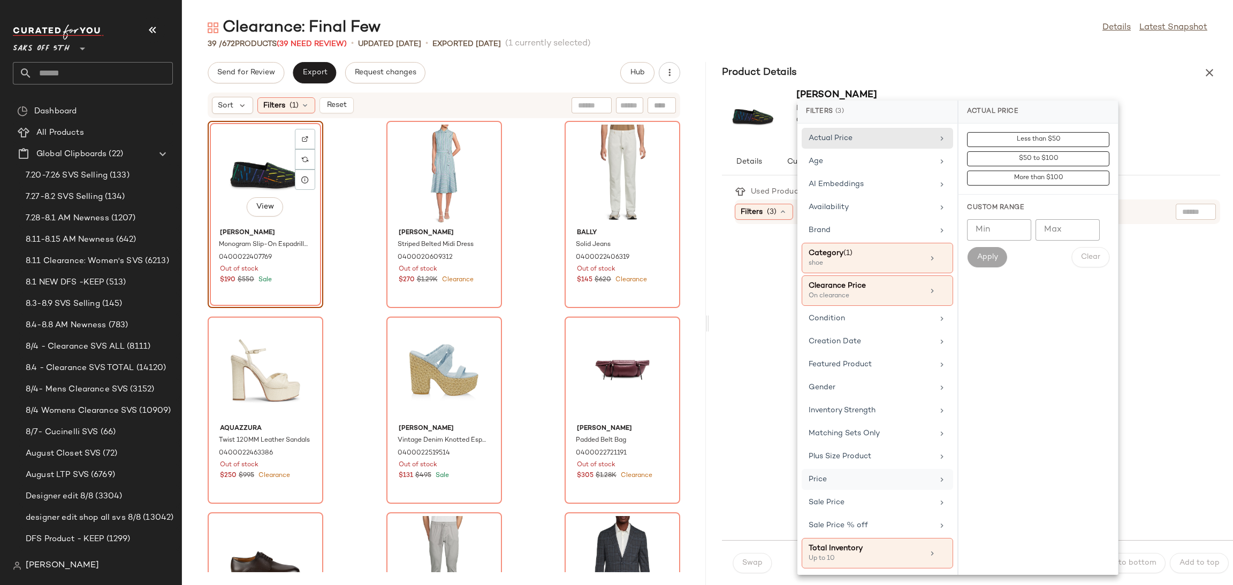
click at [974, 20] on div "Clearance: Final Few Details Latest Snapshot" at bounding box center [707, 27] width 1051 height 21
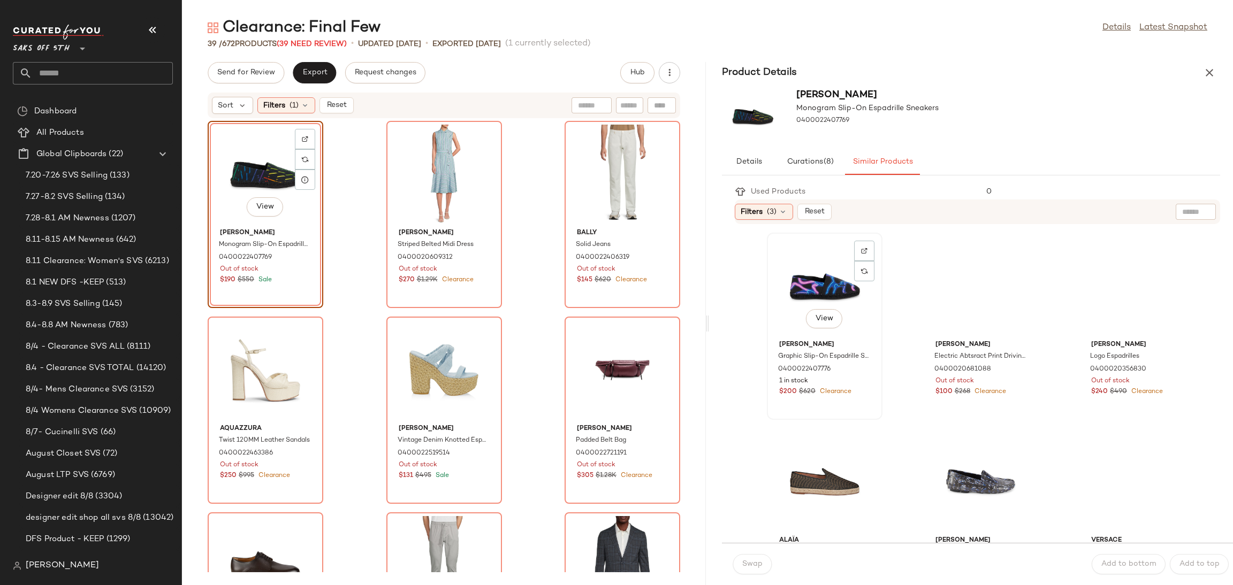
click at [815, 272] on div "View" at bounding box center [825, 287] width 108 height 100
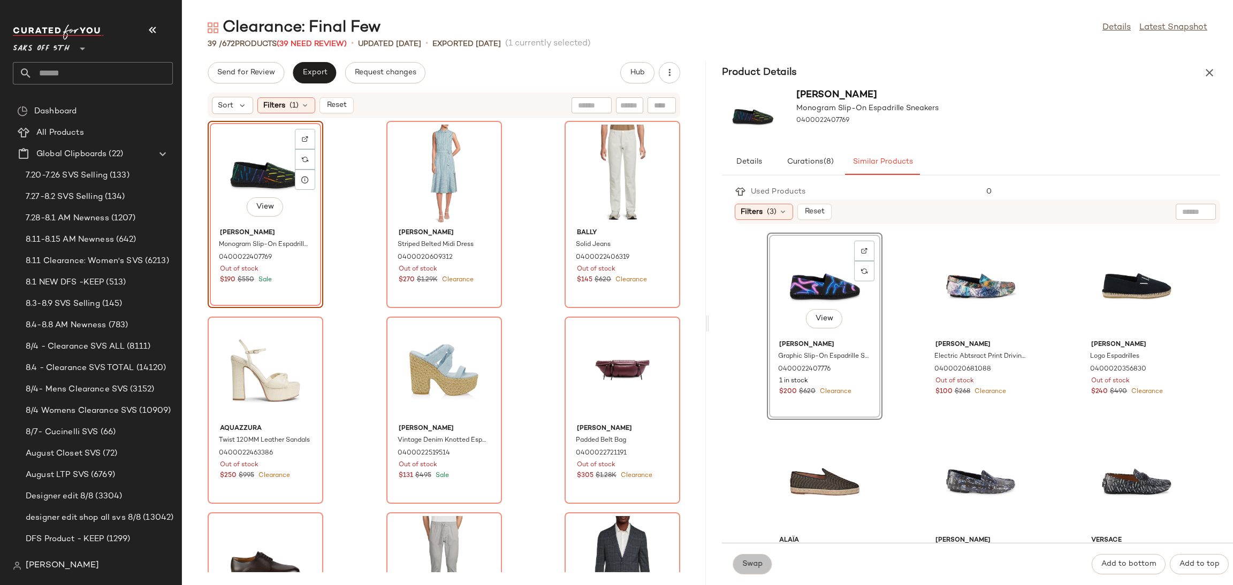
click at [756, 568] on span "Swap" at bounding box center [752, 564] width 21 height 9
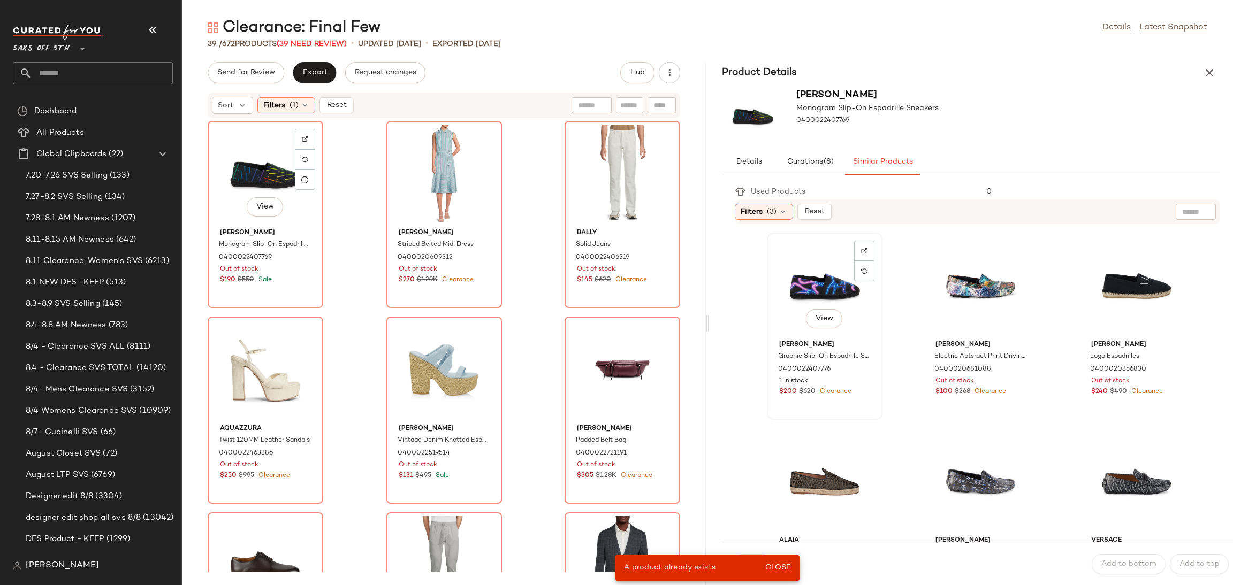
click at [790, 276] on div "View" at bounding box center [825, 287] width 108 height 100
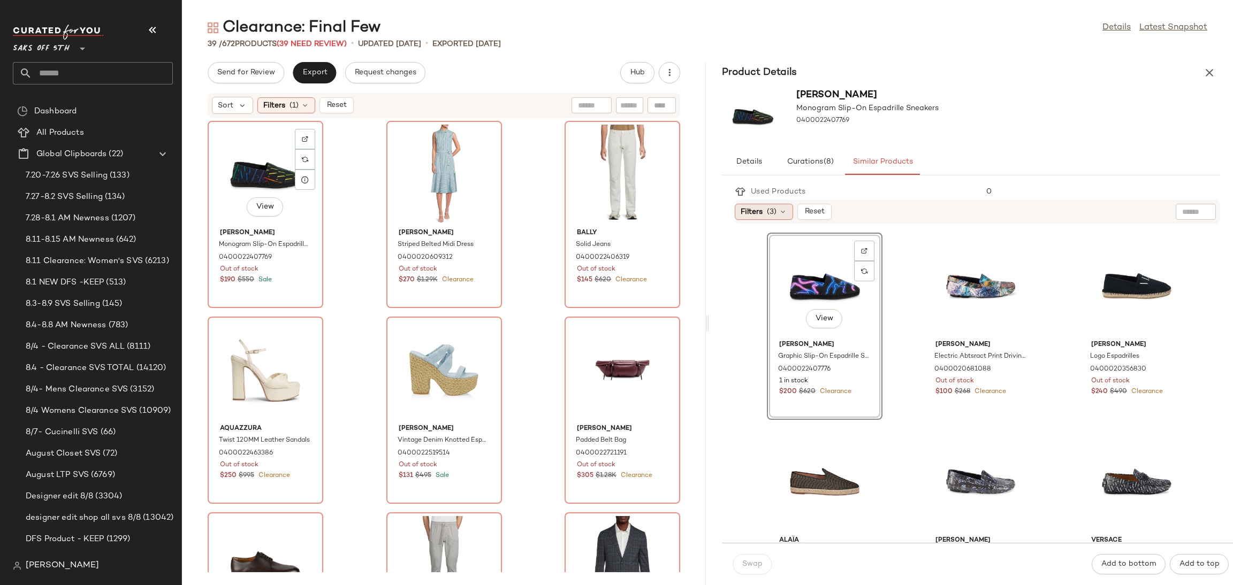
click at [760, 215] on span "Filters" at bounding box center [752, 212] width 22 height 11
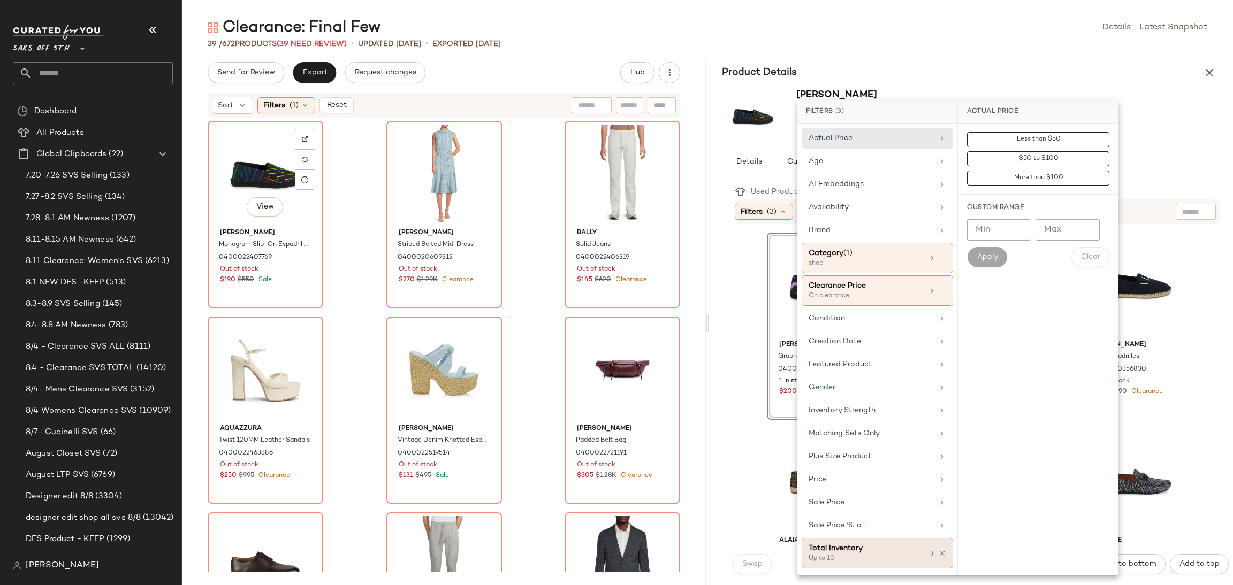
click at [863, 553] on div "Total Inventory" at bounding box center [866, 548] width 115 height 11
type input "**"
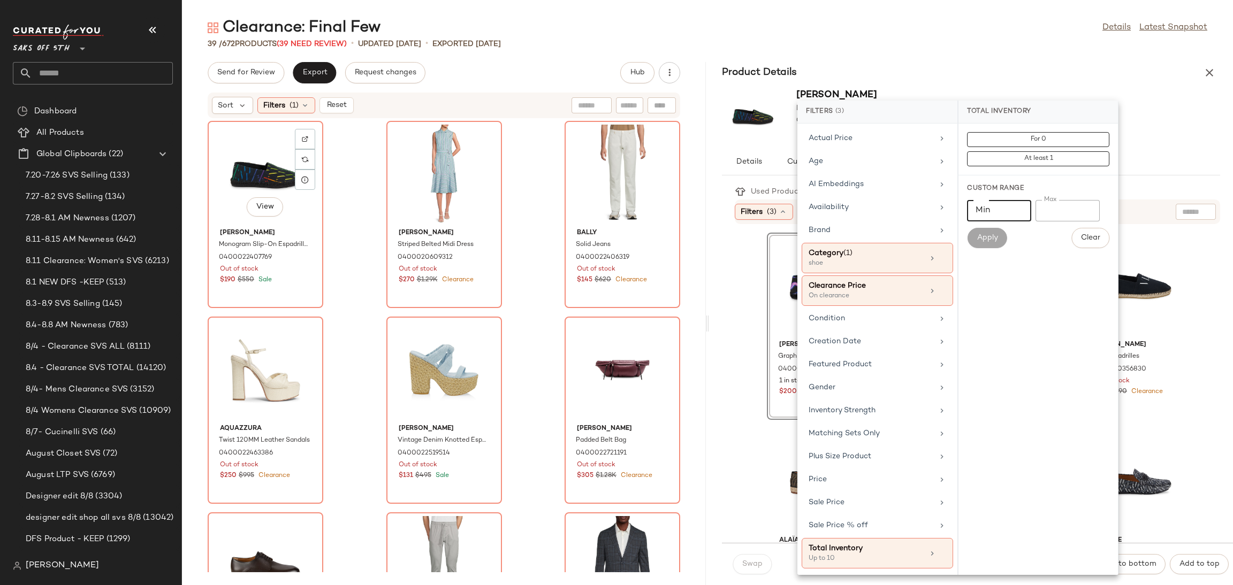
click at [1010, 210] on input "Min" at bounding box center [999, 210] width 64 height 21
type input "*"
click at [1006, 234] on button "Apply" at bounding box center [987, 238] width 40 height 20
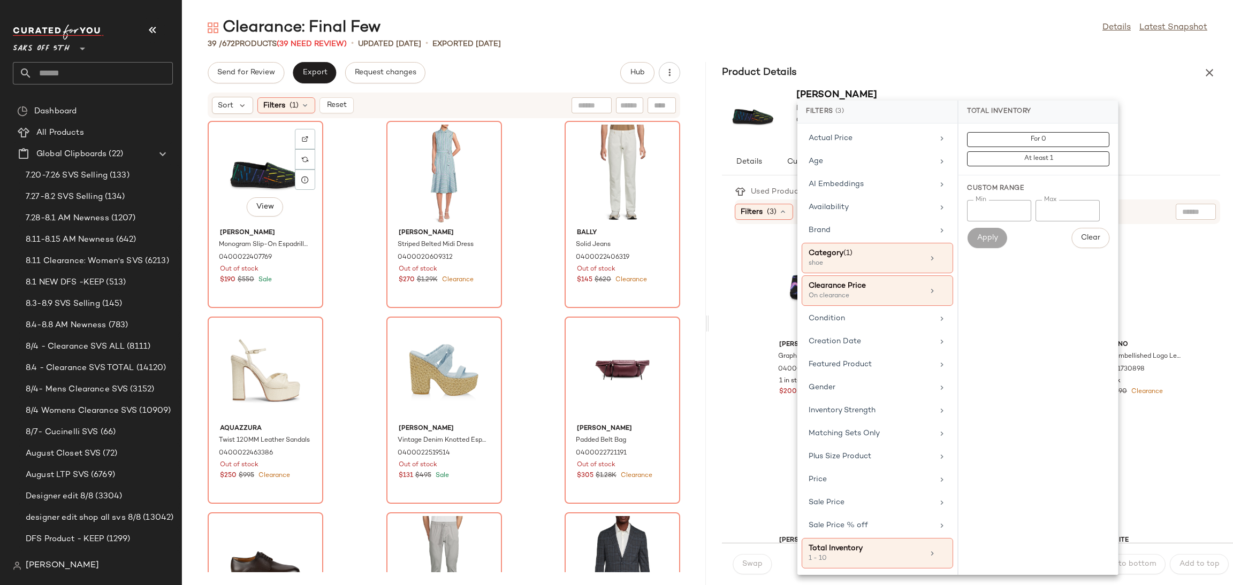
click at [983, 40] on div "39 / 672 Products (39 Need Review) • updated Aug 11th • Exported Aug 11th" at bounding box center [707, 44] width 1051 height 11
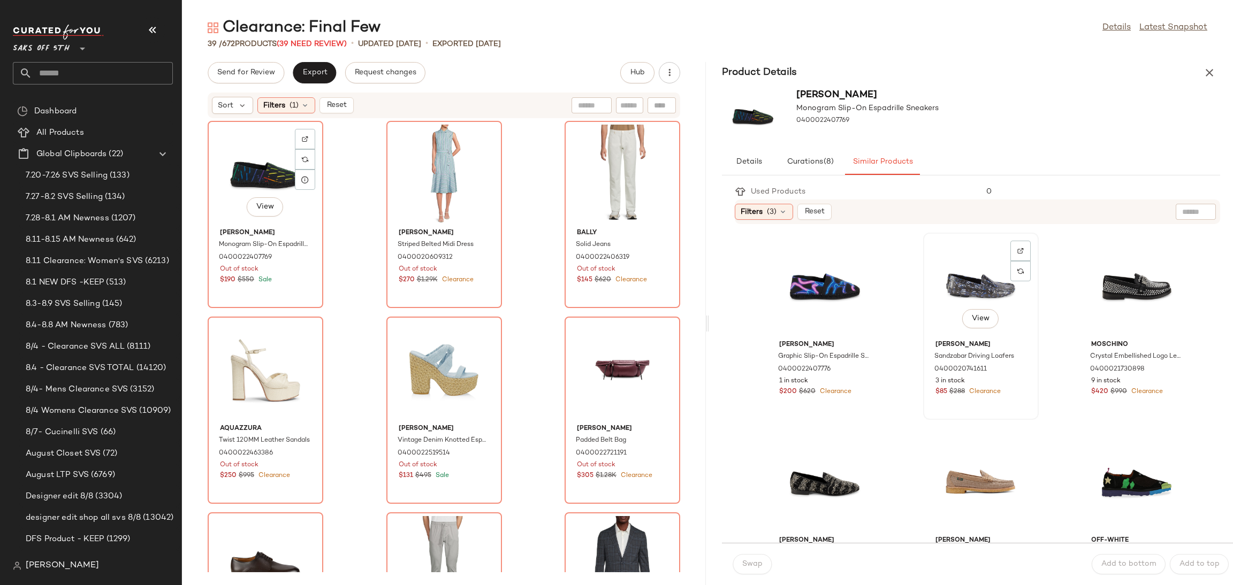
click at [962, 274] on div "View" at bounding box center [981, 287] width 108 height 100
click at [242, 157] on div "View" at bounding box center [265, 175] width 108 height 100
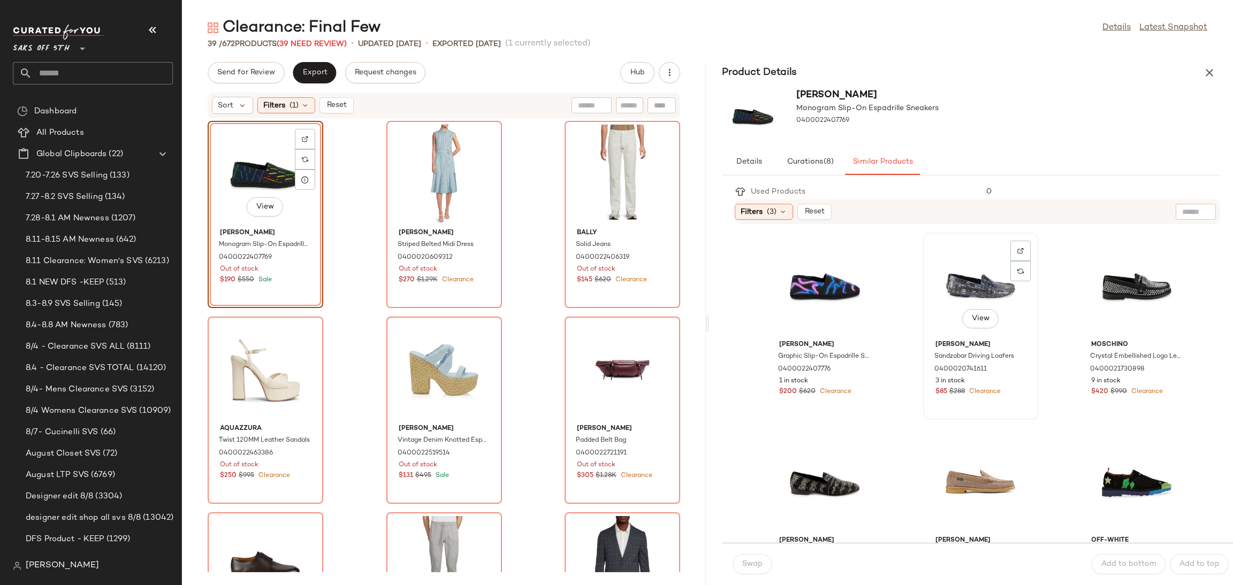
click at [961, 281] on div "View" at bounding box center [981, 287] width 108 height 100
click at [759, 562] on span "Swap" at bounding box center [752, 564] width 21 height 9
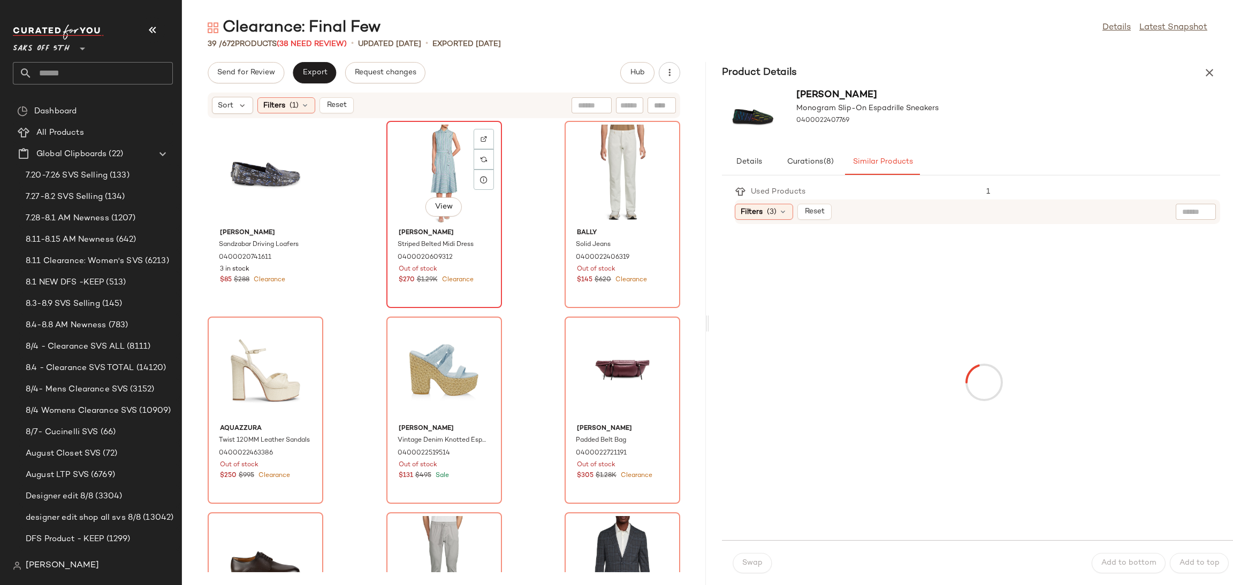
click at [410, 160] on div "View" at bounding box center [444, 175] width 108 height 100
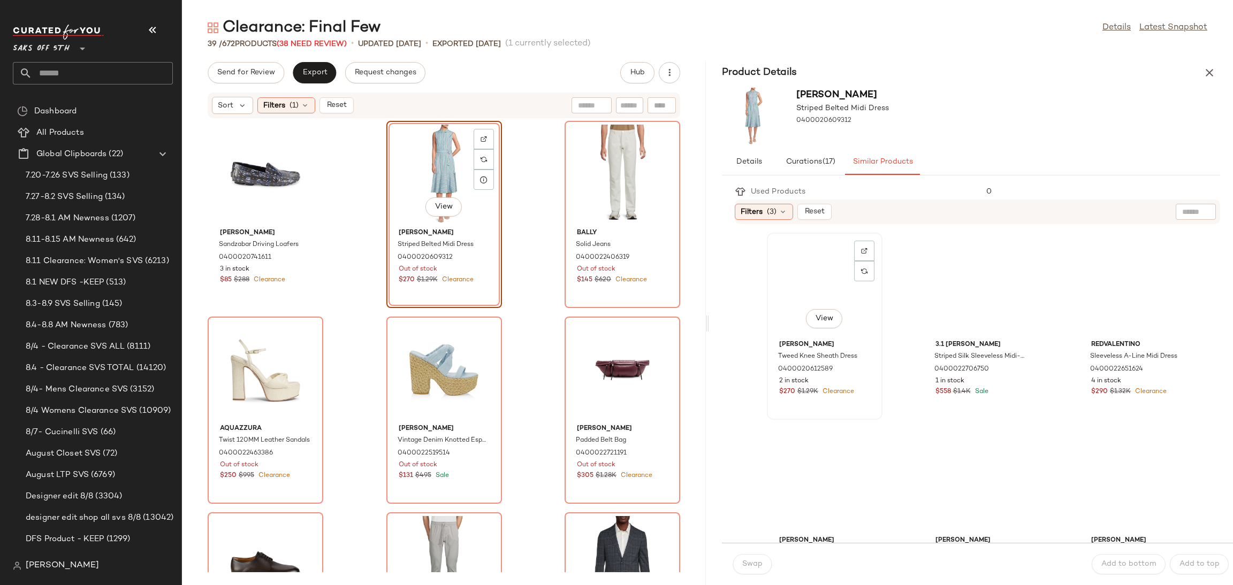
click at [834, 273] on div "View" at bounding box center [825, 287] width 108 height 100
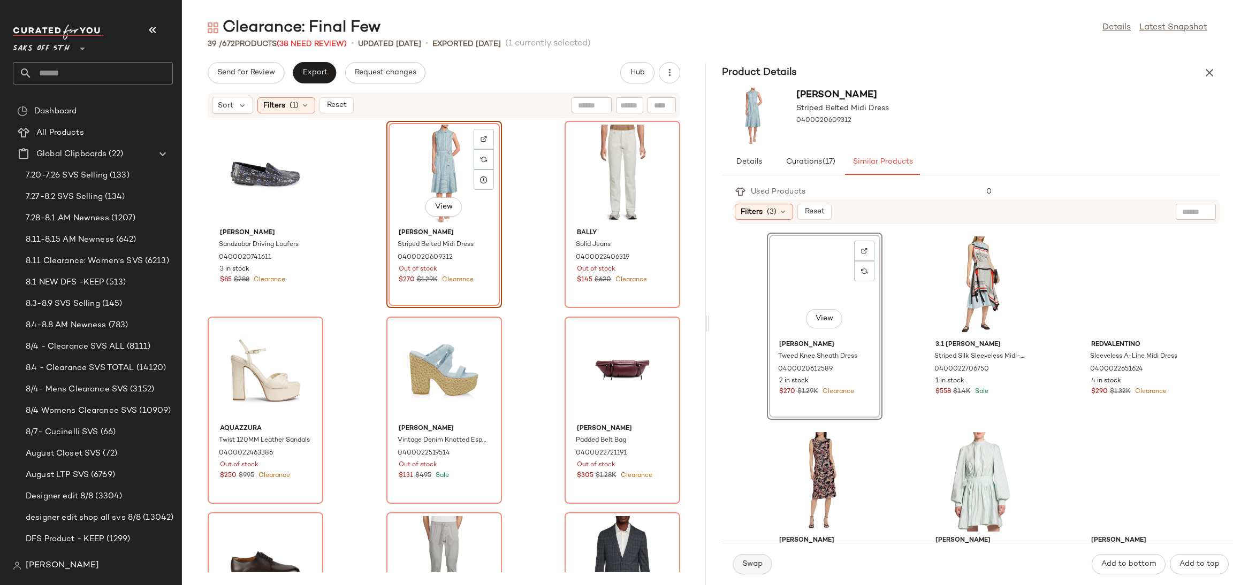
click at [749, 559] on button "Swap" at bounding box center [752, 564] width 39 height 20
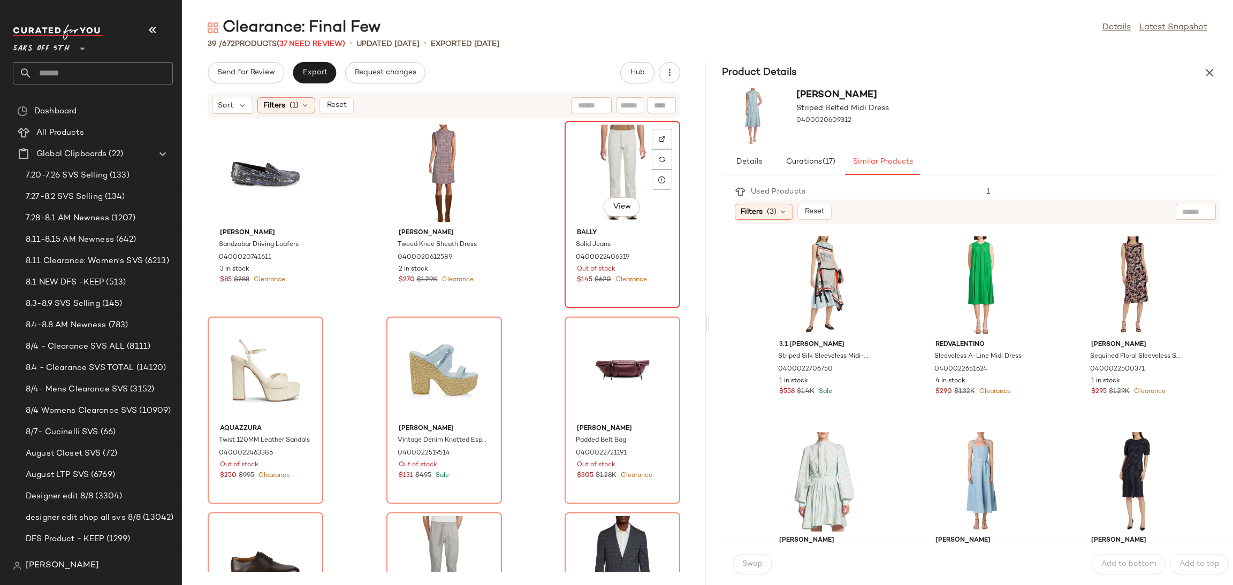
click at [614, 140] on div "View" at bounding box center [622, 175] width 108 height 100
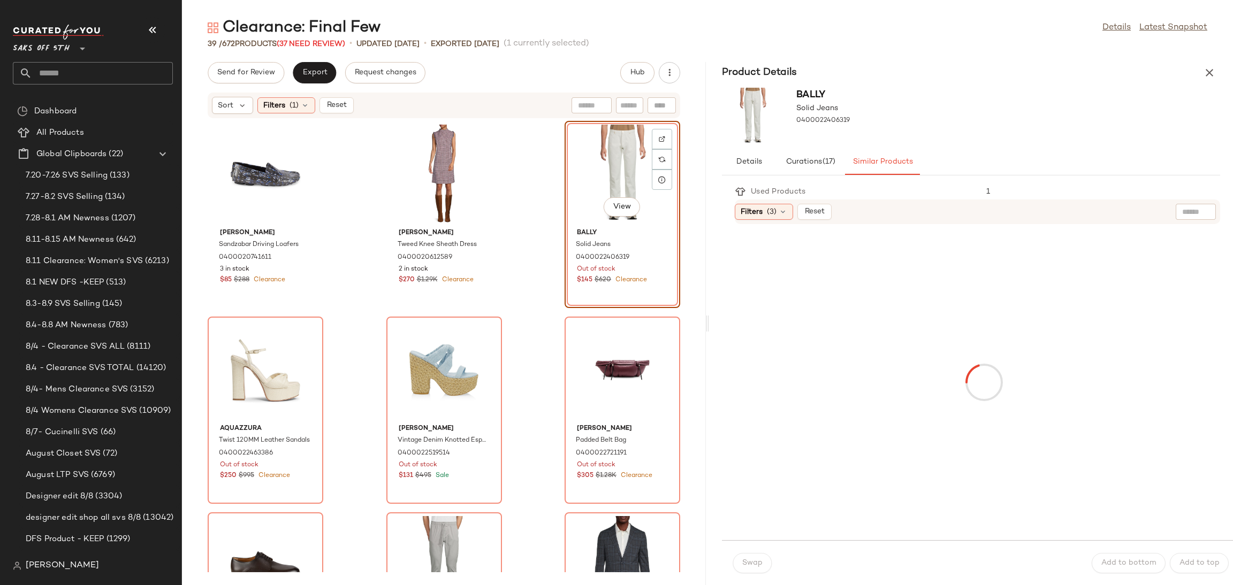
click at [614, 140] on div "View" at bounding box center [622, 175] width 108 height 100
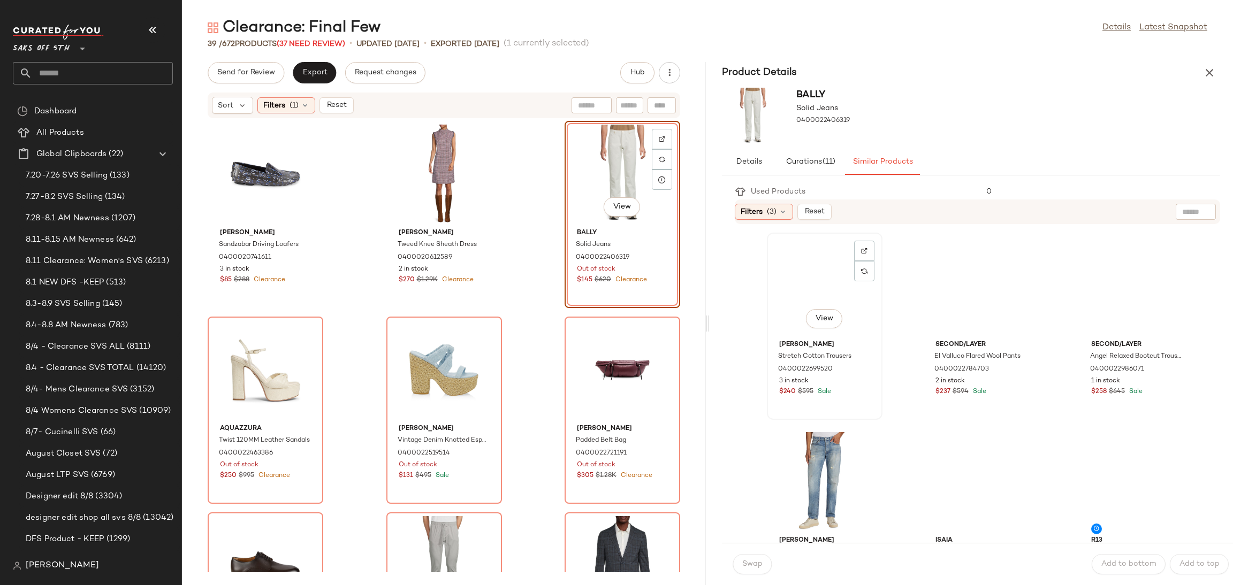
click at [803, 275] on div "View" at bounding box center [825, 287] width 108 height 100
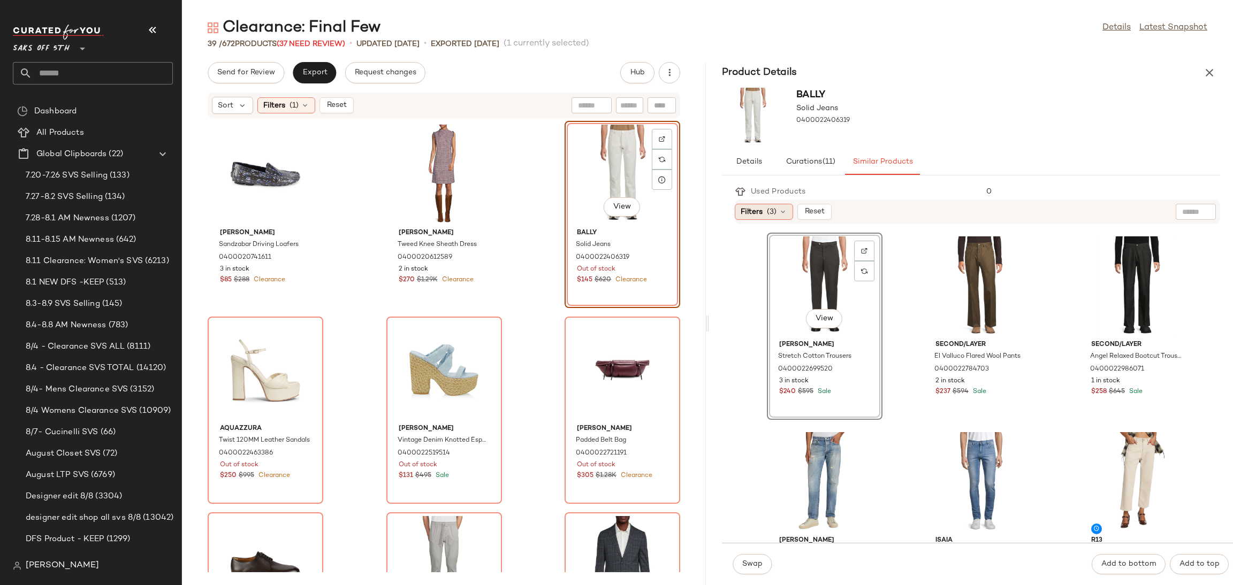
click at [786, 213] on icon at bounding box center [783, 212] width 9 height 9
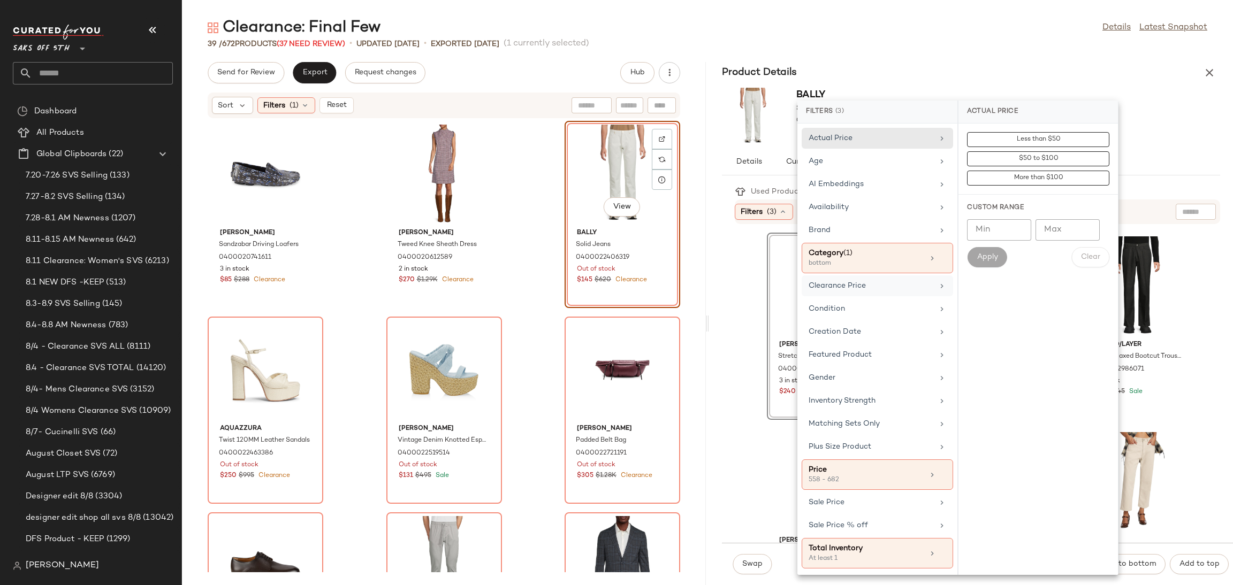
click at [903, 284] on div "Clearance Price" at bounding box center [871, 285] width 125 height 11
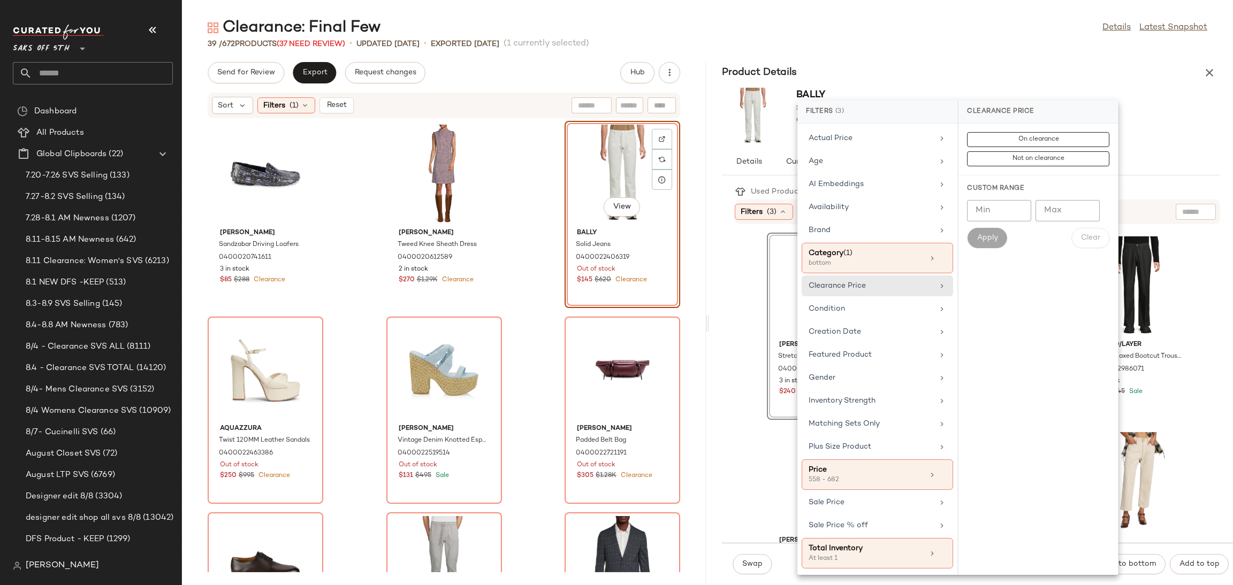
click at [1064, 80] on div "Product Details" at bounding box center [971, 72] width 524 height 21
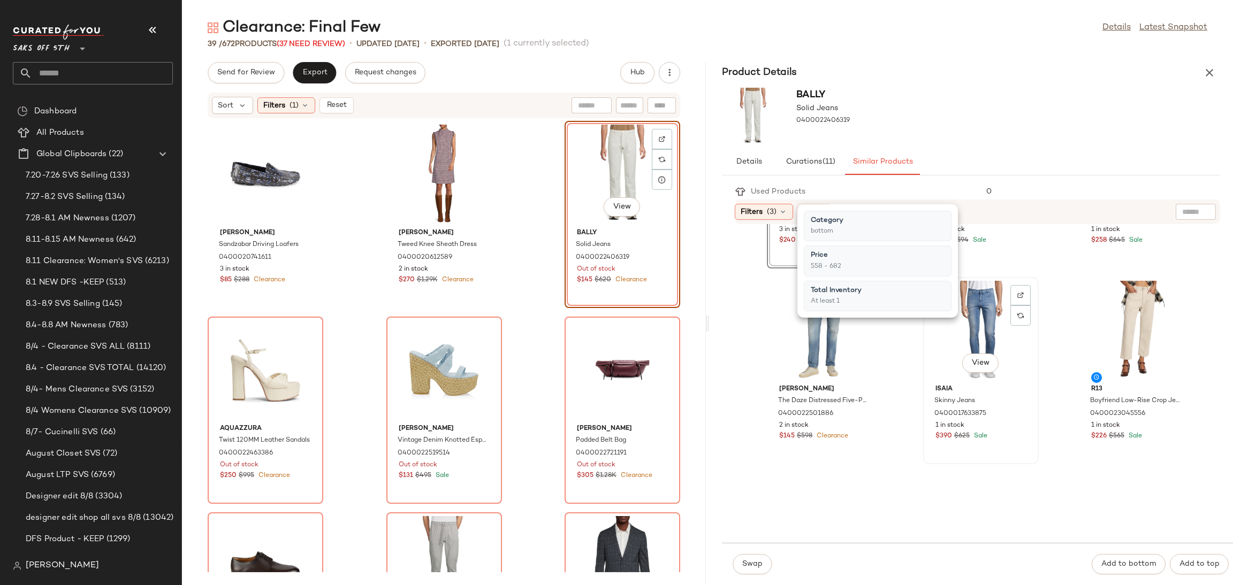
scroll to position [169, 0]
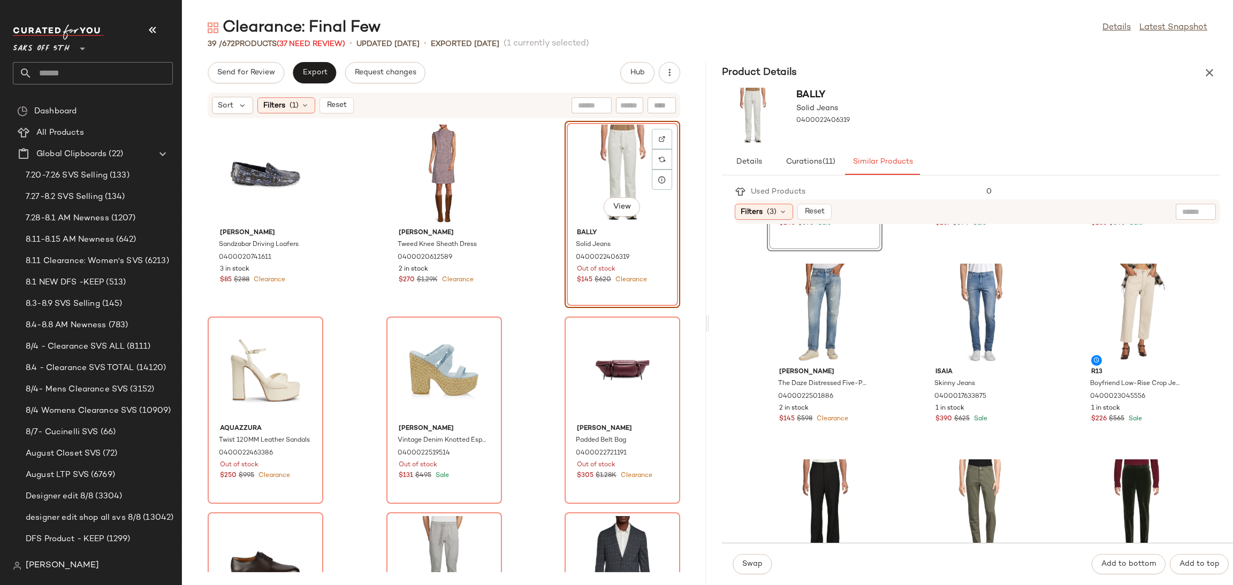
click at [958, 86] on div "Bally Solid Jeans 0400022406319" at bounding box center [971, 116] width 524 height 66
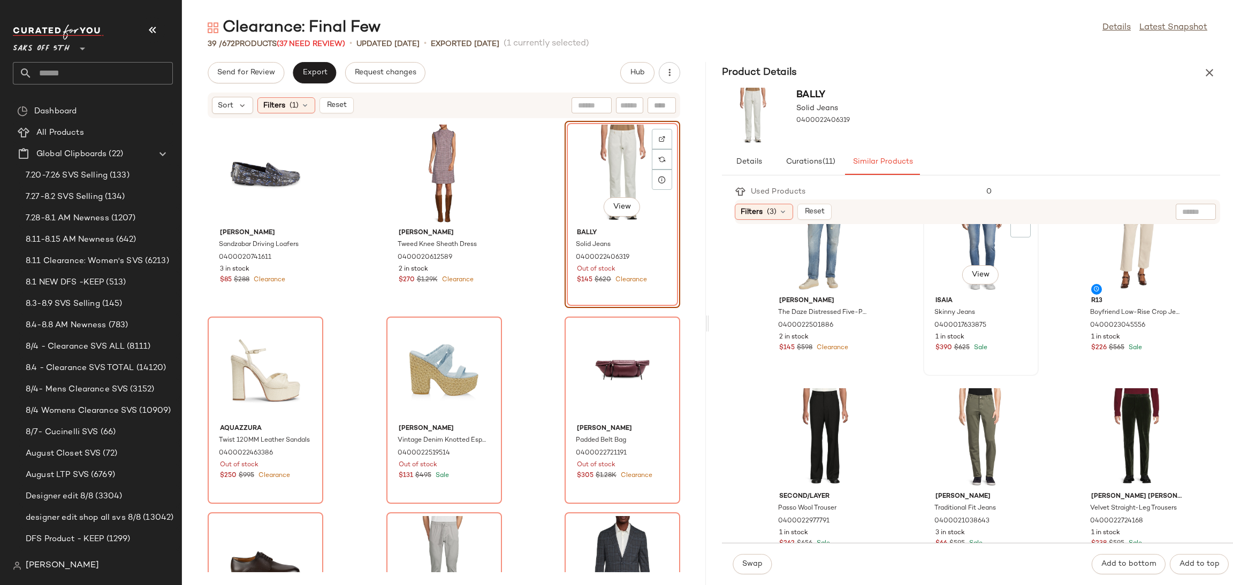
scroll to position [239, 0]
click at [820, 244] on div "View" at bounding box center [825, 243] width 108 height 100
click at [757, 562] on span "Swap" at bounding box center [752, 564] width 21 height 9
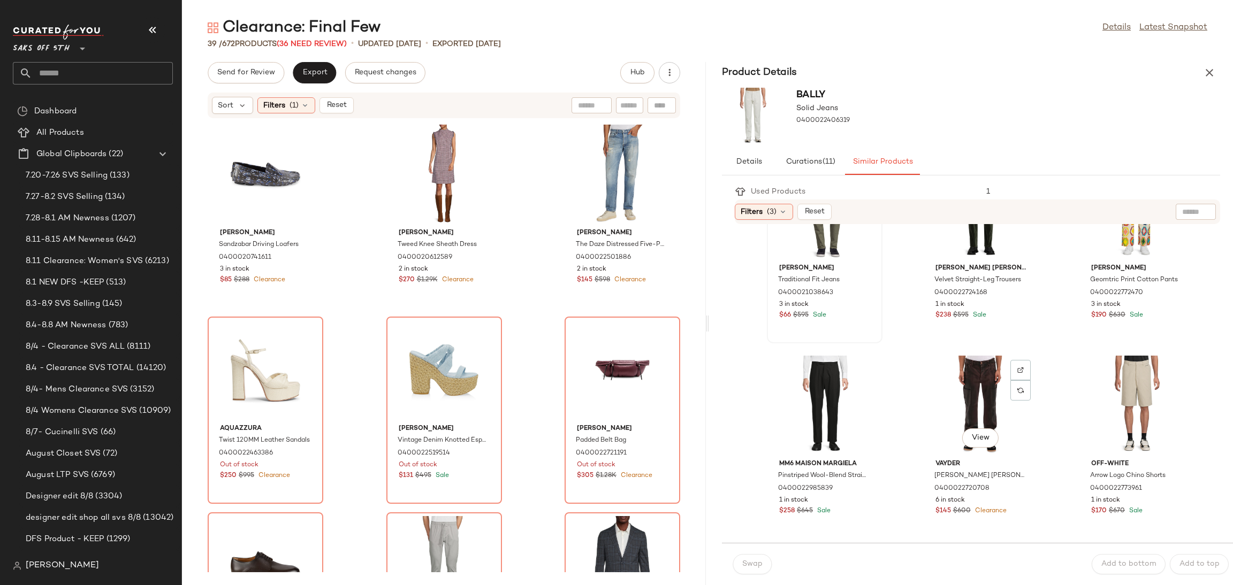
scroll to position [468, 0]
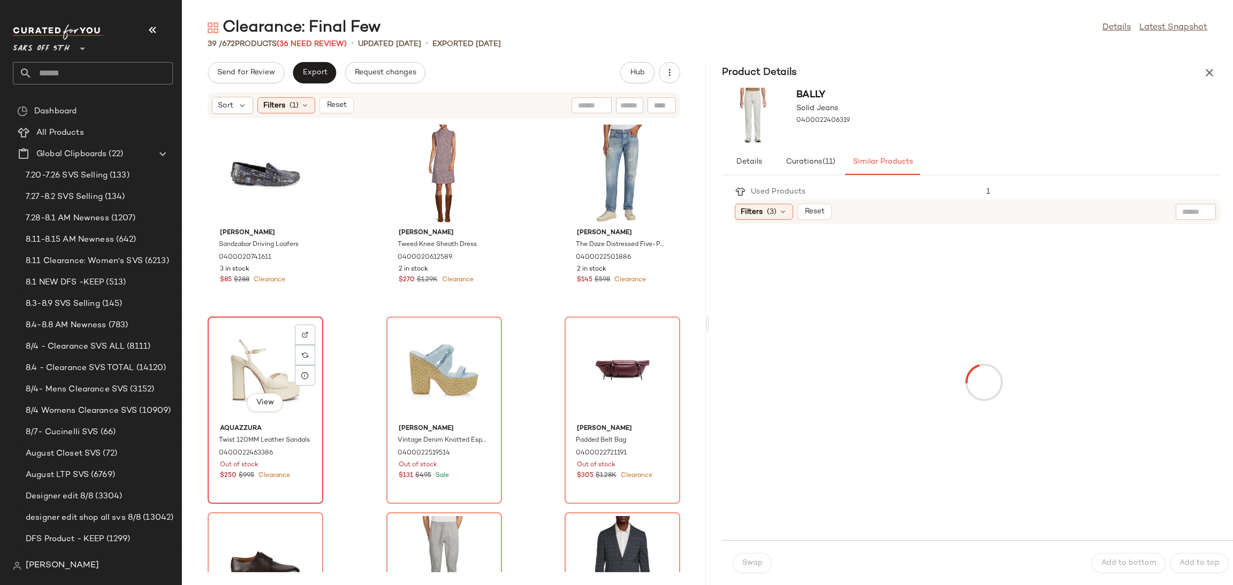
click at [277, 353] on div "View" at bounding box center [265, 371] width 108 height 100
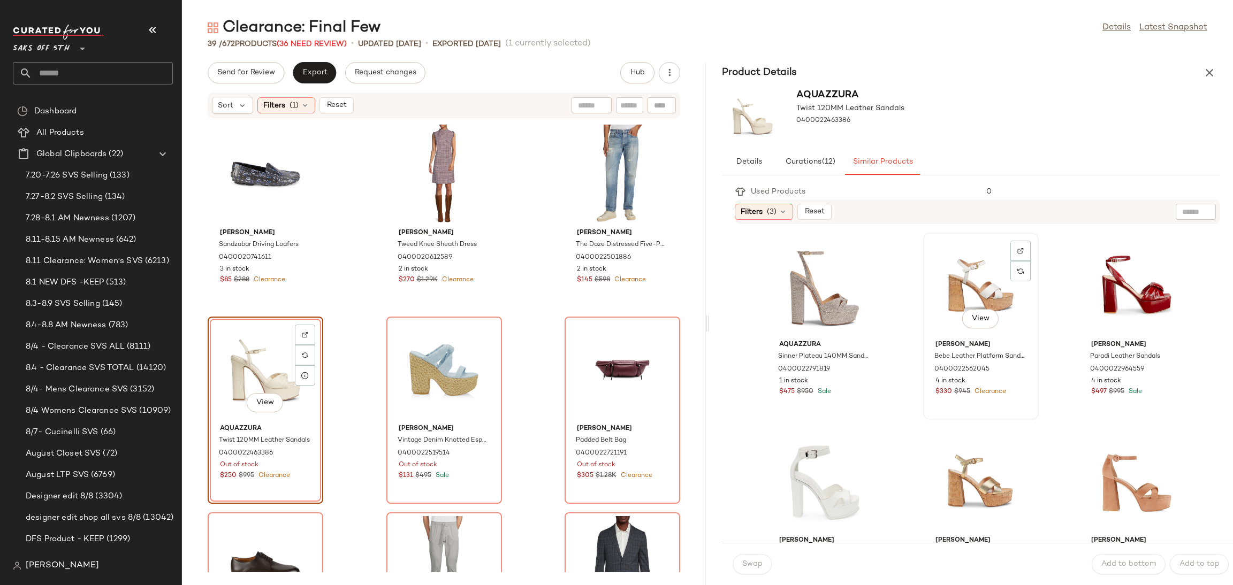
click at [969, 264] on div "View" at bounding box center [981, 287] width 108 height 100
click at [747, 568] on span "Swap" at bounding box center [752, 564] width 21 height 9
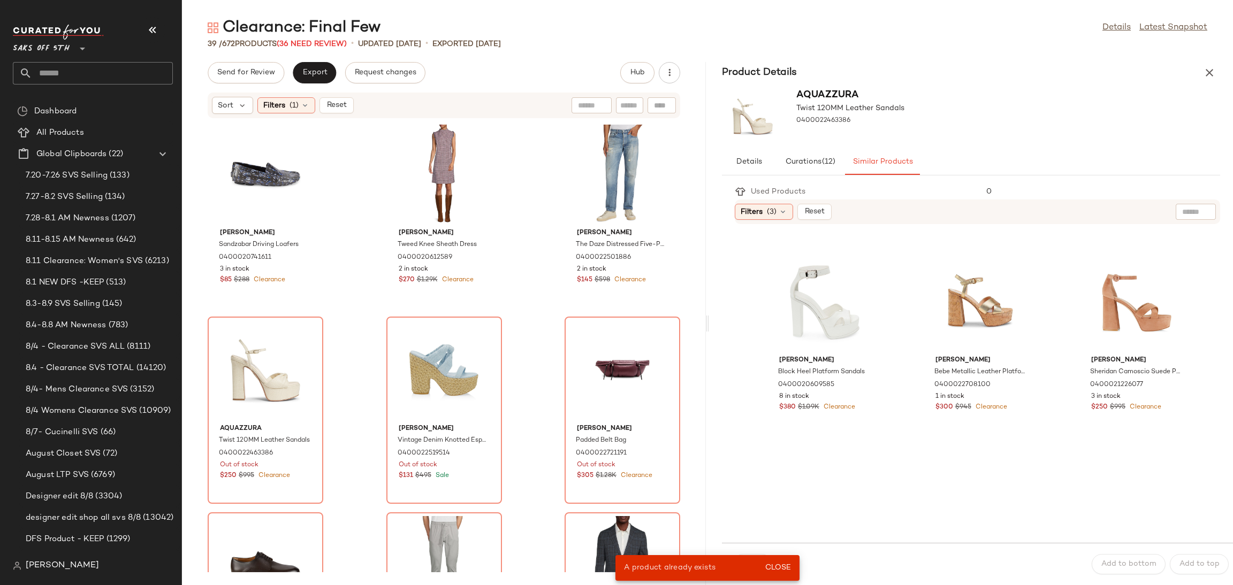
scroll to position [192, 0]
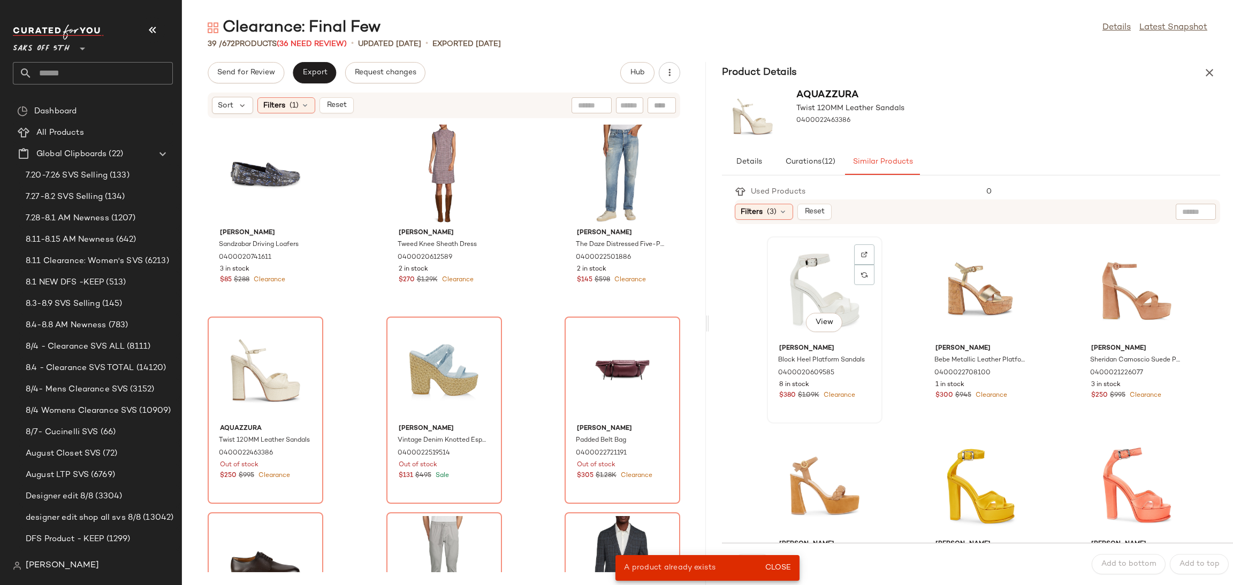
click at [817, 297] on div "View" at bounding box center [825, 290] width 108 height 100
click at [782, 560] on button "Close" at bounding box center [777, 568] width 35 height 19
click at [229, 348] on div "View" at bounding box center [265, 371] width 108 height 100
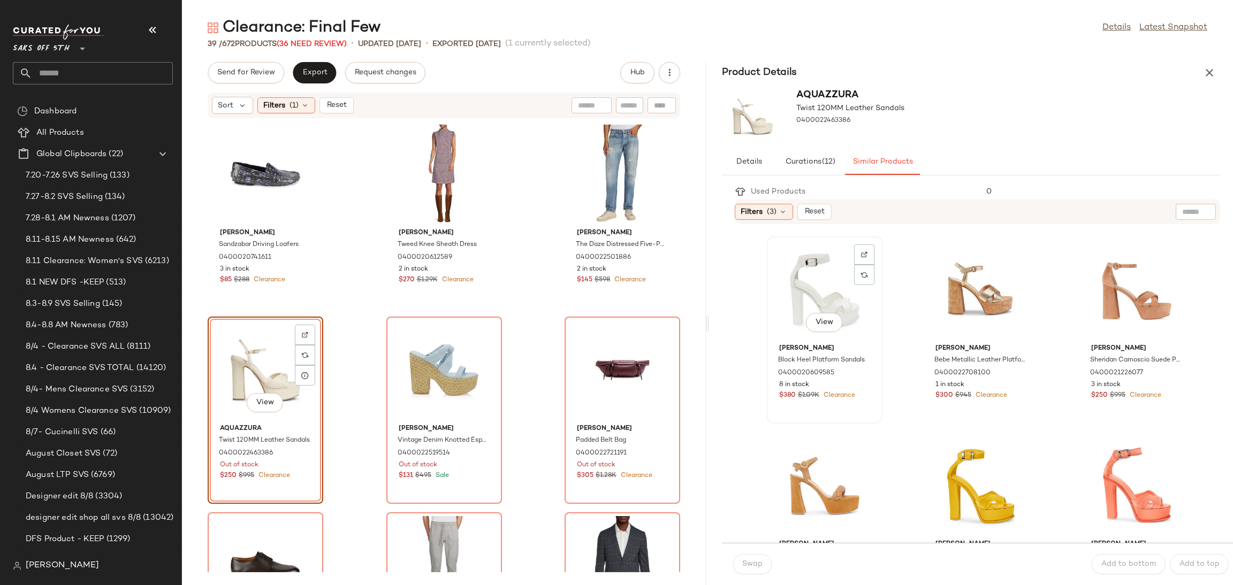
click at [802, 295] on div "View" at bounding box center [825, 290] width 108 height 100
click at [752, 569] on button "Swap" at bounding box center [752, 564] width 39 height 20
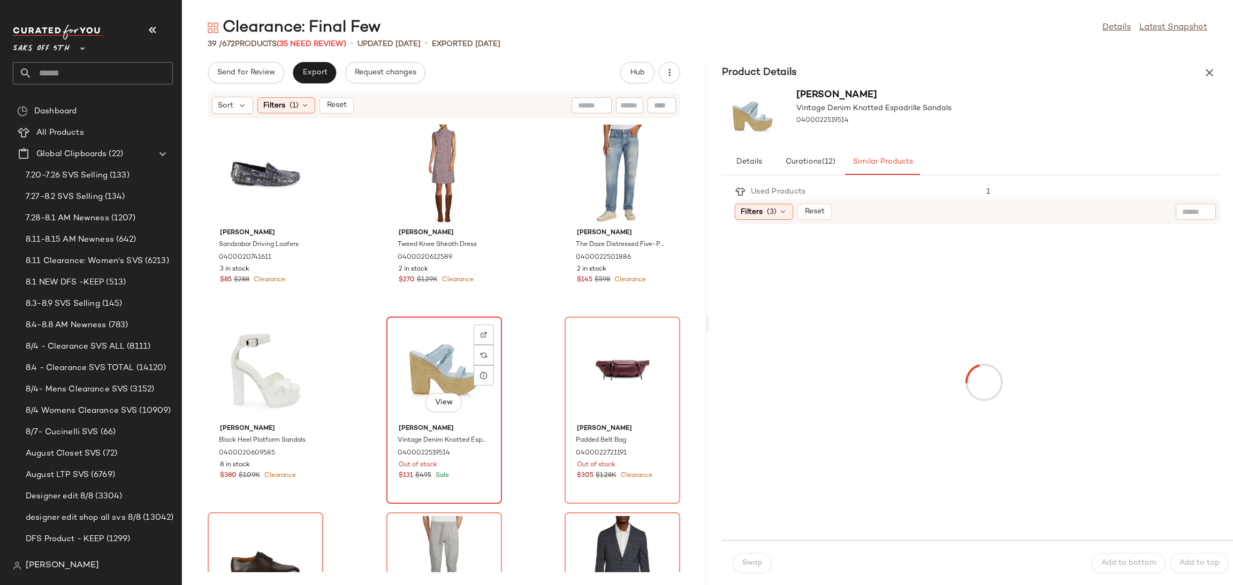
click at [435, 364] on div "View" at bounding box center [444, 371] width 108 height 100
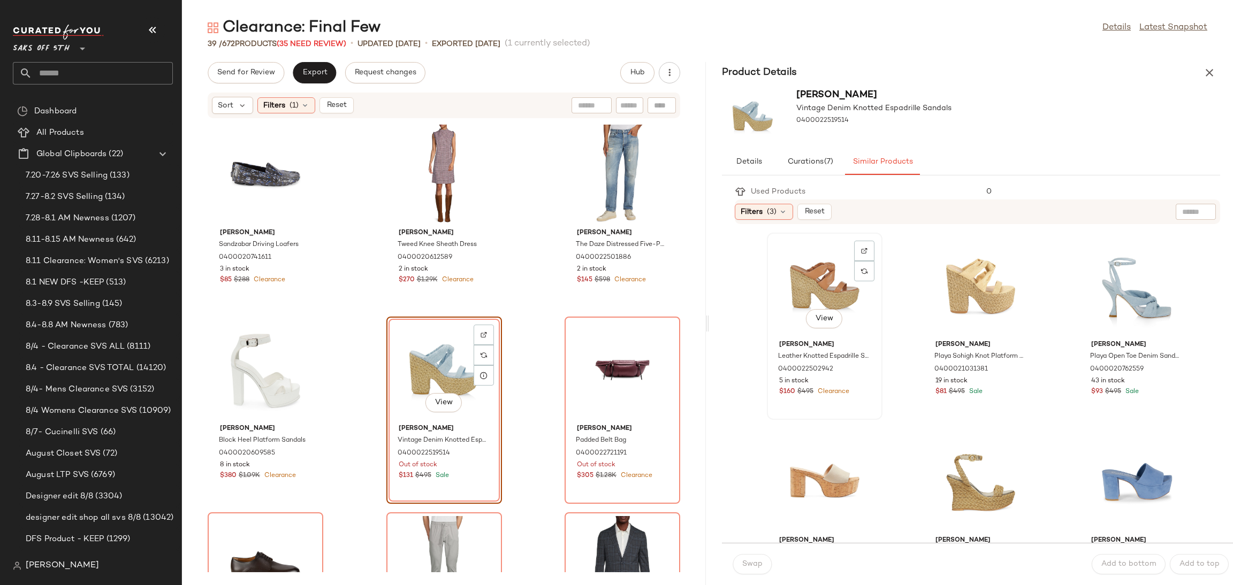
click at [835, 272] on div "View" at bounding box center [825, 287] width 108 height 100
click at [746, 559] on button "Swap" at bounding box center [752, 564] width 39 height 20
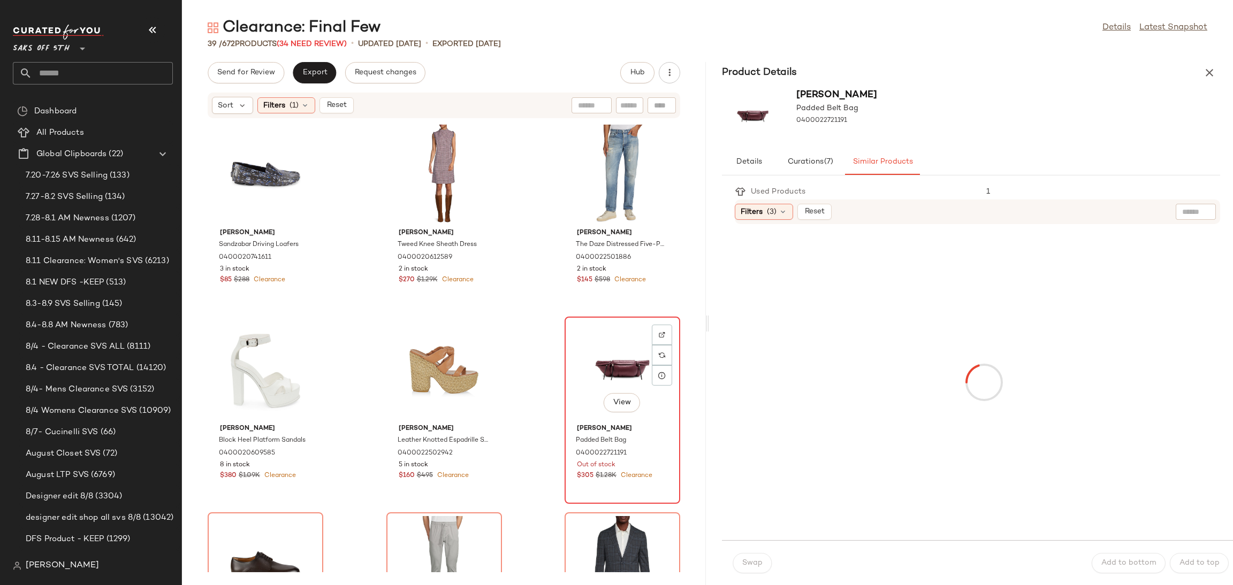
click at [589, 351] on div "View" at bounding box center [622, 371] width 108 height 100
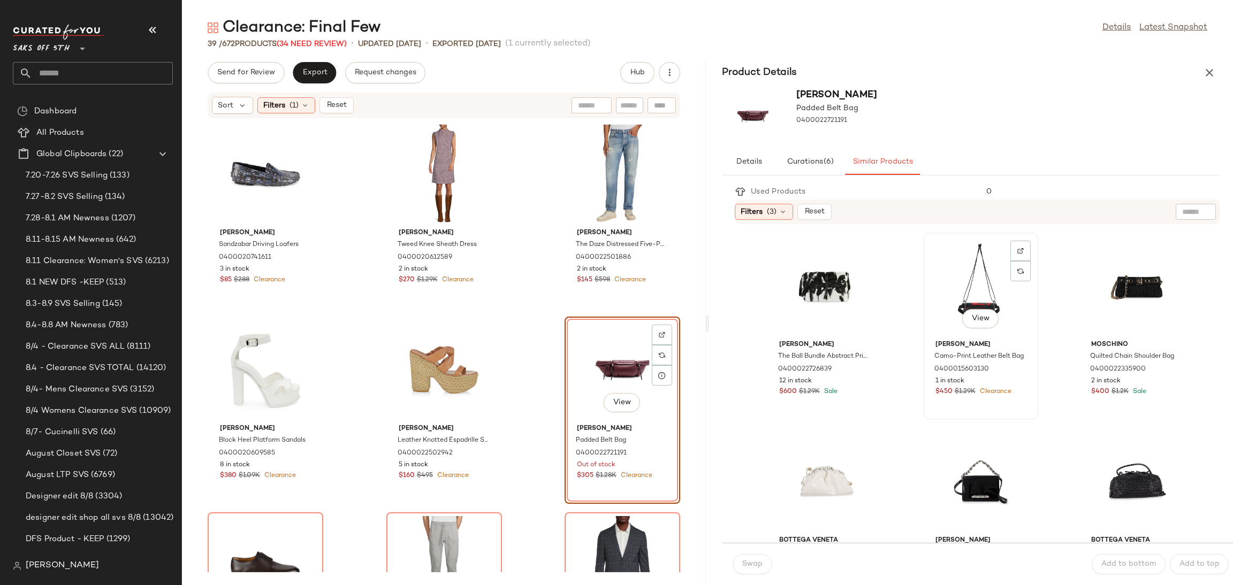
click at [965, 294] on div "View" at bounding box center [981, 287] width 108 height 100
click at [755, 564] on span "Swap" at bounding box center [752, 564] width 21 height 9
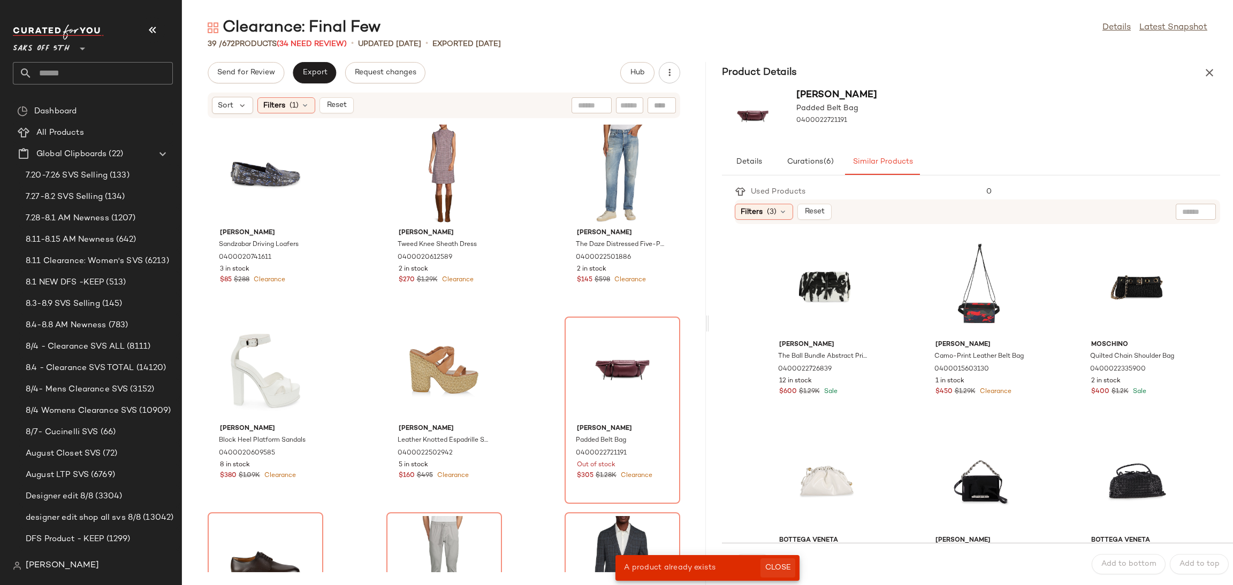
click at [779, 562] on button "Close" at bounding box center [777, 568] width 35 height 19
click at [612, 359] on div "View" at bounding box center [622, 371] width 108 height 100
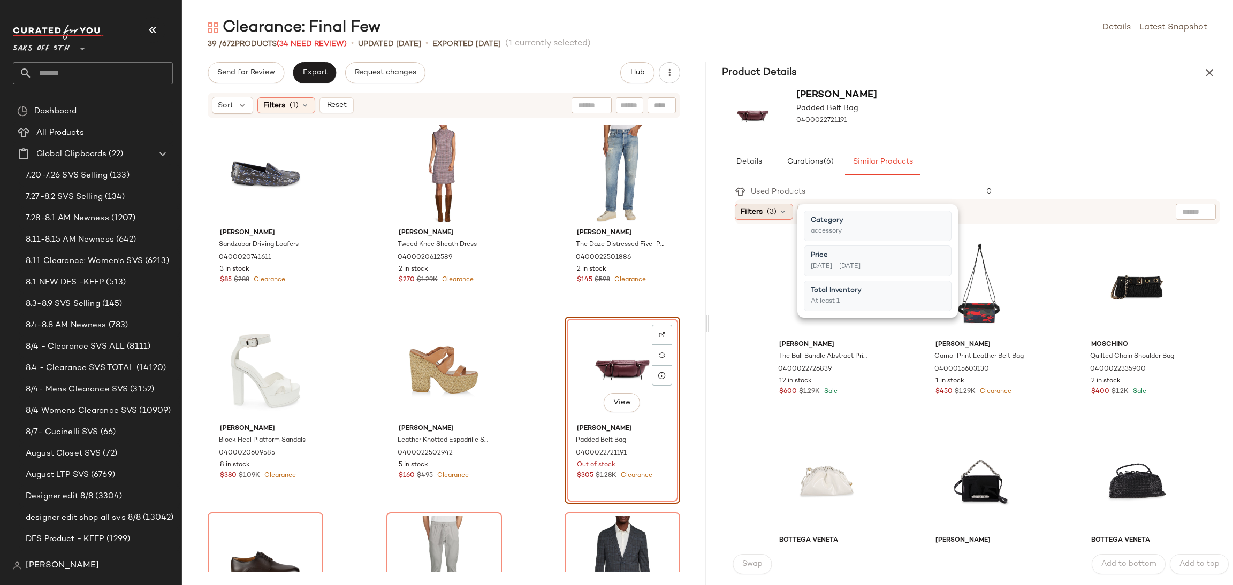
click at [771, 212] on span "(3)" at bounding box center [772, 212] width 10 height 11
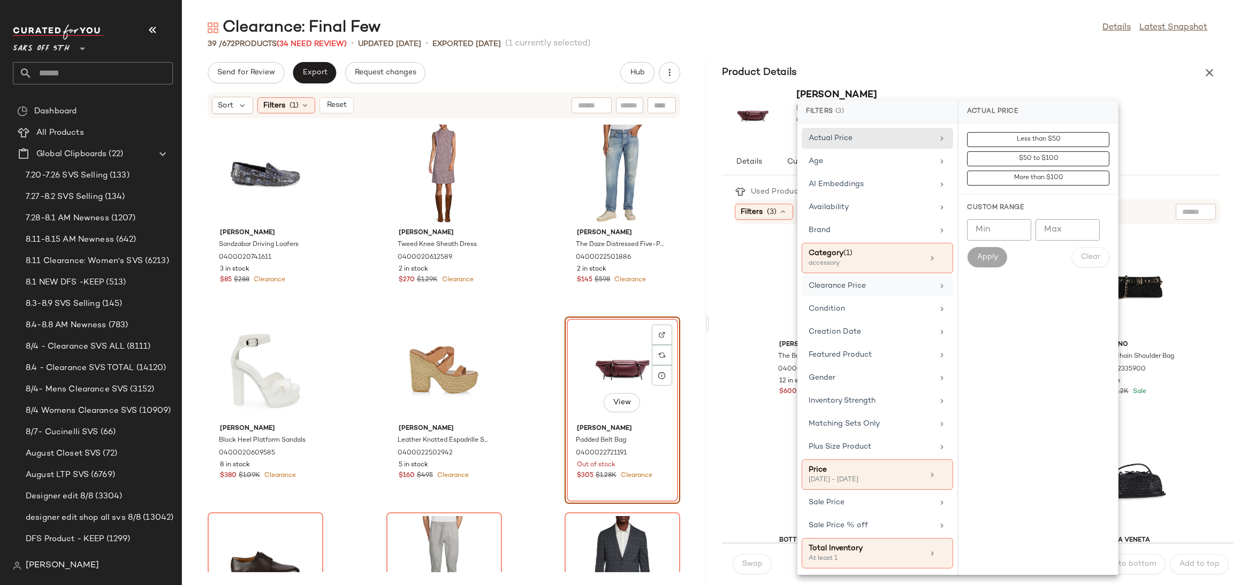
click at [876, 283] on div "Clearance Price" at bounding box center [871, 285] width 125 height 11
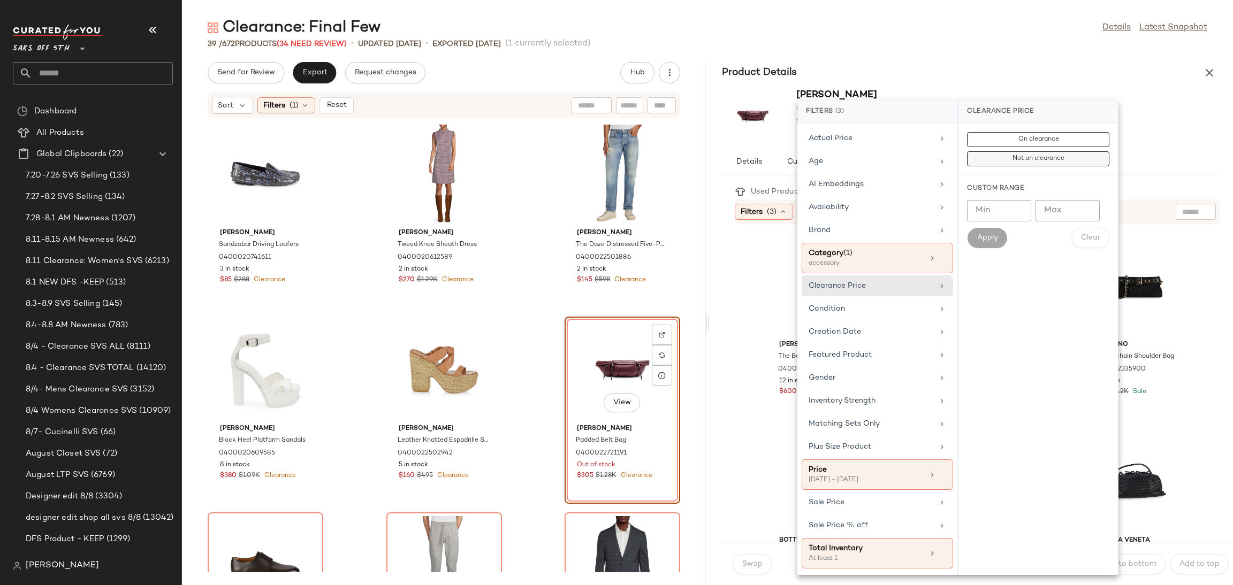
click at [1006, 162] on button "Not on clearance" at bounding box center [1038, 158] width 142 height 15
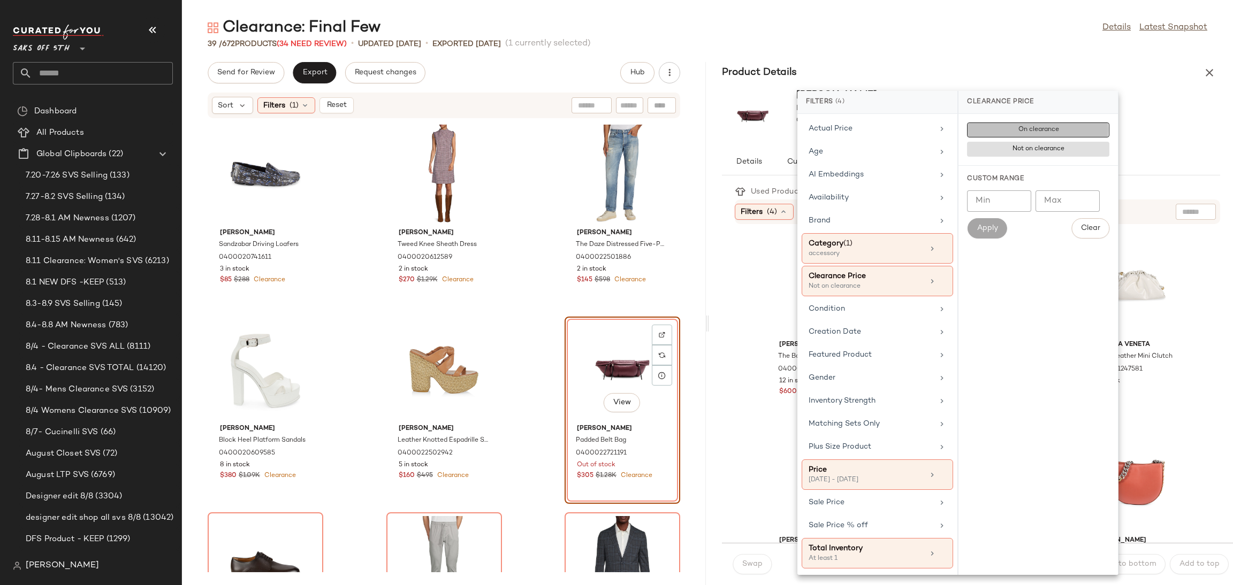
click at [1014, 130] on button "On clearance" at bounding box center [1038, 130] width 142 height 15
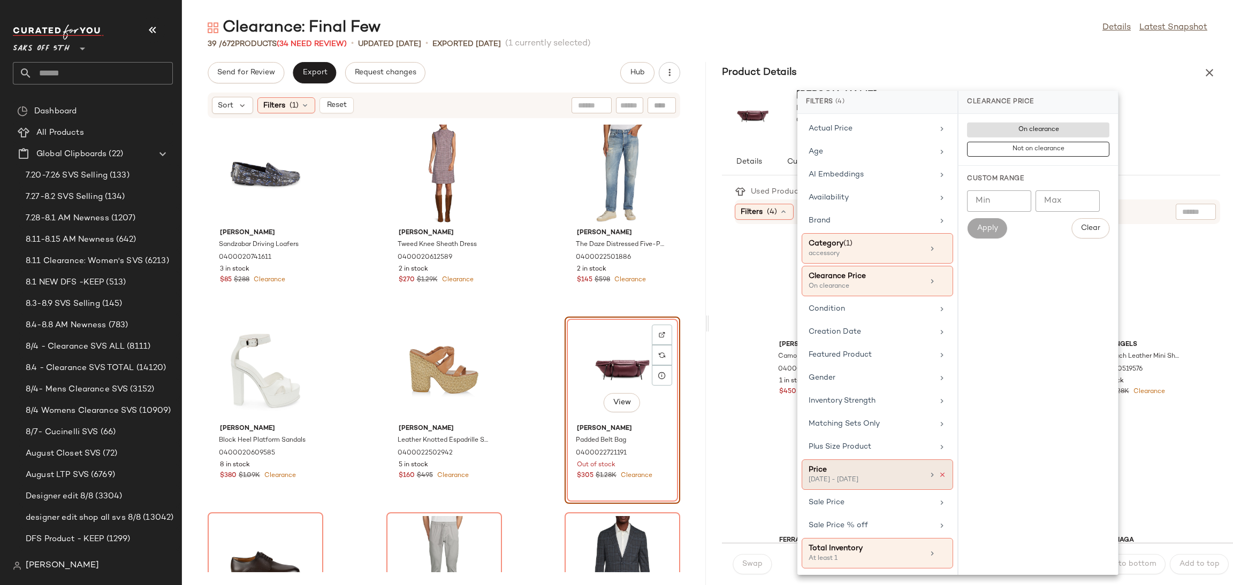
click at [940, 479] on icon at bounding box center [942, 474] width 7 height 7
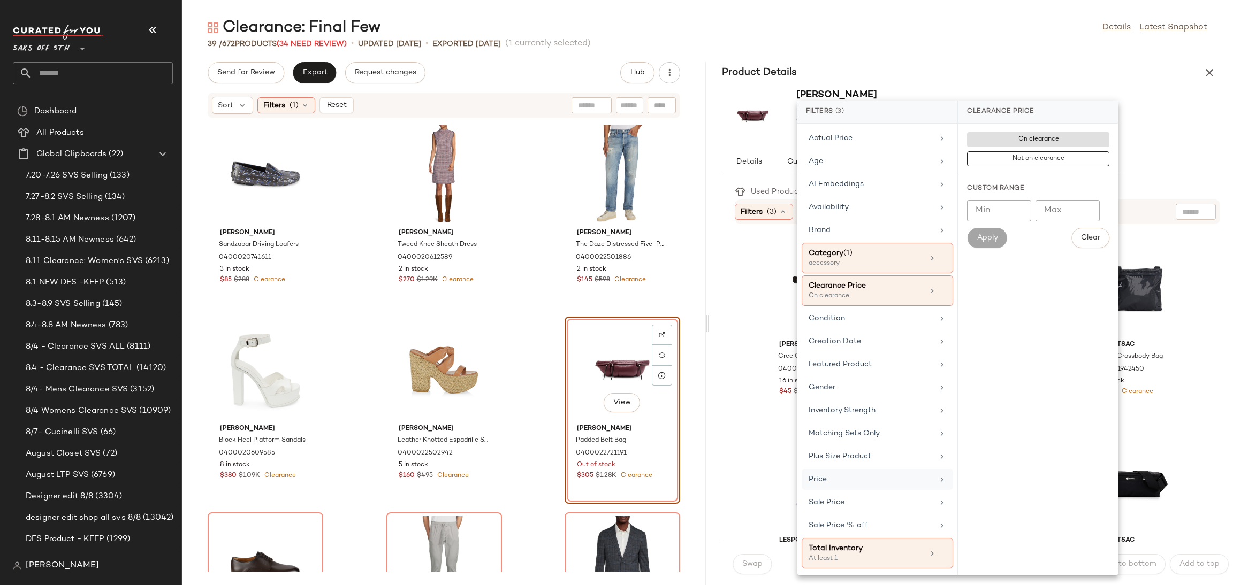
click at [942, 39] on div "39 / 672 Products (34 Need Review) • updated [DATE] • Exported [DATE] (1 curren…" at bounding box center [707, 44] width 1051 height 11
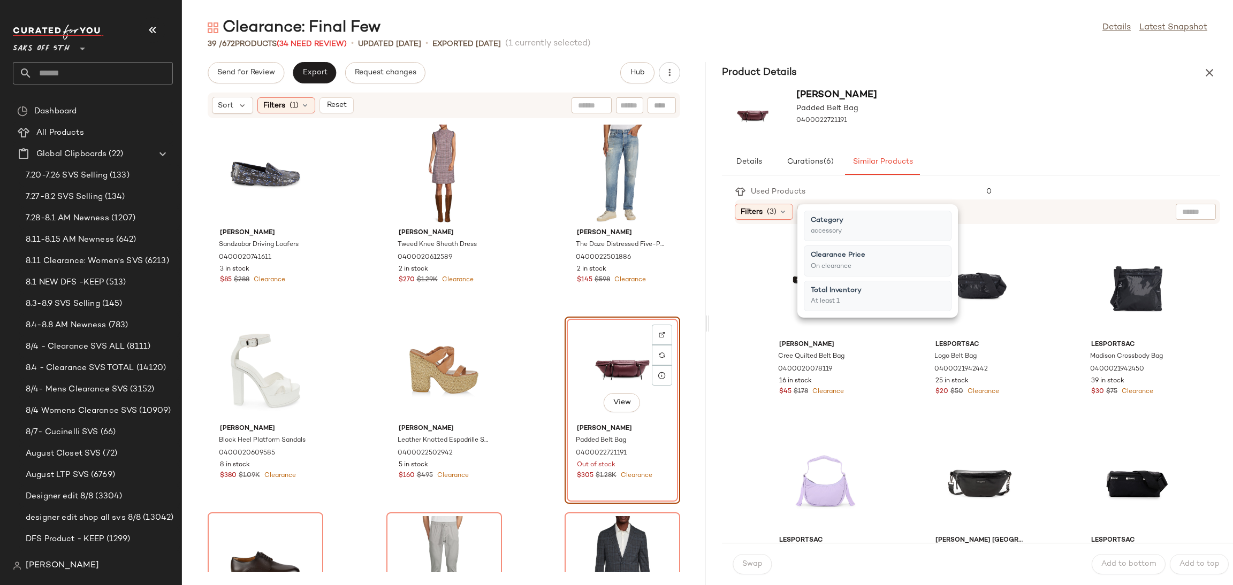
click at [942, 39] on div "39 / 672 Products (34 Need Review) • updated [DATE] • Exported [DATE] (1 curren…" at bounding box center [707, 44] width 1051 height 11
click at [969, 274] on div "View" at bounding box center [981, 287] width 108 height 100
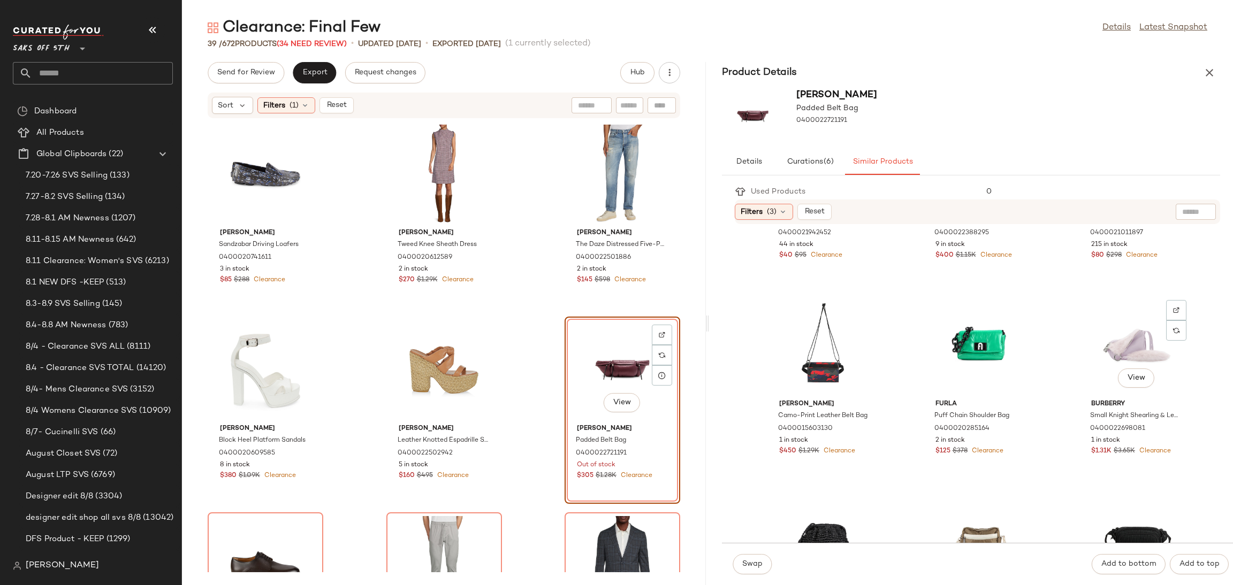
scroll to position [499, 0]
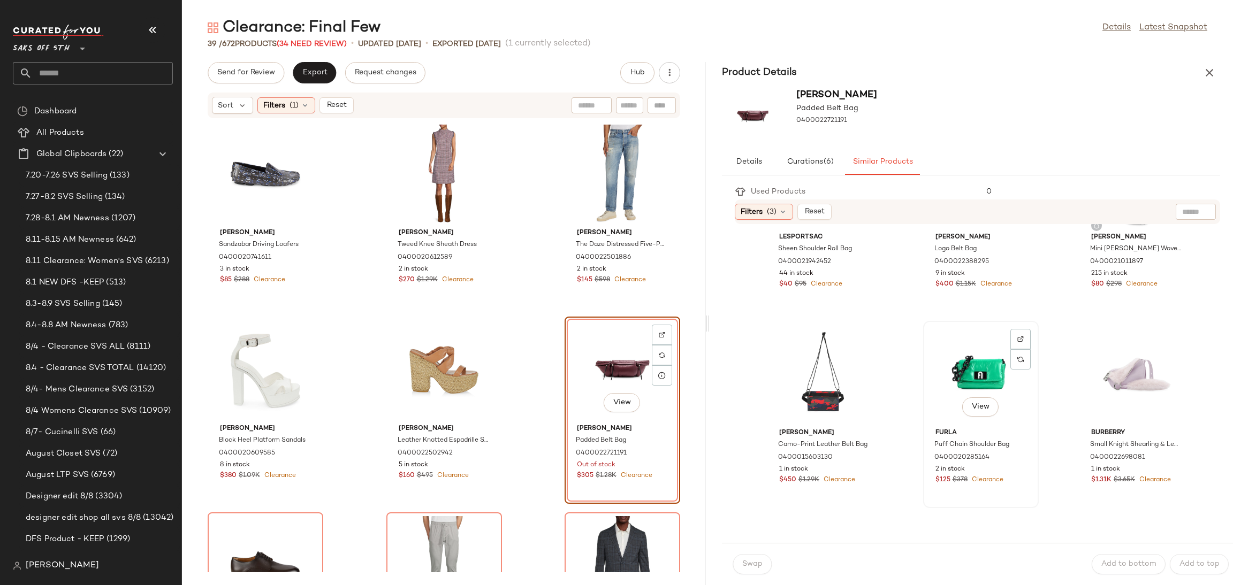
click at [974, 354] on div "View" at bounding box center [981, 375] width 108 height 100
click at [751, 570] on button "Swap" at bounding box center [752, 564] width 39 height 20
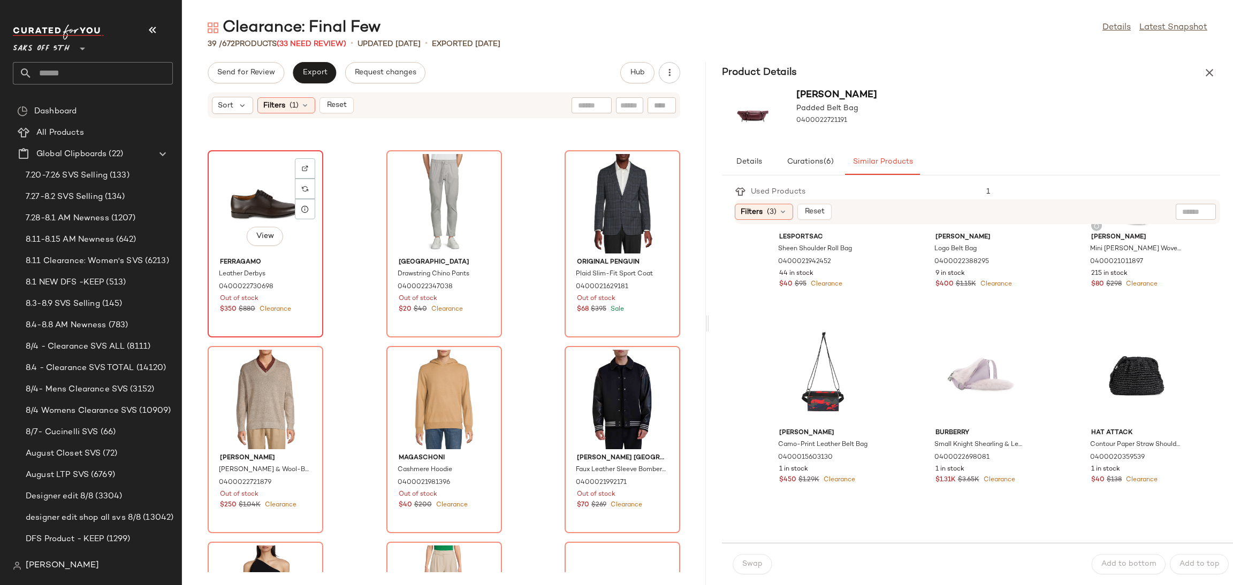
scroll to position [366, 0]
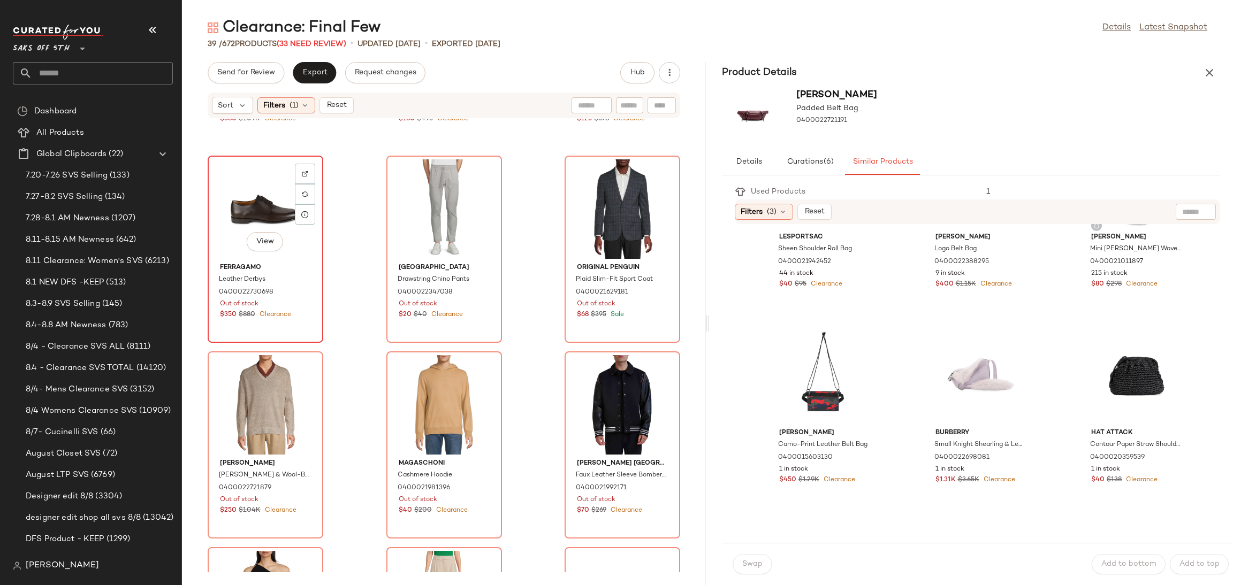
click at [253, 206] on div "View" at bounding box center [265, 209] width 108 height 100
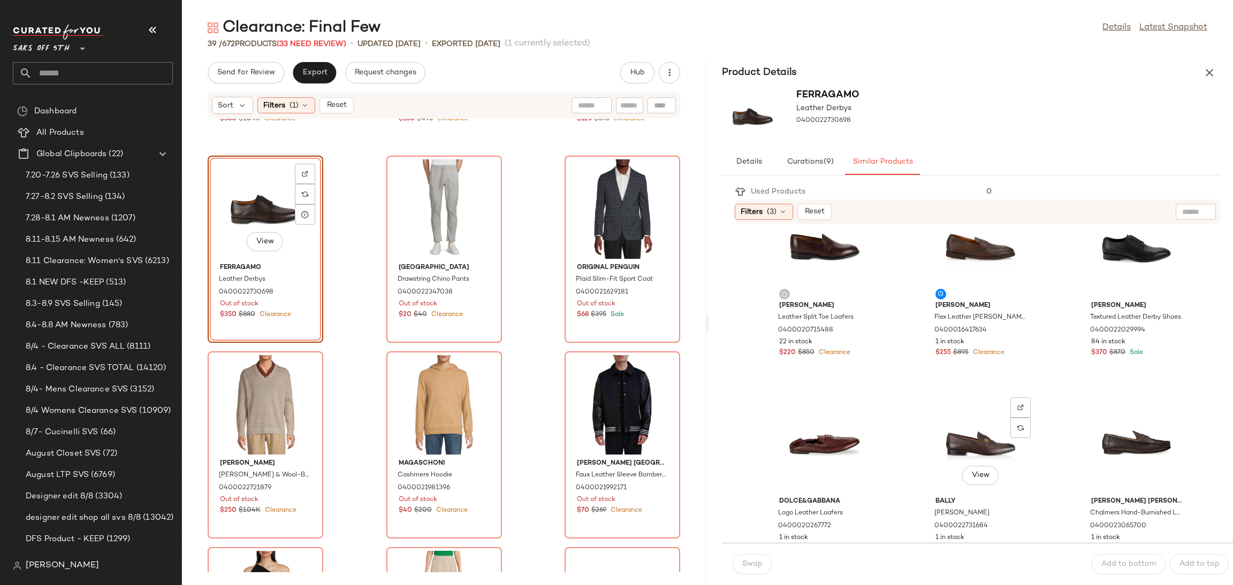
scroll to position [234, 0]
click at [966, 244] on div "View" at bounding box center [981, 249] width 108 height 100
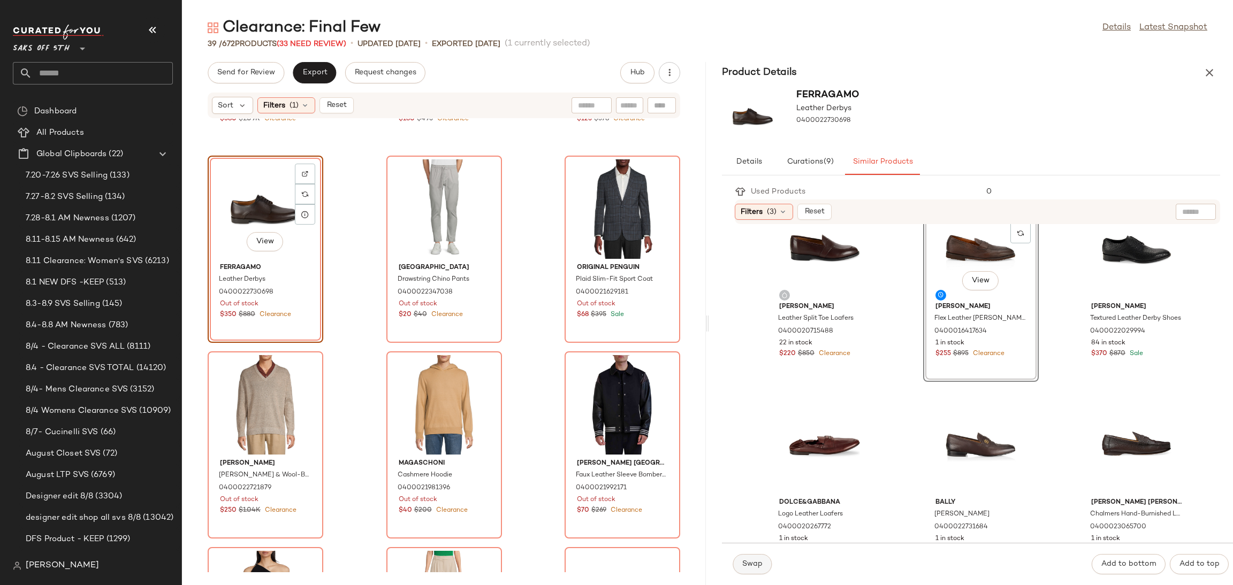
click at [756, 561] on span "Swap" at bounding box center [752, 564] width 21 height 9
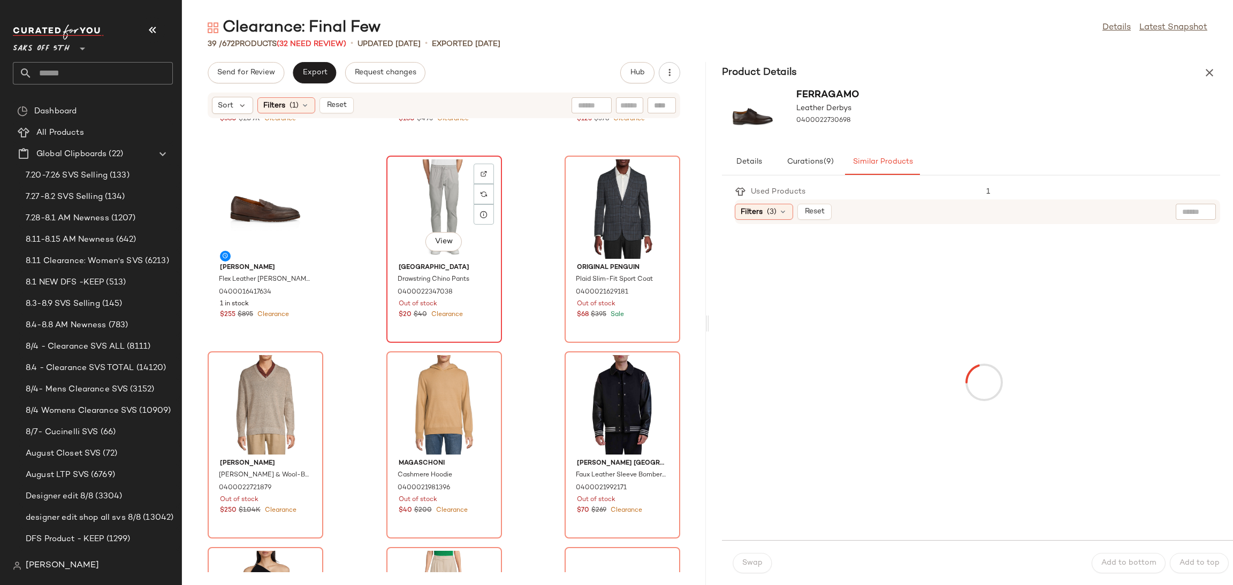
click at [428, 197] on div "View" at bounding box center [444, 209] width 108 height 100
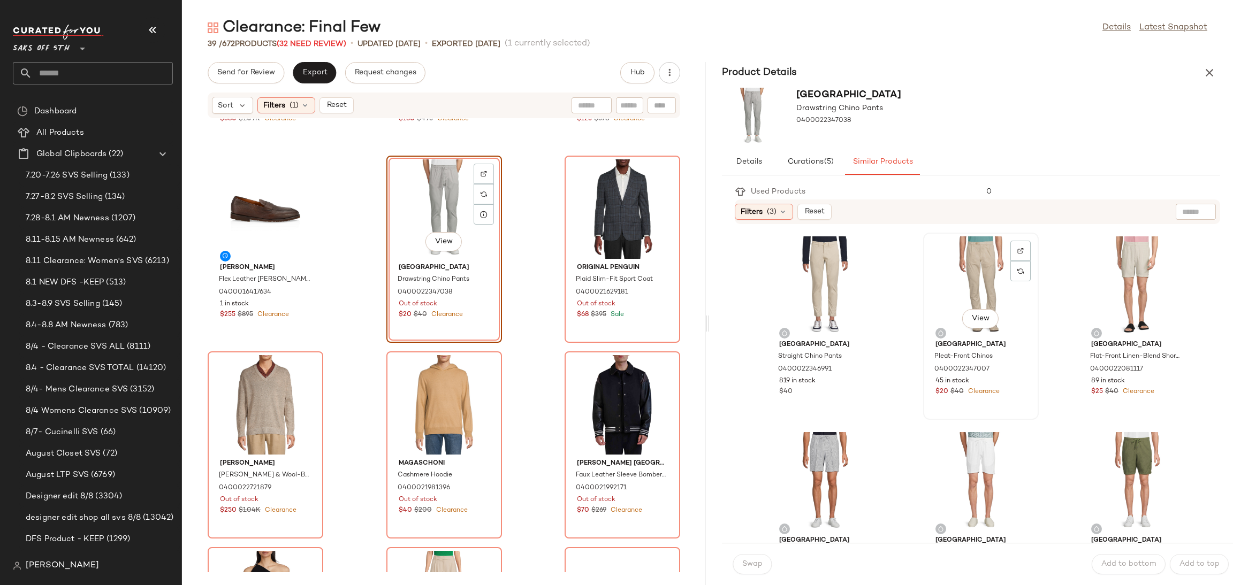
click at [962, 261] on div "View" at bounding box center [981, 287] width 108 height 100
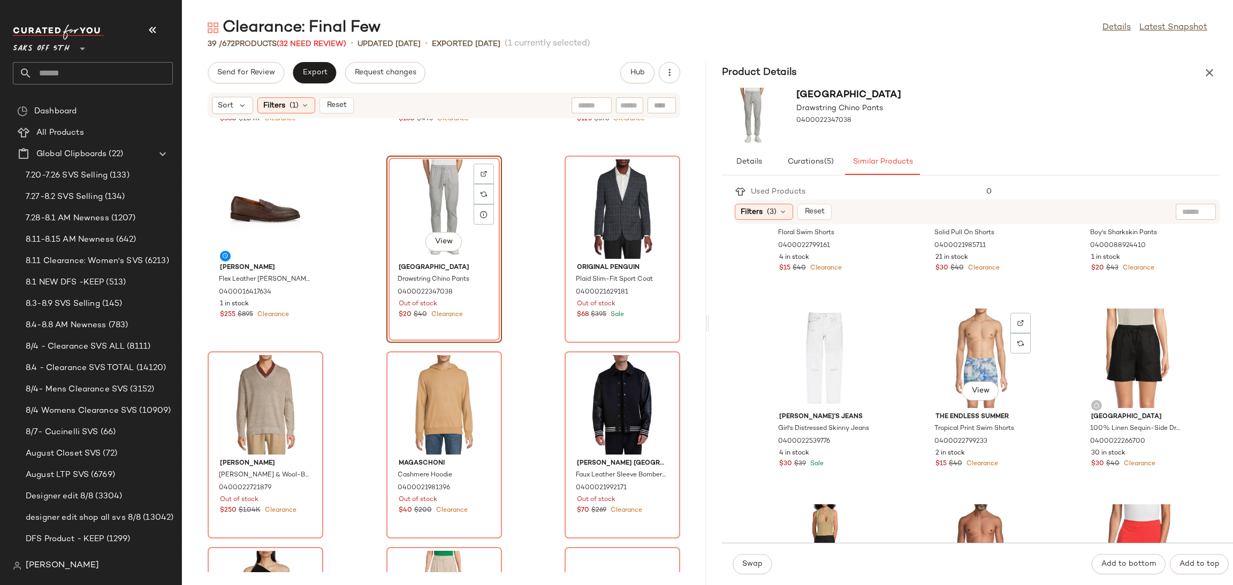
scroll to position [1105, 0]
click at [958, 347] on div "View" at bounding box center [981, 357] width 108 height 100
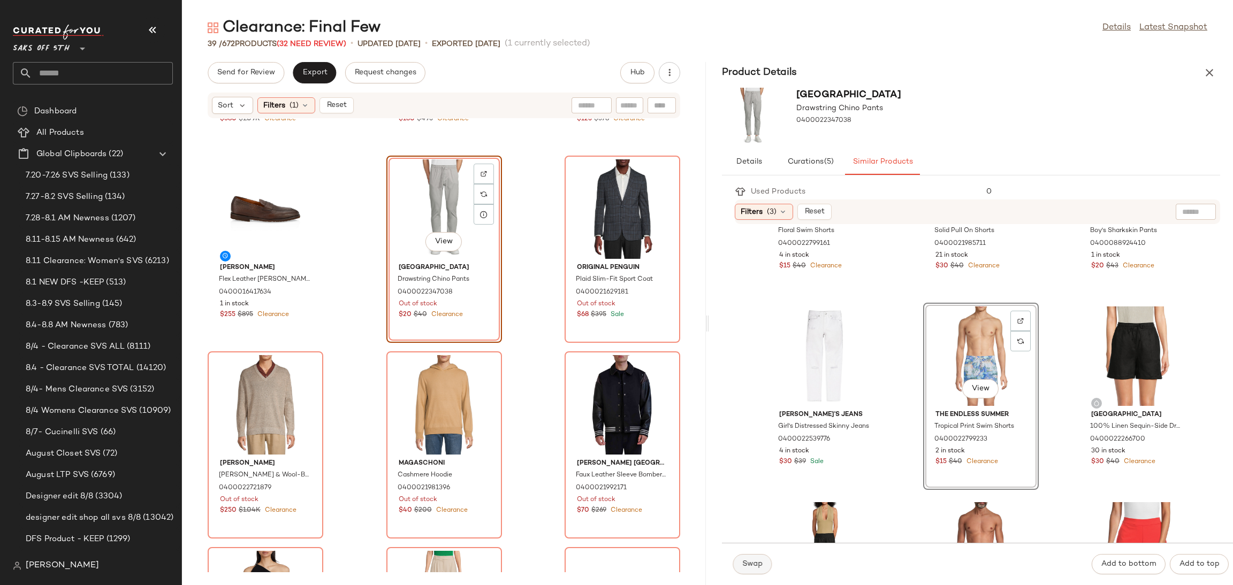
click at [756, 563] on span "Swap" at bounding box center [752, 564] width 21 height 9
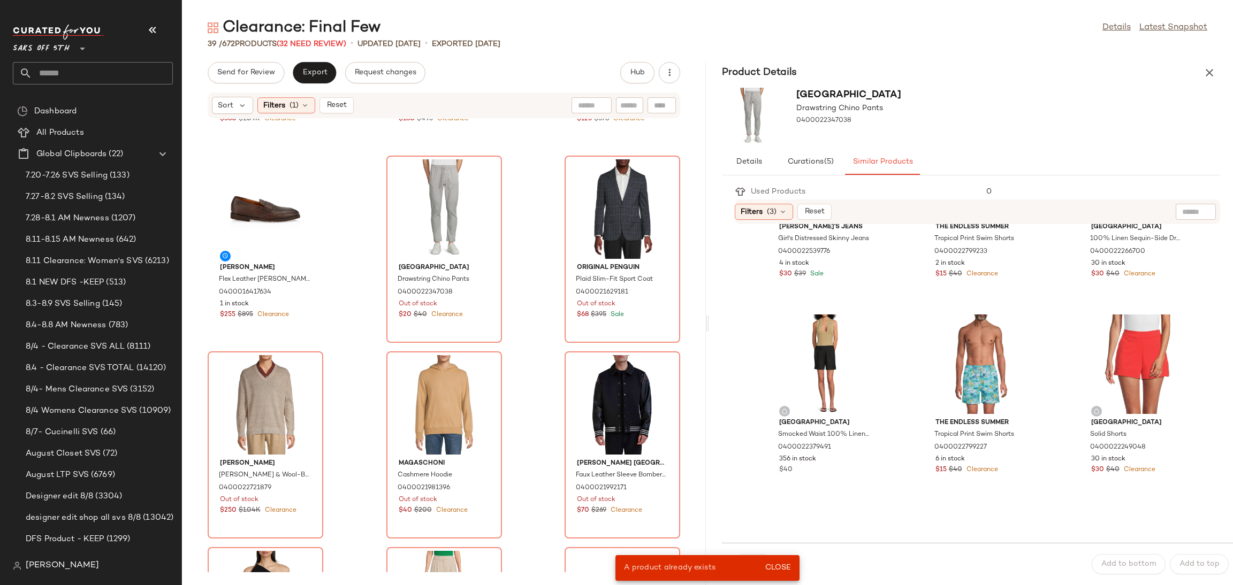
scroll to position [1295, 0]
click at [452, 200] on div "View" at bounding box center [444, 209] width 108 height 100
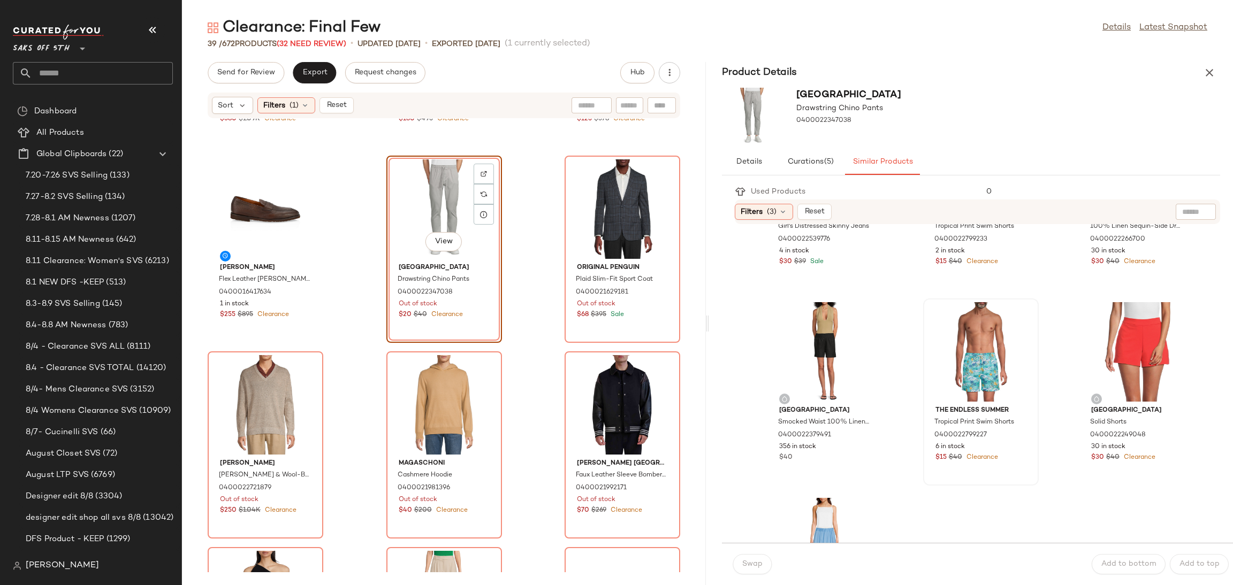
scroll to position [1305, 0]
click at [967, 353] on div "View" at bounding box center [981, 352] width 108 height 100
click at [766, 566] on button "Swap" at bounding box center [752, 564] width 39 height 20
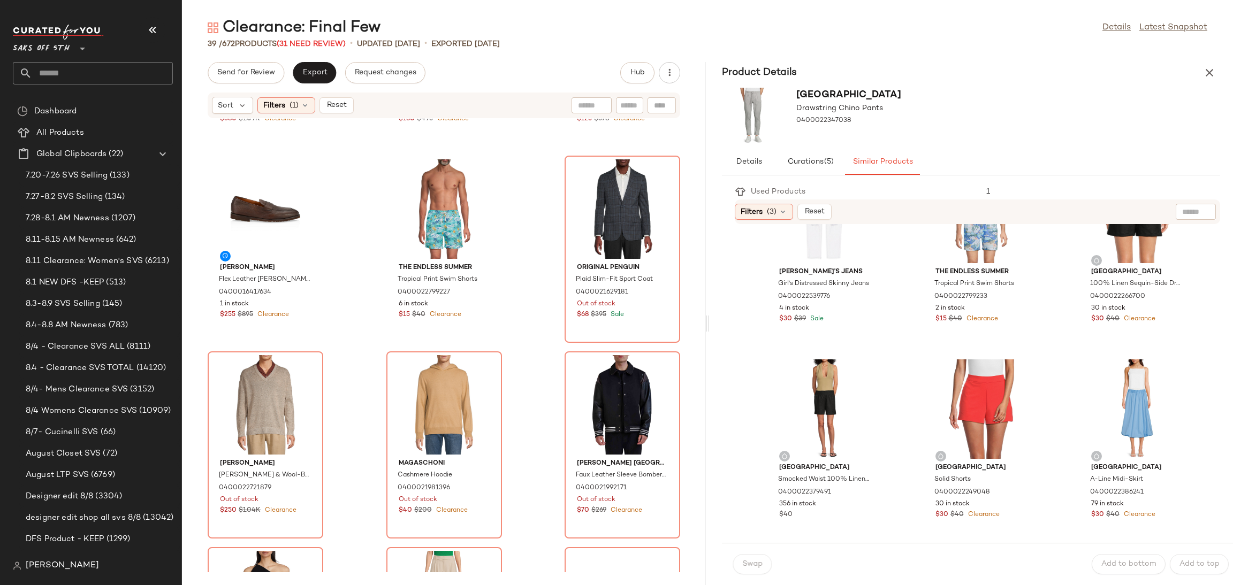
scroll to position [1248, 0]
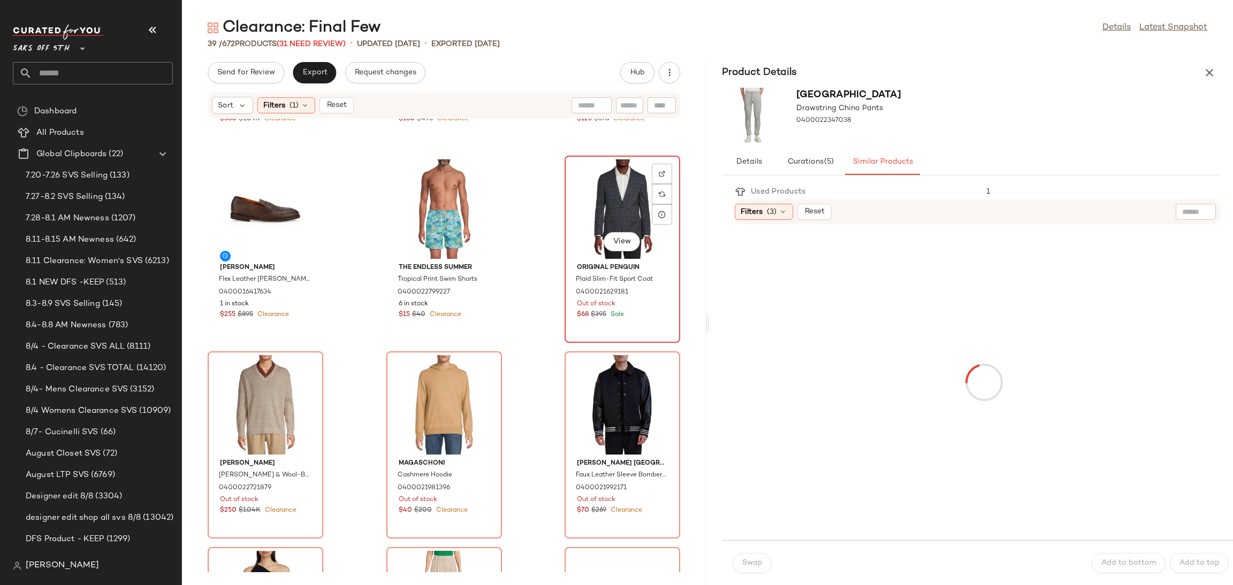
click at [596, 181] on div "View" at bounding box center [622, 209] width 108 height 100
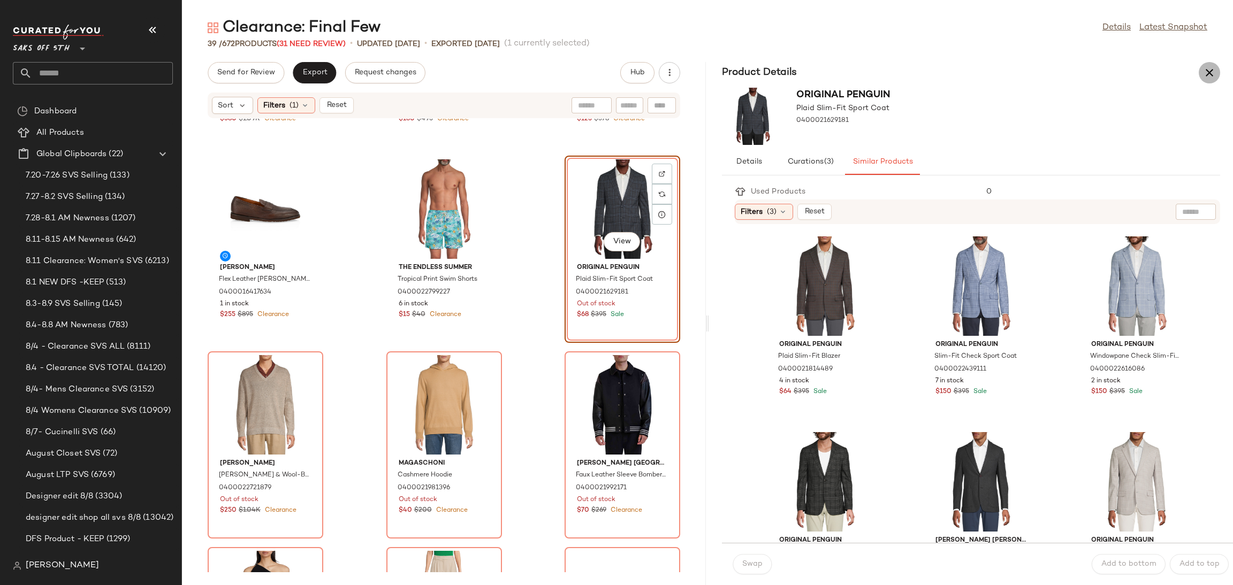
click at [1216, 67] on button "button" at bounding box center [1209, 72] width 21 height 21
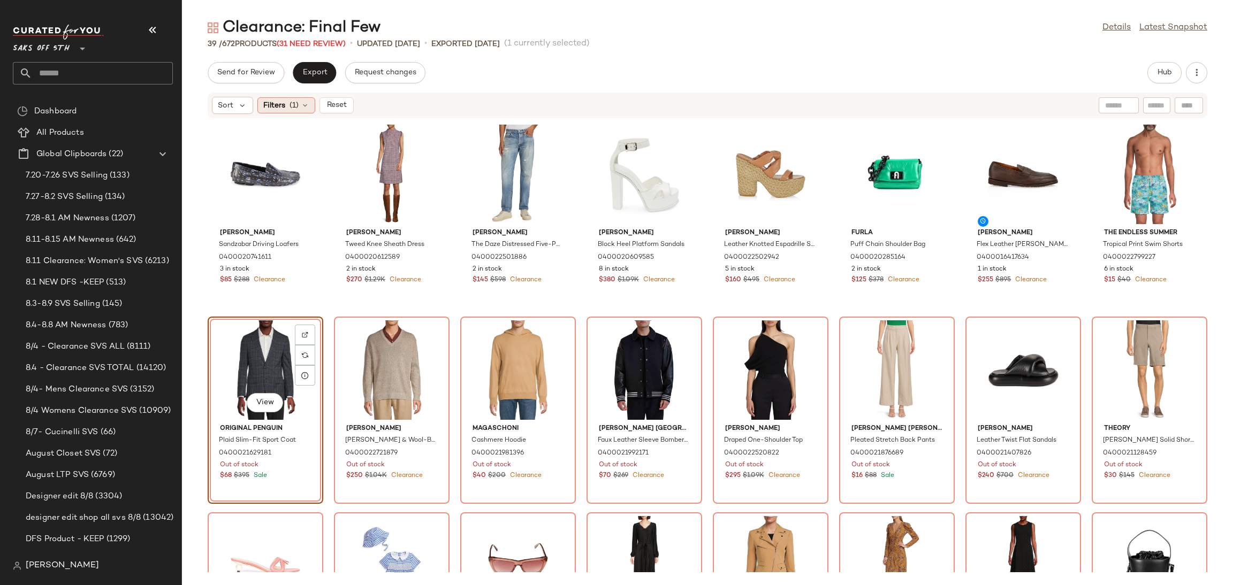
click at [293, 106] on span "(1)" at bounding box center [294, 105] width 9 height 11
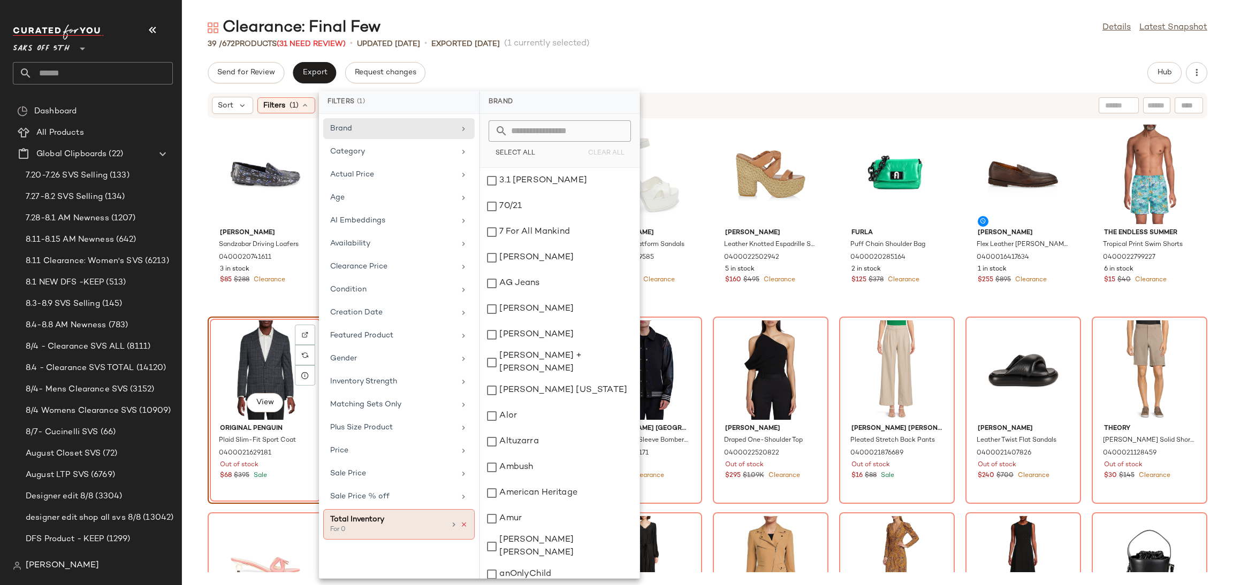
click at [461, 527] on icon at bounding box center [463, 524] width 7 height 7
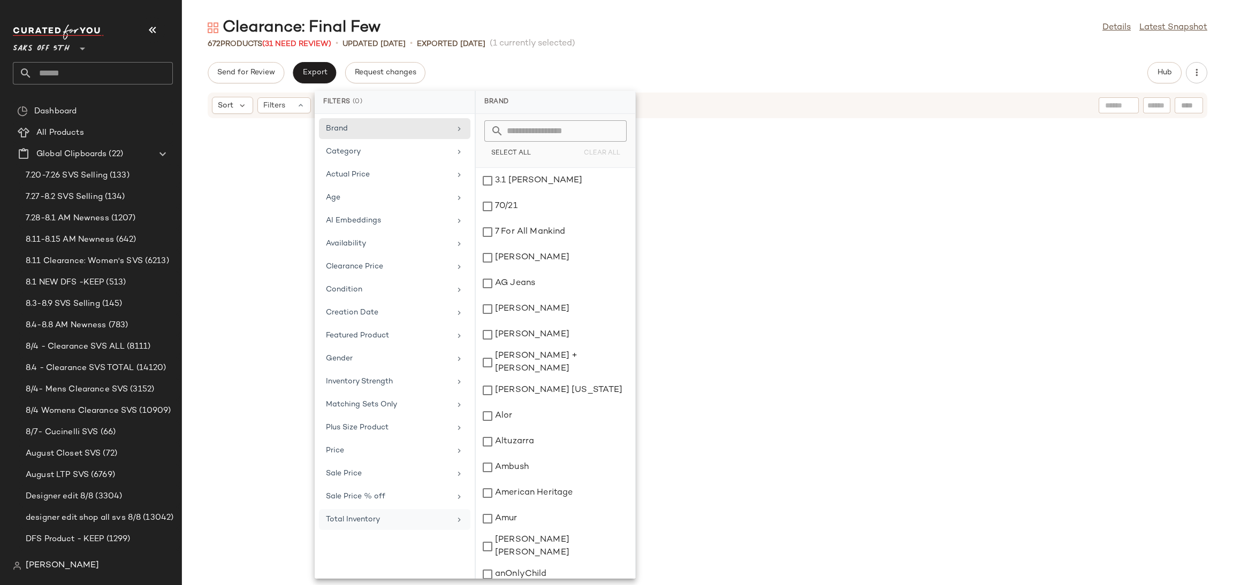
scroll to position [5289, 0]
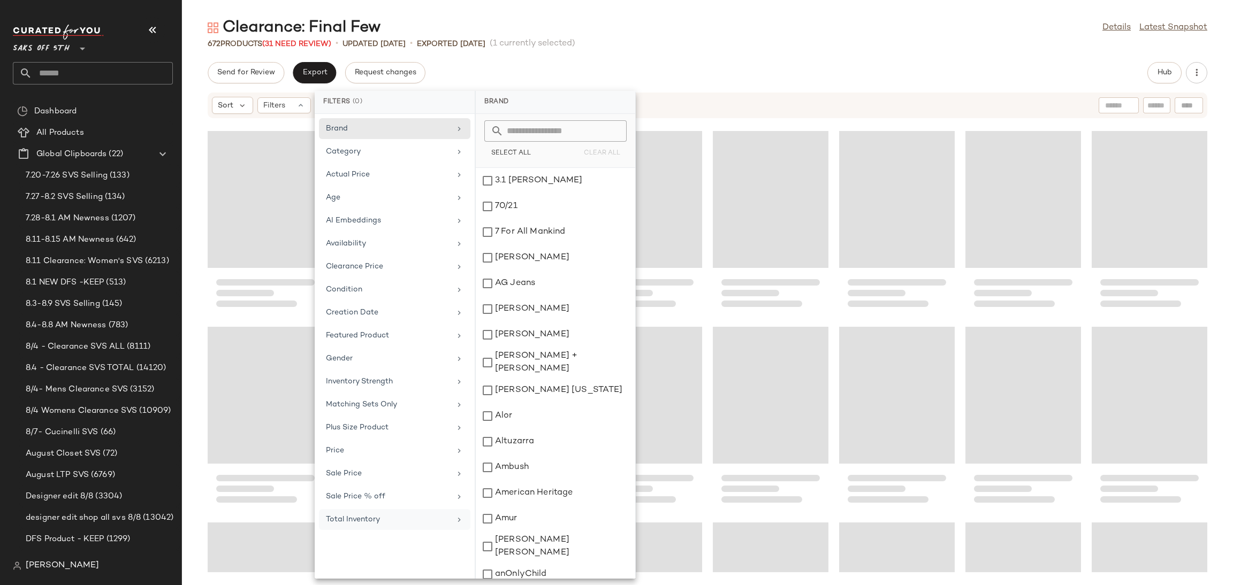
click at [718, 59] on div "Clearance: Final Few Details Latest Snapshot 672 Products (31 Need Review) • up…" at bounding box center [707, 301] width 1051 height 568
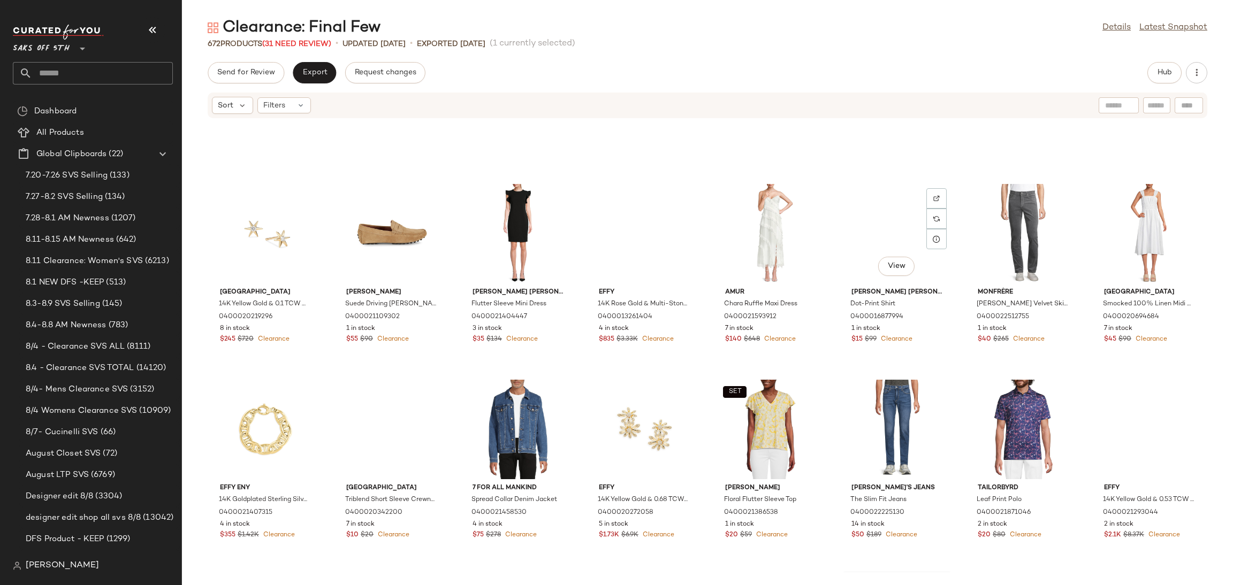
scroll to position [4846, 0]
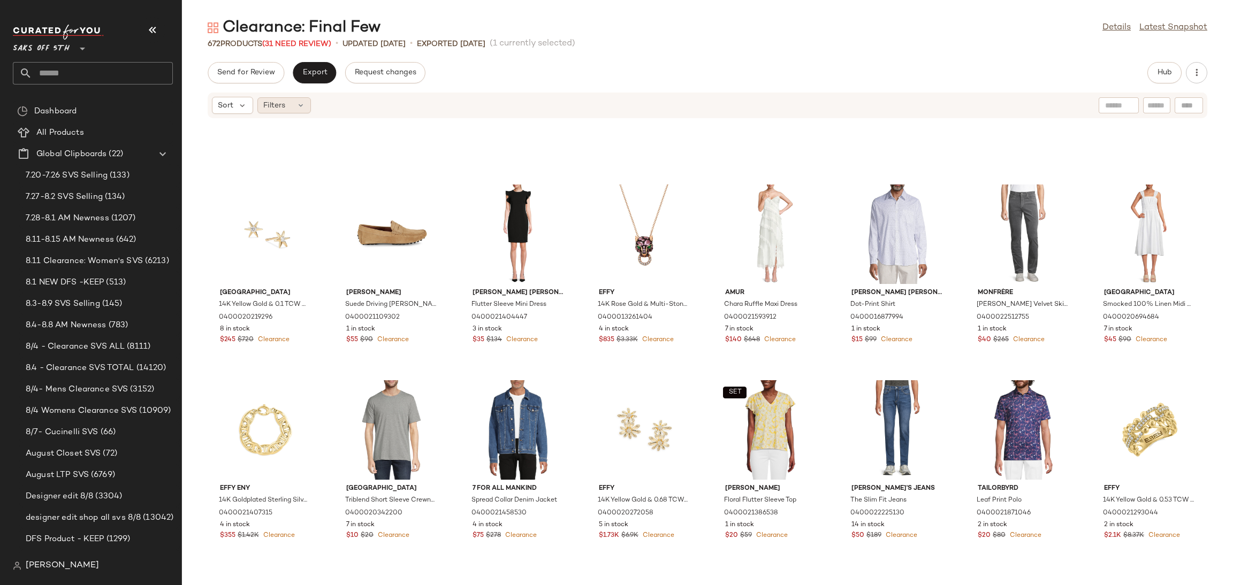
click at [299, 107] on icon at bounding box center [300, 105] width 9 height 9
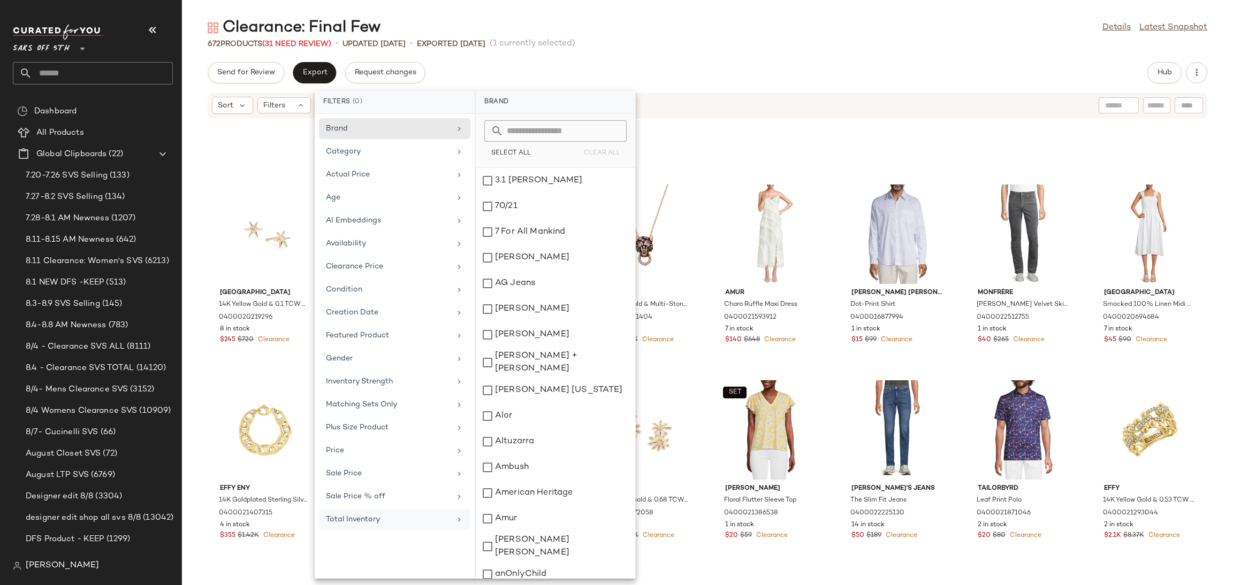
click at [406, 524] on div "Total Inventory" at bounding box center [388, 519] width 125 height 11
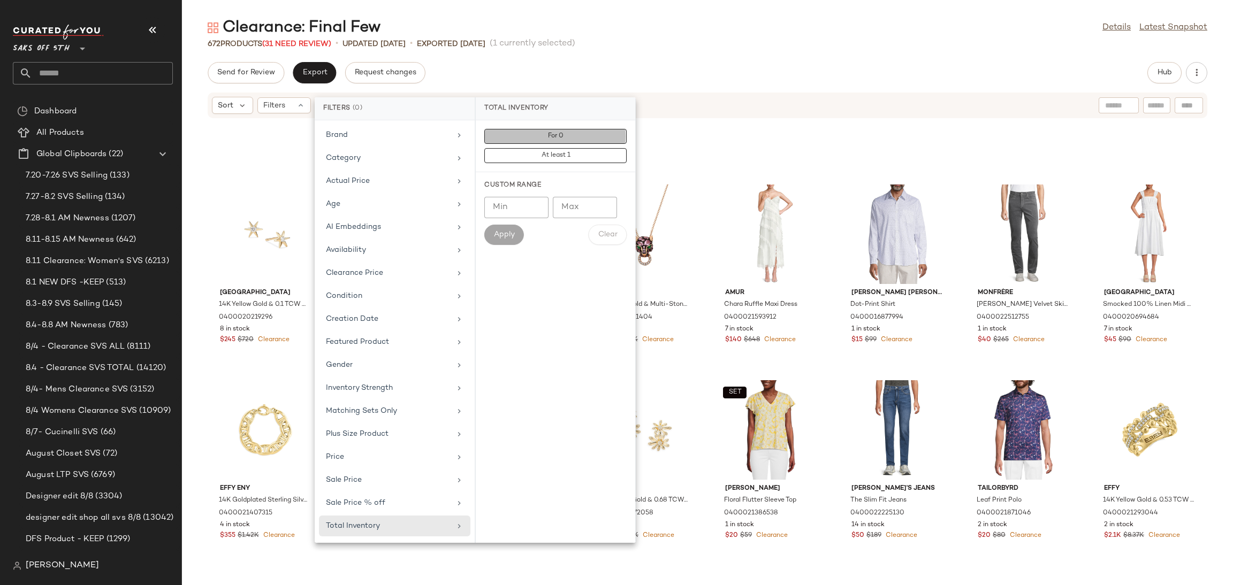
click at [609, 148] on button "For 0" at bounding box center [555, 155] width 142 height 15
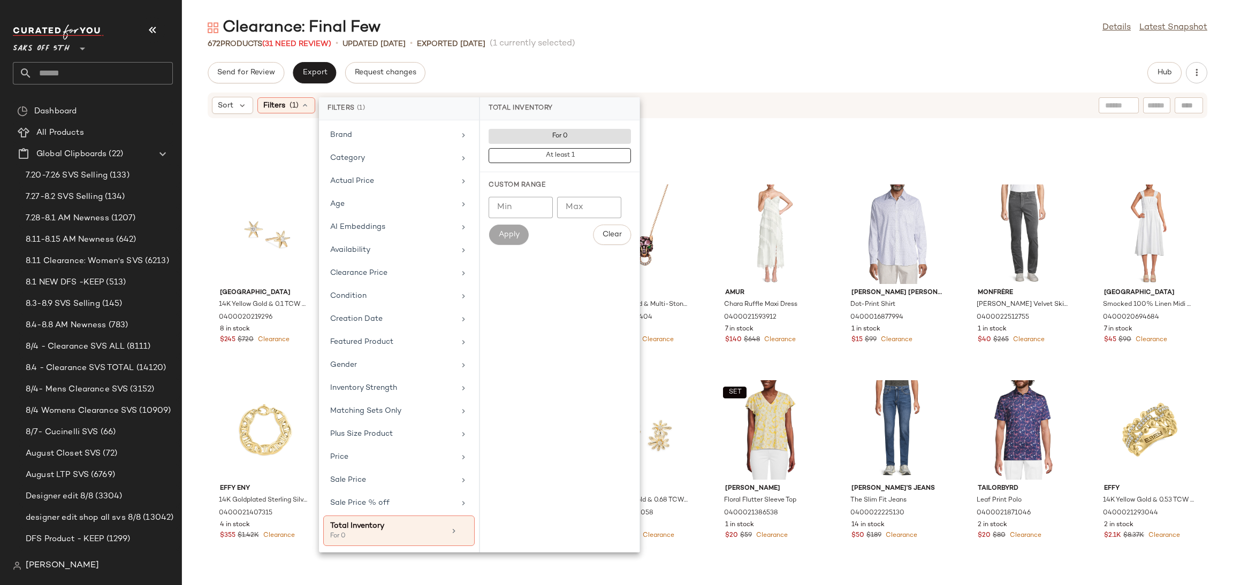
click at [676, 45] on div "672 Products (31 Need Review) • updated [DATE] • Exported [DATE] (1 currently s…" at bounding box center [707, 44] width 1051 height 11
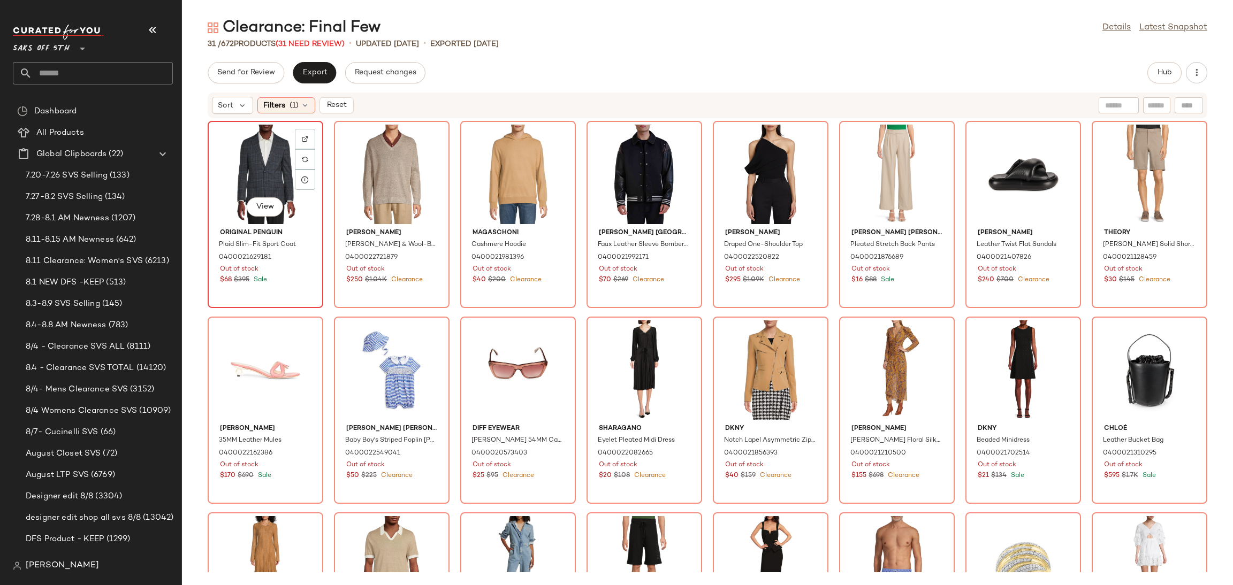
click at [239, 165] on div "View" at bounding box center [265, 175] width 108 height 100
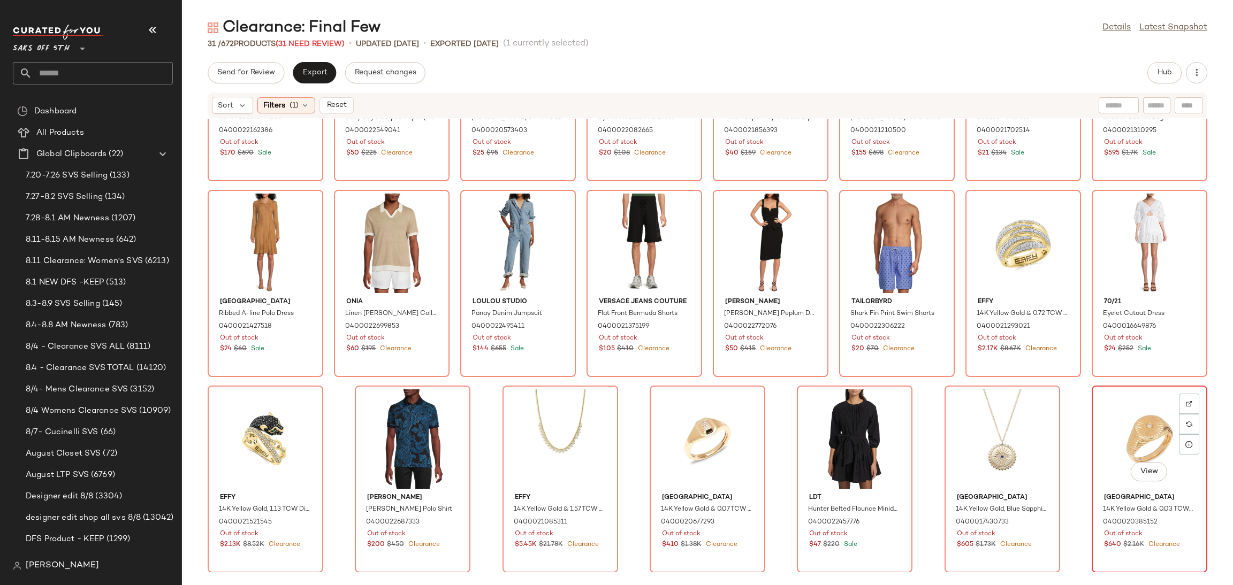
click at [1122, 432] on div "View" at bounding box center [1150, 440] width 108 height 100
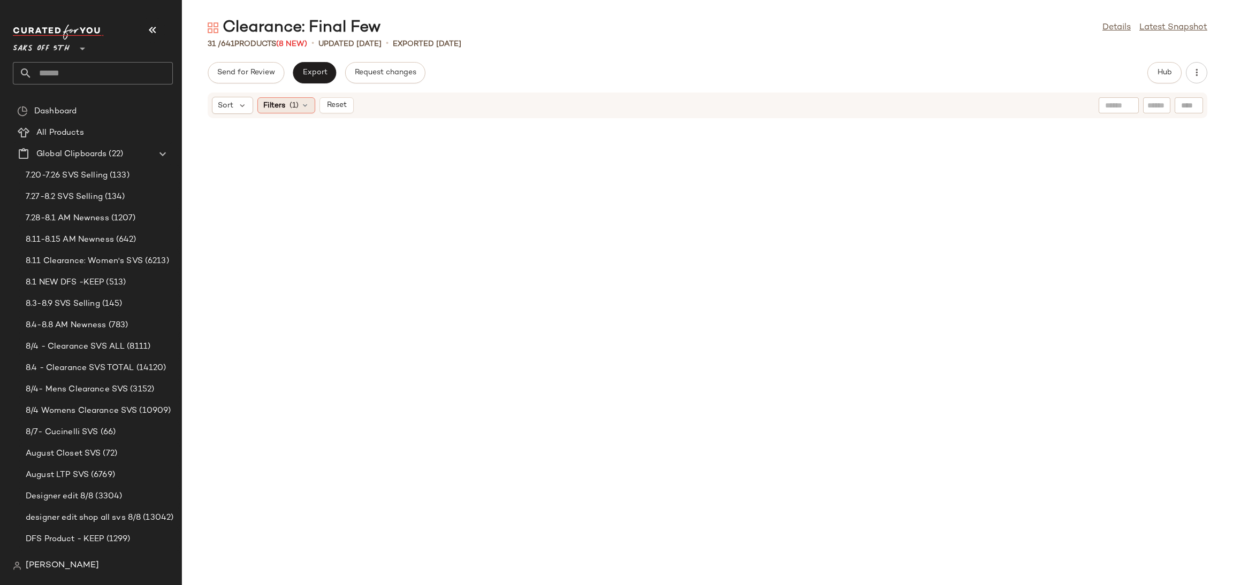
click at [299, 104] on div "Filters (1)" at bounding box center [286, 105] width 58 height 16
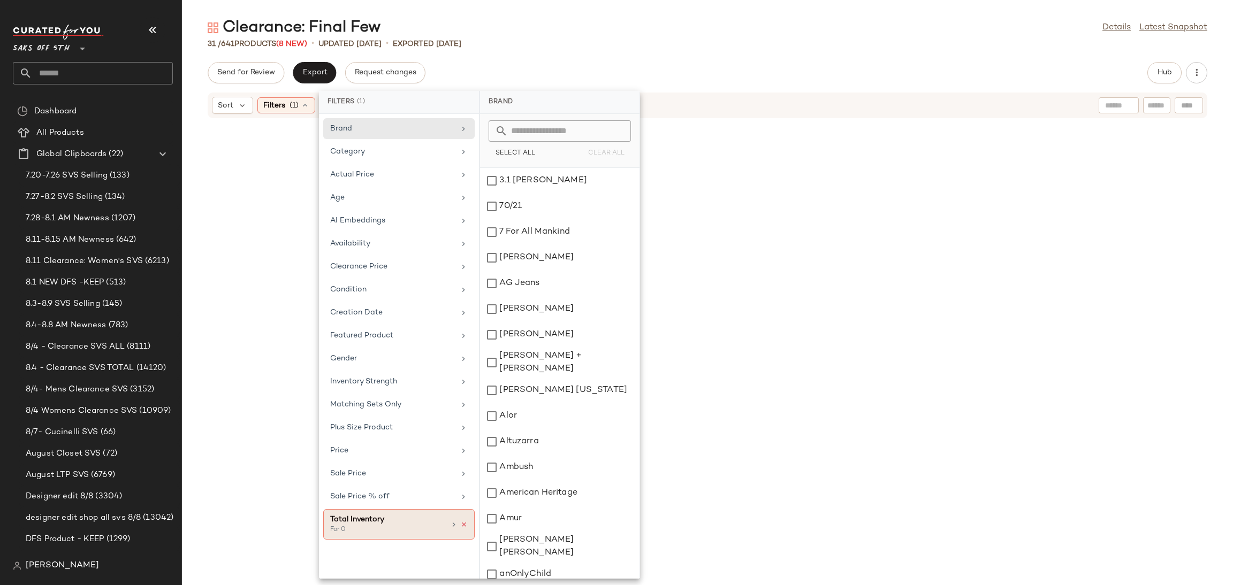
click at [465, 529] on icon at bounding box center [463, 524] width 7 height 7
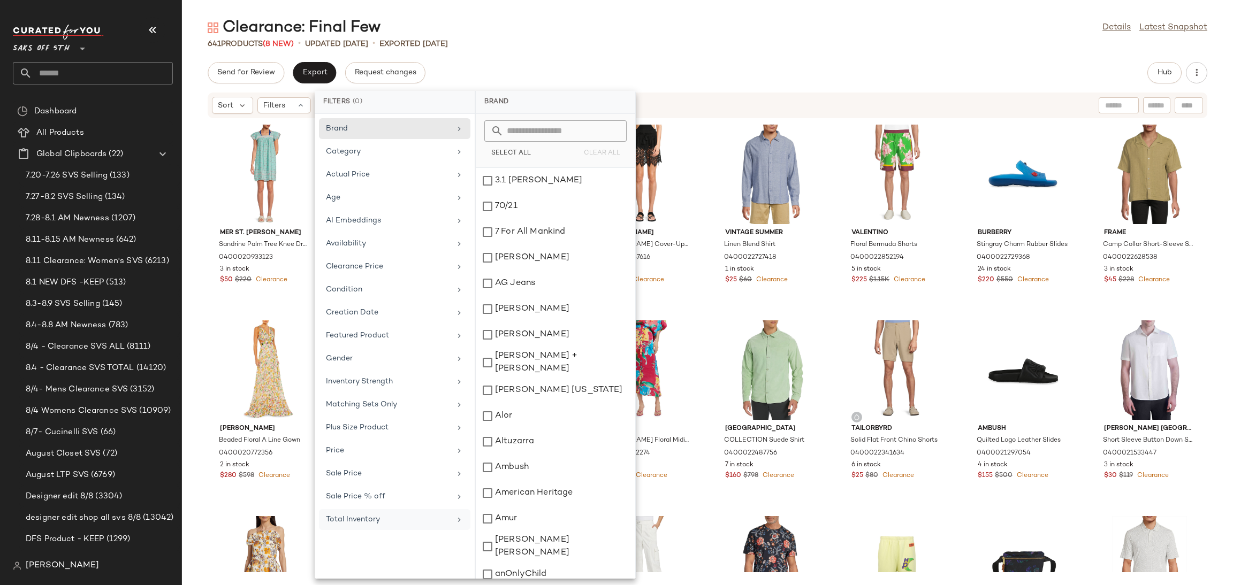
click at [646, 39] on div "641 Products (8 New) • updated [DATE] • Exported [DATE]" at bounding box center [707, 44] width 1051 height 11
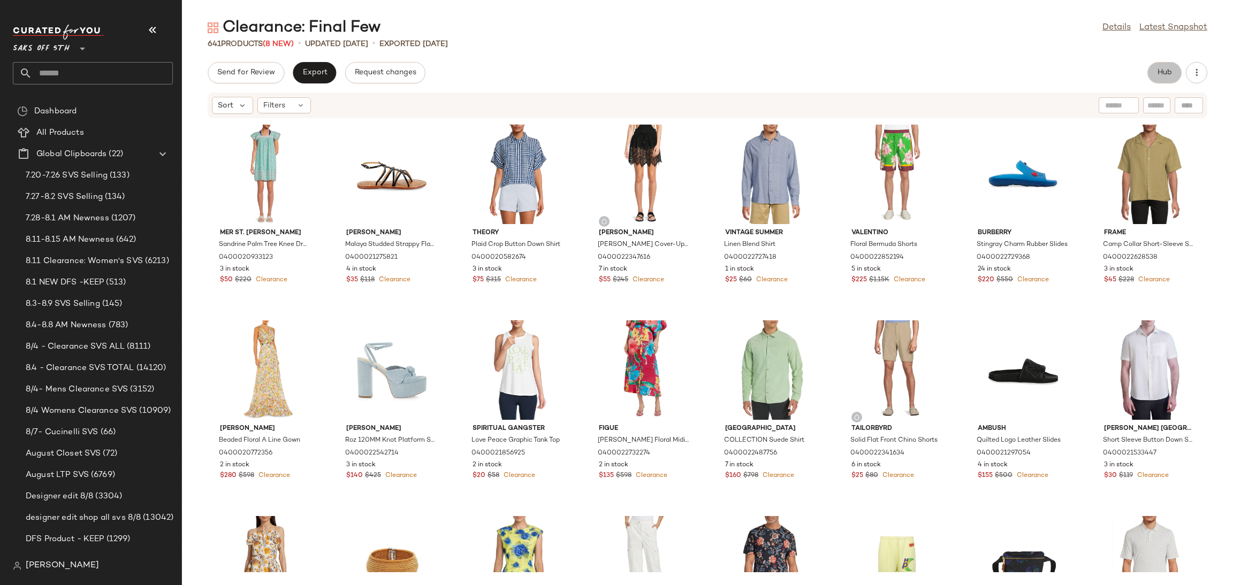
click at [1165, 72] on span "Hub" at bounding box center [1164, 73] width 15 height 9
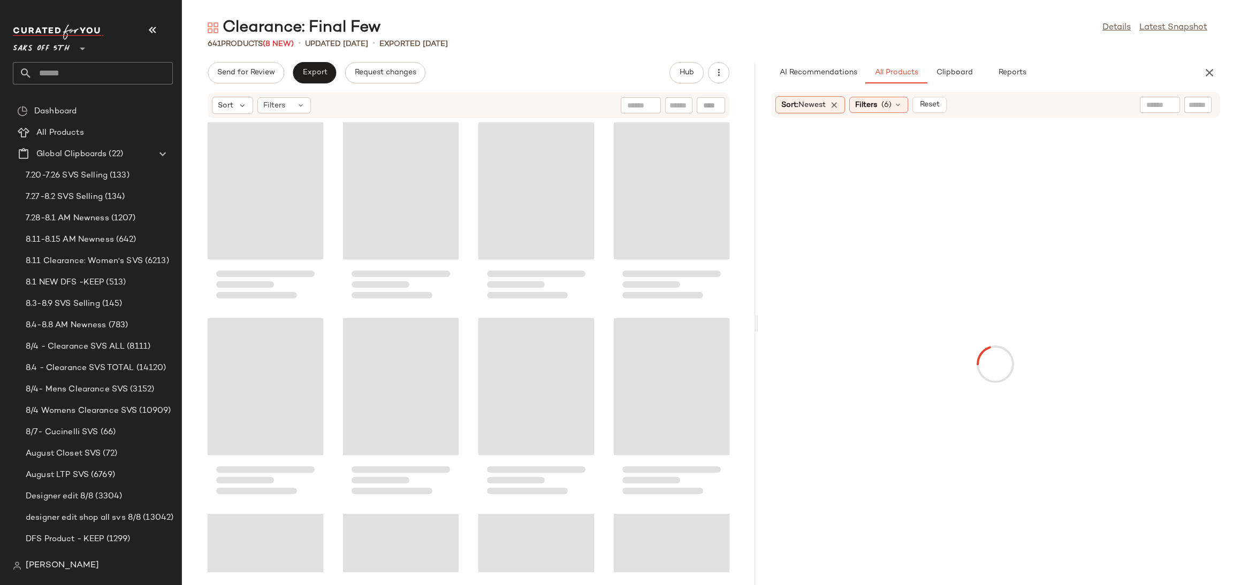
drag, startPoint x: 705, startPoint y: 325, endPoint x: 758, endPoint y: 319, distance: 53.9
click at [758, 319] on div "Clearance: Final Few Details Latest Snapshot 641 Products (8 New) • updated [DA…" at bounding box center [707, 301] width 1051 height 568
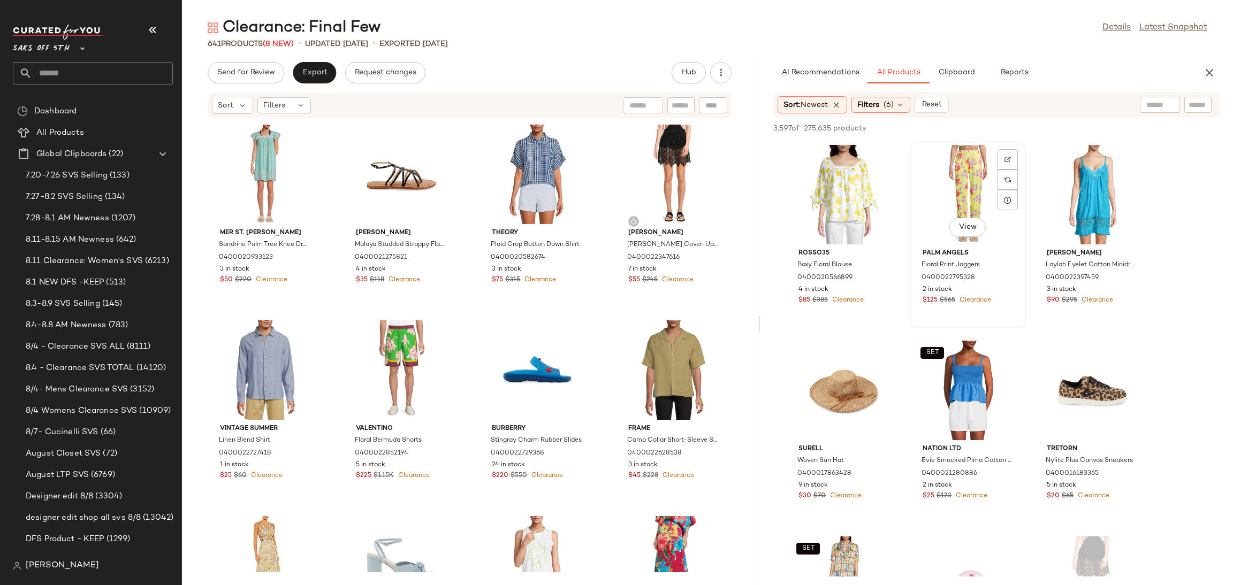
click at [962, 193] on div "View" at bounding box center [968, 195] width 108 height 100
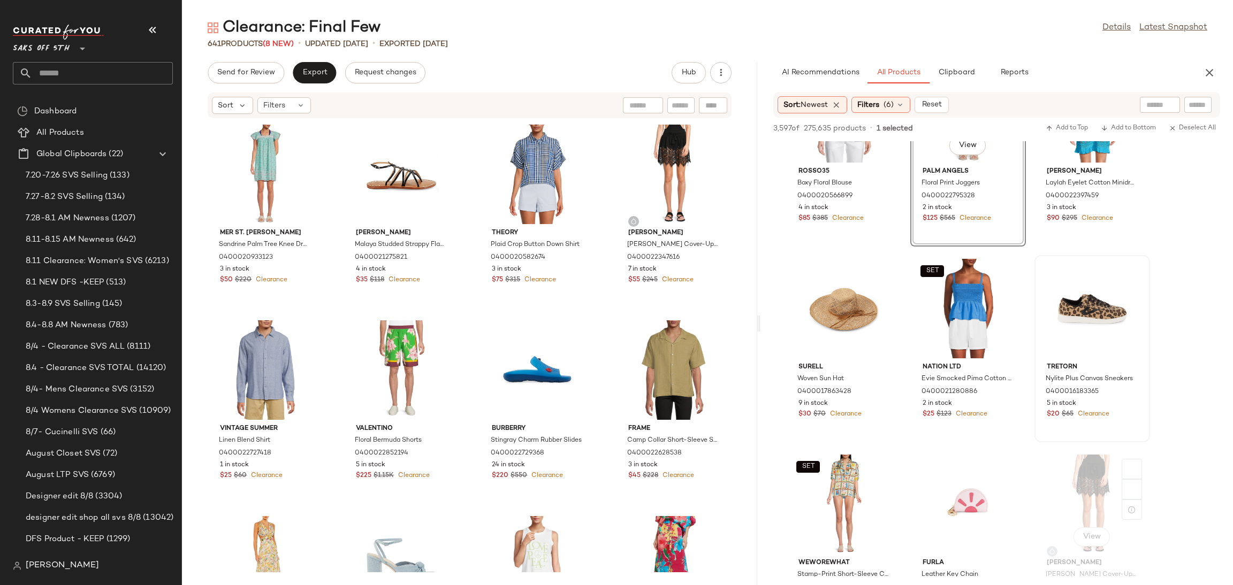
scroll to position [83, 0]
click at [886, 107] on div "Filters (6)" at bounding box center [880, 105] width 59 height 16
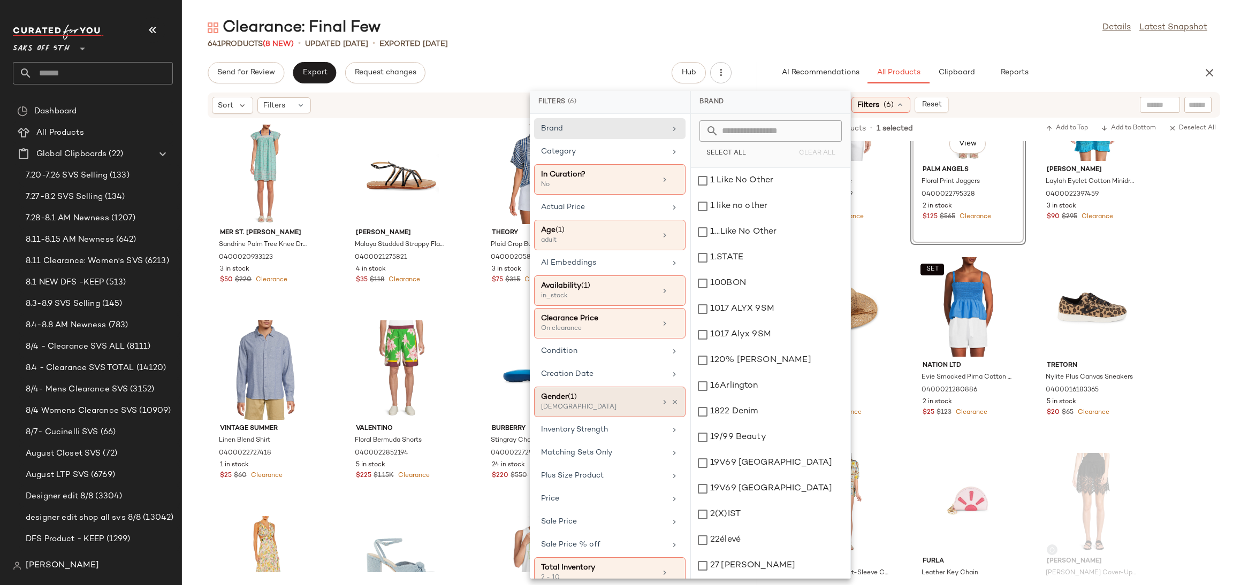
click at [596, 402] on div "Gender (1)" at bounding box center [598, 397] width 115 height 11
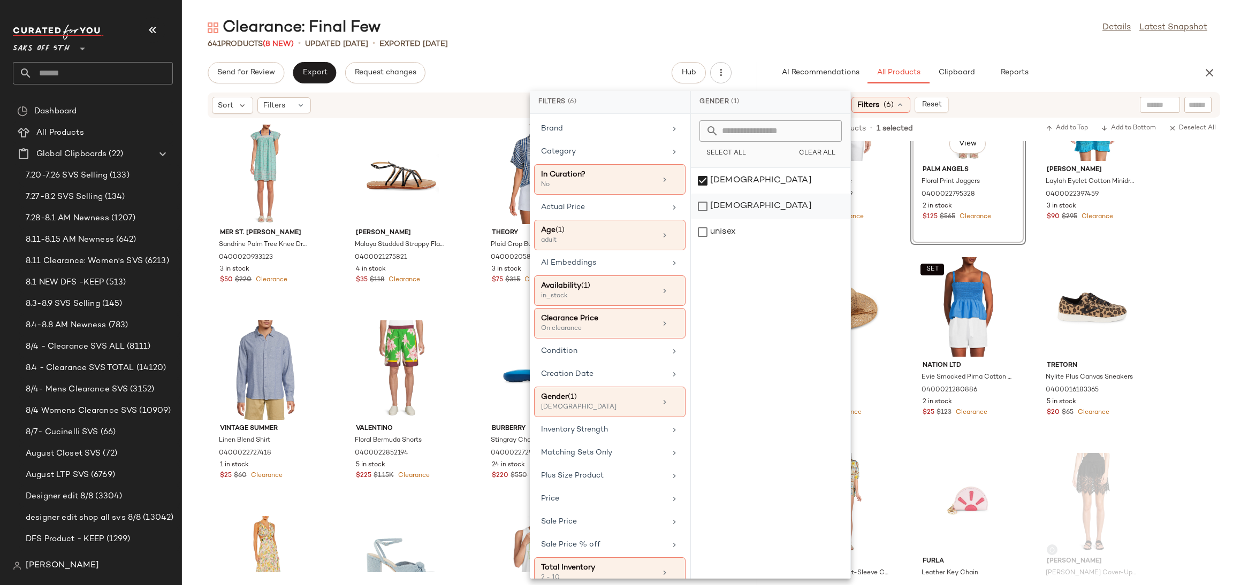
click at [708, 219] on div "[DEMOGRAPHIC_DATA]" at bounding box center [770, 232] width 159 height 26
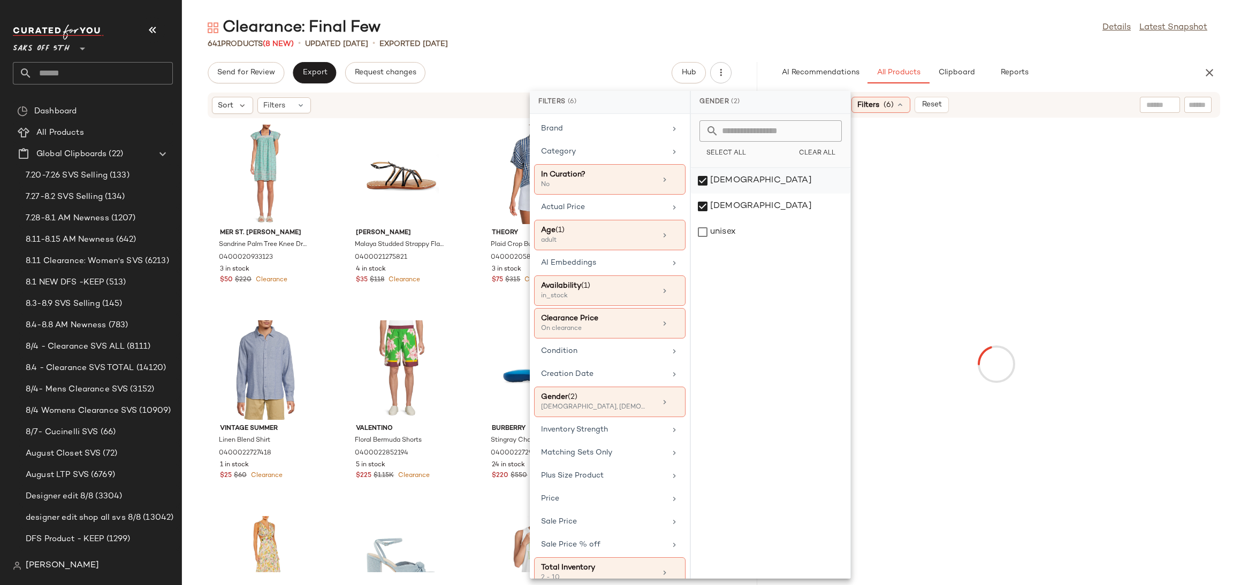
click at [708, 194] on div "[DEMOGRAPHIC_DATA]" at bounding box center [770, 207] width 159 height 26
click at [836, 36] on div "Clearance: Final Few Details Latest Snapshot" at bounding box center [707, 27] width 1051 height 21
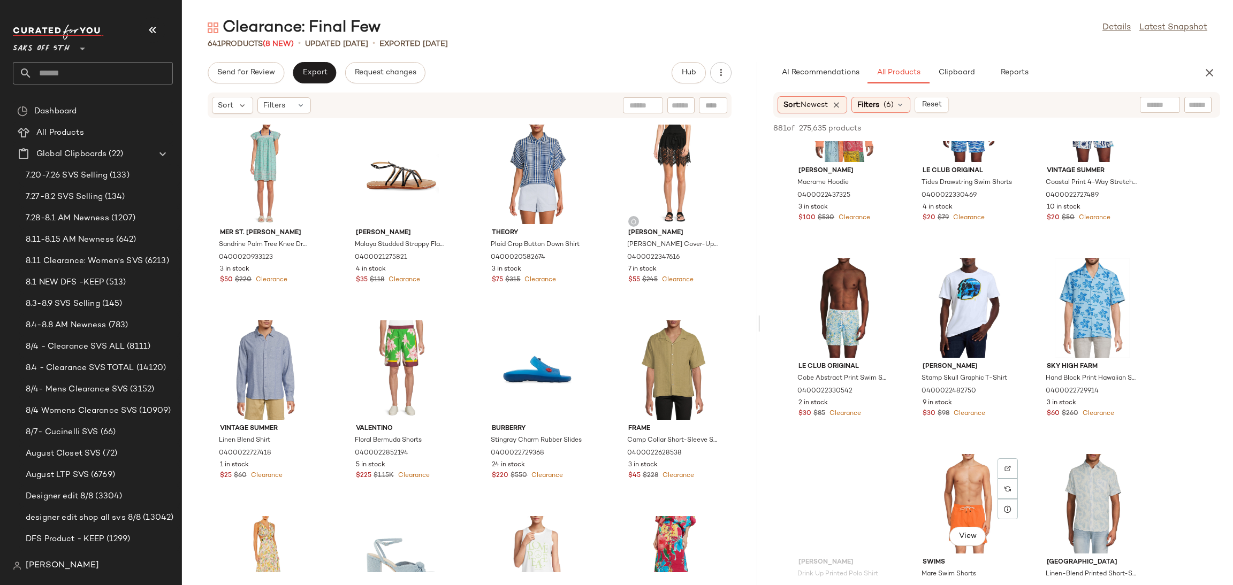
scroll to position [1266, 0]
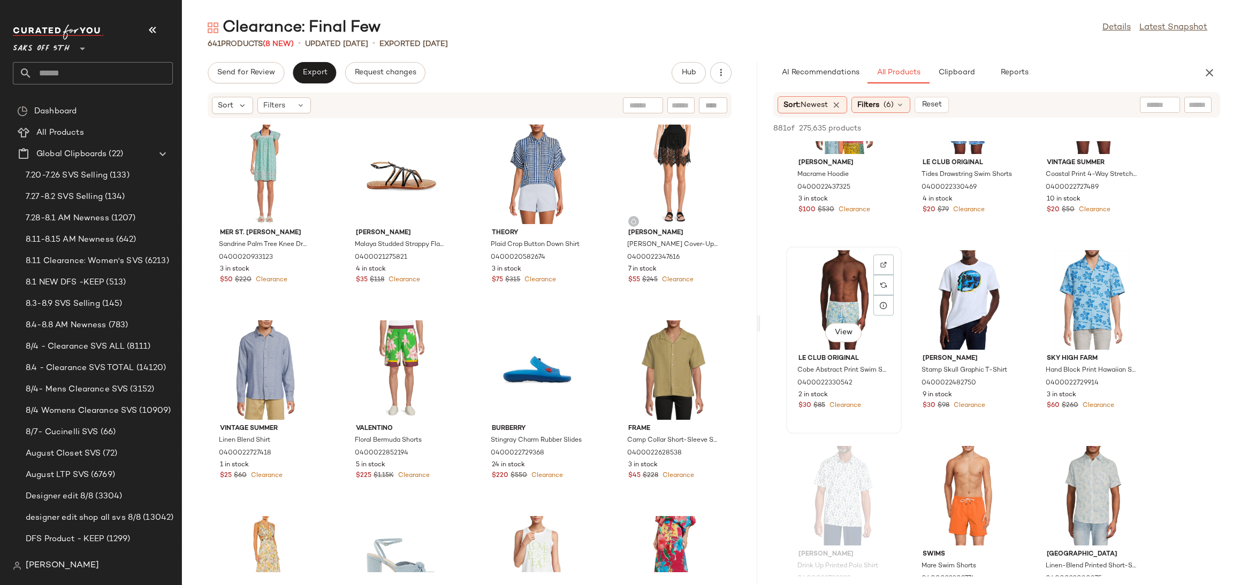
click at [839, 292] on div "View" at bounding box center [844, 300] width 108 height 100
click at [1059, 119] on div "881 of 275,635 products • 1 selected Add to Top Add to Bottom Deselect All" at bounding box center [996, 130] width 473 height 24
click at [1059, 126] on span "Add to Top" at bounding box center [1067, 128] width 42 height 7
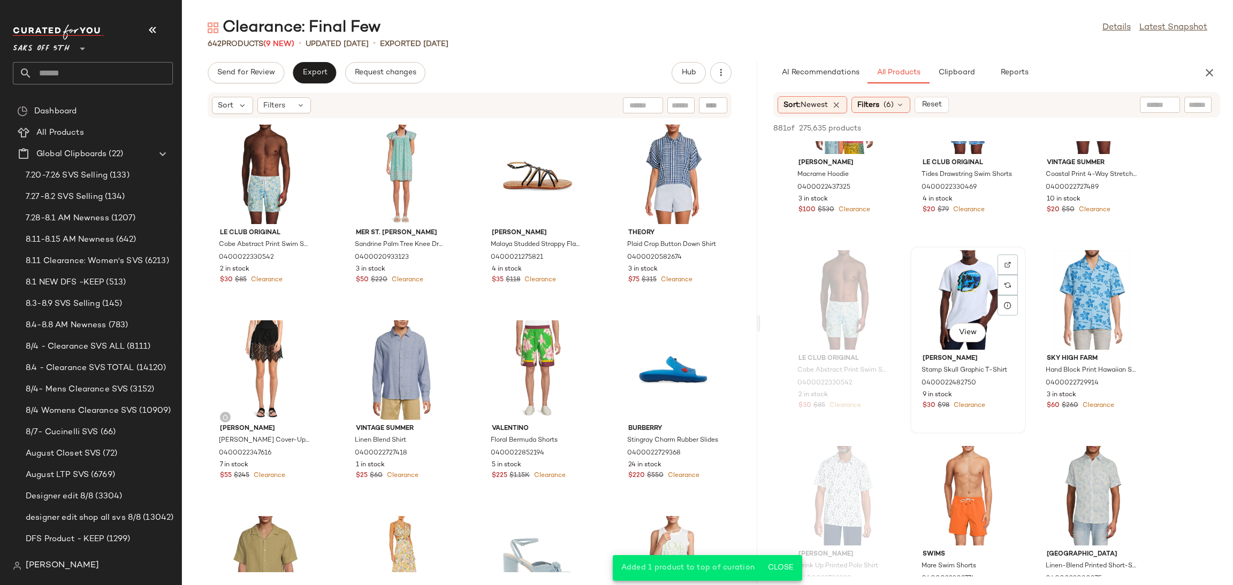
click at [951, 276] on div "View" at bounding box center [968, 300] width 108 height 100
click at [1065, 125] on span "Add to Top" at bounding box center [1067, 128] width 42 height 7
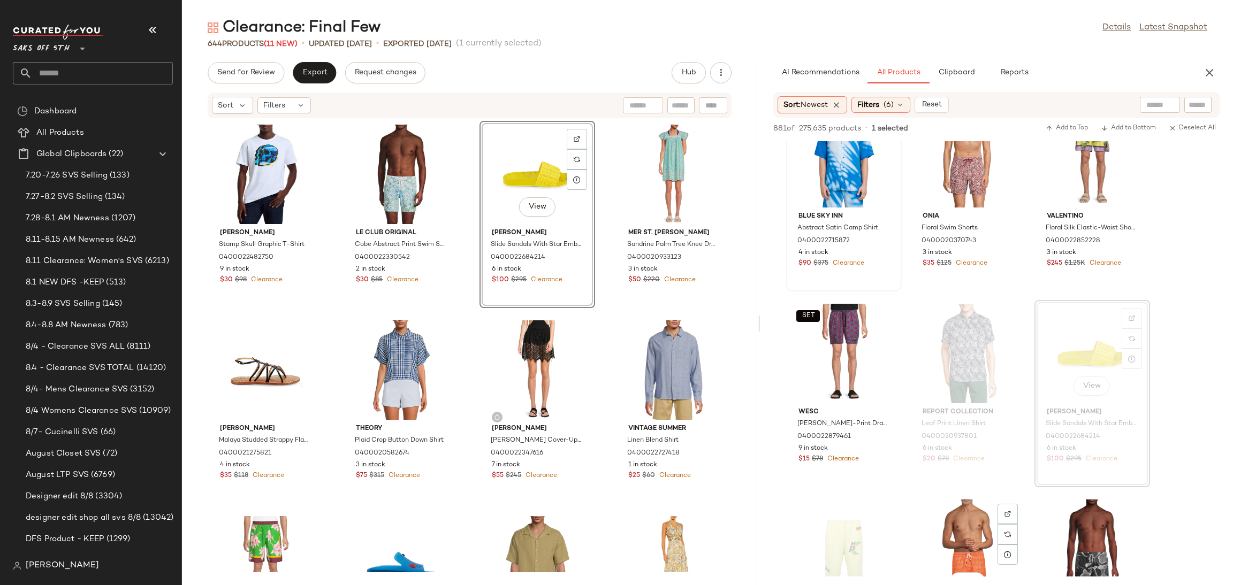
scroll to position [2776, 0]
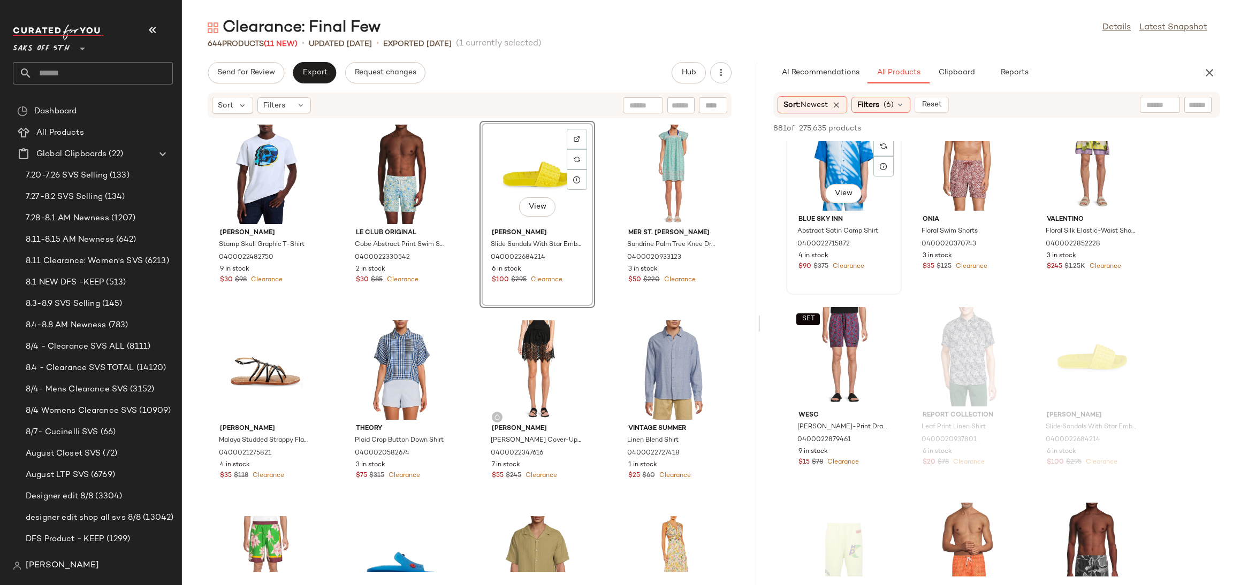
click at [818, 170] on div "View" at bounding box center [844, 161] width 108 height 100
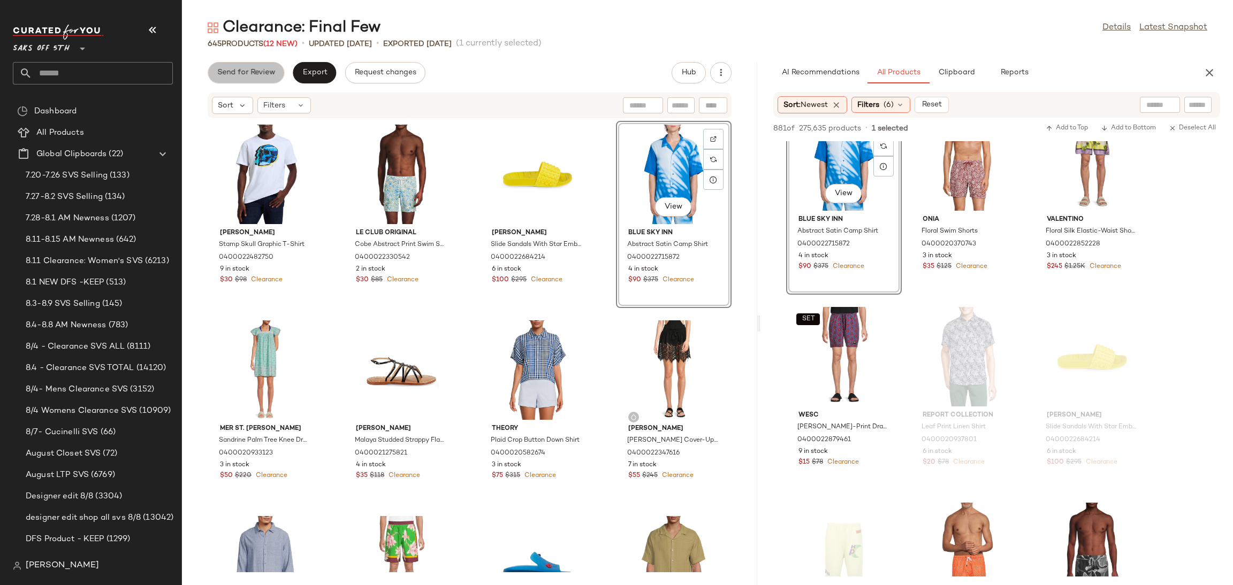
click at [265, 71] on span "Send for Review" at bounding box center [246, 73] width 58 height 9
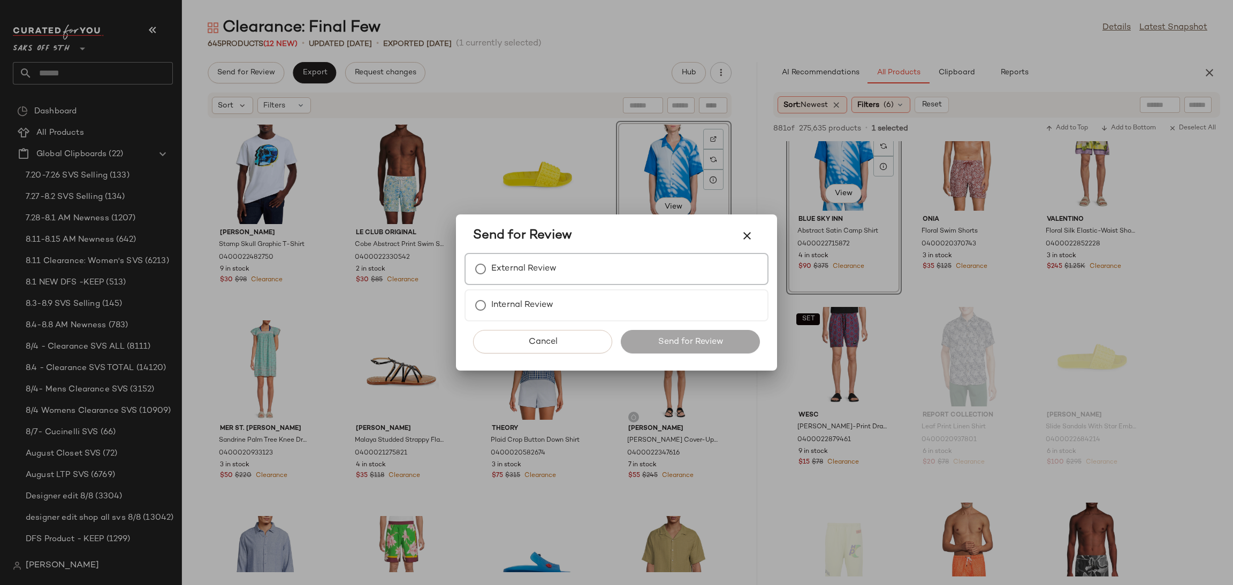
click at [505, 261] on label "External Review" at bounding box center [523, 268] width 65 height 21
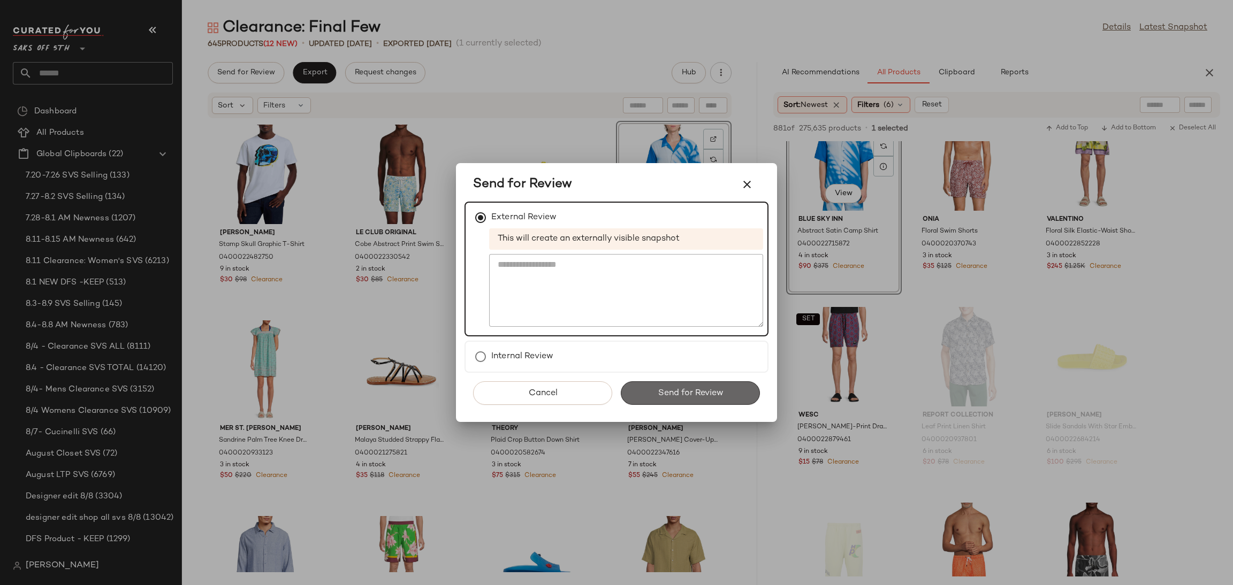
click at [659, 390] on span "Send for Review" at bounding box center [690, 394] width 66 height 10
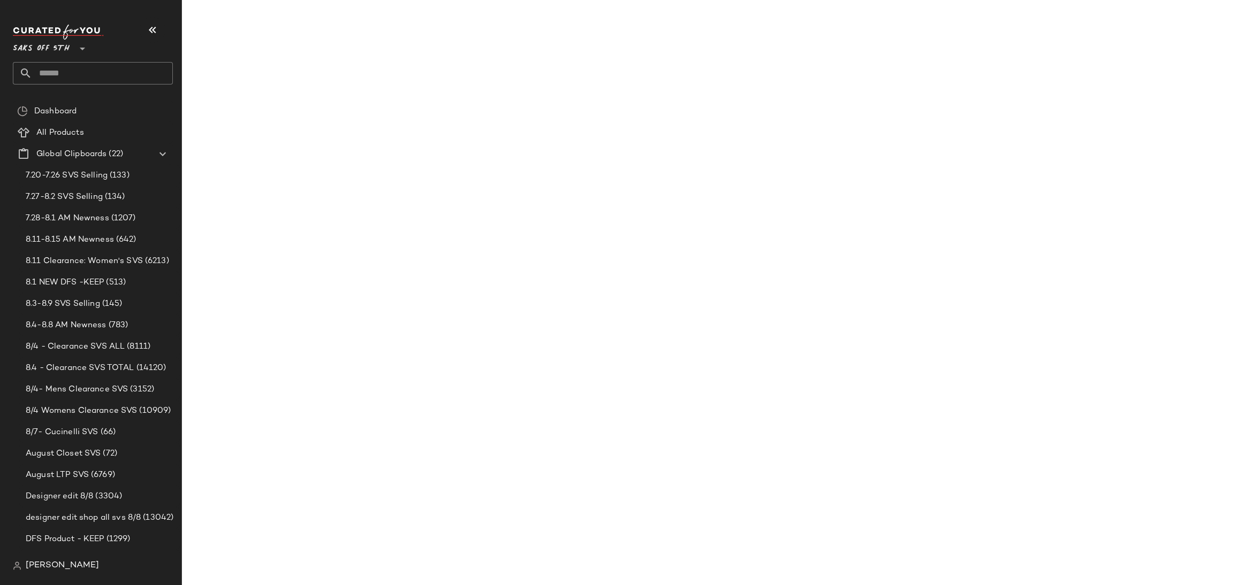
scroll to position [4147, 0]
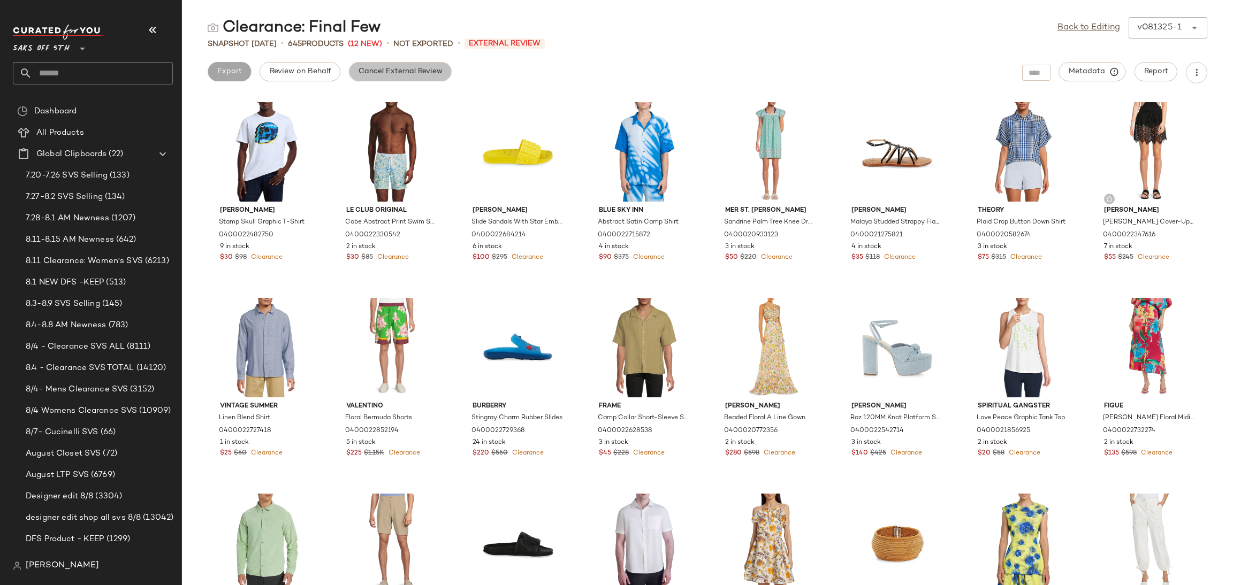
click at [412, 71] on span "Cancel External Review" at bounding box center [400, 71] width 85 height 9
click at [1087, 27] on link "Back to Editing" at bounding box center [1089, 27] width 63 height 13
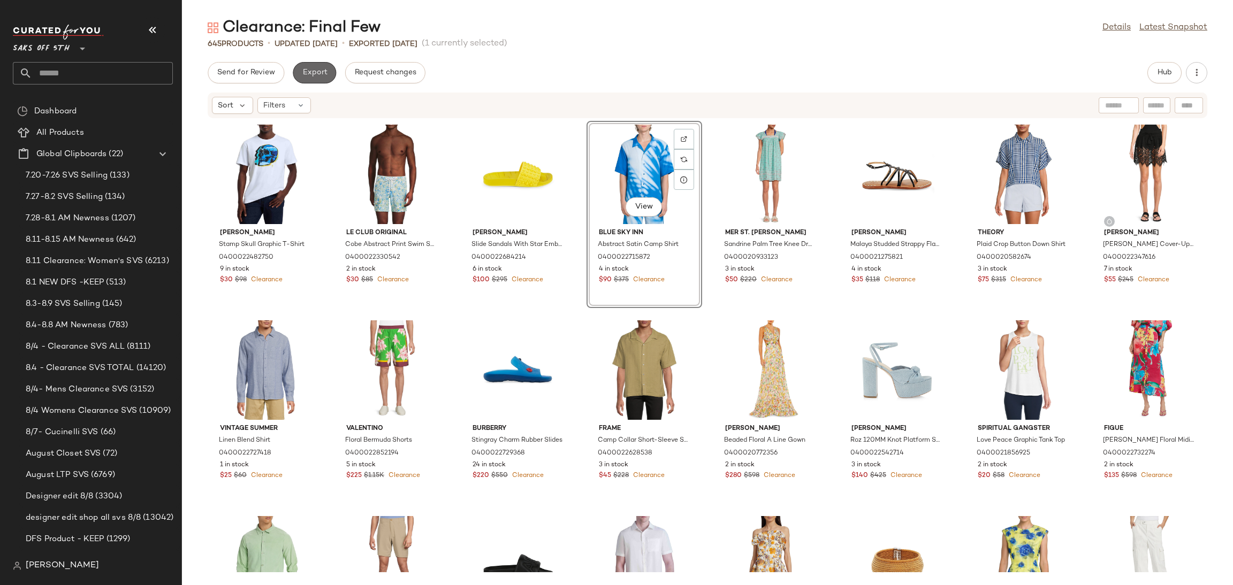
click at [322, 69] on span "Export" at bounding box center [314, 73] width 25 height 9
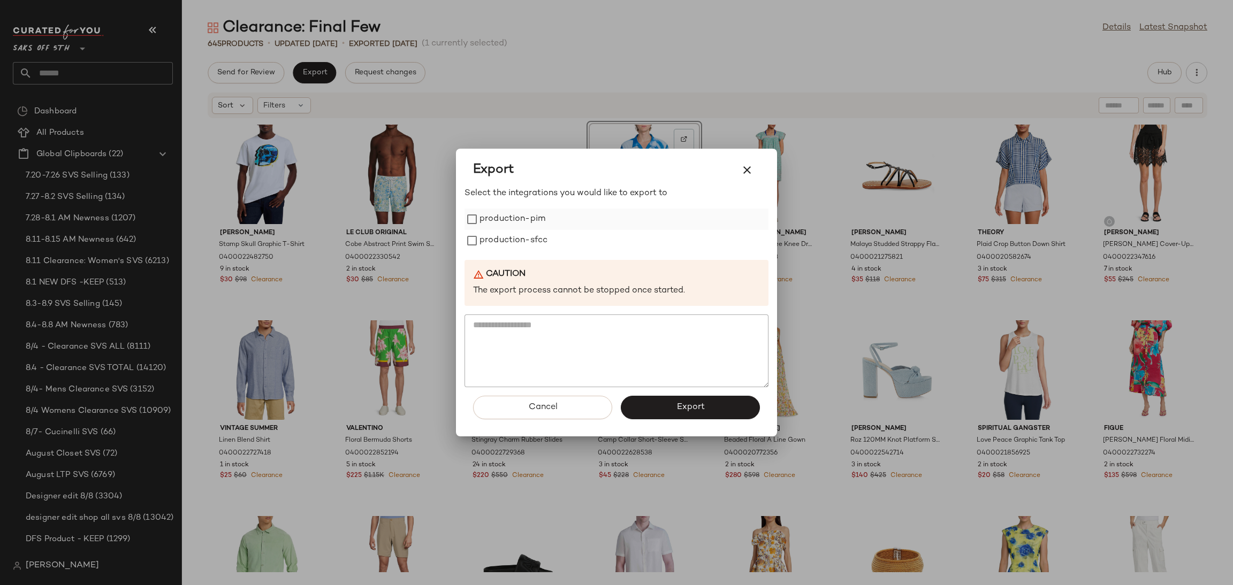
click at [487, 212] on label "production-pim" at bounding box center [513, 219] width 66 height 21
drag, startPoint x: 487, startPoint y: 257, endPoint x: 504, endPoint y: 244, distance: 21.7
click at [504, 244] on div "Select the integrations you would like to export to production-pim production-s…" at bounding box center [617, 287] width 304 height 200
click at [504, 244] on label "production-sfcc" at bounding box center [514, 240] width 68 height 21
click at [680, 404] on span "Export" at bounding box center [690, 407] width 28 height 10
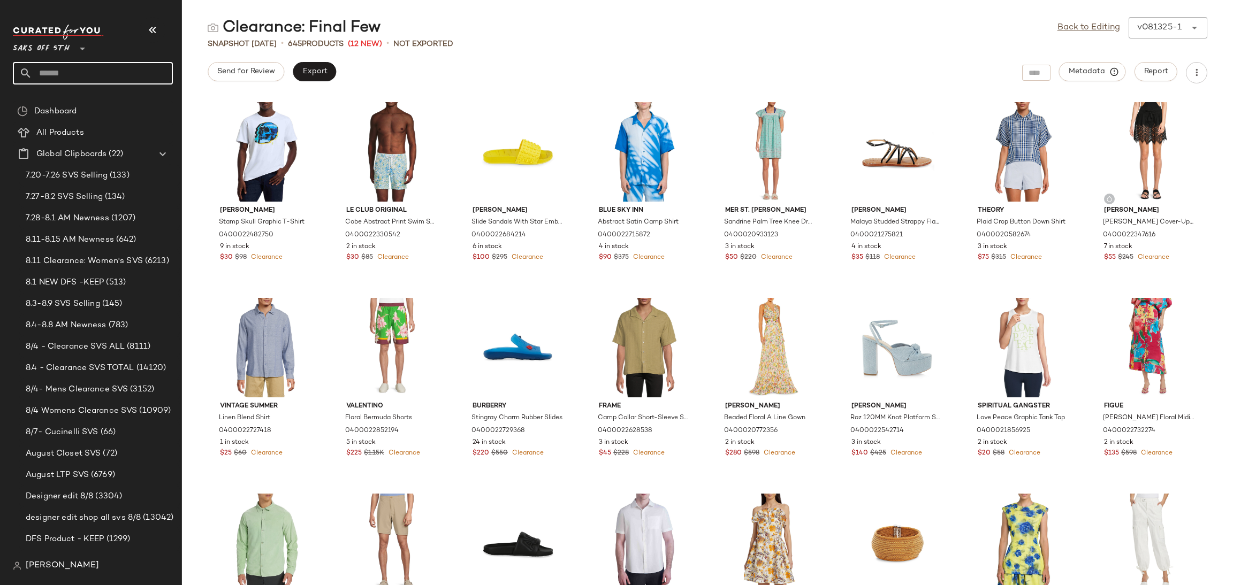
click at [103, 81] on input "text" at bounding box center [102, 73] width 141 height 22
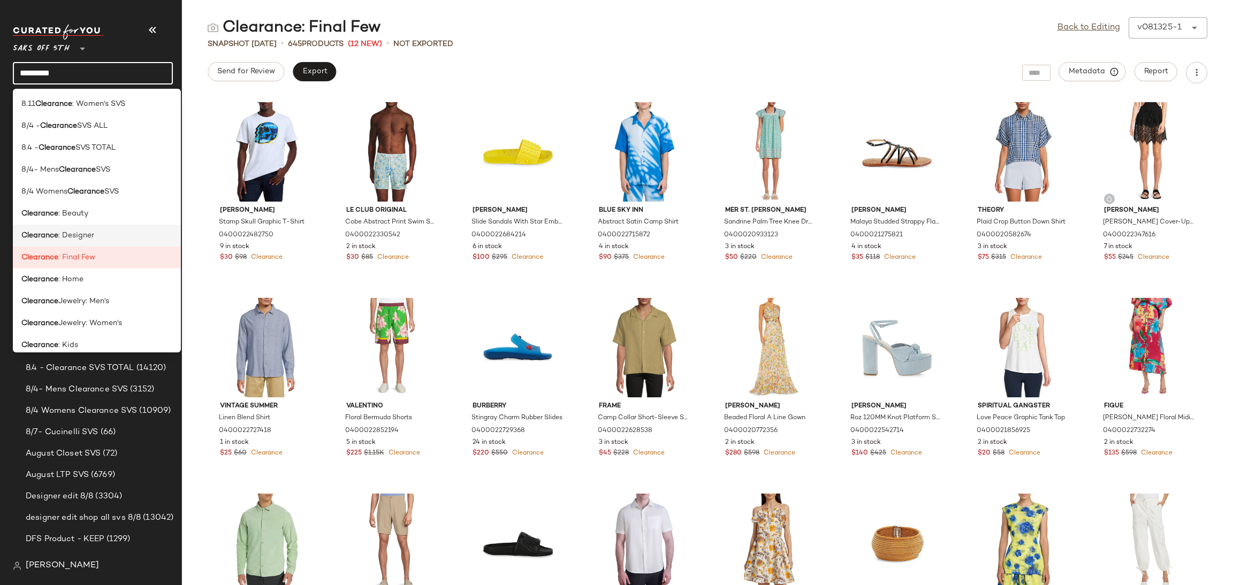
type input "*********"
click at [105, 233] on div "Clearance : Designer" at bounding box center [96, 235] width 151 height 11
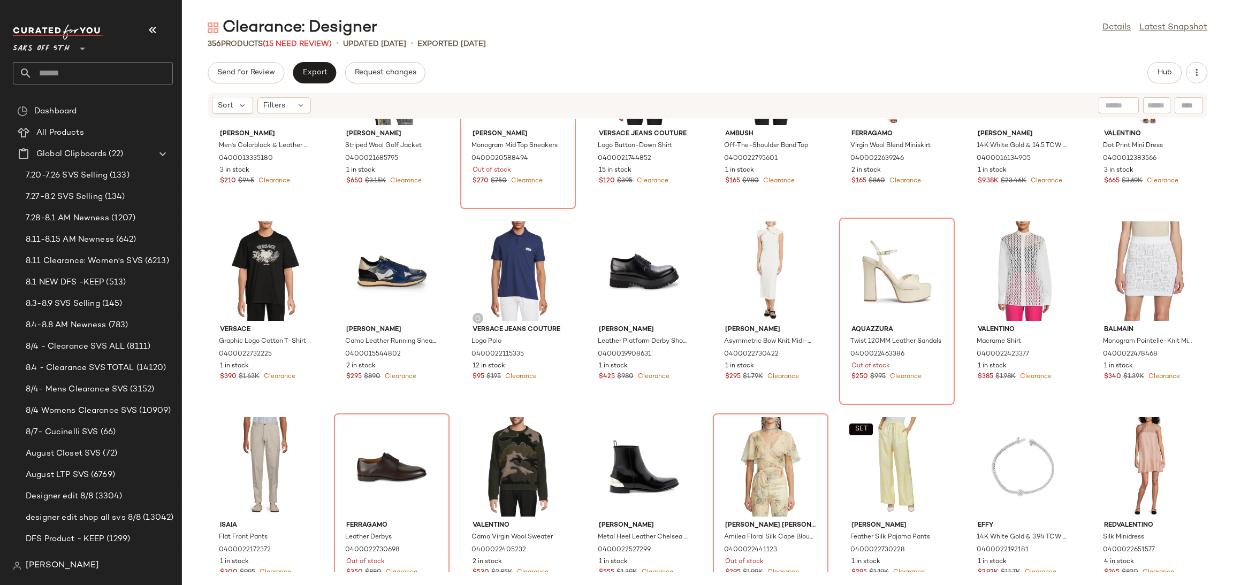
scroll to position [1284, 0]
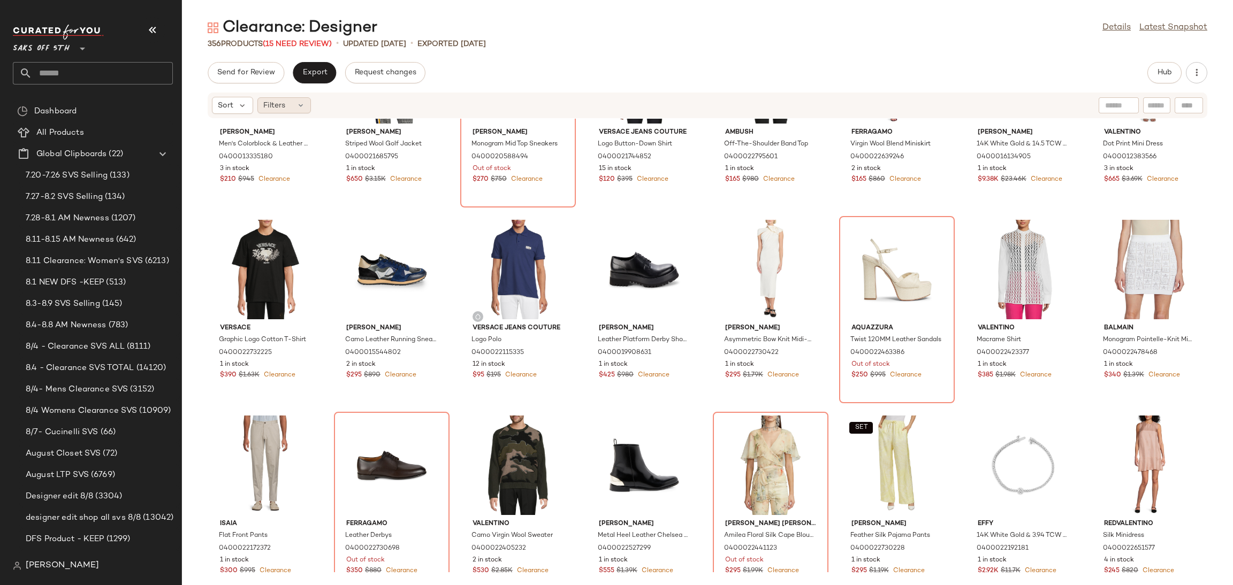
click at [297, 103] on icon at bounding box center [300, 105] width 9 height 9
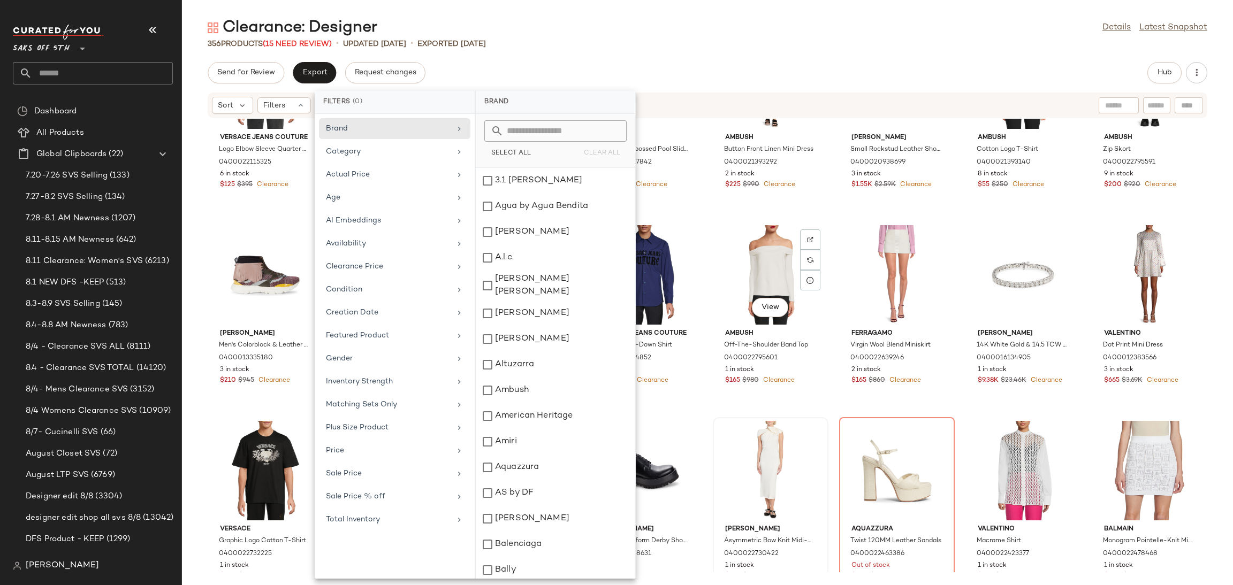
scroll to position [1058, 0]
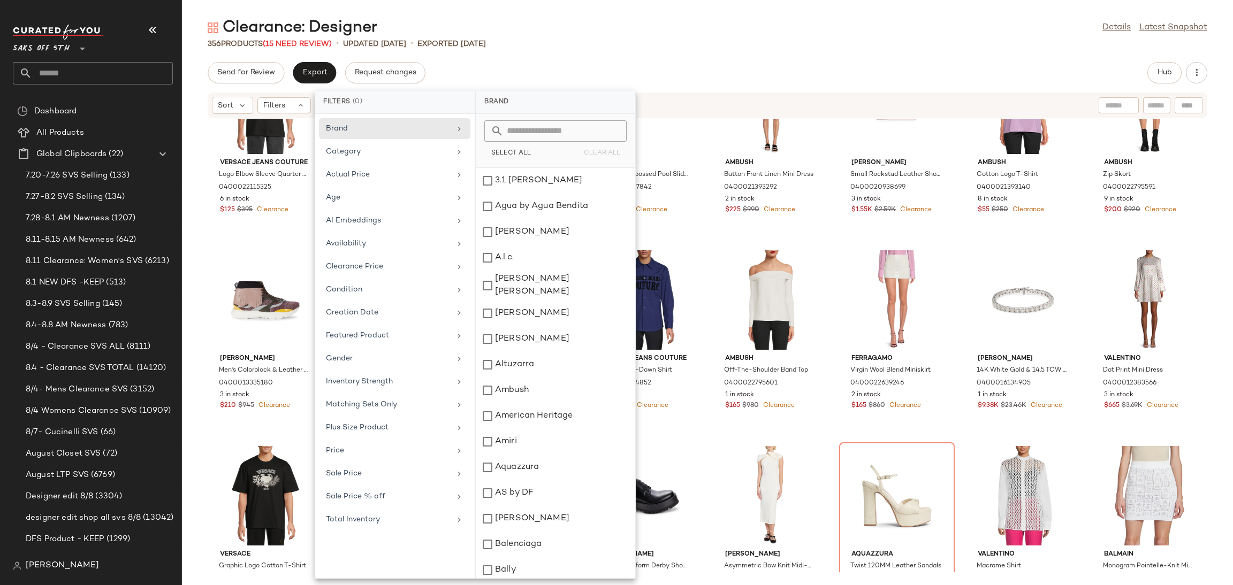
click at [717, 42] on div "356 Products (15 Need Review) • updated Aug 11th • Exported Aug 11th" at bounding box center [707, 44] width 1051 height 11
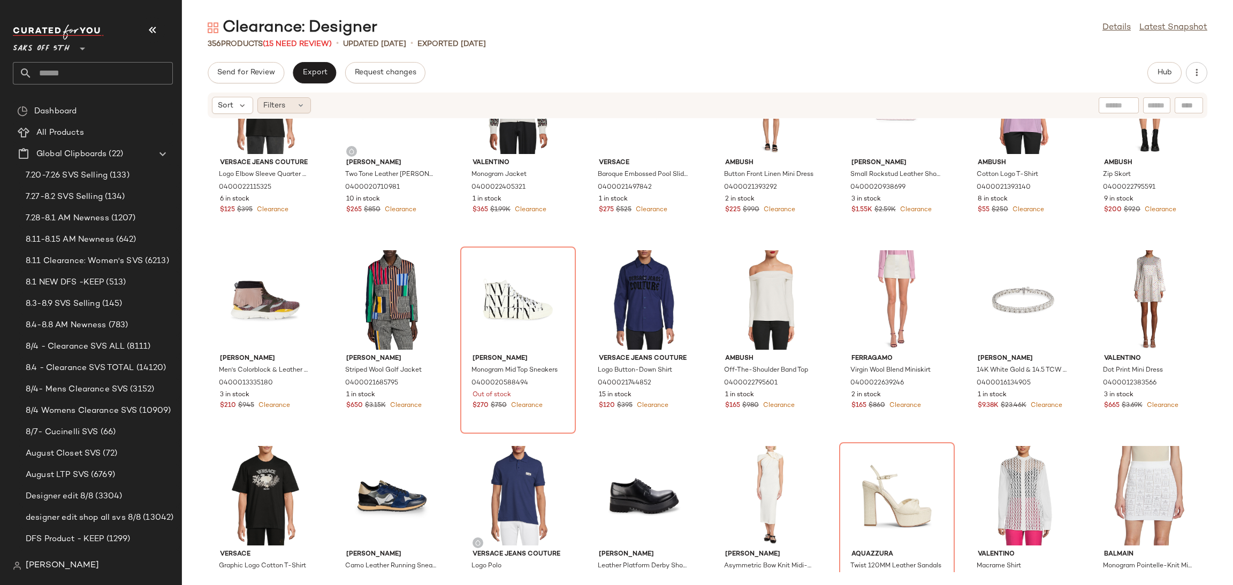
click at [302, 110] on div "Filters" at bounding box center [284, 105] width 54 height 16
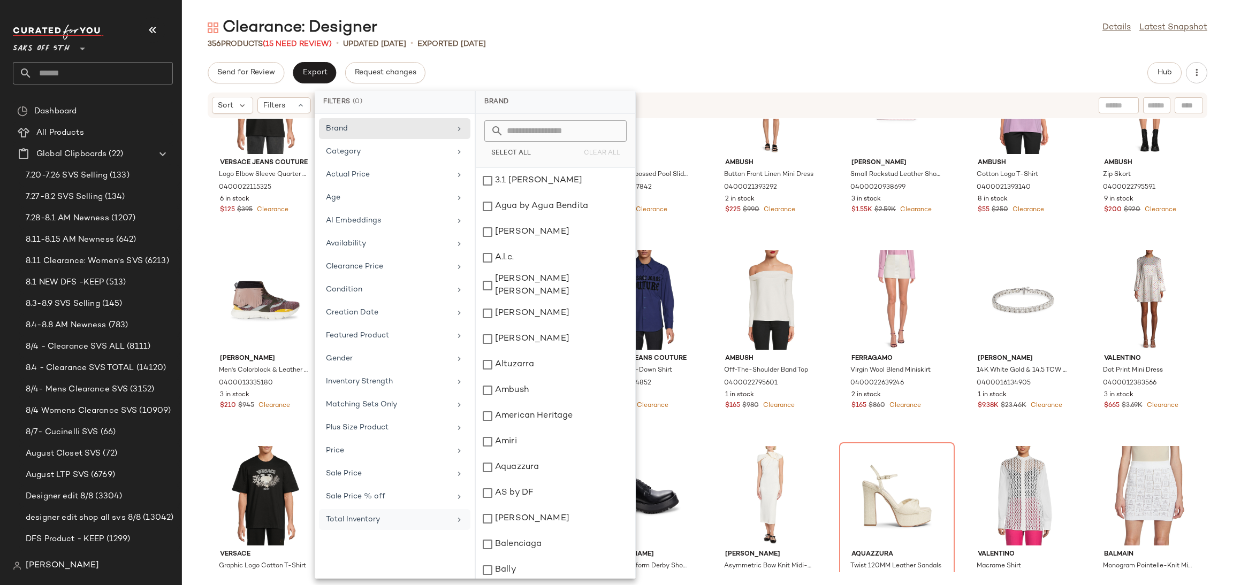
click at [386, 524] on div "Total Inventory" at bounding box center [388, 519] width 125 height 11
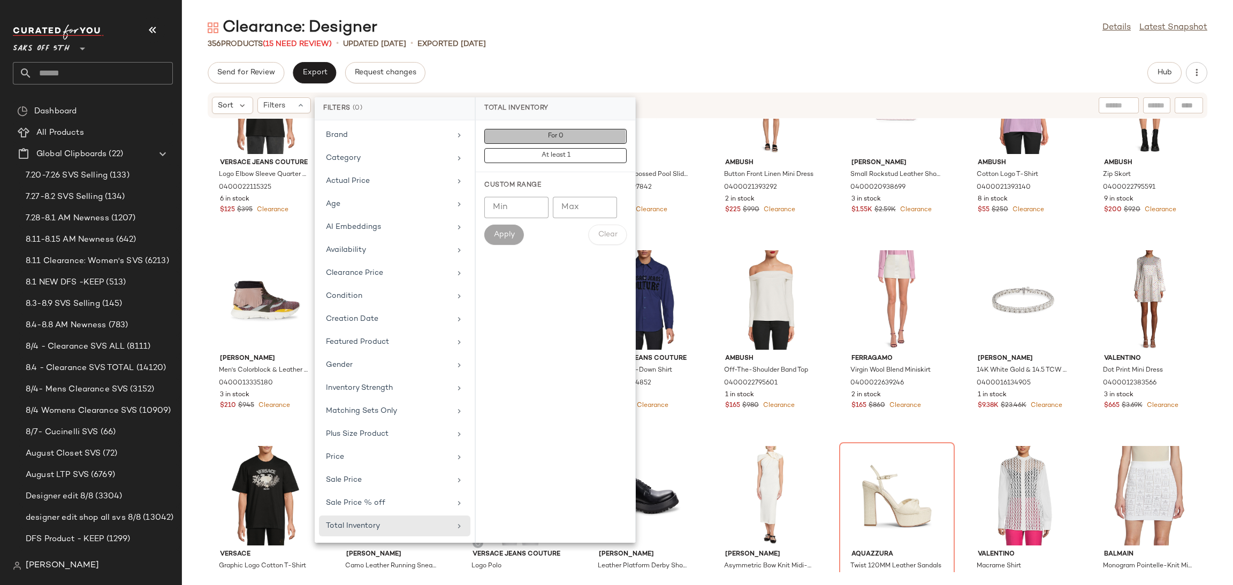
click at [526, 148] on button "For 0" at bounding box center [555, 155] width 142 height 15
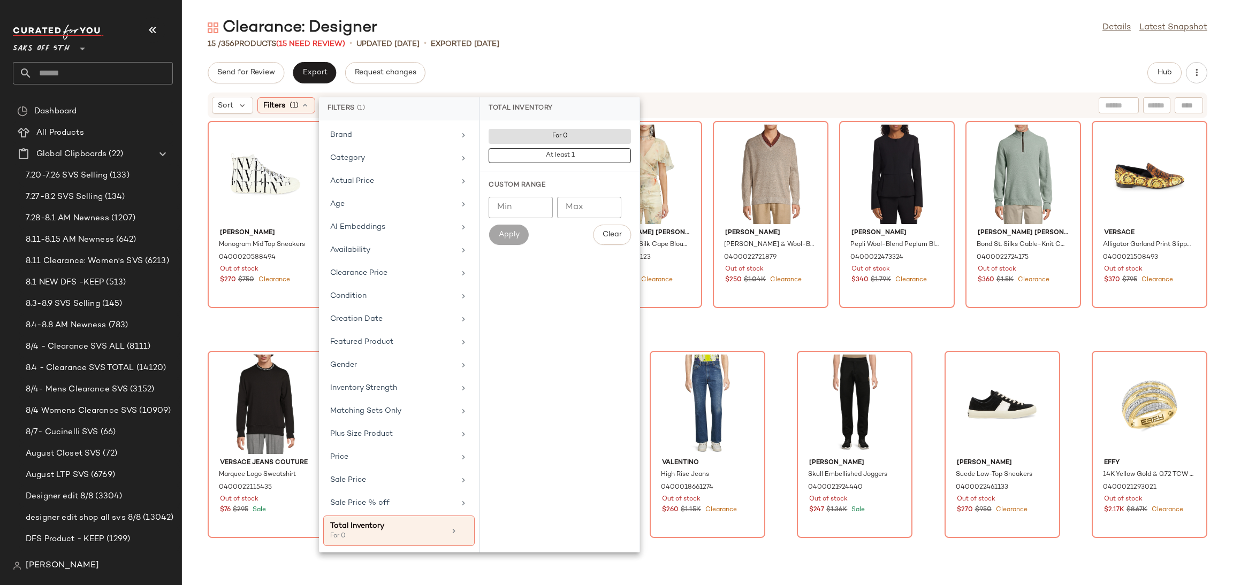
click at [576, 73] on div "Send for Review Export Request changes Hub" at bounding box center [708, 72] width 1000 height 21
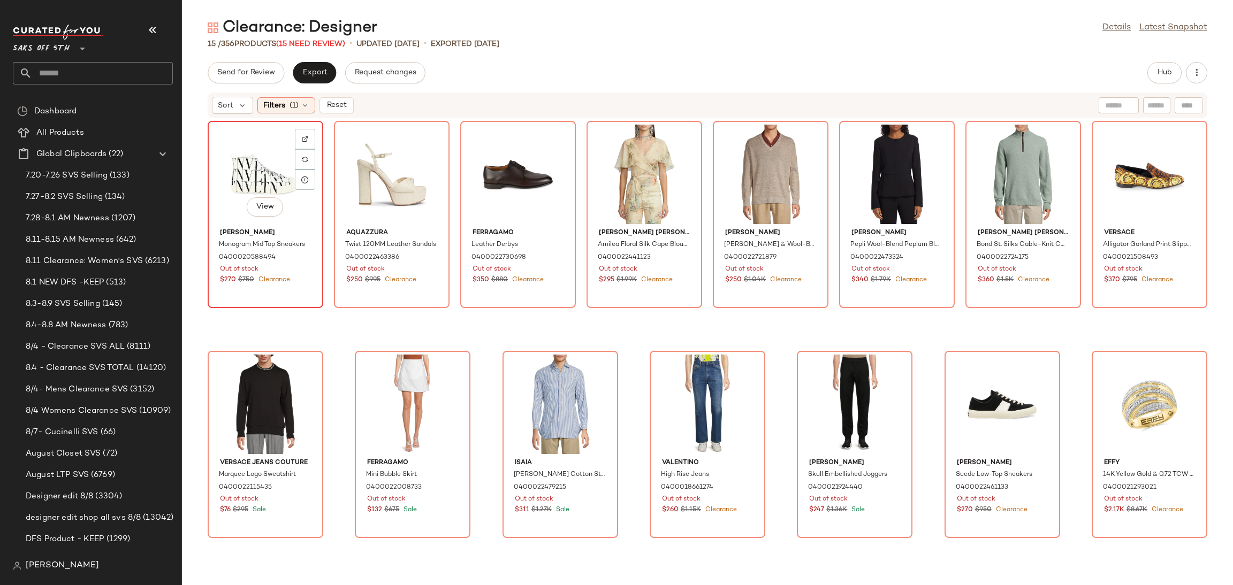
click at [220, 180] on div "View" at bounding box center [265, 175] width 108 height 100
click at [1123, 387] on div "View" at bounding box center [1150, 405] width 108 height 100
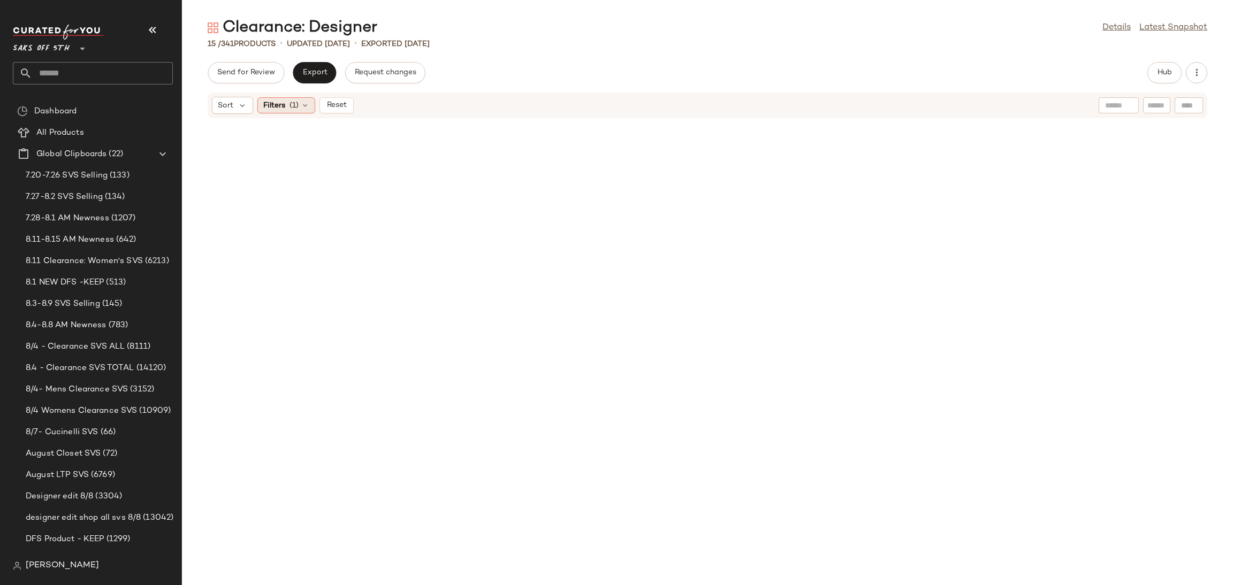
click at [303, 107] on icon at bounding box center [305, 105] width 9 height 9
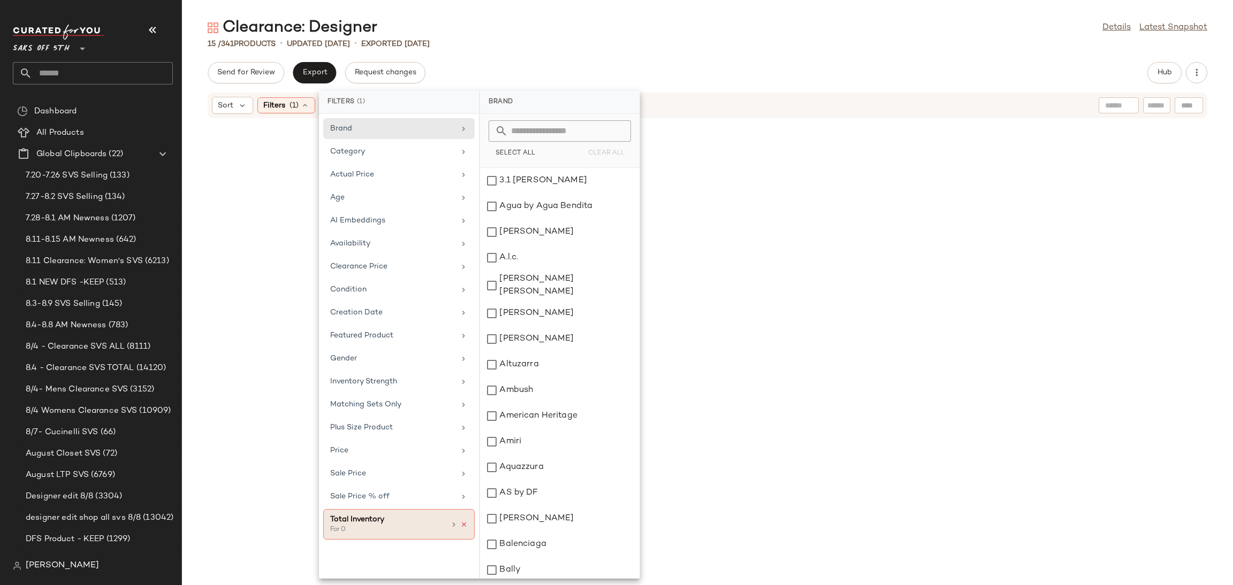
click at [463, 528] on icon at bounding box center [463, 524] width 7 height 7
click at [607, 64] on div "Send for Review Export Request changes Hub" at bounding box center [708, 72] width 1000 height 21
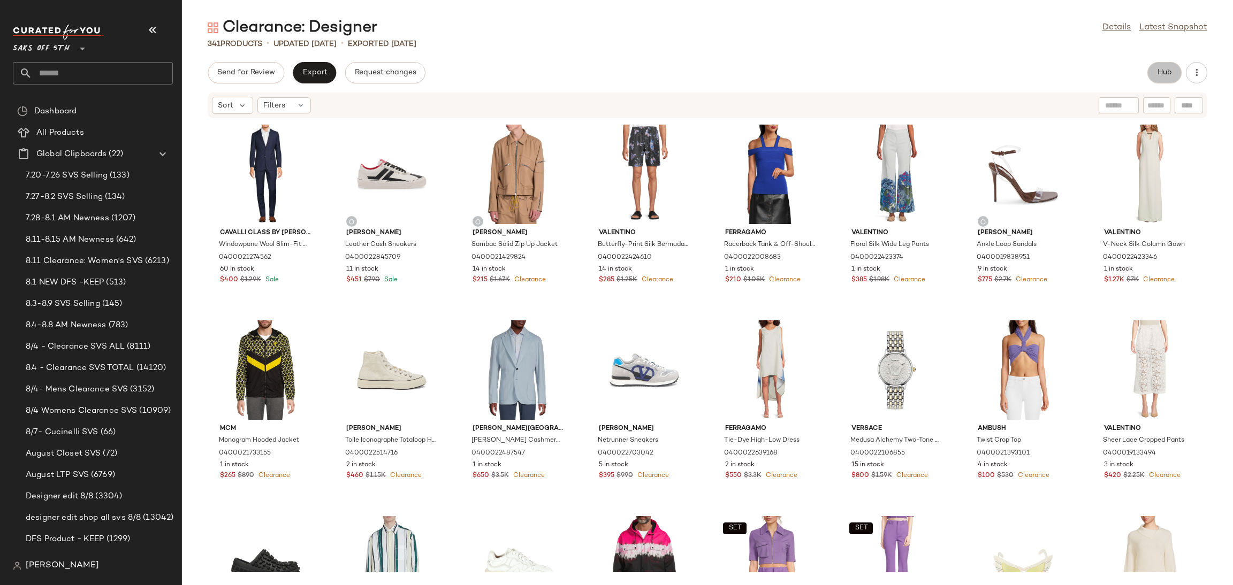
click at [1160, 71] on span "Hub" at bounding box center [1164, 73] width 15 height 9
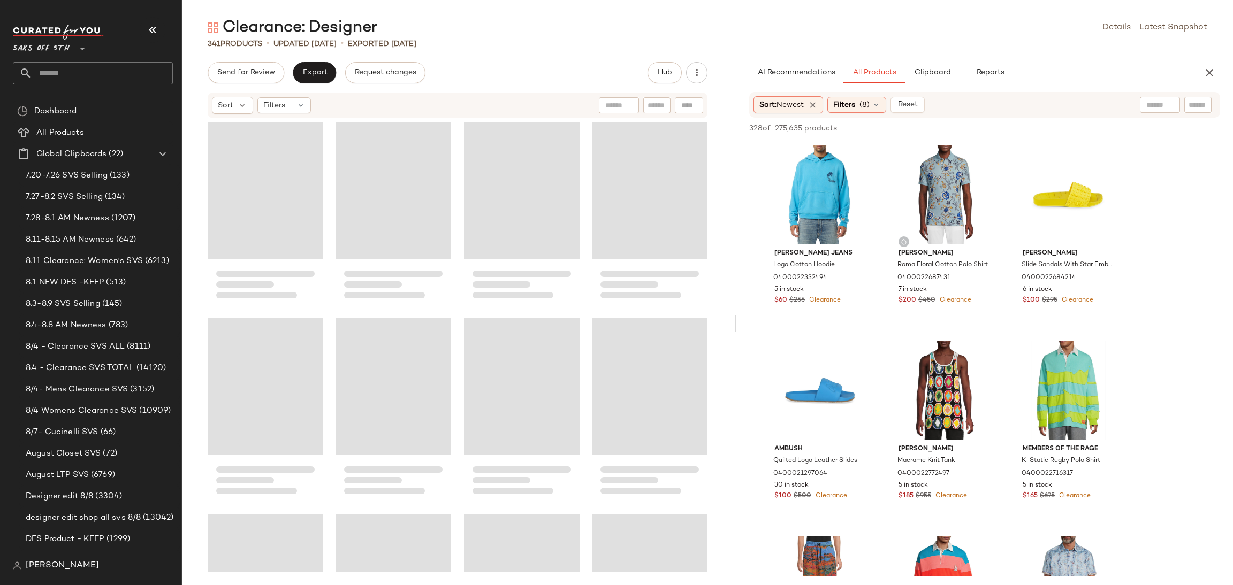
drag, startPoint x: 709, startPoint y: 322, endPoint x: 738, endPoint y: 314, distance: 30.5
click at [738, 314] on div "Clearance: Designer Details Latest Snapshot 341 Products • updated Aug 13th • E…" at bounding box center [707, 301] width 1051 height 568
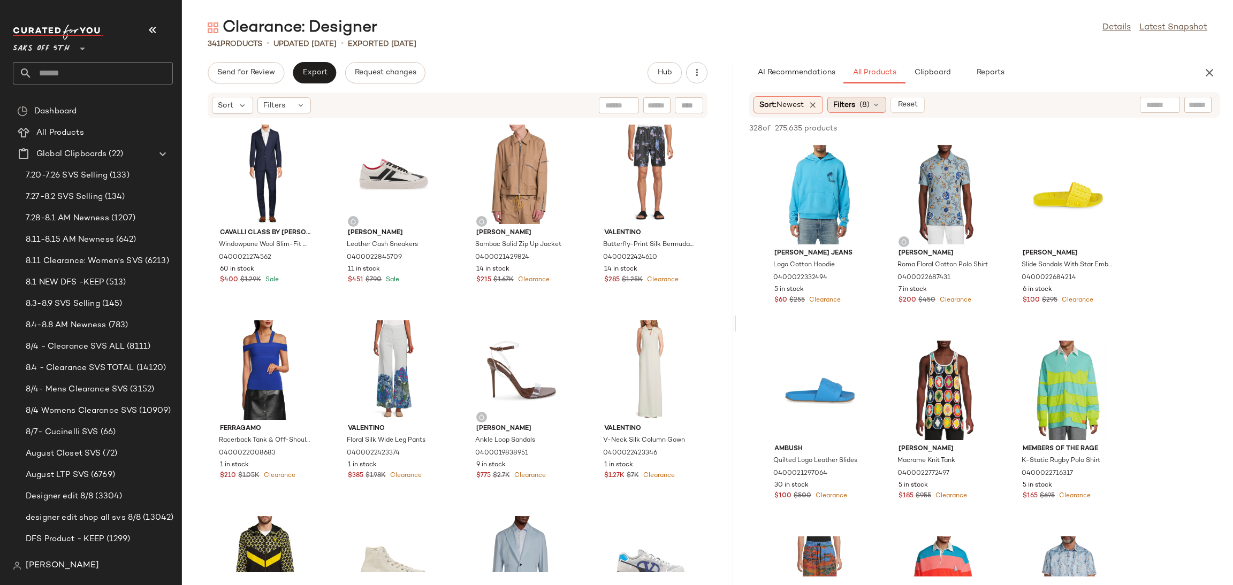
click at [849, 108] on span "Filters" at bounding box center [844, 105] width 22 height 11
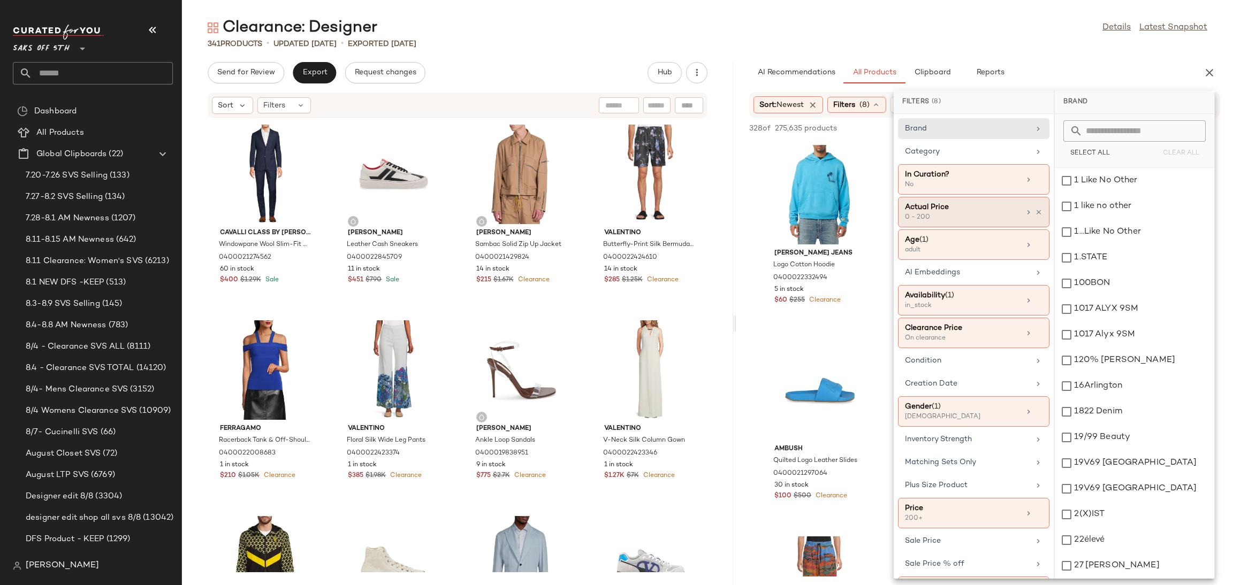
click at [959, 215] on div "0 - 200" at bounding box center [958, 218] width 107 height 10
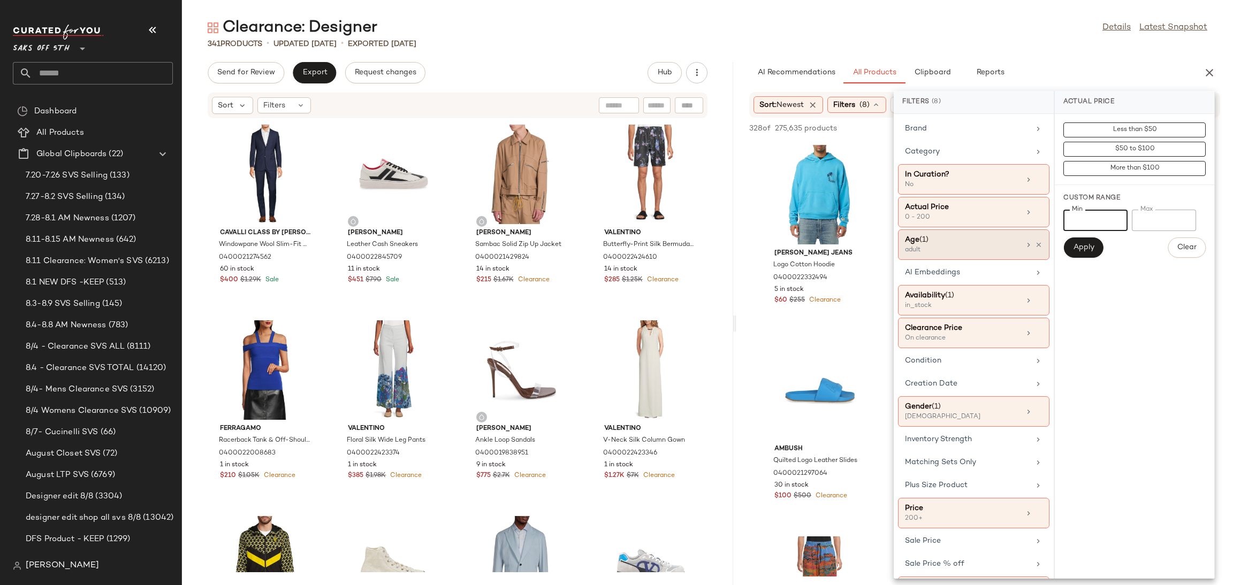
drag, startPoint x: 1088, startPoint y: 223, endPoint x: 1013, endPoint y: 248, distance: 78.9
click at [1013, 248] on div "Filters (8) Brand Category In Curation? No Actual Price 0 - 200 Age (1) adult A…" at bounding box center [1054, 335] width 321 height 488
type input "***"
drag, startPoint x: 1165, startPoint y: 222, endPoint x: 1073, endPoint y: 214, distance: 91.9
click at [1073, 214] on div "Min *** Min Max *** Max" at bounding box center [1134, 220] width 142 height 21
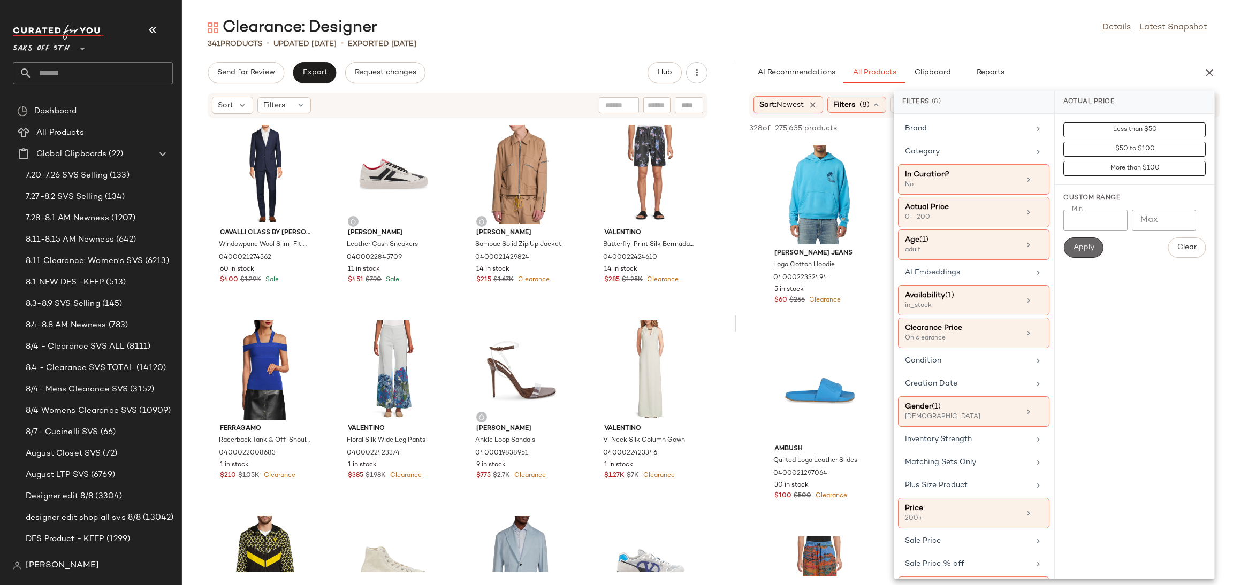
click at [1086, 247] on span "Apply" at bounding box center [1083, 248] width 21 height 9
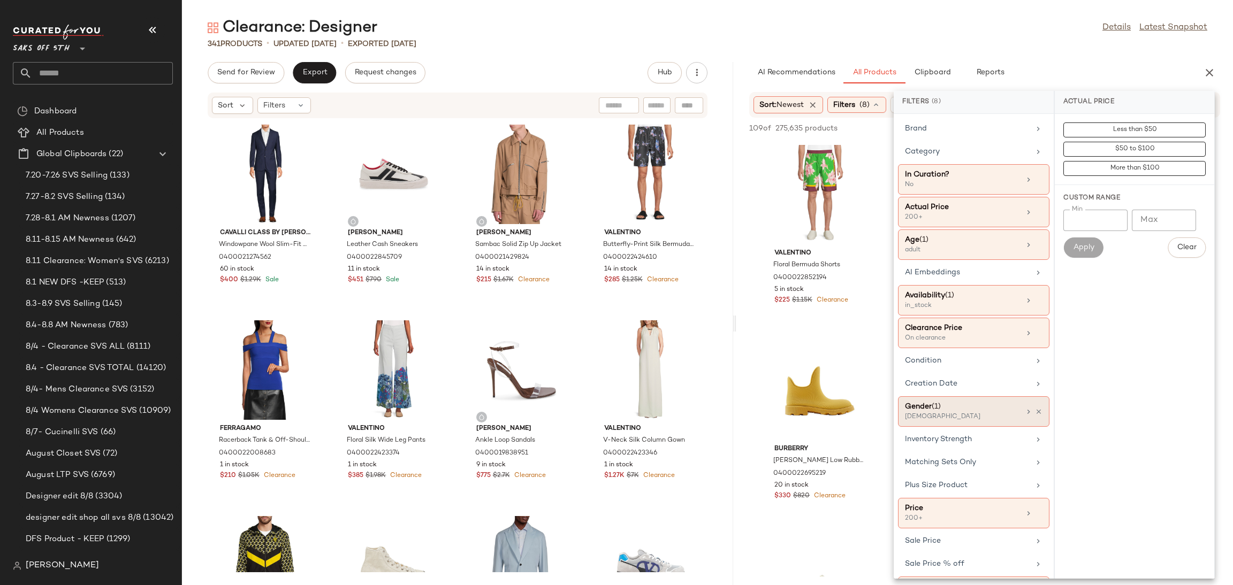
click at [972, 408] on div "Gender (1)" at bounding box center [962, 406] width 115 height 11
click at [1075, 194] on div "female" at bounding box center [1134, 207] width 159 height 26
click at [1062, 219] on div "[DEMOGRAPHIC_DATA]" at bounding box center [1134, 232] width 159 height 26
click at [1054, 49] on div "341 Products • updated Aug 13th • Exported Aug 11th" at bounding box center [707, 44] width 1051 height 11
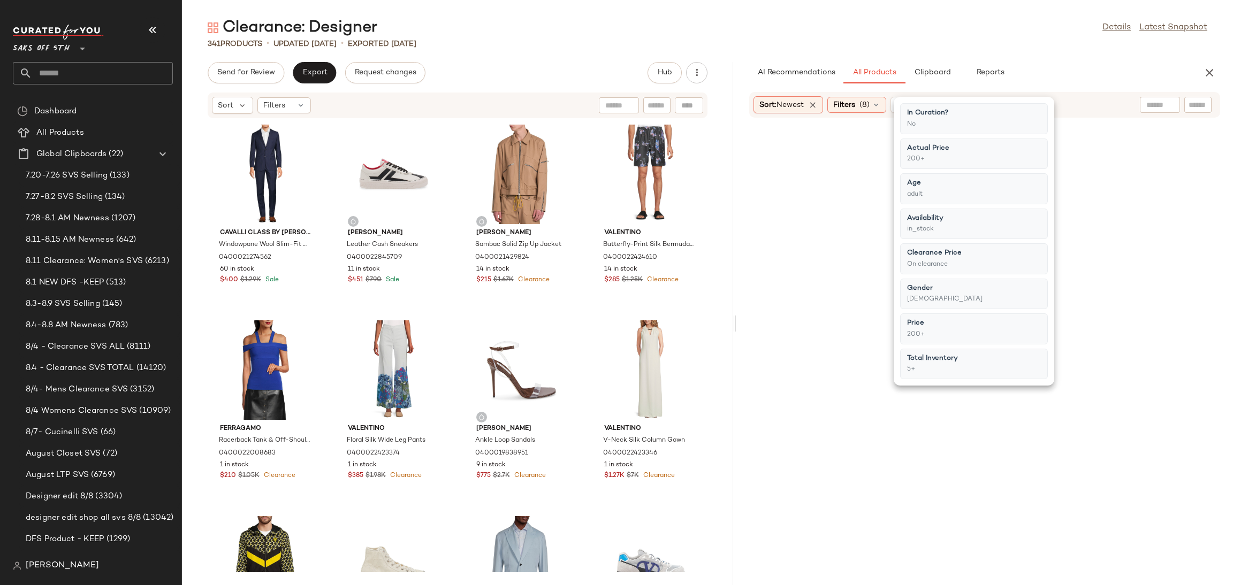
click at [1054, 49] on div "341 Products • updated Aug 13th • Exported Aug 11th" at bounding box center [707, 44] width 1051 height 11
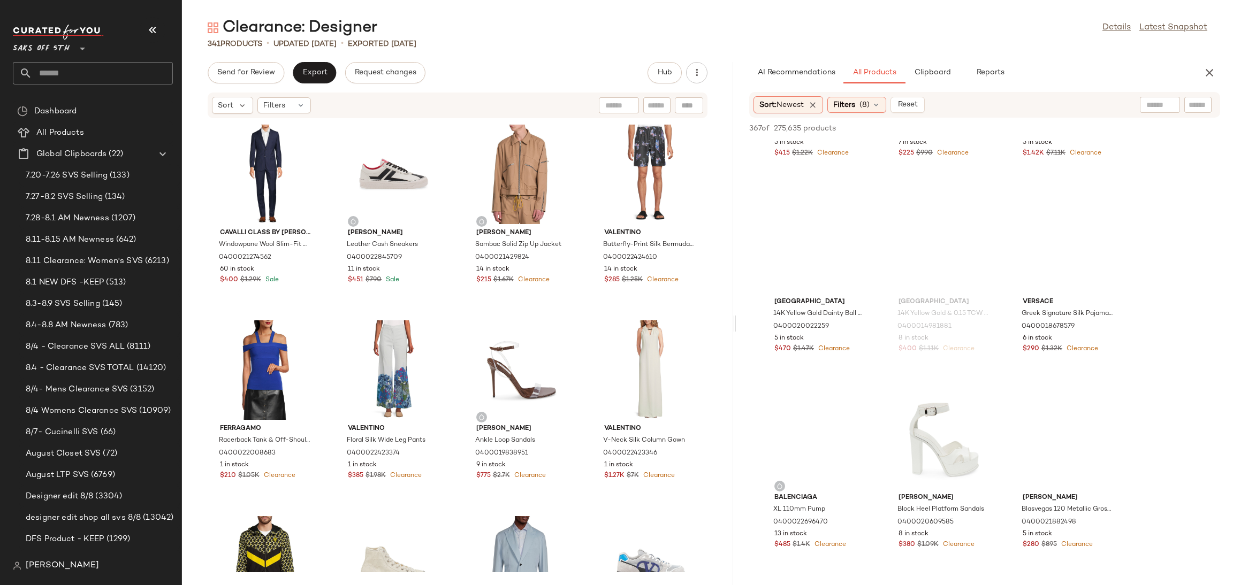
scroll to position [7776, 0]
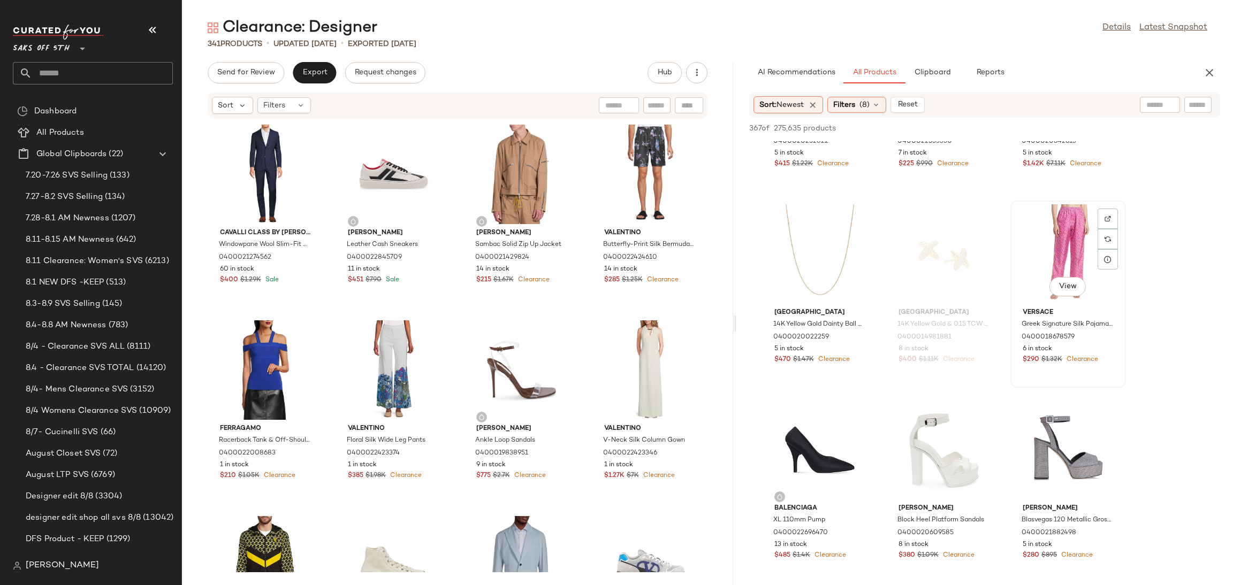
click at [1053, 227] on div "View" at bounding box center [1068, 254] width 108 height 100
click at [1051, 129] on icon "button" at bounding box center [1049, 128] width 7 height 7
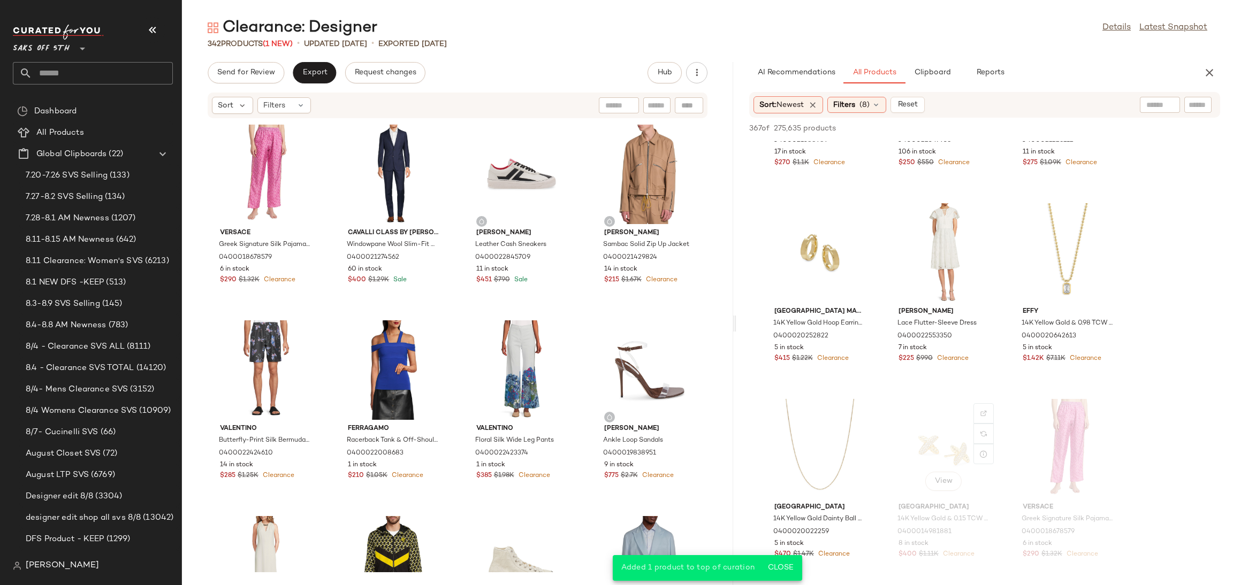
scroll to position [7676, 0]
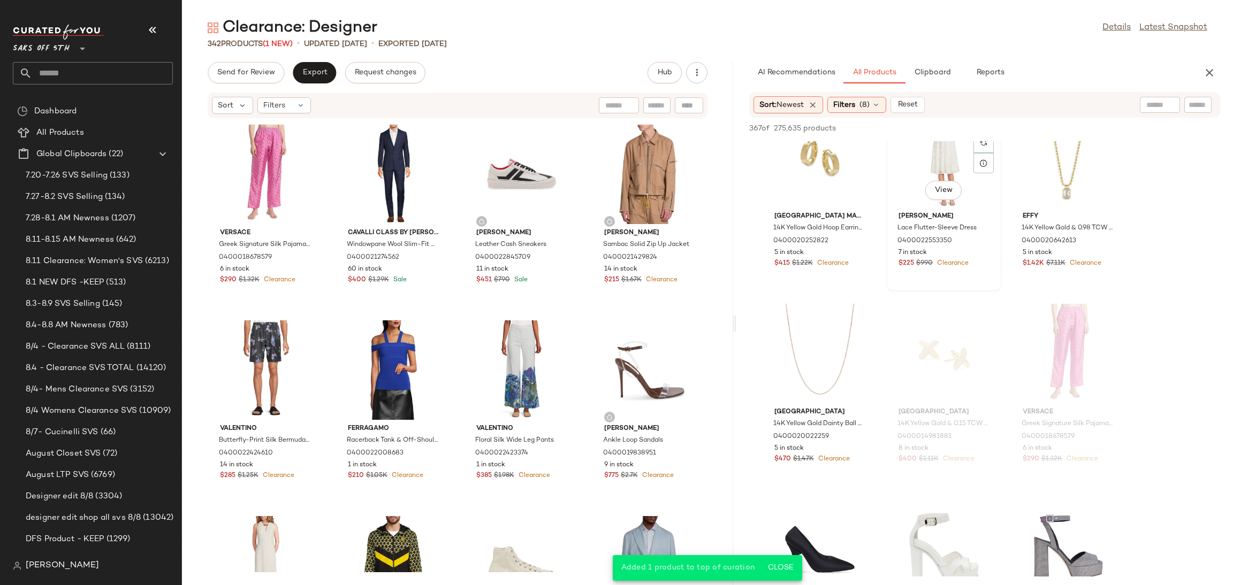
click at [907, 178] on div "View" at bounding box center [944, 158] width 108 height 100
click at [1078, 125] on span "Add to Top" at bounding box center [1067, 128] width 42 height 7
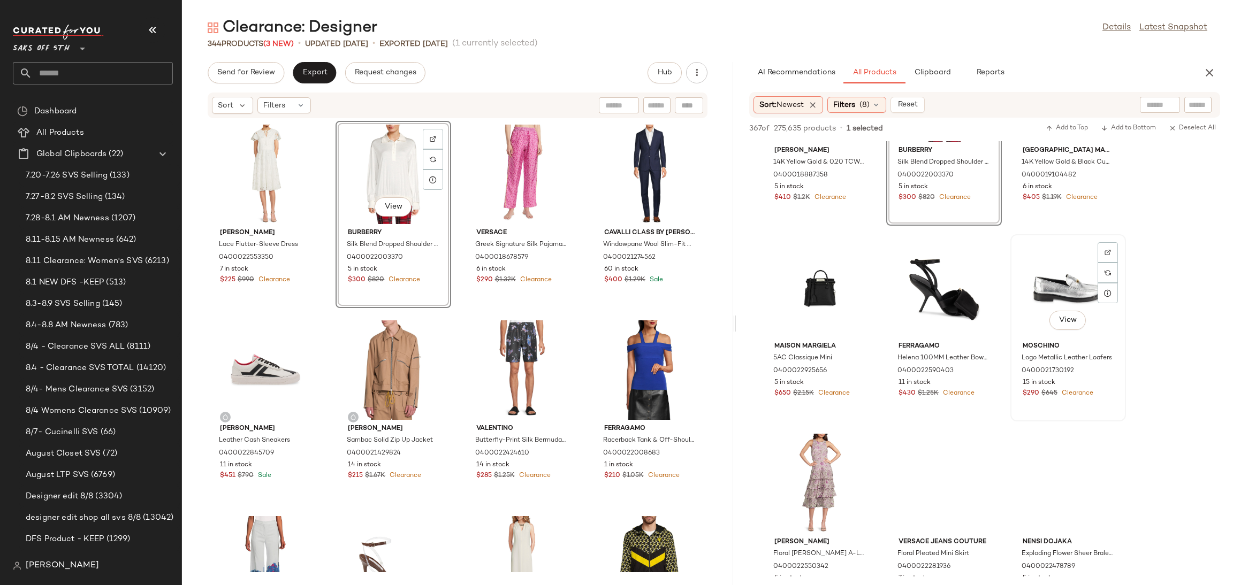
scroll to position [10902, 0]
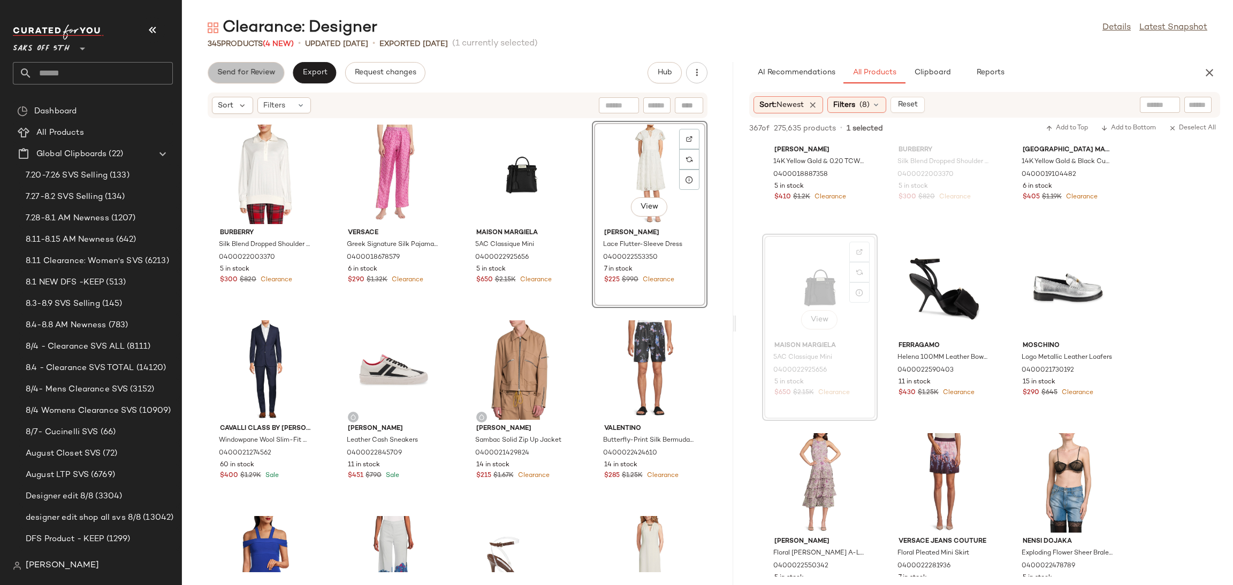
click at [253, 72] on span "Send for Review" at bounding box center [246, 73] width 58 height 9
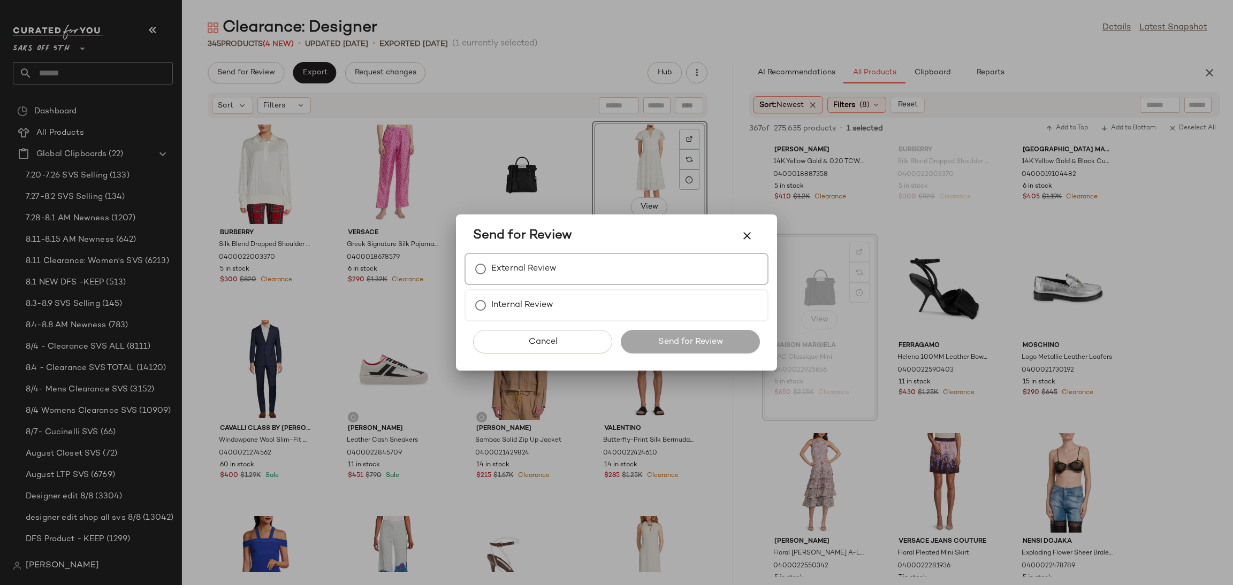
click at [547, 255] on div "External Review" at bounding box center [617, 269] width 304 height 32
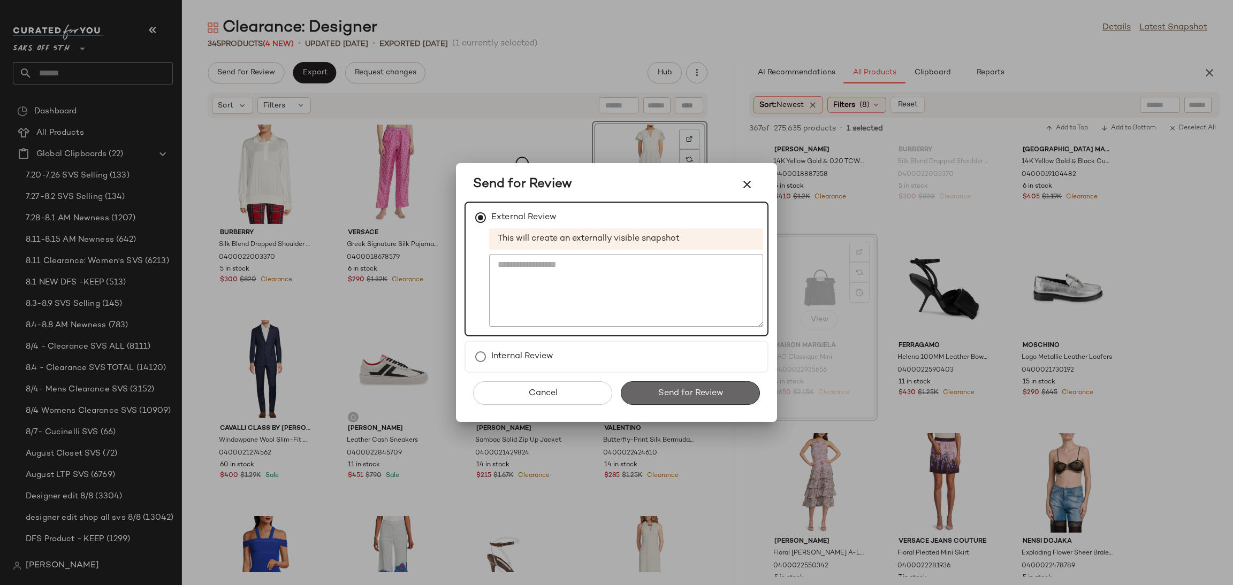
click at [668, 390] on span "Send for Review" at bounding box center [690, 394] width 66 height 10
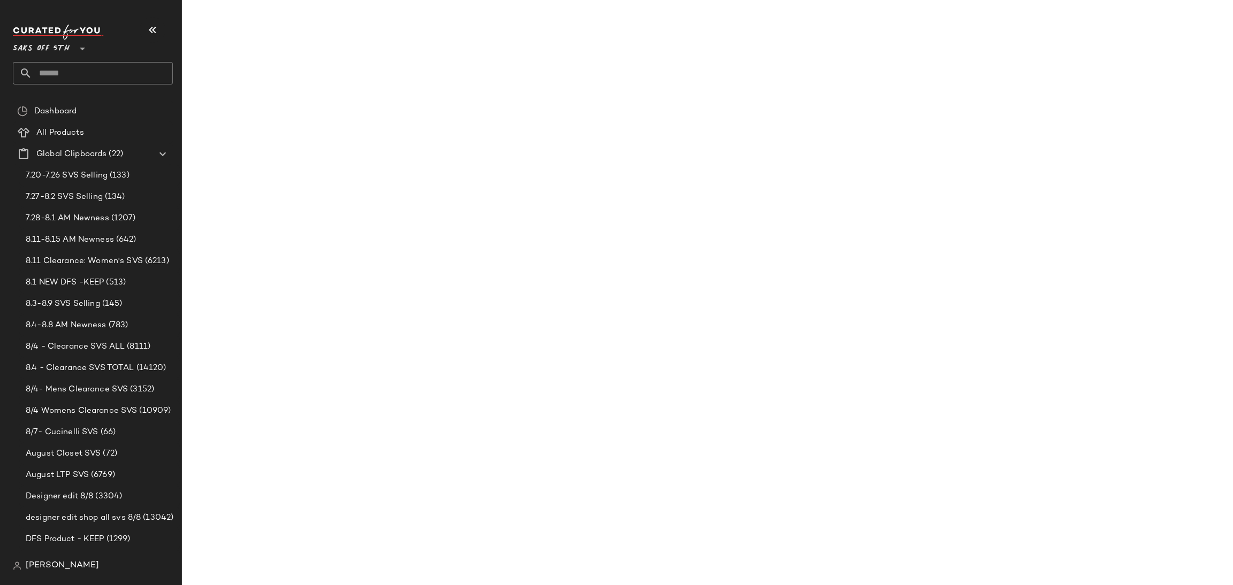
scroll to position [15995, 0]
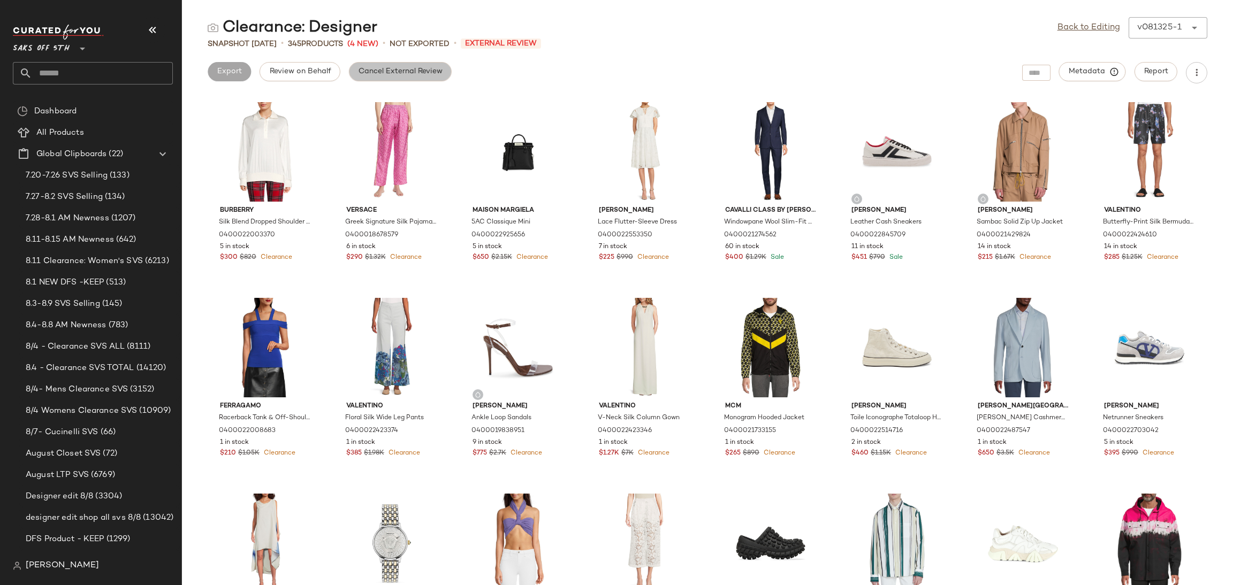
click at [374, 68] on span "Cancel External Review" at bounding box center [400, 71] width 85 height 9
click at [324, 70] on span "Export" at bounding box center [314, 71] width 25 height 9
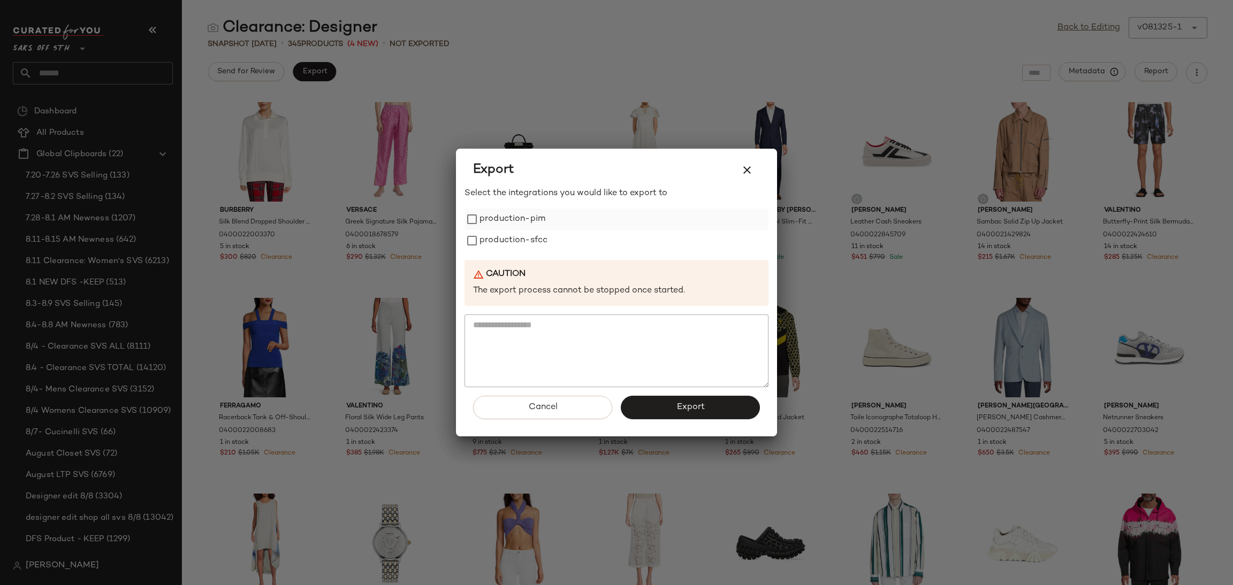
click at [515, 212] on label "production-pim" at bounding box center [513, 219] width 66 height 21
click at [518, 247] on label "production-sfcc" at bounding box center [514, 240] width 68 height 21
click at [720, 407] on button "Export" at bounding box center [690, 408] width 139 height 24
click at [746, 171] on icon "button" at bounding box center [747, 170] width 13 height 13
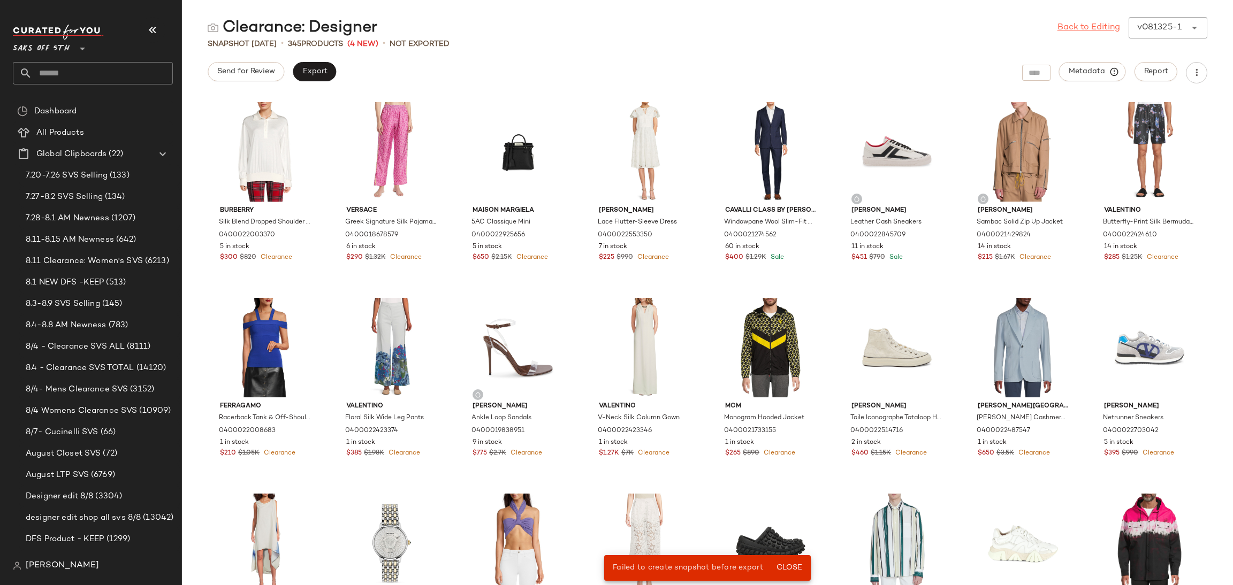
click at [1068, 24] on link "Back to Editing" at bounding box center [1089, 27] width 63 height 13
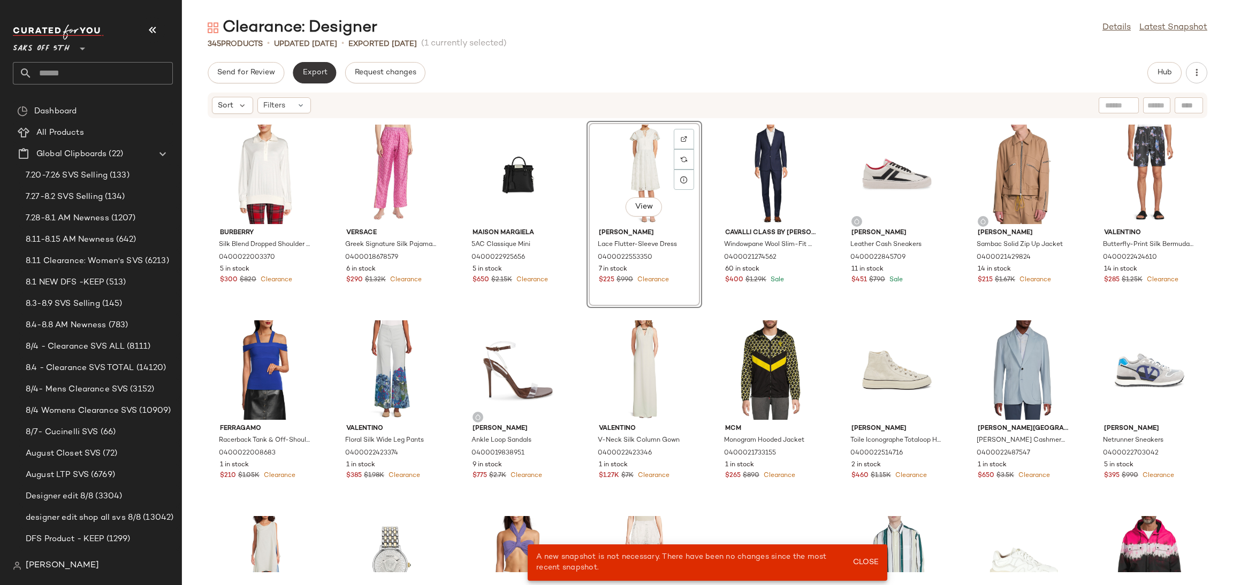
click at [330, 66] on button "Export" at bounding box center [314, 72] width 43 height 21
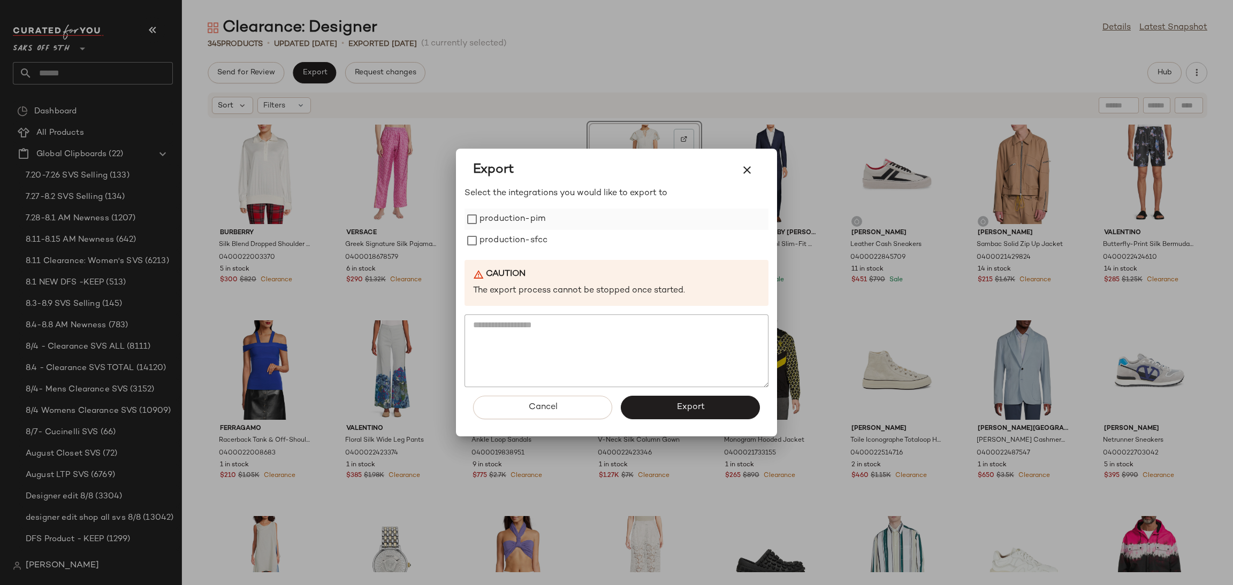
click at [480, 215] on label "production-pim" at bounding box center [513, 219] width 66 height 21
click at [483, 236] on label "production-sfcc" at bounding box center [514, 240] width 68 height 21
click at [696, 402] on span "Export" at bounding box center [690, 407] width 28 height 10
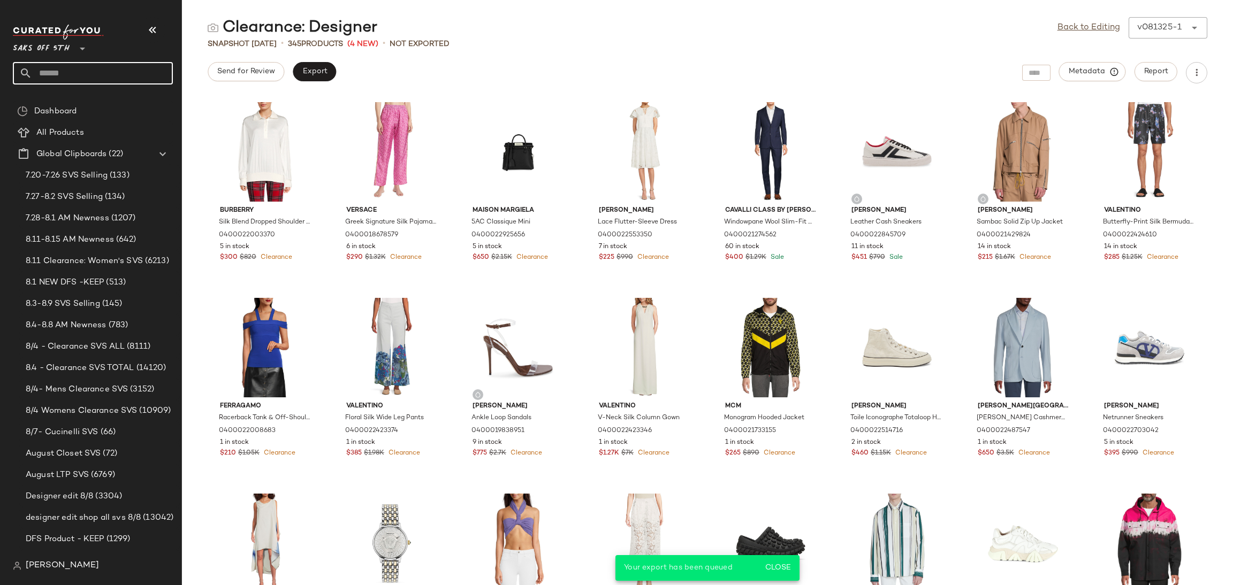
click at [97, 77] on input "text" at bounding box center [102, 73] width 141 height 22
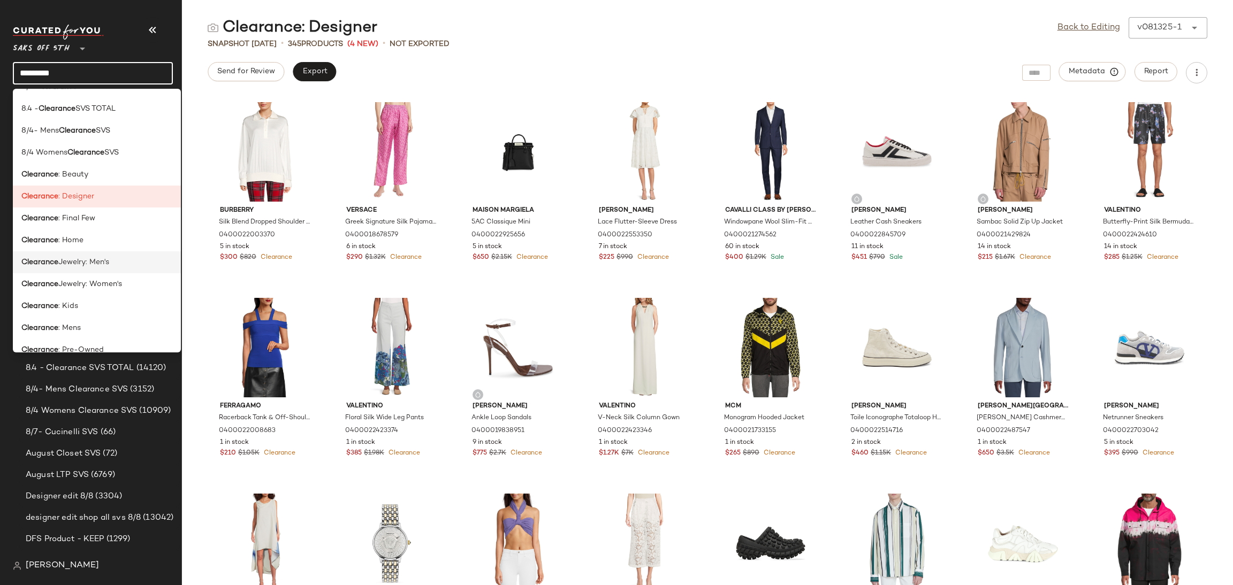
scroll to position [44, 0]
type input "*********"
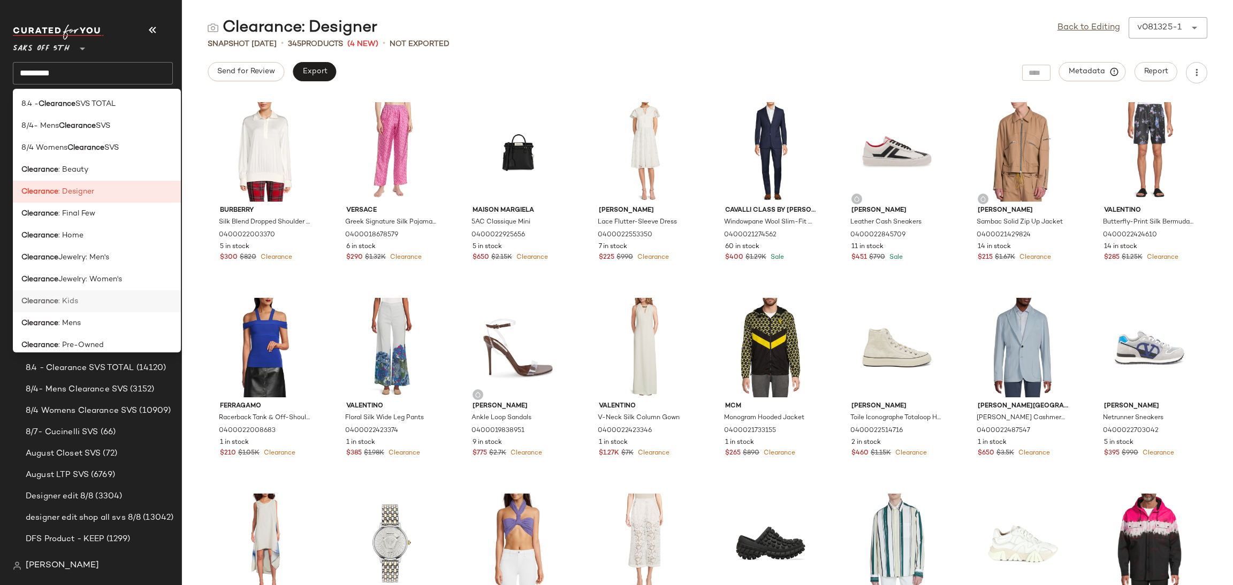
click at [80, 301] on div "Clearance : Kids" at bounding box center [96, 301] width 151 height 11
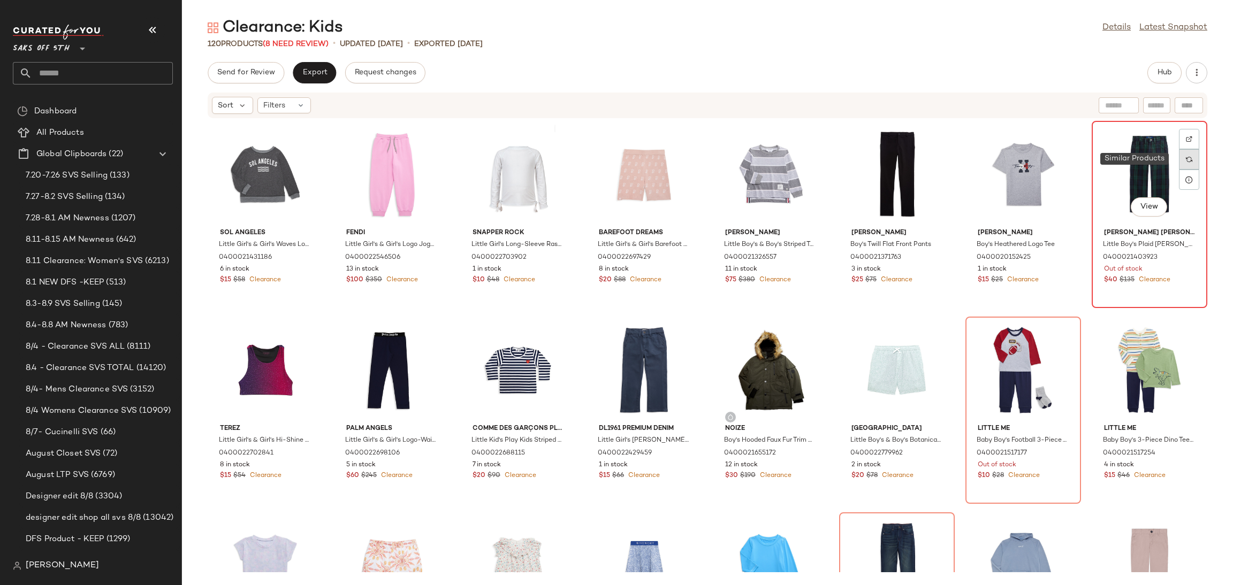
click at [1180, 155] on div at bounding box center [1189, 159] width 20 height 20
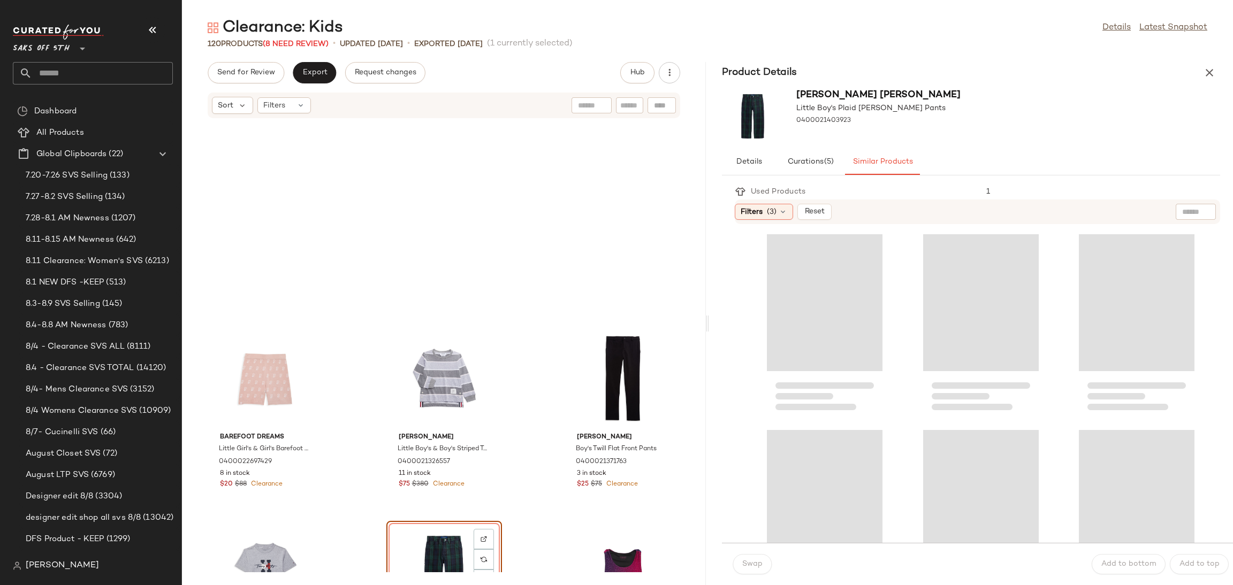
scroll to position [204, 0]
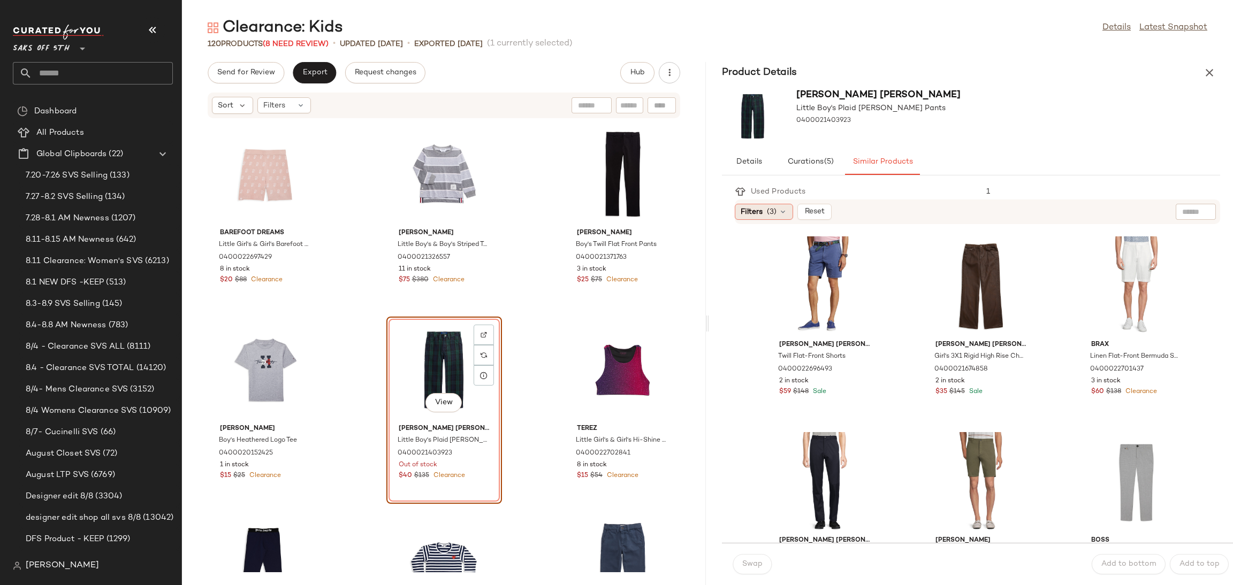
click at [769, 214] on span "(3)" at bounding box center [772, 212] width 10 height 11
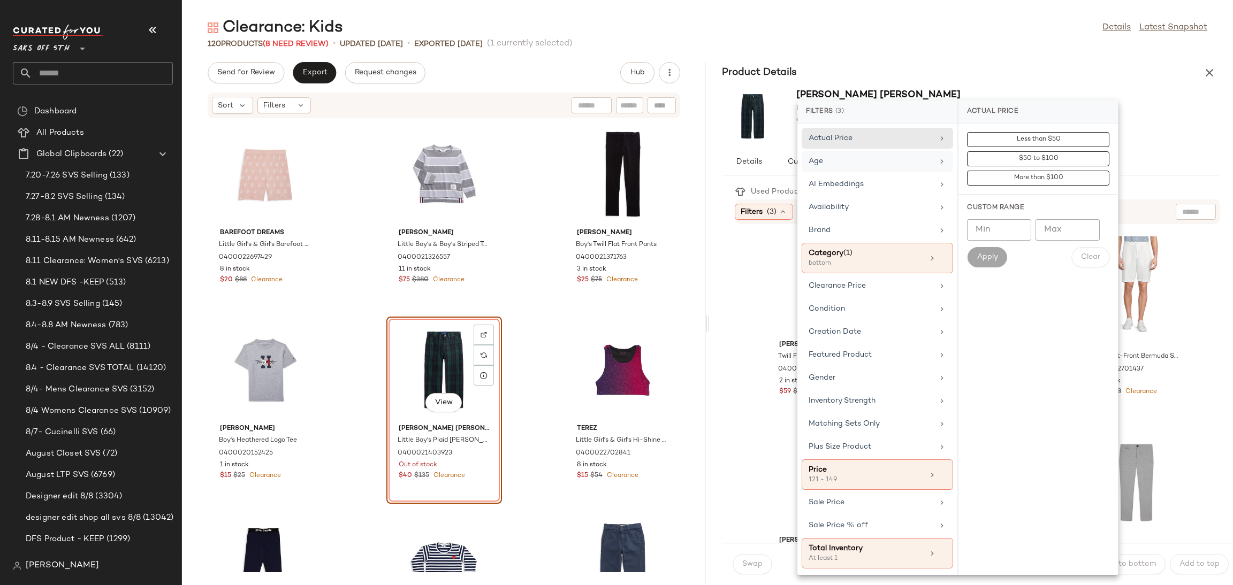
click at [858, 162] on div "Age" at bounding box center [871, 161] width 125 height 11
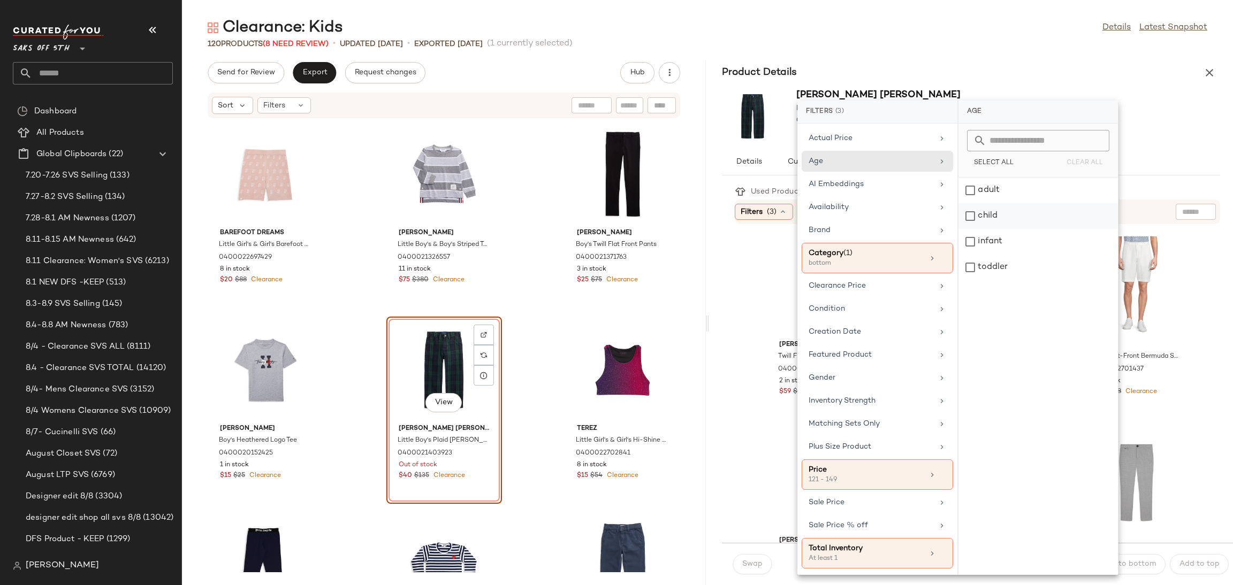
click at [978, 229] on div "child" at bounding box center [1038, 242] width 159 height 26
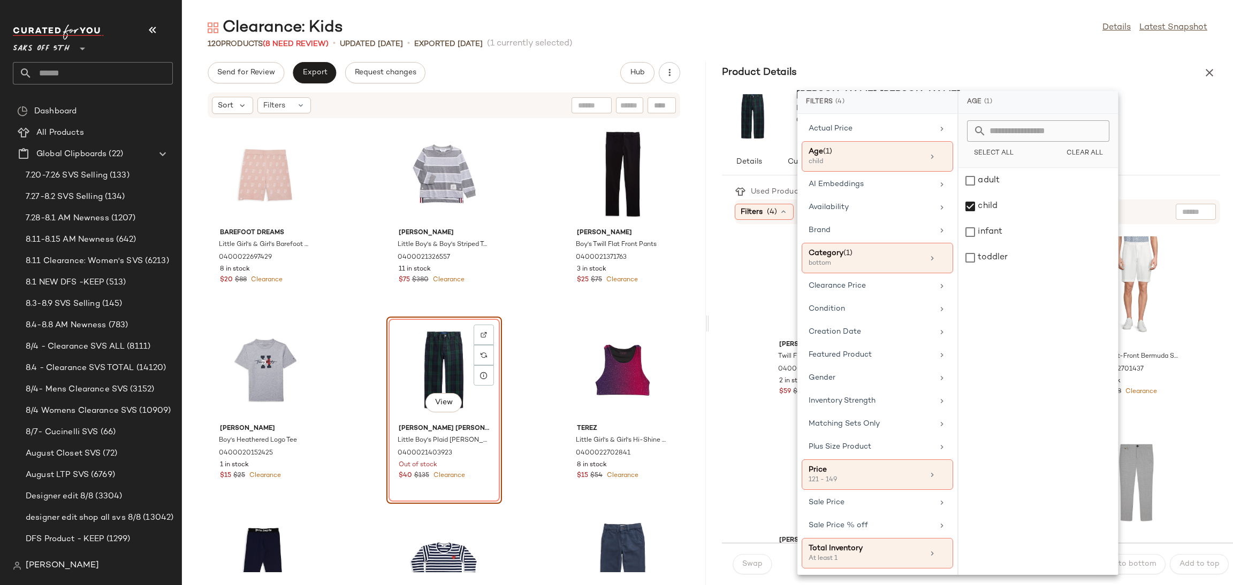
click at [1024, 47] on div "120 Products (8 Need Review) • updated Aug 11th • Exported Aug 11th (1 currentl…" at bounding box center [707, 44] width 1051 height 11
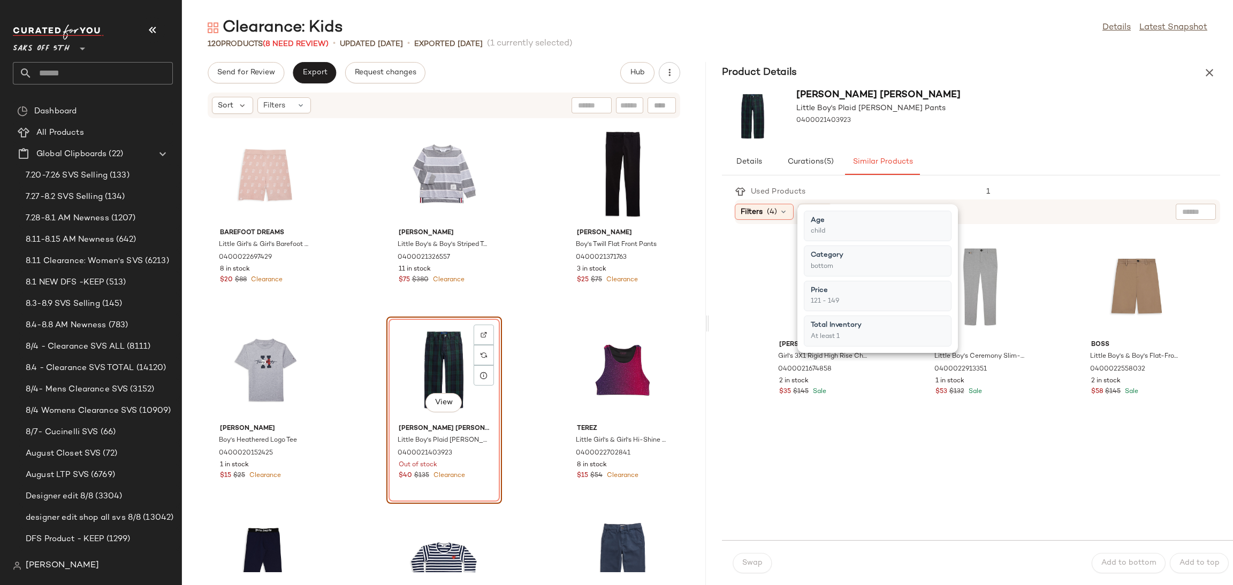
click at [1024, 47] on div "120 Products (8 Need Review) • updated Aug 11th • Exported Aug 11th (1 currentl…" at bounding box center [707, 44] width 1051 height 11
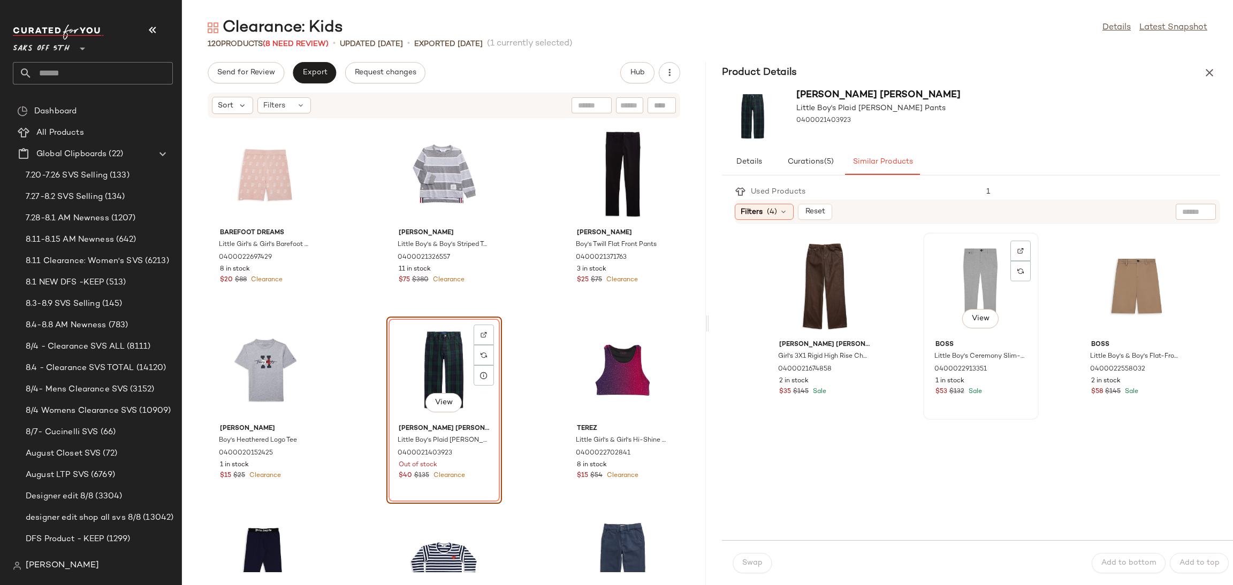
click at [988, 254] on div "View" at bounding box center [981, 287] width 108 height 100
click at [762, 569] on button "Swap" at bounding box center [752, 563] width 39 height 20
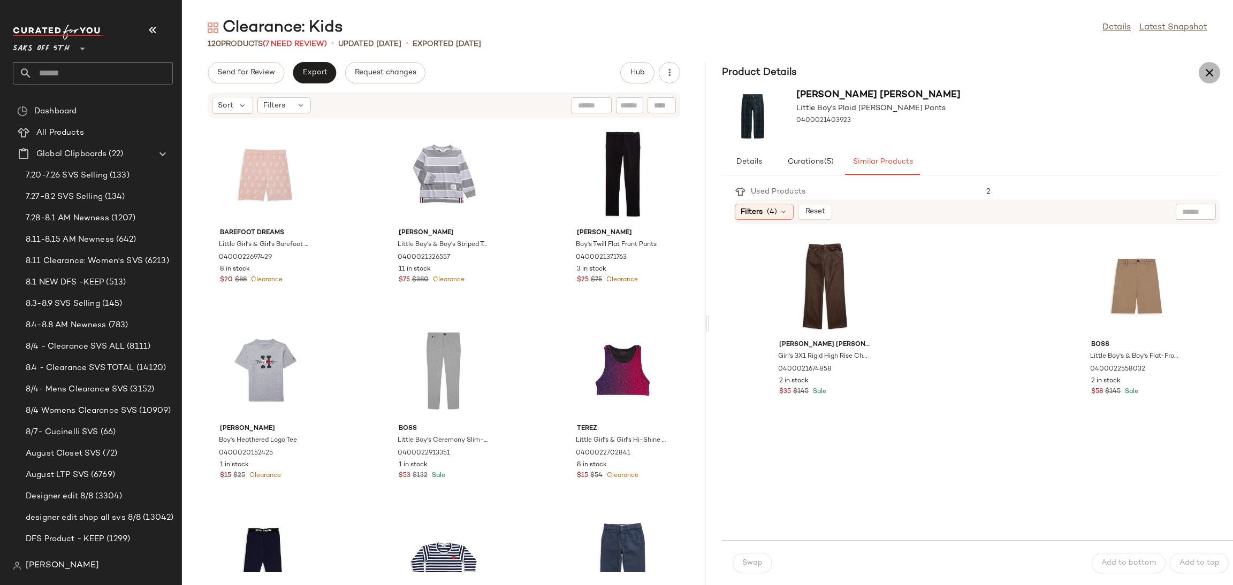
click at [1210, 71] on icon "button" at bounding box center [1209, 72] width 13 height 13
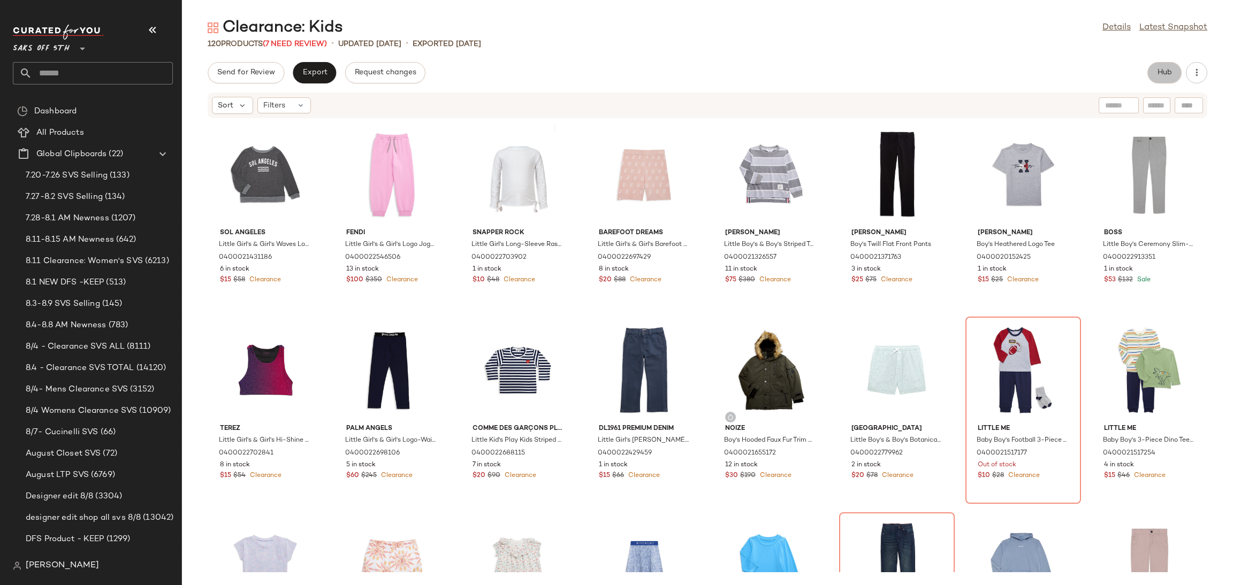
click at [1154, 71] on button "Hub" at bounding box center [1164, 72] width 34 height 21
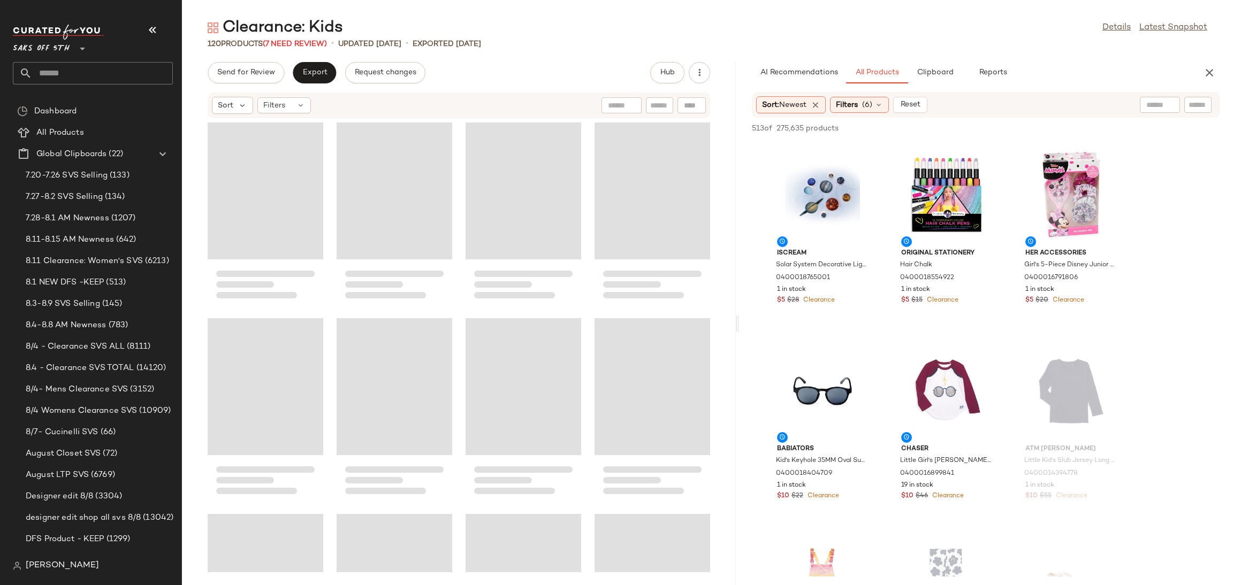
drag, startPoint x: 707, startPoint y: 323, endPoint x: 738, endPoint y: 324, distance: 31.1
click at [738, 324] on div "Clearance: Kids Details Latest Snapshot 120 Products (7 Need Review) • updated …" at bounding box center [707, 301] width 1051 height 568
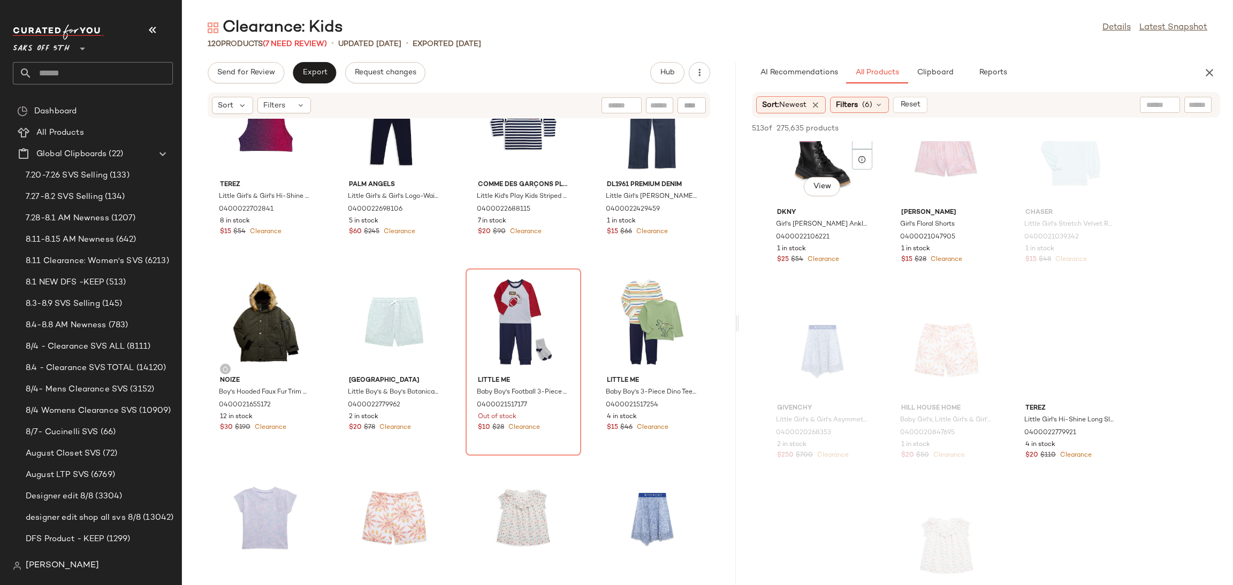
scroll to position [1230, 0]
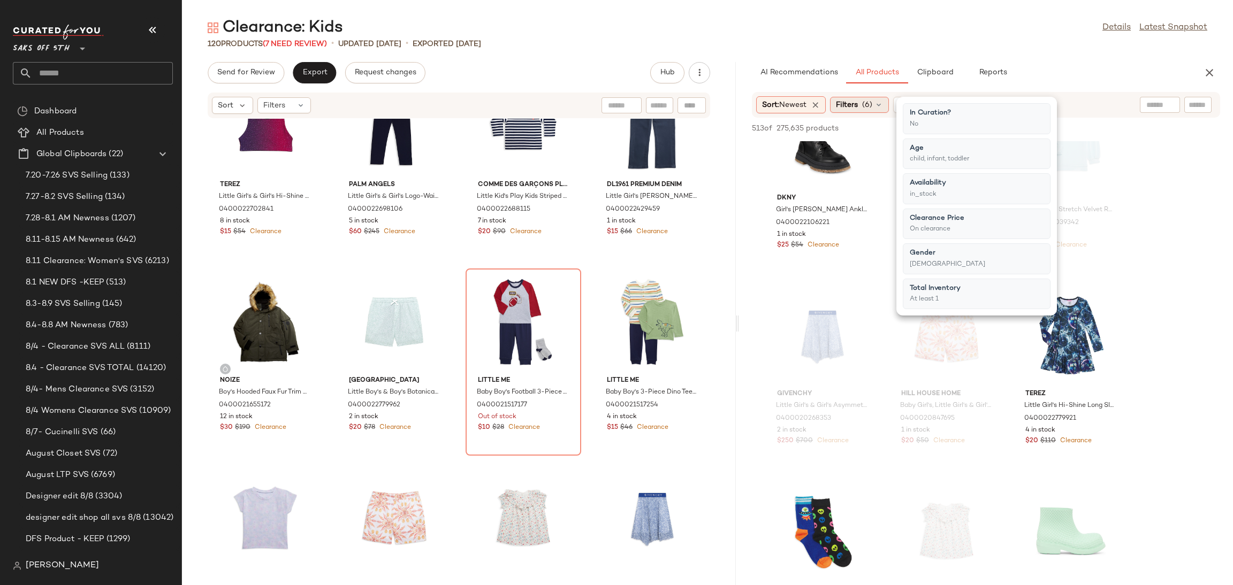
click at [872, 107] on span "(6)" at bounding box center [867, 105] width 10 height 11
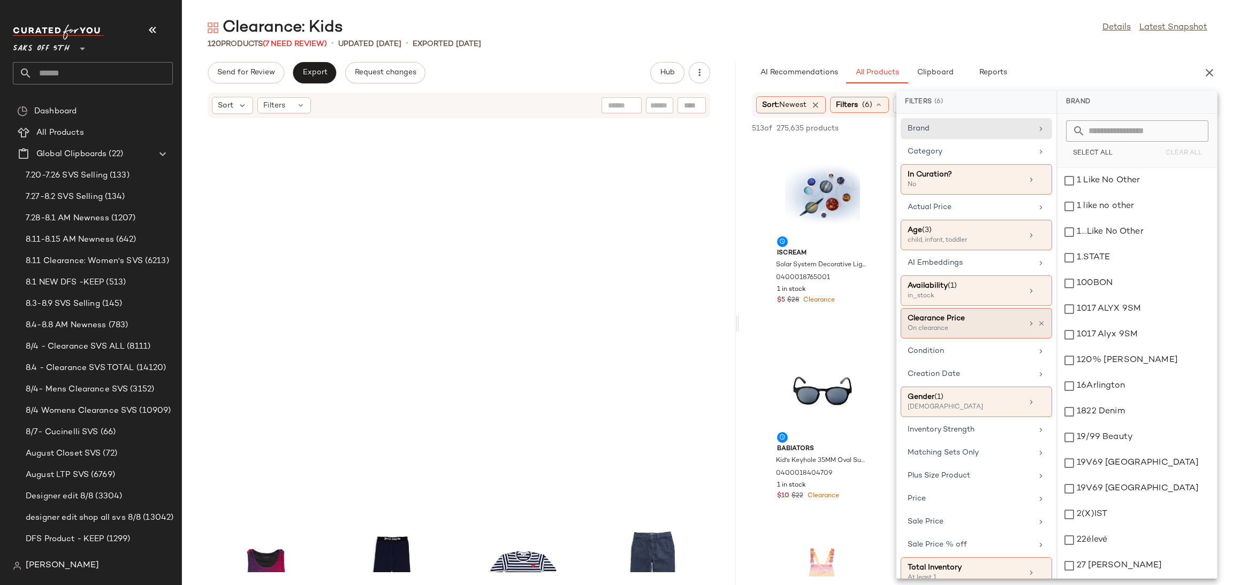
scroll to position [1230, 0]
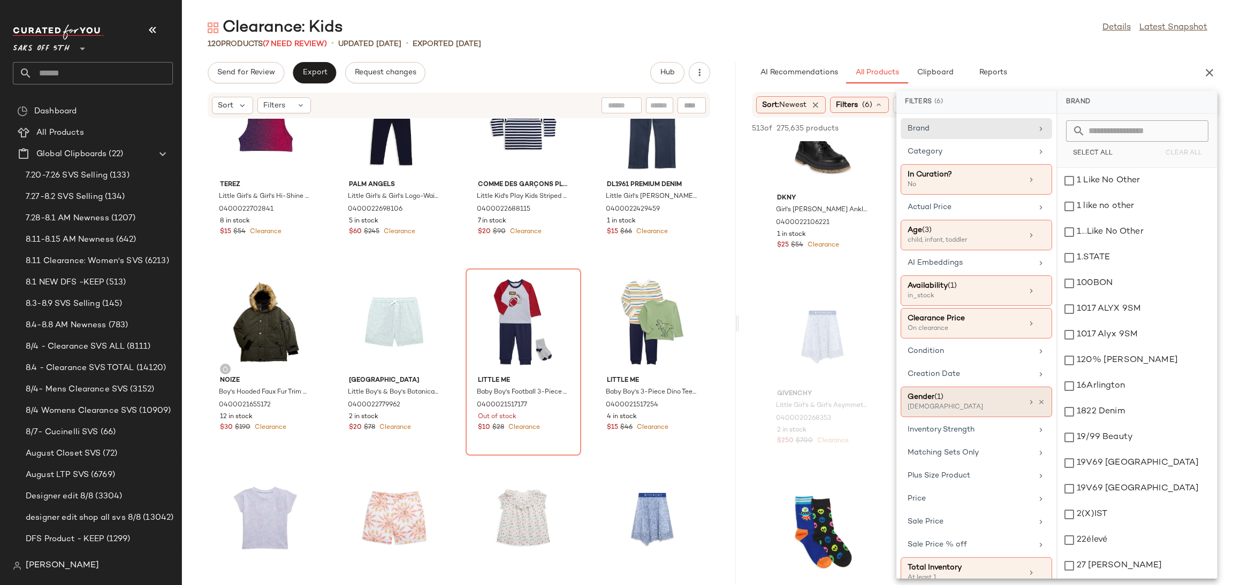
click at [984, 406] on div "[DEMOGRAPHIC_DATA]" at bounding box center [961, 408] width 107 height 10
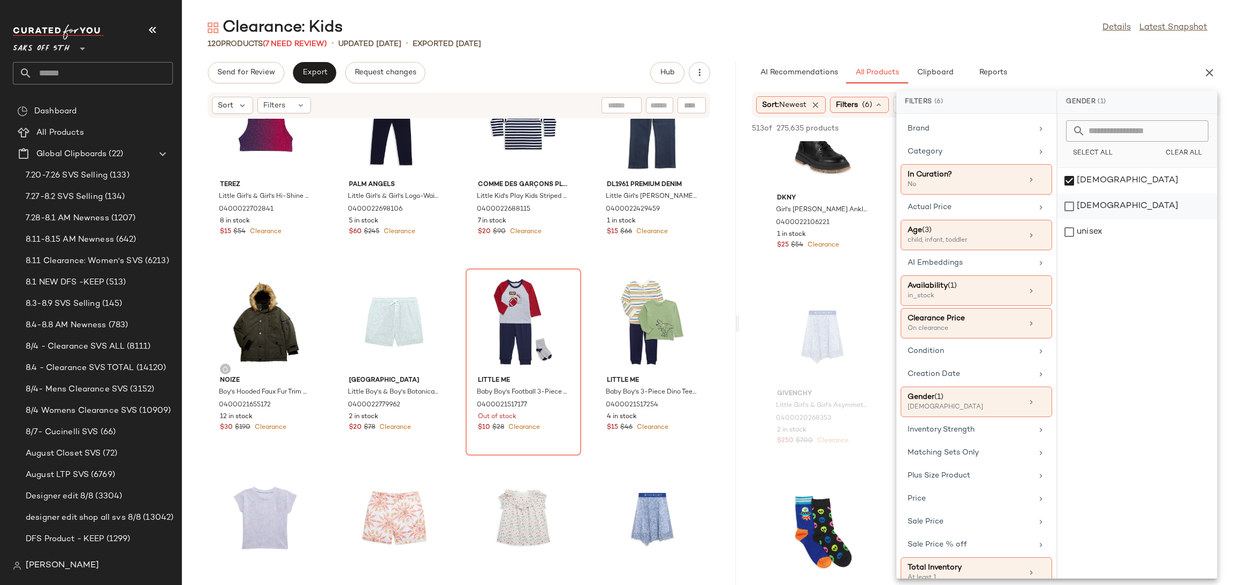
click at [1070, 219] on div "[DEMOGRAPHIC_DATA]" at bounding box center [1137, 232] width 159 height 26
click at [1069, 194] on div "[DEMOGRAPHIC_DATA]" at bounding box center [1137, 207] width 159 height 26
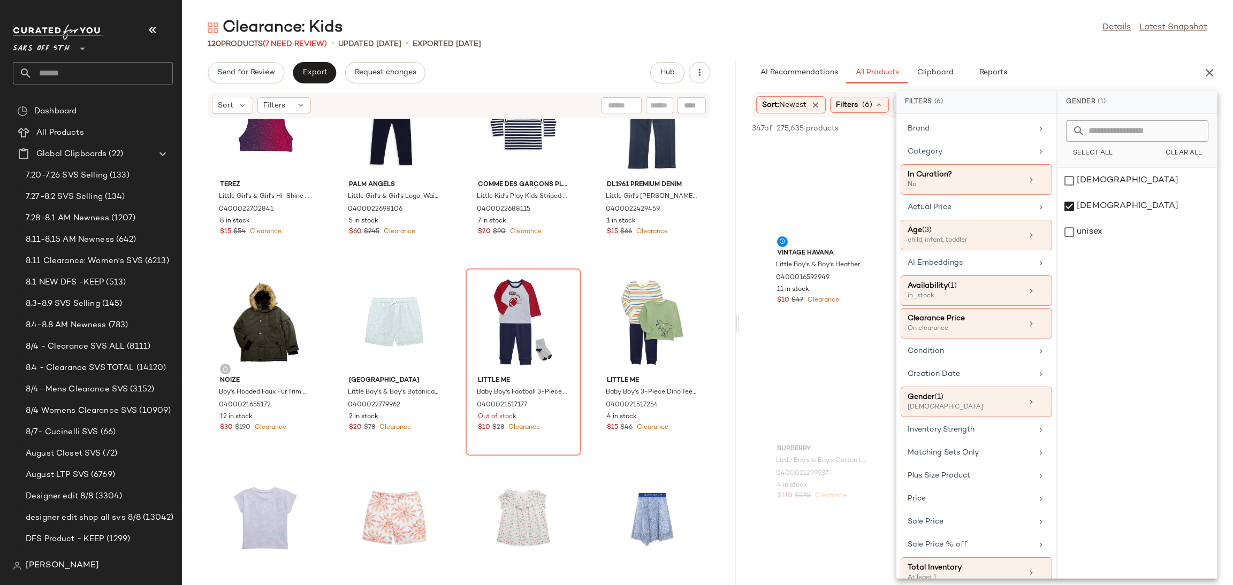
click at [991, 23] on div "Clearance: Kids Details Latest Snapshot" at bounding box center [707, 27] width 1051 height 21
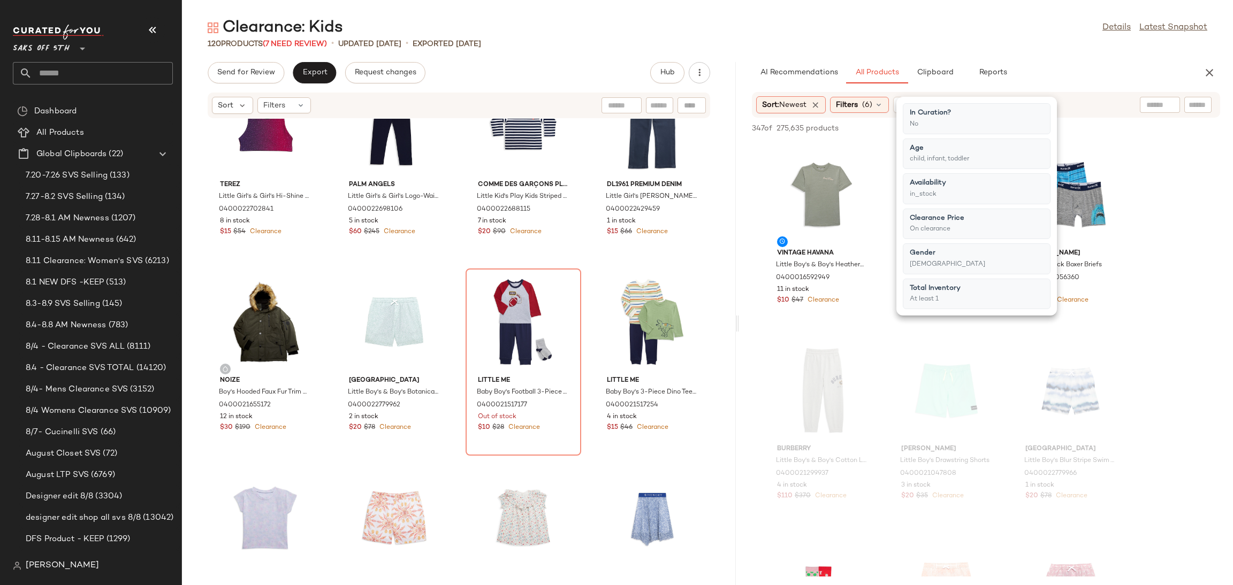
click at [977, 31] on div "Clearance: Kids Details Latest Snapshot" at bounding box center [707, 27] width 1051 height 21
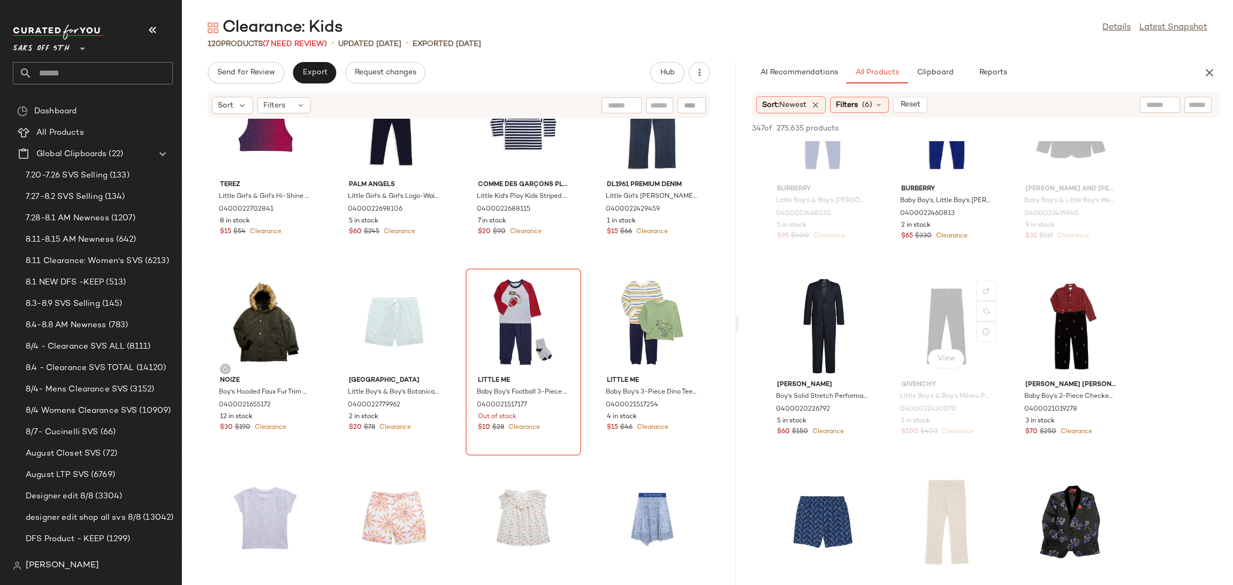
scroll to position [2415, 0]
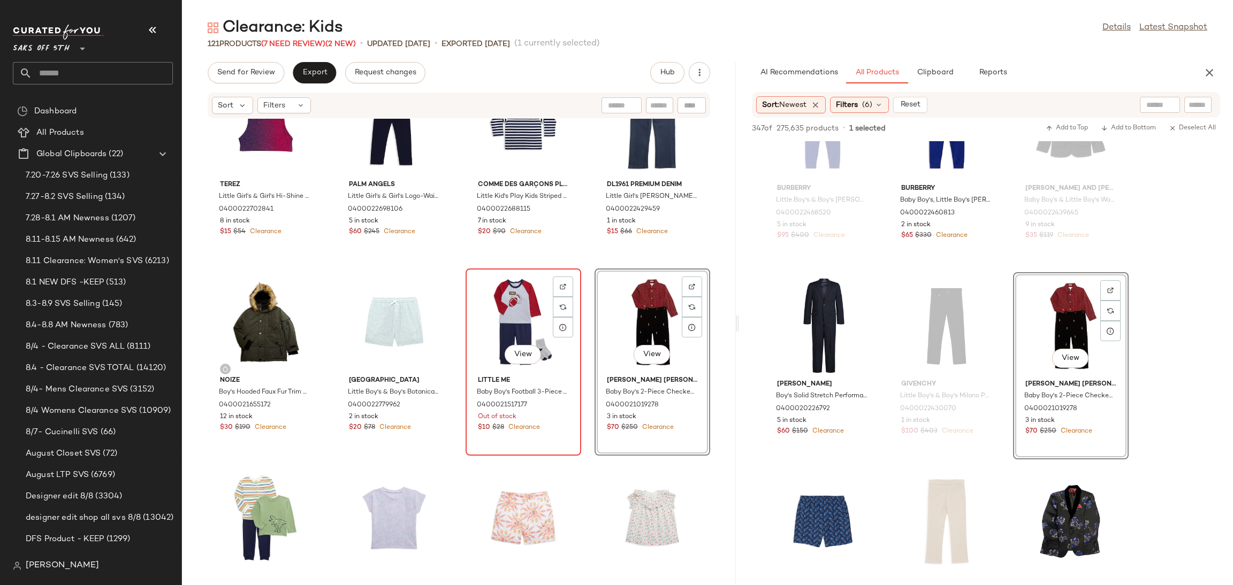
click at [509, 292] on div "View" at bounding box center [523, 322] width 108 height 100
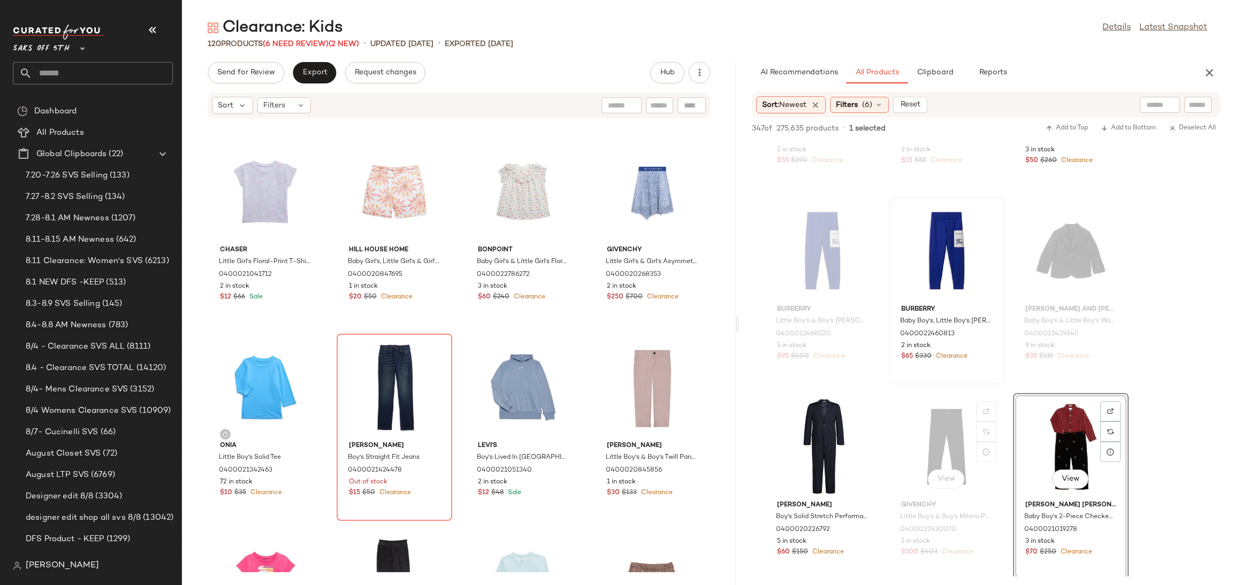
scroll to position [2293, 0]
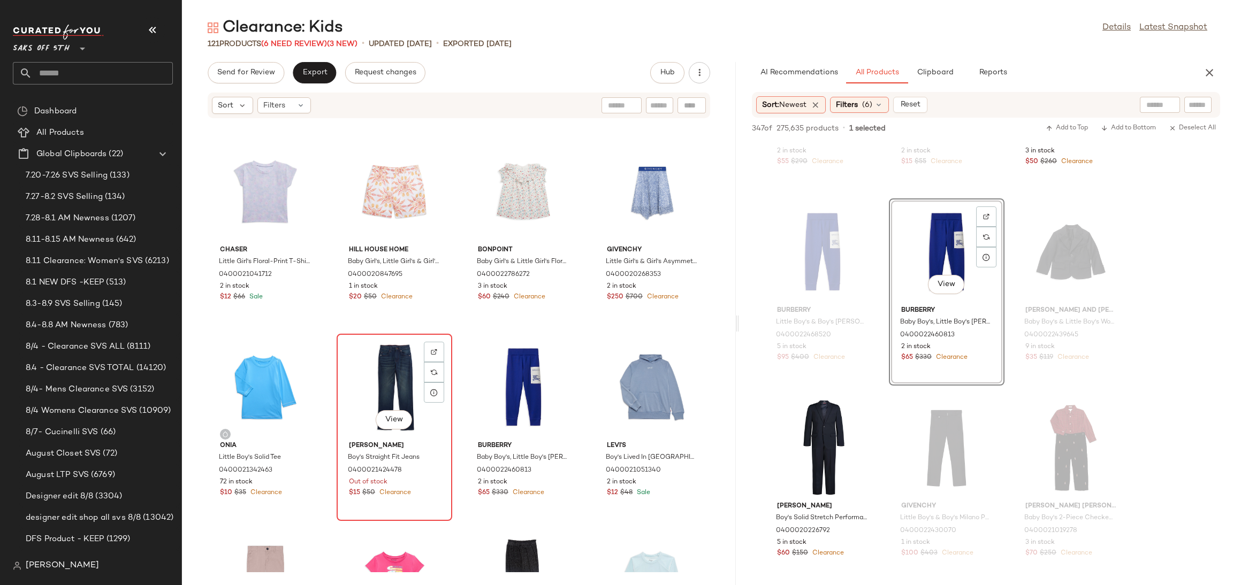
click at [360, 377] on div "View" at bounding box center [394, 388] width 108 height 100
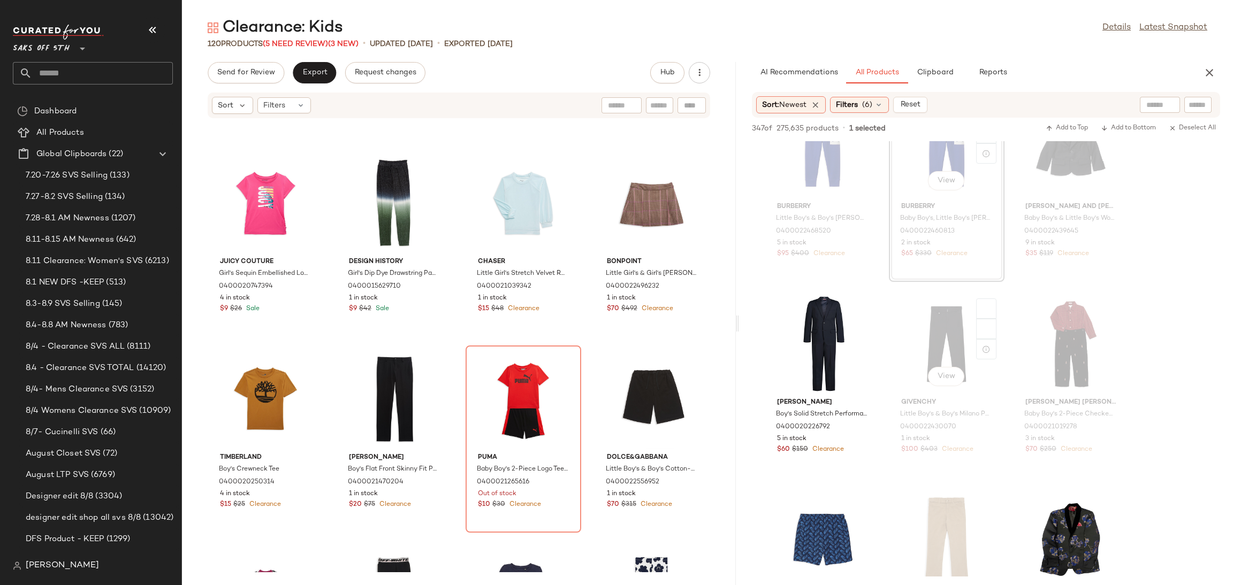
scroll to position [2398, 0]
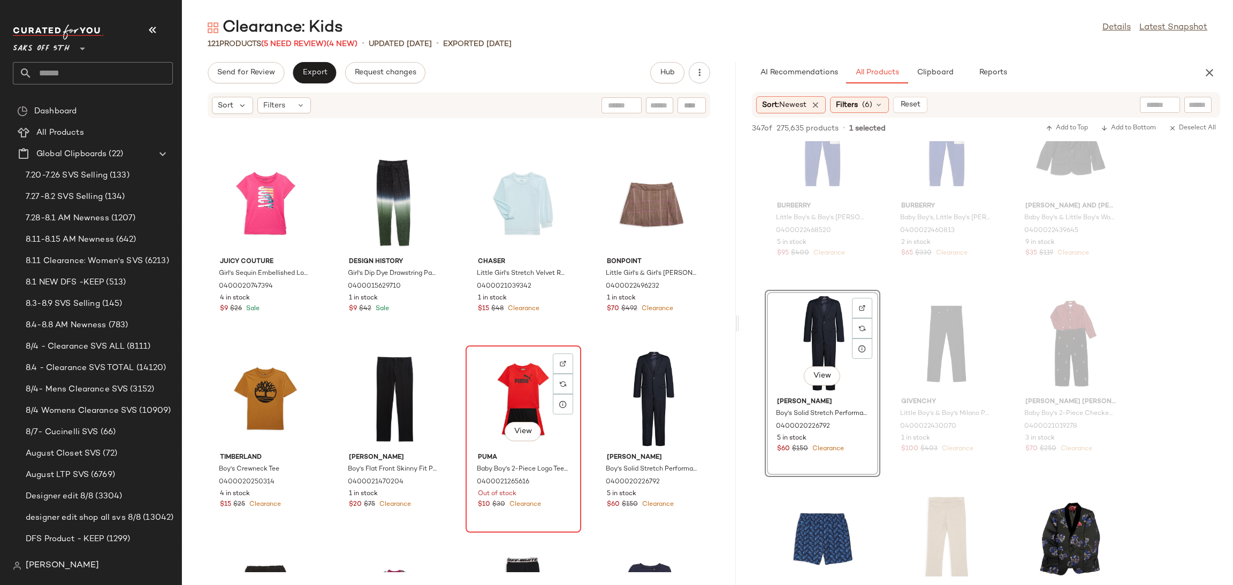
click at [535, 412] on div "View" at bounding box center [523, 399] width 108 height 100
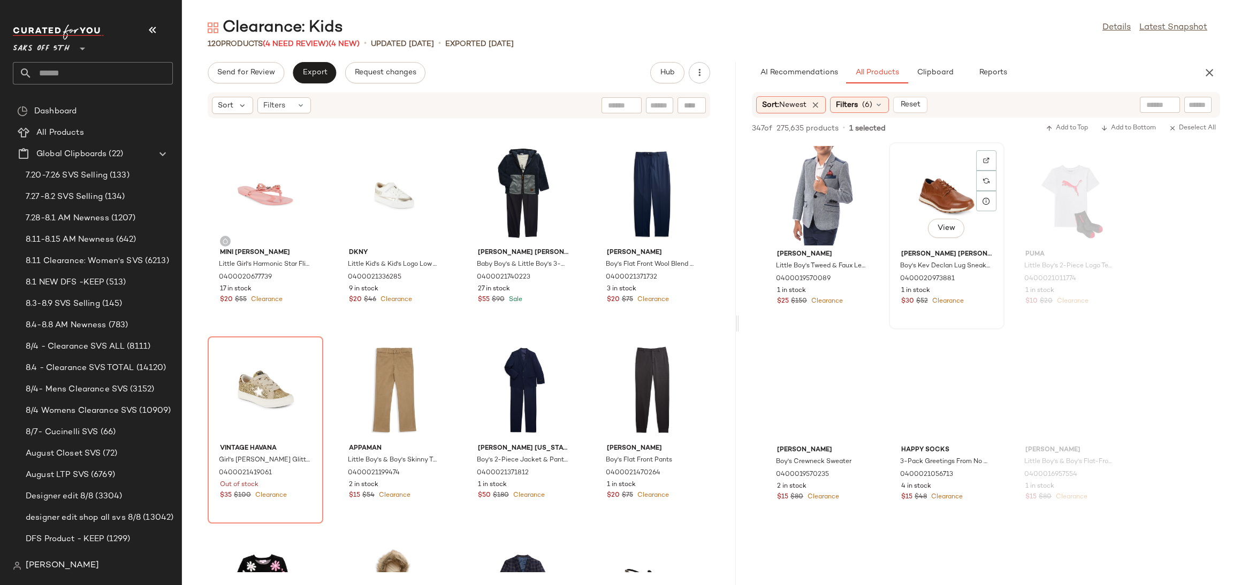
scroll to position [5876, 0]
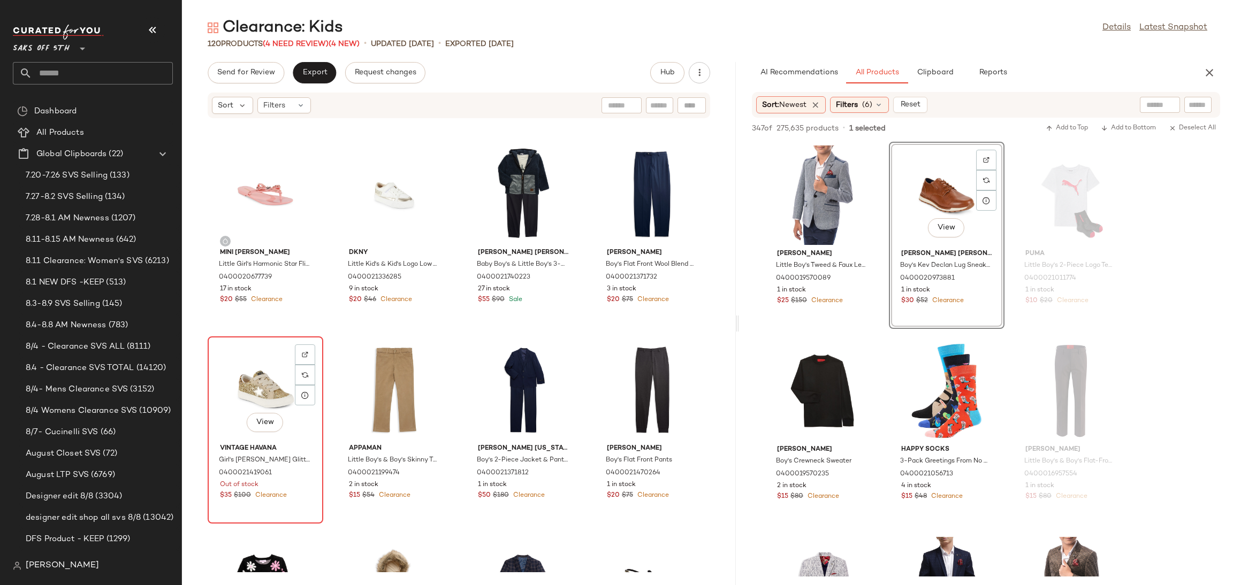
click at [262, 386] on div "View" at bounding box center [265, 390] width 108 height 100
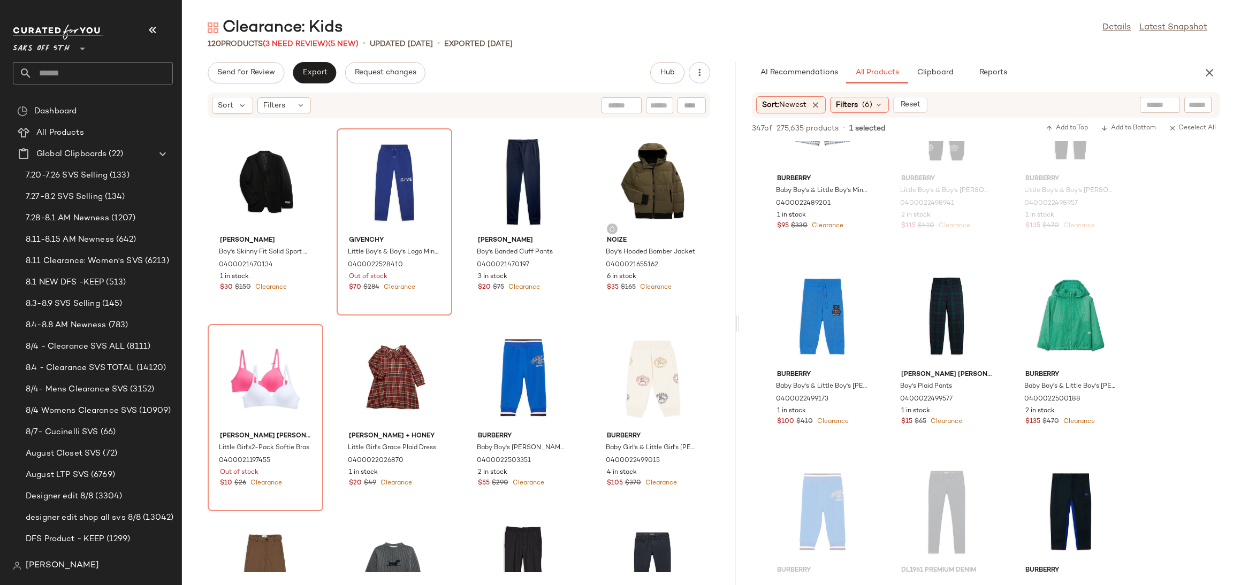
scroll to position [1808, 0]
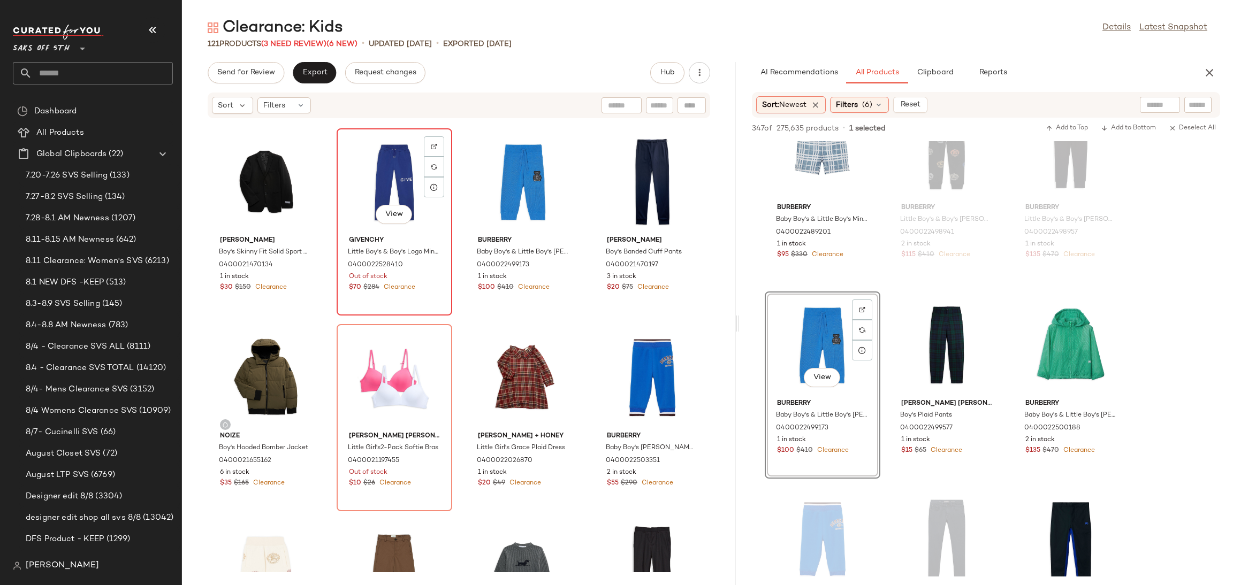
click at [413, 199] on div "View" at bounding box center [394, 182] width 108 height 100
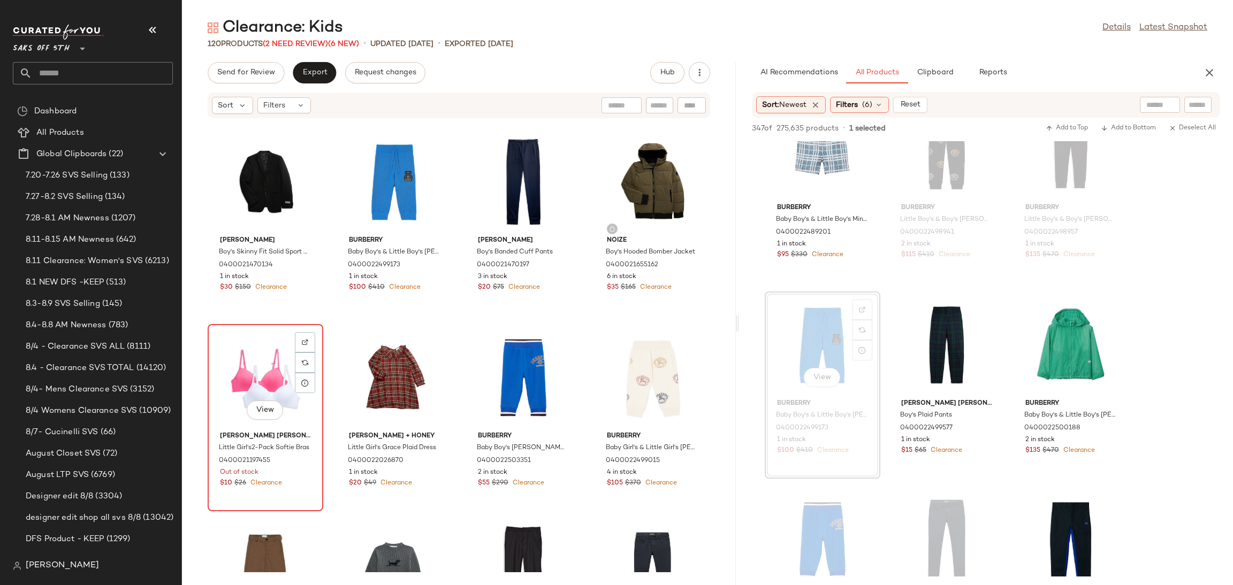
click at [243, 355] on div "View" at bounding box center [265, 378] width 108 height 100
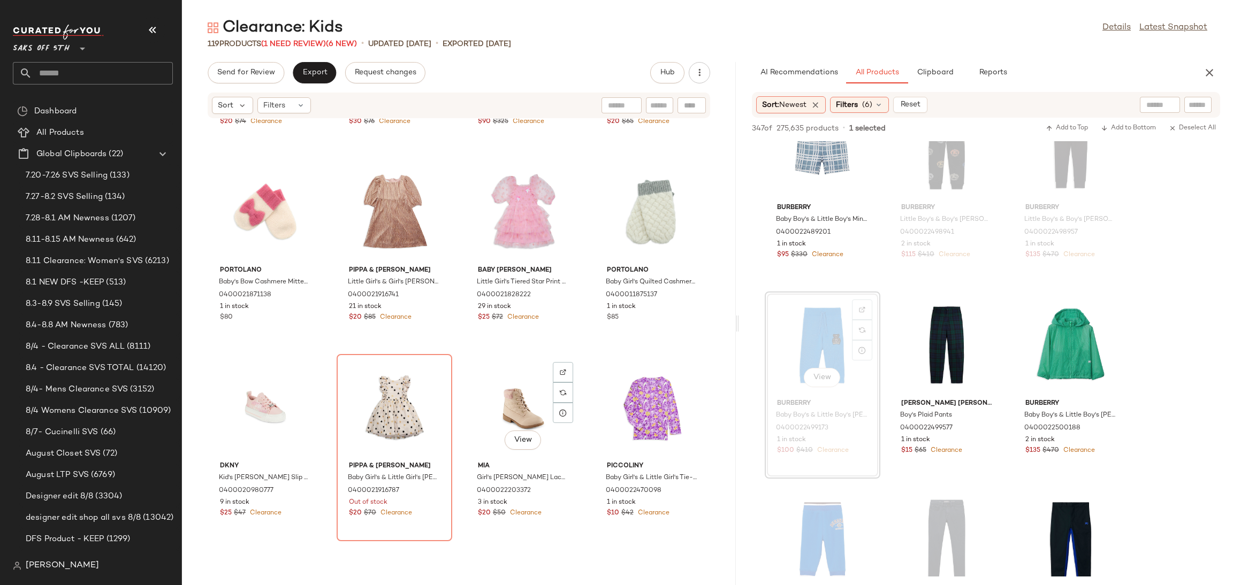
scroll to position [5262, 0]
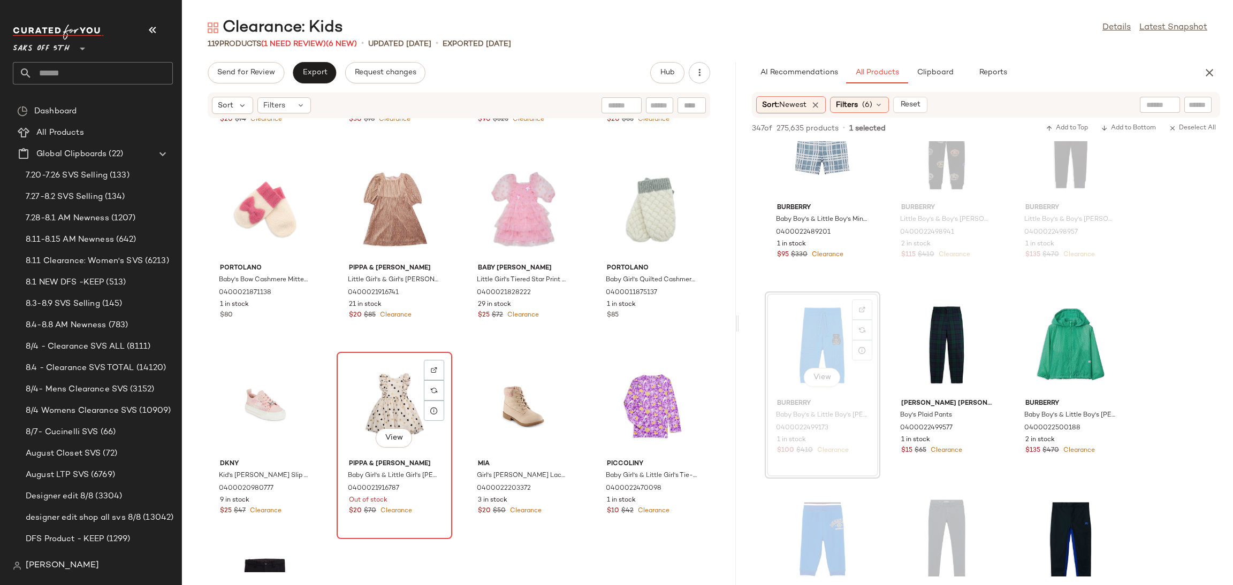
click at [378, 390] on div "View" at bounding box center [394, 406] width 108 height 100
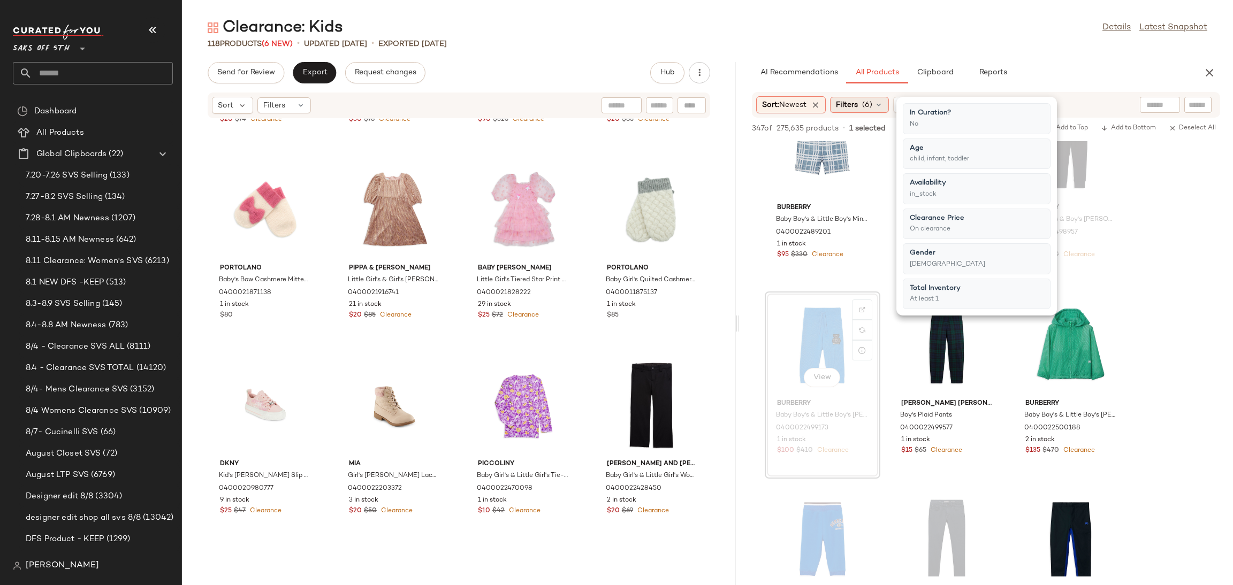
click at [872, 103] on span "(6)" at bounding box center [867, 105] width 10 height 11
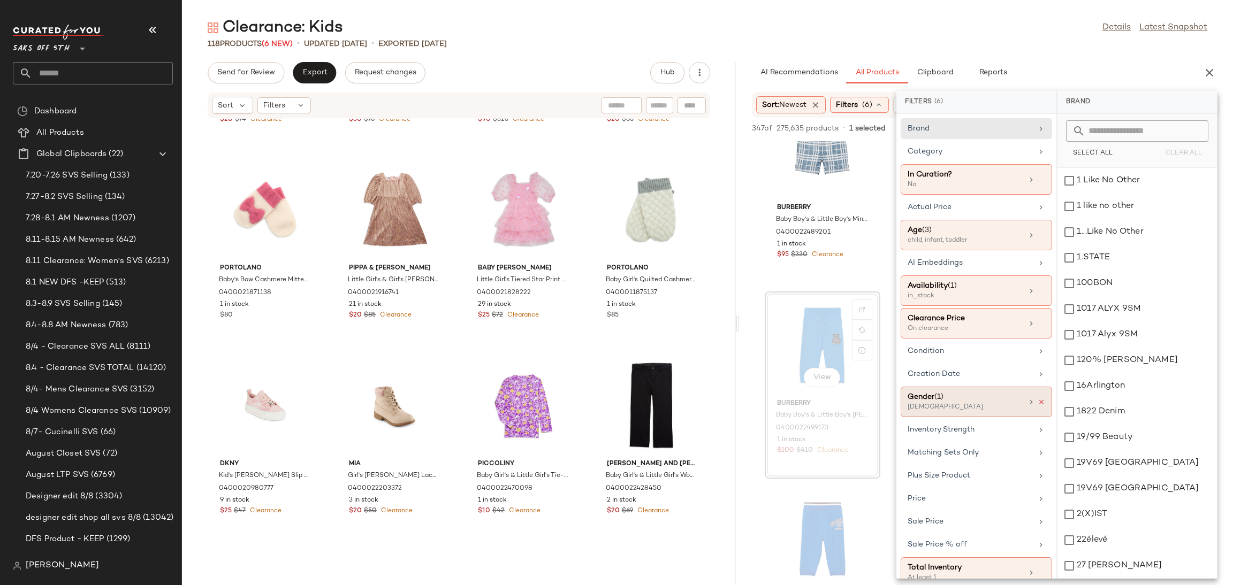
click at [1038, 406] on icon at bounding box center [1041, 402] width 7 height 7
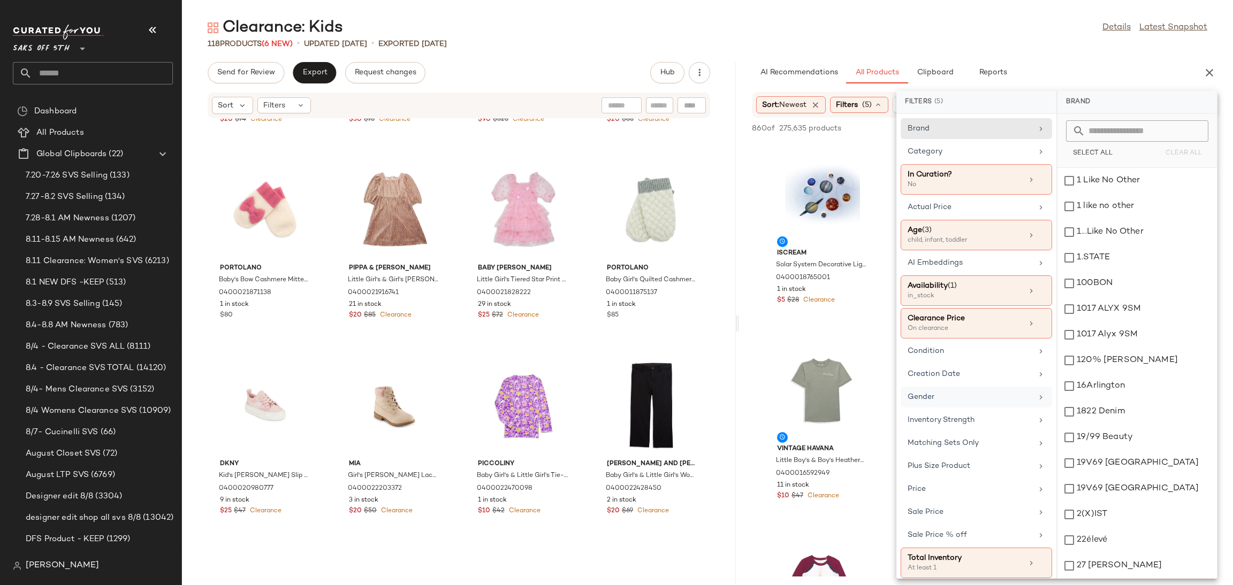
click at [955, 10] on main "Clearance: Kids Details Latest Snapshot 118 Products (6 New) • updated Aug 13th…" at bounding box center [616, 292] width 1233 height 585
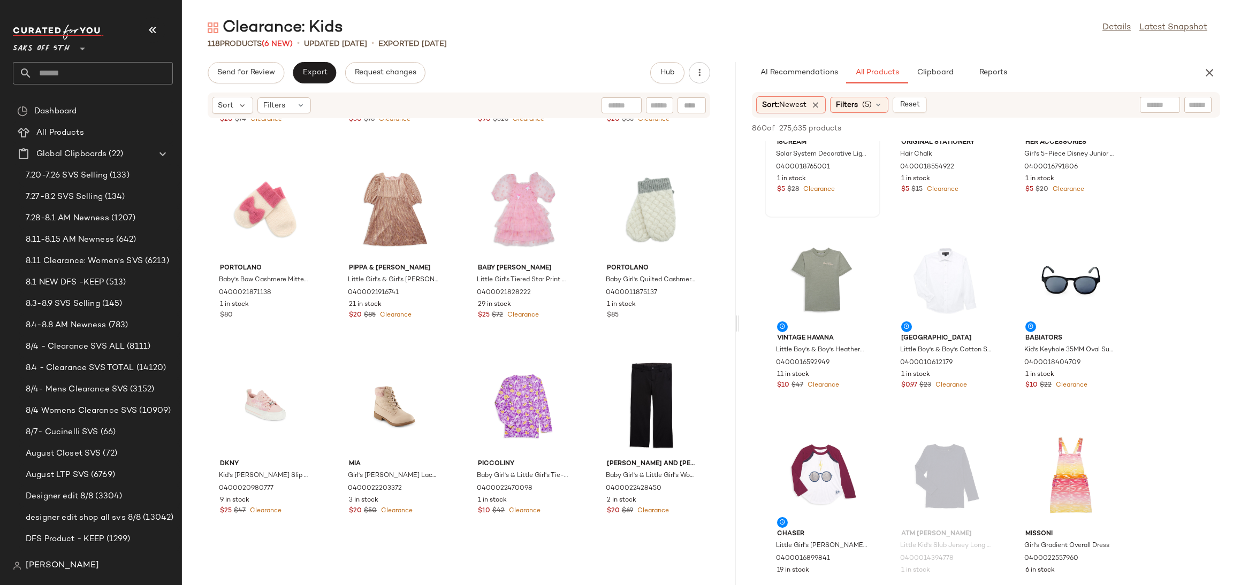
scroll to position [111, 0]
click at [810, 276] on div "View" at bounding box center [823, 280] width 108 height 100
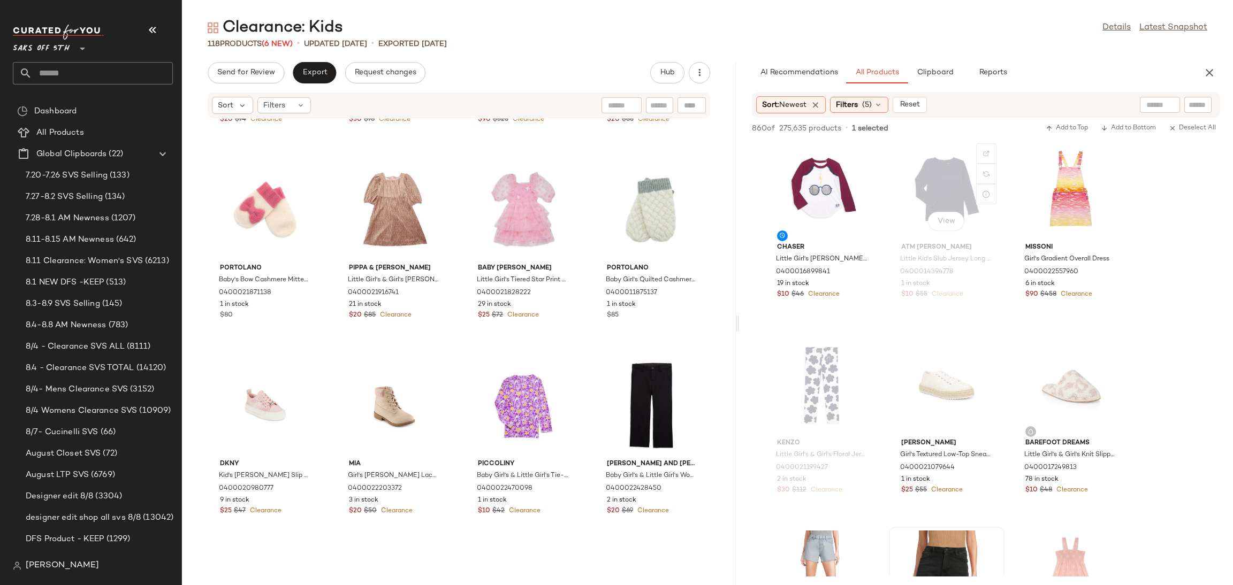
scroll to position [410, 0]
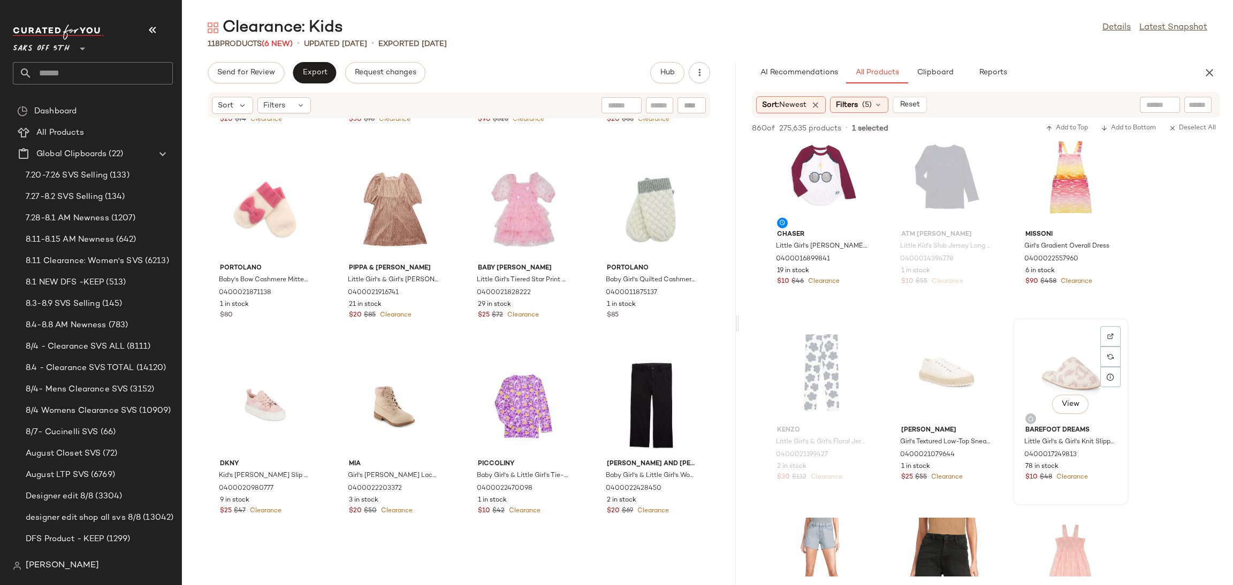
click at [1037, 364] on div "View" at bounding box center [1071, 372] width 108 height 100
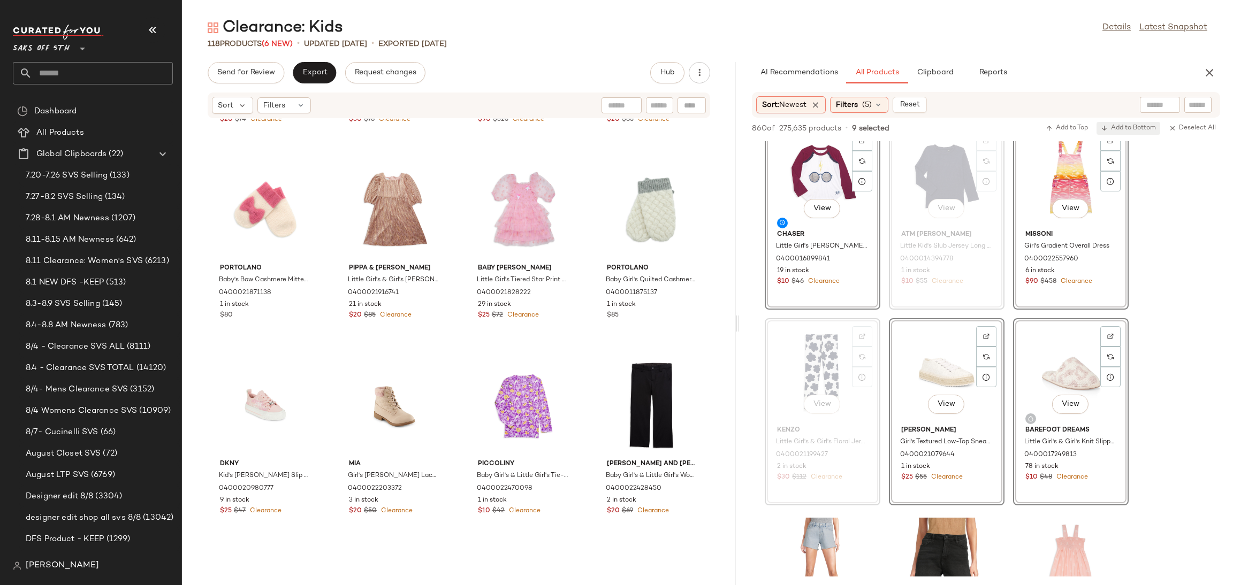
click at [1129, 126] on span "Add to Bottom" at bounding box center [1128, 128] width 55 height 7
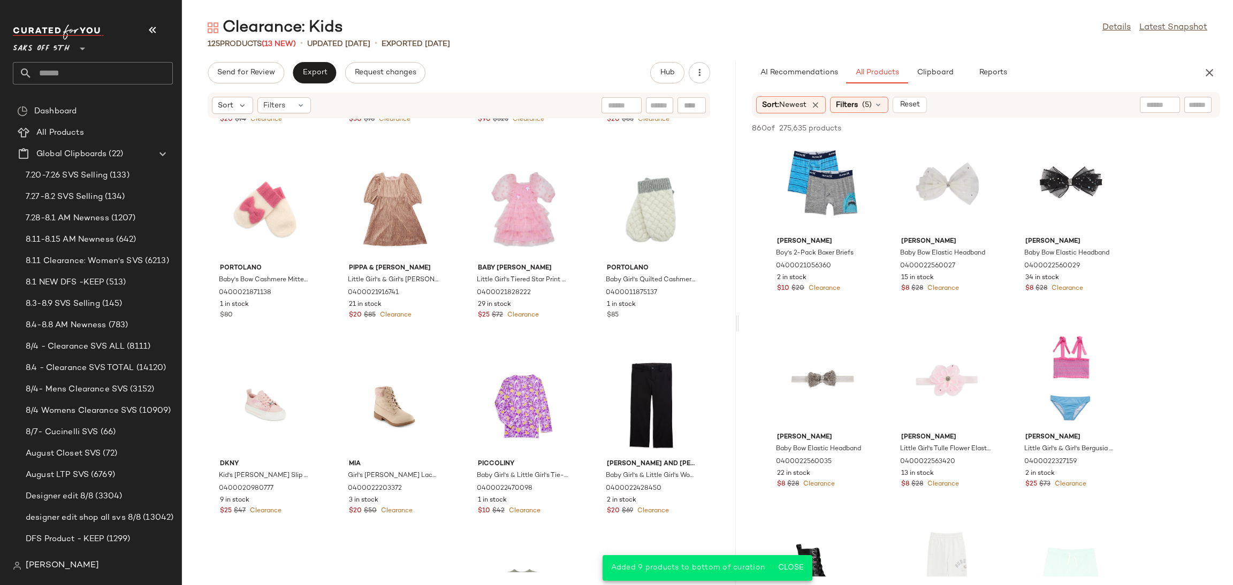
scroll to position [994, 0]
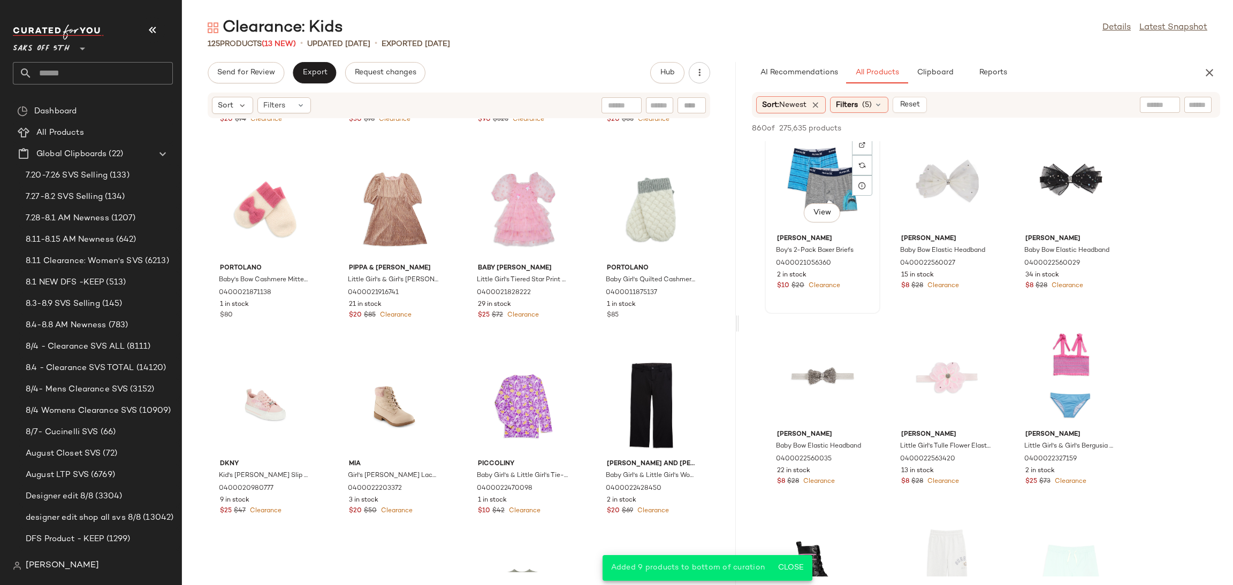
click at [823, 182] on div "View" at bounding box center [823, 181] width 108 height 100
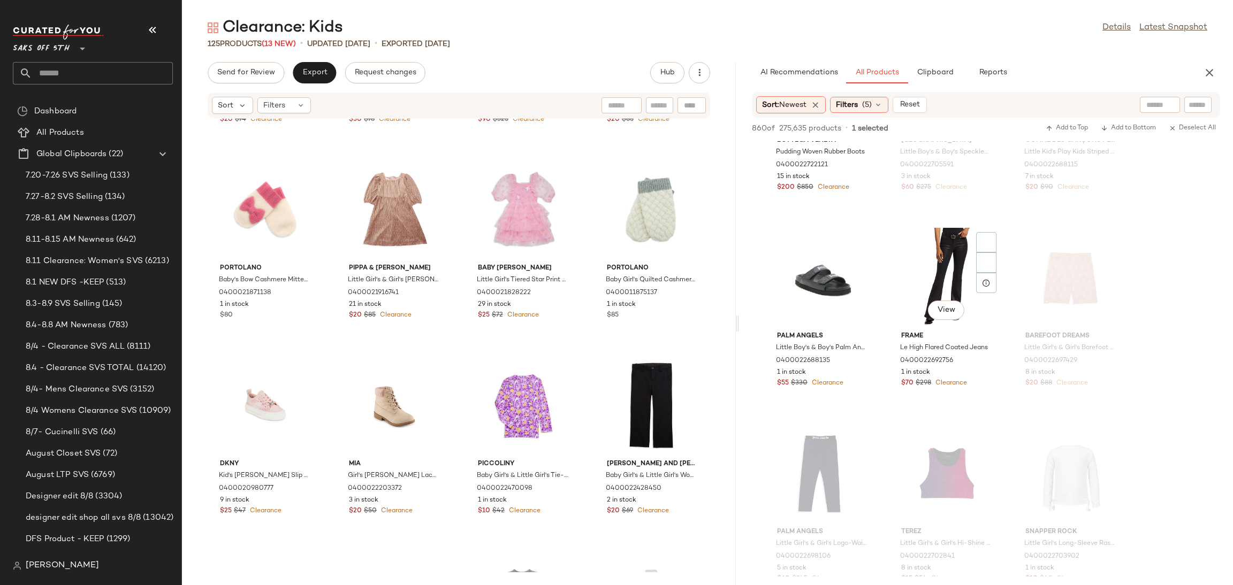
scroll to position [2460, 0]
click at [818, 283] on div "View" at bounding box center [823, 282] width 108 height 100
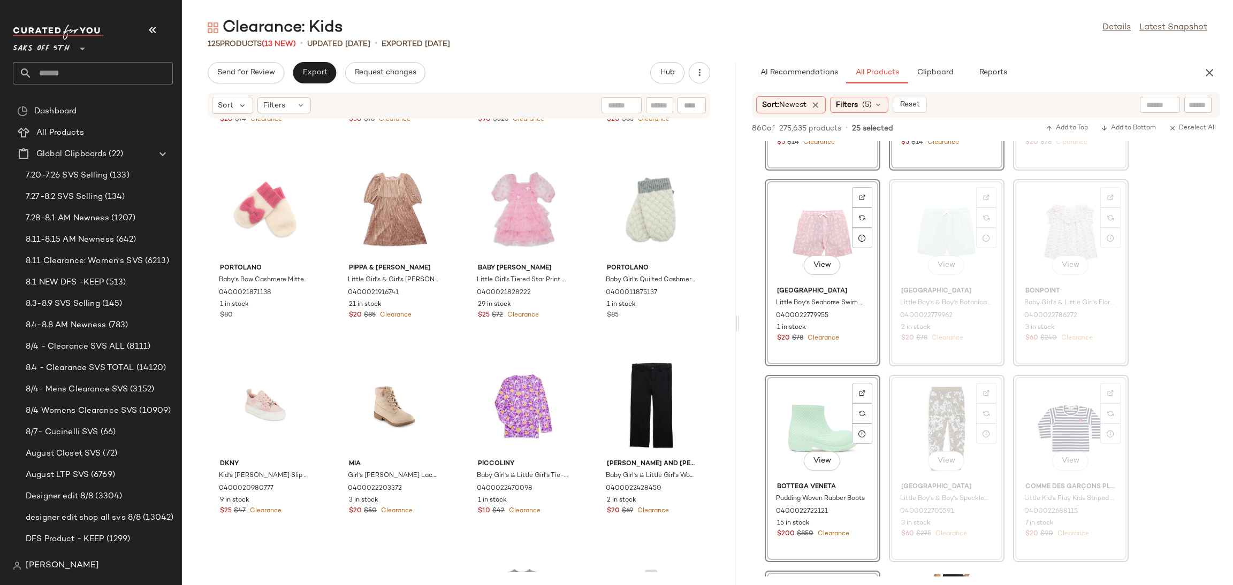
scroll to position [2116, 0]
click at [930, 231] on div "View" at bounding box center [947, 234] width 108 height 100
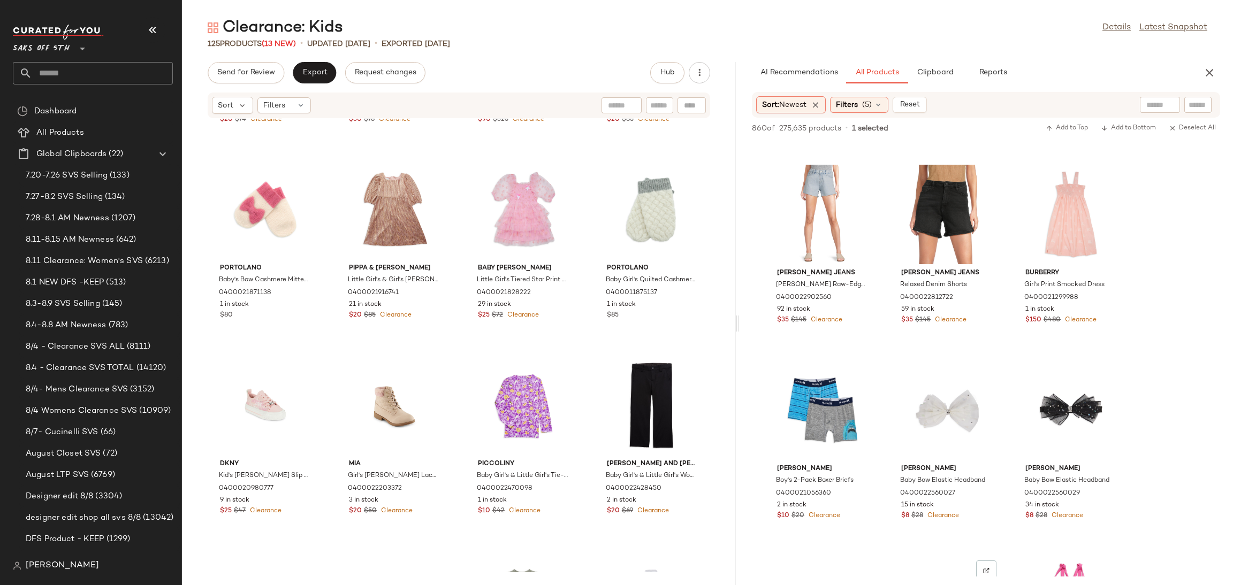
scroll to position [754, 0]
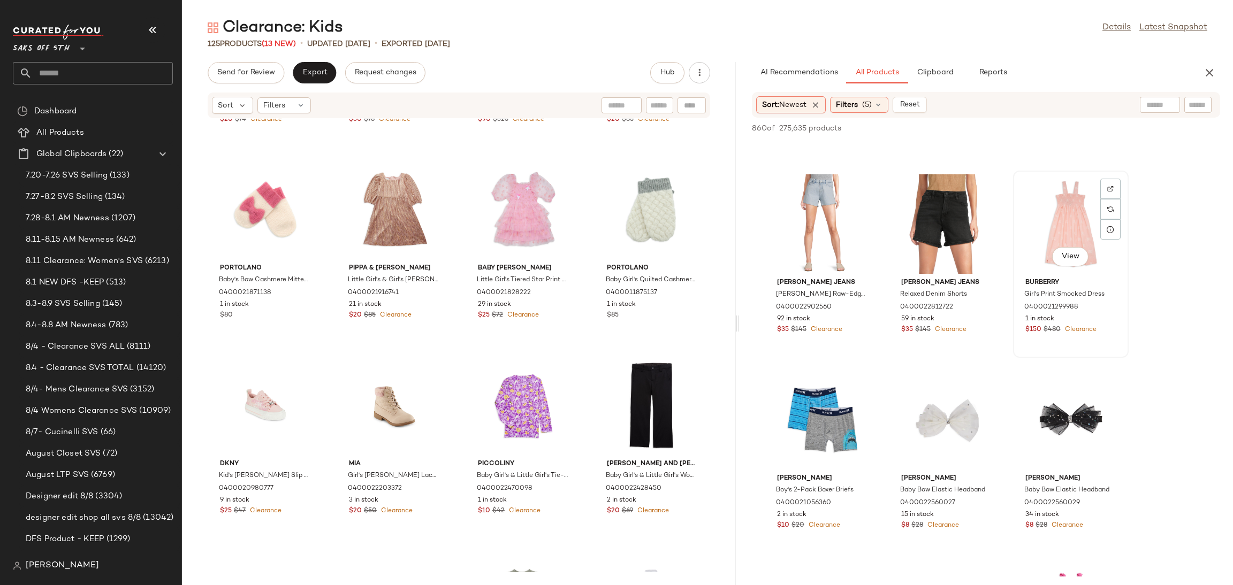
click at [1054, 212] on div "View" at bounding box center [1071, 224] width 108 height 100
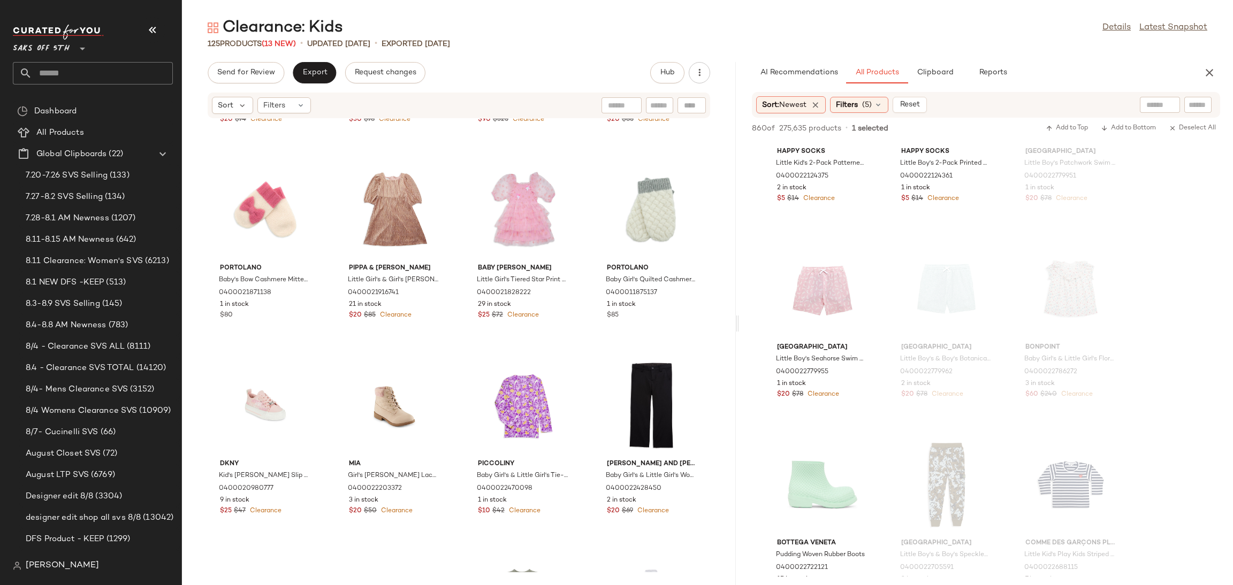
scroll to position [2060, 0]
click at [812, 278] on div "View" at bounding box center [823, 290] width 108 height 100
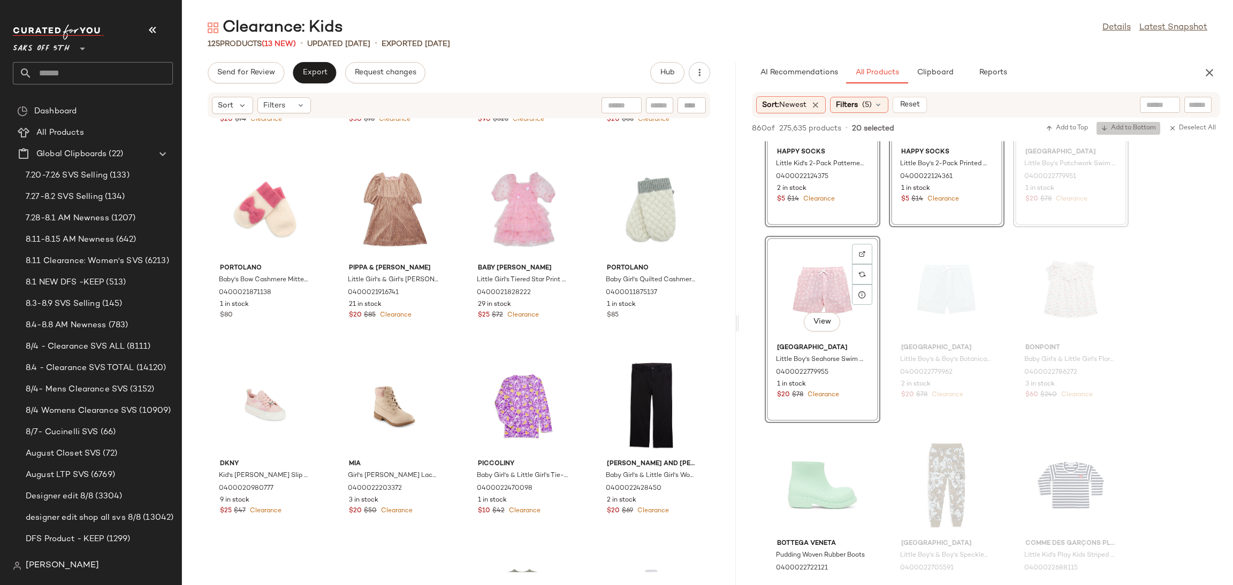
click at [1116, 129] on span "Add to Bottom" at bounding box center [1128, 128] width 55 height 7
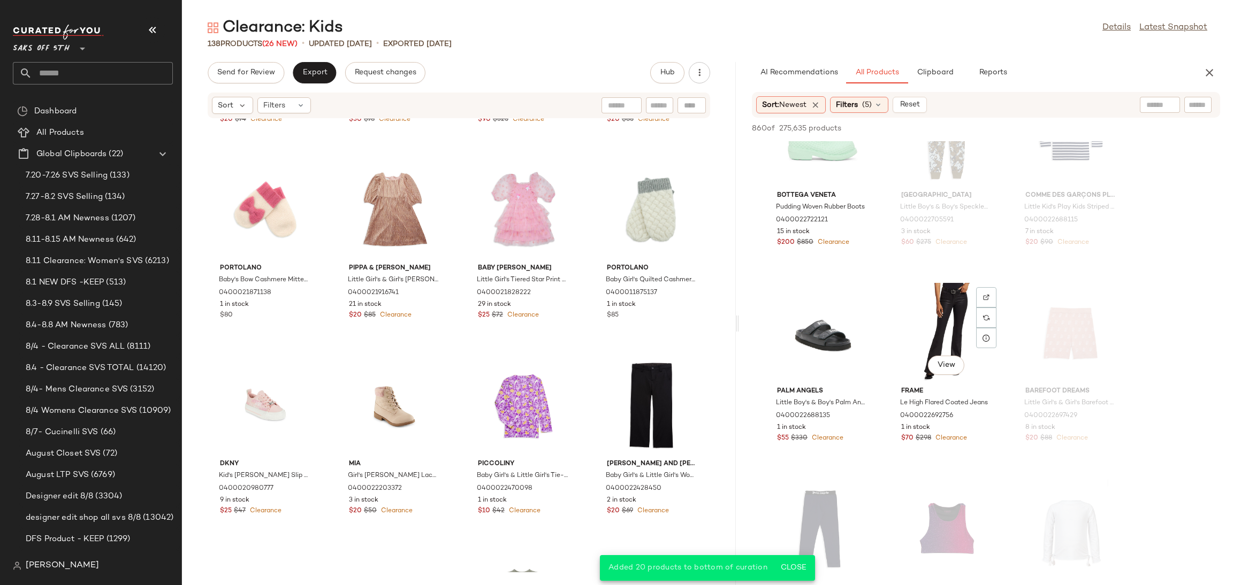
scroll to position [2409, 0]
click at [826, 345] on div "View" at bounding box center [823, 333] width 108 height 100
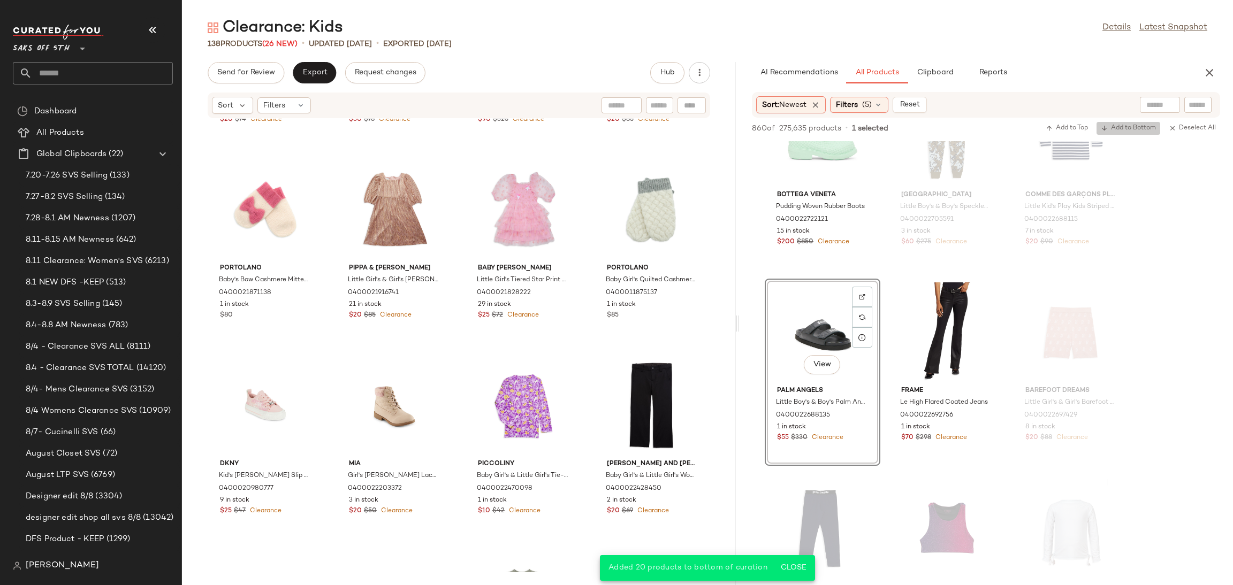
click at [1119, 126] on span "Add to Bottom" at bounding box center [1128, 128] width 55 height 7
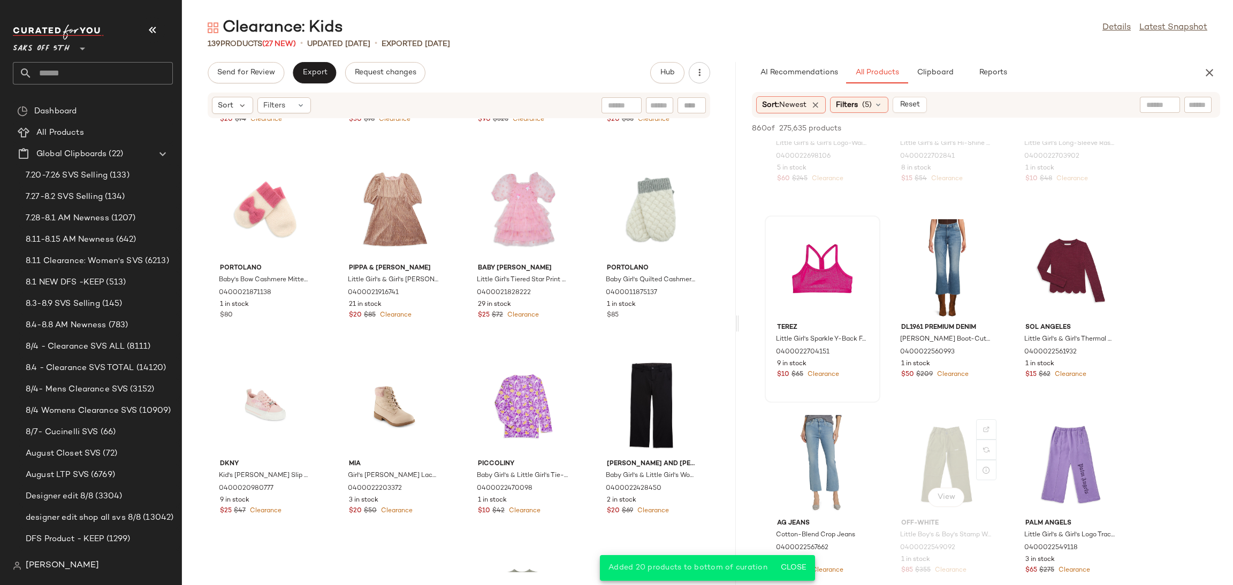
scroll to position [2866, 0]
click at [814, 257] on div "View" at bounding box center [823, 267] width 108 height 100
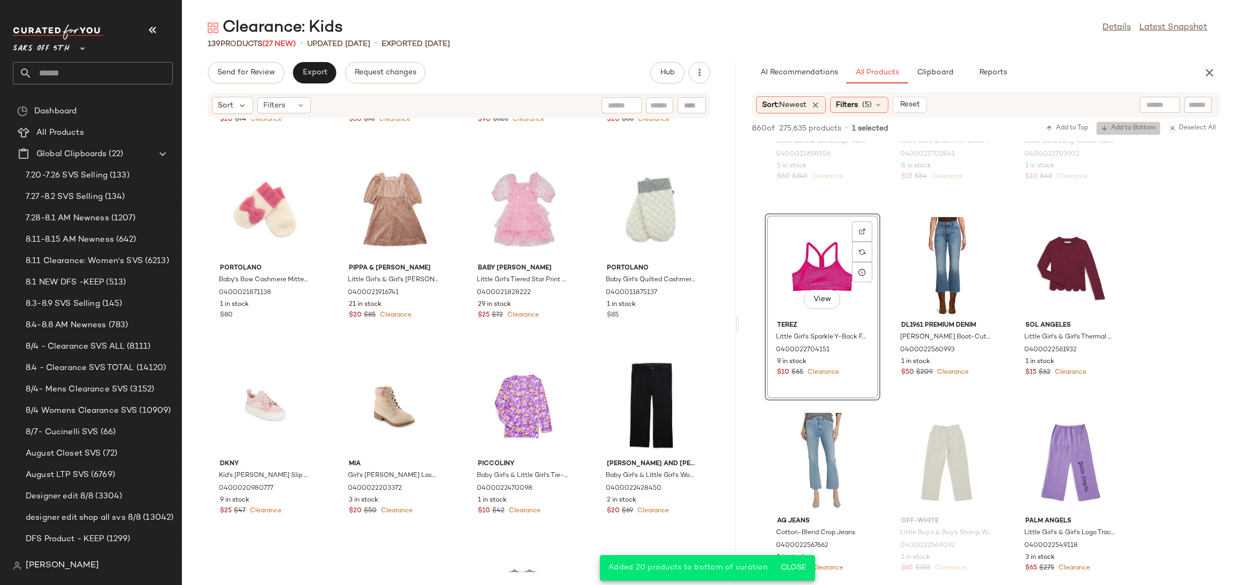
click at [1108, 126] on span "Add to Bottom" at bounding box center [1128, 128] width 55 height 7
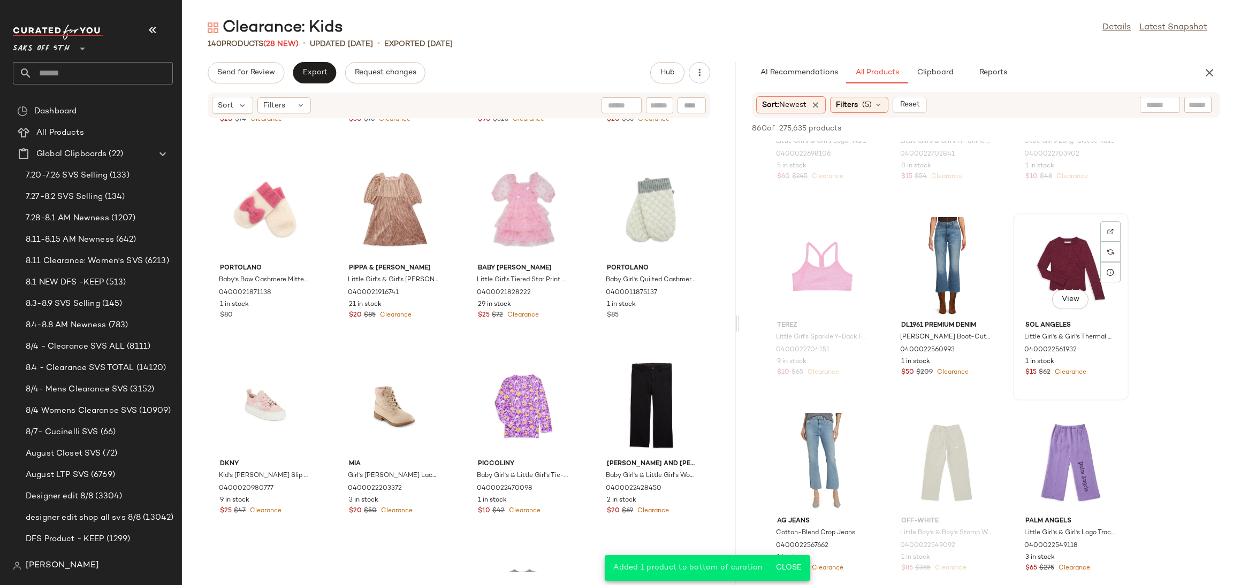
click at [1045, 257] on div "View" at bounding box center [1071, 267] width 108 height 100
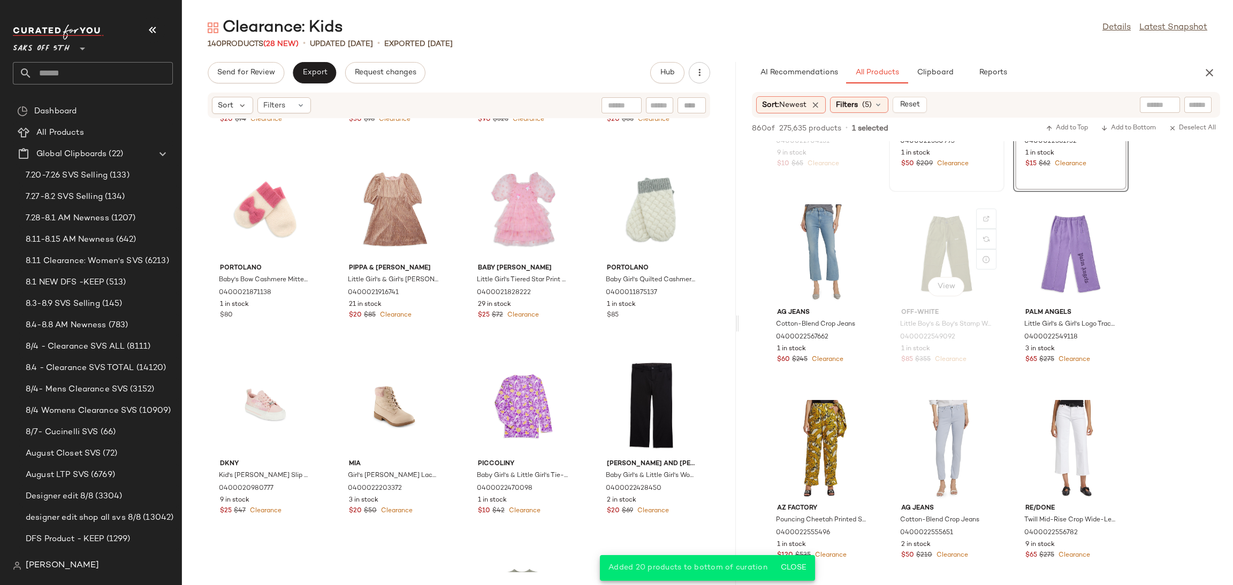
scroll to position [3076, 0]
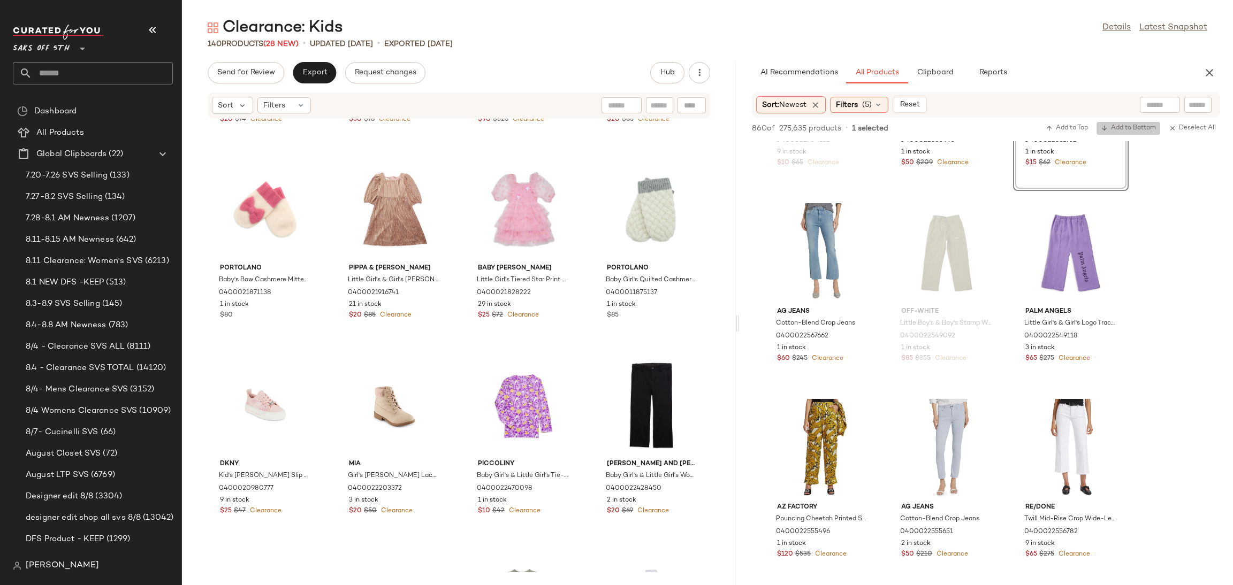
click at [1130, 131] on span "Add to Bottom" at bounding box center [1128, 128] width 55 height 7
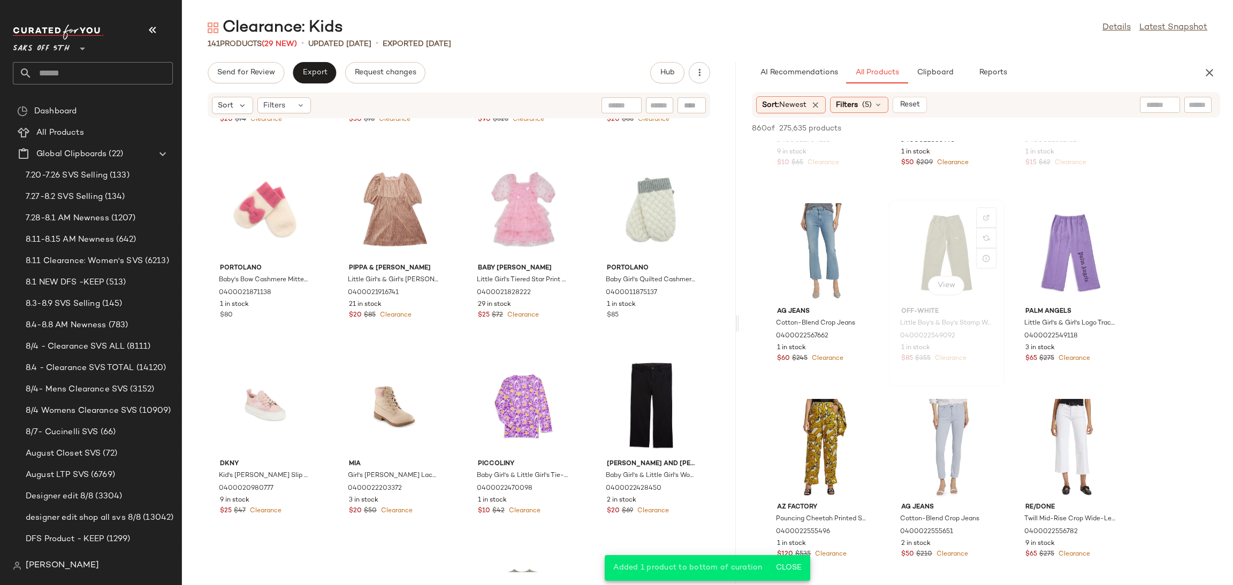
scroll to position [3105, 0]
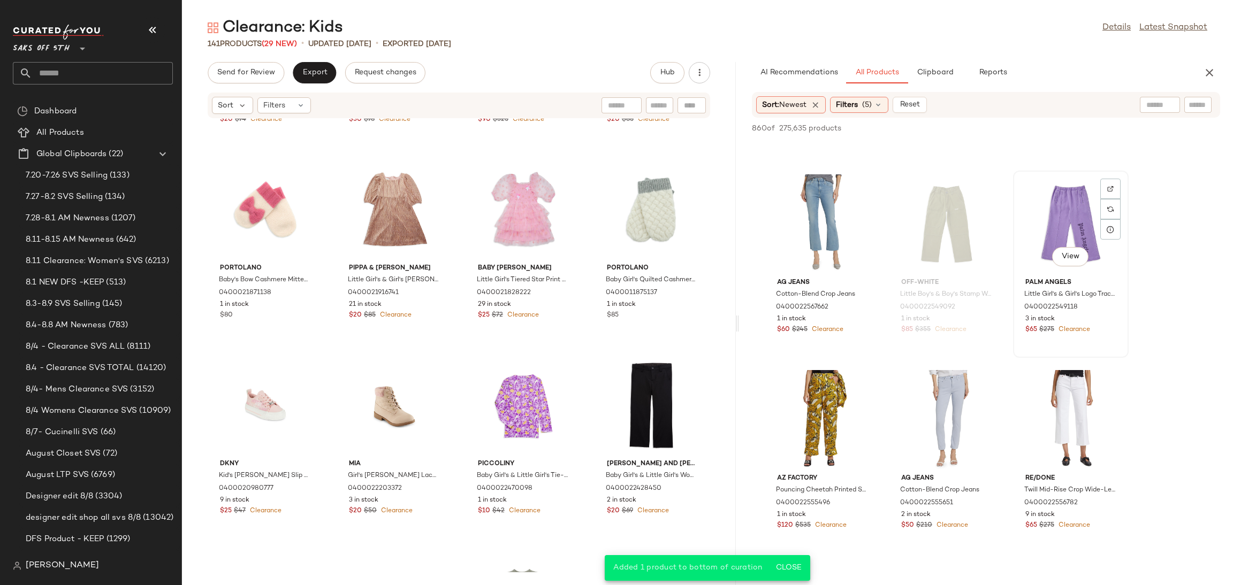
click at [1059, 204] on div "View" at bounding box center [1071, 224] width 108 height 100
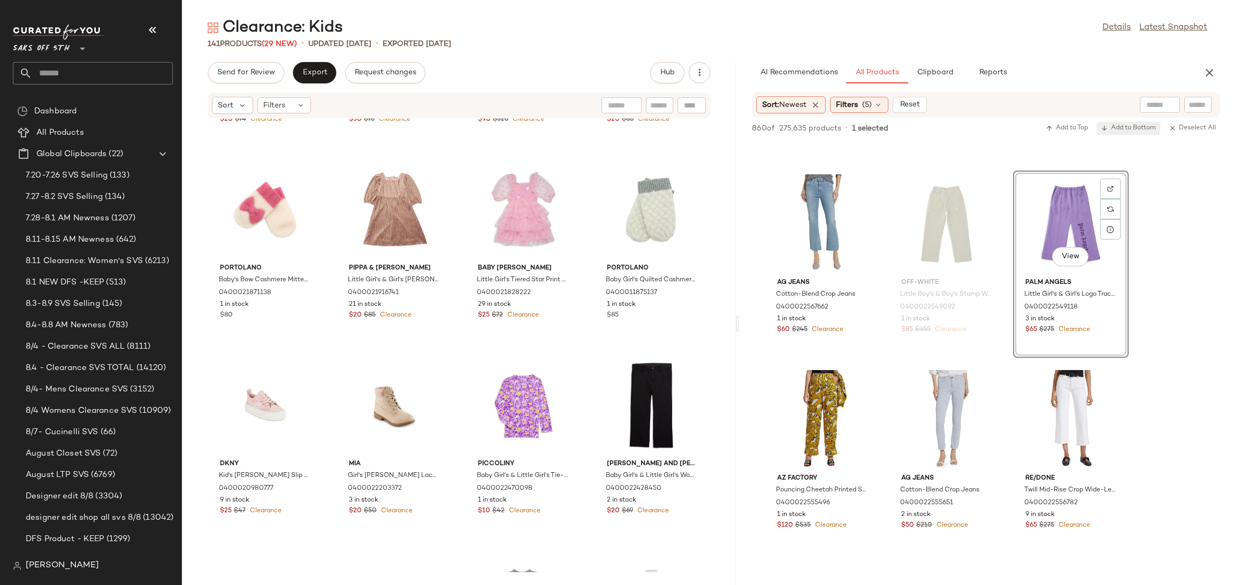
click at [1114, 125] on span "Add to Bottom" at bounding box center [1128, 128] width 55 height 7
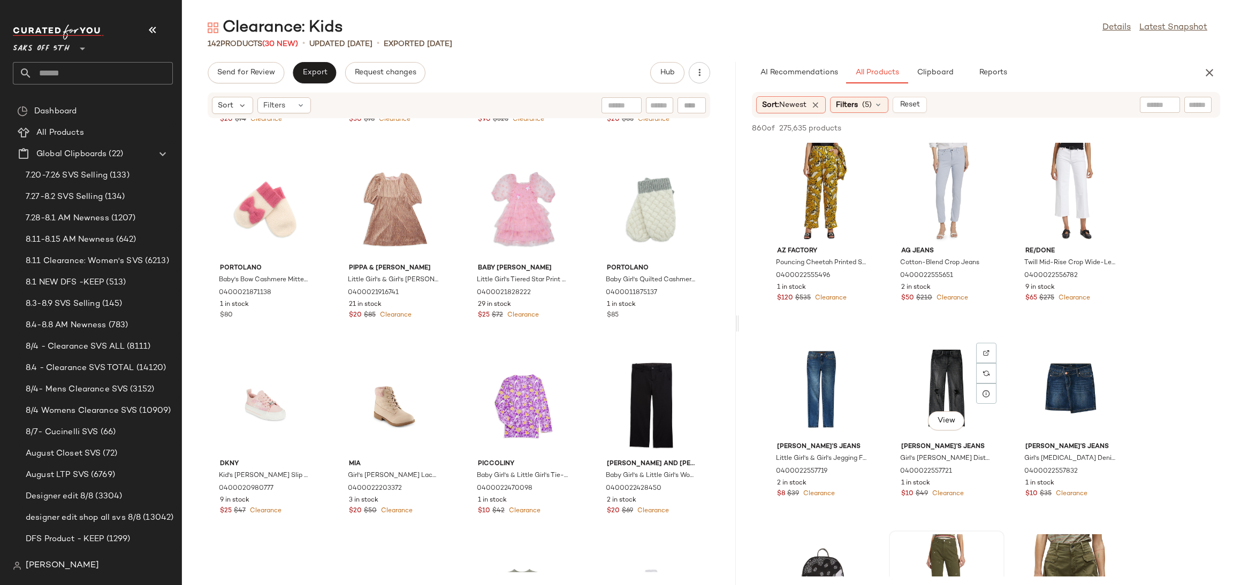
scroll to position [3332, 0]
click at [811, 379] on div "View" at bounding box center [823, 389] width 108 height 100
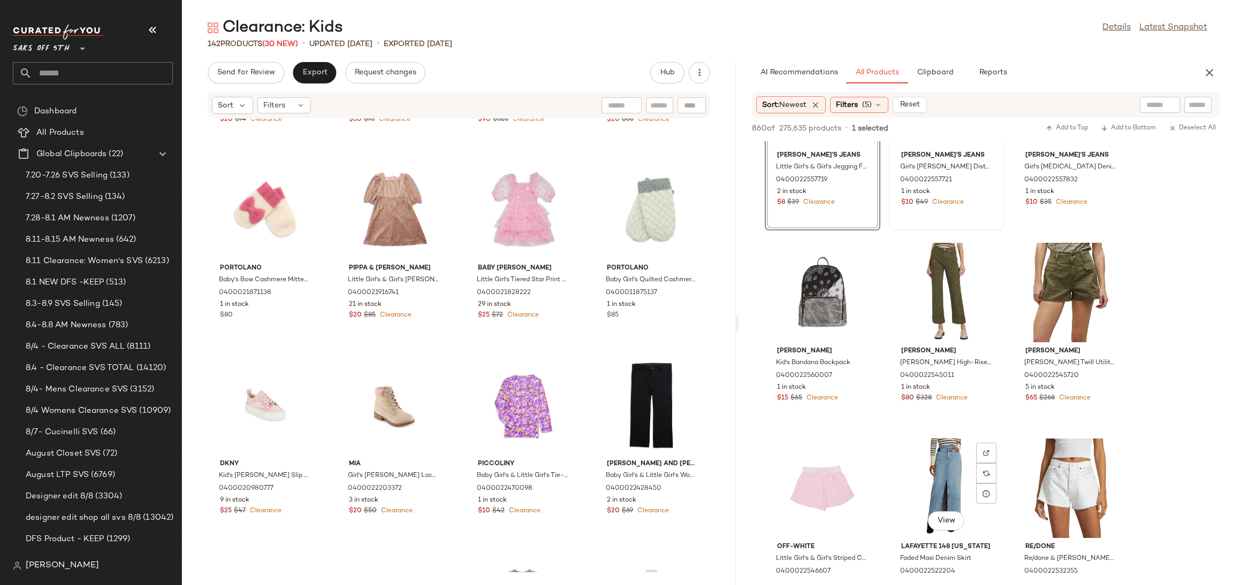
scroll to position [3621, 0]
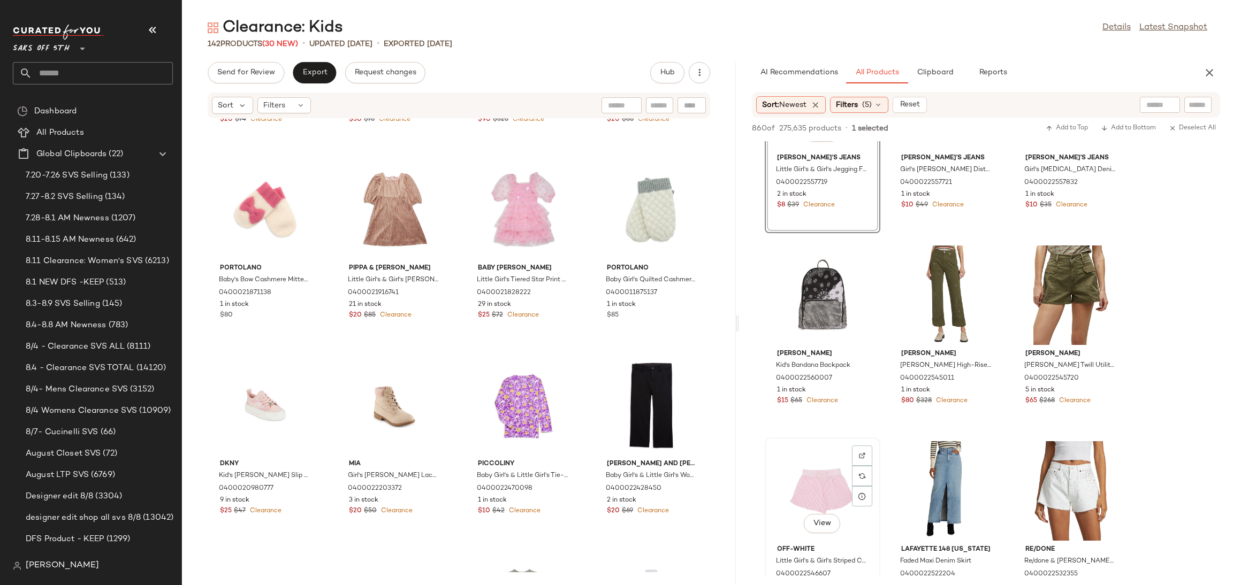
click at [810, 466] on div "View" at bounding box center [823, 492] width 108 height 100
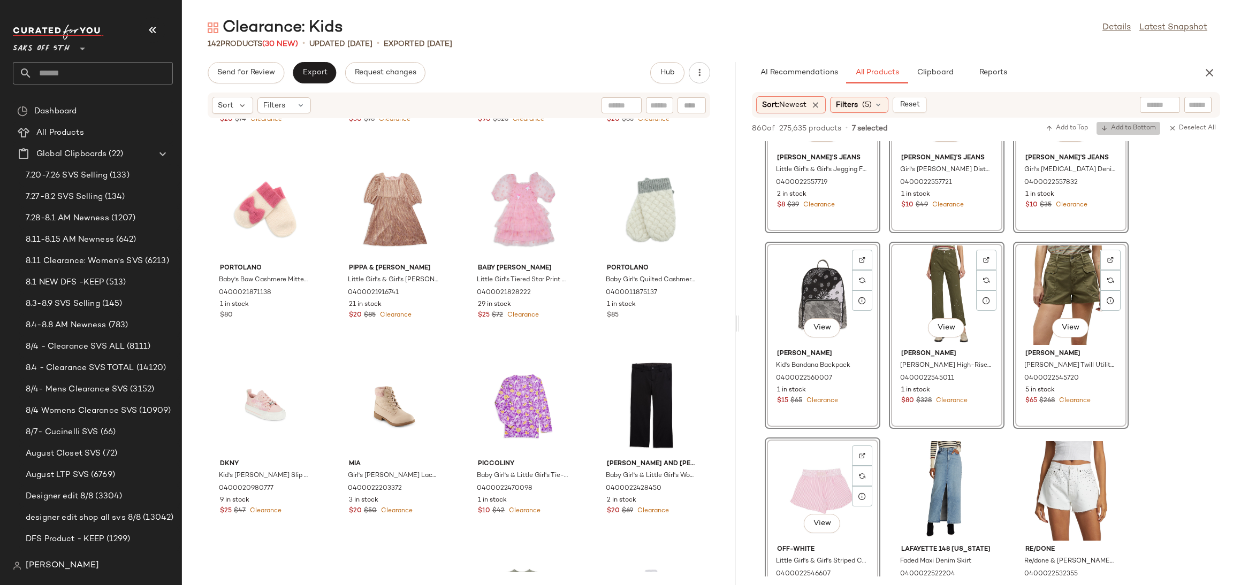
click at [1127, 130] on span "Add to Bottom" at bounding box center [1128, 128] width 55 height 7
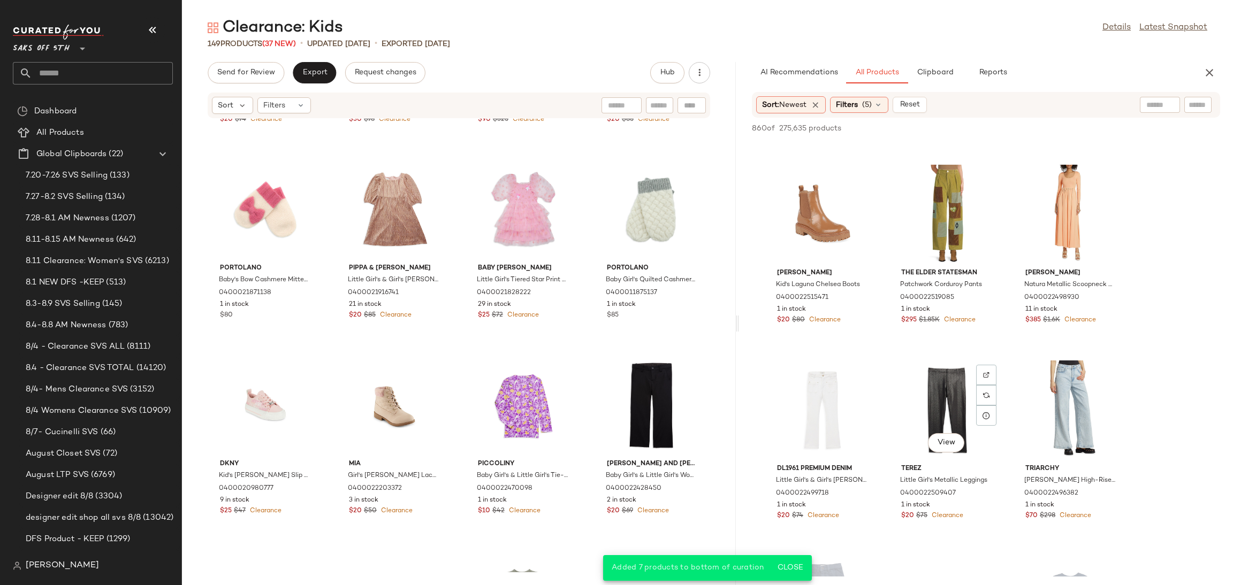
scroll to position [4095, 0]
click at [826, 215] on div "View" at bounding box center [823, 214] width 108 height 100
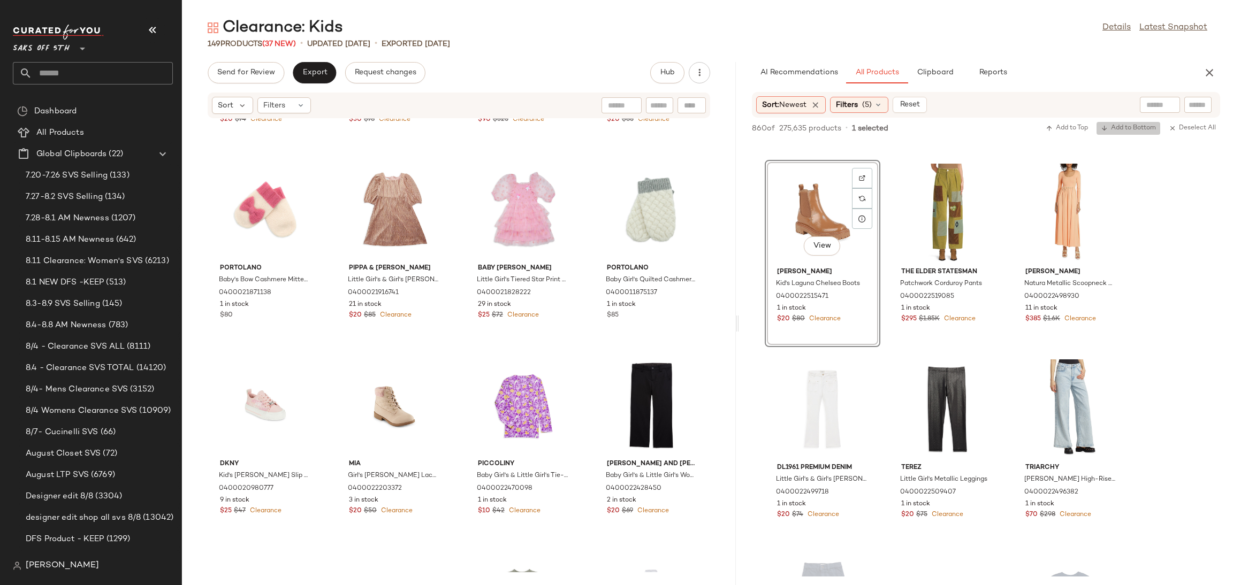
click at [1120, 123] on button "Add to Bottom" at bounding box center [1129, 128] width 64 height 13
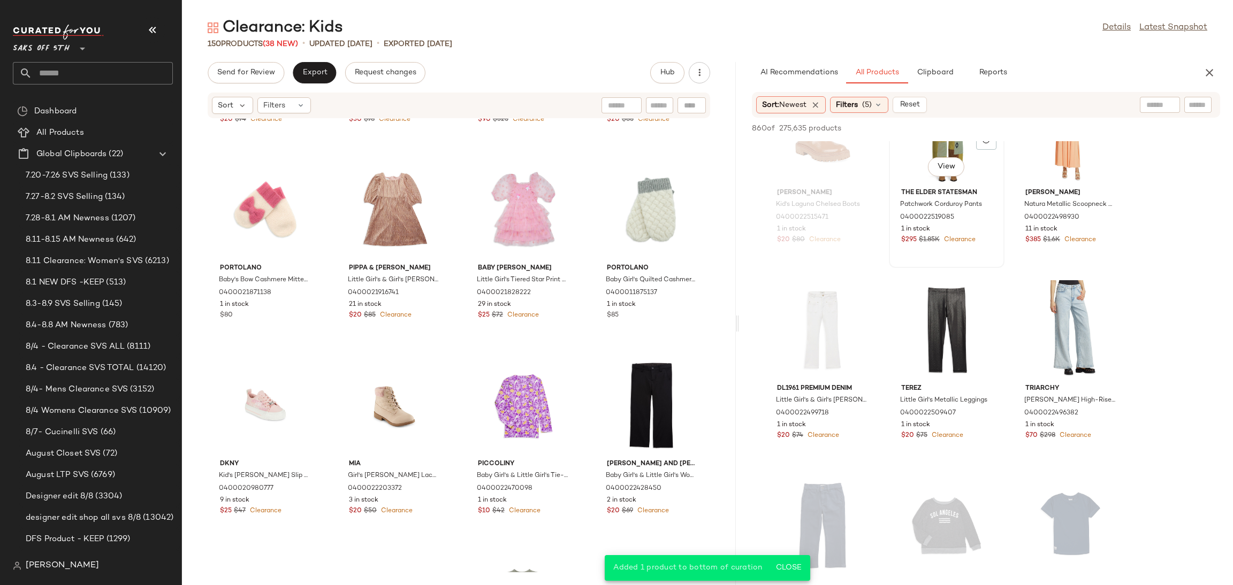
scroll to position [4180, 0]
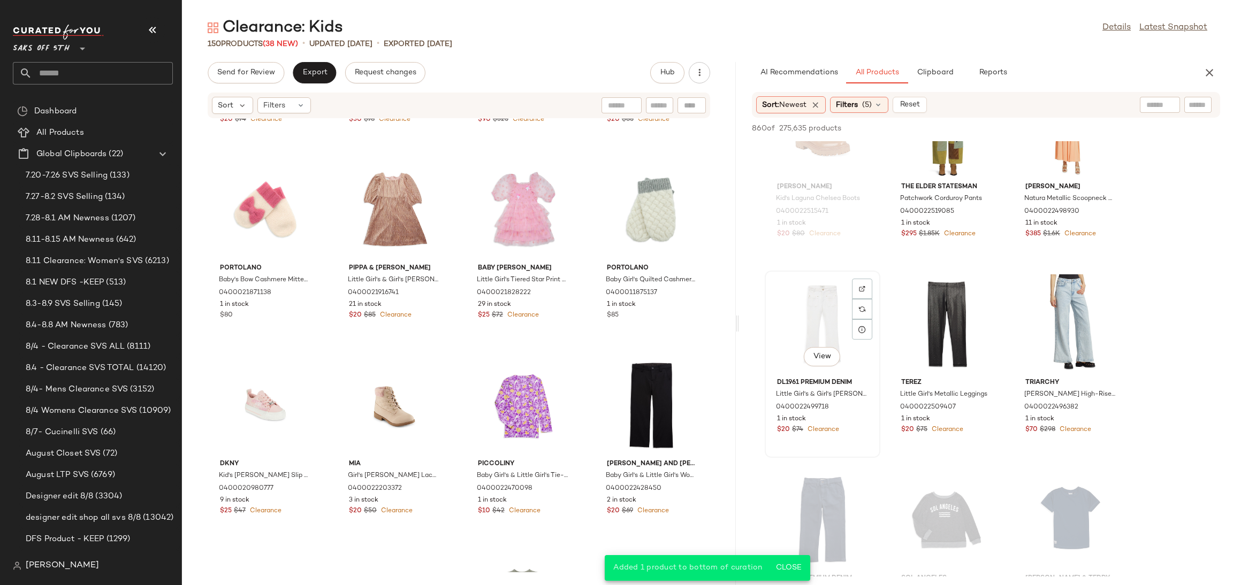
click at [797, 310] on div "View" at bounding box center [823, 325] width 108 height 100
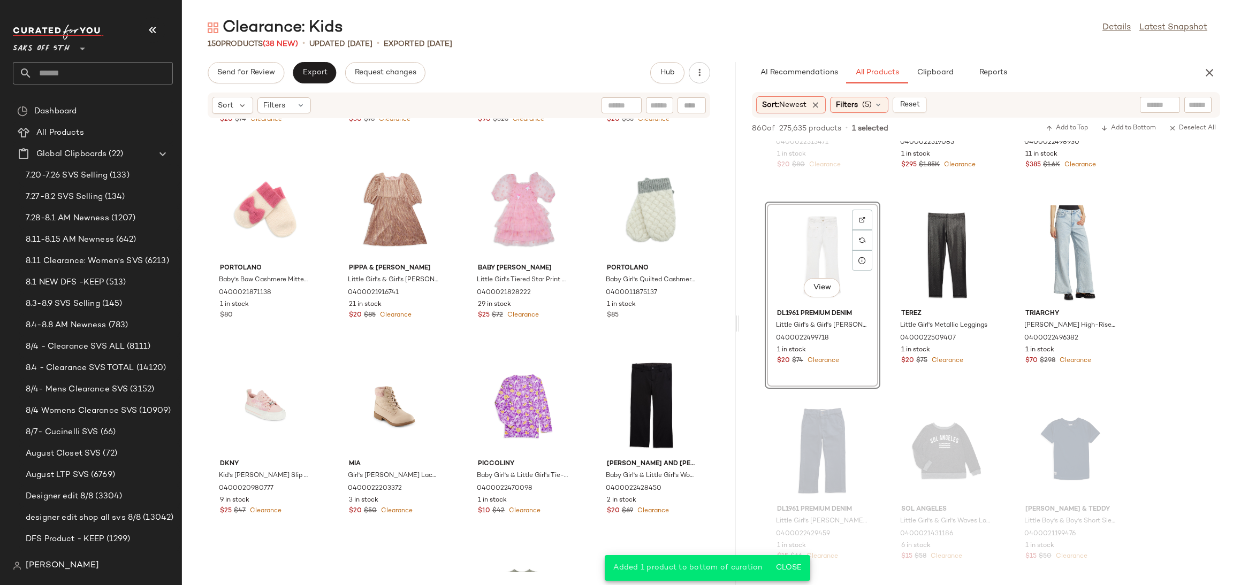
scroll to position [4250, 0]
click at [947, 212] on div "View" at bounding box center [947, 254] width 108 height 100
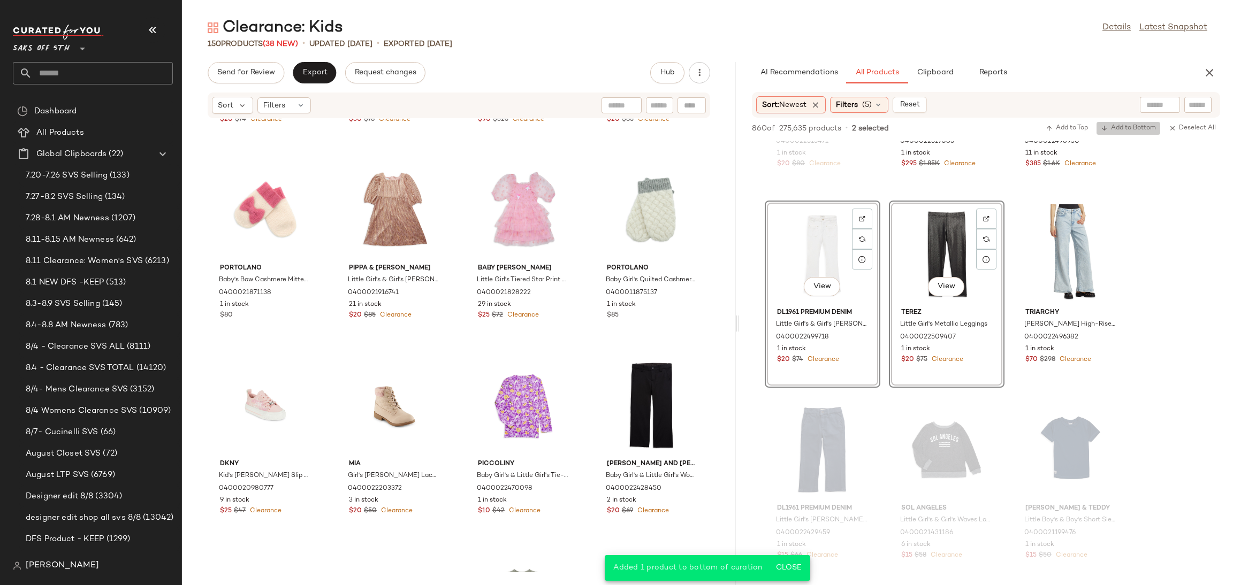
click at [1131, 125] on span "Add to Bottom" at bounding box center [1128, 128] width 55 height 7
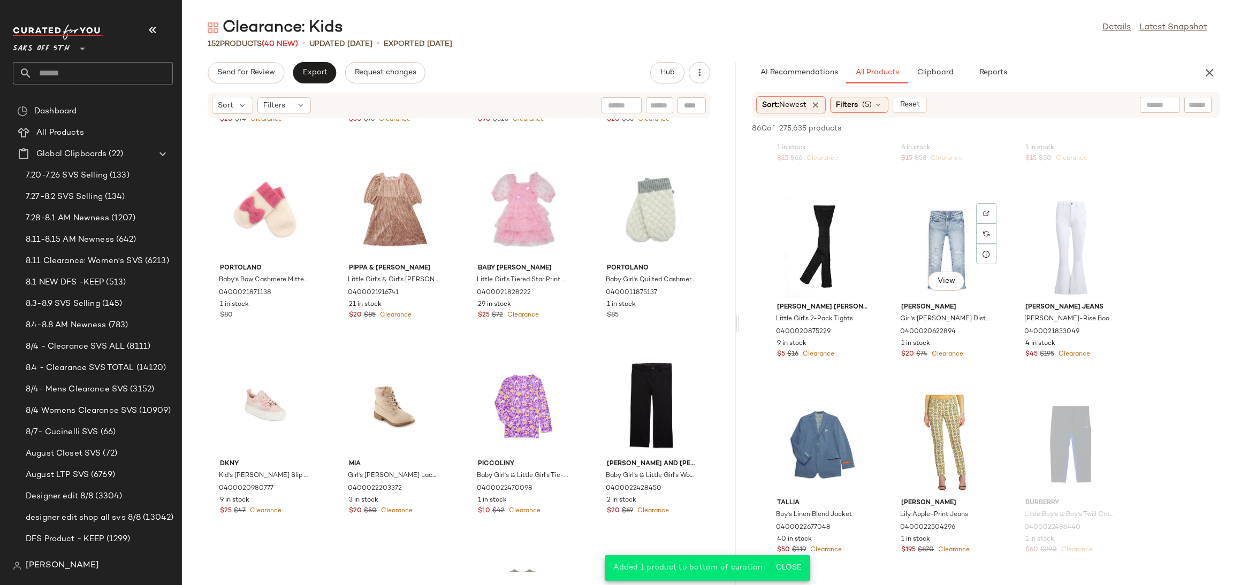
scroll to position [4648, 0]
click at [812, 239] on div "View" at bounding box center [823, 248] width 108 height 100
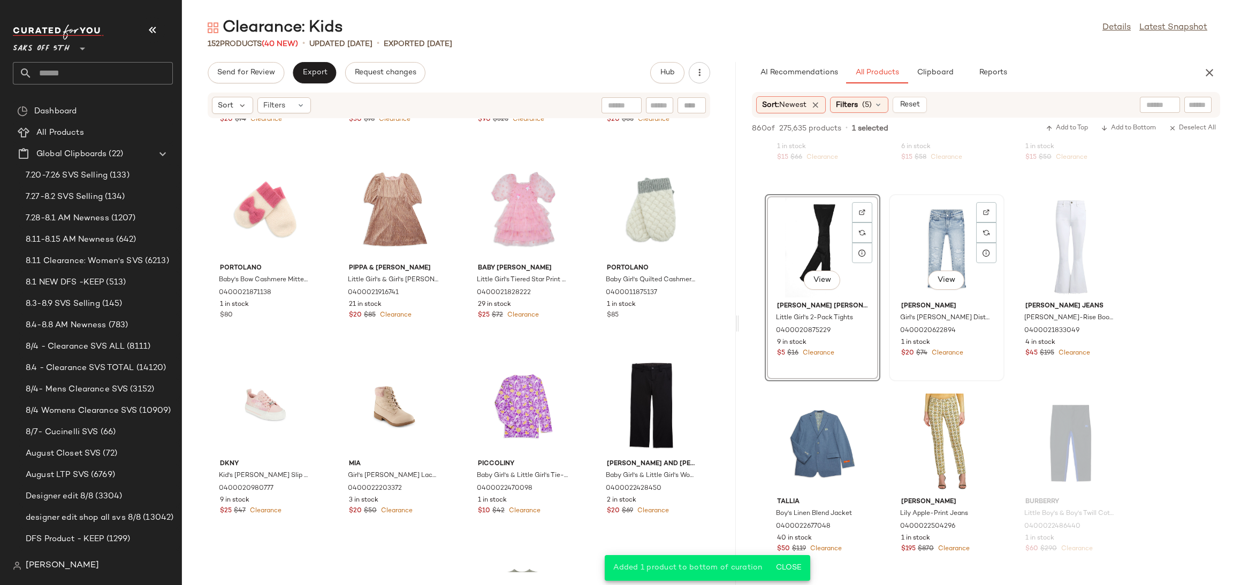
click at [941, 242] on div "View" at bounding box center [947, 248] width 108 height 100
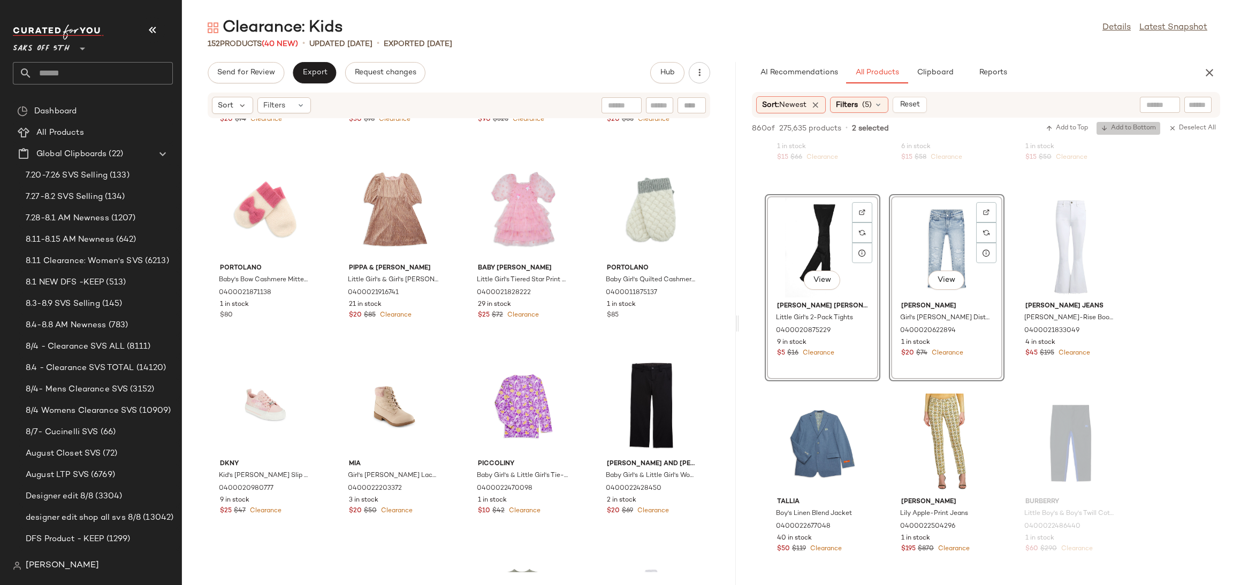
click at [1109, 126] on span "Add to Bottom" at bounding box center [1128, 128] width 55 height 7
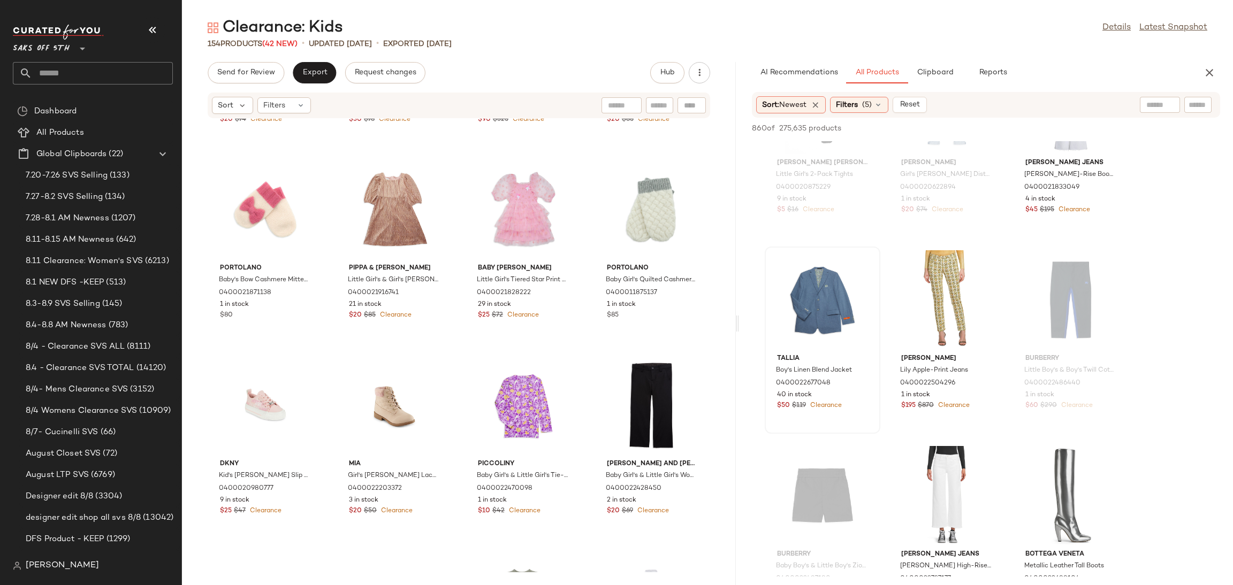
scroll to position [4793, 0]
click at [823, 292] on div "View" at bounding box center [823, 299] width 108 height 100
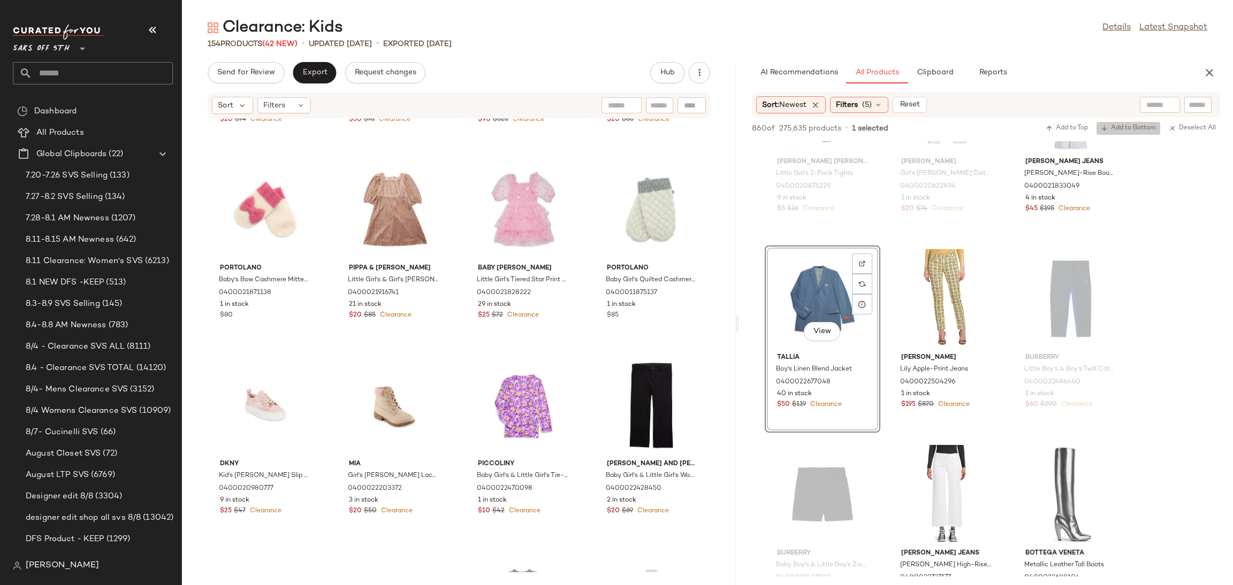
click at [1130, 127] on span "Add to Bottom" at bounding box center [1128, 128] width 55 height 7
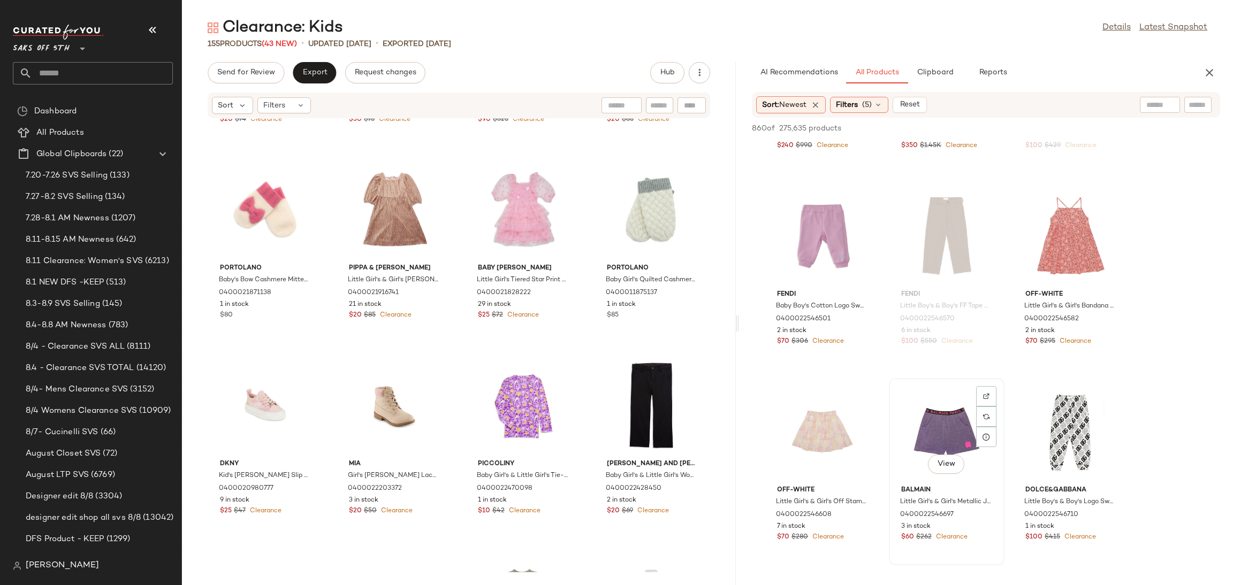
scroll to position [5634, 0]
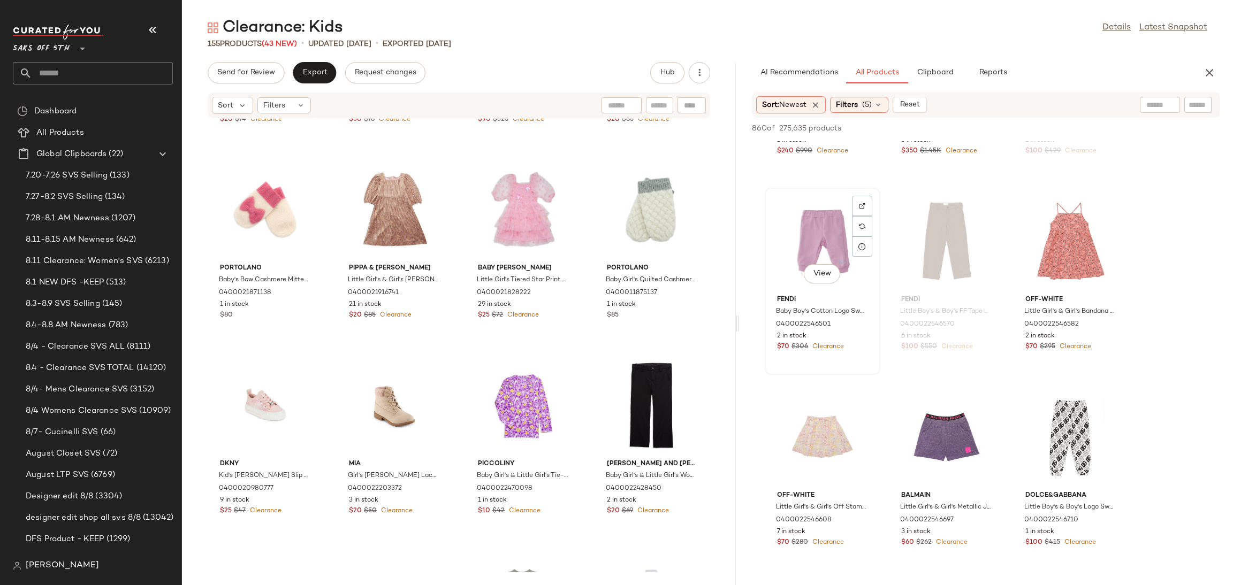
click at [807, 227] on div "View" at bounding box center [823, 242] width 108 height 100
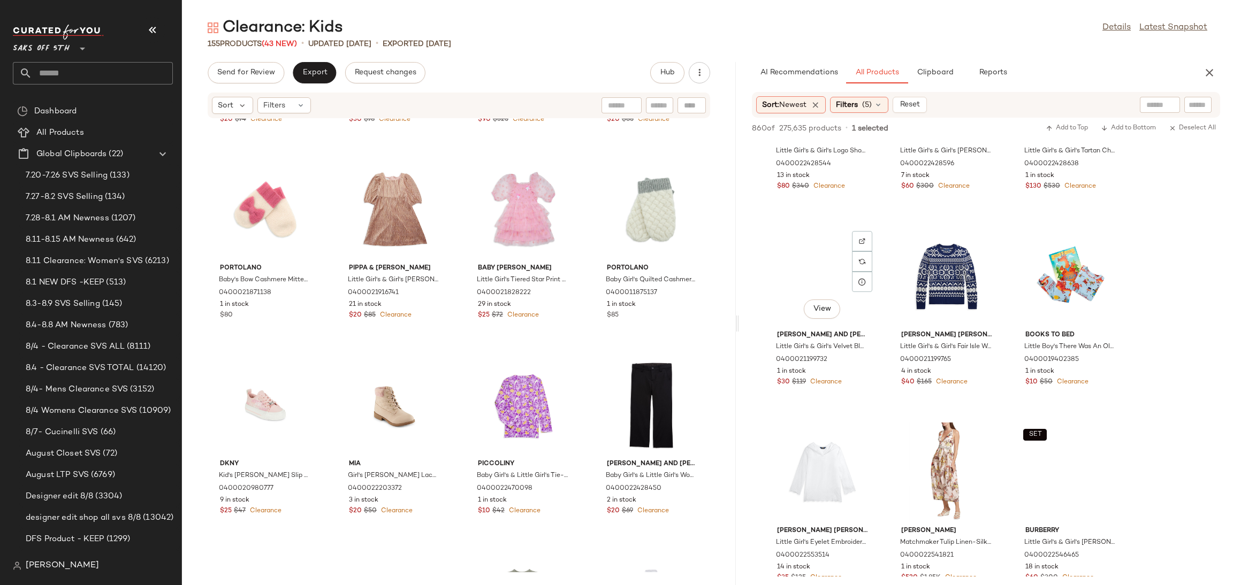
scroll to position [6579, 0]
click at [927, 250] on div "View" at bounding box center [947, 276] width 108 height 100
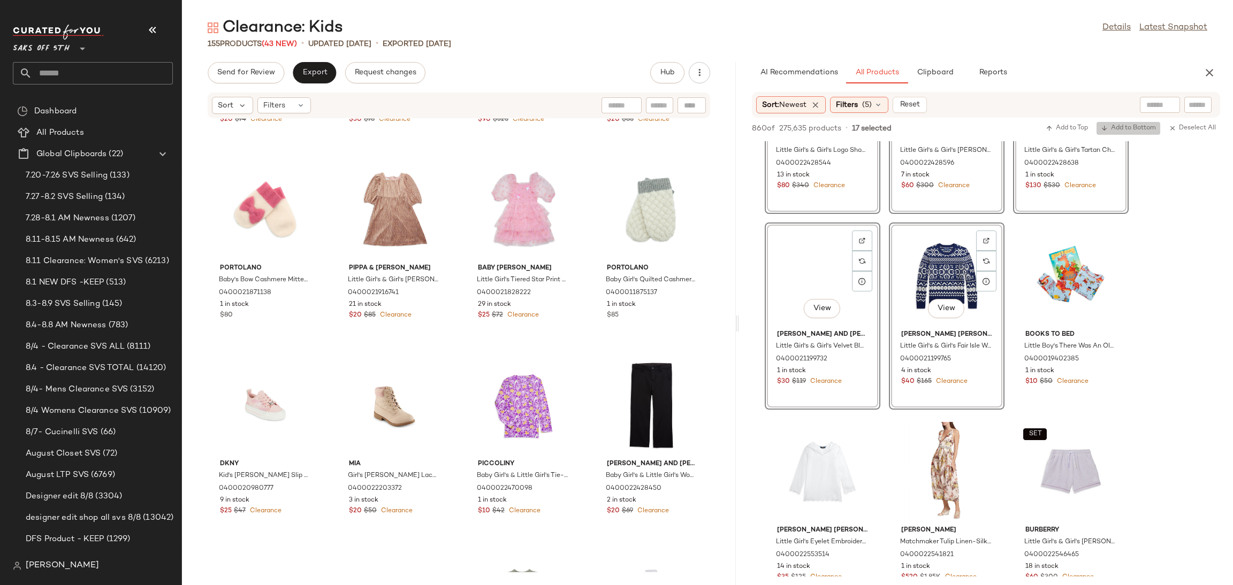
click at [1113, 125] on span "Add to Bottom" at bounding box center [1128, 128] width 55 height 7
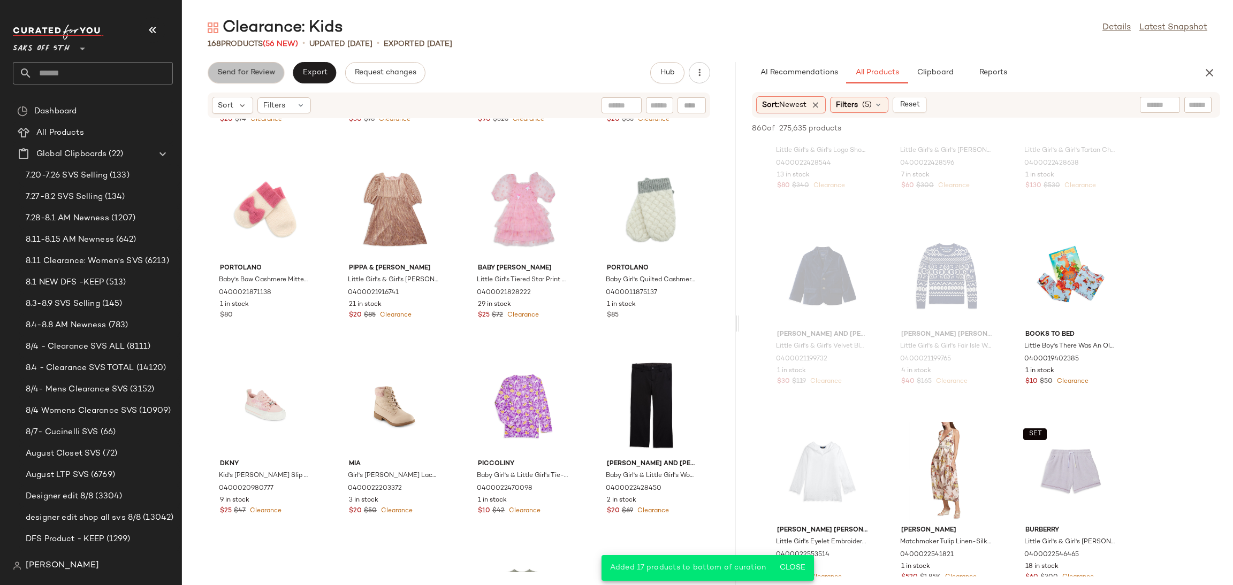
click at [271, 78] on button "Send for Review" at bounding box center [246, 72] width 77 height 21
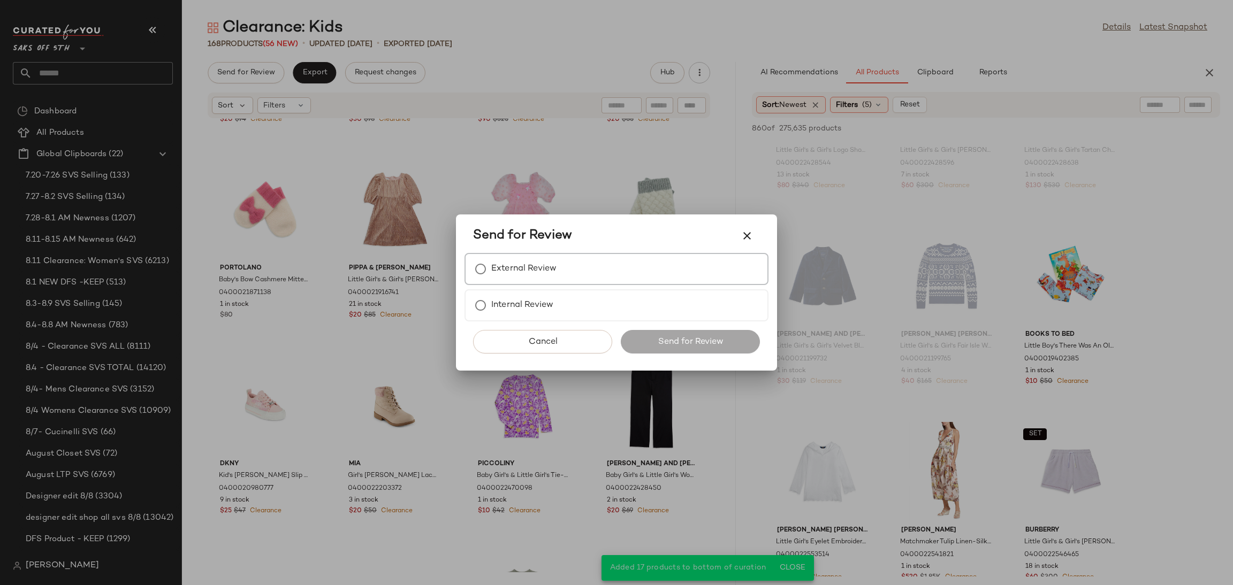
click at [519, 276] on label "External Review" at bounding box center [523, 268] width 65 height 21
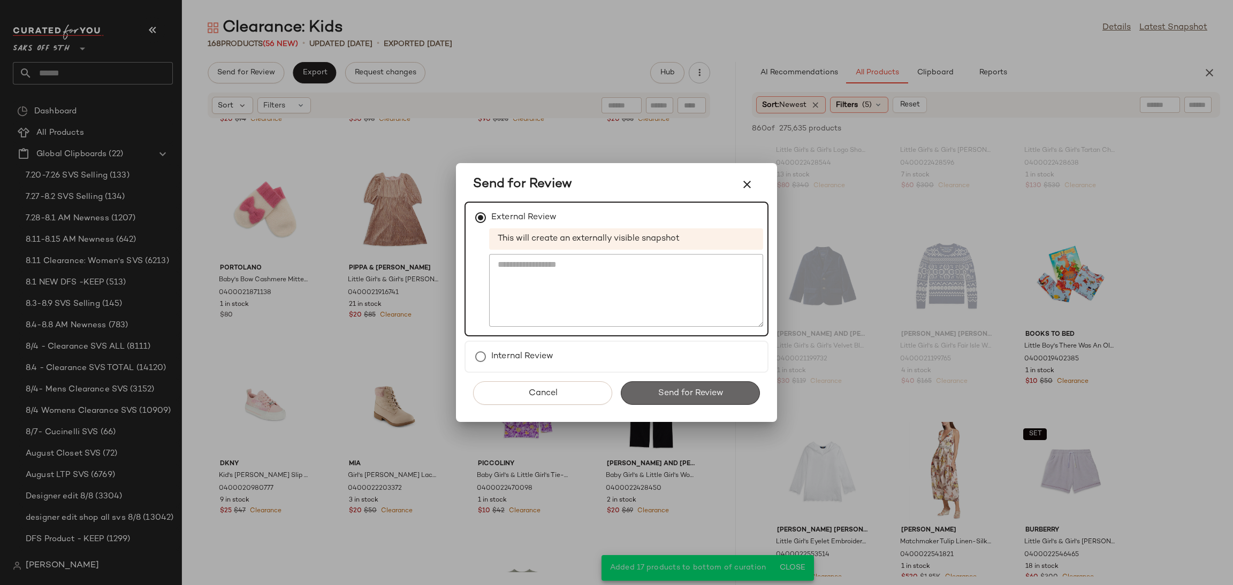
click at [679, 396] on span "Send for Review" at bounding box center [690, 394] width 66 height 10
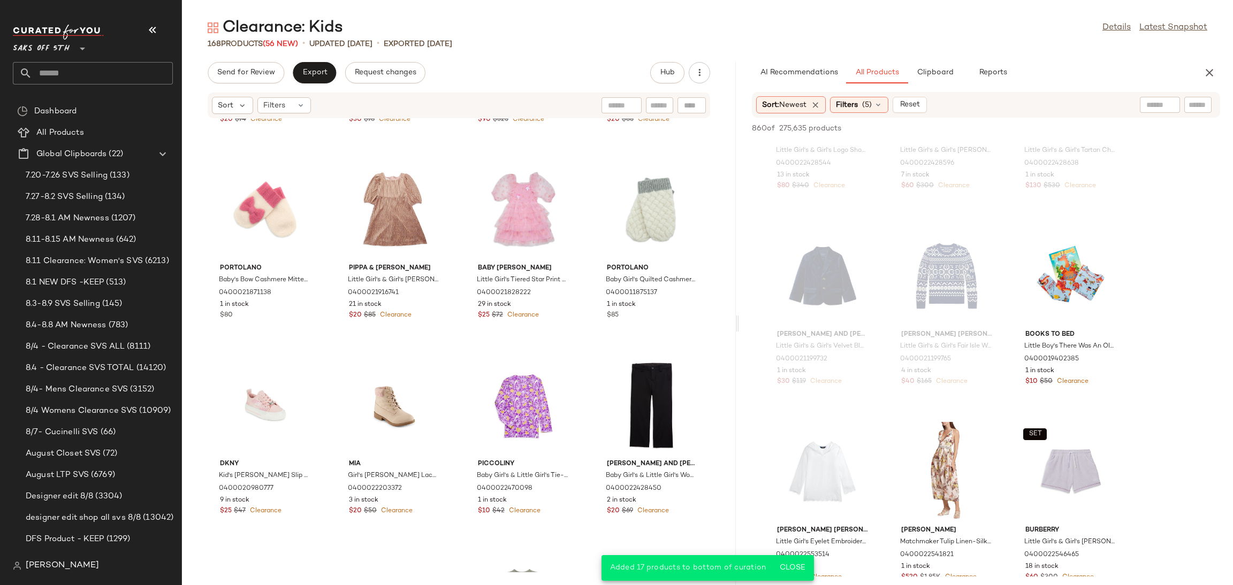
scroll to position [9713, 0]
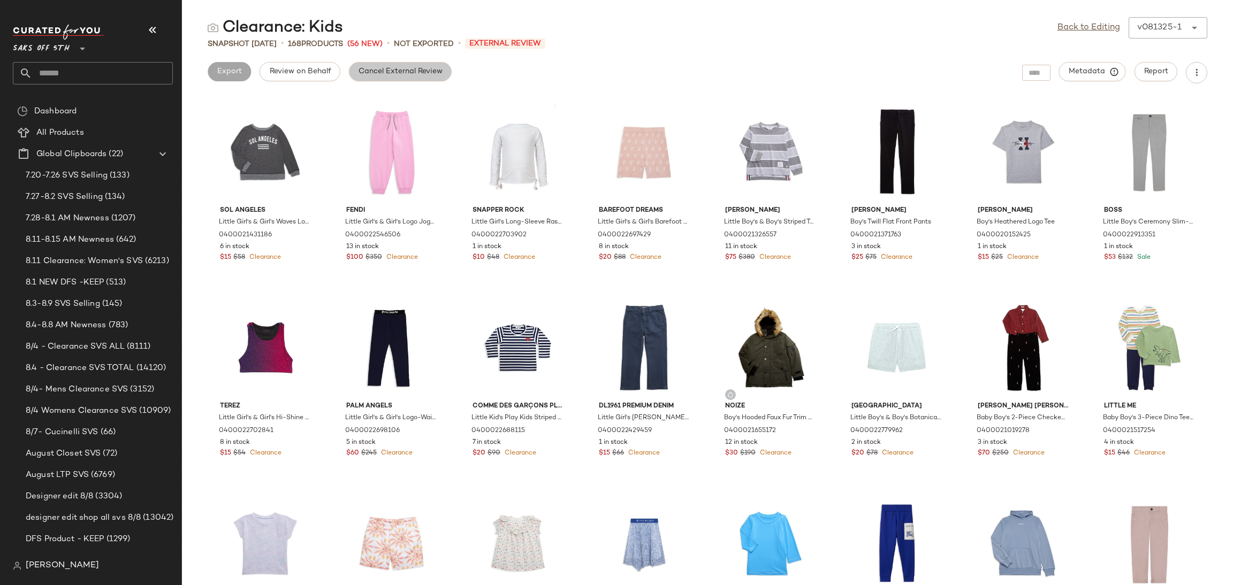
click at [425, 81] on button "Cancel External Review" at bounding box center [400, 71] width 103 height 19
click at [1086, 29] on link "Back to Editing" at bounding box center [1089, 27] width 63 height 13
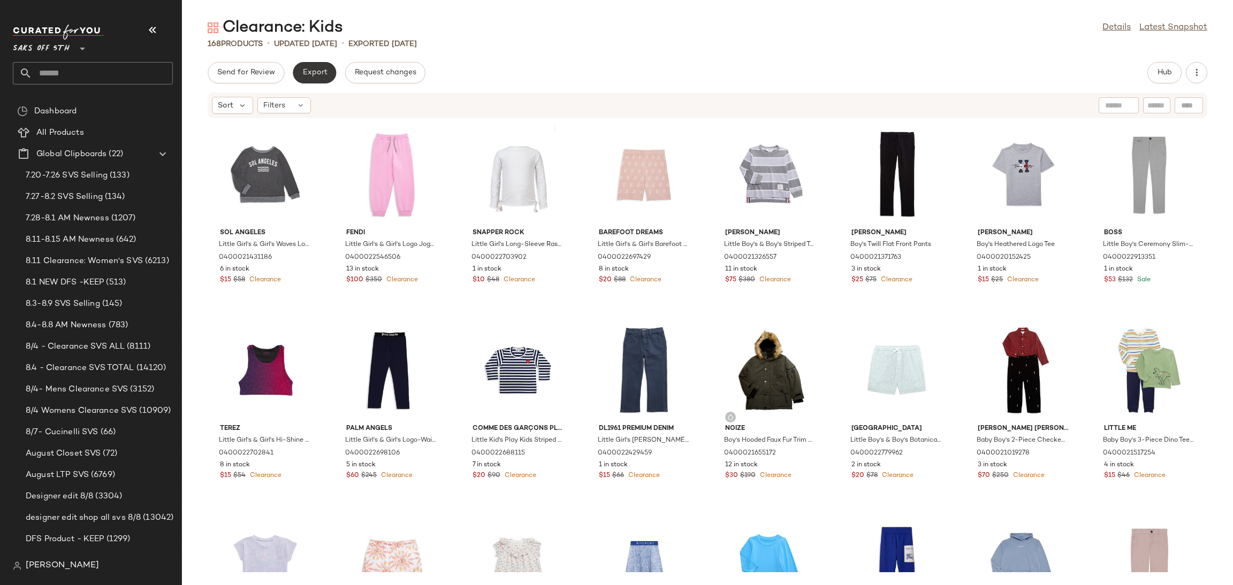
click at [306, 71] on span "Export" at bounding box center [314, 73] width 25 height 9
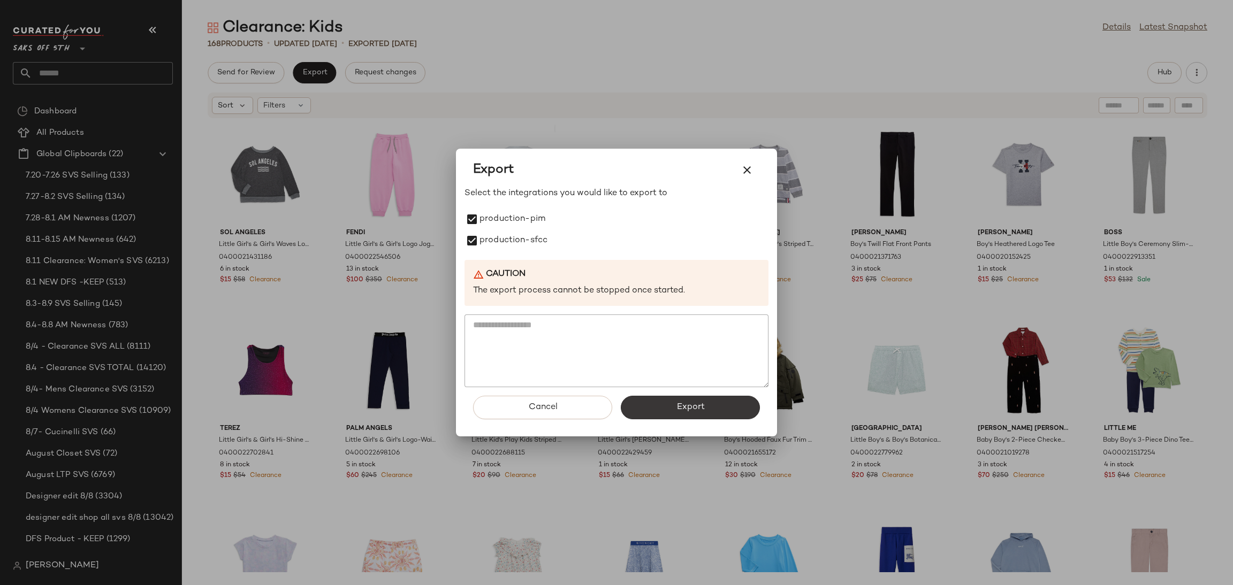
drag, startPoint x: 667, startPoint y: 422, endPoint x: 676, endPoint y: 403, distance: 21.1
click at [676, 403] on div "Cancel Export" at bounding box center [617, 411] width 304 height 49
click at [676, 403] on span "Export" at bounding box center [690, 407] width 28 height 10
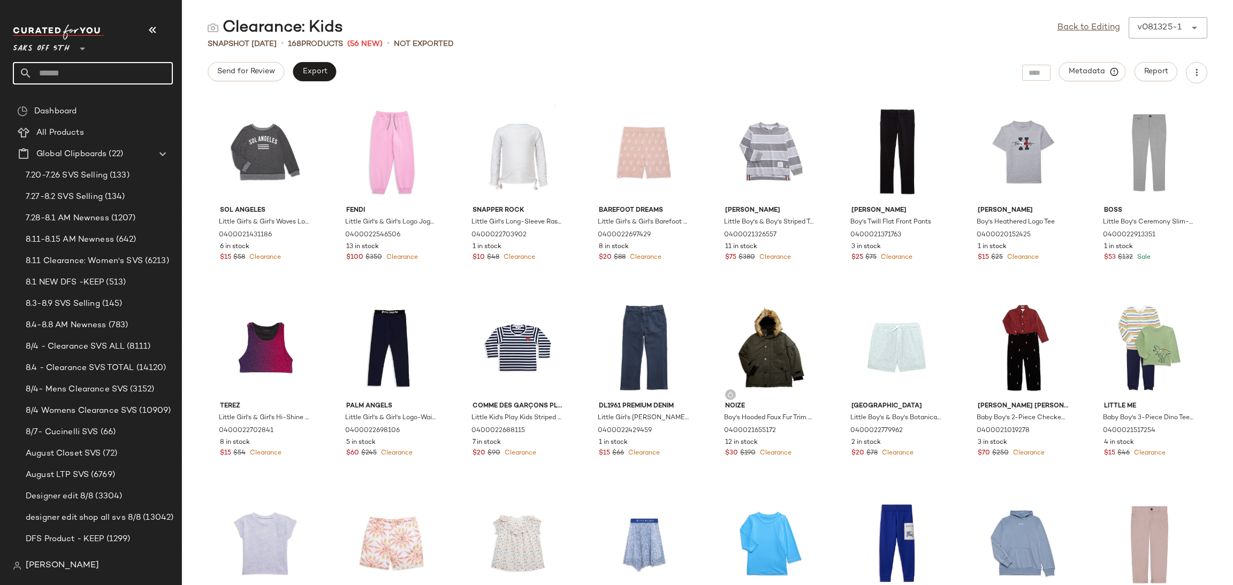
click at [76, 77] on input "text" at bounding box center [102, 73] width 141 height 22
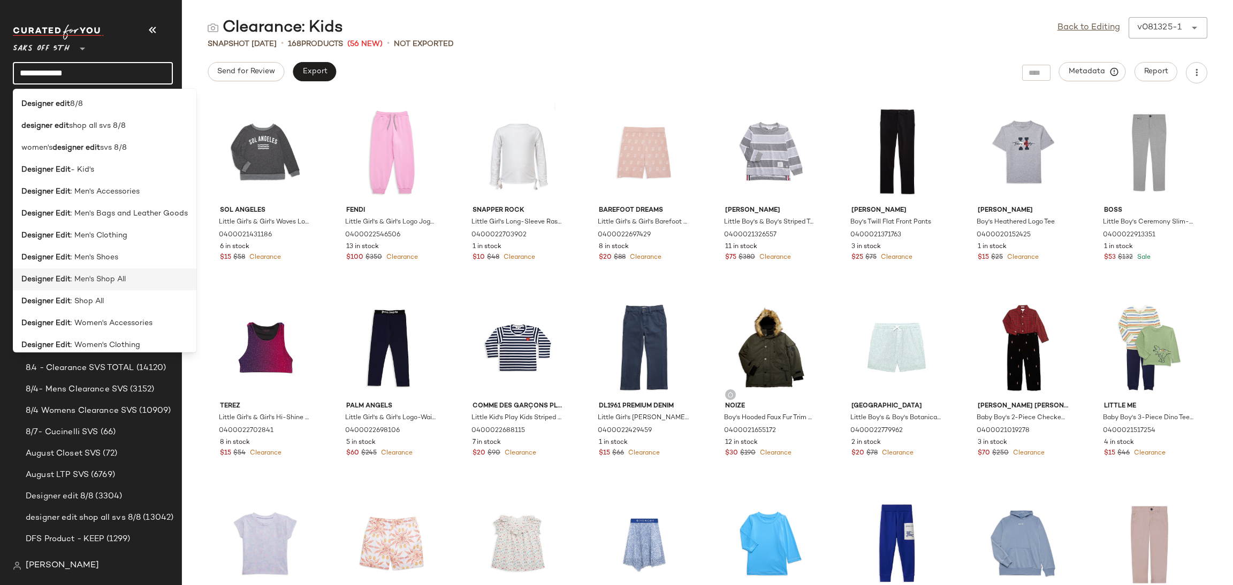
type input "**********"
click at [156, 277] on div "Designer Edit : Men's Shop All" at bounding box center [104, 279] width 166 height 11
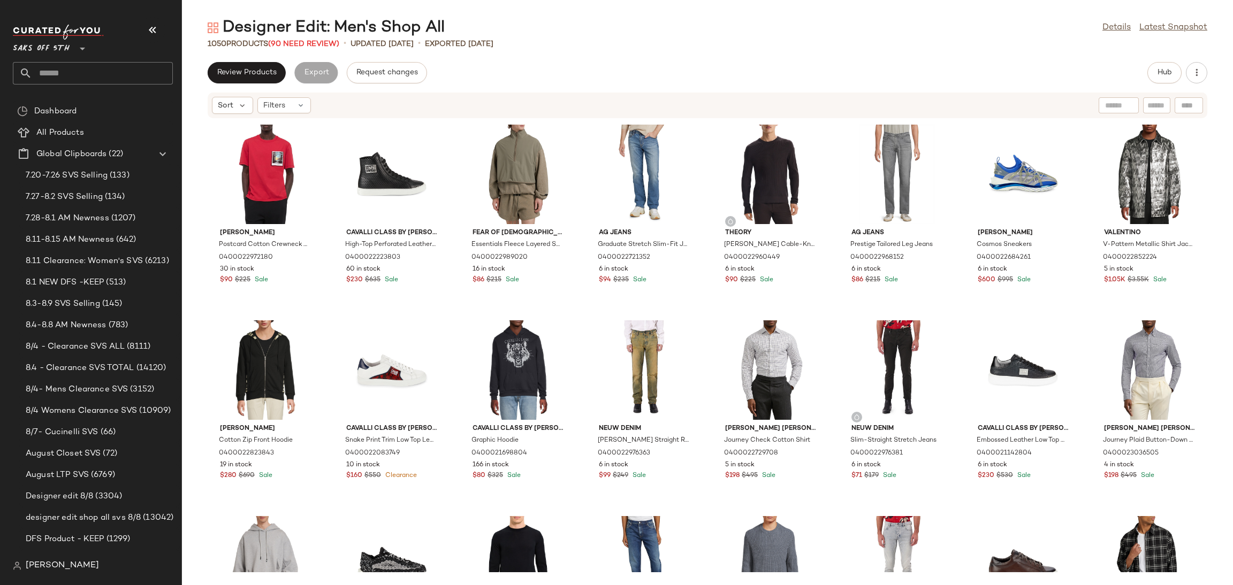
click at [317, 49] on div "1050 Products (90 Need Review)" at bounding box center [274, 44] width 132 height 11
click at [317, 41] on span "(90 Need Review)" at bounding box center [303, 44] width 71 height 8
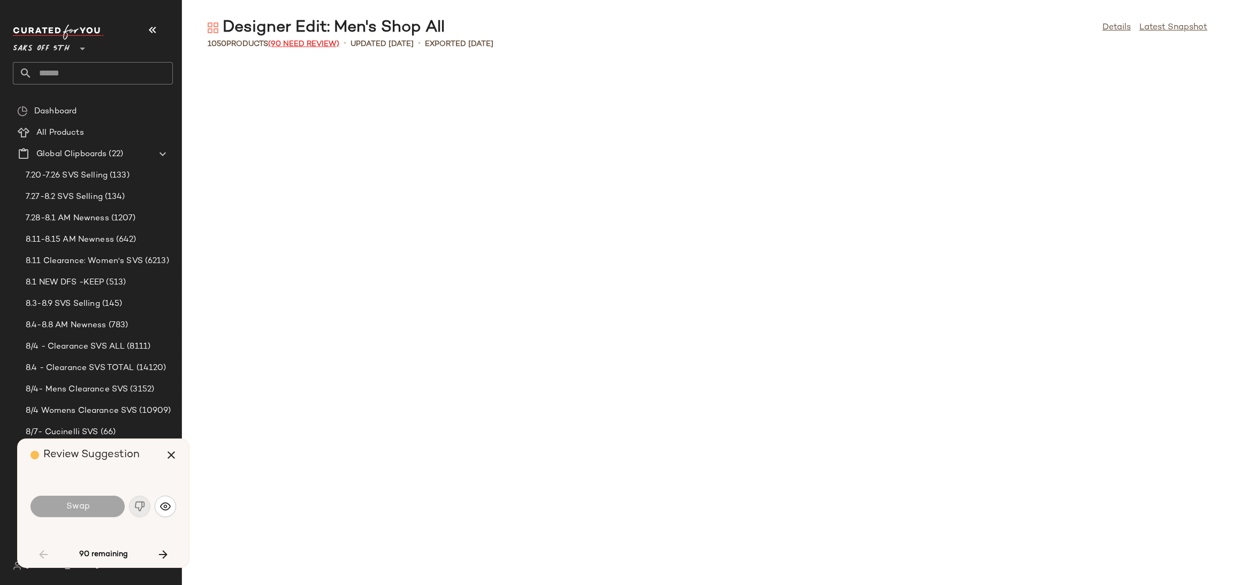
scroll to position [1371, 0]
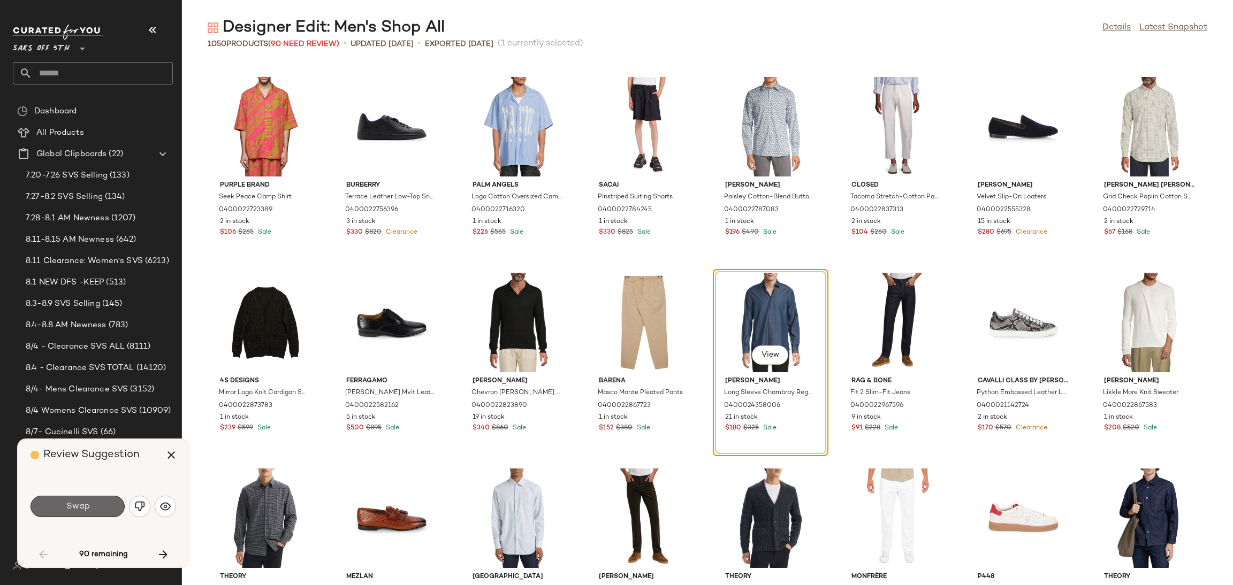
click at [73, 514] on button "Swap" at bounding box center [78, 506] width 94 height 21
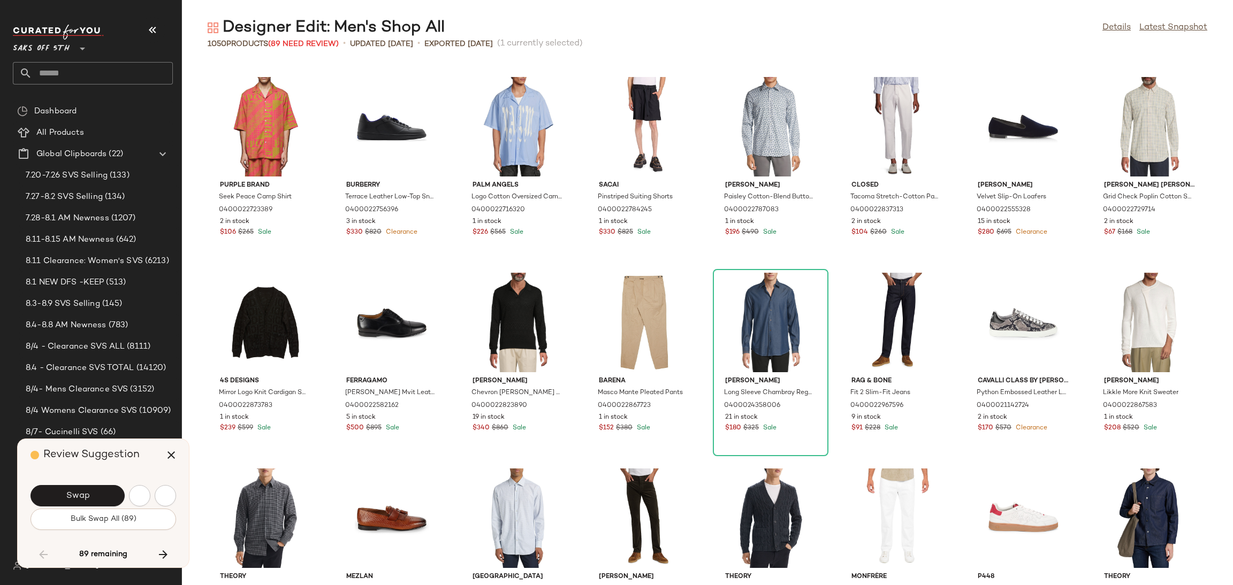
scroll to position [1762, 0]
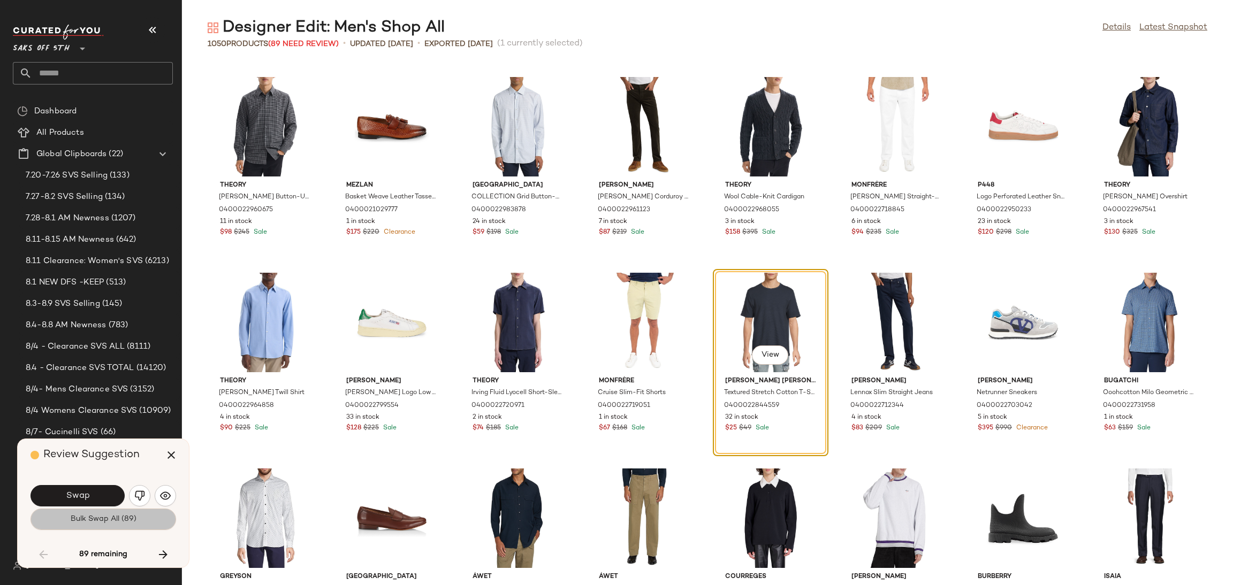
click at [81, 520] on span "Bulk Swap All (89)" at bounding box center [103, 519] width 66 height 9
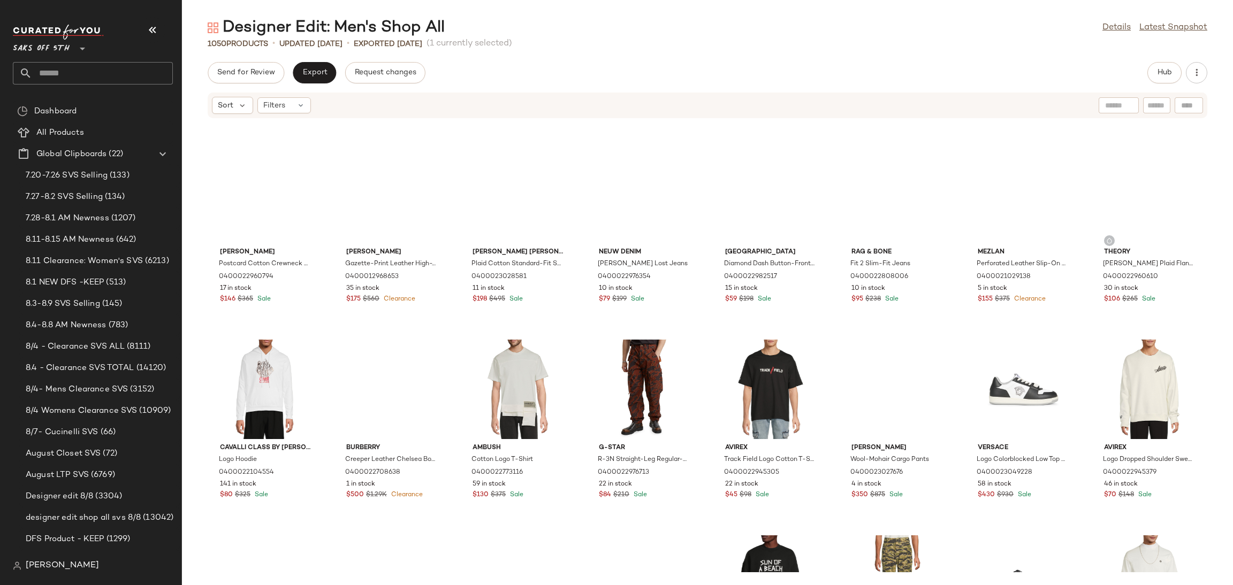
scroll to position [27, 0]
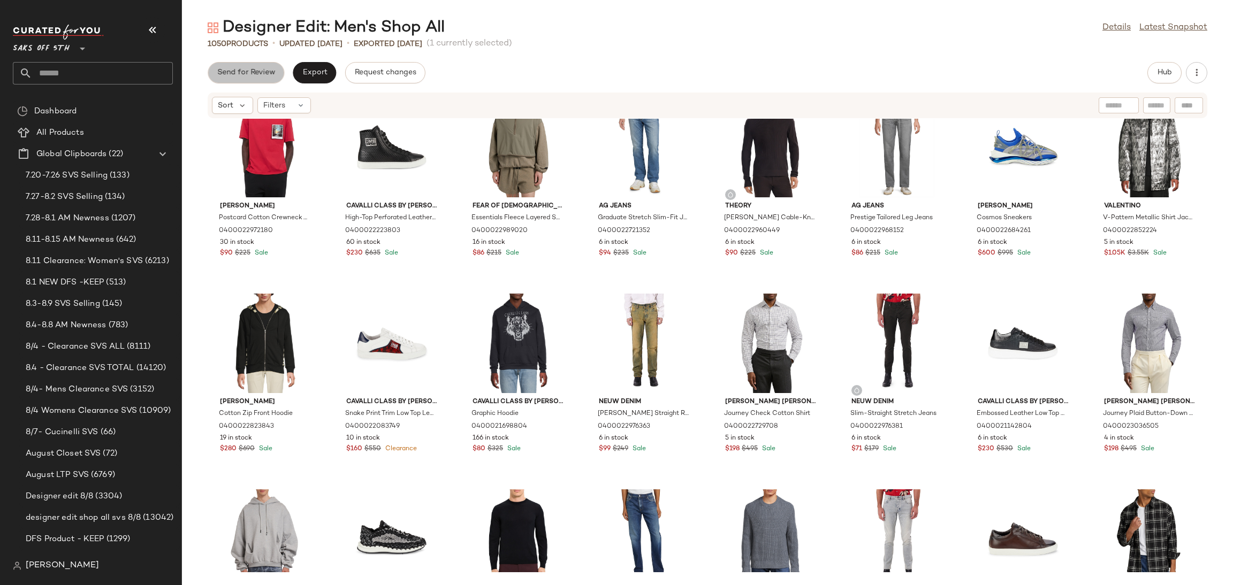
click at [261, 79] on button "Send for Review" at bounding box center [246, 72] width 77 height 21
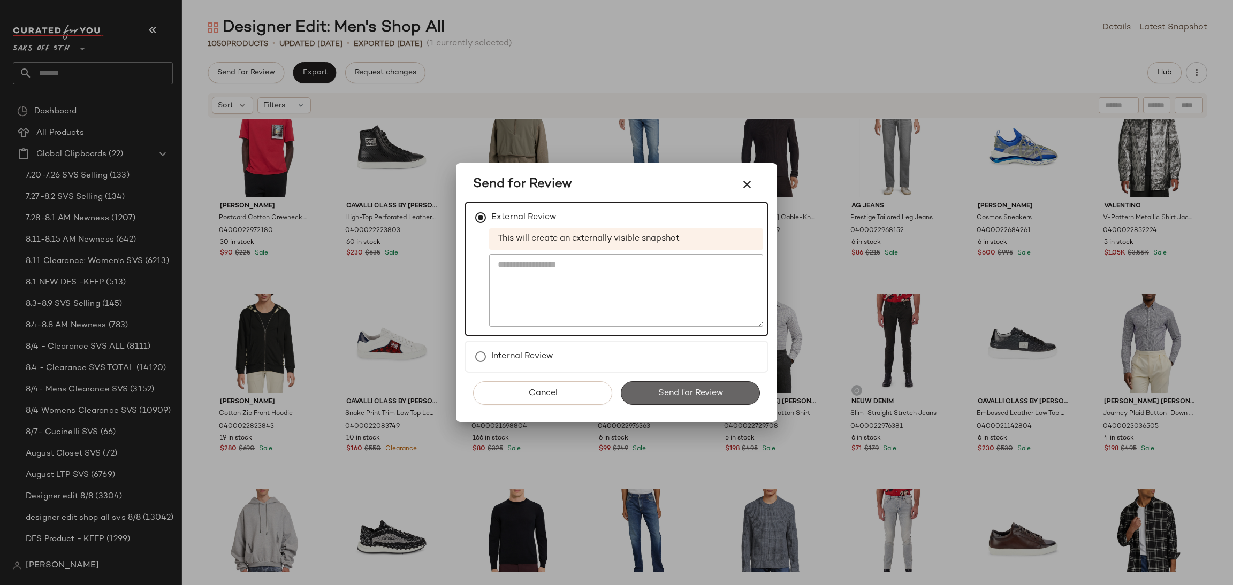
click at [655, 392] on button "Send for Review" at bounding box center [690, 394] width 139 height 24
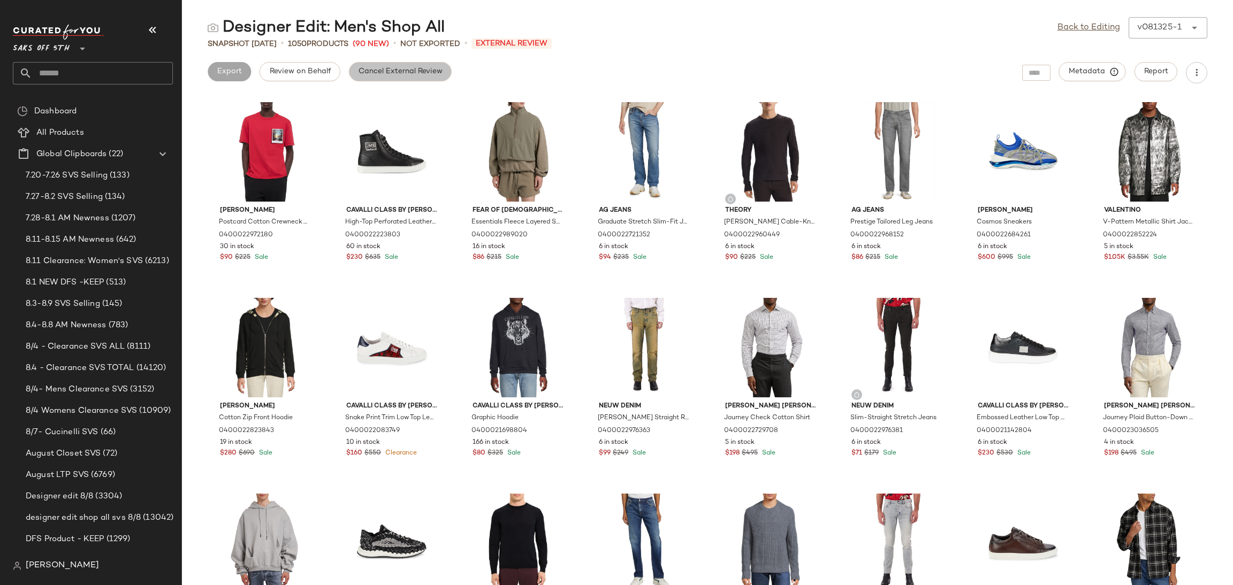
click at [437, 71] on span "Cancel External Review" at bounding box center [400, 71] width 85 height 9
click at [1087, 28] on link "Back to Editing" at bounding box center [1089, 27] width 63 height 13
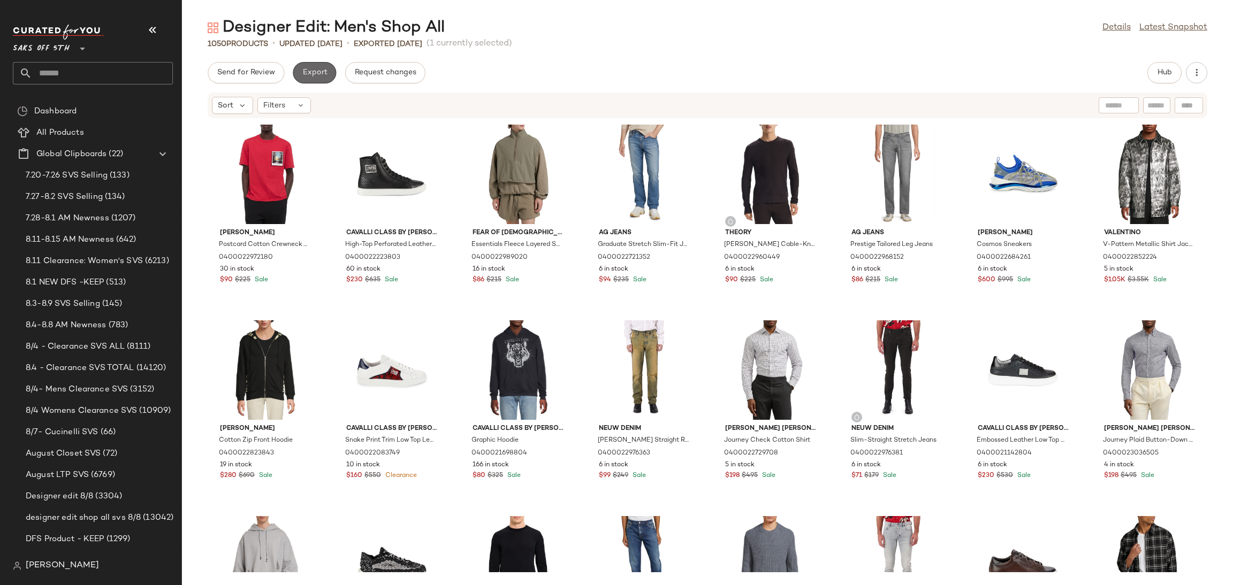
click at [309, 81] on button "Export" at bounding box center [314, 72] width 43 height 21
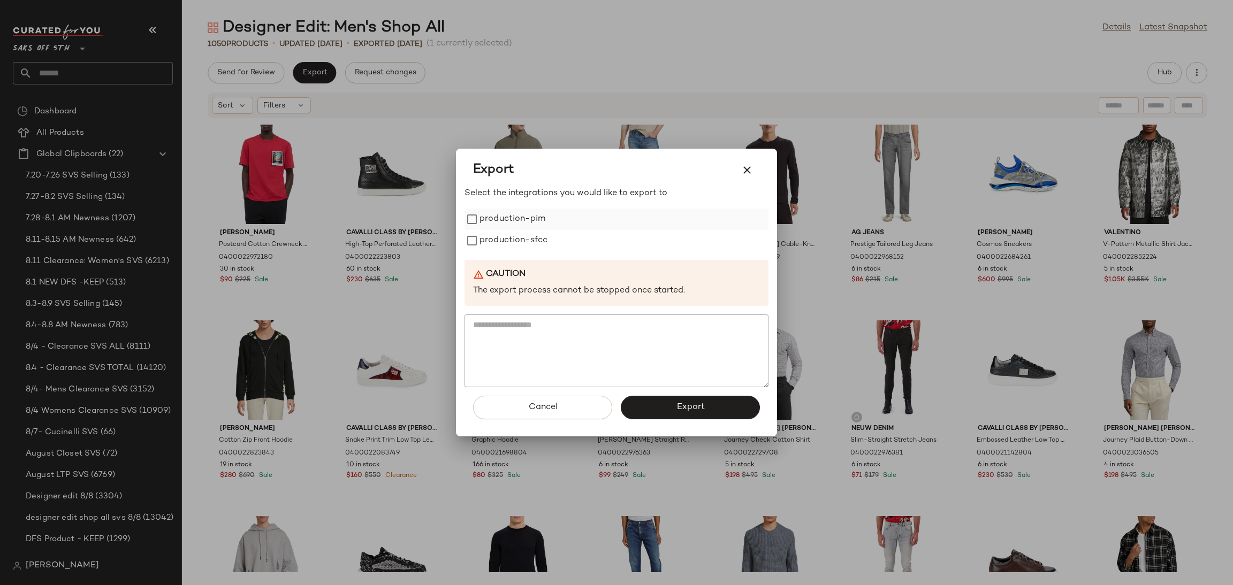
click at [485, 226] on label "production-pim" at bounding box center [513, 219] width 66 height 21
click at [485, 238] on label "production-sfcc" at bounding box center [514, 240] width 68 height 21
click at [669, 411] on button "Export" at bounding box center [690, 408] width 139 height 24
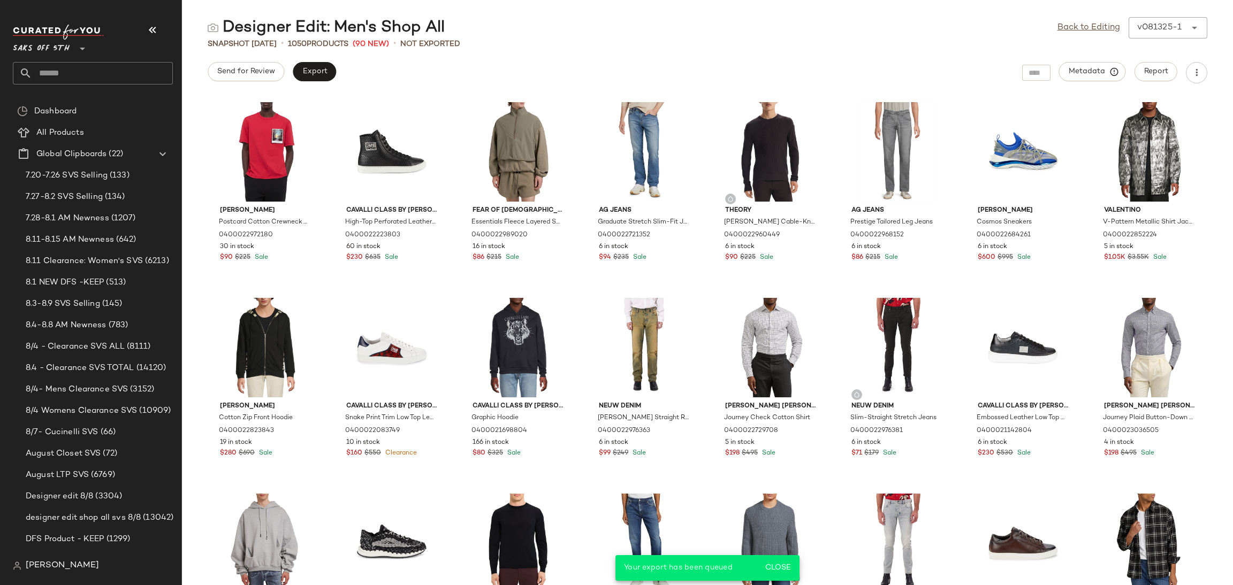
click at [127, 67] on input "text" at bounding box center [102, 73] width 141 height 22
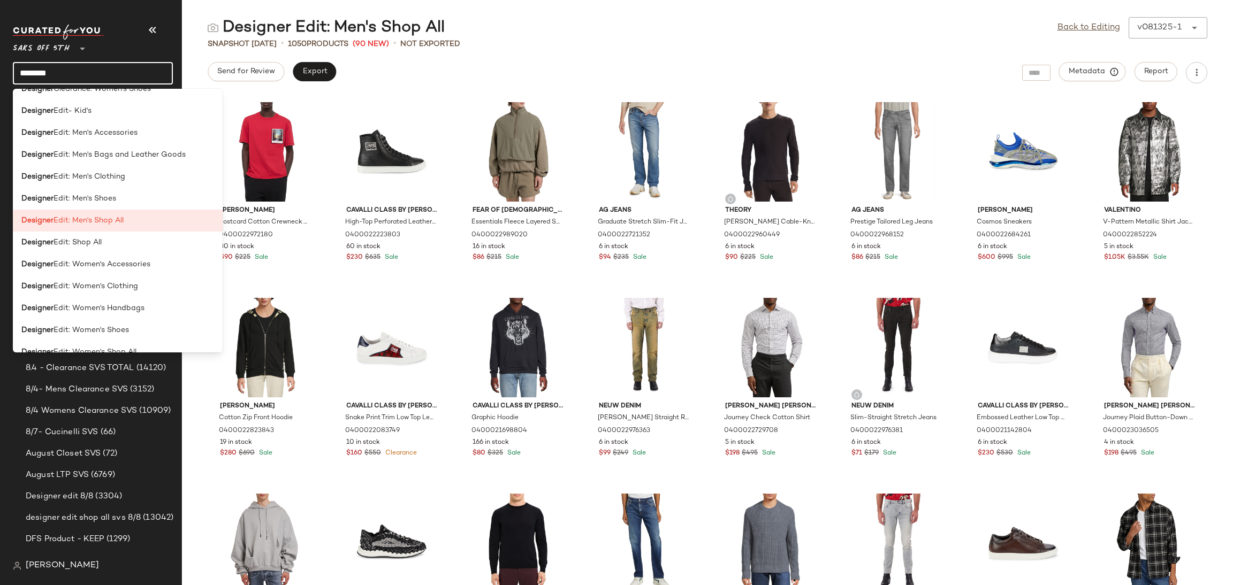
scroll to position [521, 0]
type input "********"
click at [129, 176] on div "Designer Edit: Men's Clothing" at bounding box center [117, 175] width 193 height 11
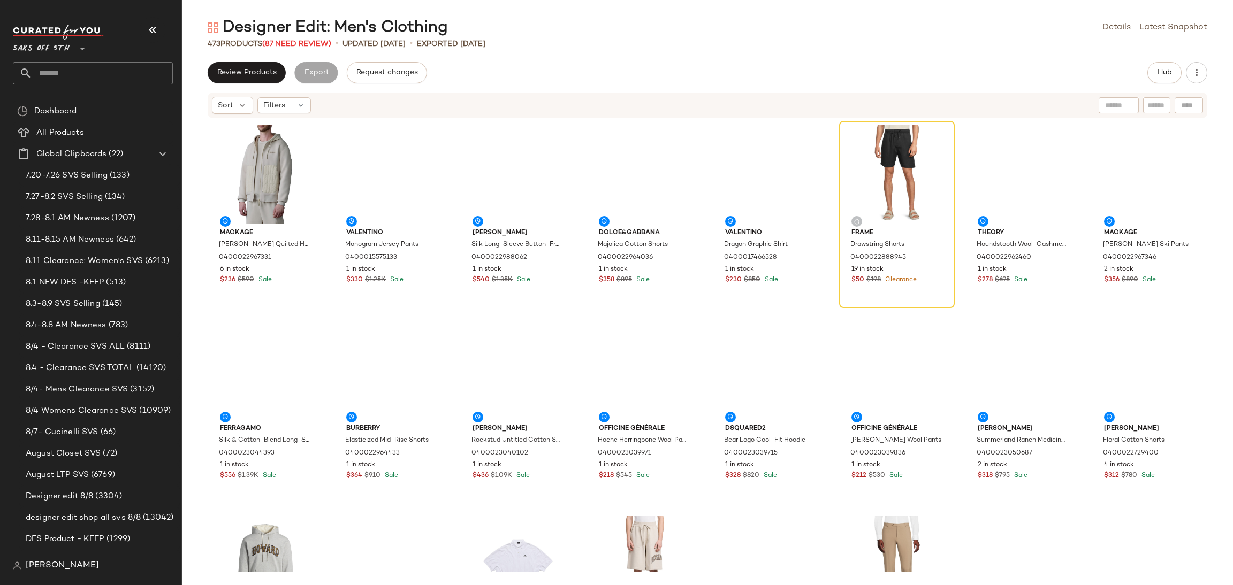
click at [300, 46] on span "(87 Need Review)" at bounding box center [296, 44] width 69 height 8
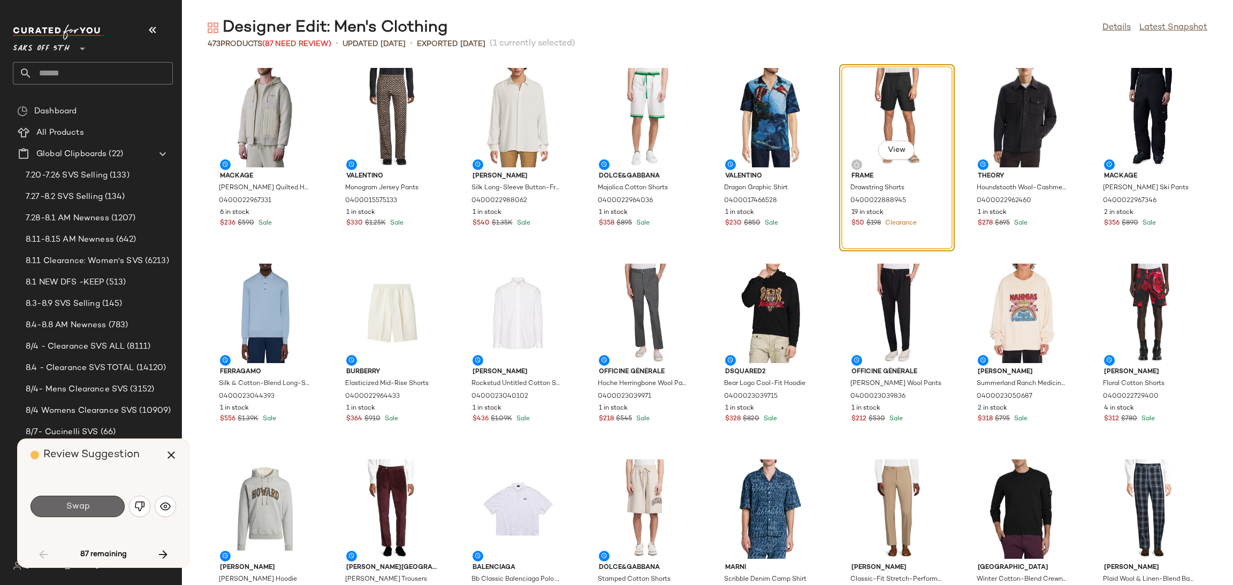
click at [90, 508] on button "Swap" at bounding box center [78, 506] width 94 height 21
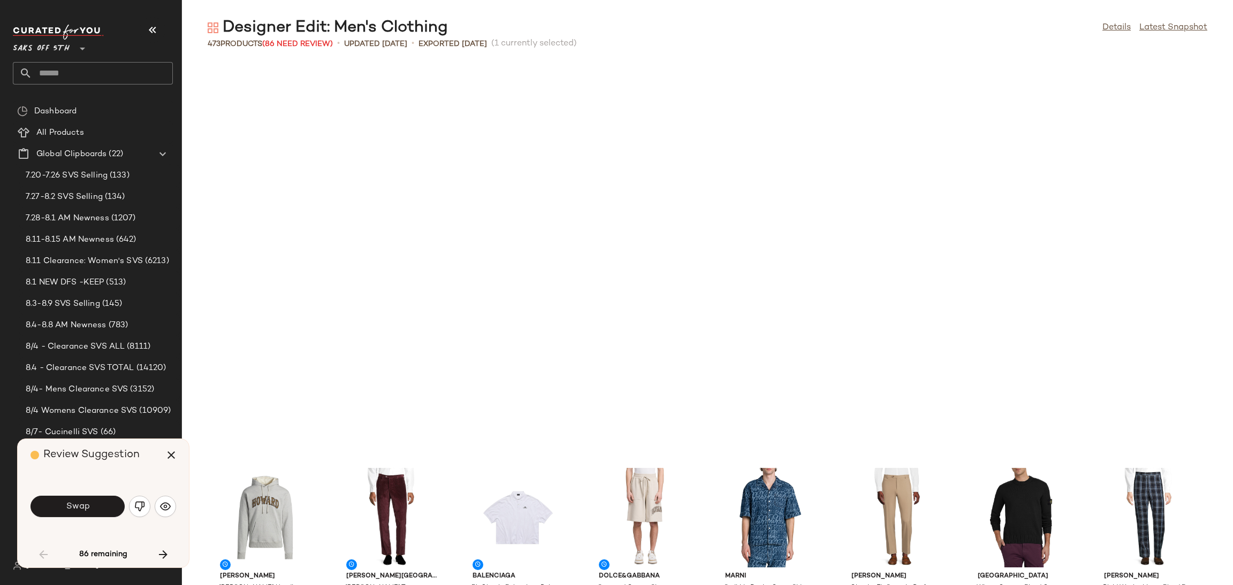
scroll to position [400, 0]
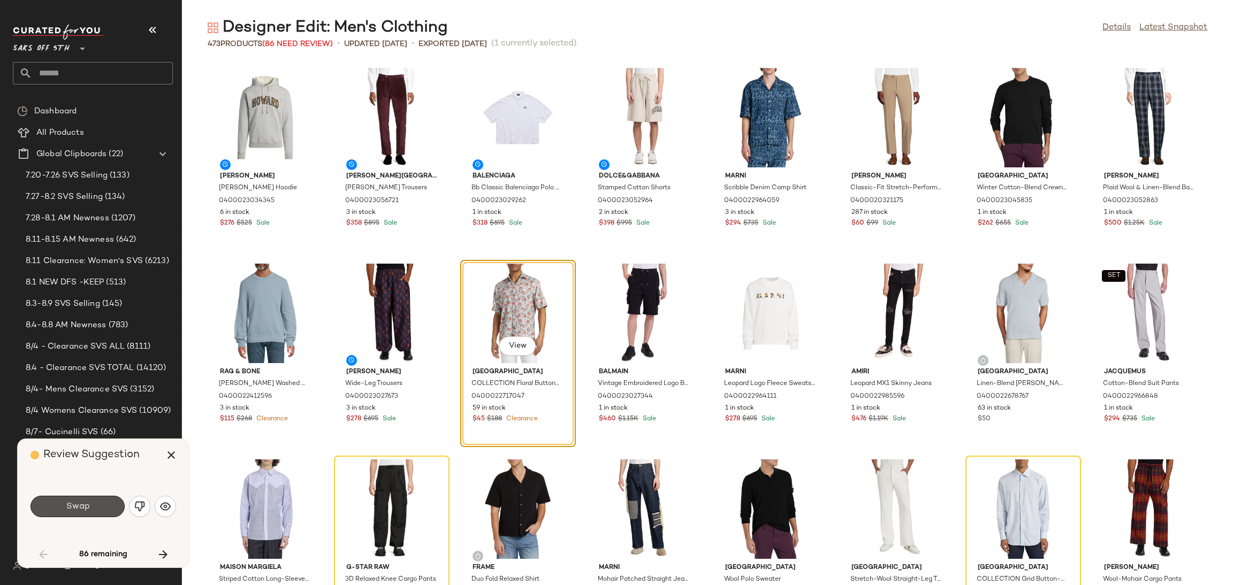
click at [90, 508] on button "Swap" at bounding box center [78, 506] width 94 height 21
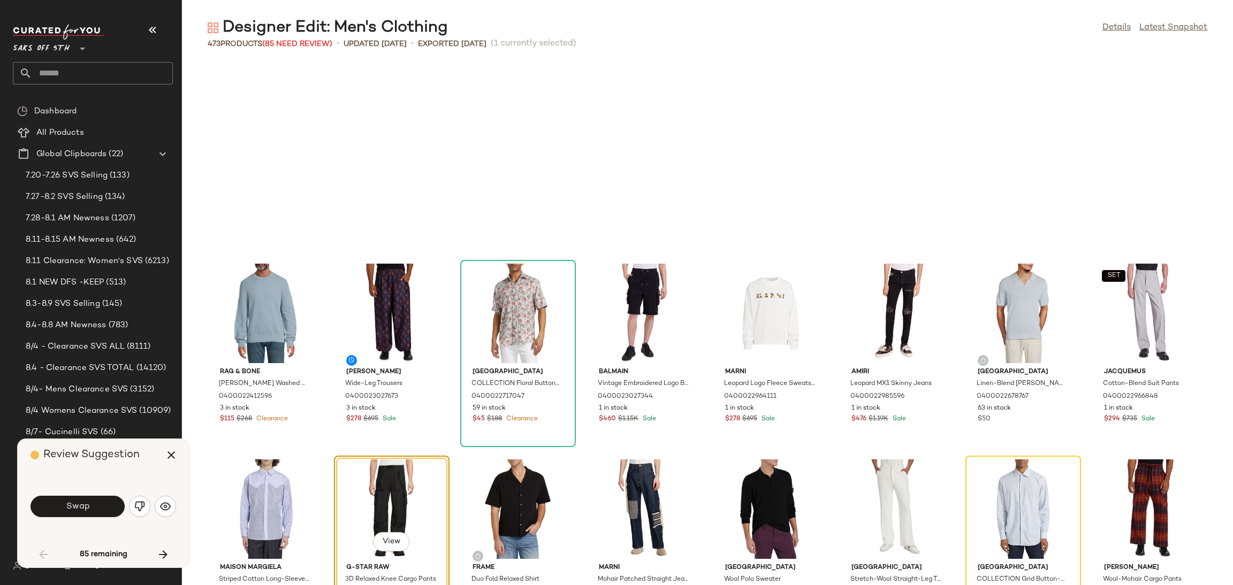
scroll to position [588, 0]
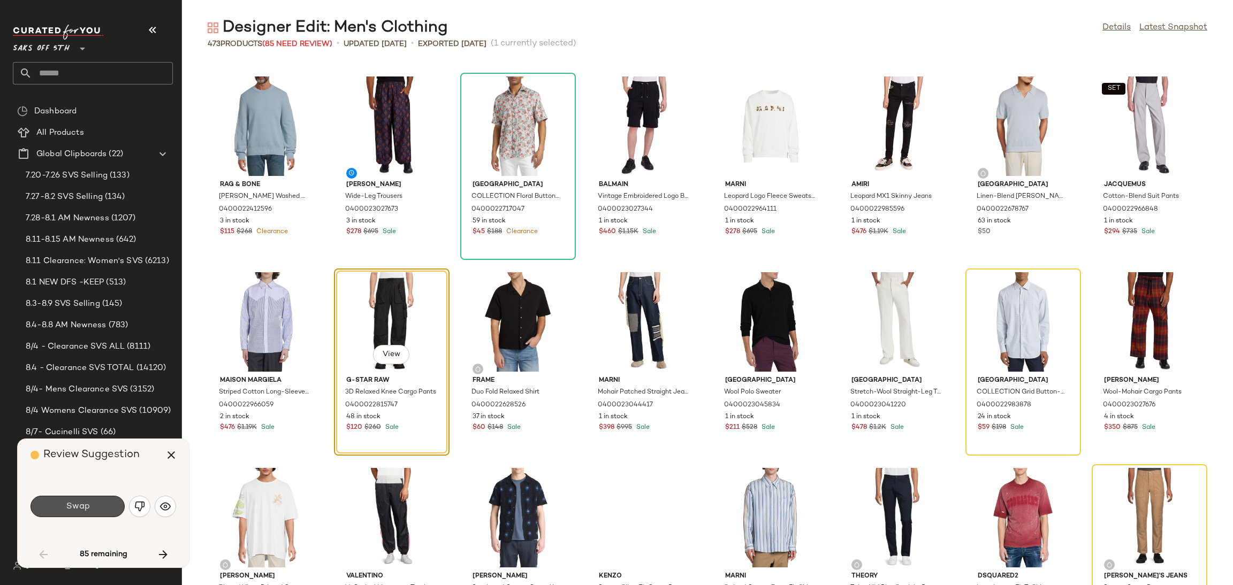
click at [90, 508] on button "Swap" at bounding box center [78, 506] width 94 height 21
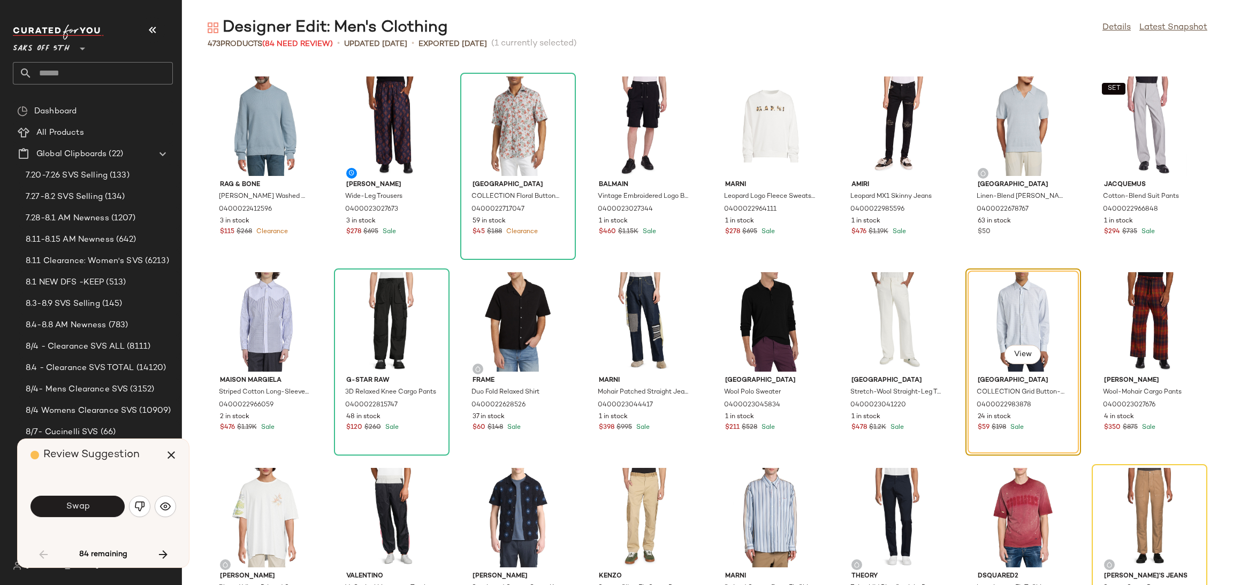
click at [90, 508] on button "Swap" at bounding box center [78, 506] width 94 height 21
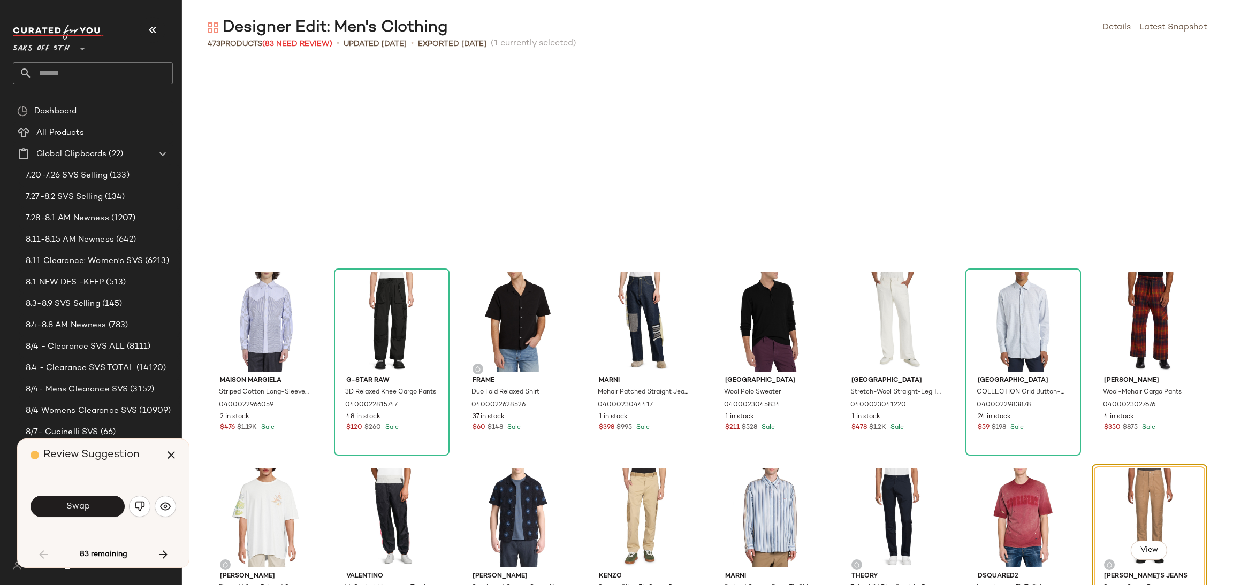
scroll to position [783, 0]
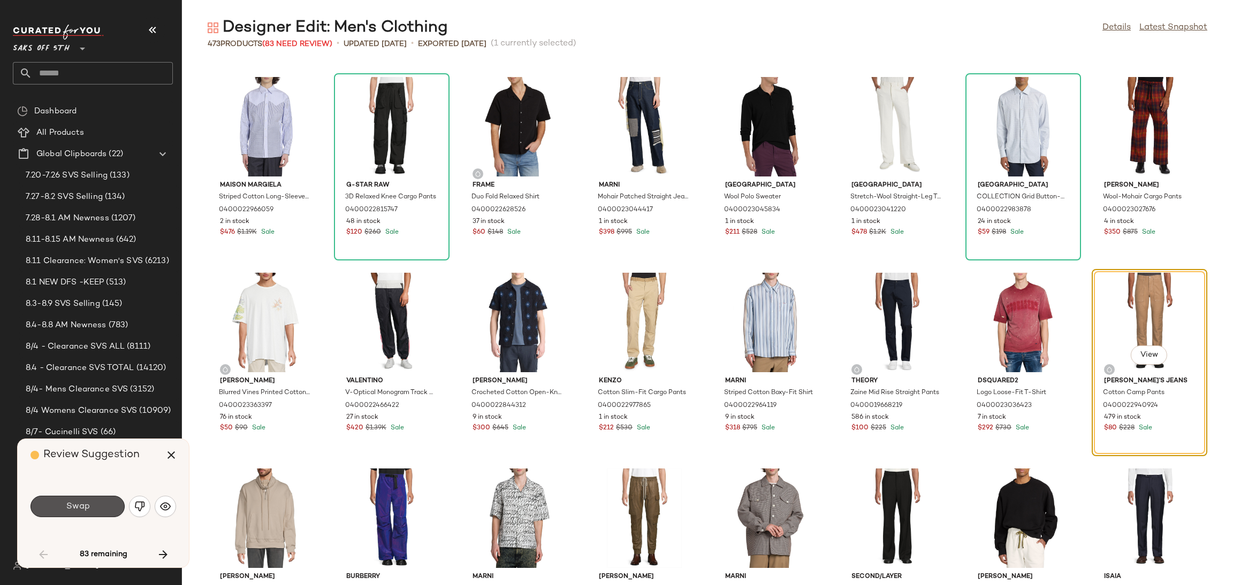
click at [90, 508] on button "Swap" at bounding box center [78, 506] width 94 height 21
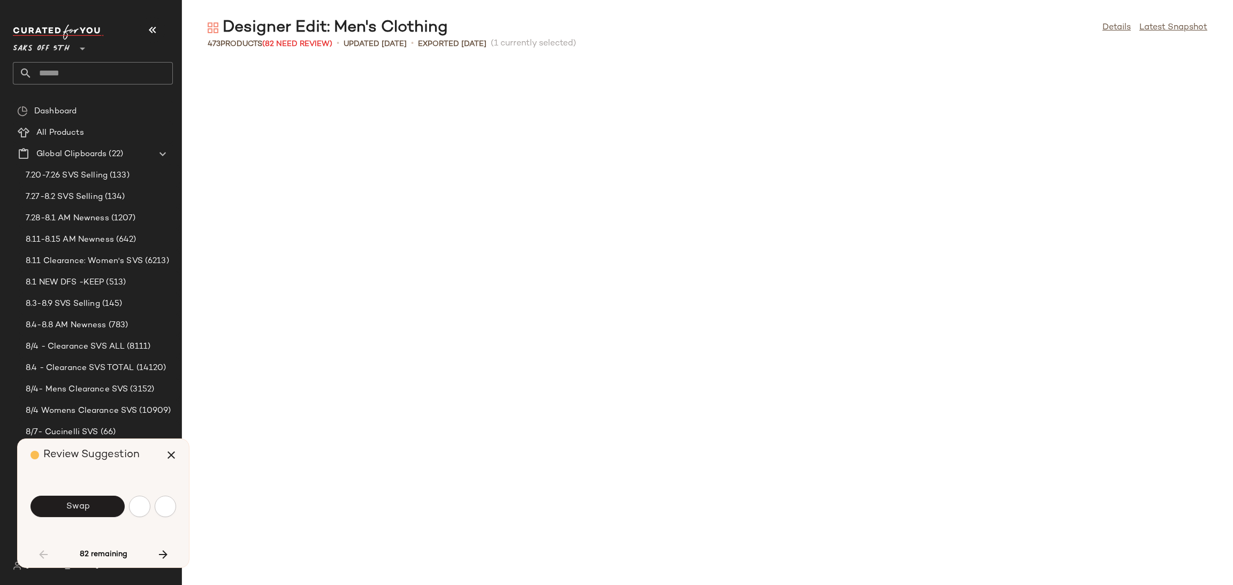
scroll to position [1371, 0]
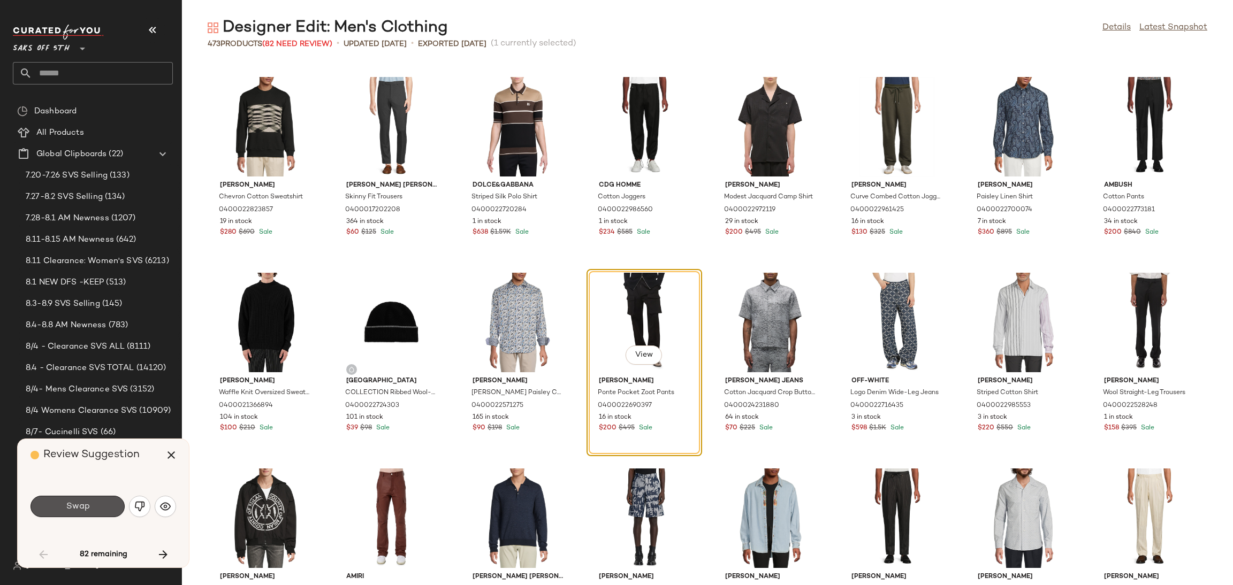
click at [90, 508] on button "Swap" at bounding box center [78, 506] width 94 height 21
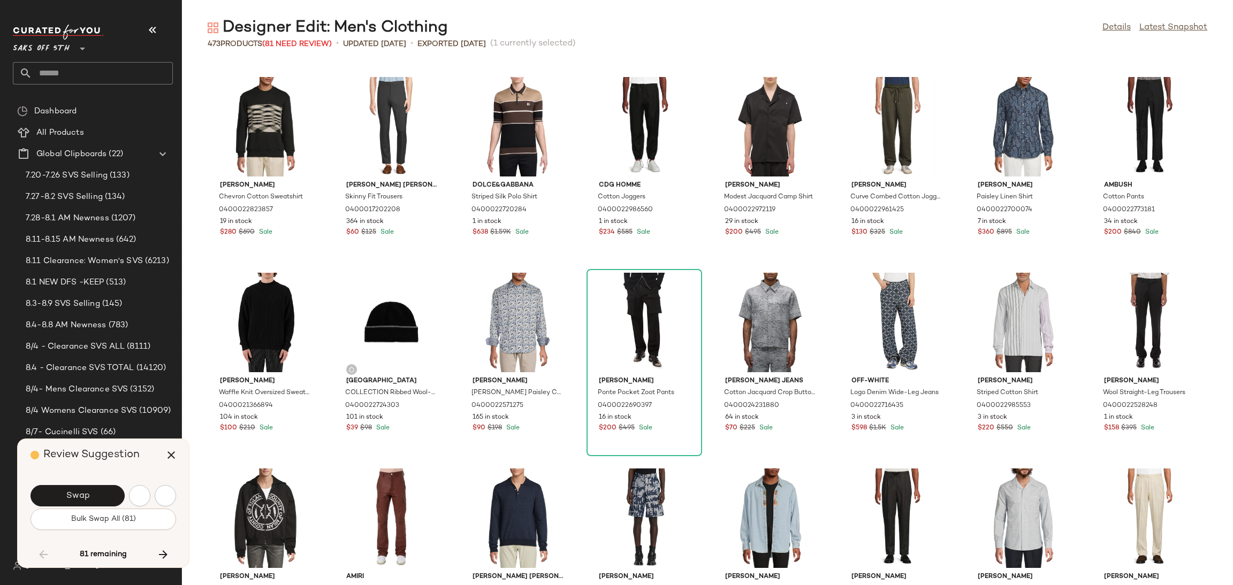
scroll to position [1958, 0]
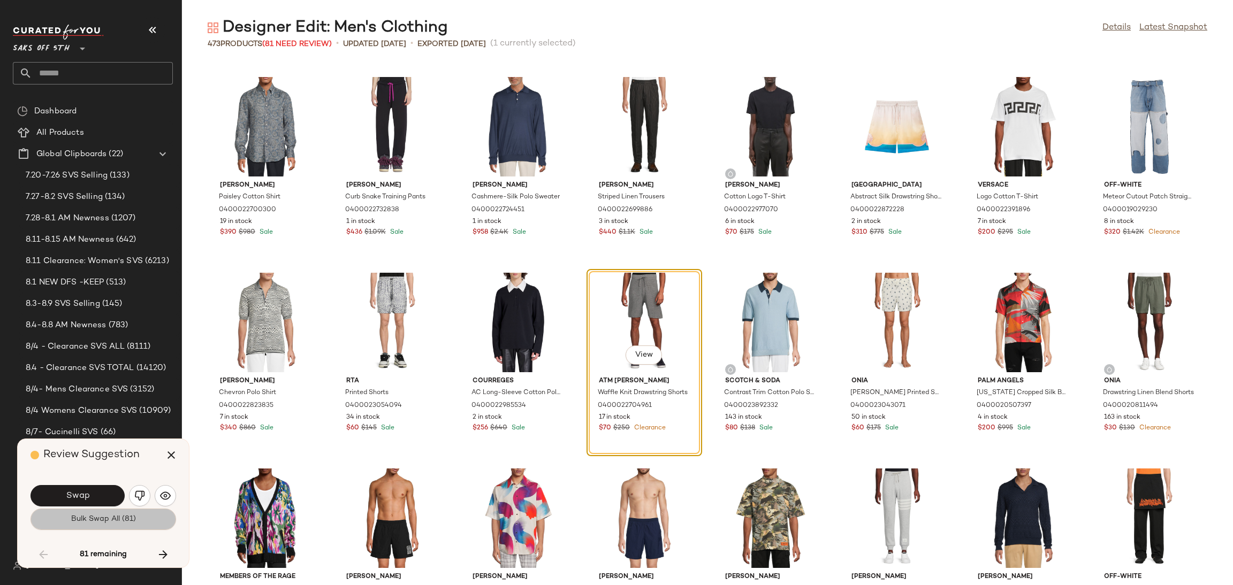
click at [92, 527] on button "Bulk Swap All (81)" at bounding box center [104, 519] width 146 height 21
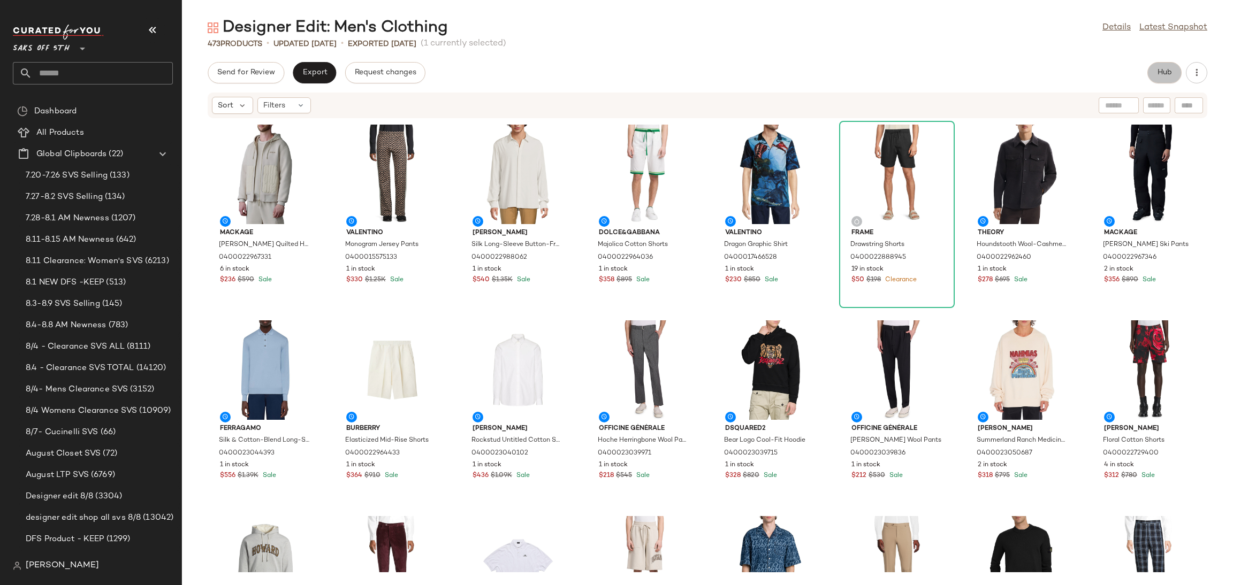
click at [1160, 73] on span "Hub" at bounding box center [1164, 73] width 15 height 9
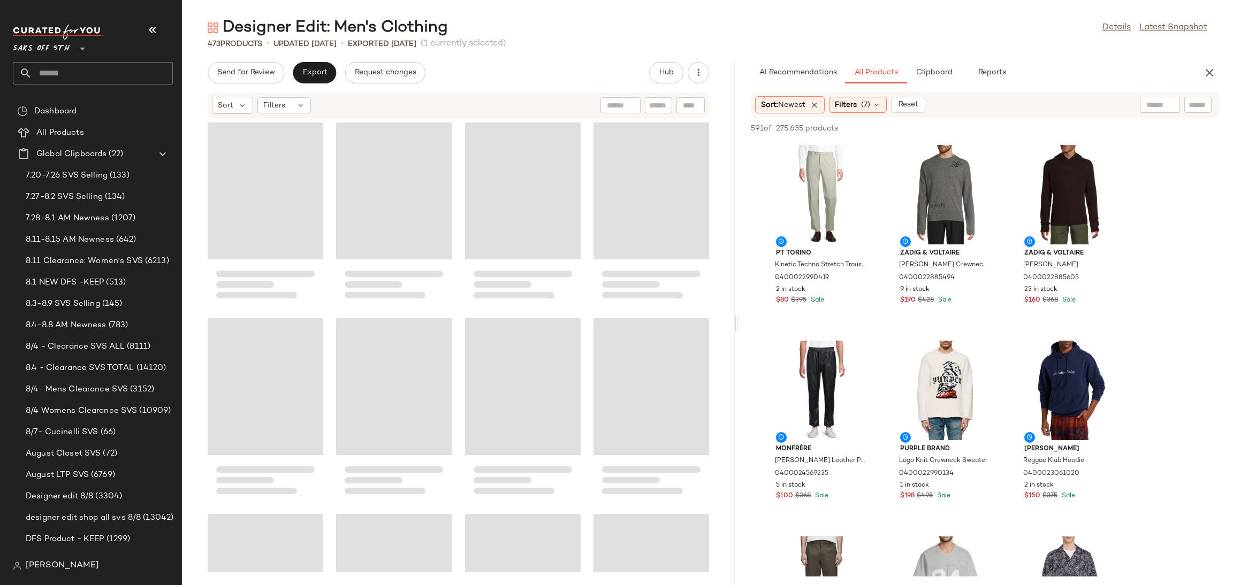
drag, startPoint x: 708, startPoint y: 324, endPoint x: 739, endPoint y: 321, distance: 31.2
click at [739, 321] on div "Designer Edit: Men's Clothing Details Latest Snapshot 473 Products • updated Au…" at bounding box center [707, 301] width 1051 height 568
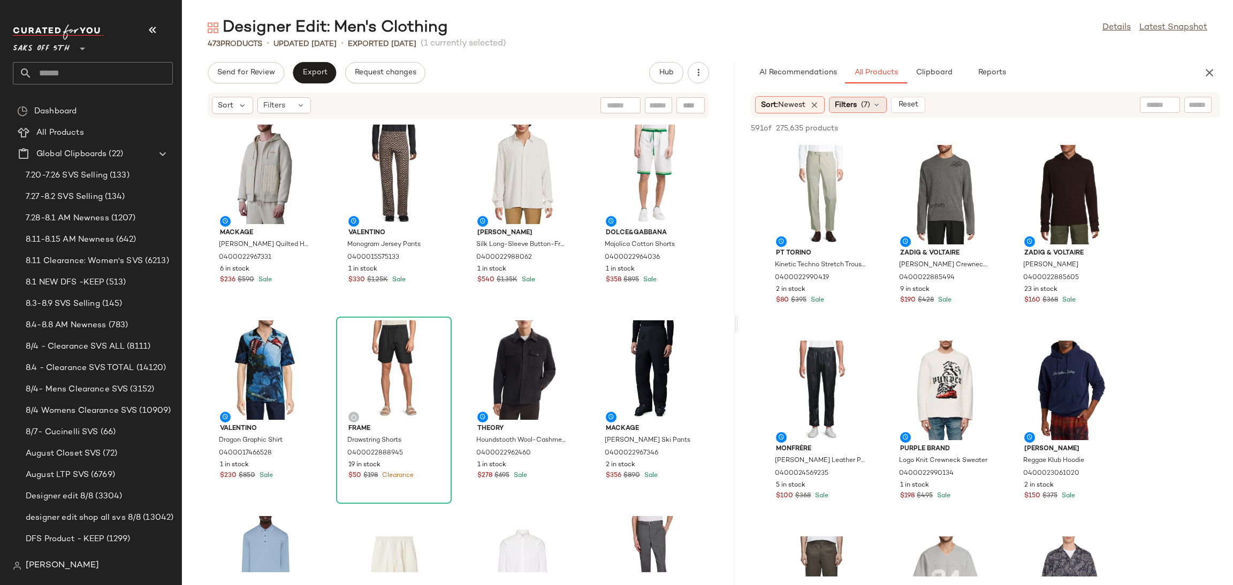
click at [857, 107] on span "Filters" at bounding box center [846, 105] width 22 height 11
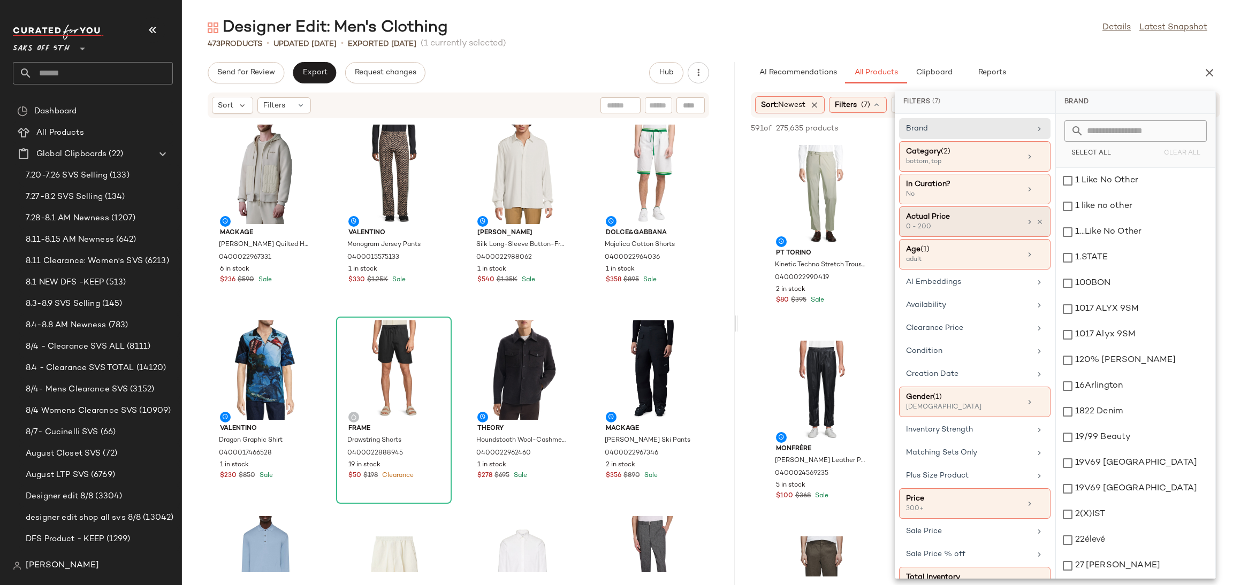
click at [958, 231] on div "0 - 200" at bounding box center [959, 228] width 107 height 10
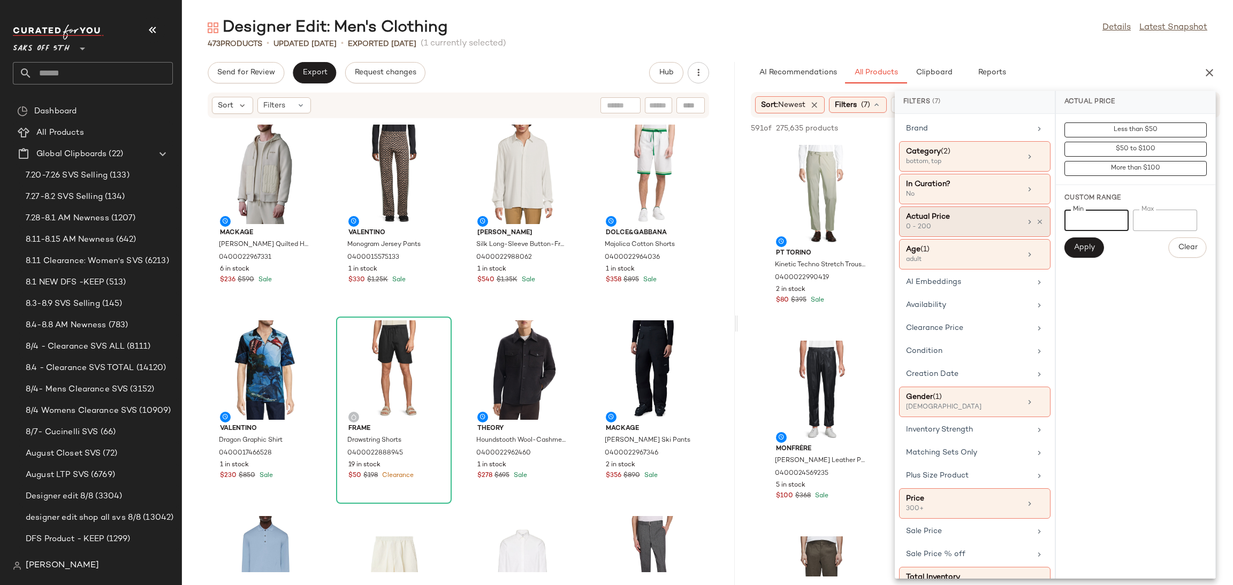
drag, startPoint x: 1091, startPoint y: 219, endPoint x: 1022, endPoint y: 219, distance: 69.0
click at [1022, 219] on div "Filters (7) Brand Category (2) bottom, top In Curation? No Actual Price 0 - 200…" at bounding box center [1055, 335] width 321 height 488
type input "***"
drag, startPoint x: 1161, startPoint y: 222, endPoint x: 1092, endPoint y: 234, distance: 69.5
click at [1092, 234] on div "Min *** Min Max *** Max Apply Clear" at bounding box center [1135, 234] width 142 height 48
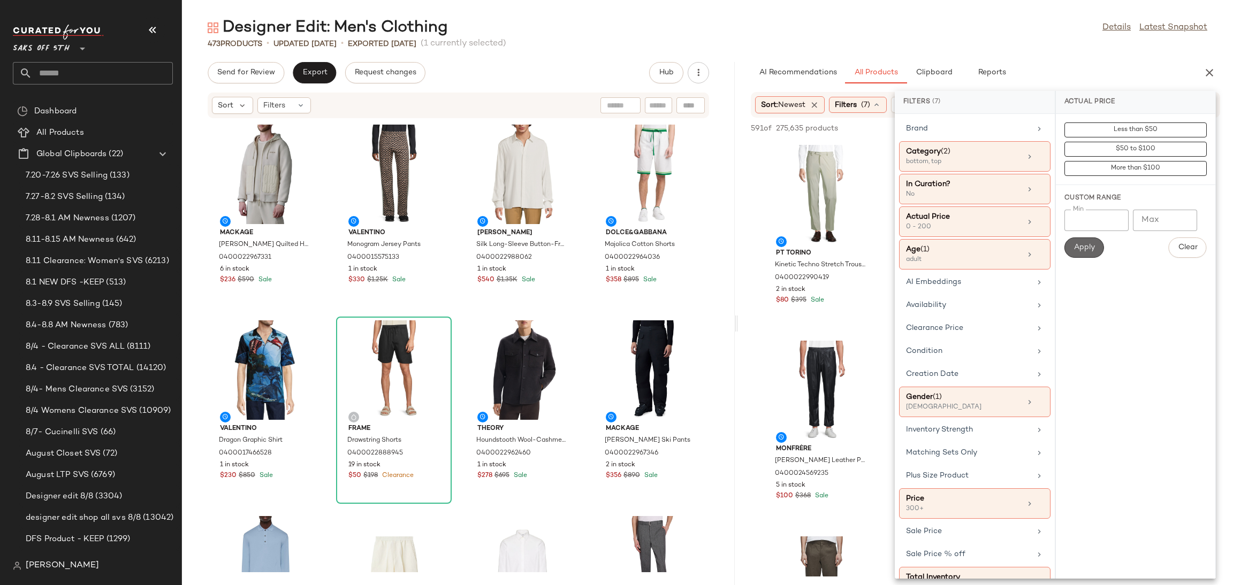
click at [1087, 248] on span "Apply" at bounding box center [1084, 248] width 21 height 9
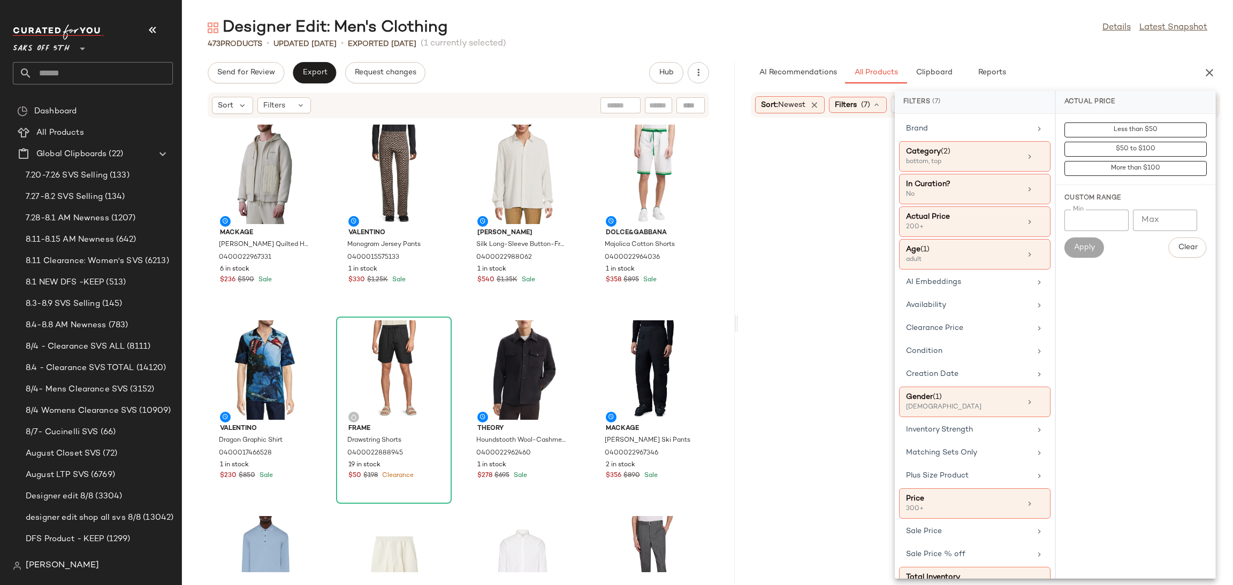
click at [1022, 26] on div "Designer Edit: Men's Clothing Details Latest Snapshot" at bounding box center [707, 27] width 1051 height 21
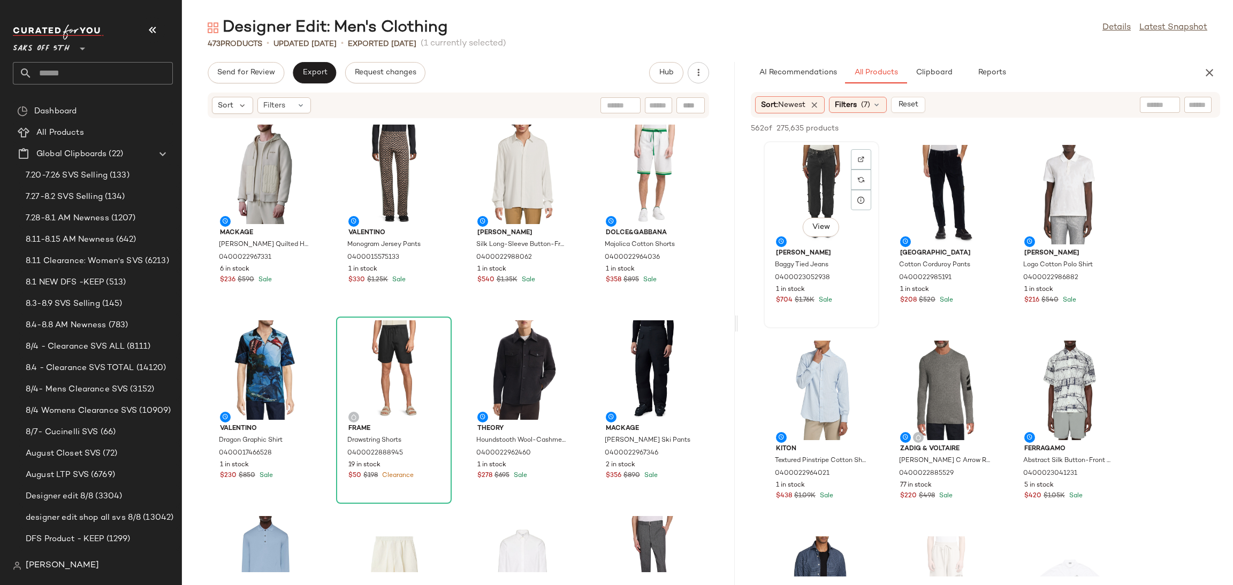
click at [815, 181] on div "View" at bounding box center [821, 195] width 108 height 100
click at [1074, 128] on span "Add to Top" at bounding box center [1067, 128] width 42 height 7
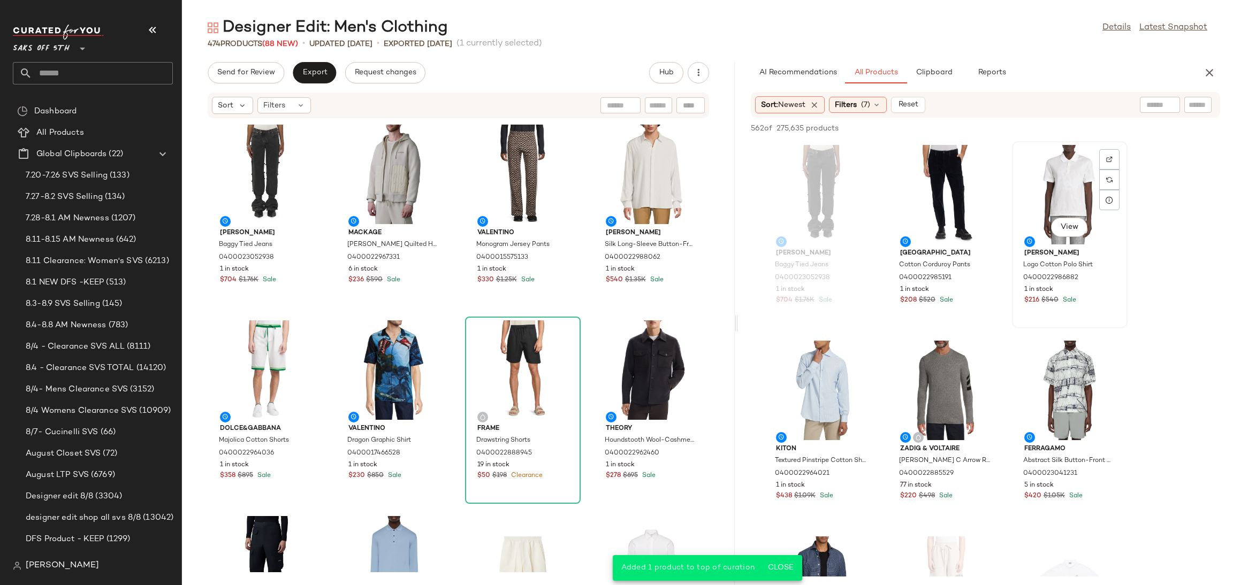
click at [1051, 174] on div "View" at bounding box center [1070, 195] width 108 height 100
click at [1068, 122] on button "Add to Top" at bounding box center [1066, 128] width 51 height 13
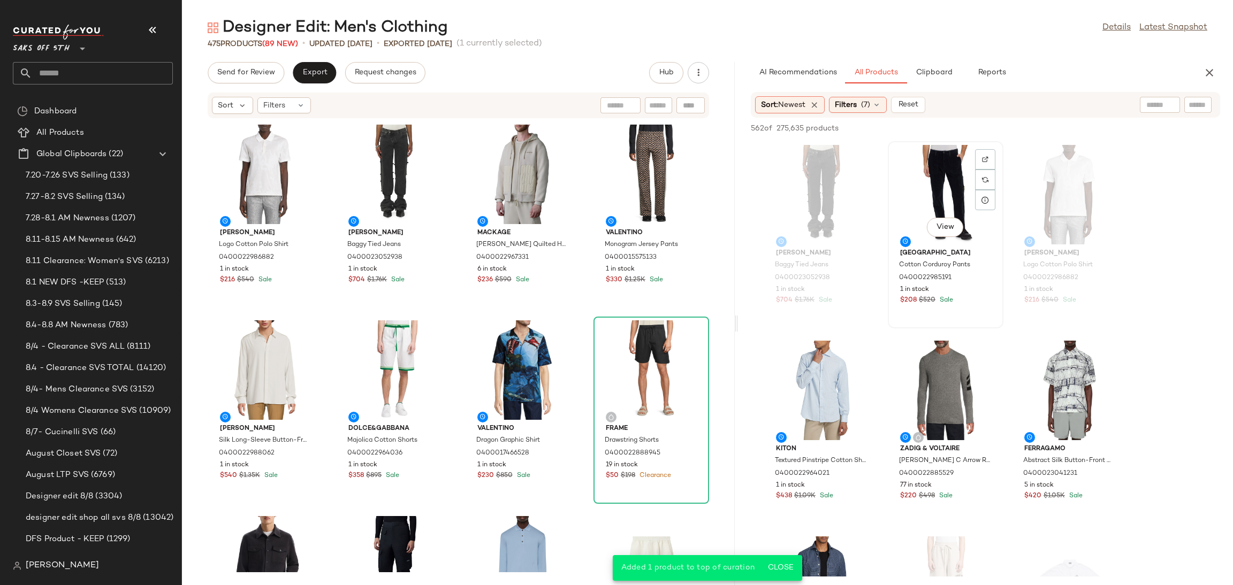
click at [925, 173] on div "View" at bounding box center [946, 195] width 108 height 100
click at [1057, 125] on span "Add to Top" at bounding box center [1067, 128] width 42 height 7
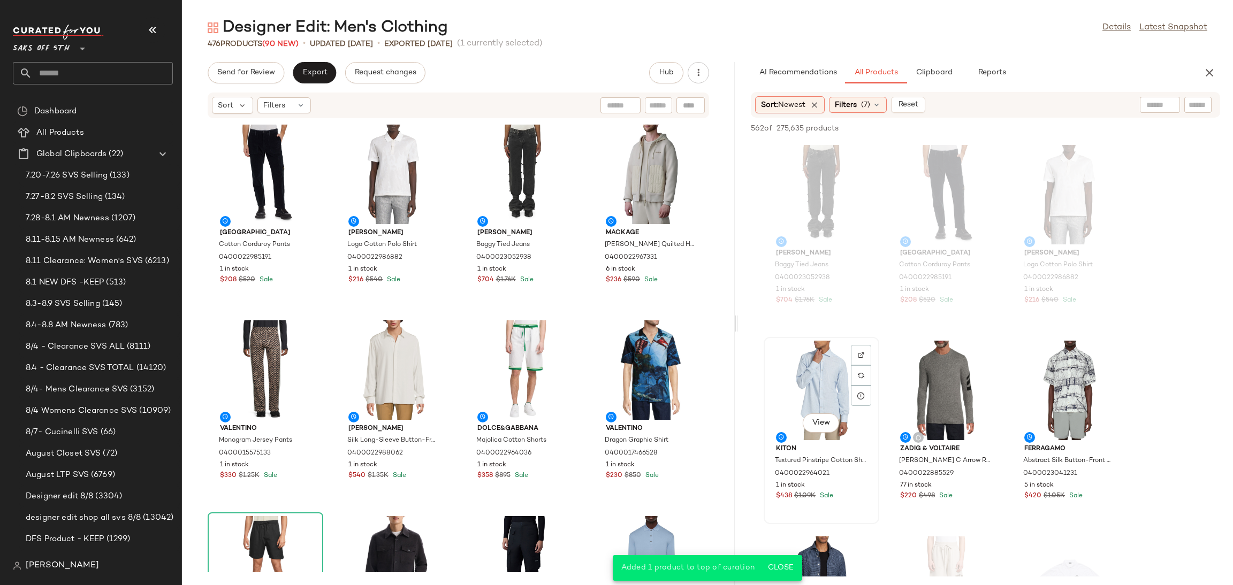
click at [827, 378] on div "View" at bounding box center [821, 391] width 108 height 100
click at [1060, 133] on button "Add to Top" at bounding box center [1066, 128] width 51 height 13
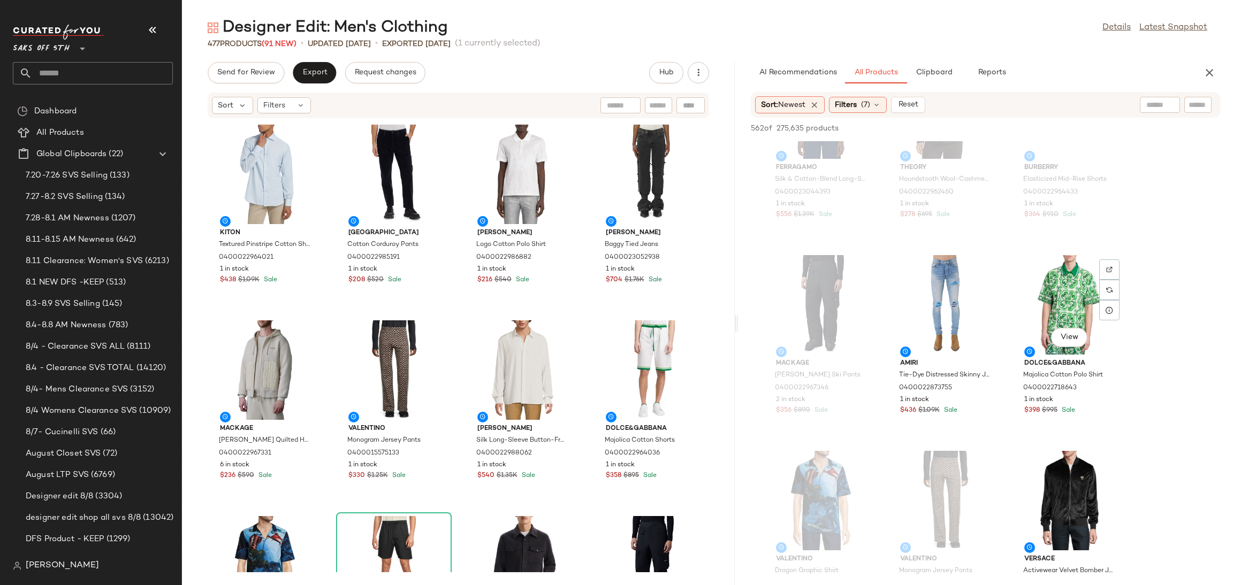
scroll to position [1654, 0]
click at [940, 276] on div "View" at bounding box center [946, 304] width 108 height 100
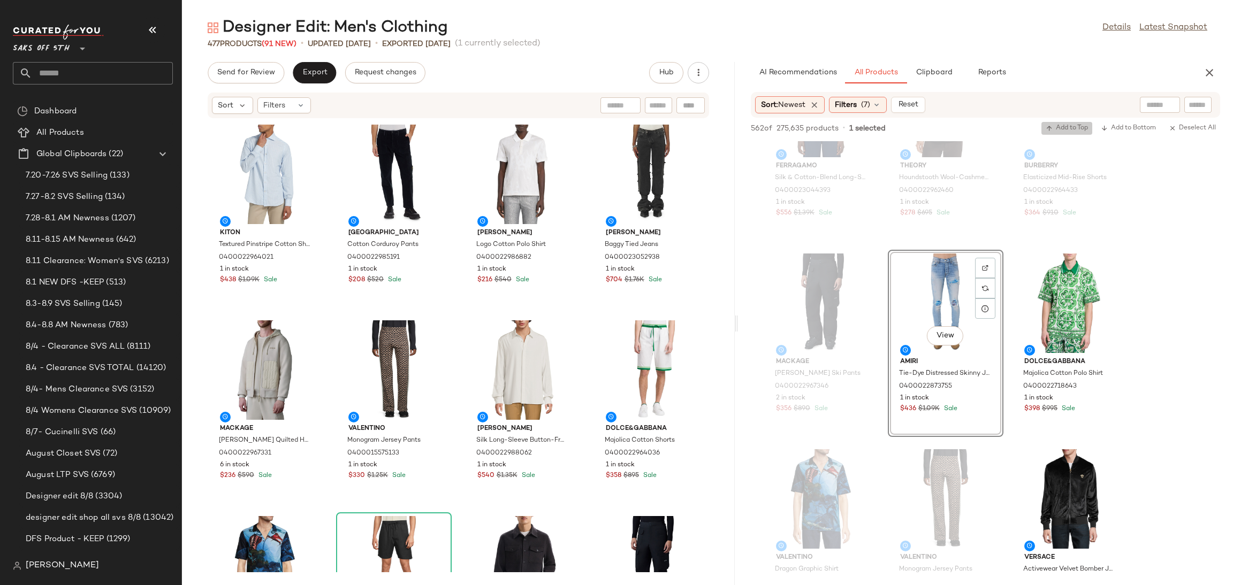
click at [1068, 127] on span "Add to Top" at bounding box center [1067, 128] width 42 height 7
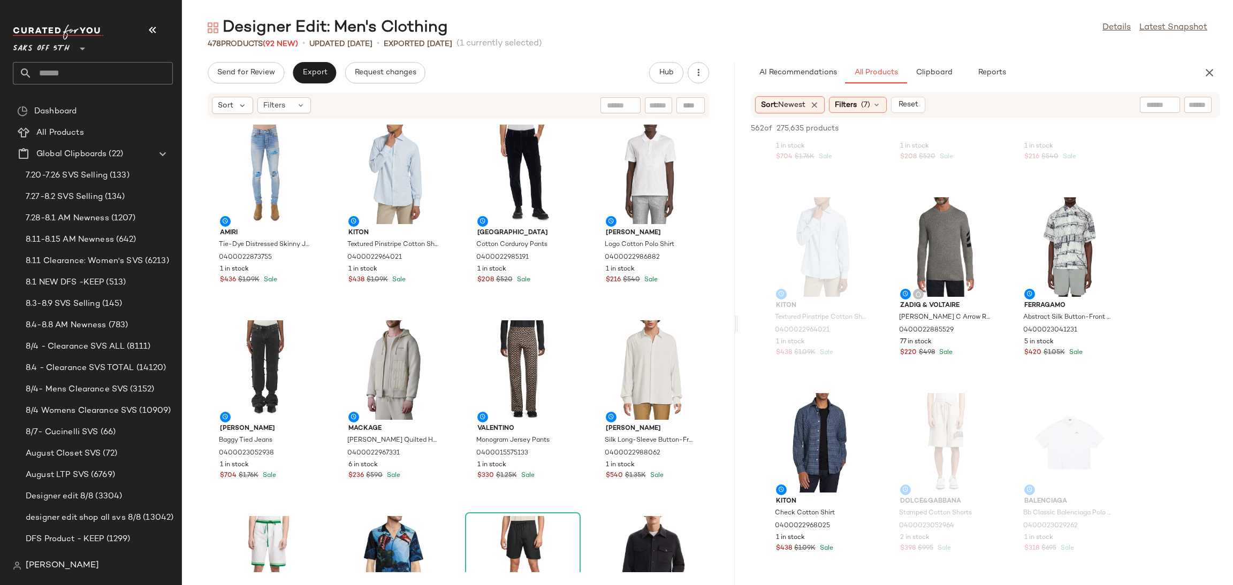
scroll to position [0, 0]
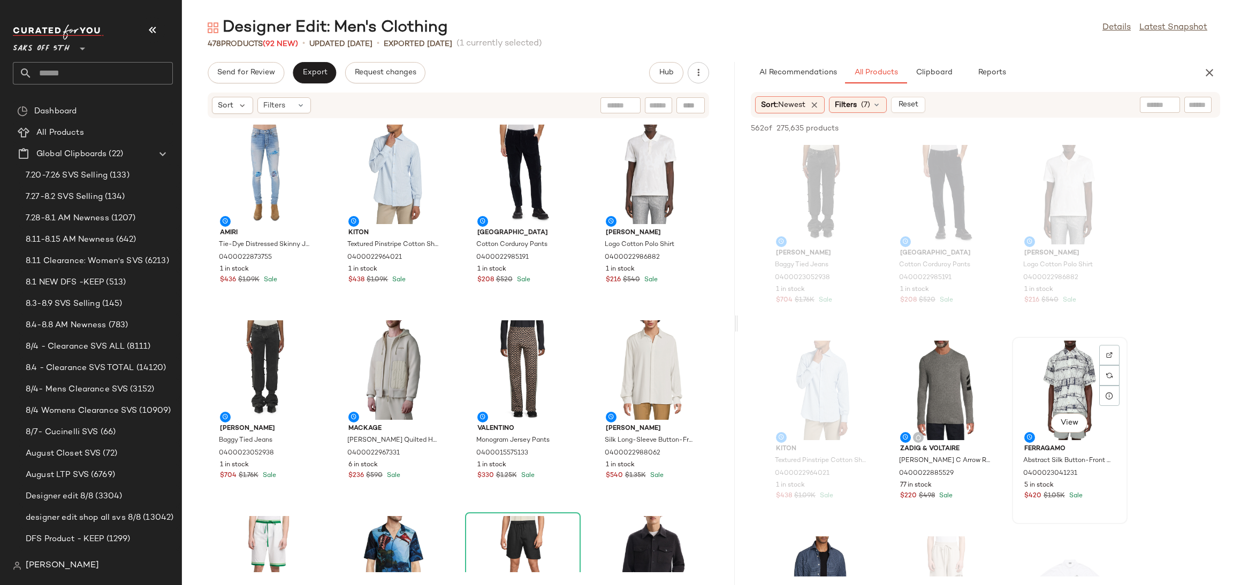
click at [1070, 370] on div "View" at bounding box center [1070, 391] width 108 height 100
click at [1068, 130] on span "Add to Top" at bounding box center [1067, 128] width 42 height 7
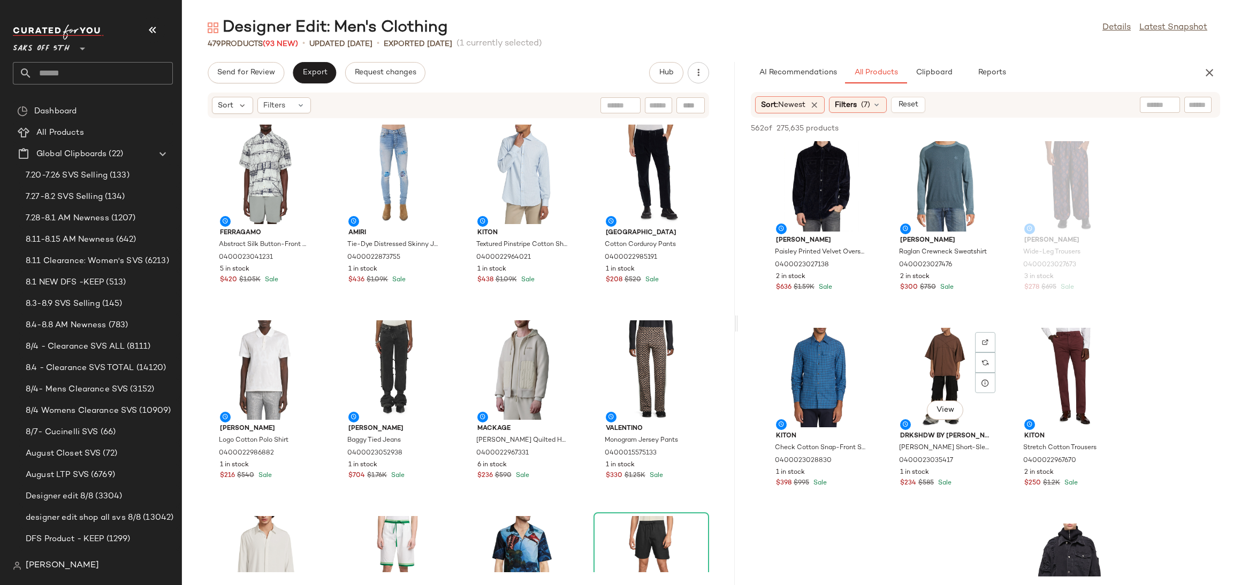
scroll to position [2564, 0]
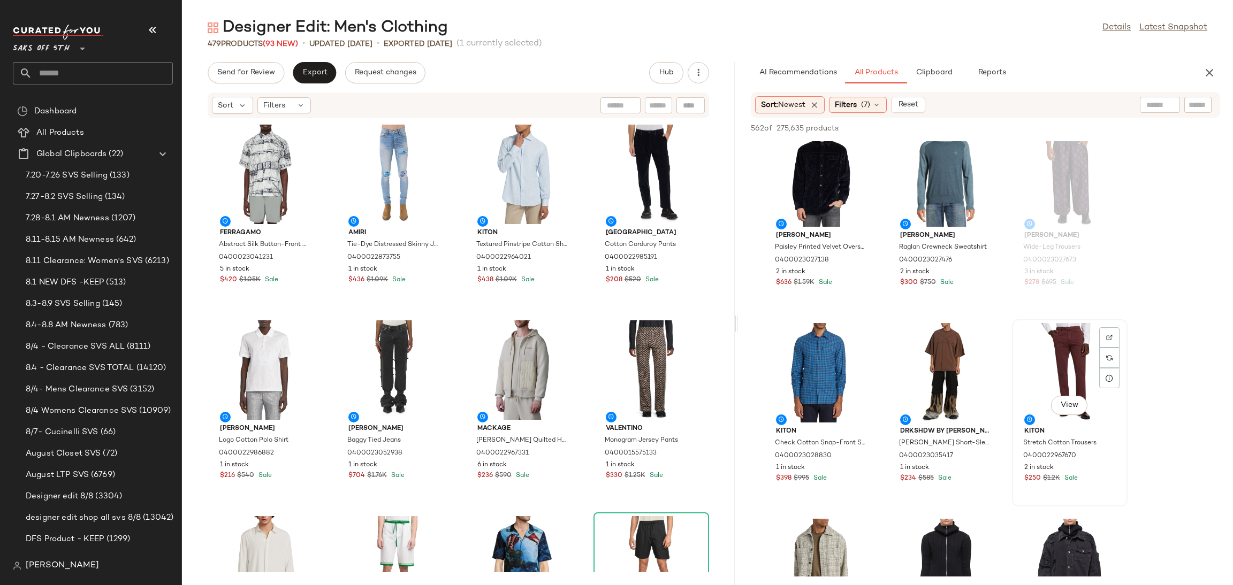
click at [1058, 359] on div "View" at bounding box center [1070, 373] width 108 height 100
click at [1061, 129] on span "Add to Top" at bounding box center [1067, 128] width 42 height 7
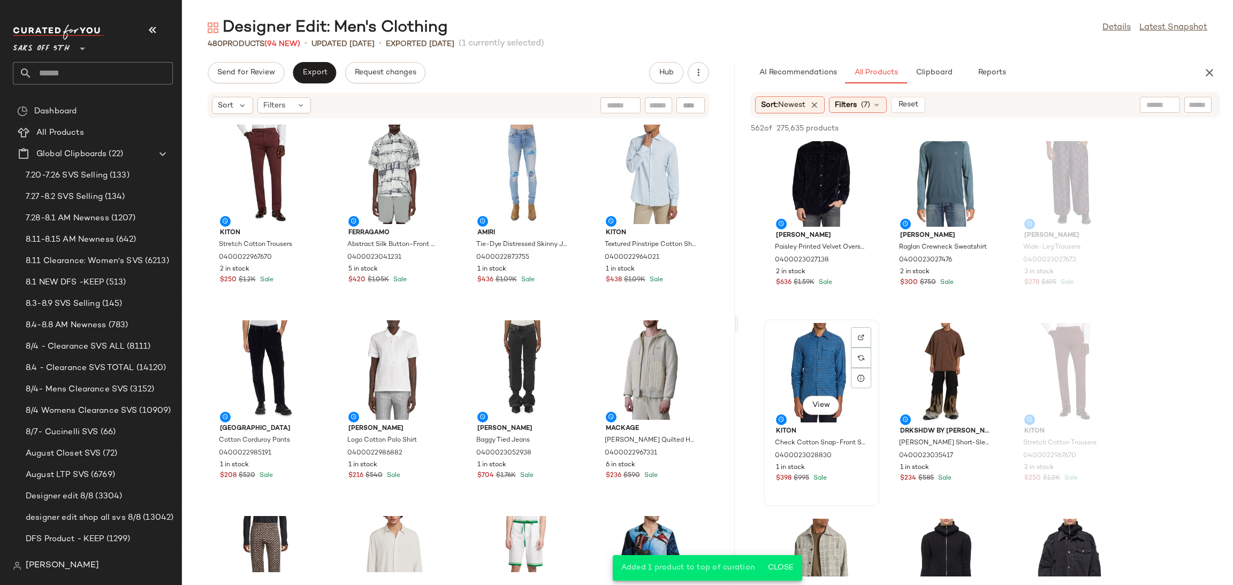
click at [827, 358] on div "View" at bounding box center [821, 373] width 108 height 100
click at [1065, 125] on span "Add to Top" at bounding box center [1067, 128] width 42 height 7
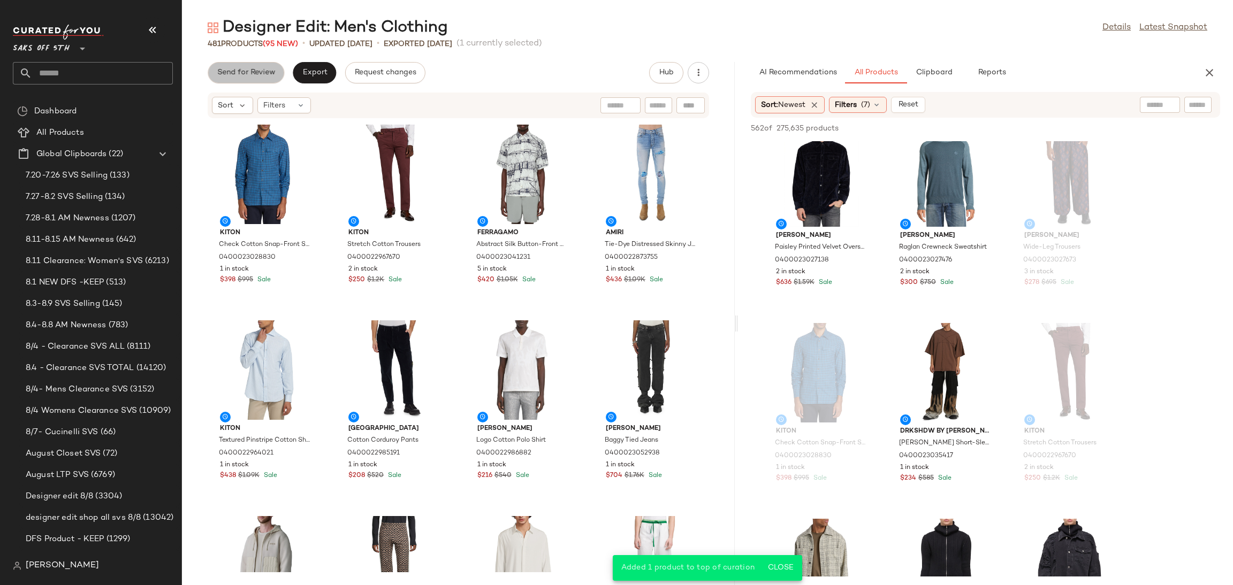
click at [269, 75] on span "Send for Review" at bounding box center [246, 73] width 58 height 9
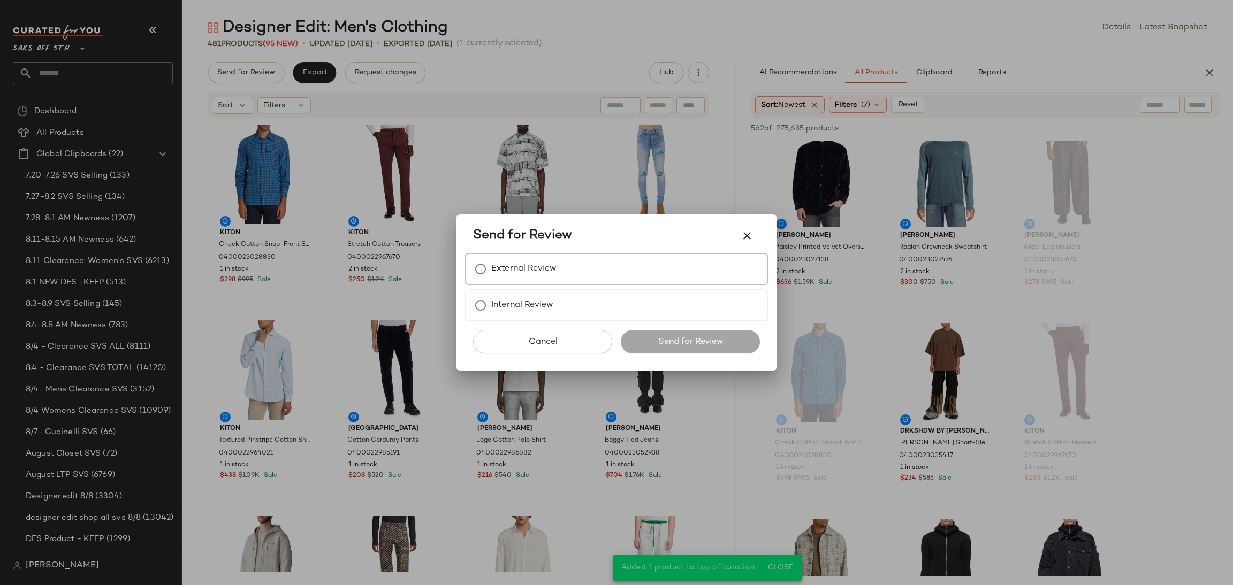
click at [486, 257] on div "External Review" at bounding box center [617, 269] width 304 height 32
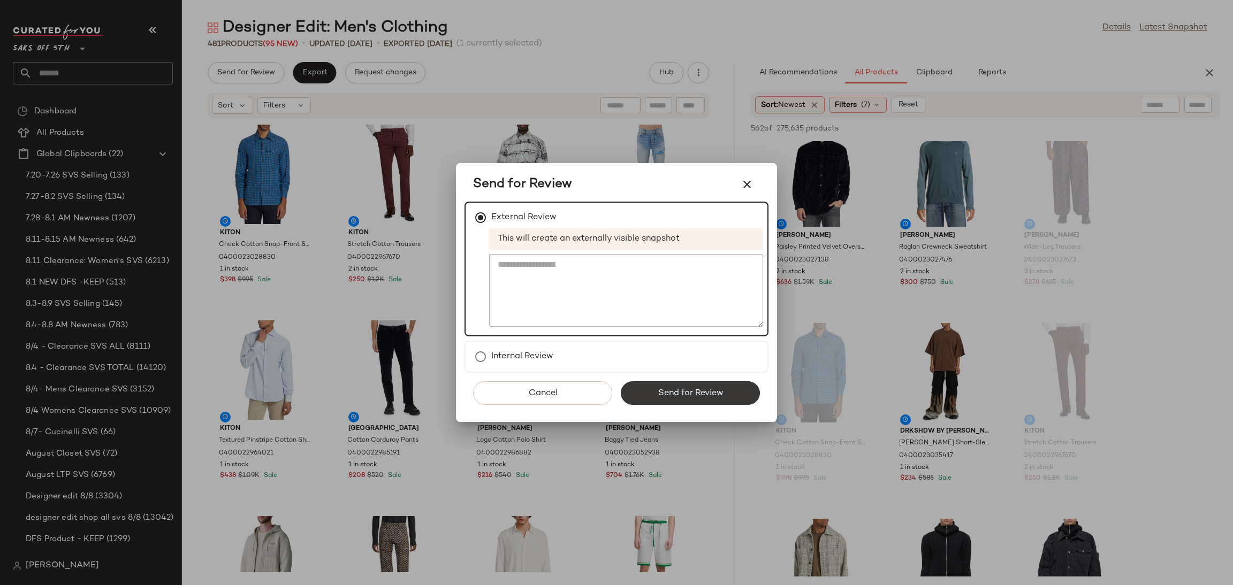
click at [663, 389] on span "Send for Review" at bounding box center [690, 394] width 66 height 10
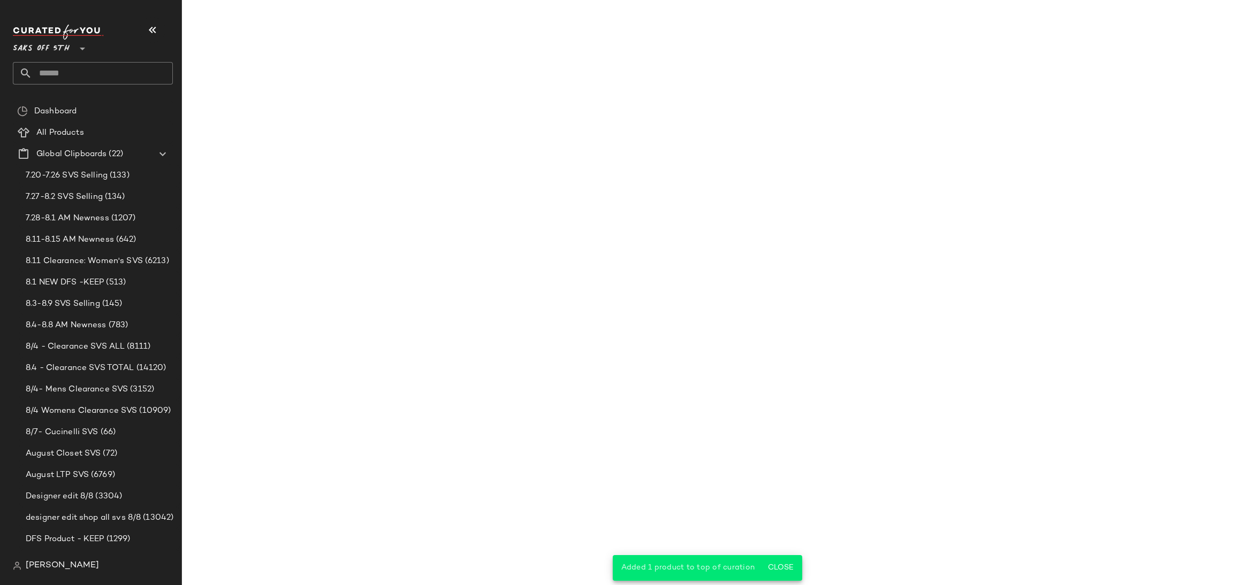
scroll to position [3739, 0]
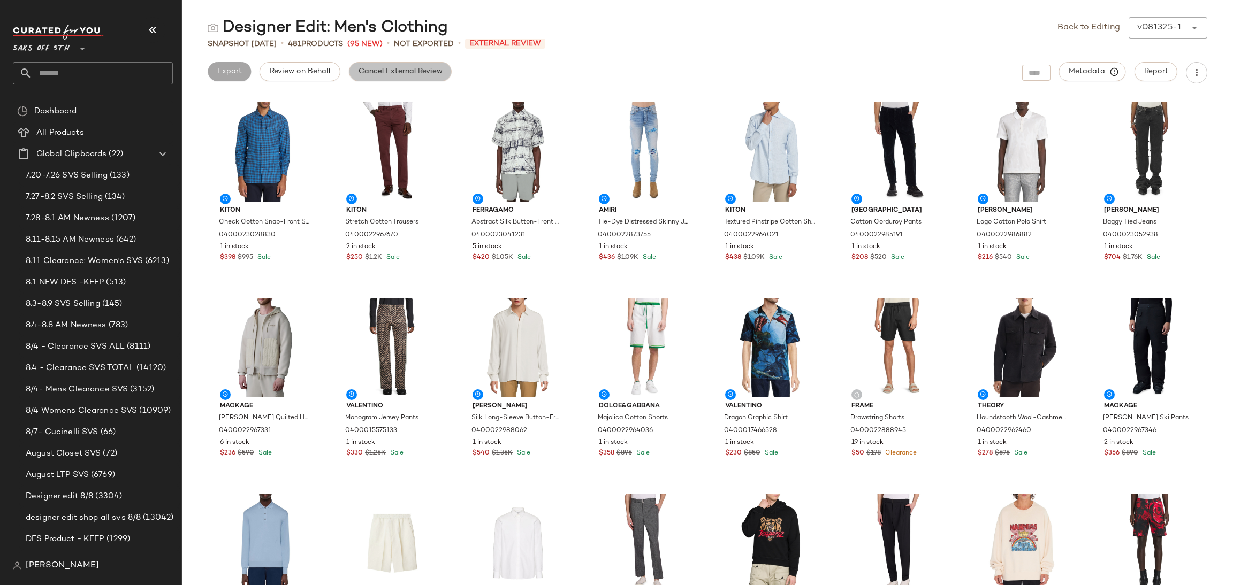
click at [420, 77] on button "Cancel External Review" at bounding box center [400, 71] width 103 height 19
click at [320, 70] on span "Export" at bounding box center [314, 71] width 25 height 9
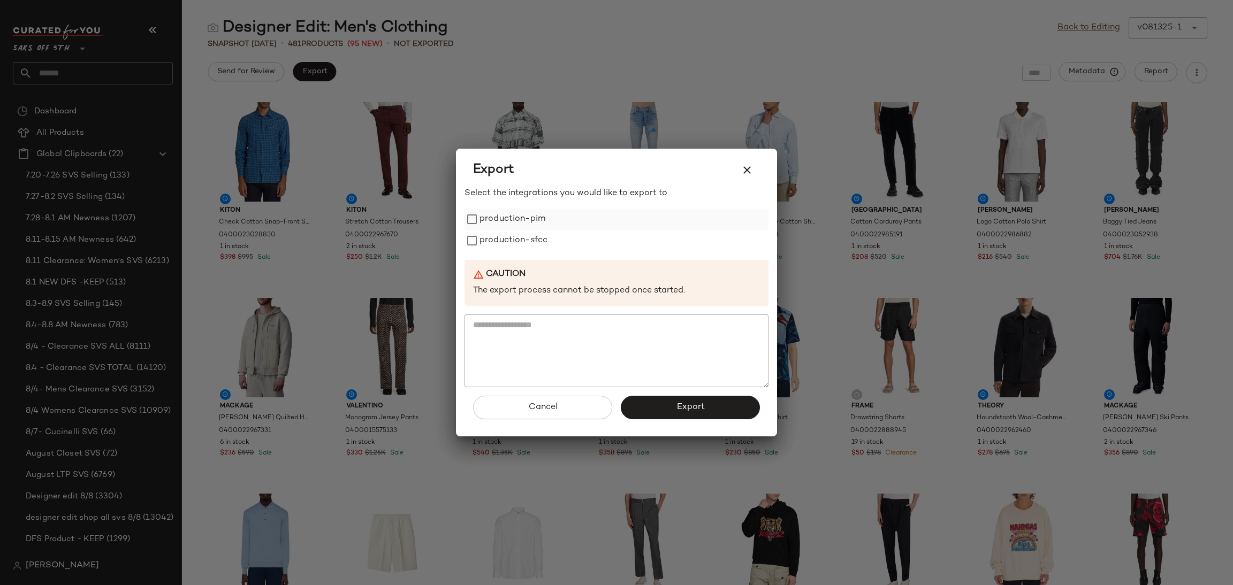
click at [545, 223] on div "production-pim" at bounding box center [617, 219] width 304 height 21
click at [674, 398] on button "Export" at bounding box center [690, 408] width 139 height 24
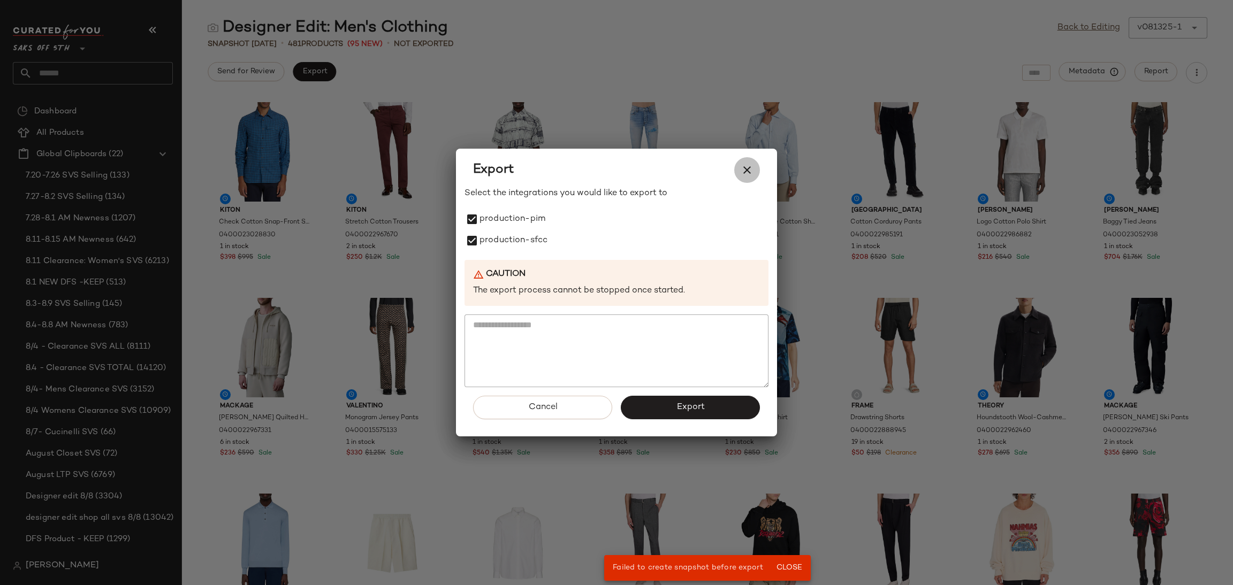
click at [744, 168] on icon "button" at bounding box center [747, 170] width 13 height 13
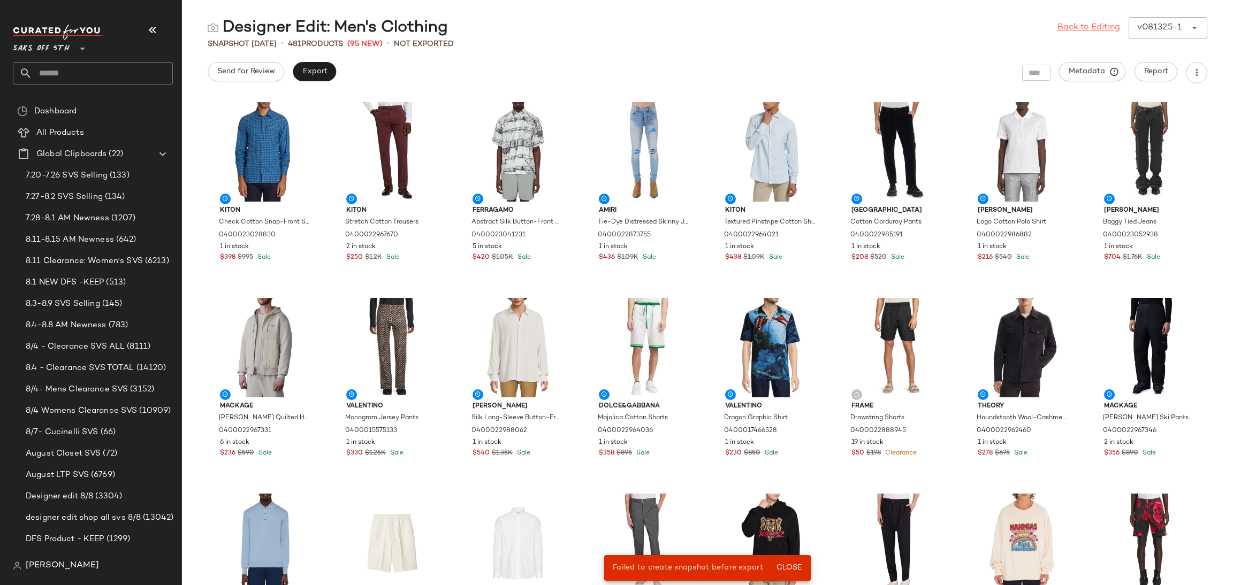
click at [1067, 29] on link "Back to Editing" at bounding box center [1089, 27] width 63 height 13
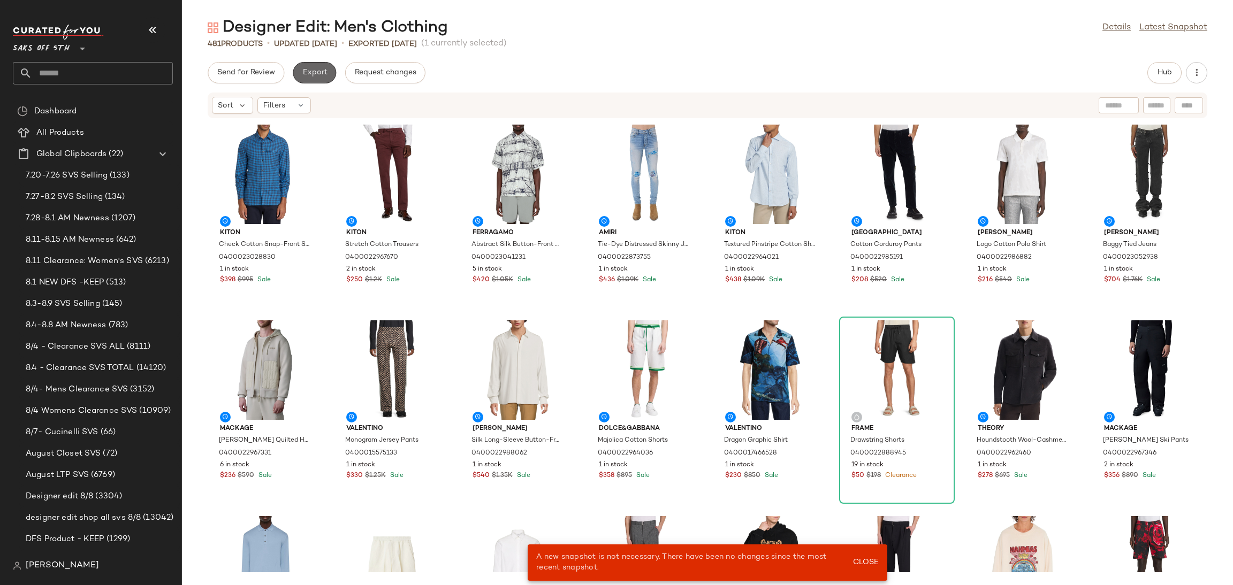
click at [317, 75] on span "Export" at bounding box center [314, 73] width 25 height 9
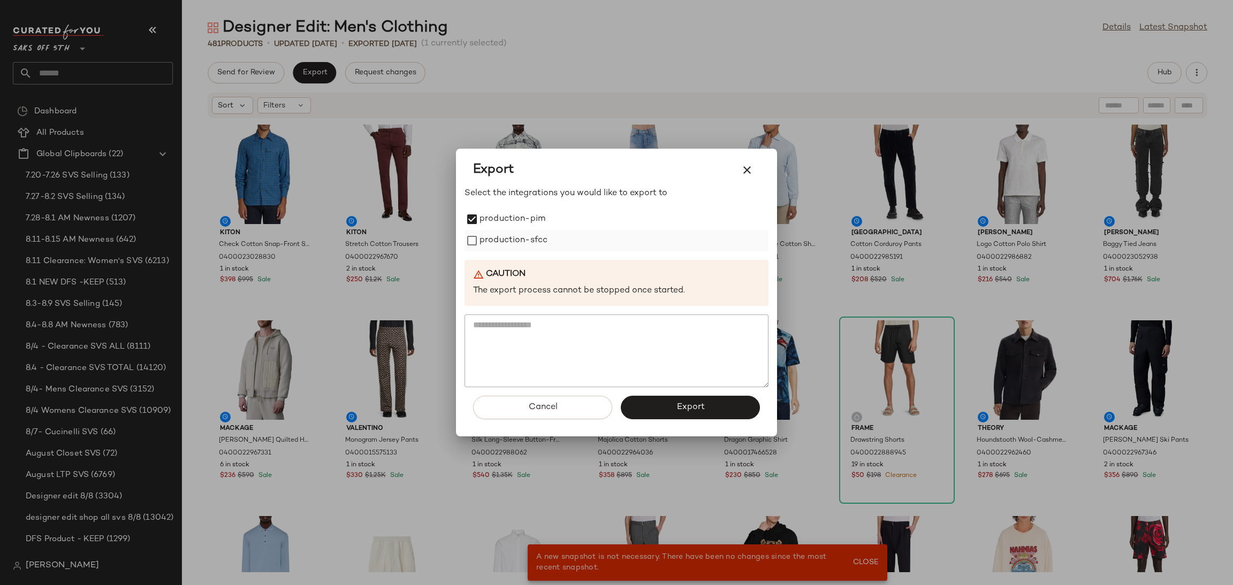
click at [484, 237] on label "production-sfcc" at bounding box center [514, 240] width 68 height 21
click at [667, 407] on button "Export" at bounding box center [690, 408] width 139 height 24
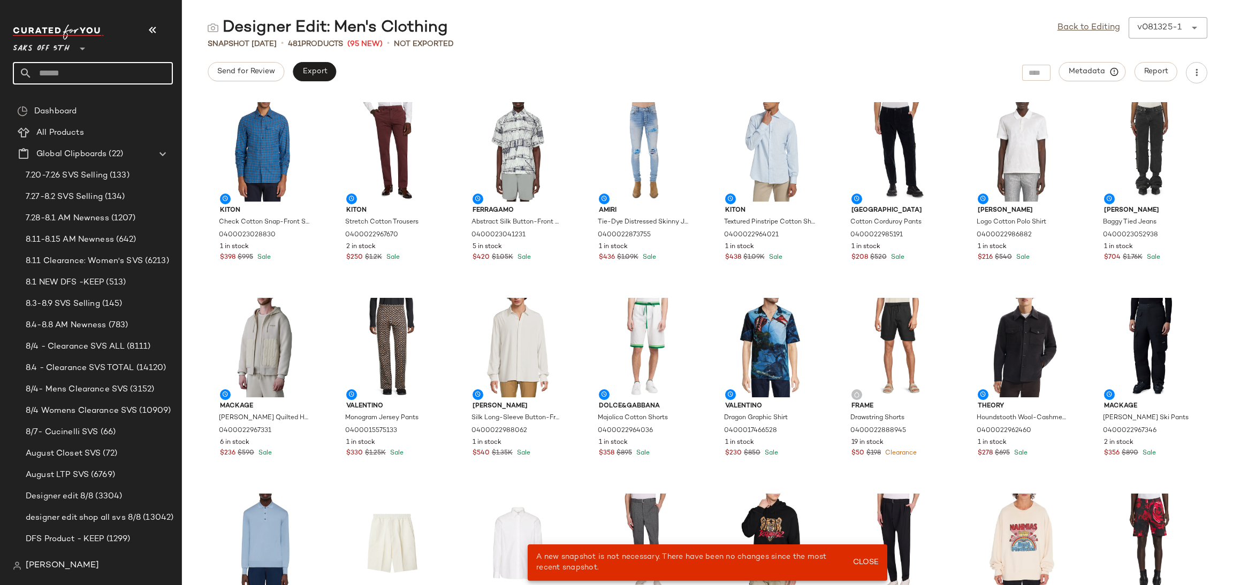
click at [105, 74] on input "text" at bounding box center [102, 73] width 141 height 22
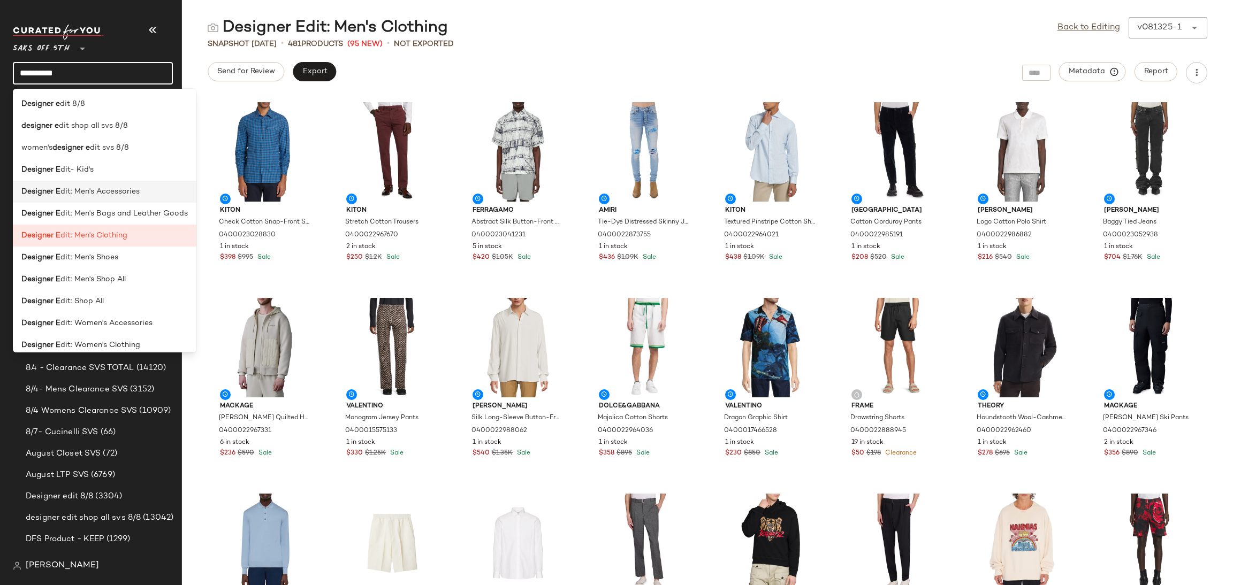
type input "**********"
click at [126, 225] on div "Designer E dit: Men's Accessories" at bounding box center [105, 236] width 184 height 22
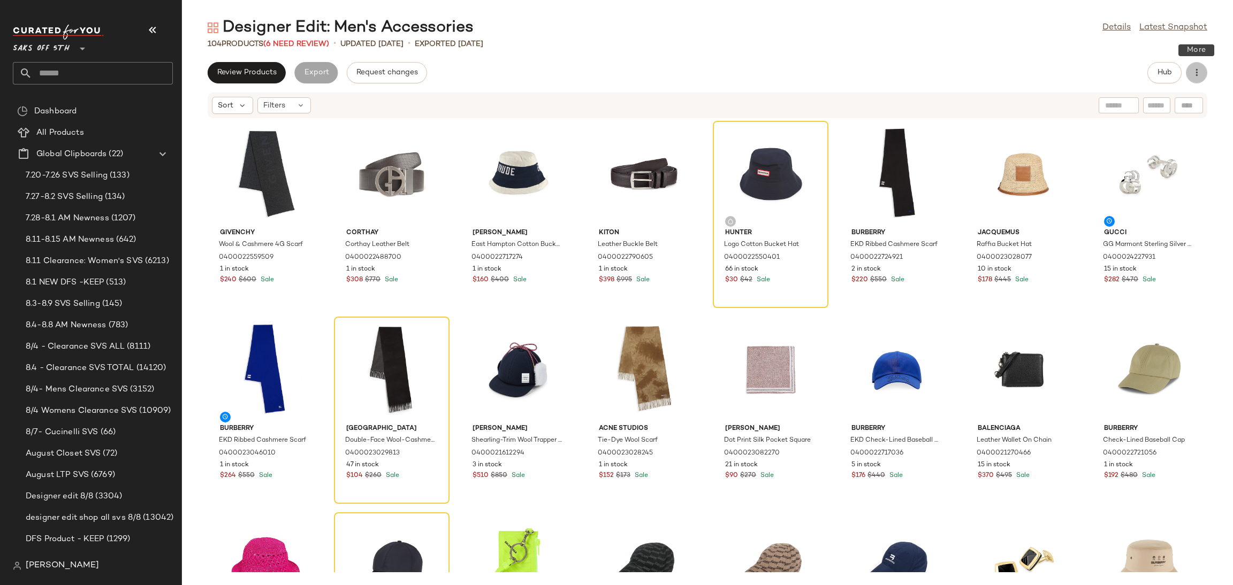
click at [1202, 74] on button "button" at bounding box center [1196, 72] width 21 height 21
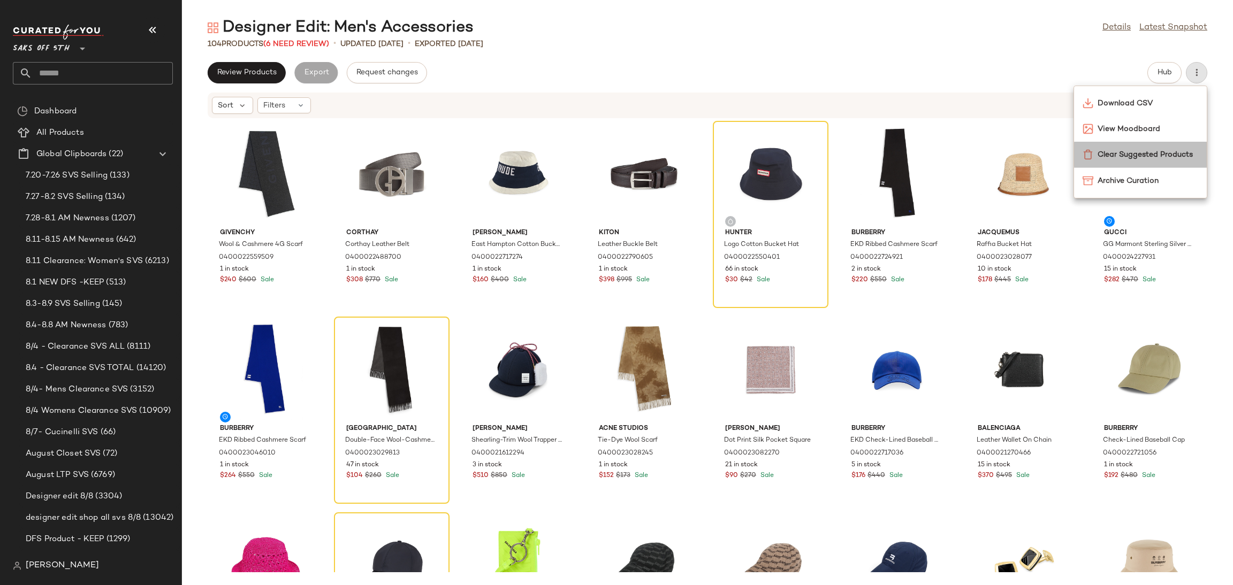
click at [1123, 153] on span "Clear Suggested Products" at bounding box center [1148, 154] width 101 height 11
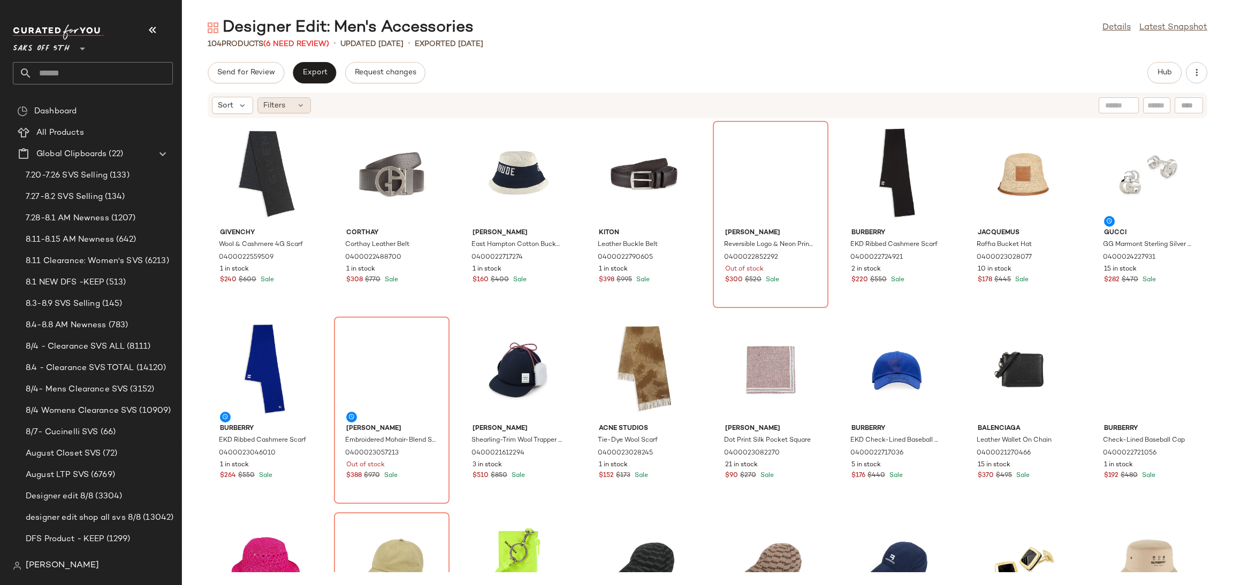
click at [278, 110] on span "Filters" at bounding box center [274, 105] width 22 height 11
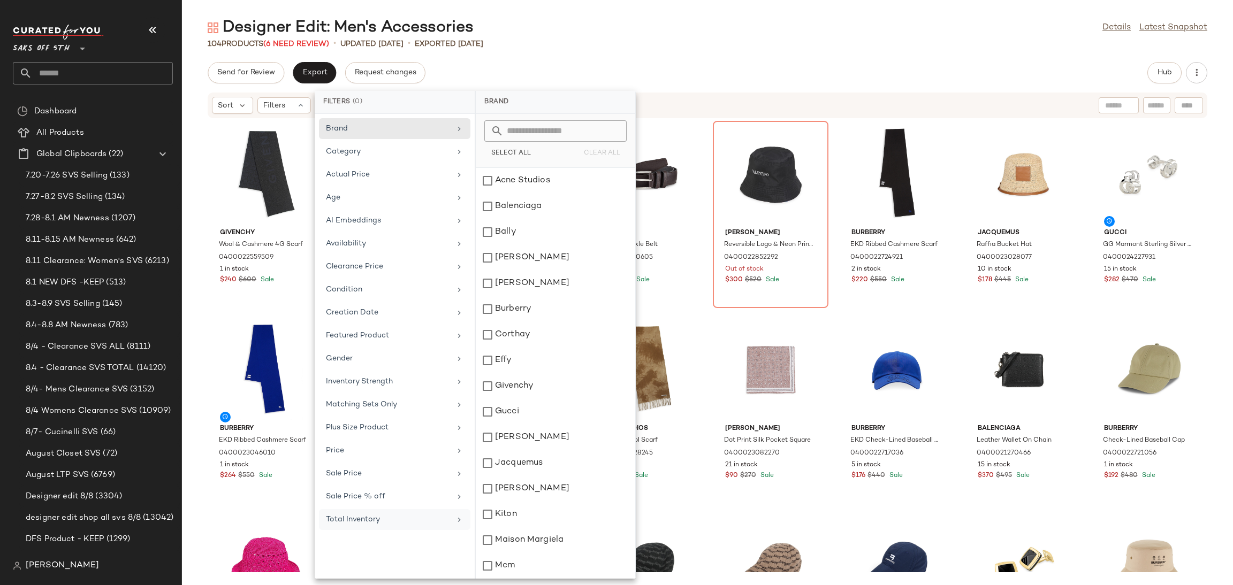
click at [380, 526] on div "Total Inventory" at bounding box center [388, 519] width 125 height 11
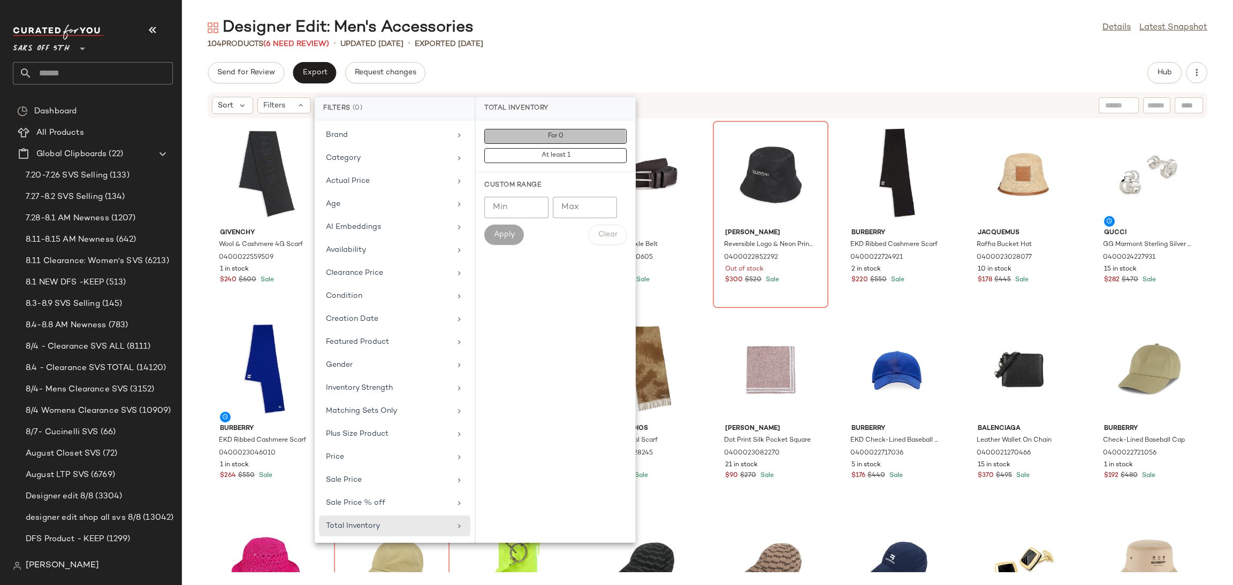
click at [550, 140] on span "For 0" at bounding box center [555, 136] width 16 height 7
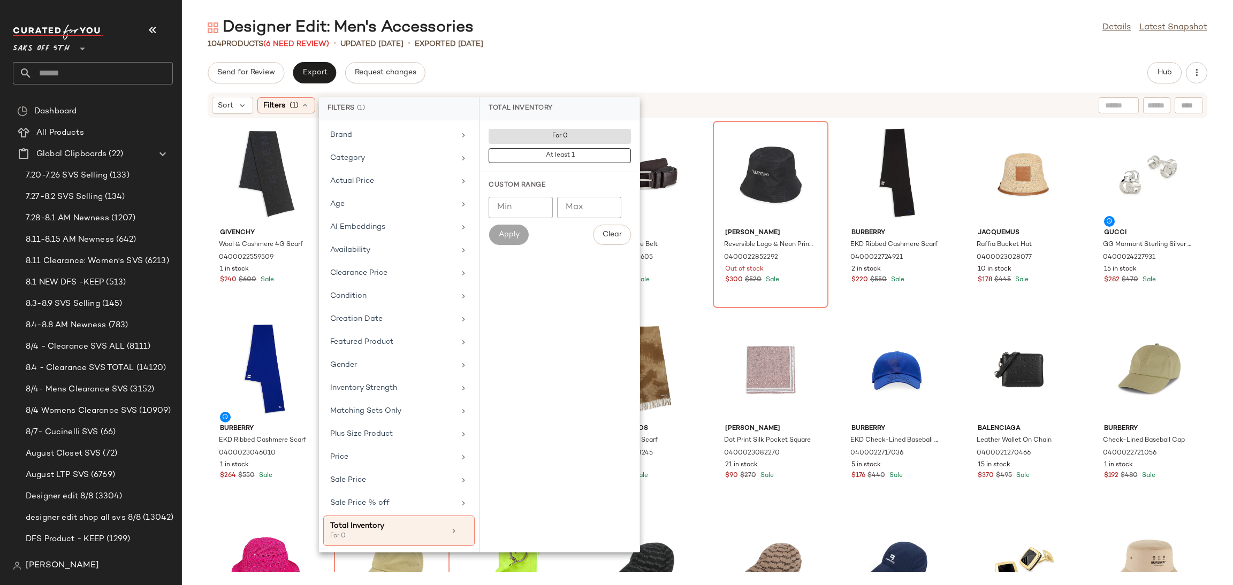
click at [640, 67] on div "Send for Review Export Request changes Hub" at bounding box center [708, 72] width 1000 height 21
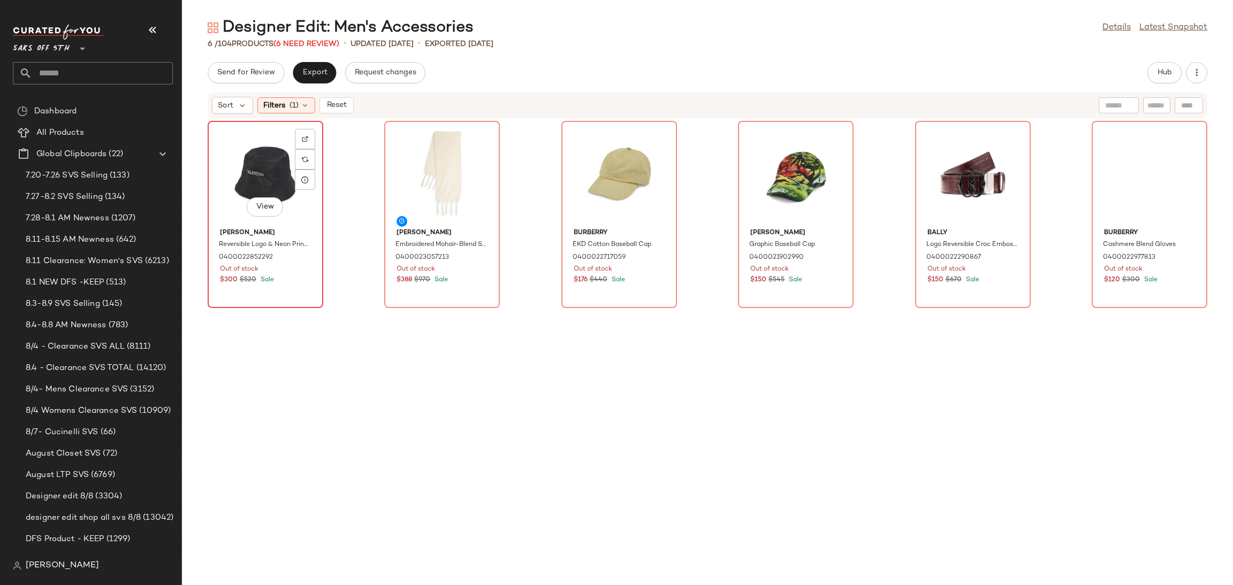
click at [239, 159] on div "View" at bounding box center [265, 175] width 108 height 100
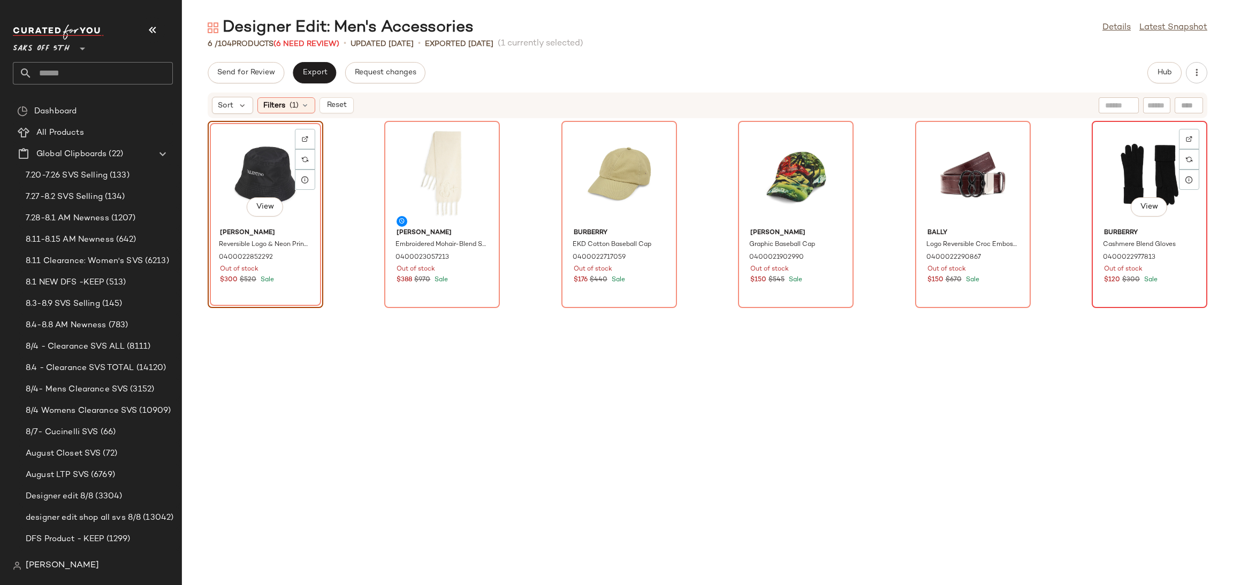
click at [1135, 160] on div "View" at bounding box center [1150, 175] width 108 height 100
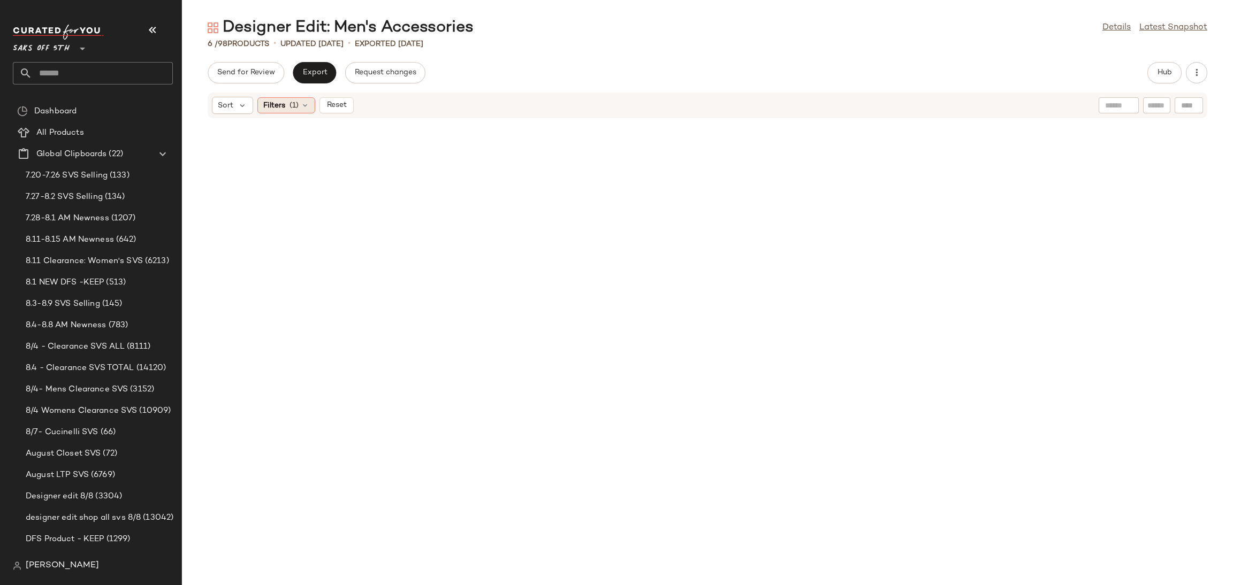
click at [294, 111] on div "Filters (1)" at bounding box center [286, 105] width 58 height 16
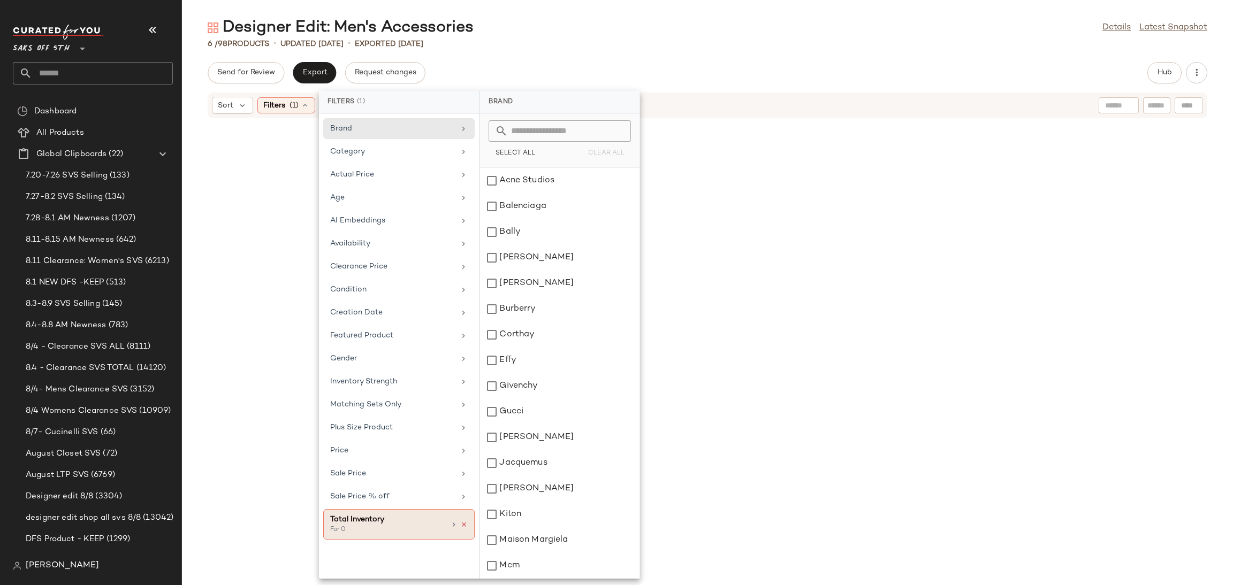
click at [464, 527] on icon at bounding box center [463, 524] width 7 height 7
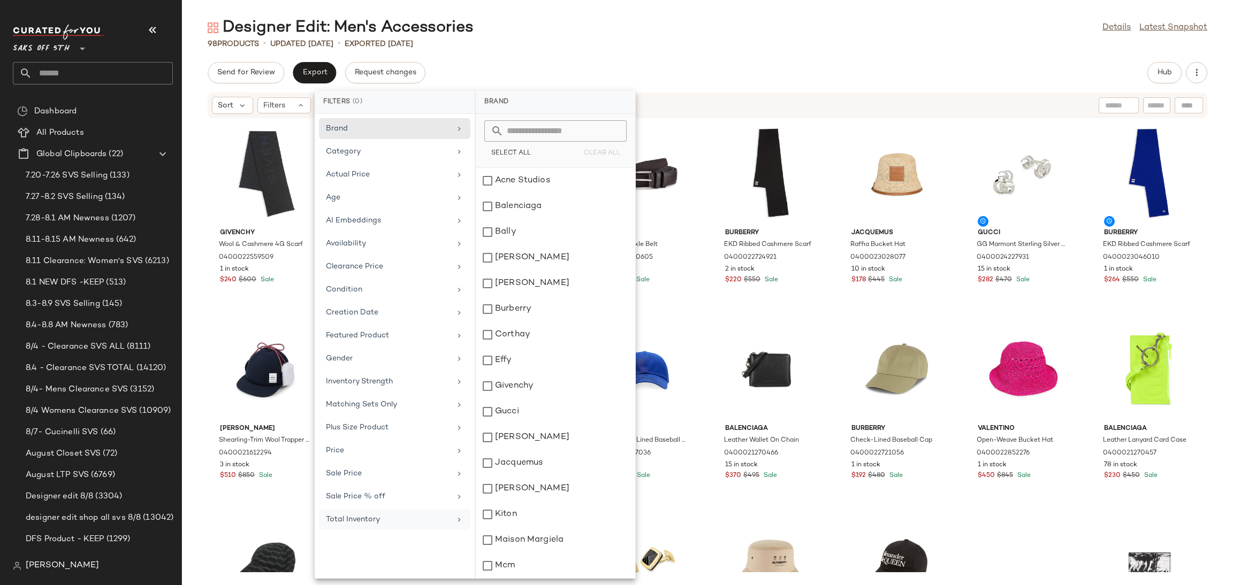
click at [740, 20] on div "Designer Edit: Men's Accessories Details Latest Snapshot" at bounding box center [707, 27] width 1051 height 21
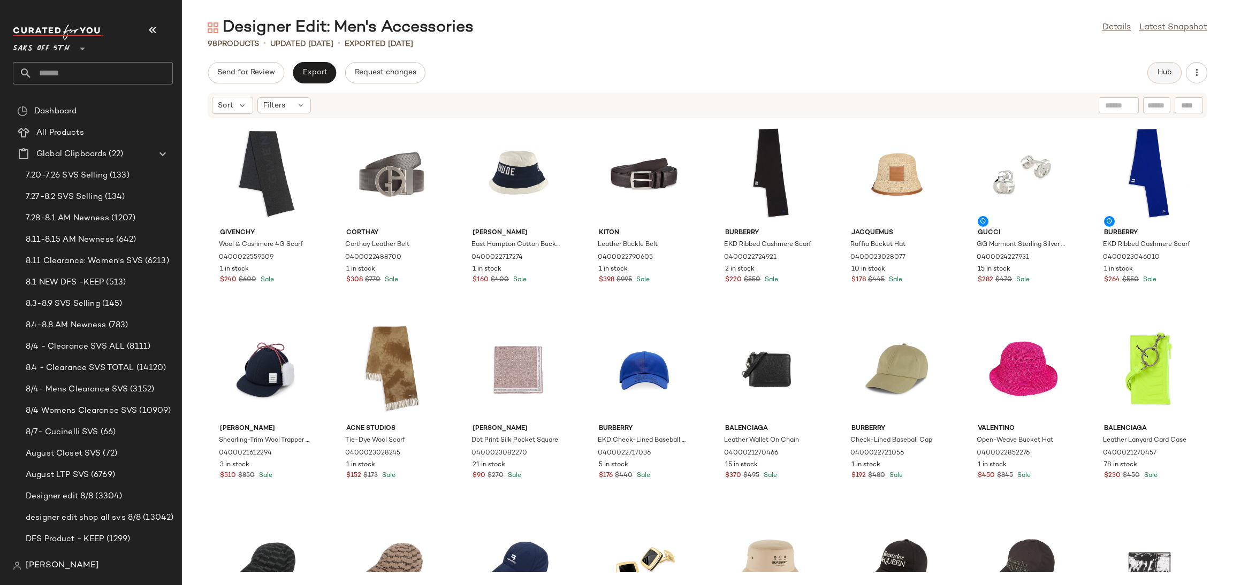
click at [1169, 69] on span "Hub" at bounding box center [1164, 73] width 15 height 9
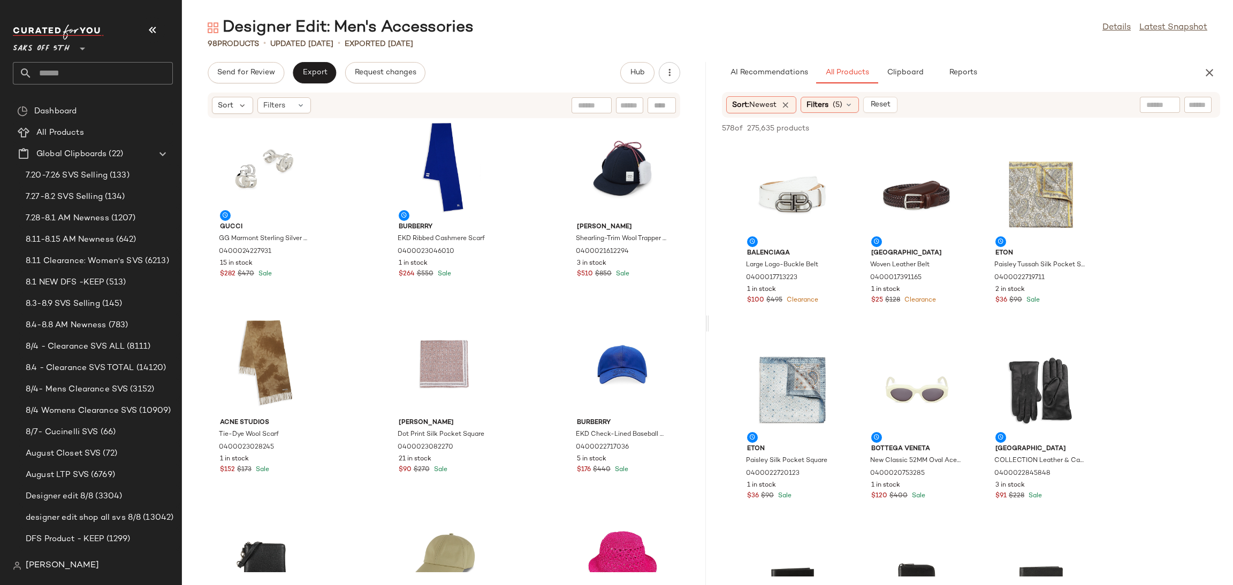
scroll to position [803, 0]
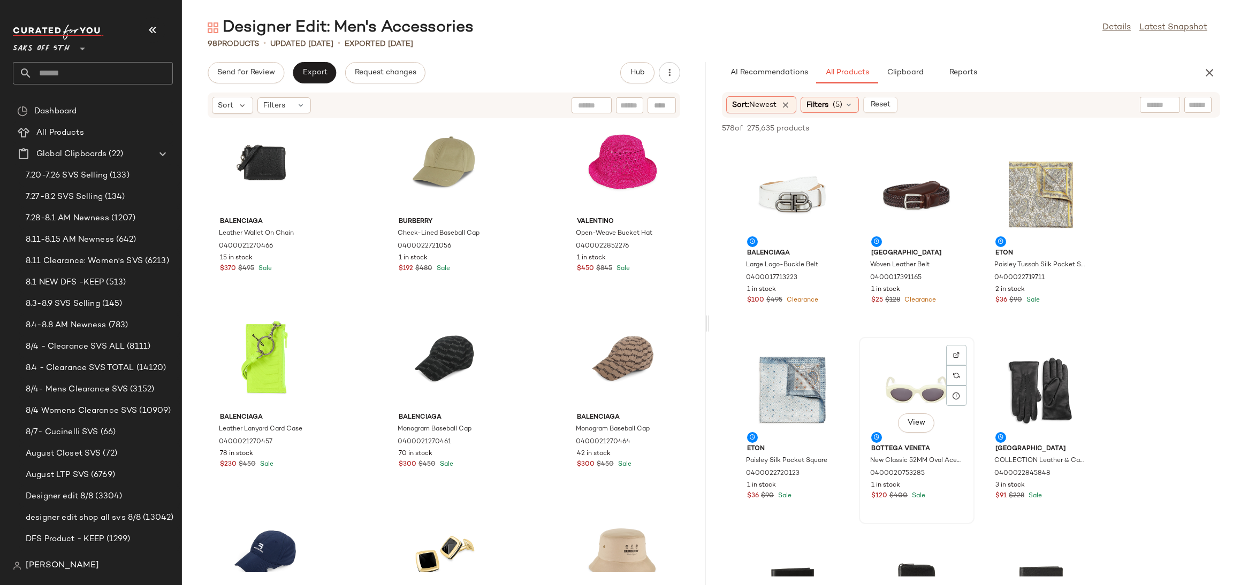
click at [940, 372] on div "View" at bounding box center [917, 391] width 108 height 100
click at [1055, 125] on span "Add to Top" at bounding box center [1067, 128] width 42 height 7
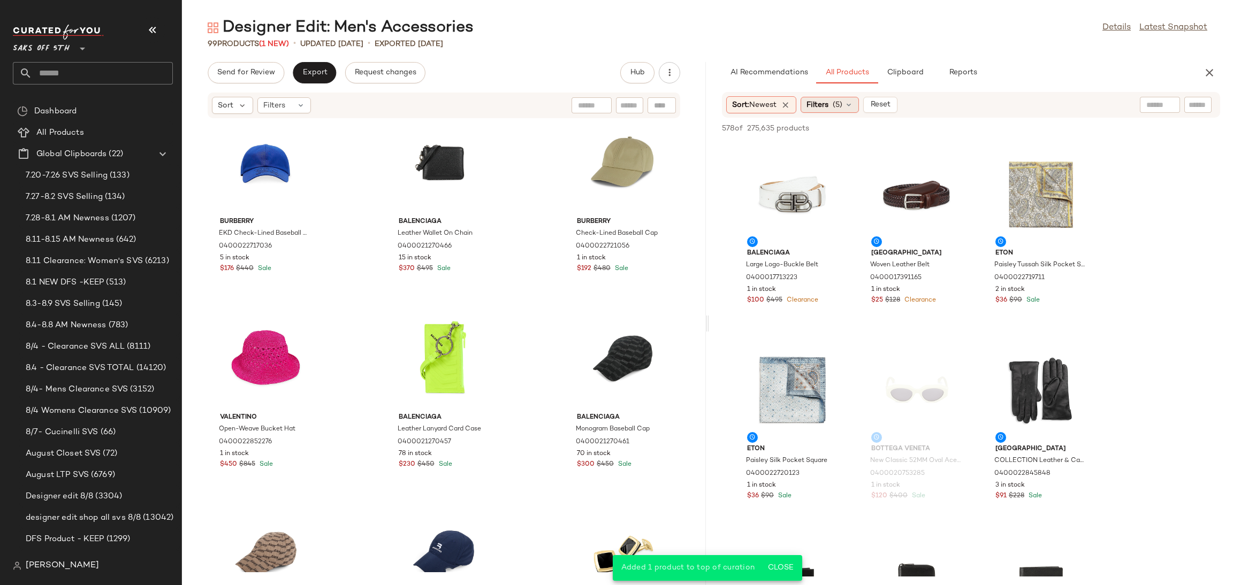
click at [842, 104] on span "(5)" at bounding box center [838, 105] width 10 height 11
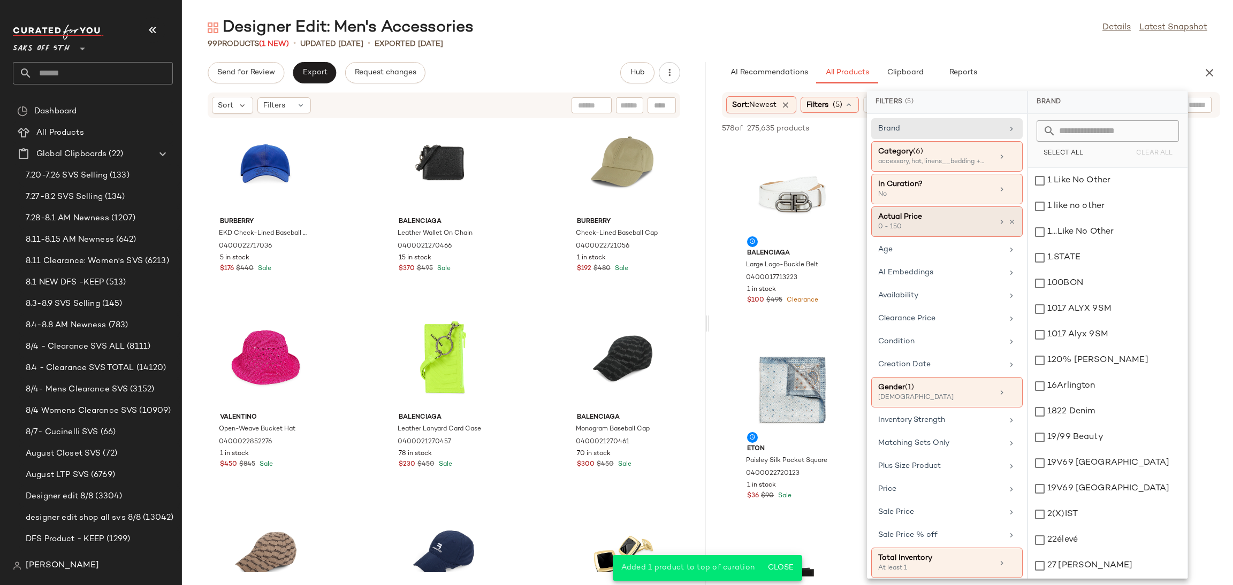
click at [948, 223] on div "0 - 150" at bounding box center [931, 228] width 107 height 10
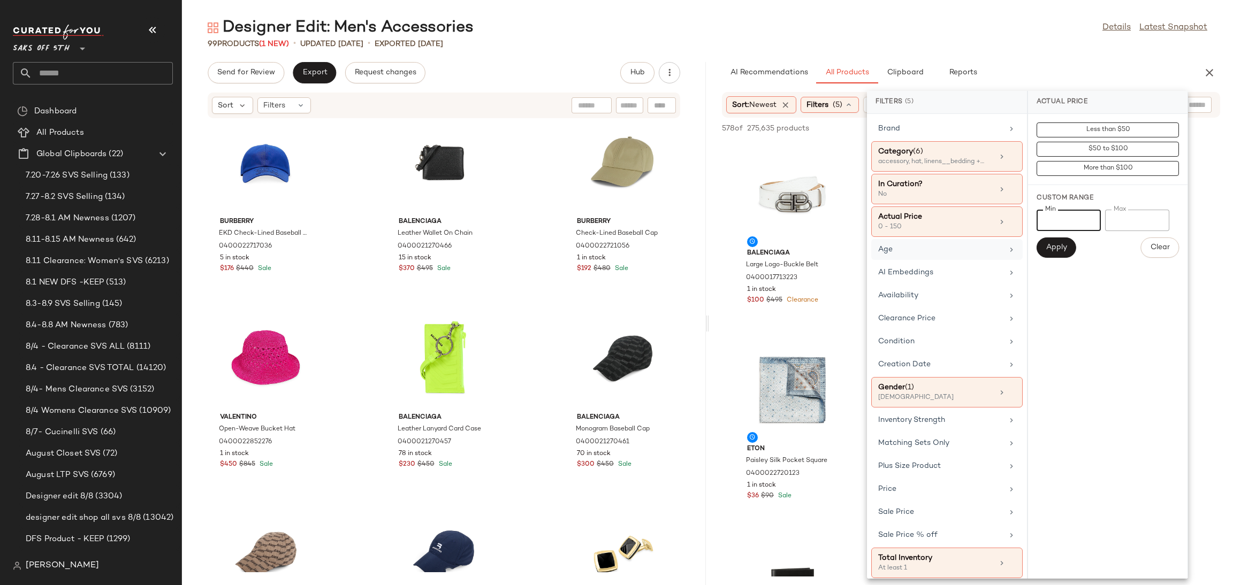
drag, startPoint x: 1064, startPoint y: 219, endPoint x: 959, endPoint y: 250, distance: 109.9
click at [959, 250] on div "Filters (5) Brand Category (6) accessory, hat, linens__bedding +3 more In Curat…" at bounding box center [1027, 335] width 321 height 488
type input "***"
drag, startPoint x: 1135, startPoint y: 217, endPoint x: 1062, endPoint y: 238, distance: 75.7
click at [1062, 238] on div "Min *** Min Max *** Max Apply Clear" at bounding box center [1108, 234] width 142 height 48
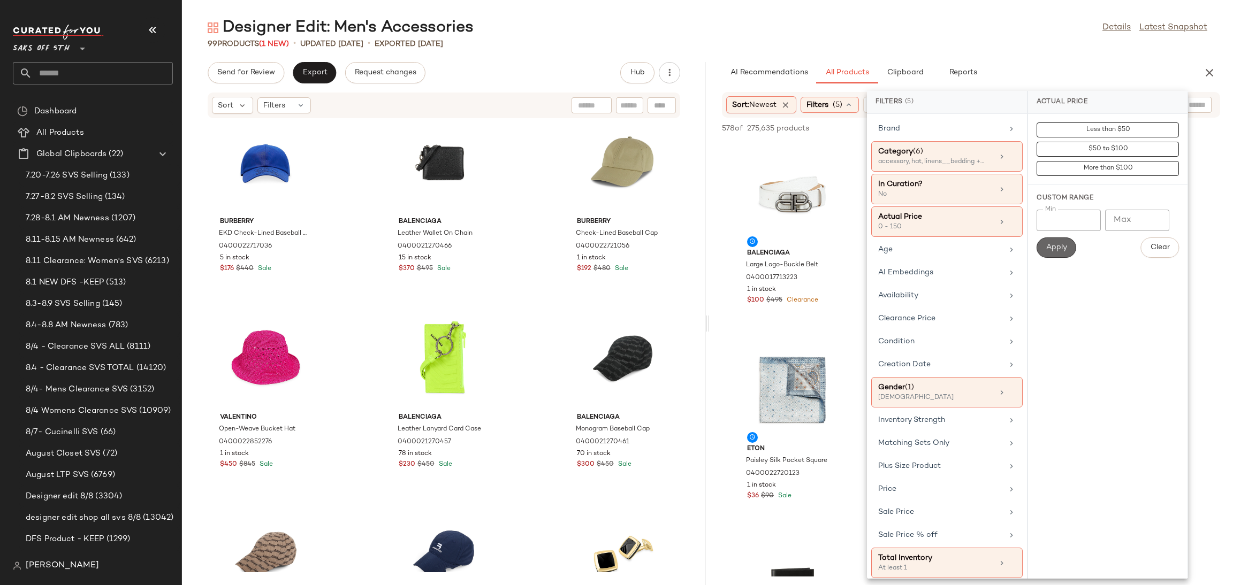
click at [1054, 245] on span "Apply" at bounding box center [1056, 248] width 21 height 9
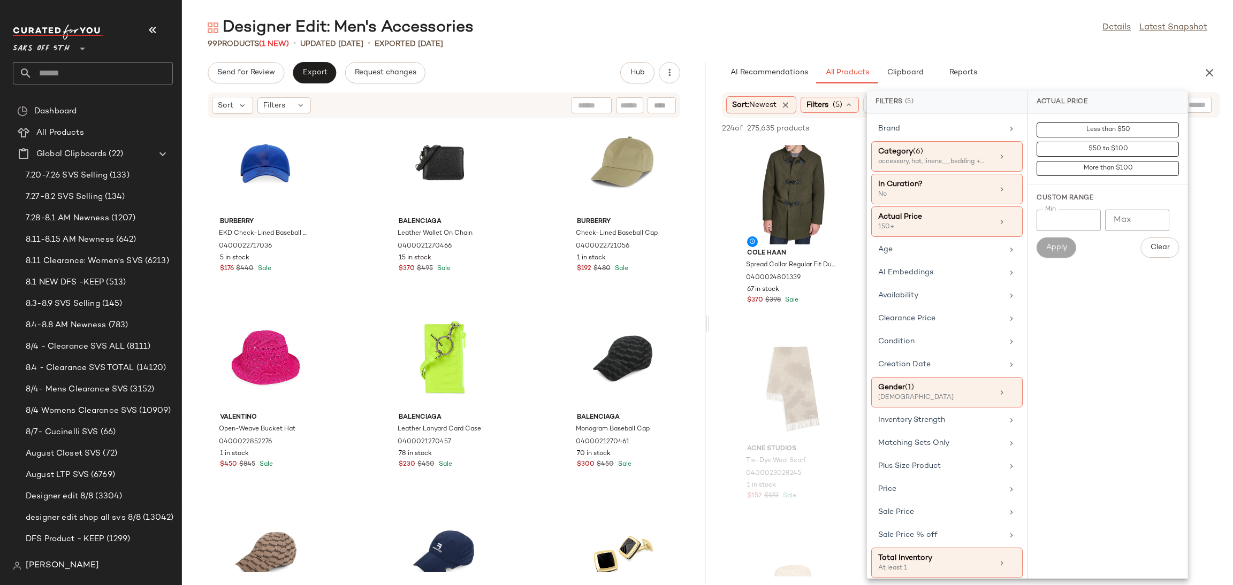
click at [1087, 42] on div "99 Products (1 New) • updated [DATE] • Exported [DATE]" at bounding box center [707, 44] width 1051 height 11
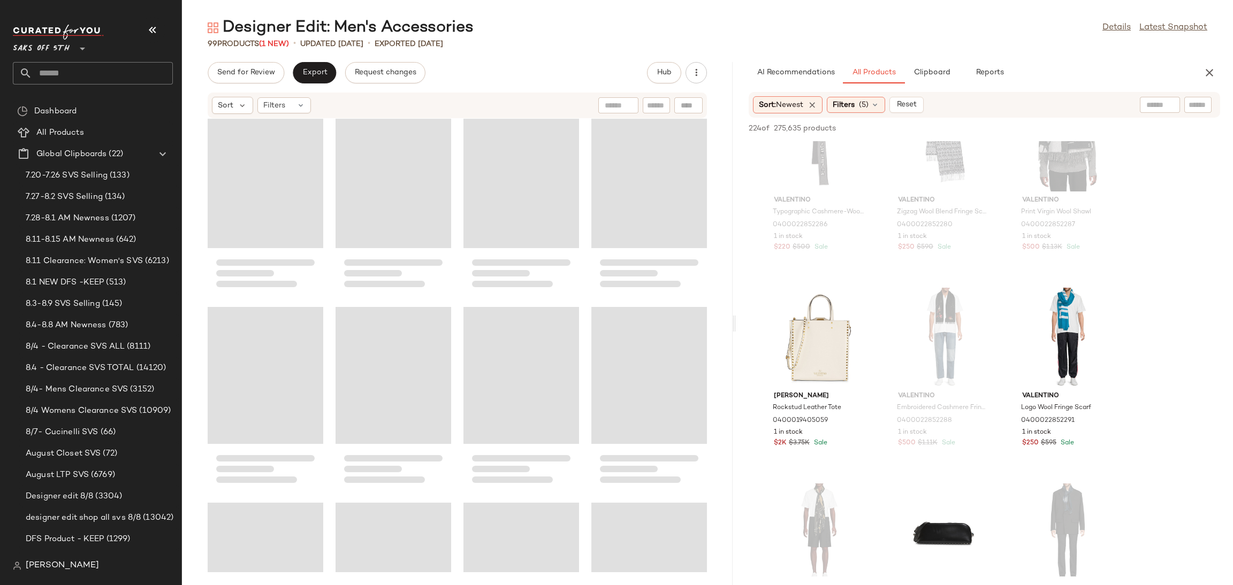
scroll to position [607, 0]
drag, startPoint x: 705, startPoint y: 330, endPoint x: 734, endPoint y: 329, distance: 28.9
click at [734, 329] on div "Designer Edit: Men's Accessories Details Latest Snapshot 99 Products (1 New) • …" at bounding box center [707, 301] width 1051 height 568
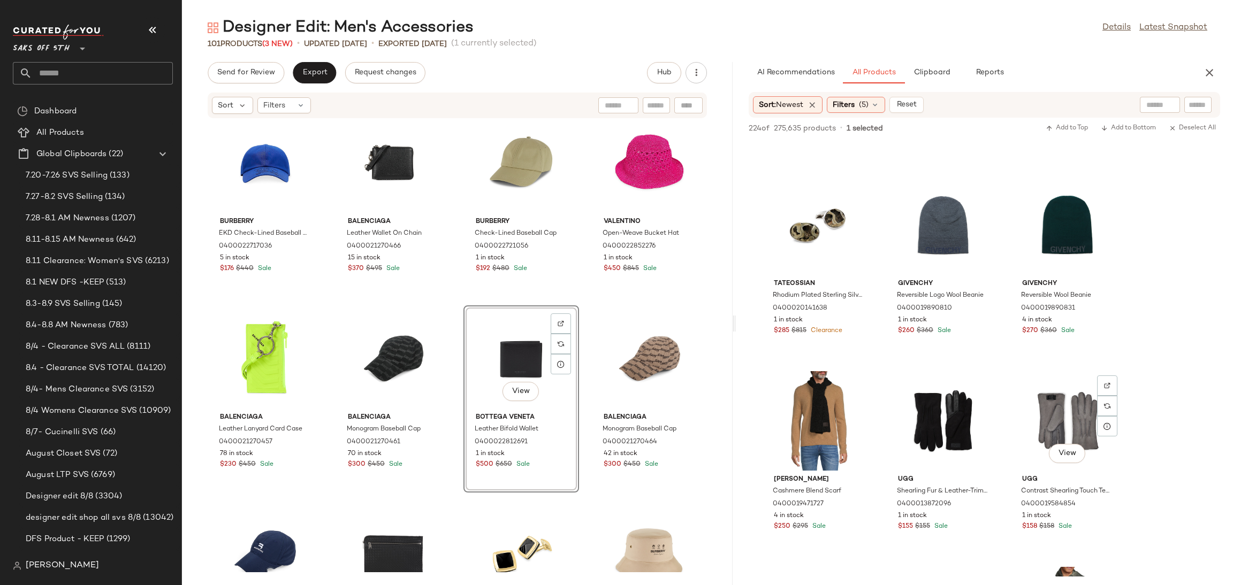
scroll to position [11576, 0]
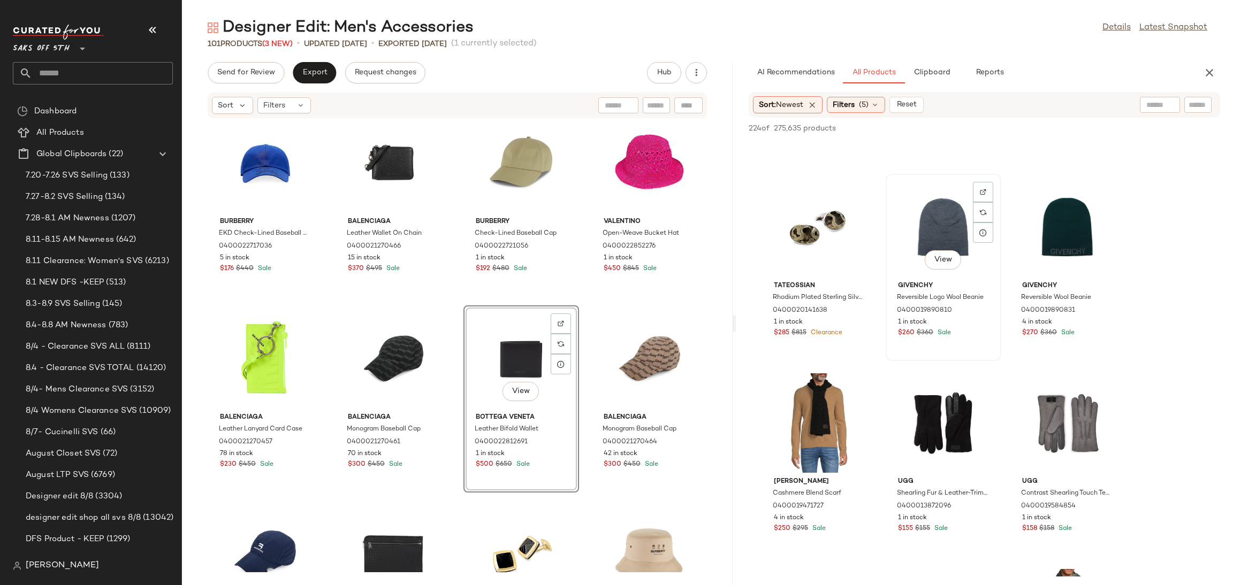
click at [945, 202] on div "View" at bounding box center [943, 228] width 108 height 100
click at [805, 415] on div "View" at bounding box center [819, 424] width 108 height 100
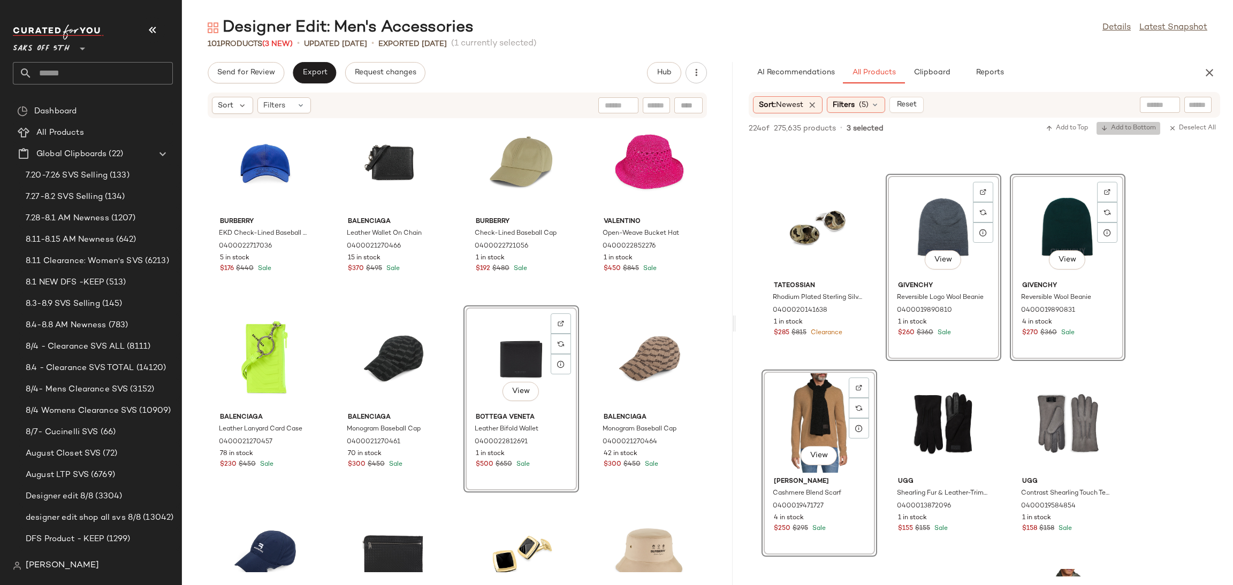
click at [1112, 131] on span "Add to Bottom" at bounding box center [1128, 128] width 55 height 7
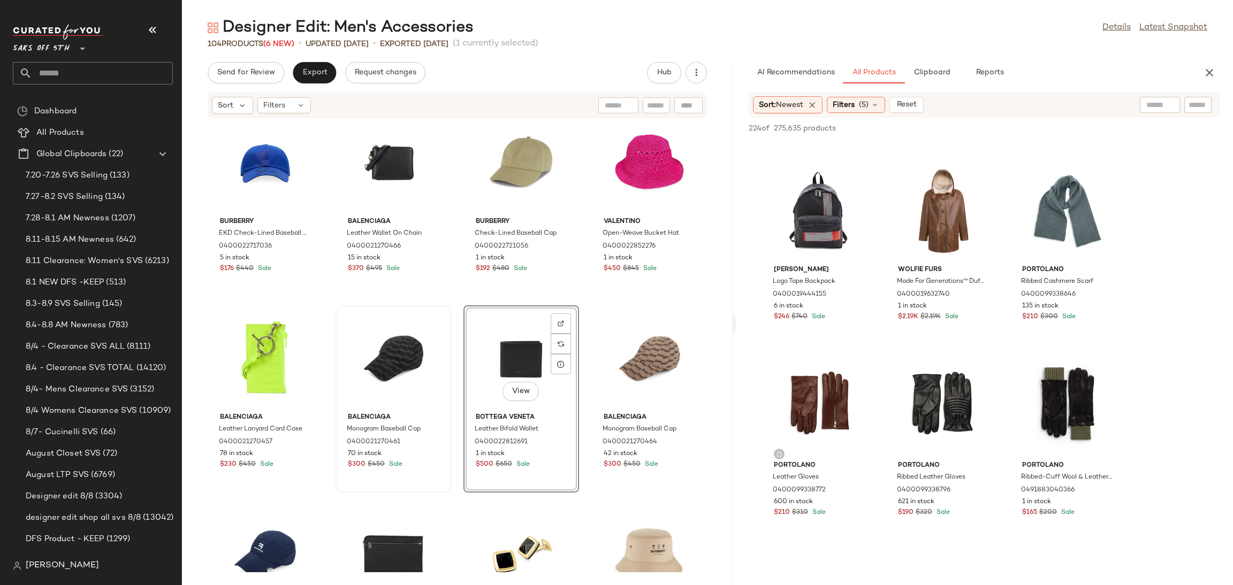
scroll to position [14233, 0]
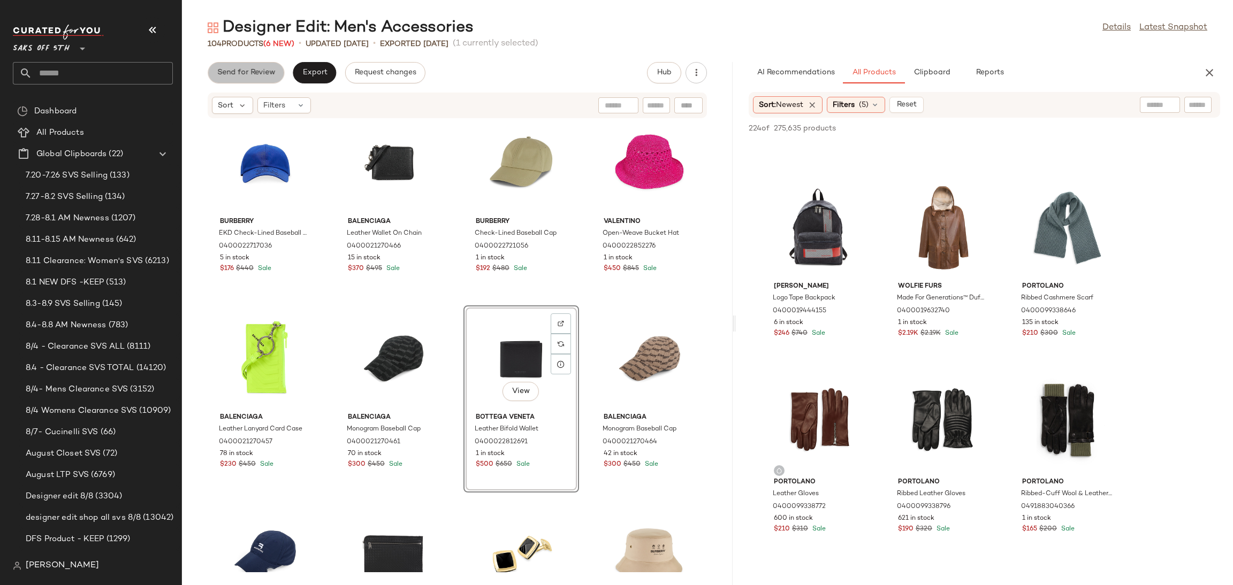
click at [248, 77] on span "Send for Review" at bounding box center [246, 73] width 58 height 9
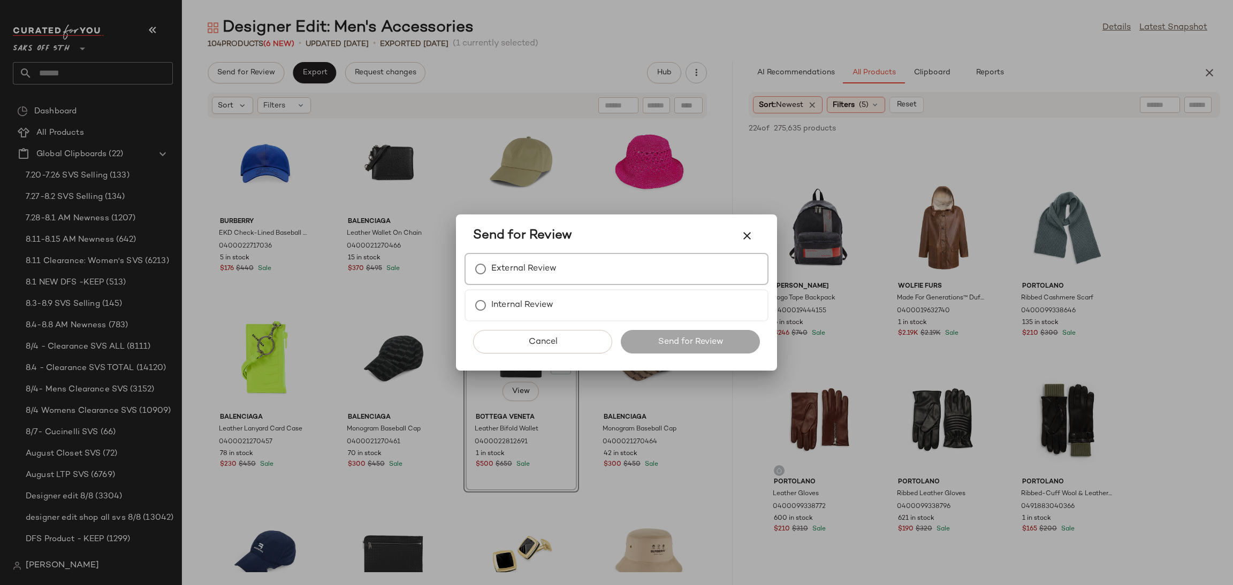
click at [511, 255] on div "External Review" at bounding box center [617, 269] width 304 height 32
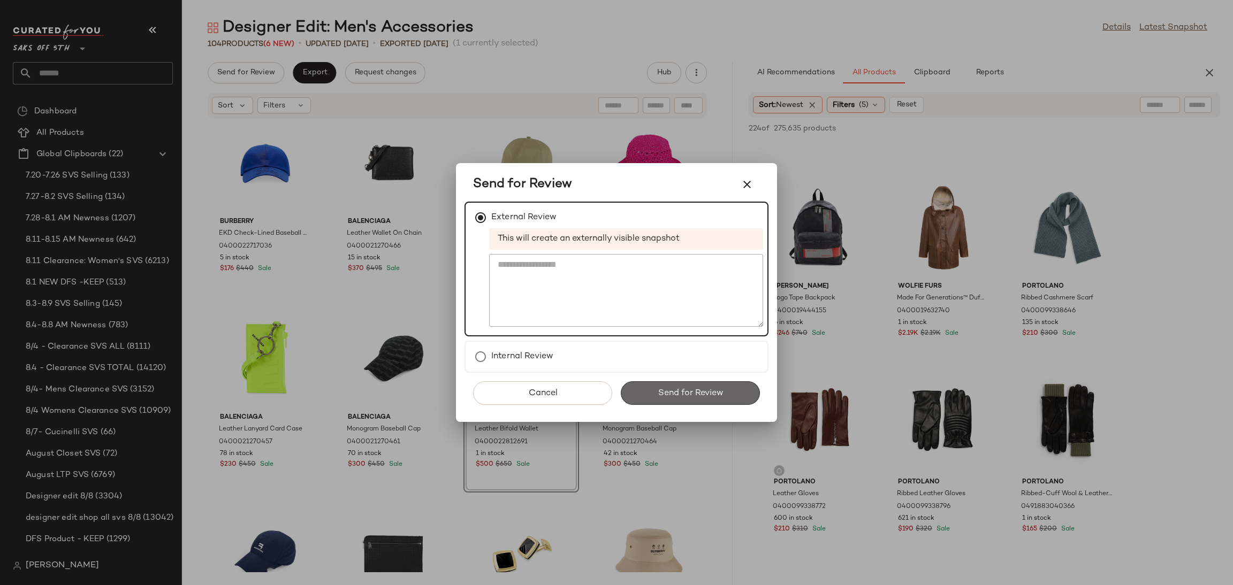
click at [649, 385] on button "Send for Review" at bounding box center [690, 394] width 139 height 24
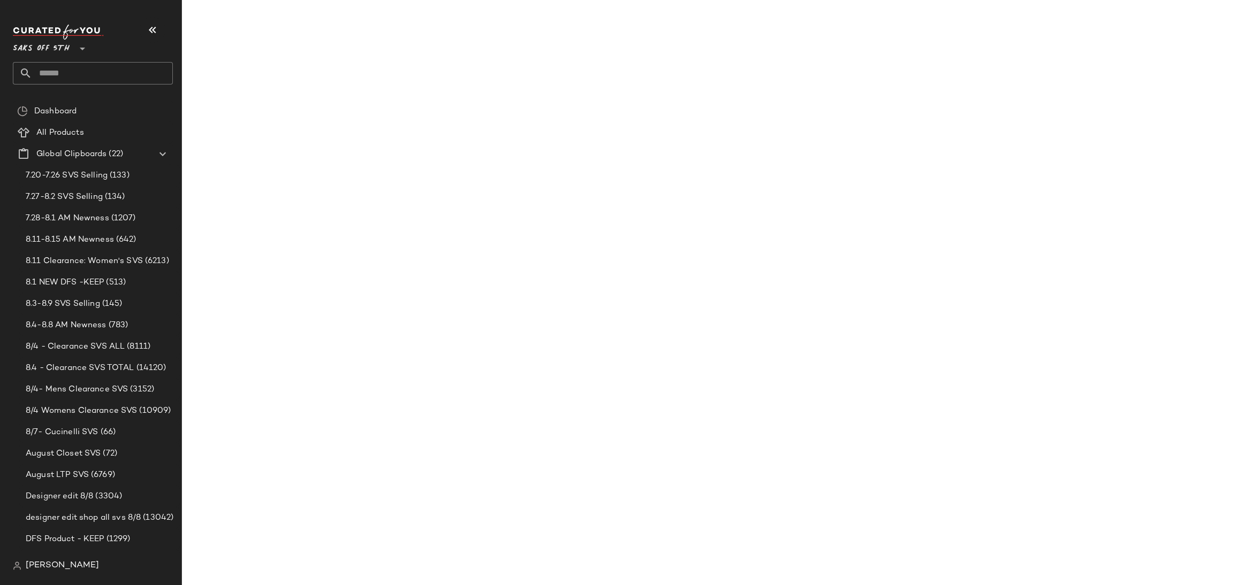
scroll to position [19325, 0]
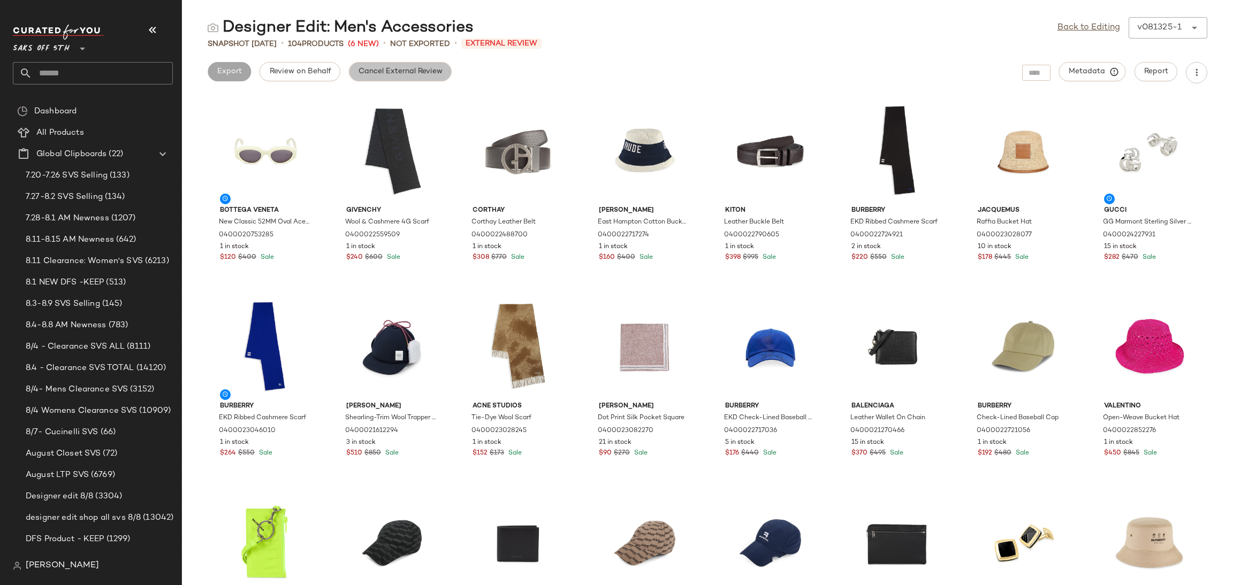
click at [407, 80] on button "Cancel External Review" at bounding box center [400, 71] width 103 height 19
click at [1096, 35] on div "Back to Editing v081325-1 ******" at bounding box center [1133, 27] width 150 height 21
click at [1090, 24] on link "Back to Editing" at bounding box center [1089, 27] width 63 height 13
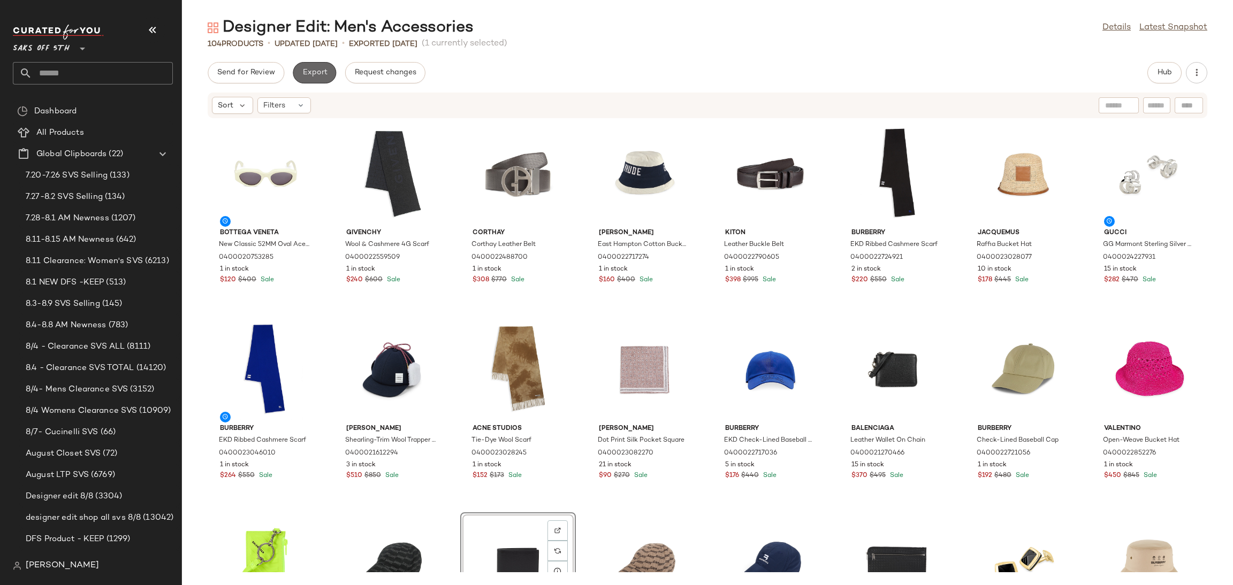
click at [316, 81] on button "Export" at bounding box center [314, 72] width 43 height 21
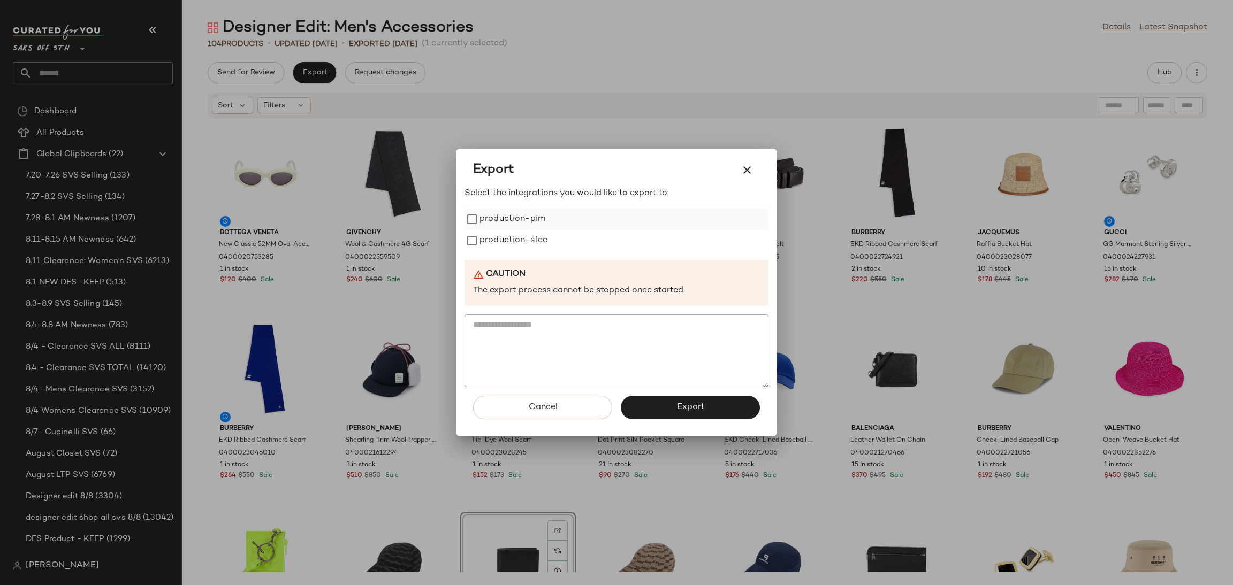
click at [534, 224] on label "production-pim" at bounding box center [513, 219] width 66 height 21
click at [535, 239] on label "production-sfcc" at bounding box center [514, 240] width 68 height 21
click at [668, 398] on button "Export" at bounding box center [690, 408] width 139 height 24
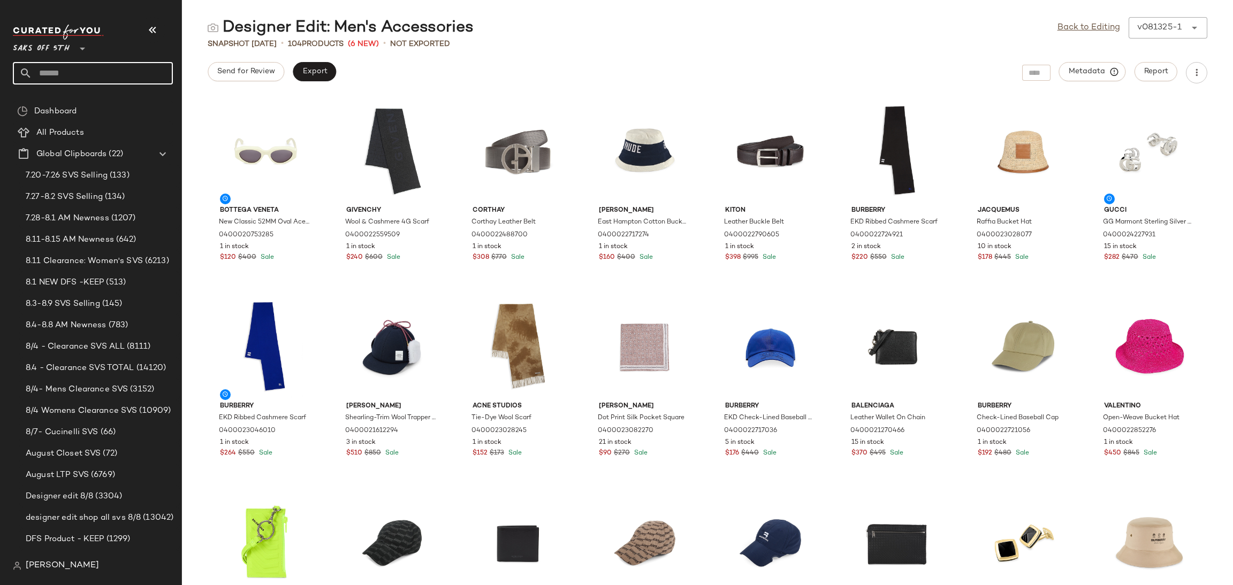
click at [145, 72] on input "text" at bounding box center [102, 73] width 141 height 22
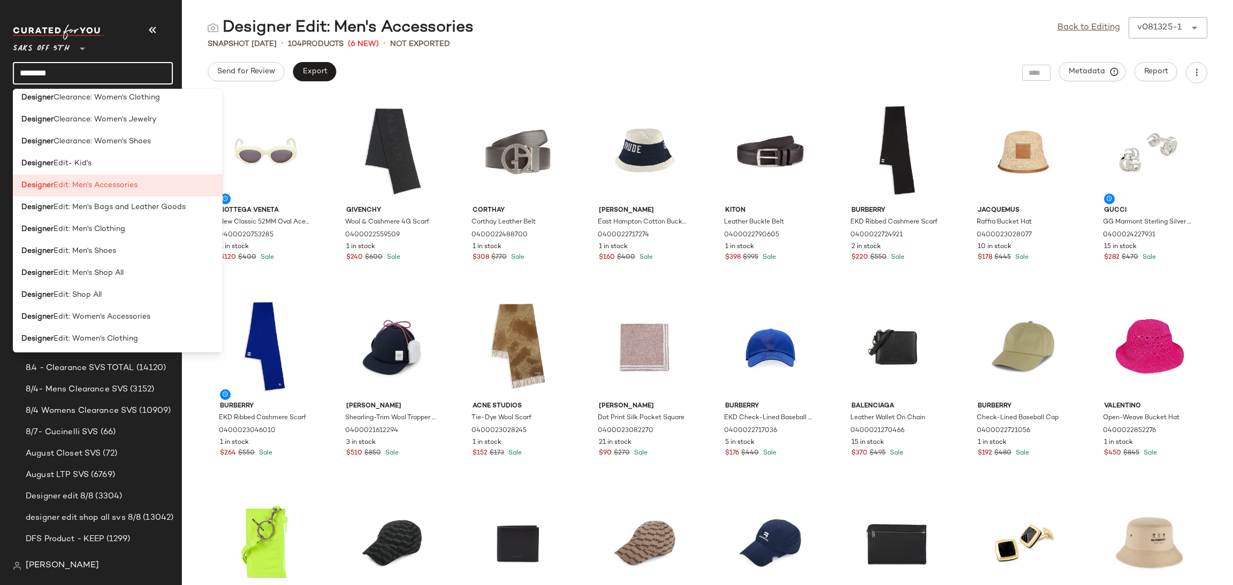
scroll to position [466, 0]
type input "********"
click at [147, 241] on div "Designer Edit: Men's Bags and Leather Goods" at bounding box center [118, 252] width 210 height 22
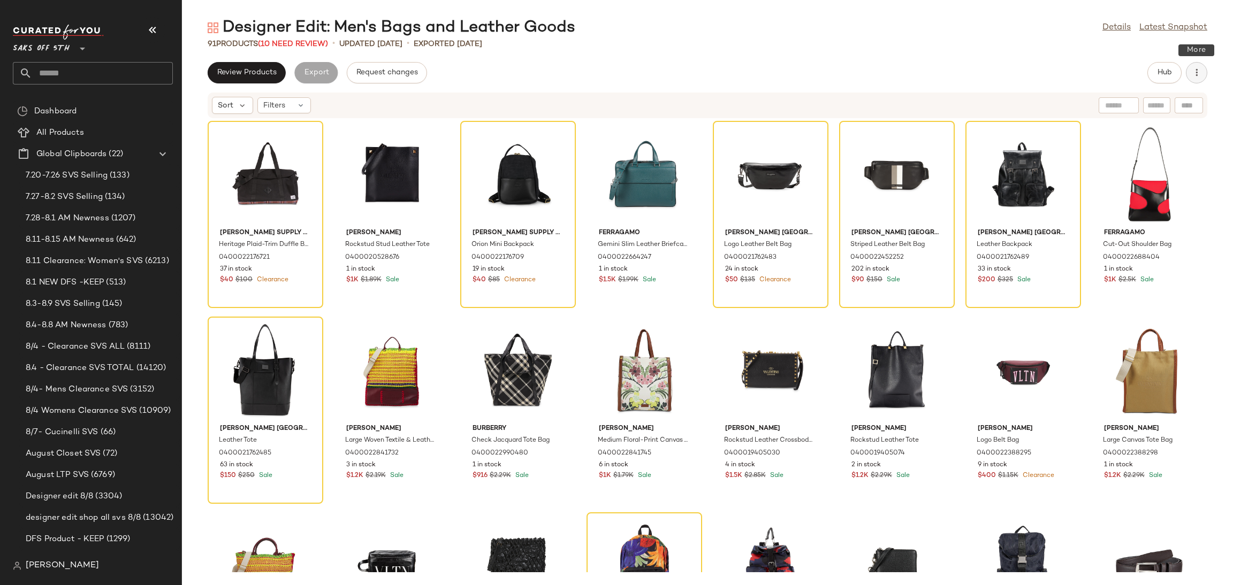
click at [1198, 69] on icon "button" at bounding box center [1196, 72] width 11 height 11
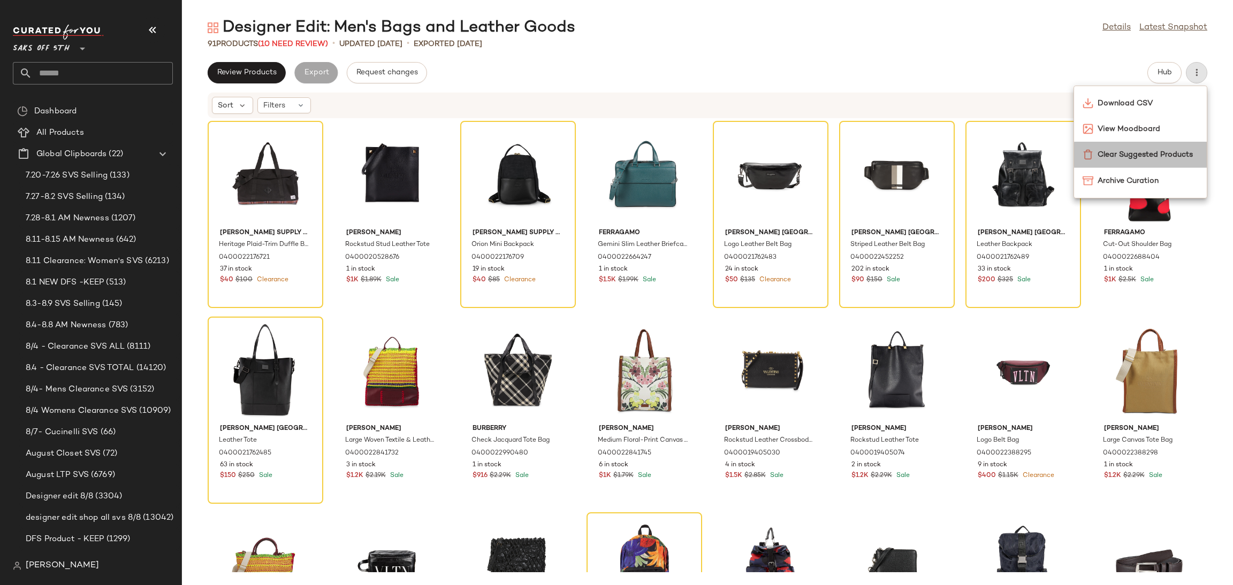
click at [1143, 151] on span "Clear Suggested Products" at bounding box center [1148, 154] width 101 height 11
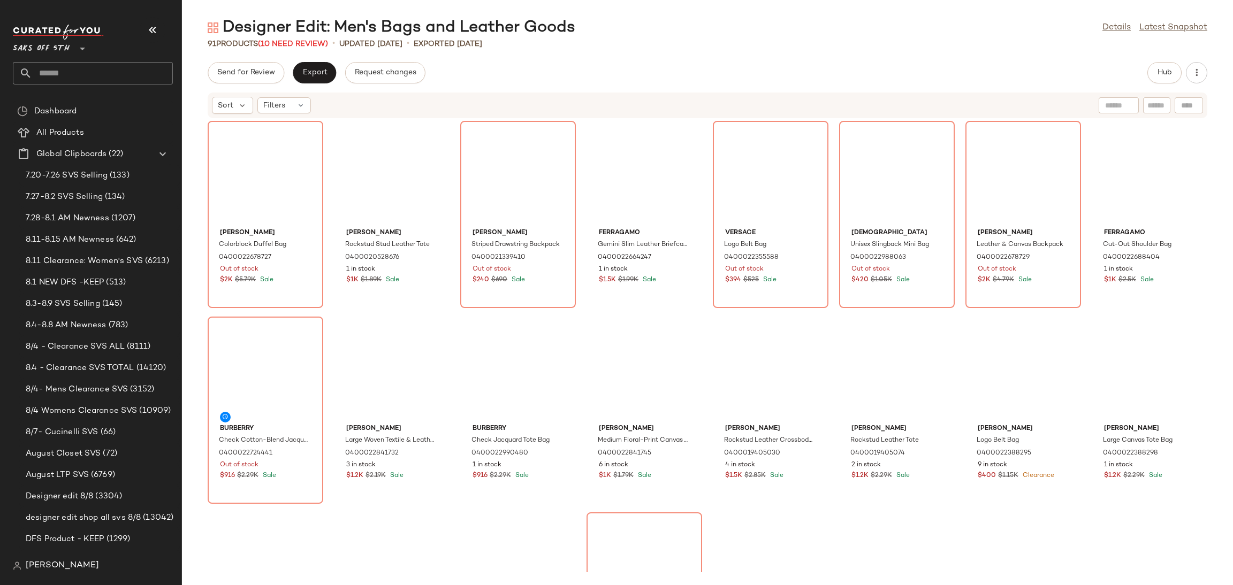
click at [296, 106] on icon at bounding box center [300, 105] width 9 height 9
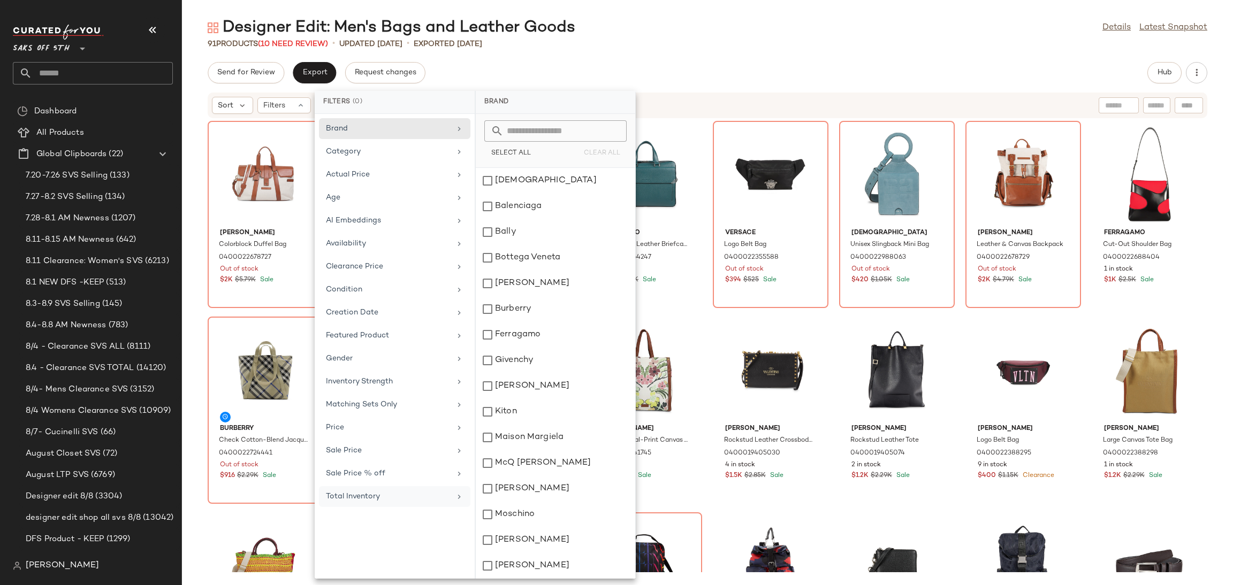
click at [397, 496] on div "Total Inventory" at bounding box center [388, 496] width 125 height 11
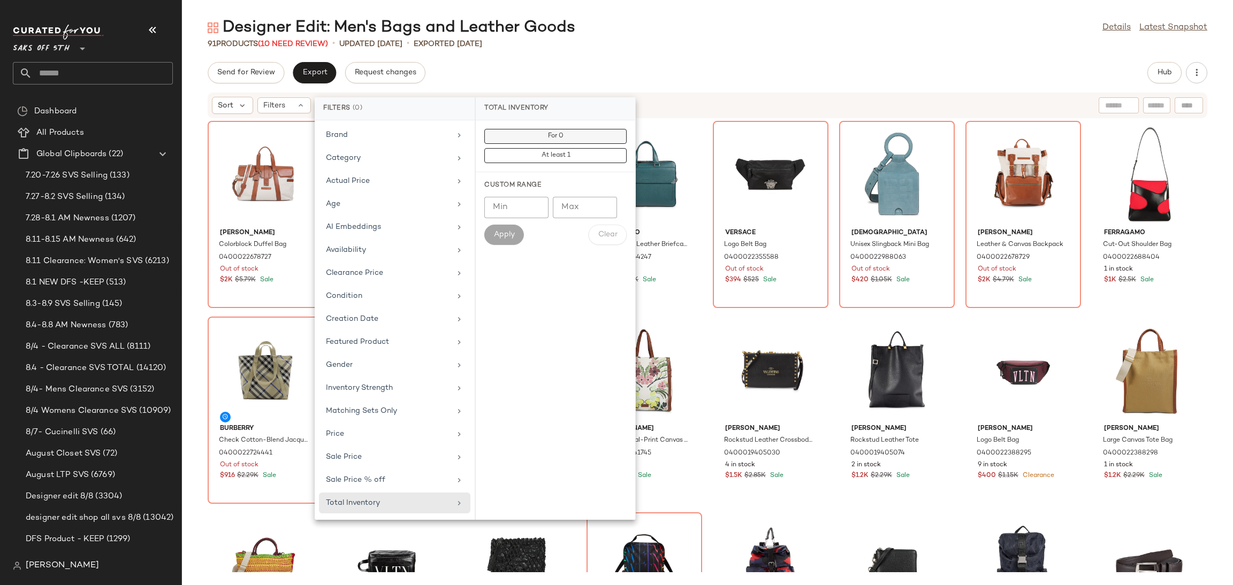
click at [563, 138] on span "For 0" at bounding box center [555, 136] width 16 height 7
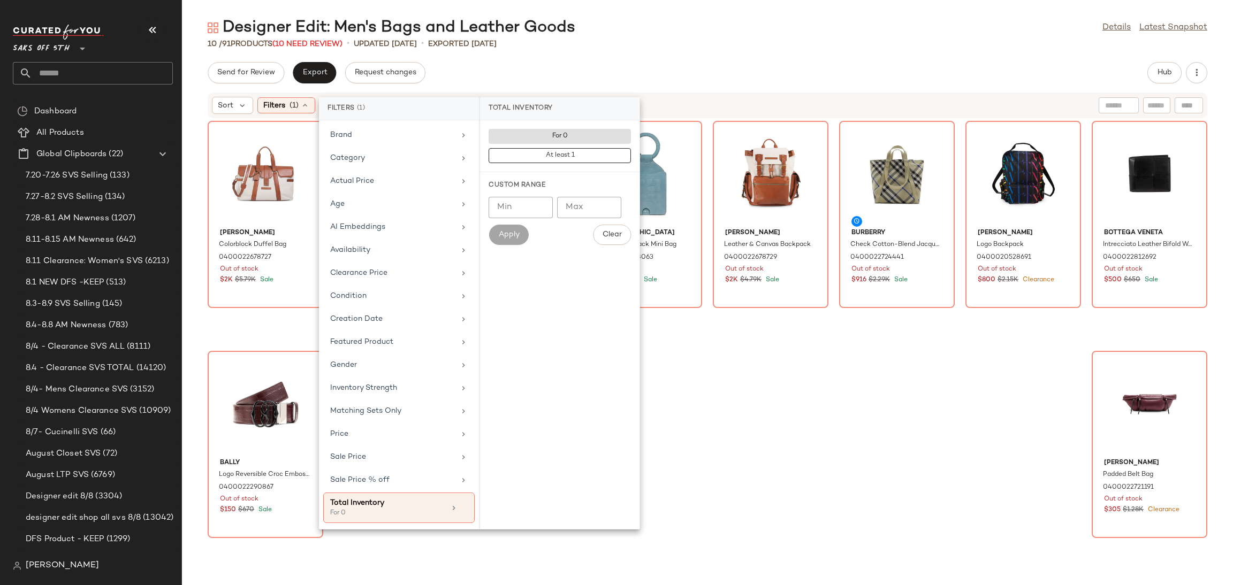
click at [534, 75] on div "Send for Review Export Request changes Hub" at bounding box center [708, 72] width 1000 height 21
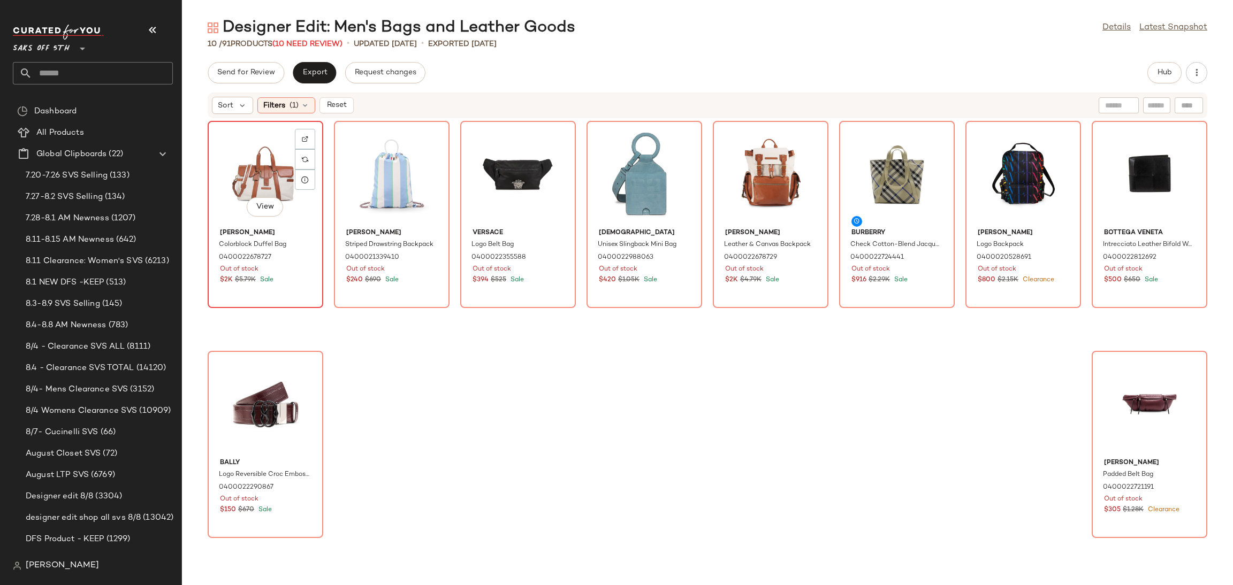
click at [244, 149] on div "View" at bounding box center [265, 175] width 108 height 100
click at [1123, 390] on div "View" at bounding box center [1150, 405] width 108 height 100
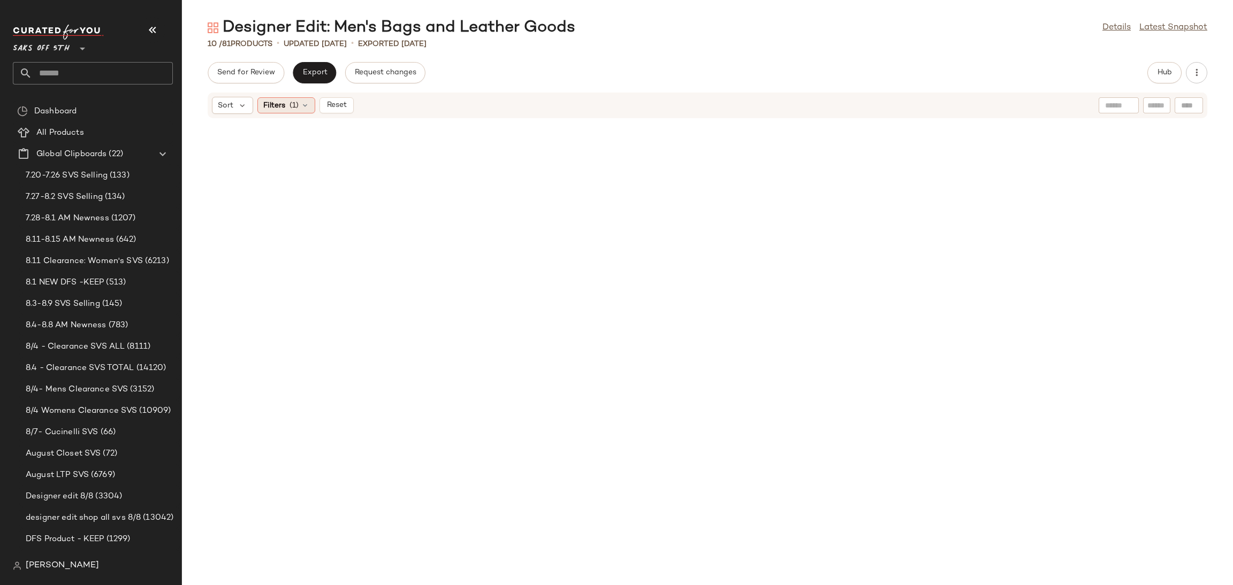
click at [287, 101] on div "Filters (1)" at bounding box center [286, 105] width 58 height 16
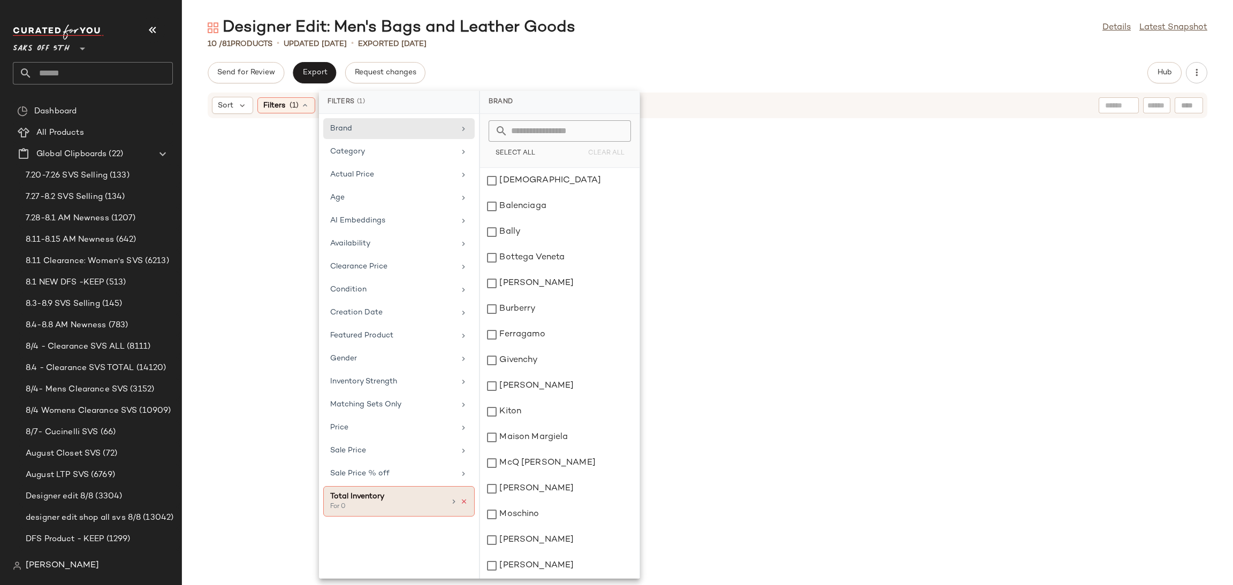
click at [463, 505] on icon at bounding box center [463, 501] width 7 height 7
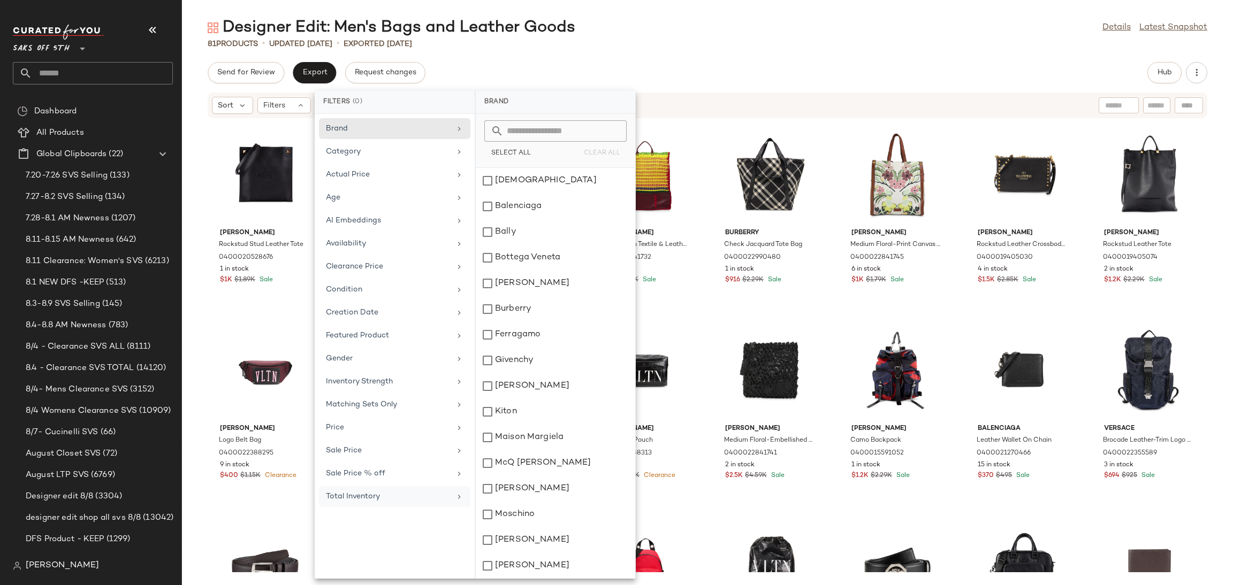
click at [758, 33] on div "Designer Edit: Men's Bags and Leather Goods Details Latest Snapshot" at bounding box center [707, 27] width 1051 height 21
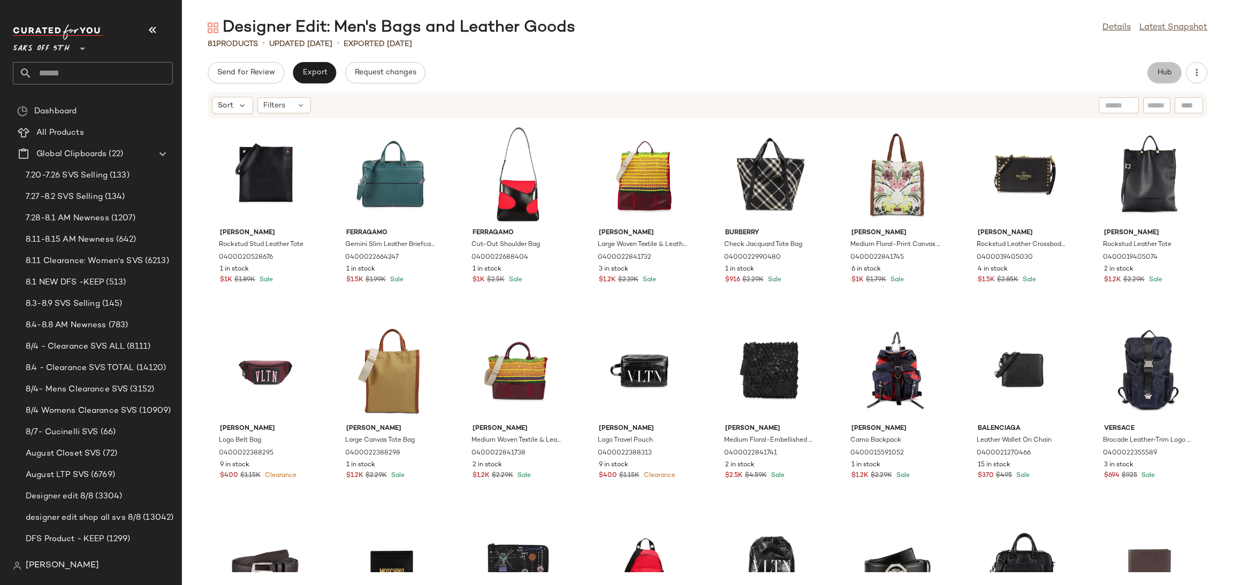
click at [1161, 74] on span "Hub" at bounding box center [1164, 73] width 15 height 9
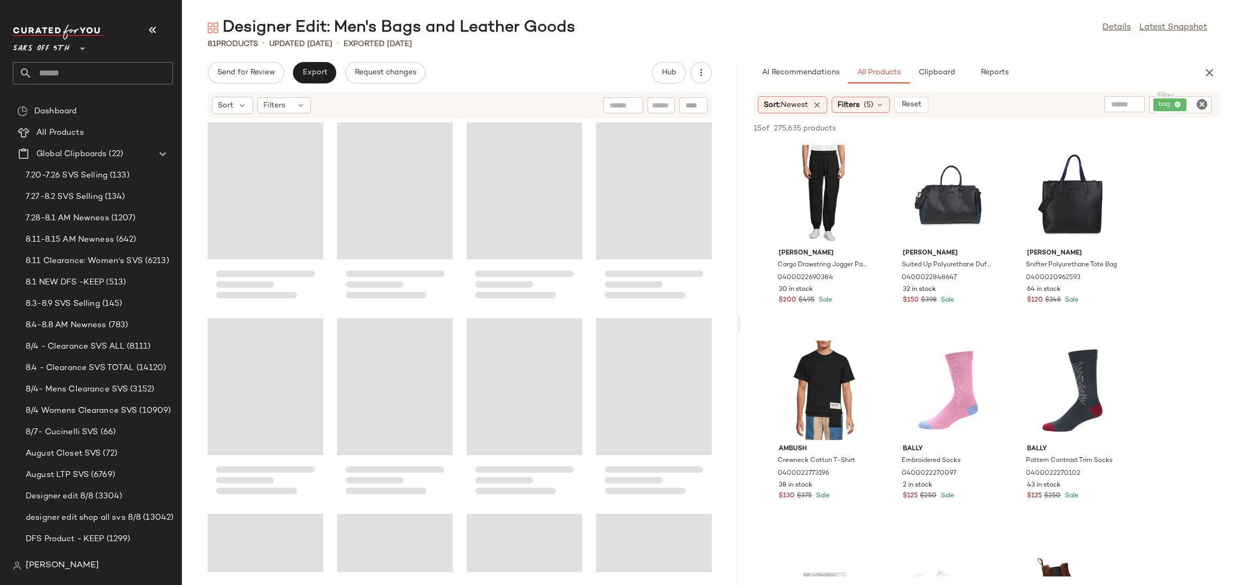
drag, startPoint x: 706, startPoint y: 328, endPoint x: 740, endPoint y: 322, distance: 34.2
click at [740, 322] on div "Designer Edit: Men's Bags and Leather Goods Details Latest Snapshot 81 Products…" at bounding box center [707, 301] width 1051 height 568
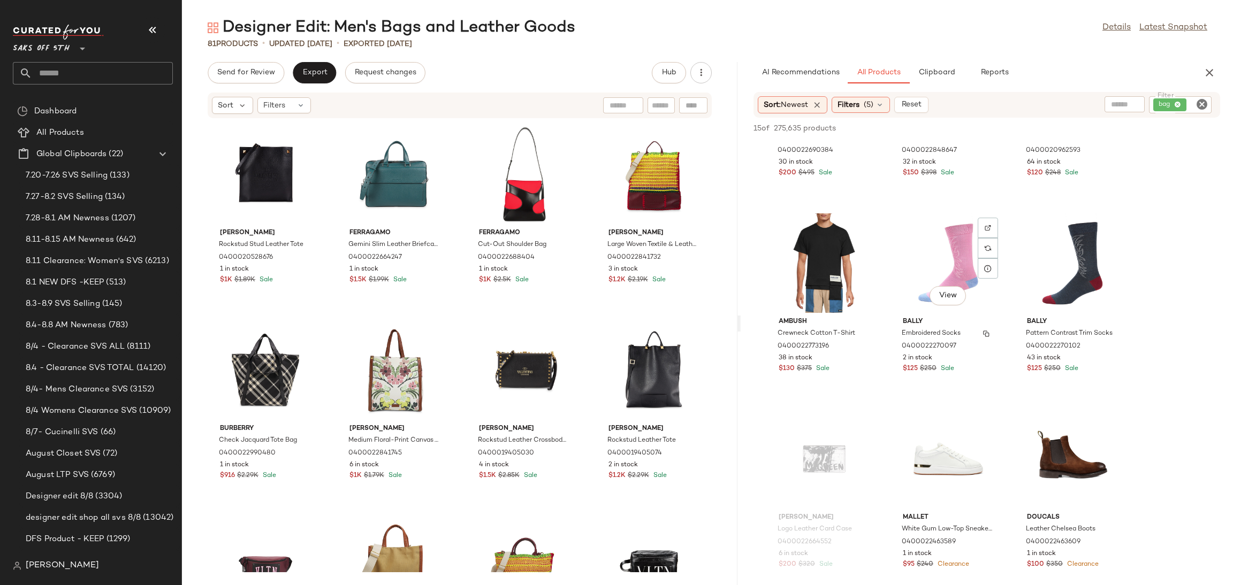
scroll to position [128, 0]
click at [864, 102] on div "Filters (5)" at bounding box center [861, 105] width 58 height 16
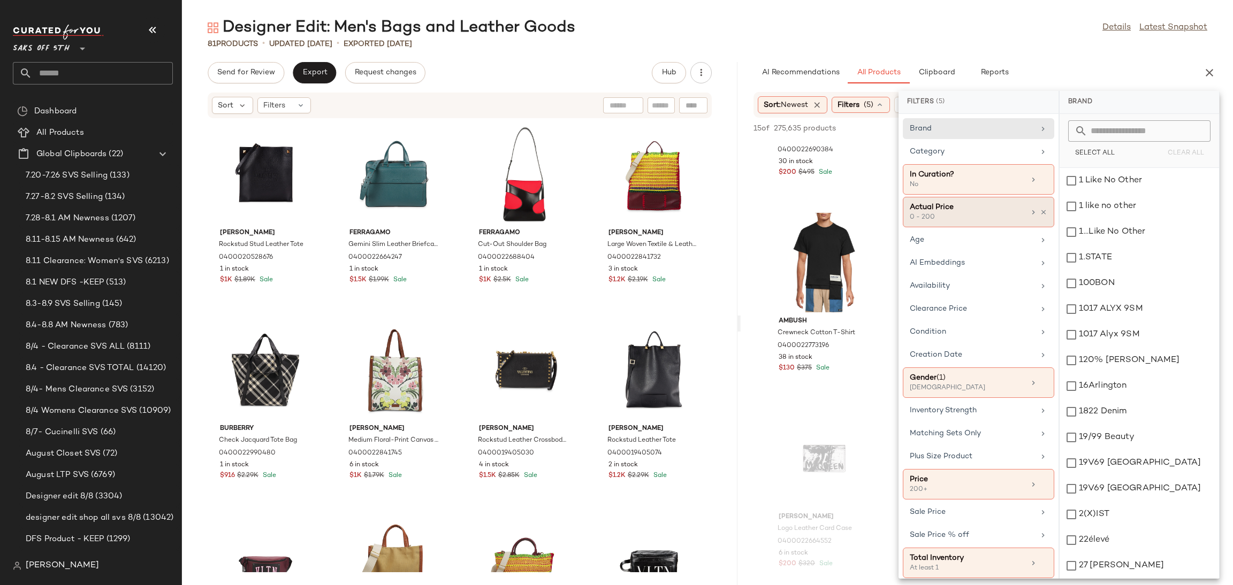
click at [988, 223] on div "0 - 200" at bounding box center [963, 218] width 107 height 10
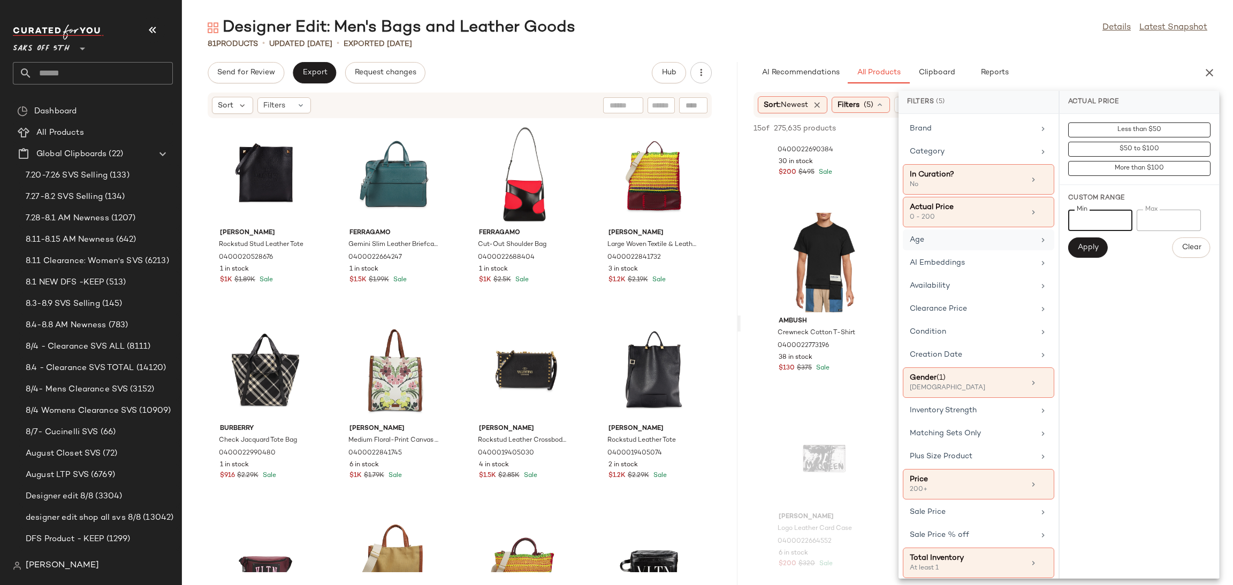
drag, startPoint x: 1094, startPoint y: 212, endPoint x: 1036, endPoint y: 241, distance: 64.9
click at [1036, 241] on div "Filters (5) Brand Category In Curation? No Actual Price 0 - 200 Age AI Embeddin…" at bounding box center [1059, 335] width 321 height 488
type input "***"
drag, startPoint x: 1175, startPoint y: 219, endPoint x: 1110, endPoint y: 232, distance: 66.0
click at [1110, 232] on div "Min *** Min Max *** Max Apply Clear" at bounding box center [1139, 234] width 142 height 48
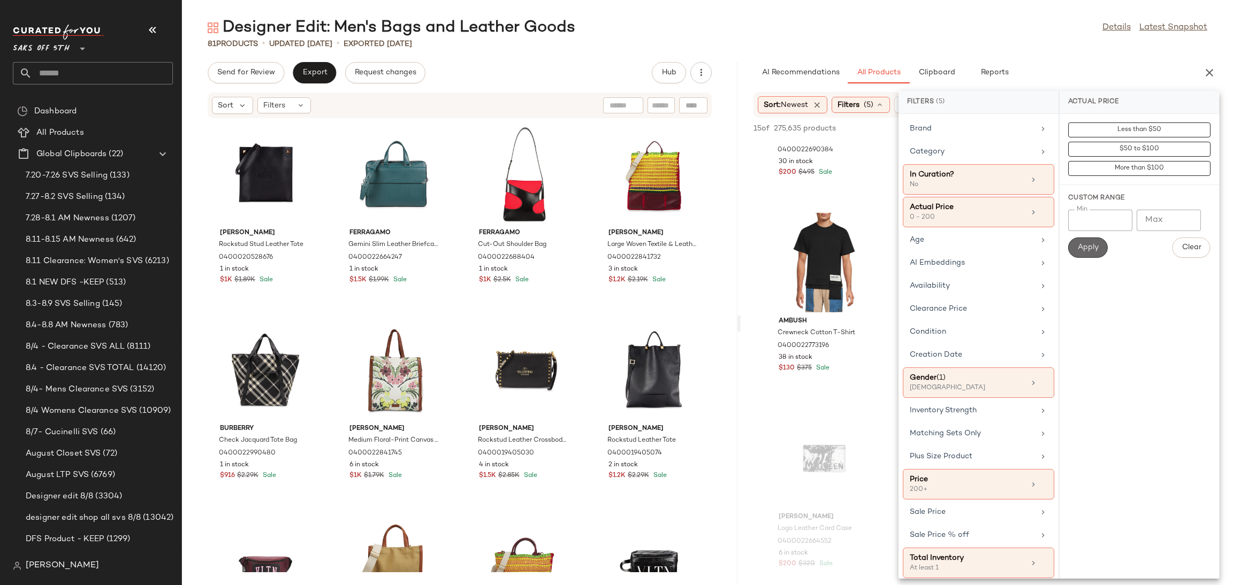
click at [1084, 245] on span "Apply" at bounding box center [1087, 248] width 21 height 9
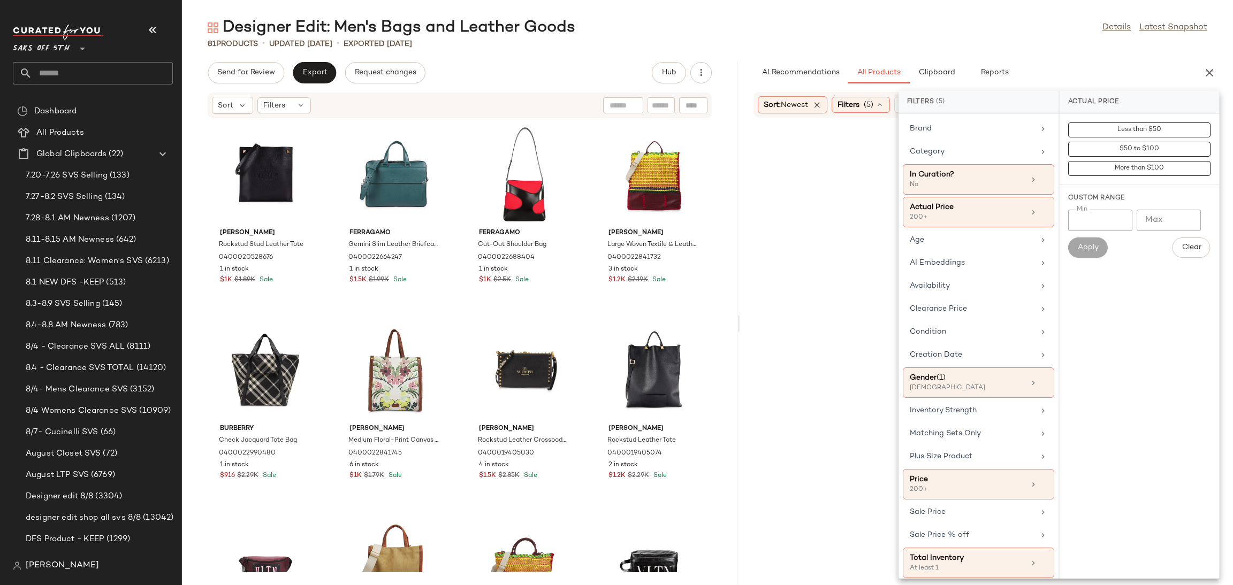
click at [1000, 40] on div "81 Products • updated [DATE] • Exported [DATE]" at bounding box center [707, 44] width 1051 height 11
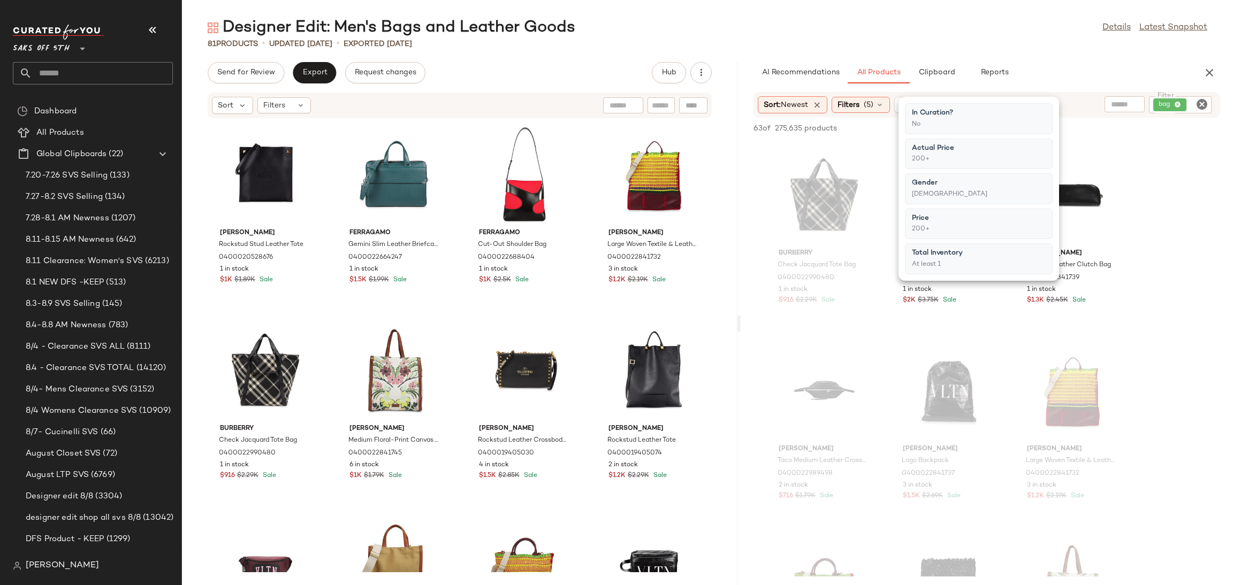
click at [1000, 40] on div "81 Products • updated [DATE] • Exported [DATE]" at bounding box center [707, 44] width 1051 height 11
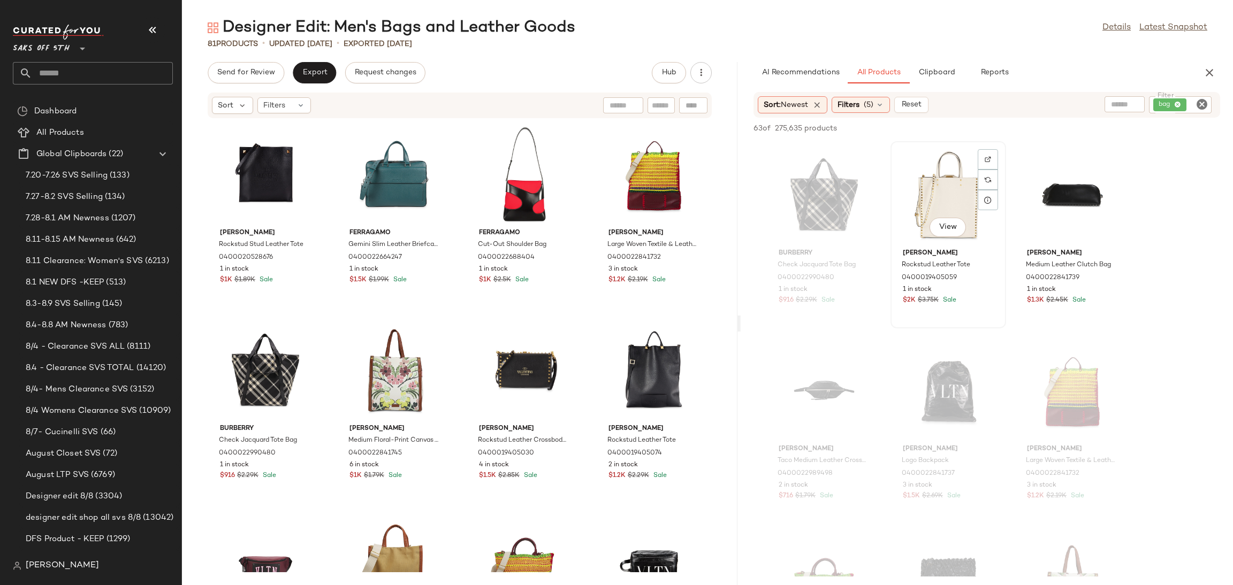
click at [930, 191] on div "View" at bounding box center [948, 195] width 108 height 100
click at [1071, 128] on span "Add to Top" at bounding box center [1067, 128] width 42 height 7
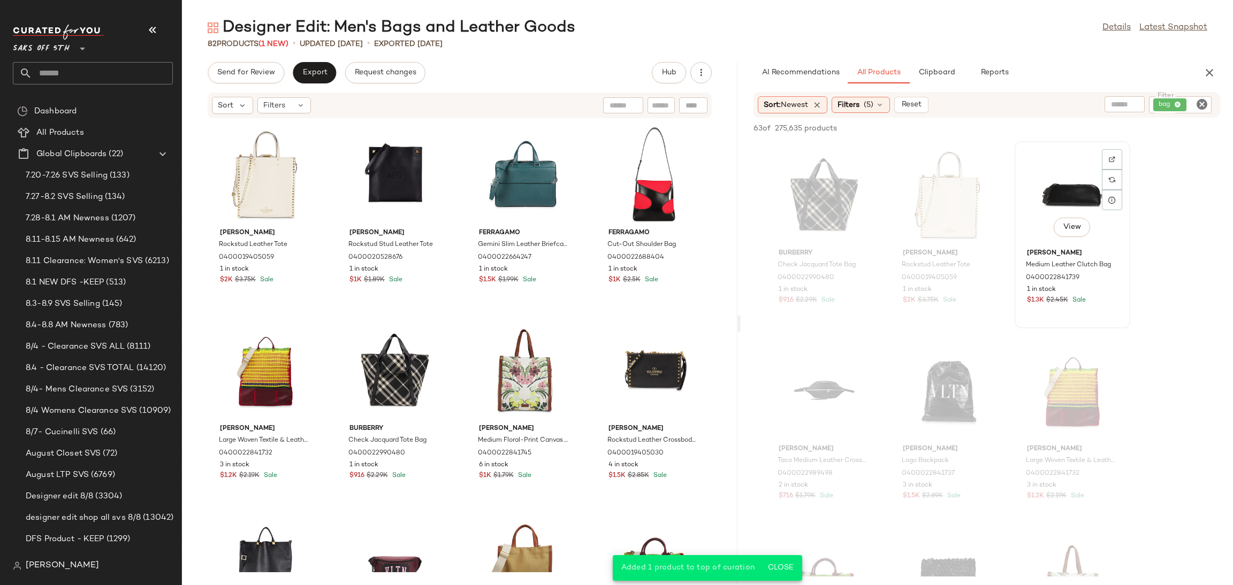
click at [1054, 195] on div "View" at bounding box center [1072, 195] width 108 height 100
click at [1072, 127] on span "Add to Top" at bounding box center [1067, 128] width 42 height 7
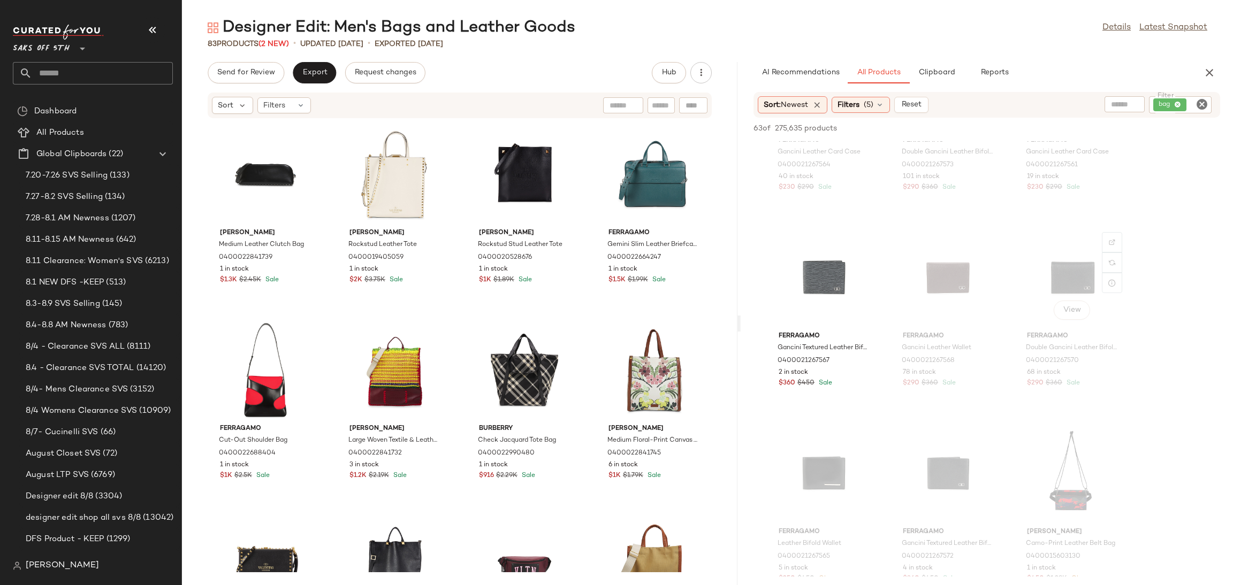
scroll to position [2856, 0]
click at [805, 268] on div "View" at bounding box center [824, 277] width 108 height 100
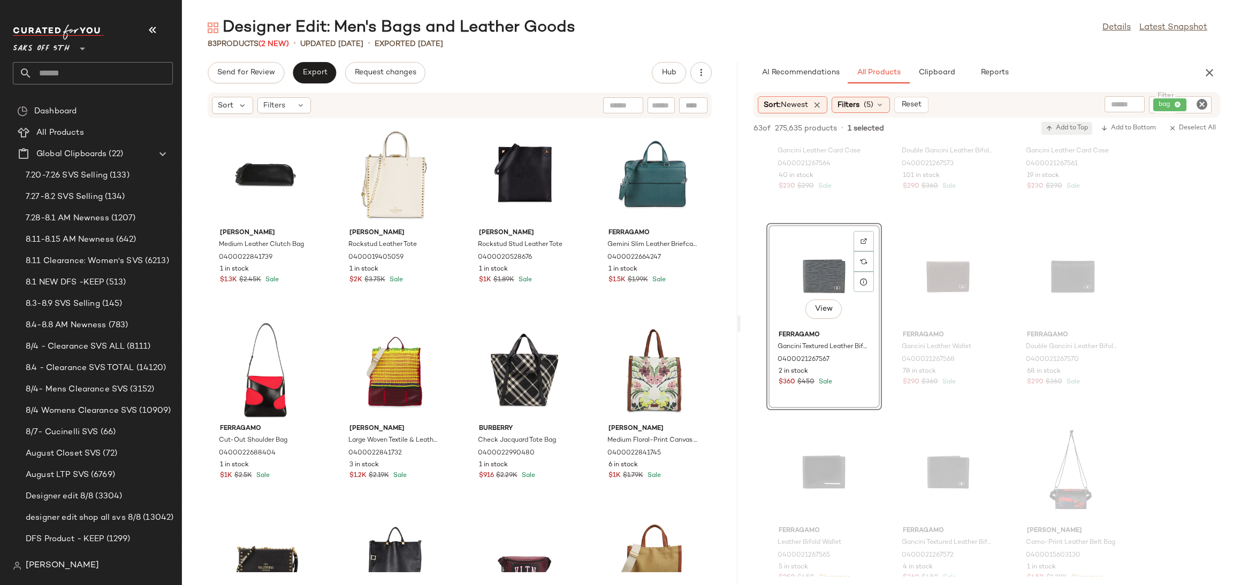
click at [1058, 132] on span "Add to Top" at bounding box center [1067, 128] width 42 height 7
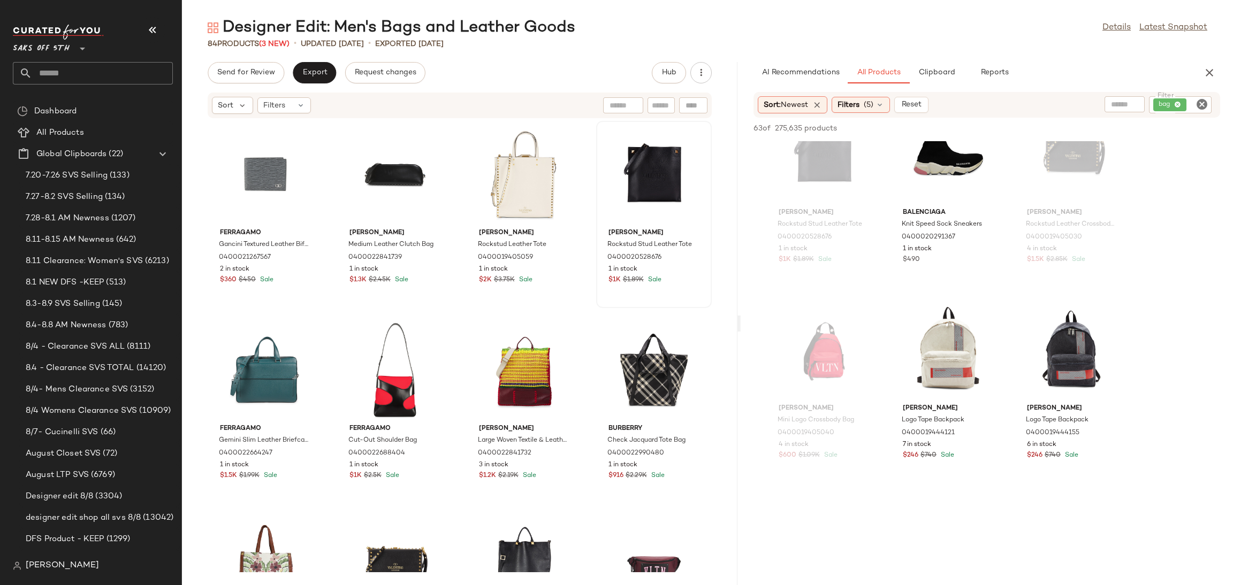
scroll to position [3737, 0]
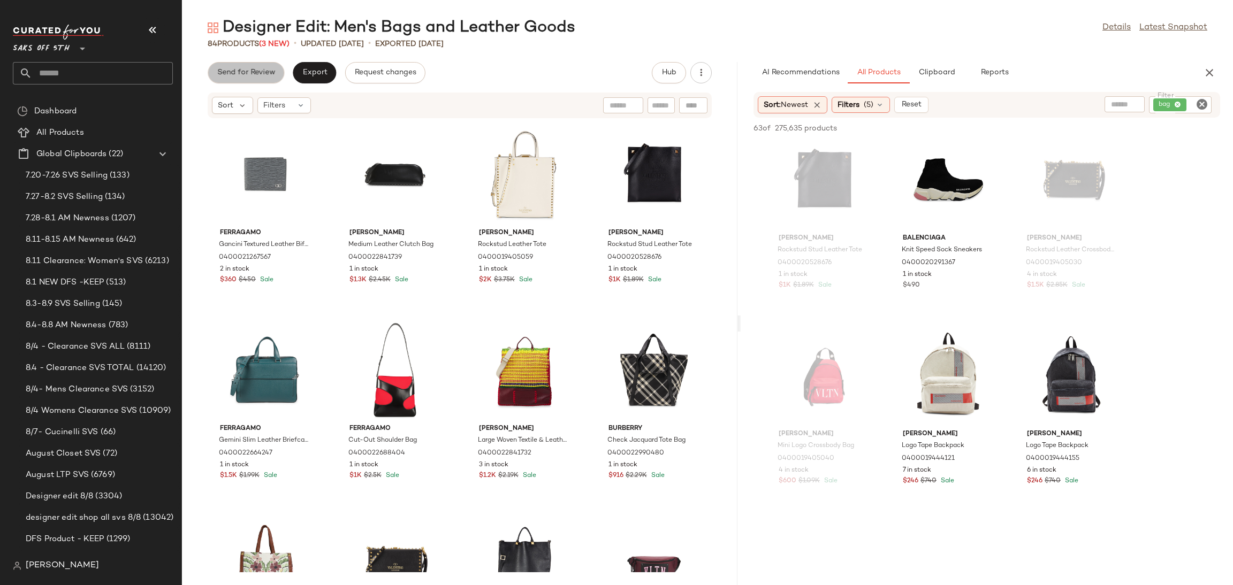
click at [268, 78] on button "Send for Review" at bounding box center [246, 72] width 77 height 21
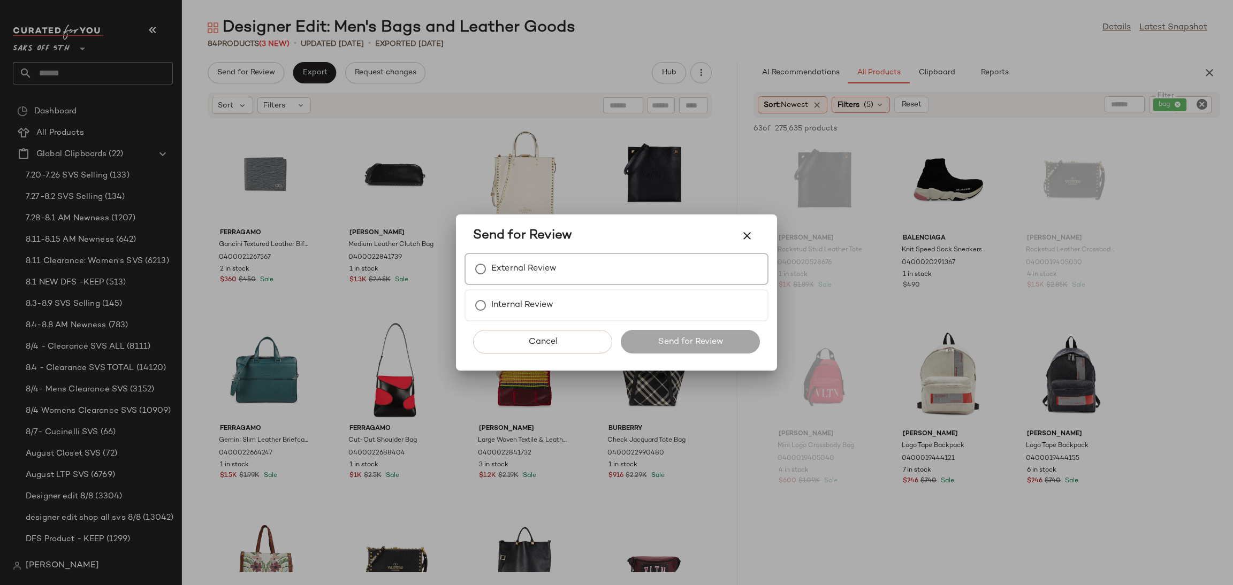
click at [520, 271] on label "External Review" at bounding box center [523, 268] width 65 height 21
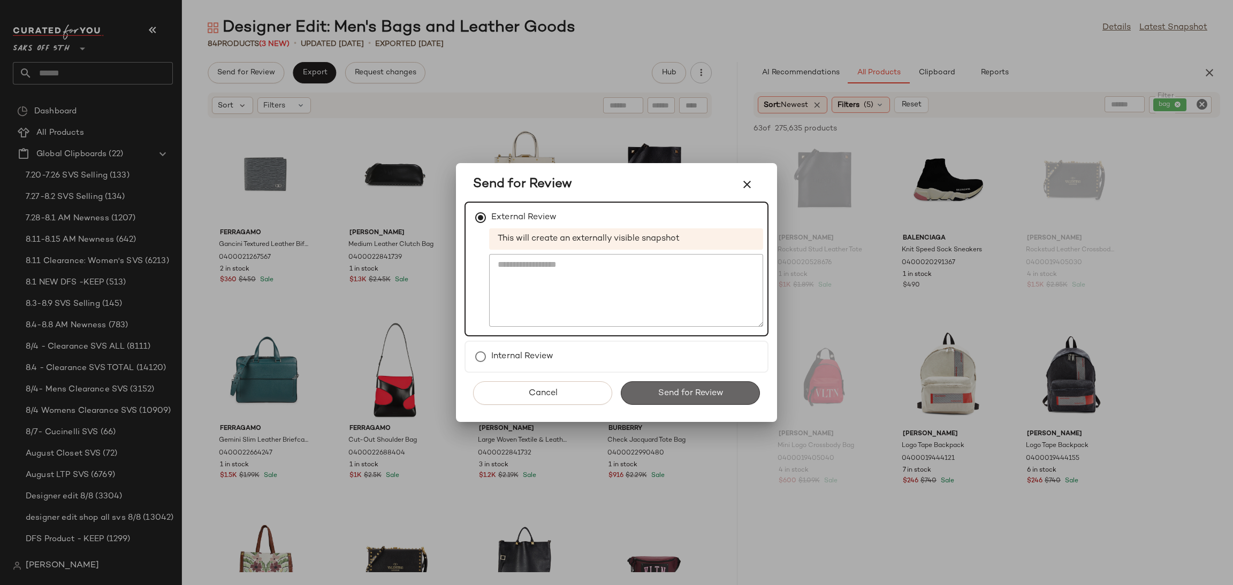
click at [659, 382] on button "Send for Review" at bounding box center [690, 394] width 139 height 24
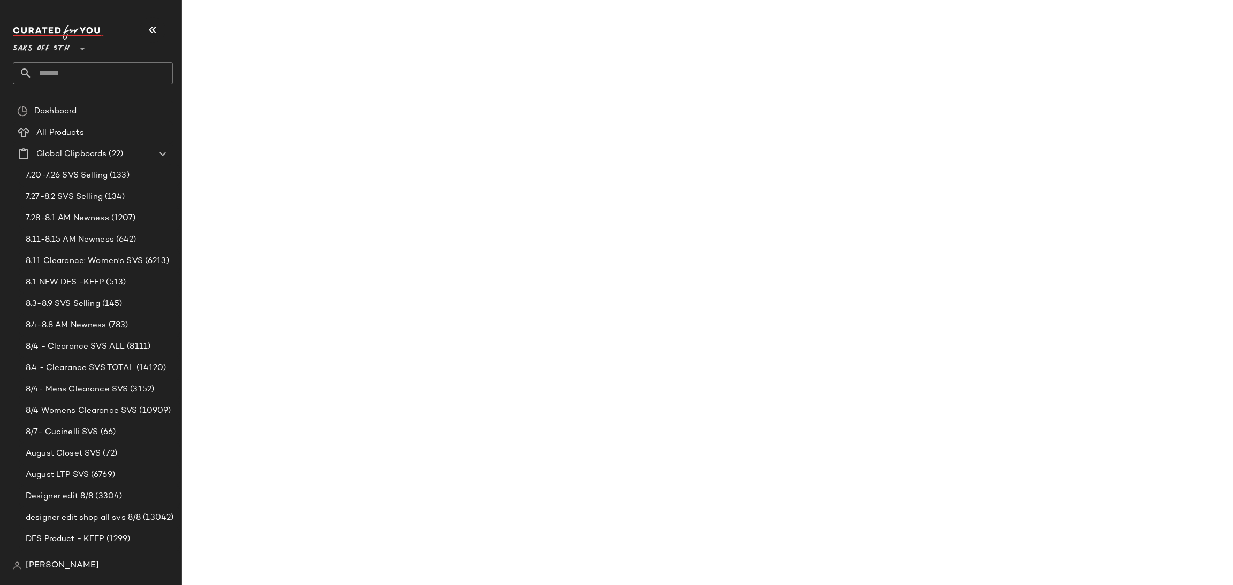
scroll to position [5500, 0]
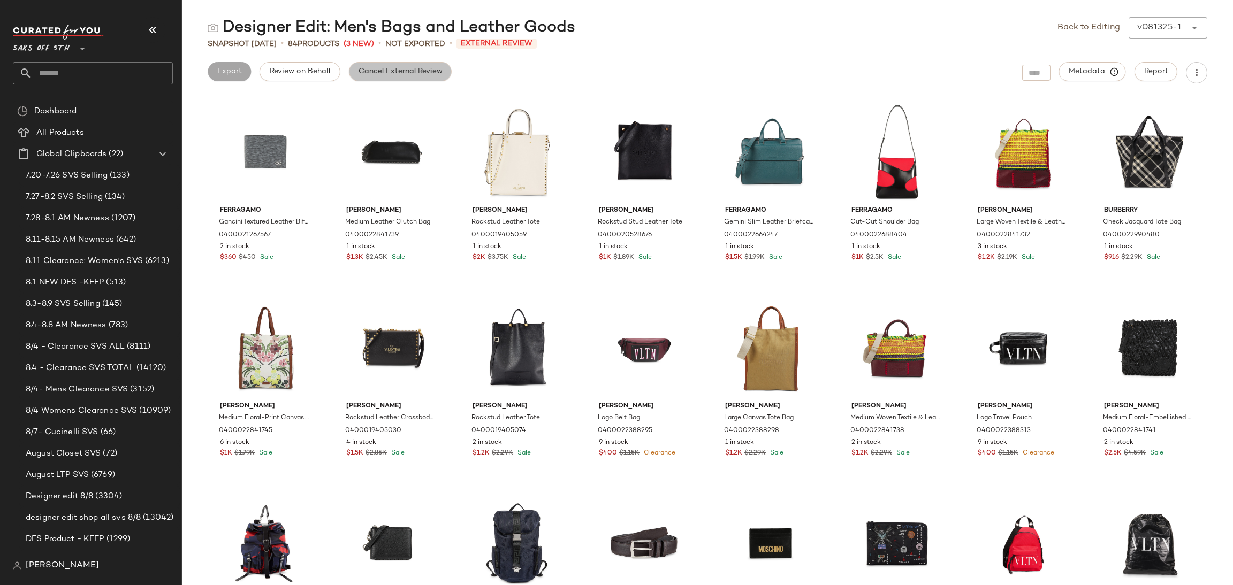
click at [427, 80] on button "Cancel External Review" at bounding box center [400, 71] width 103 height 19
click at [322, 75] on span "Export" at bounding box center [314, 71] width 25 height 9
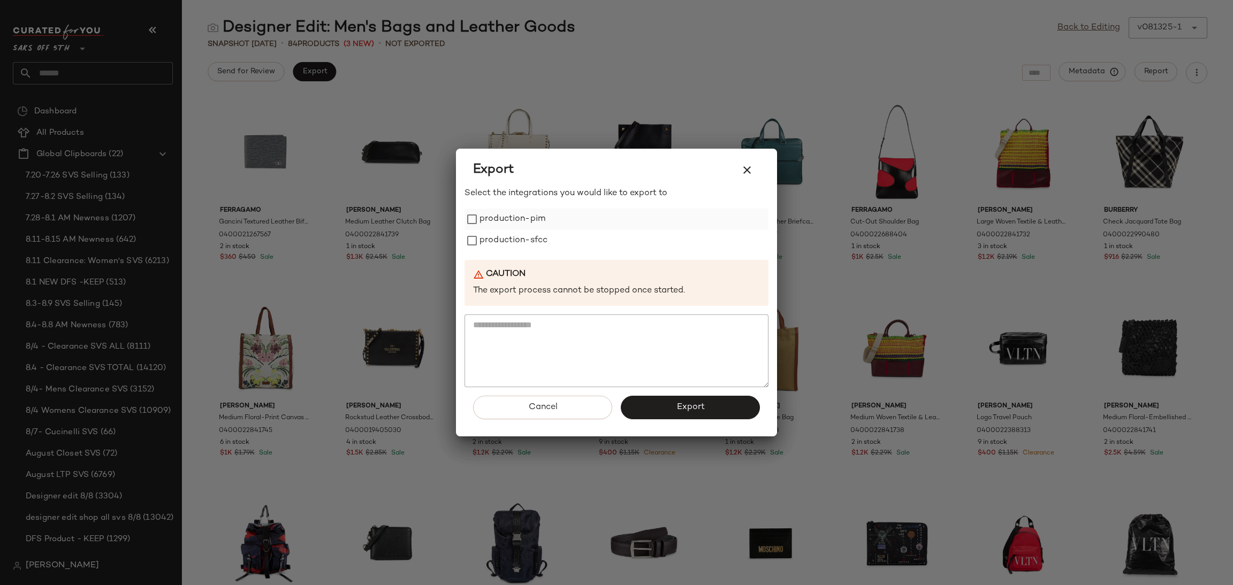
click at [483, 220] on label "production-pim" at bounding box center [513, 219] width 66 height 21
click at [489, 247] on label "production-sfcc" at bounding box center [514, 240] width 68 height 21
click at [669, 408] on button "Export" at bounding box center [690, 408] width 139 height 24
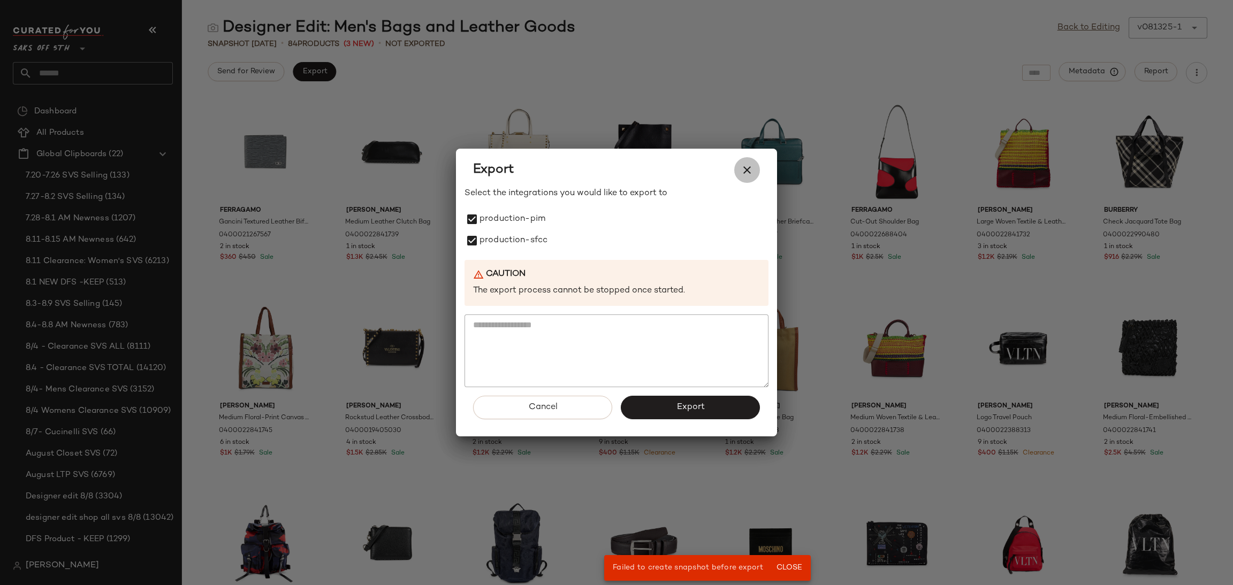
click at [753, 172] on icon "button" at bounding box center [747, 170] width 13 height 13
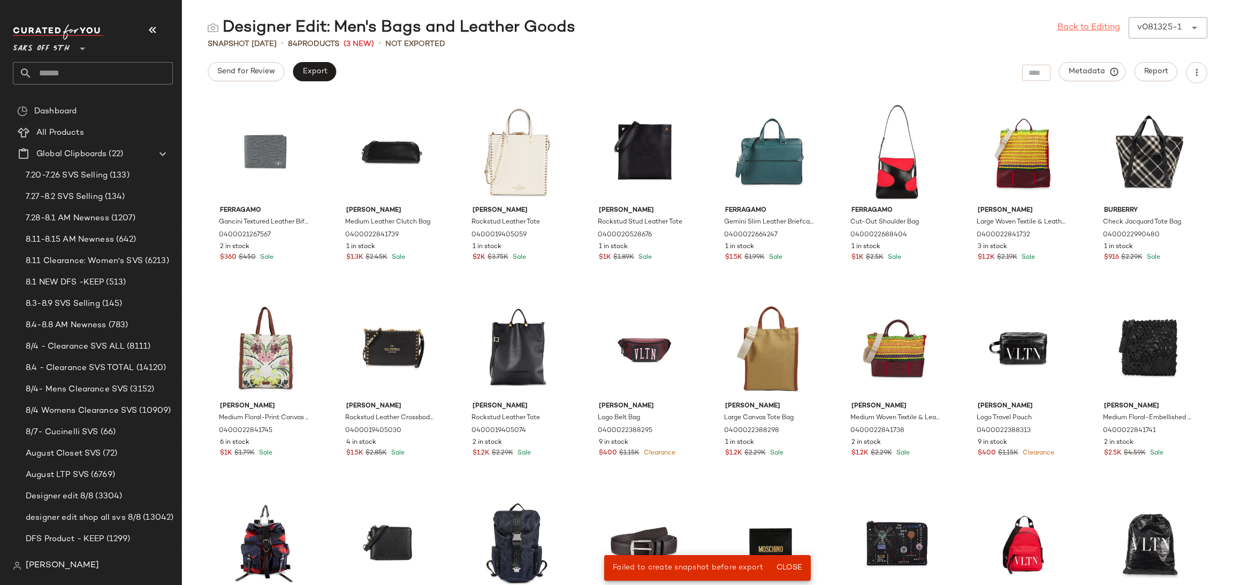
click at [1084, 27] on link "Back to Editing" at bounding box center [1089, 27] width 63 height 13
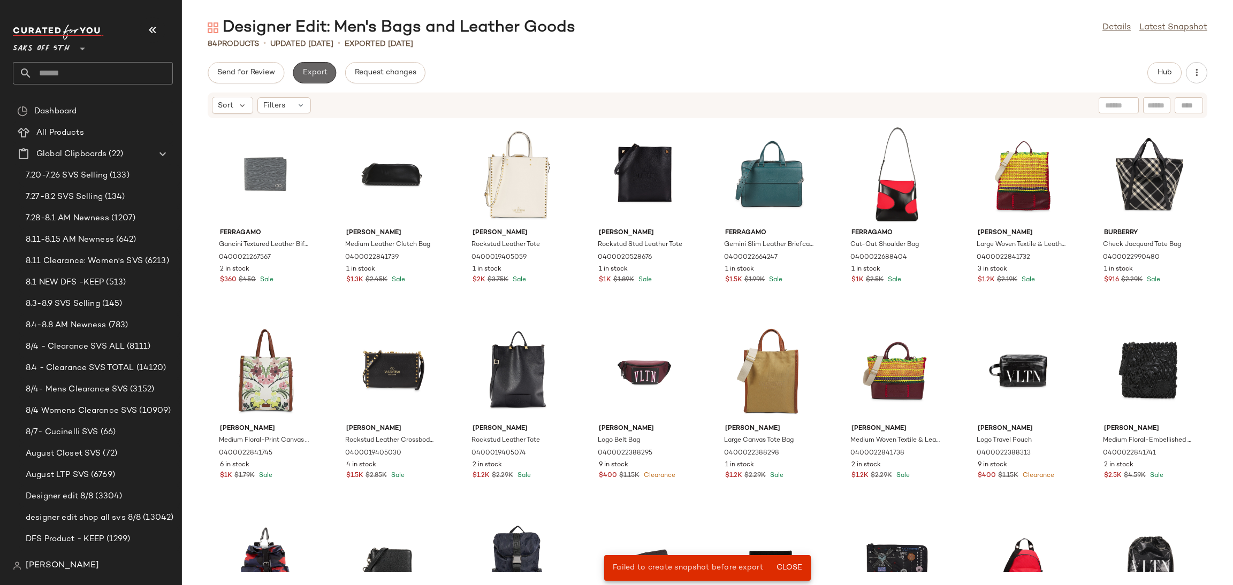
click at [326, 69] on button "Export" at bounding box center [314, 72] width 43 height 21
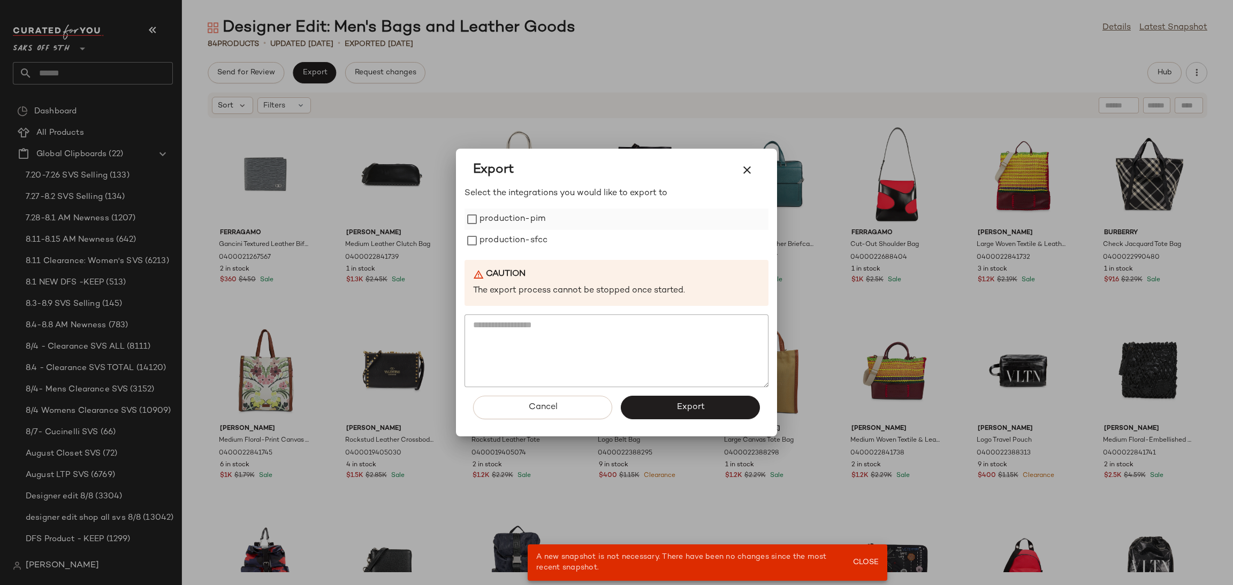
click at [484, 219] on label "production-pim" at bounding box center [513, 219] width 66 height 21
click at [487, 231] on label "production-sfcc" at bounding box center [514, 240] width 68 height 21
click at [655, 403] on button "Export" at bounding box center [690, 408] width 139 height 24
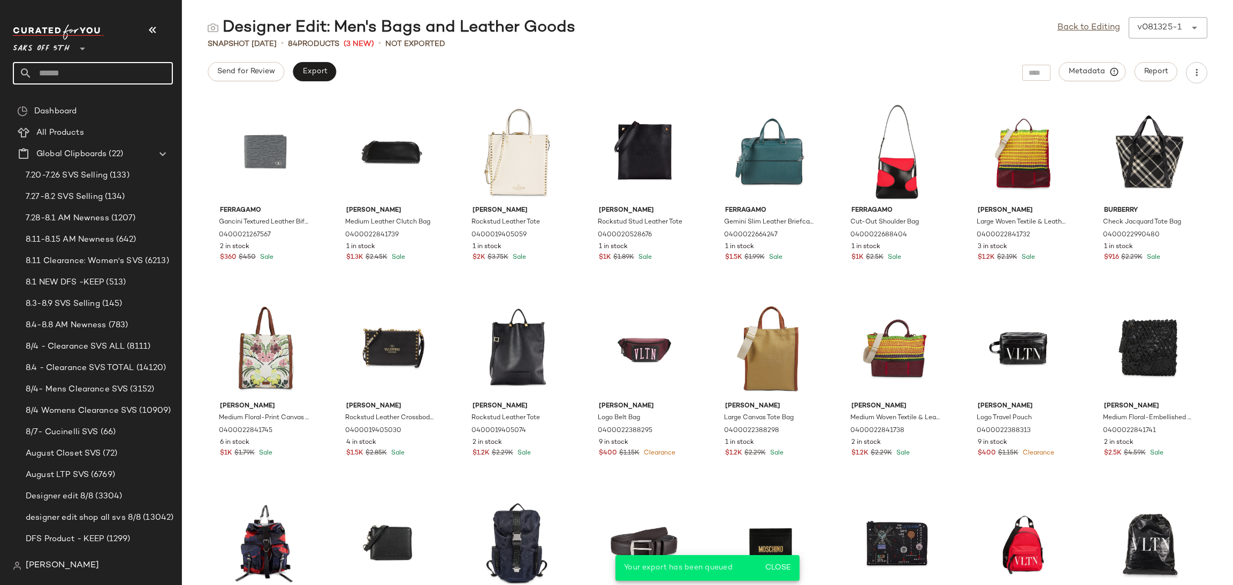
click at [121, 71] on input "text" at bounding box center [102, 73] width 141 height 22
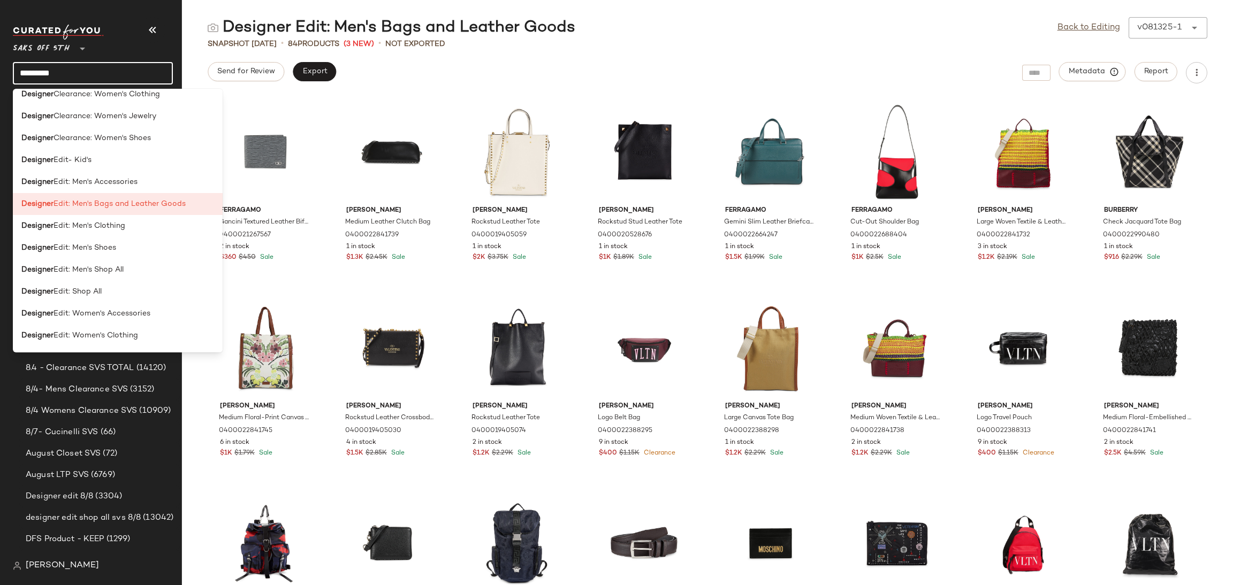
scroll to position [476, 0]
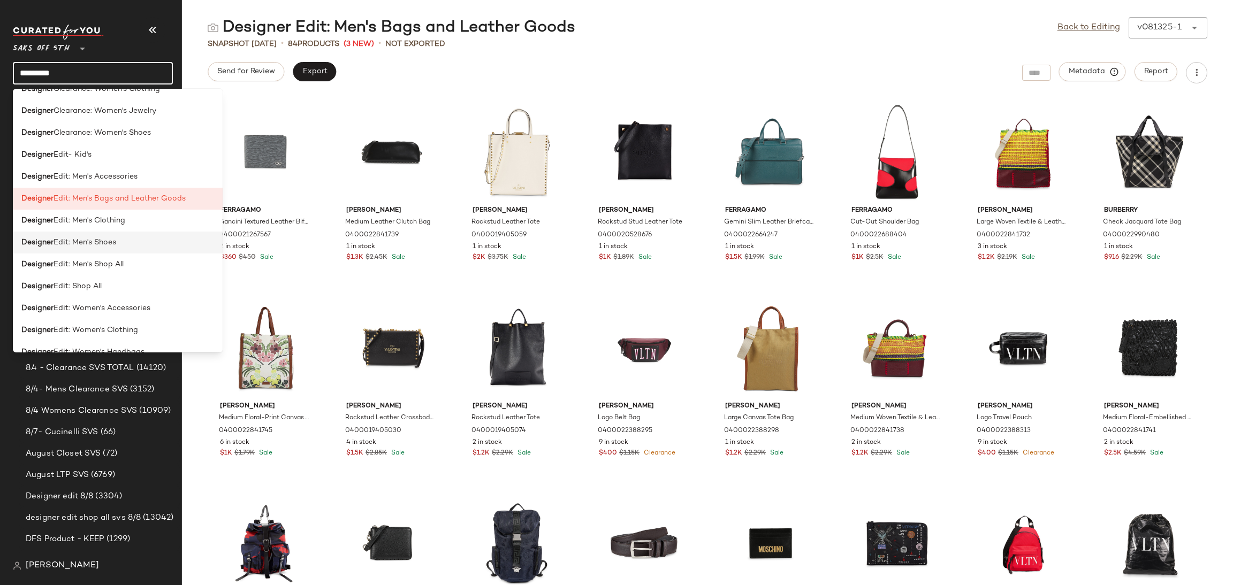
type input "********"
click at [124, 244] on div "Designer Edit: Men's Shoes" at bounding box center [117, 242] width 193 height 11
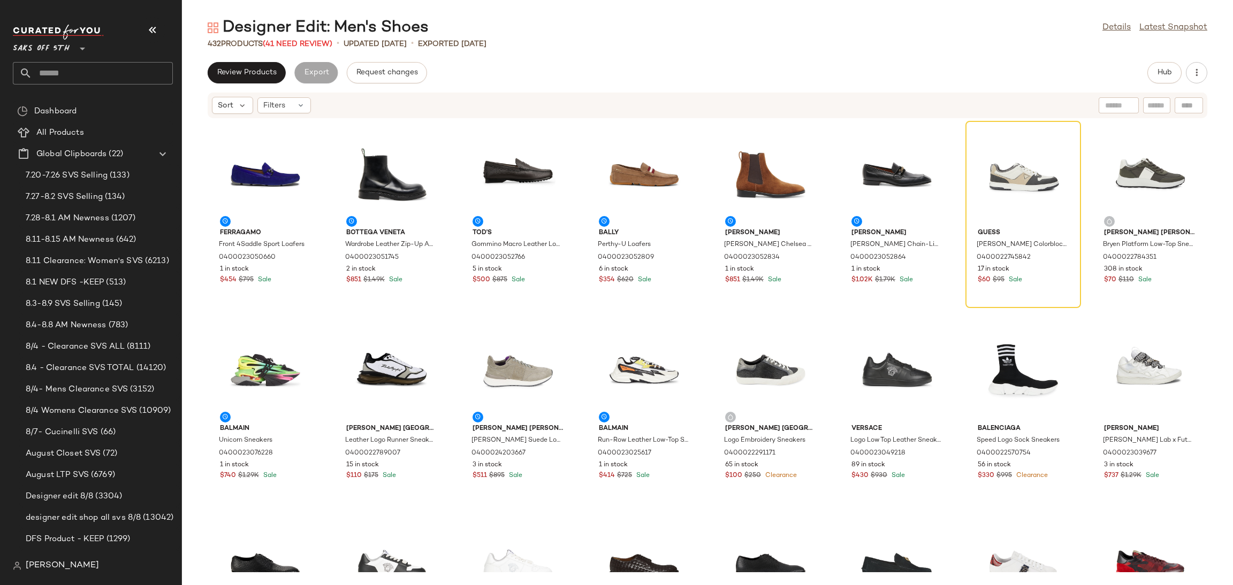
click at [291, 48] on div "432 Products (41 Need Review)" at bounding box center [270, 44] width 125 height 11
click at [302, 42] on span "(41 Need Review)" at bounding box center [298, 44] width 70 height 8
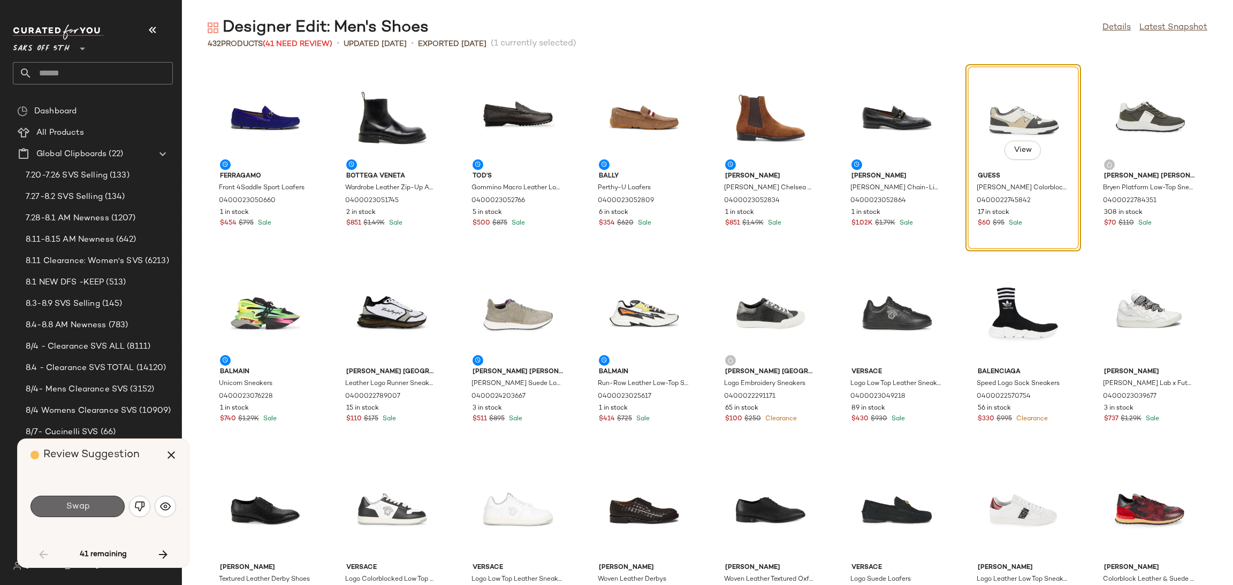
click at [99, 507] on button "Swap" at bounding box center [78, 506] width 94 height 21
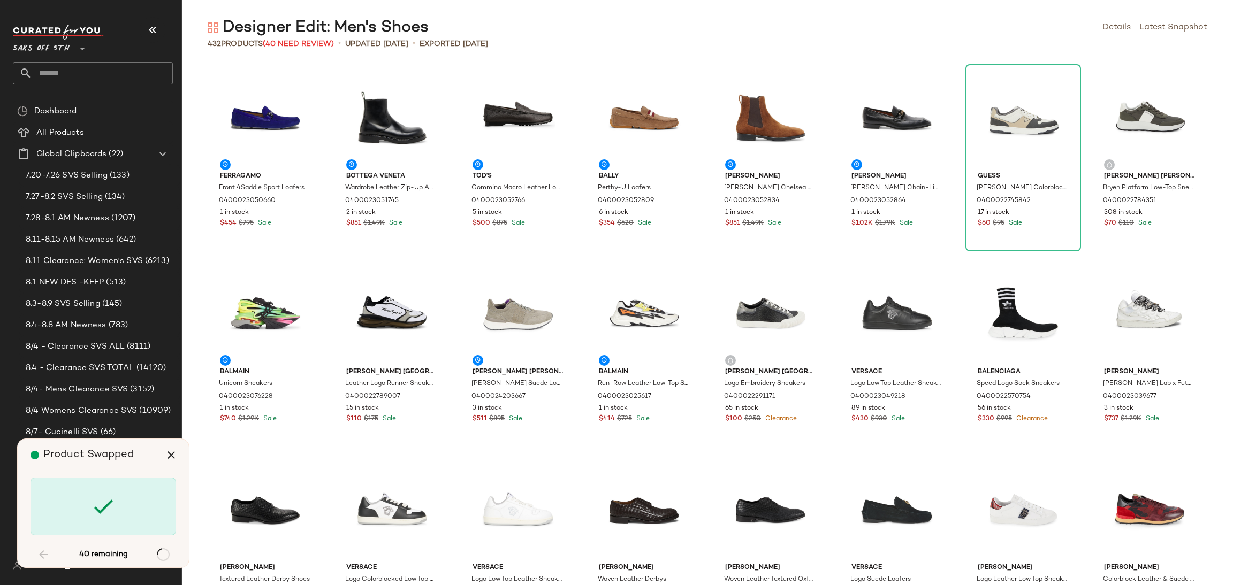
scroll to position [979, 0]
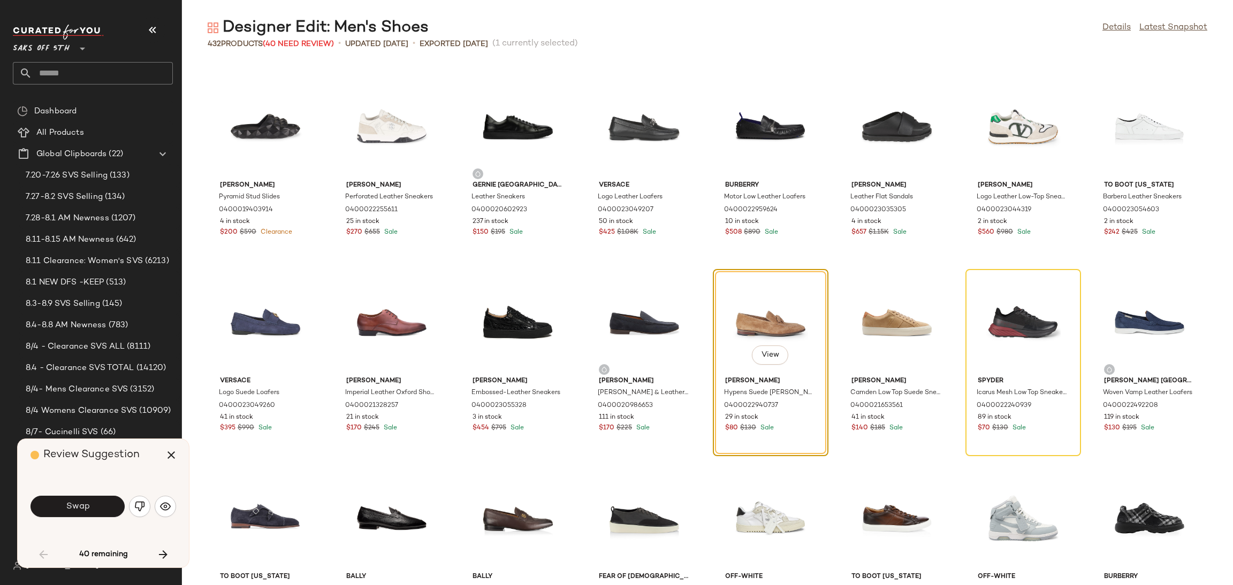
click at [99, 507] on button "Swap" at bounding box center [78, 506] width 94 height 21
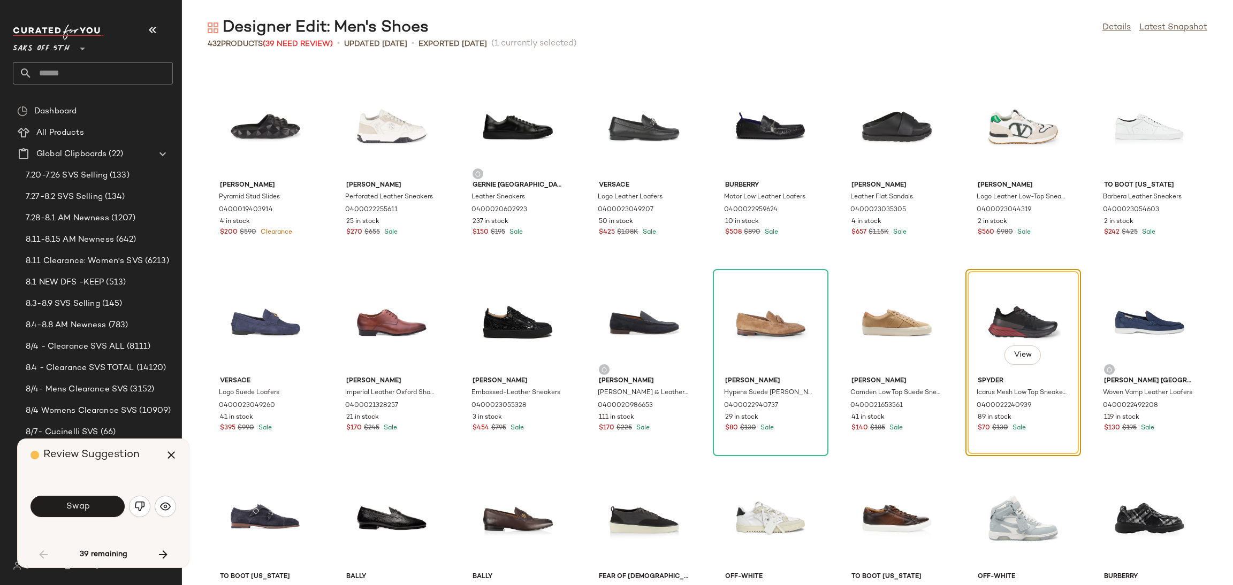
click at [99, 507] on button "Swap" at bounding box center [78, 506] width 94 height 21
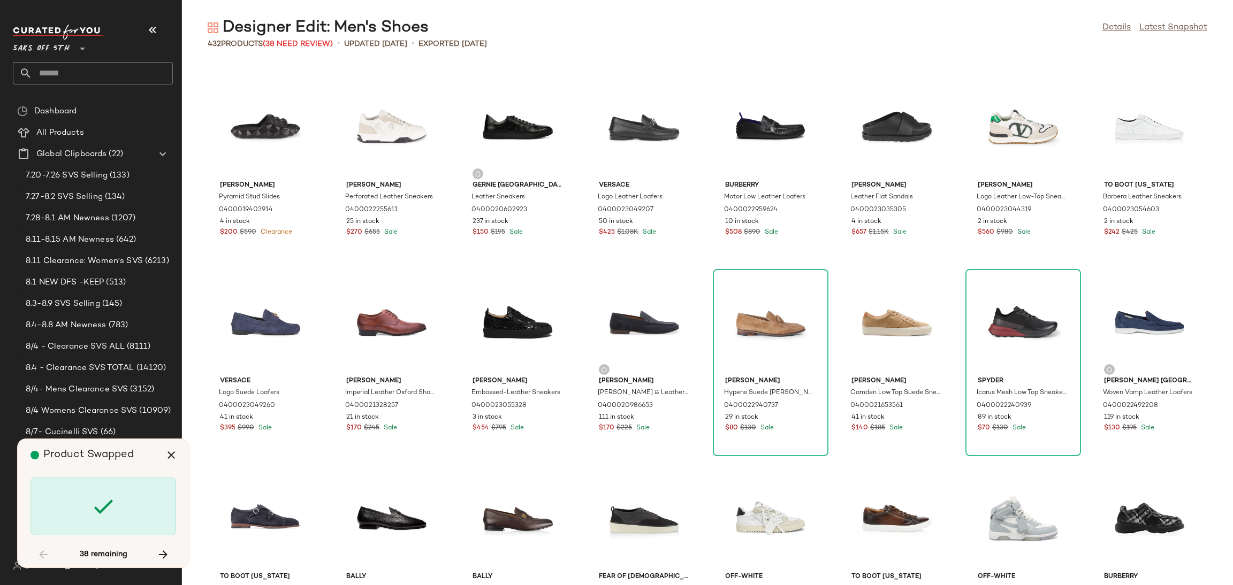
scroll to position [1762, 0]
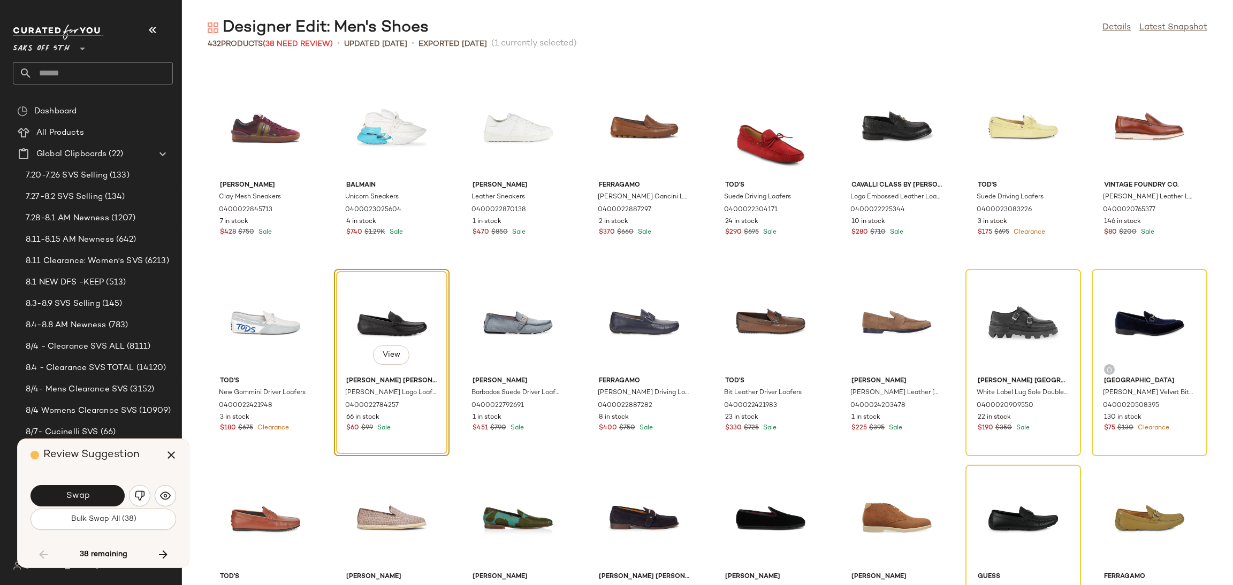
click at [99, 507] on div "Swap" at bounding box center [78, 495] width 94 height 21
click at [107, 527] on button "Bulk Swap All (38)" at bounding box center [104, 519] width 146 height 21
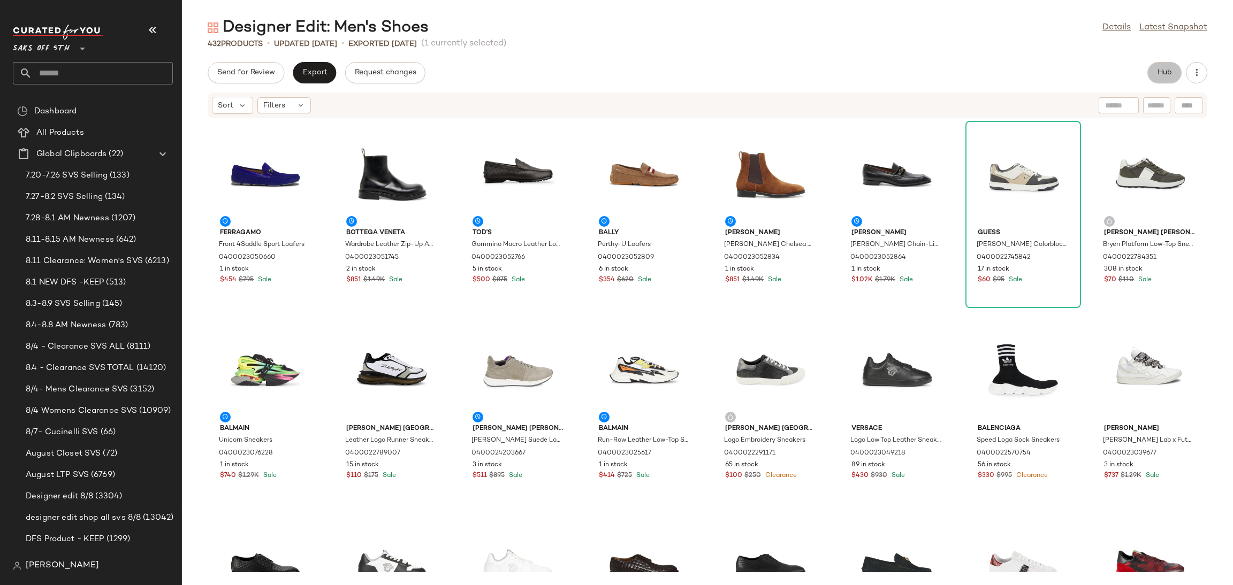
click at [1167, 74] on span "Hub" at bounding box center [1164, 73] width 15 height 9
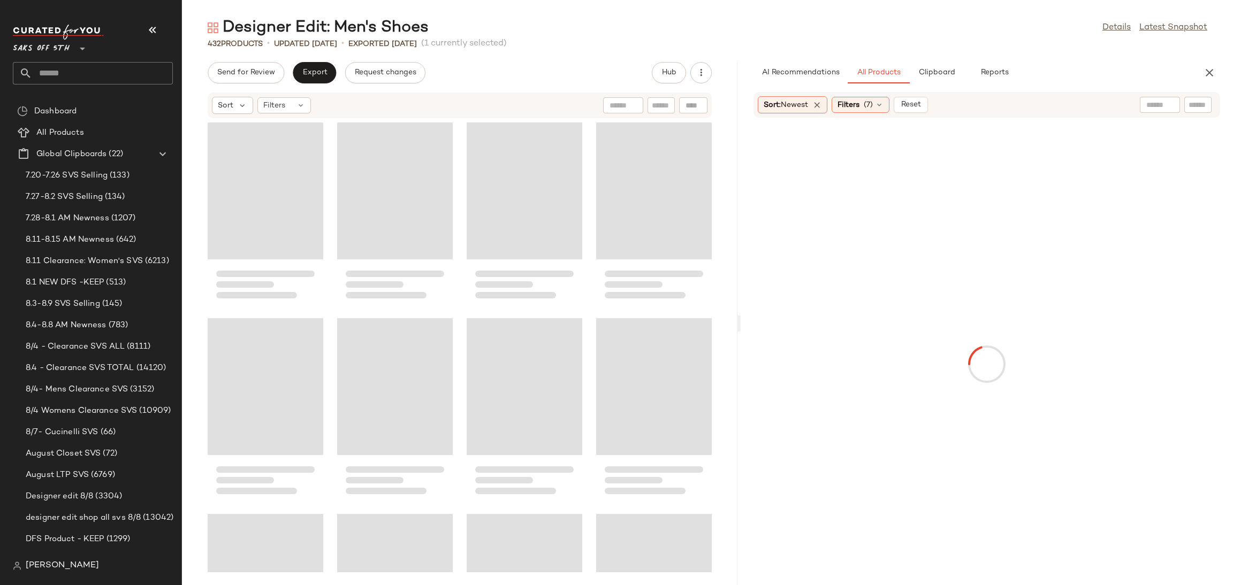
drag, startPoint x: 708, startPoint y: 325, endPoint x: 741, endPoint y: 326, distance: 33.7
click at [741, 326] on div "Designer Edit: Men's Shoes Details Latest Snapshot 432 Products • updated [DATE…" at bounding box center [707, 301] width 1051 height 568
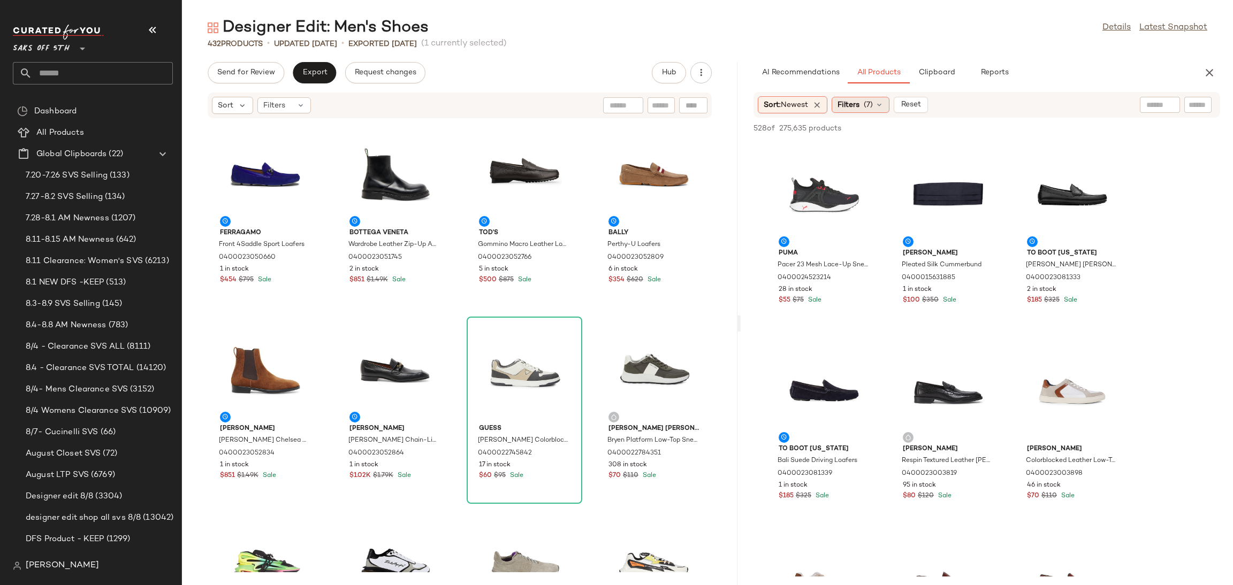
click at [873, 106] on span "(7)" at bounding box center [868, 105] width 9 height 11
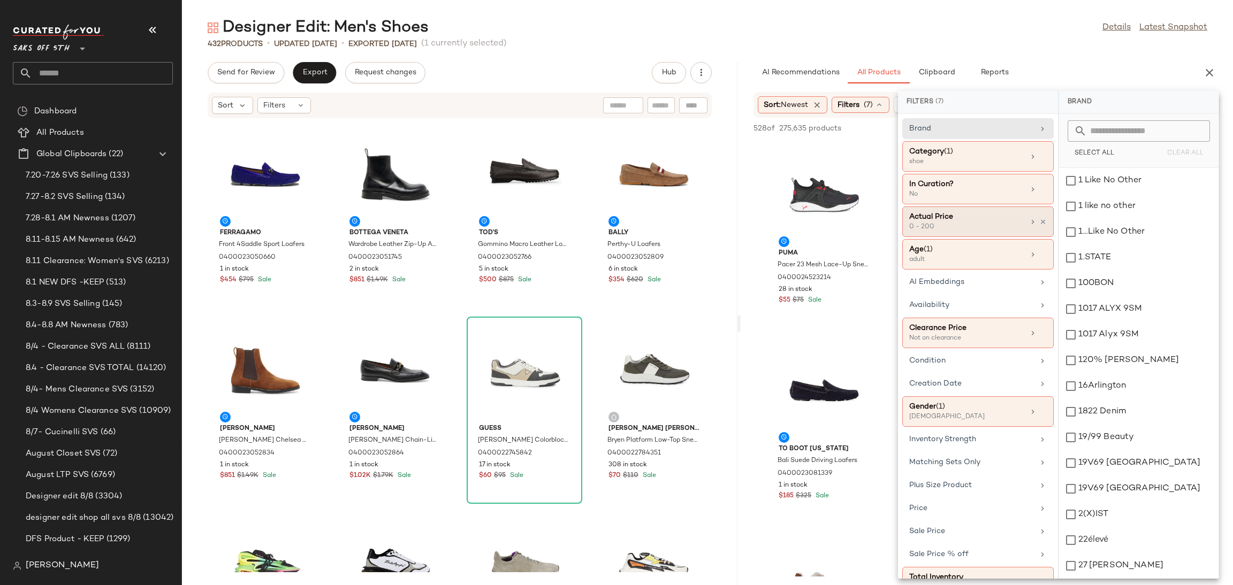
click at [975, 215] on div "Actual Price" at bounding box center [966, 216] width 115 height 11
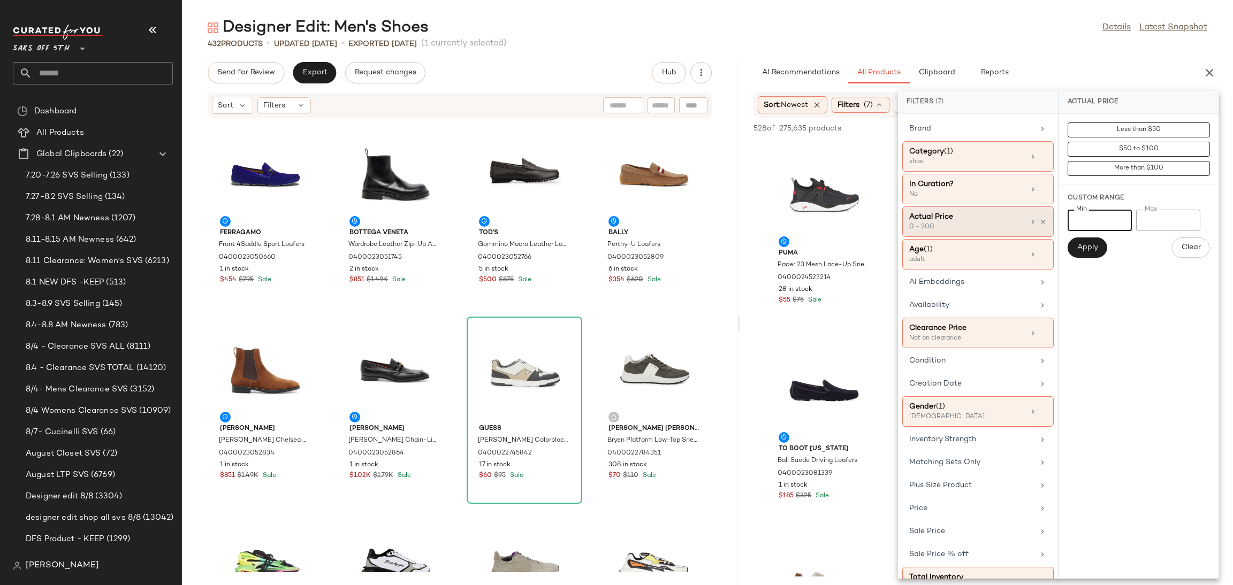
drag, startPoint x: 1098, startPoint y: 225, endPoint x: 1040, endPoint y: 230, distance: 58.0
click at [1040, 230] on div "Filters (7) Brand Category (1) shoe In Curation? No Actual Price 0 - 200 Age ([…" at bounding box center [1058, 335] width 321 height 488
type input "***"
drag, startPoint x: 1163, startPoint y: 219, endPoint x: 1078, endPoint y: 236, distance: 86.7
click at [1078, 236] on div "Min *** Min Max *** Max Apply Clear" at bounding box center [1139, 234] width 142 height 48
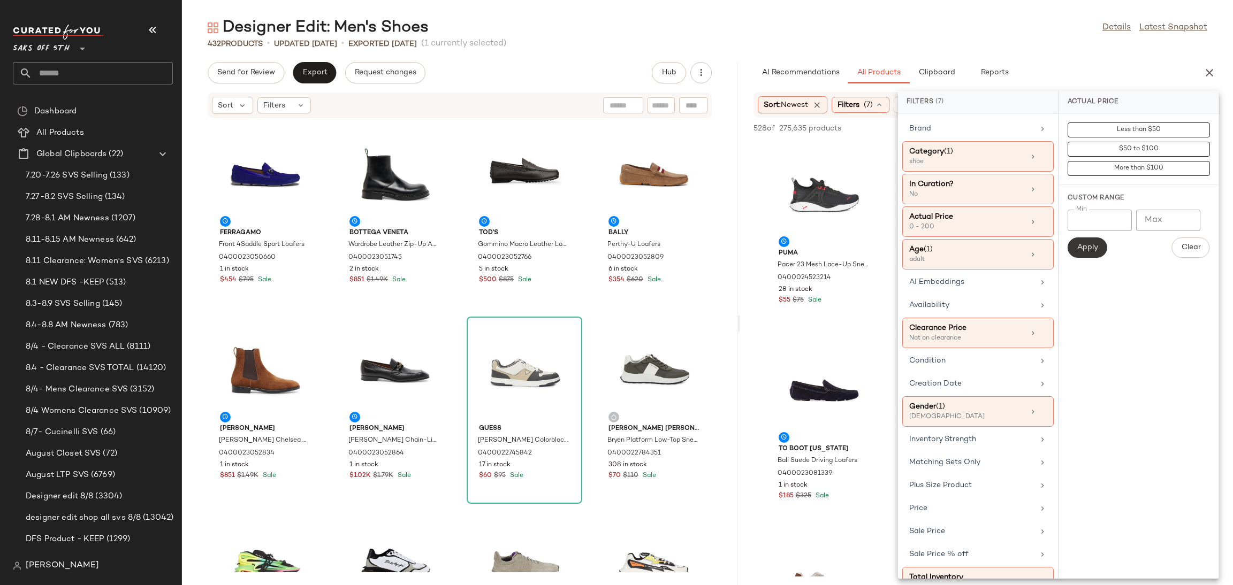
click at [1079, 246] on span "Apply" at bounding box center [1087, 248] width 21 height 9
click at [1072, 30] on div "Designer Edit: Men's Shoes Details Latest Snapshot" at bounding box center [707, 27] width 1051 height 21
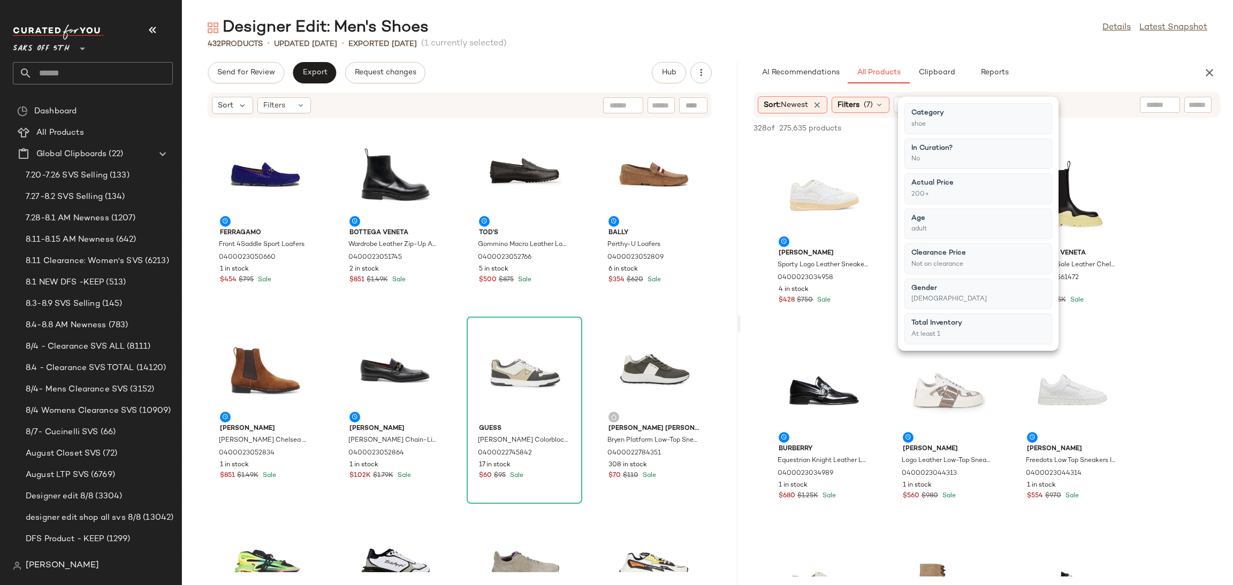
click at [1007, 26] on div "Designer Edit: Men's Shoes Details Latest Snapshot" at bounding box center [707, 27] width 1051 height 21
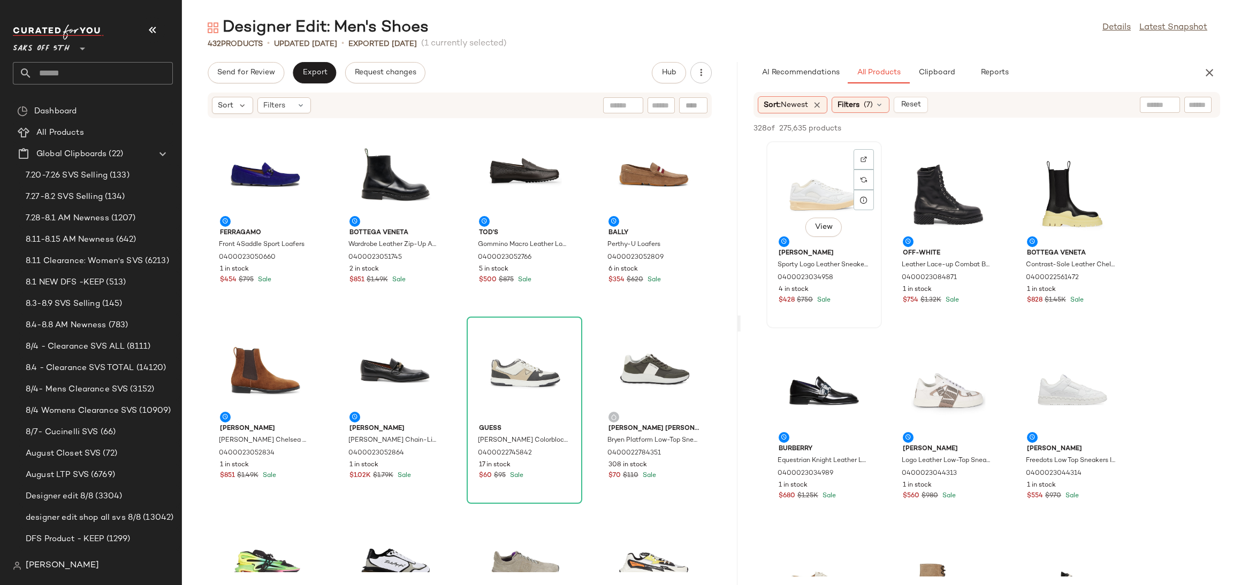
click at [791, 207] on div "View" at bounding box center [824, 195] width 108 height 100
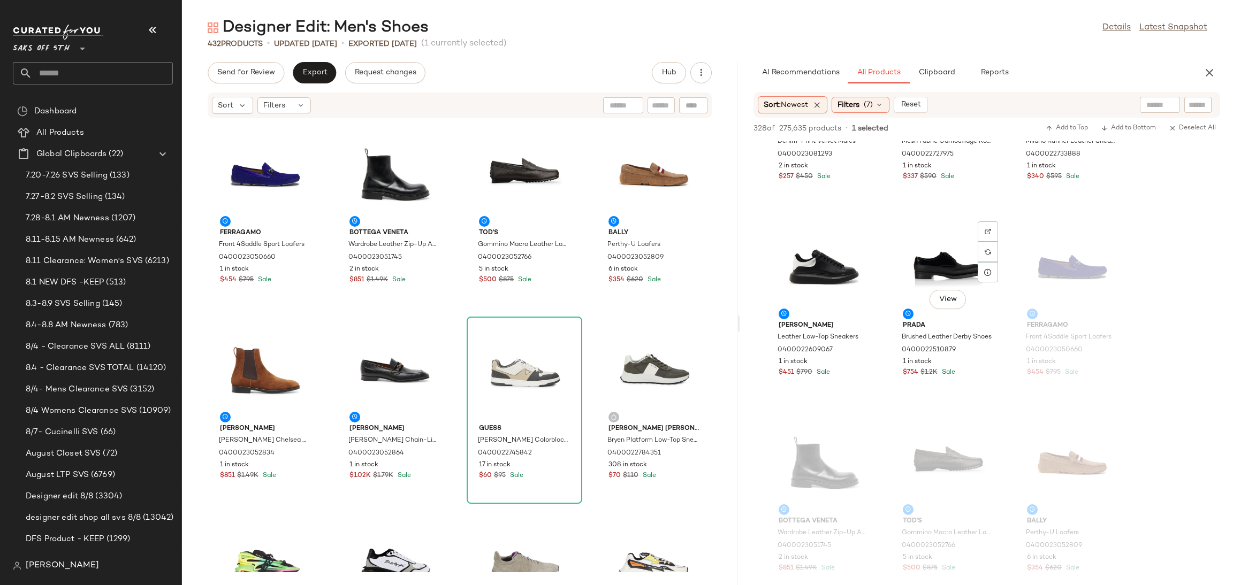
scroll to position [905, 0]
click at [940, 261] on div "View" at bounding box center [948, 269] width 108 height 100
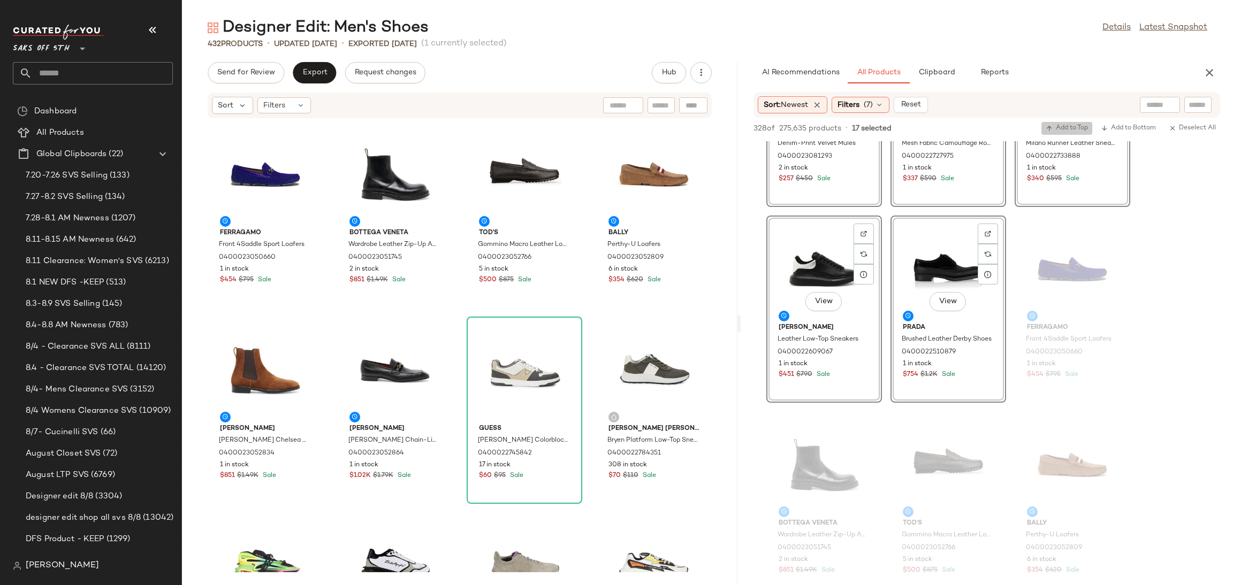
click at [1071, 126] on span "Add to Top" at bounding box center [1067, 128] width 42 height 7
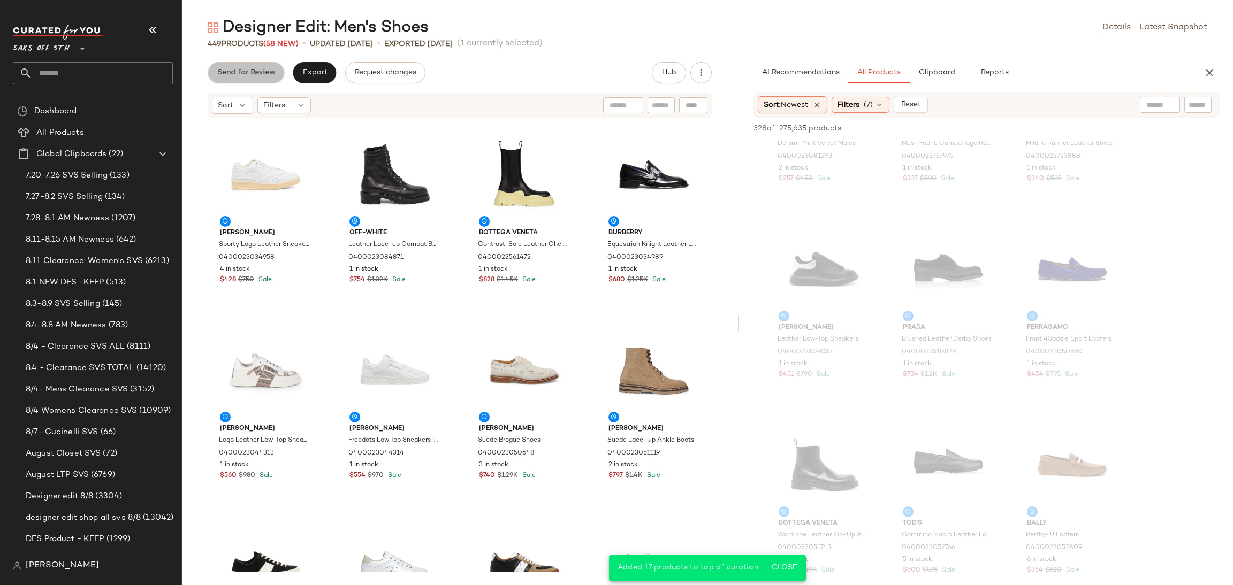
click at [264, 72] on span "Send for Review" at bounding box center [246, 73] width 58 height 9
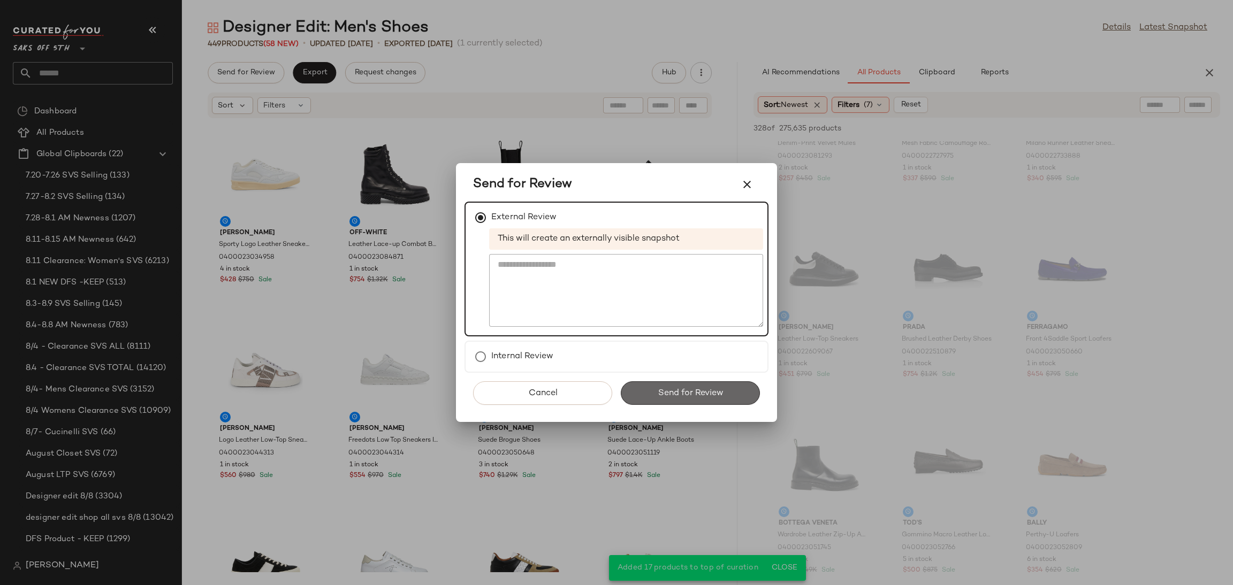
click at [651, 390] on button "Send for Review" at bounding box center [690, 394] width 139 height 24
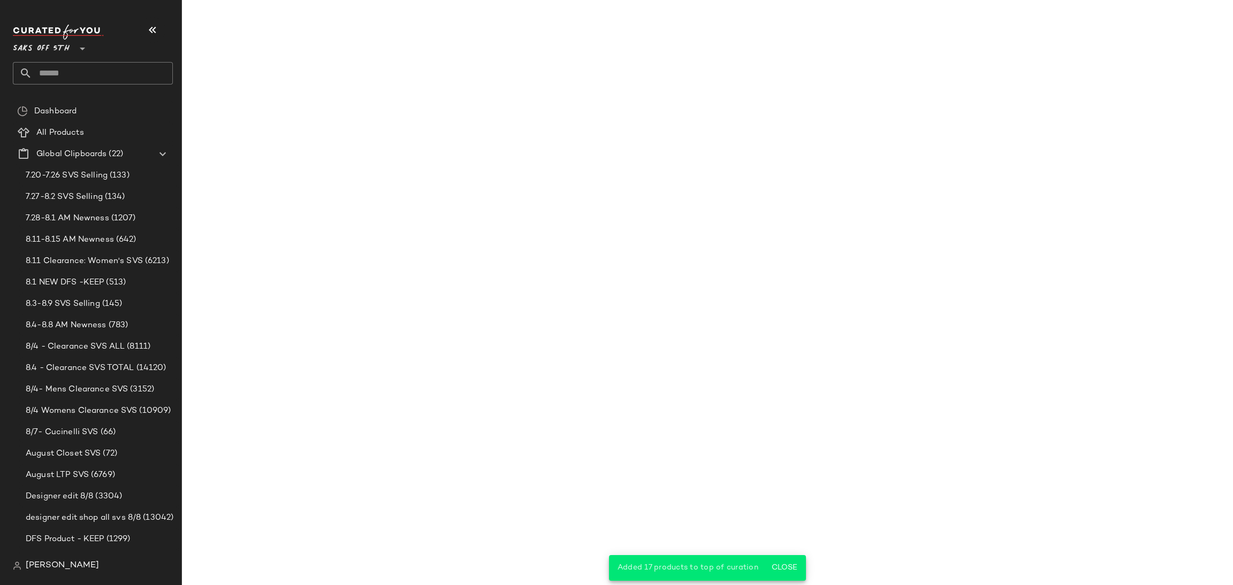
scroll to position [1297, 0]
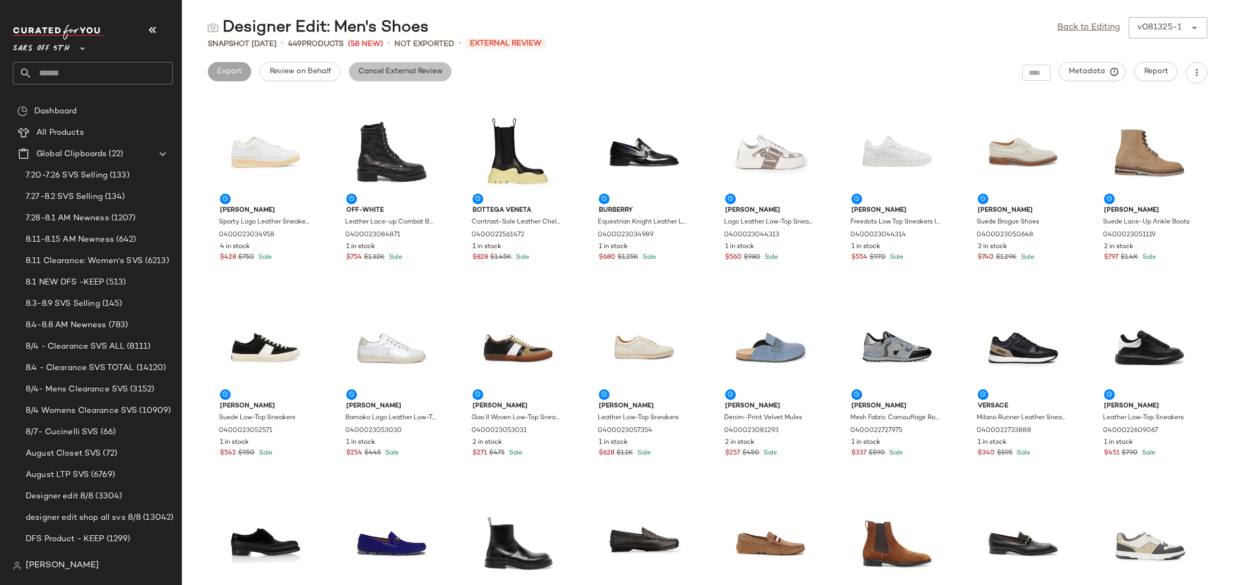
click at [419, 67] on span "Cancel External Review" at bounding box center [400, 71] width 85 height 9
click at [1102, 24] on link "Back to Editing" at bounding box center [1089, 27] width 63 height 13
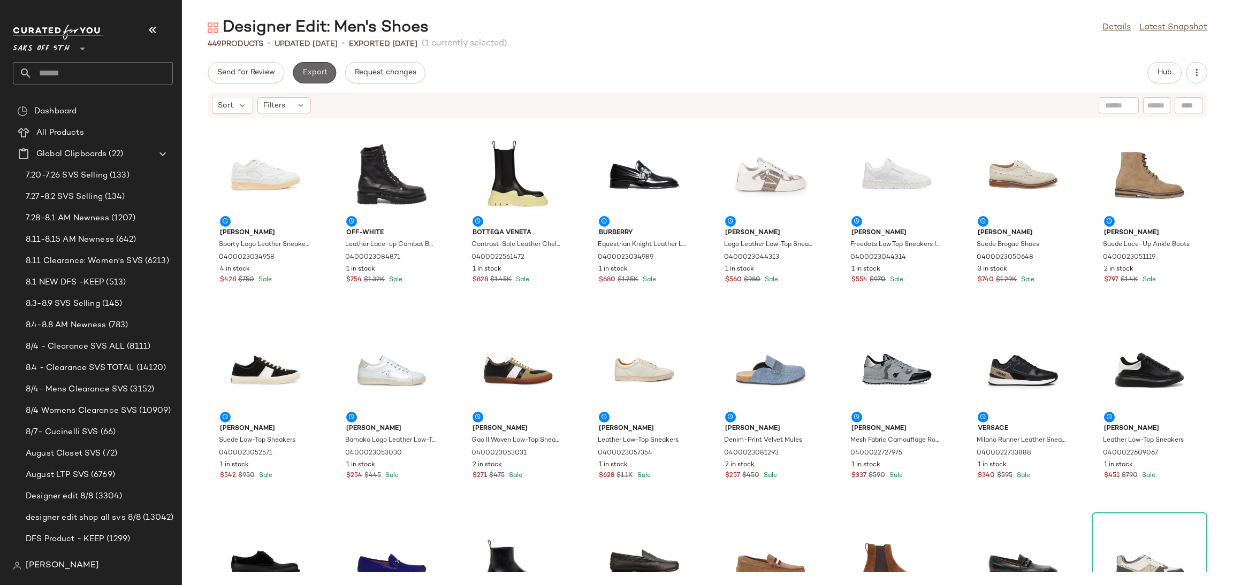
click at [311, 81] on button "Export" at bounding box center [314, 72] width 43 height 21
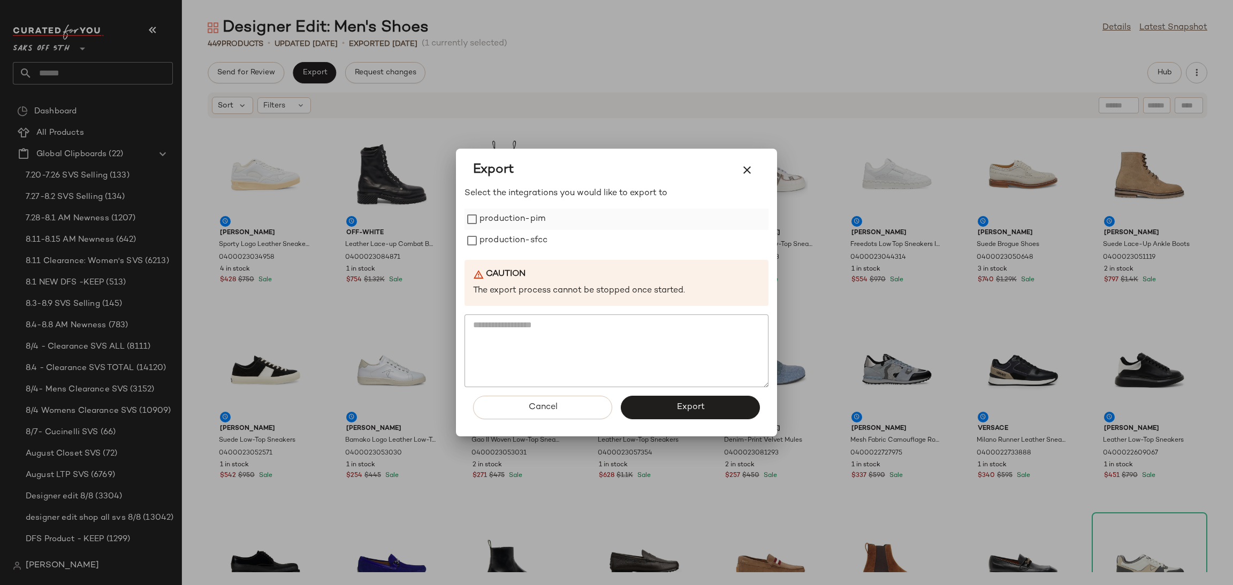
click at [482, 224] on label "production-pim" at bounding box center [513, 219] width 66 height 21
click at [485, 244] on label "production-sfcc" at bounding box center [514, 240] width 68 height 21
click at [677, 413] on span "Export" at bounding box center [690, 407] width 28 height 10
